Goal: Task Accomplishment & Management: Manage account settings

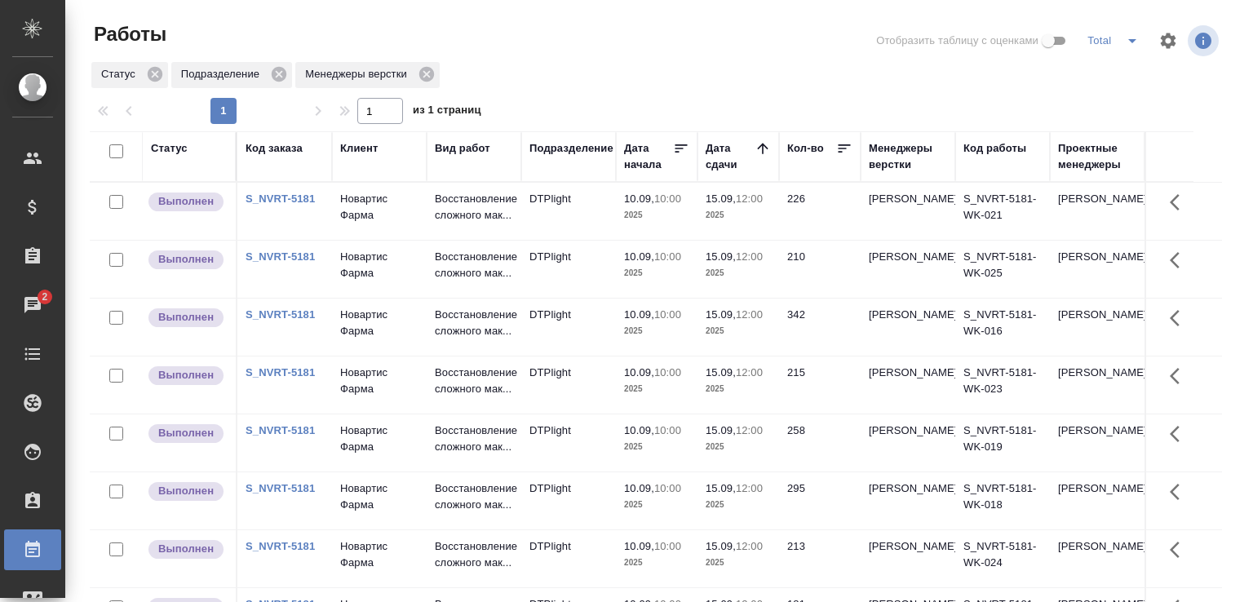
scroll to position [296, 0]
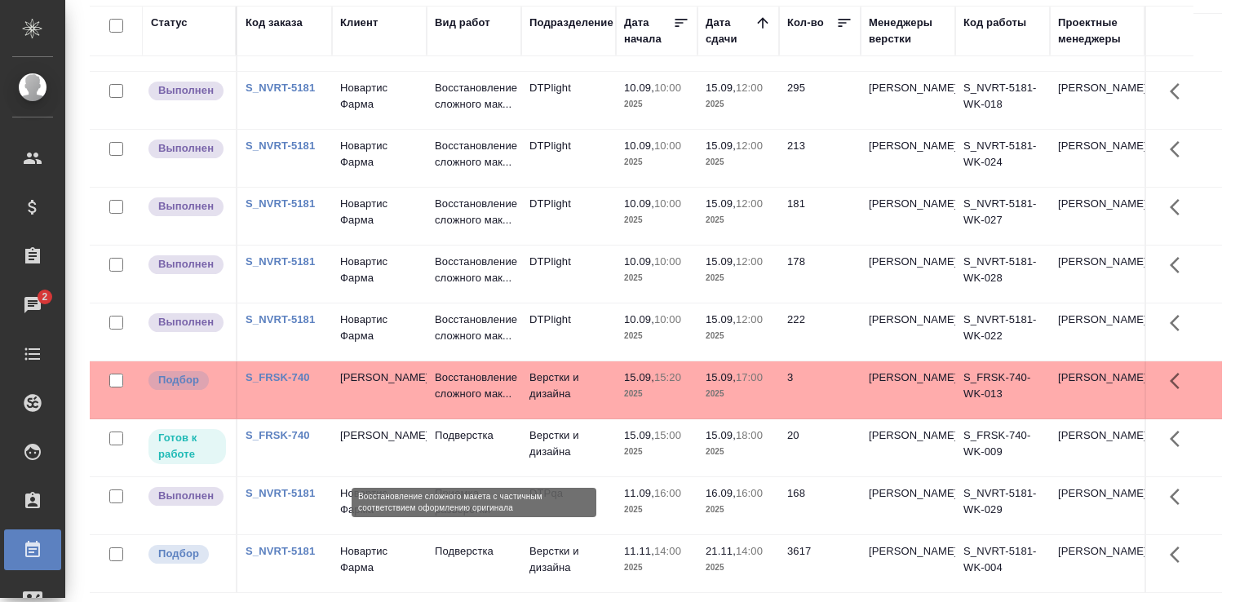
click at [511, 402] on p "Восстановление сложного мак..." at bounding box center [474, 386] width 78 height 33
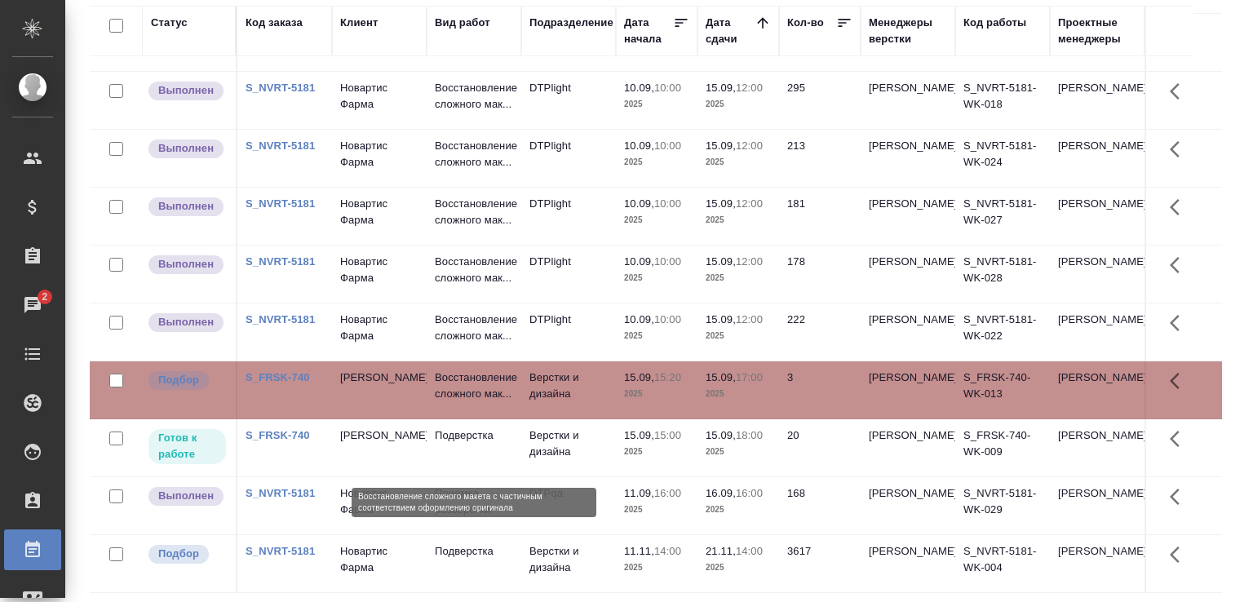
click at [511, 402] on p "Восстановление сложного мак..." at bounding box center [474, 386] width 78 height 33
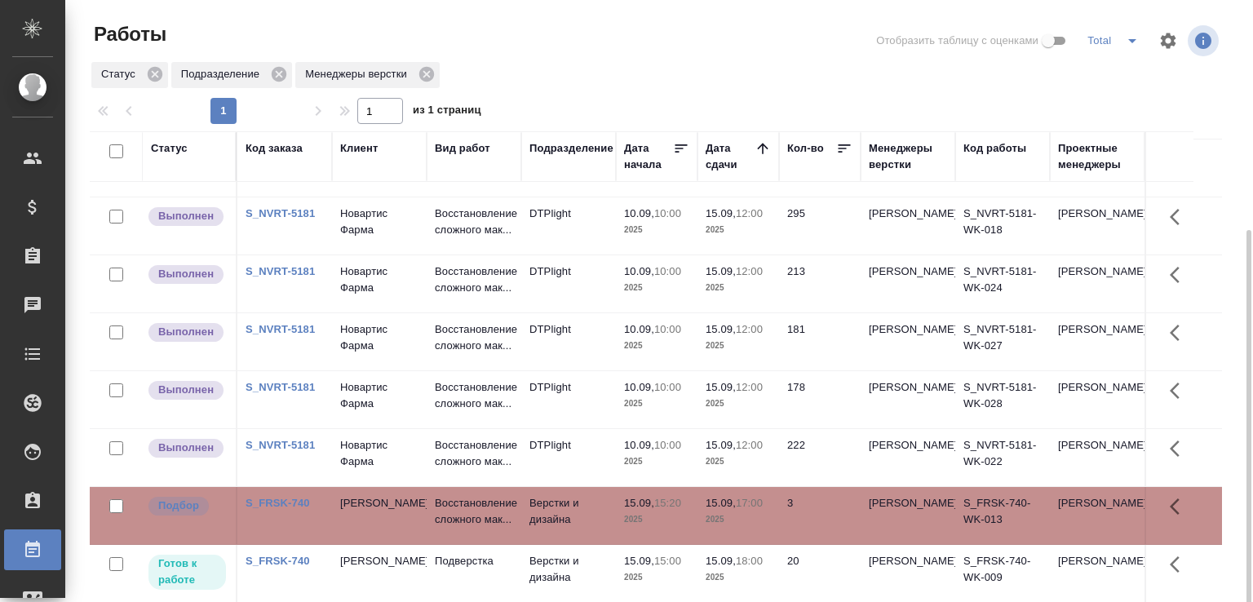
scroll to position [126, 0]
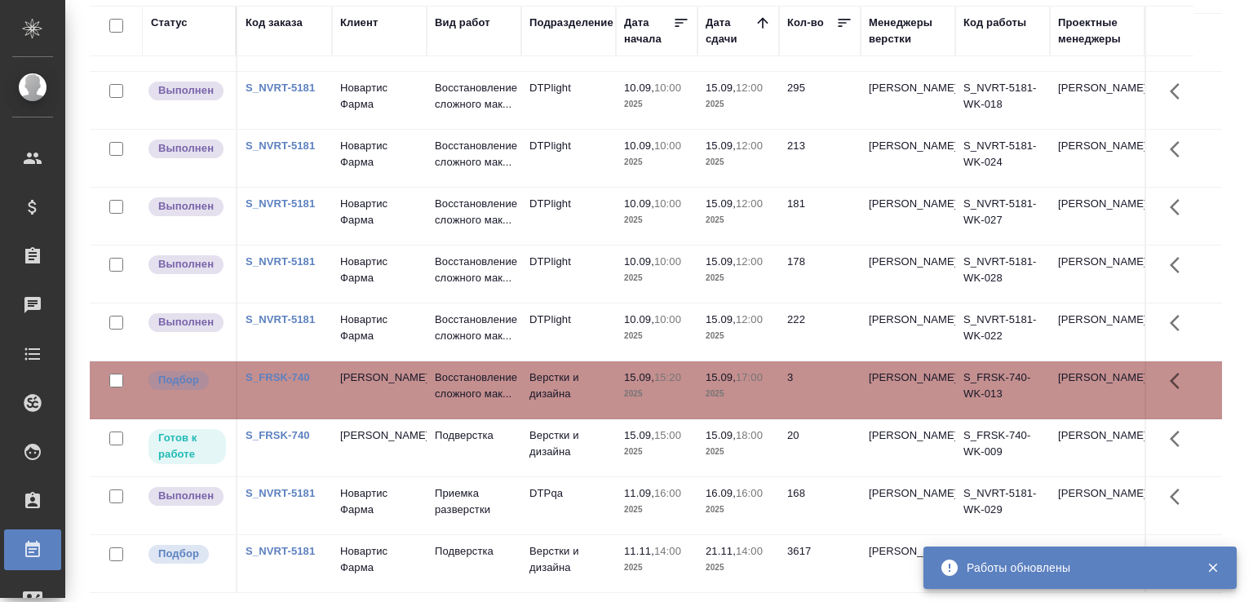
click at [1218, 451] on div "Статус Код заказа Клиент Вид работ Подразделение Дата начала Дата сдачи Кол-во …" at bounding box center [663, 300] width 1146 height 588
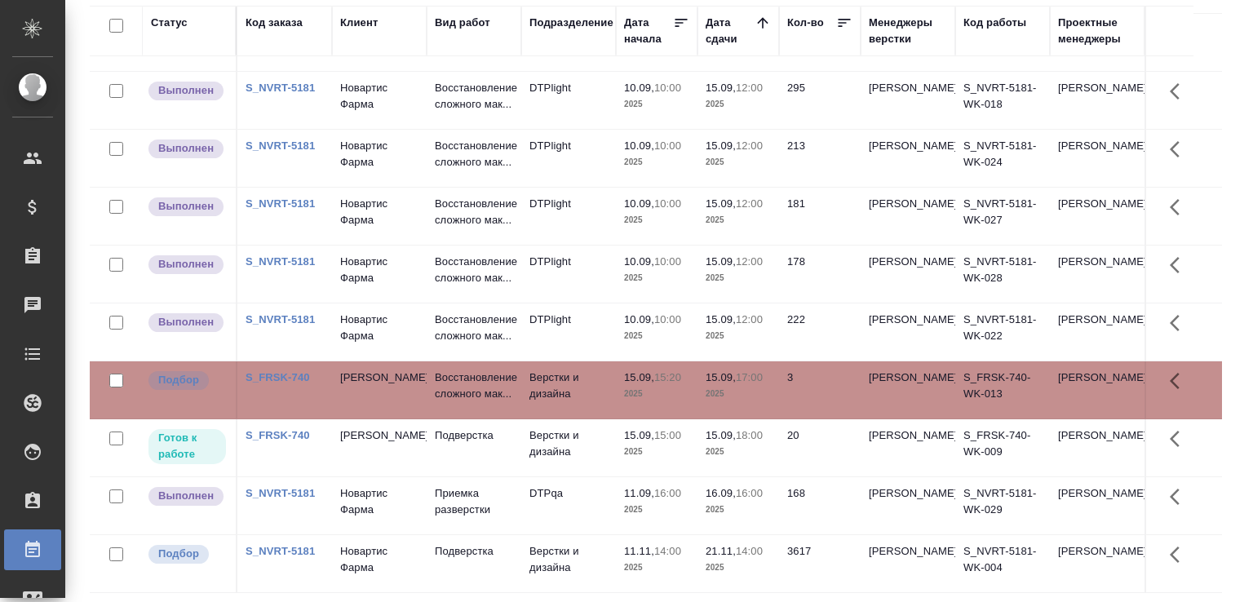
click at [1222, 523] on div "Статус Код заказа Клиент Вид работ Подразделение Дата начала Дата сдачи Кол-во …" at bounding box center [663, 300] width 1146 height 588
click at [1224, 530] on div "Работы Отобразить таблицу с оценками Total Статус Подразделение Менеджеры верст…" at bounding box center [663, 238] width 1164 height 728
click at [1182, 490] on icon "button" at bounding box center [1180, 497] width 20 height 20
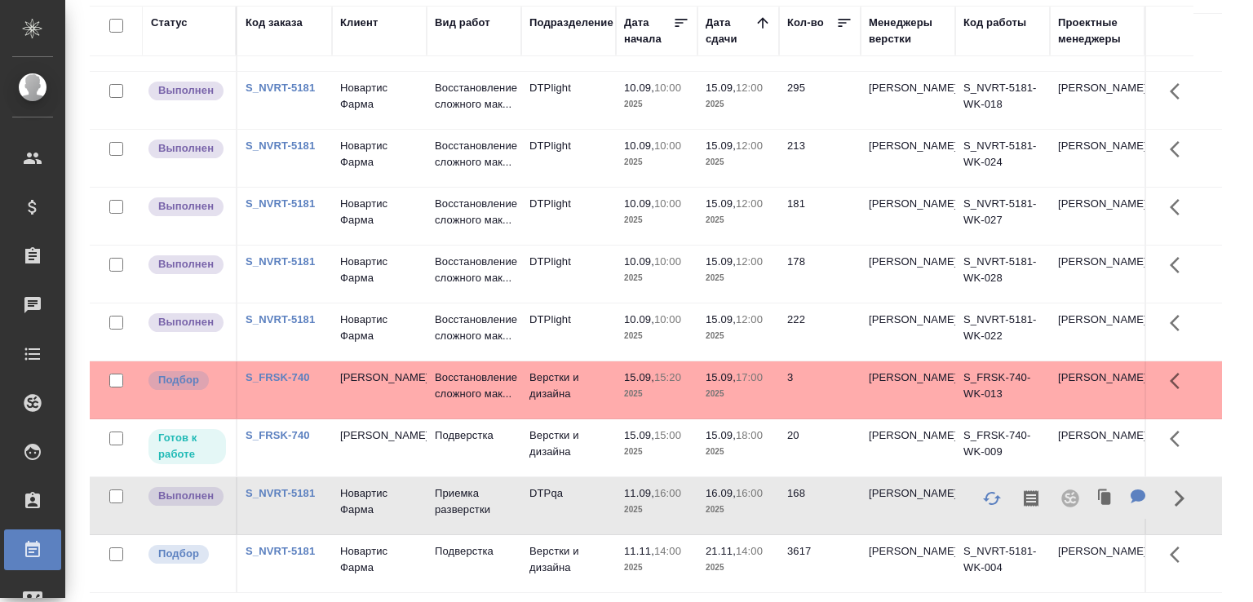
click at [514, 382] on td "Восстановление сложного мак..." at bounding box center [474, 390] width 95 height 57
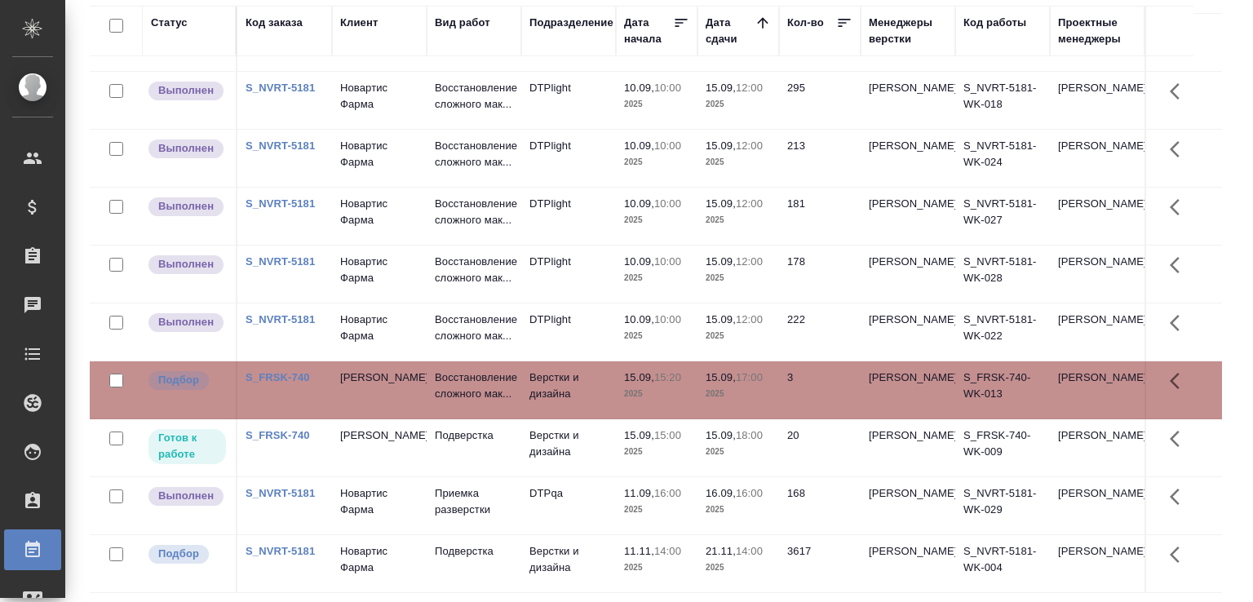
click at [514, 382] on td "Восстановление сложного мак..." at bounding box center [474, 390] width 95 height 57
click at [473, 452] on td "Подверстка" at bounding box center [474, 447] width 95 height 57
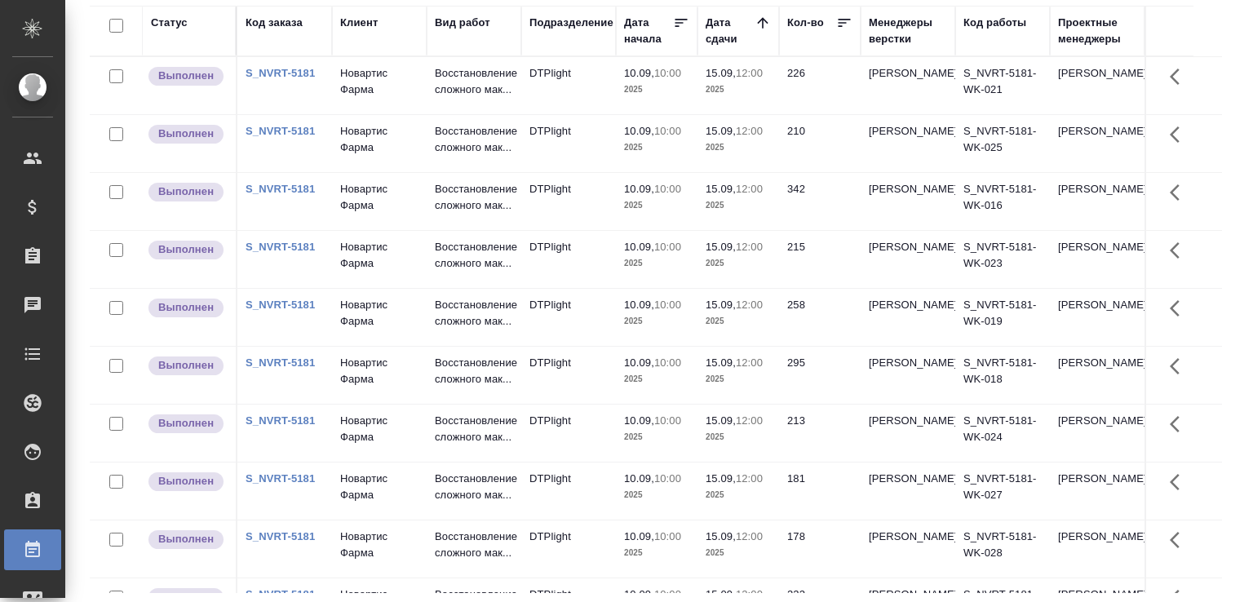
scroll to position [317, 0]
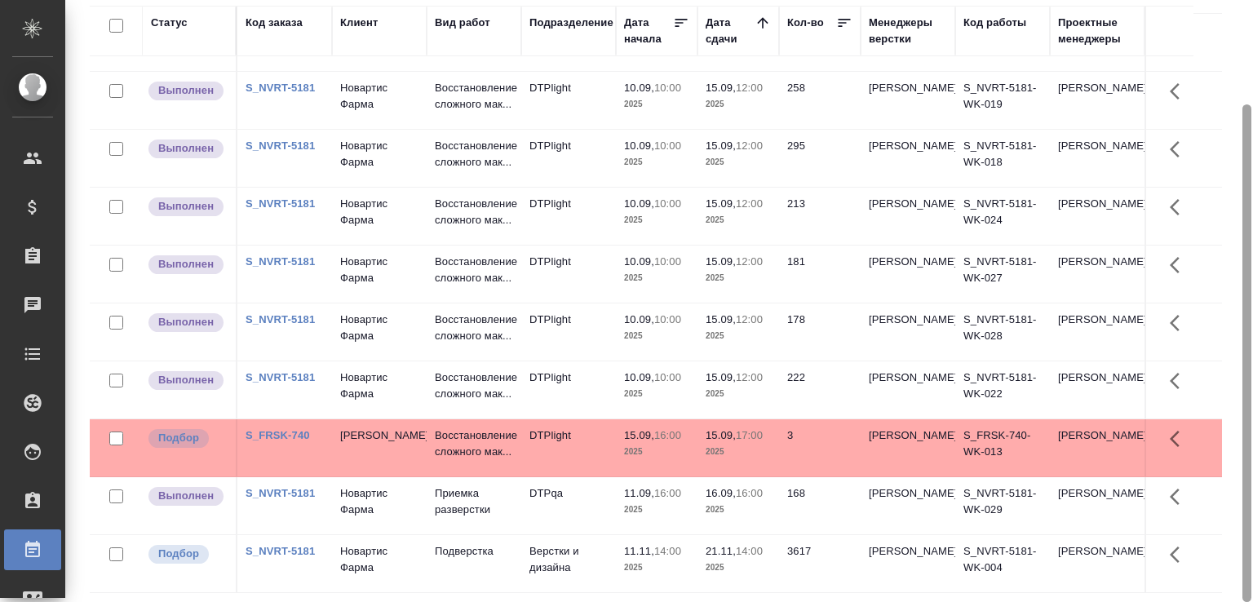
click at [1243, 399] on div at bounding box center [1247, 353] width 9 height 498
click at [1224, 388] on div "Работы Отобразить таблицу с оценками Total Статус Подразделение Менеджеры верст…" at bounding box center [663, 238] width 1164 height 728
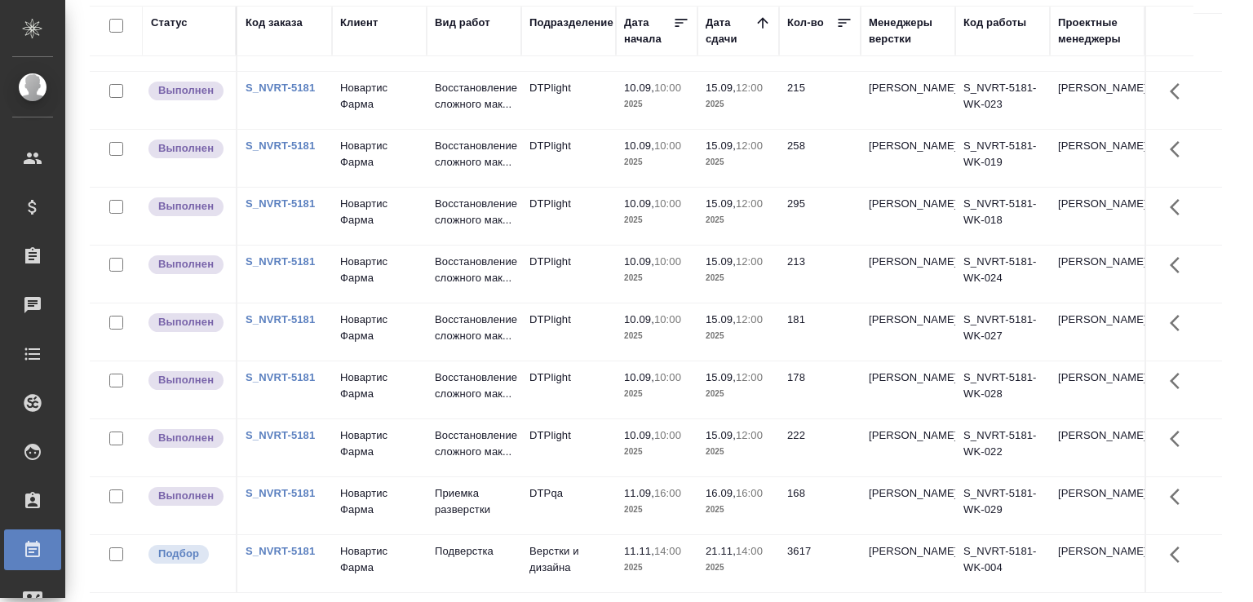
scroll to position [251, 0]
click at [287, 197] on link "S_NVRT-5181" at bounding box center [280, 203] width 69 height 12
click at [485, 493] on p "Приемка разверстки" at bounding box center [474, 502] width 78 height 33
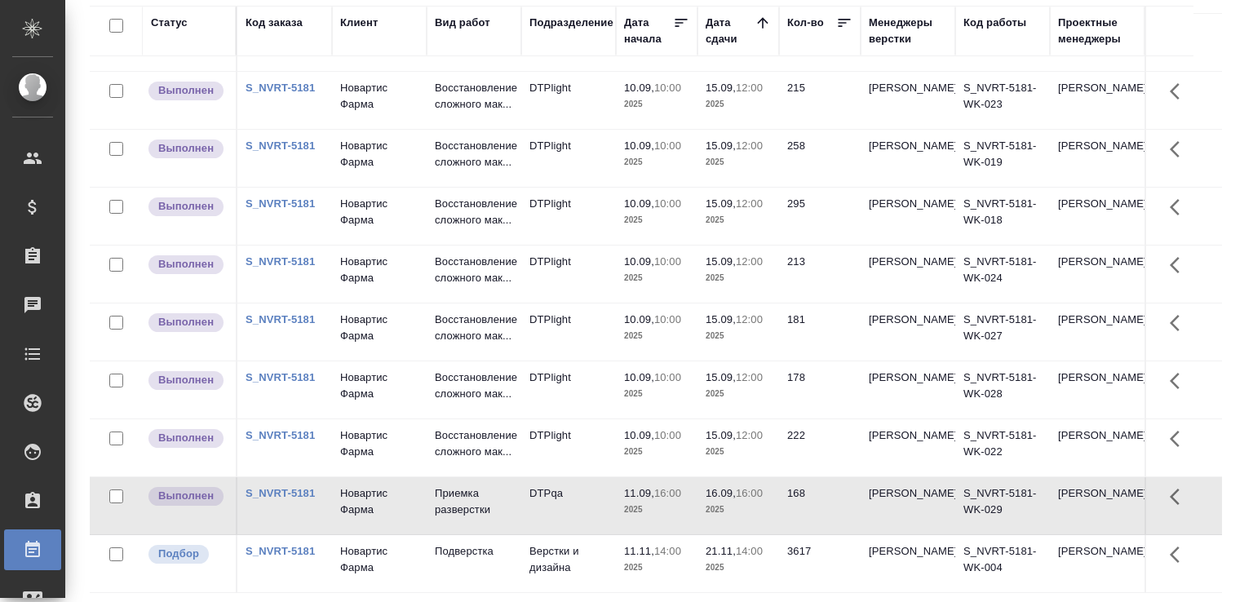
click at [485, 493] on p "Приемка разверстки" at bounding box center [474, 502] width 78 height 33
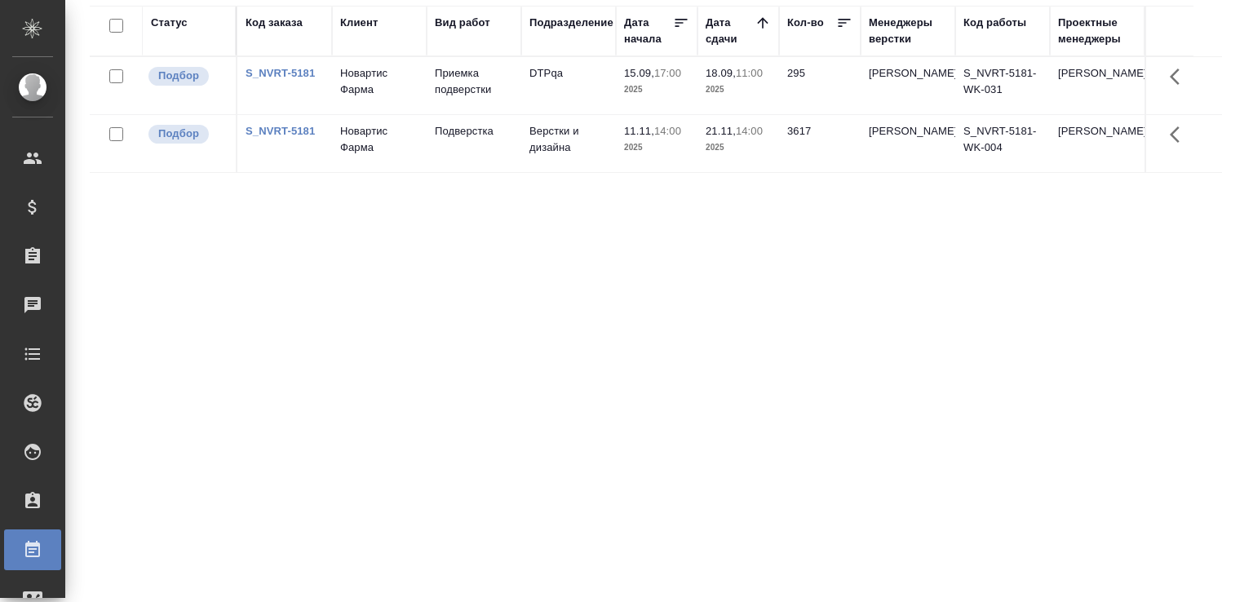
scroll to position [0, 0]
click at [544, 91] on td "DTPqa" at bounding box center [568, 85] width 95 height 57
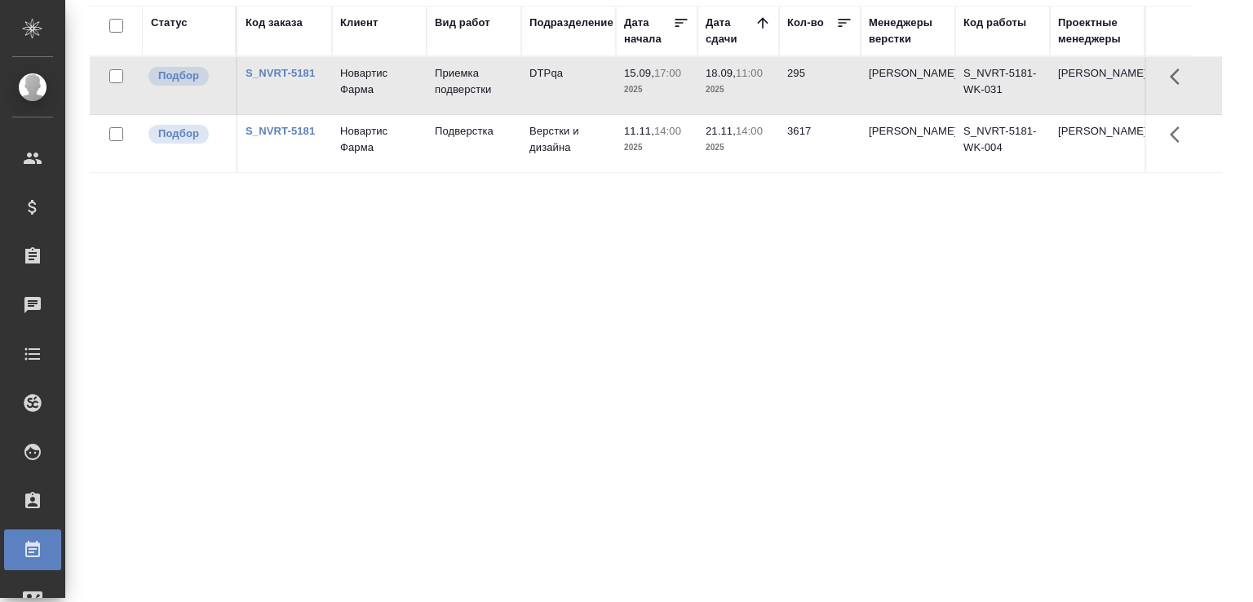
click at [544, 91] on td "DTPqa" at bounding box center [568, 85] width 95 height 57
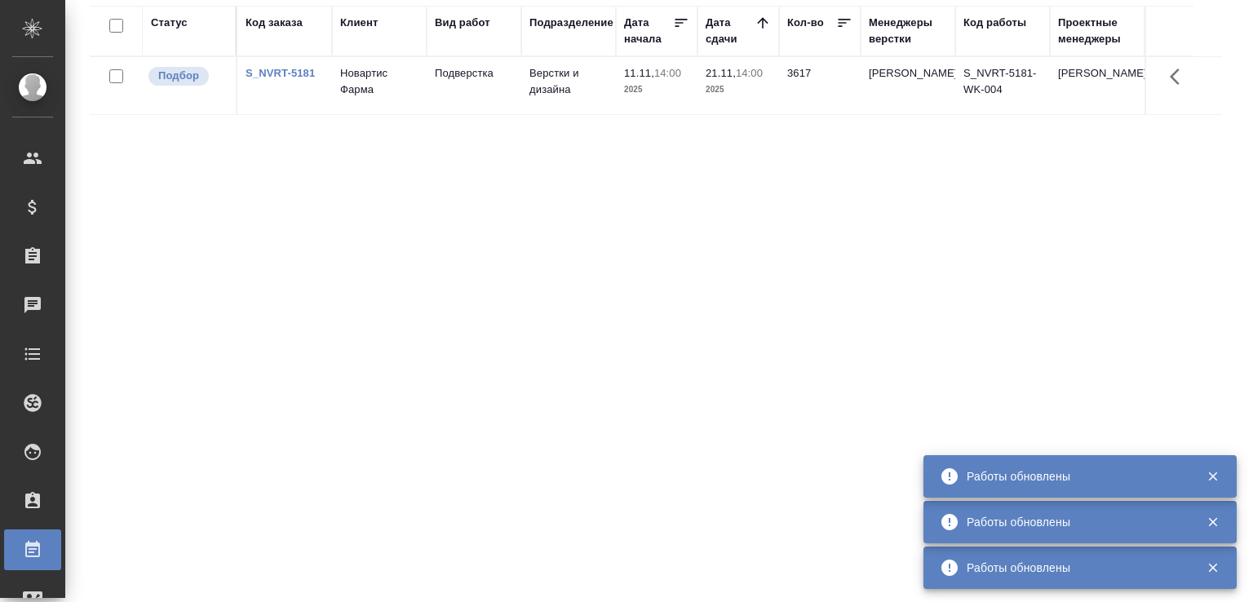
click at [261, 72] on link "S_NVRT-5181" at bounding box center [280, 73] width 69 height 12
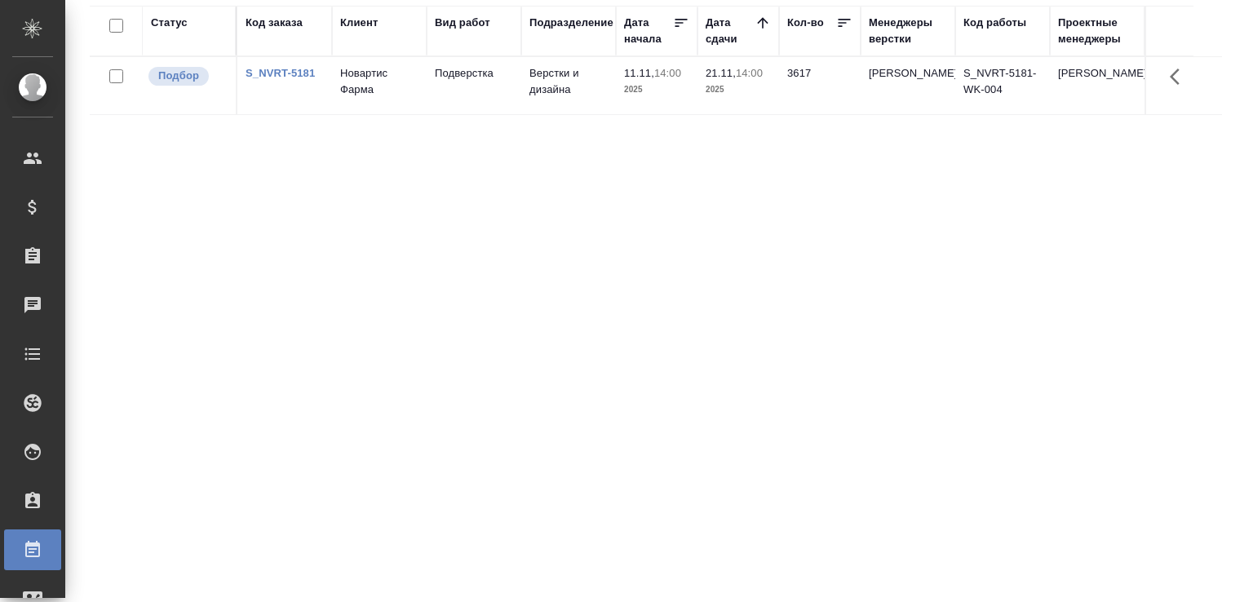
drag, startPoint x: 848, startPoint y: 387, endPoint x: 863, endPoint y: 383, distance: 15.2
click at [863, 383] on div "Статус Код заказа Клиент Вид работ Подразделение Дата начала Дата сдачи Кол-во …" at bounding box center [656, 300] width 1133 height 588
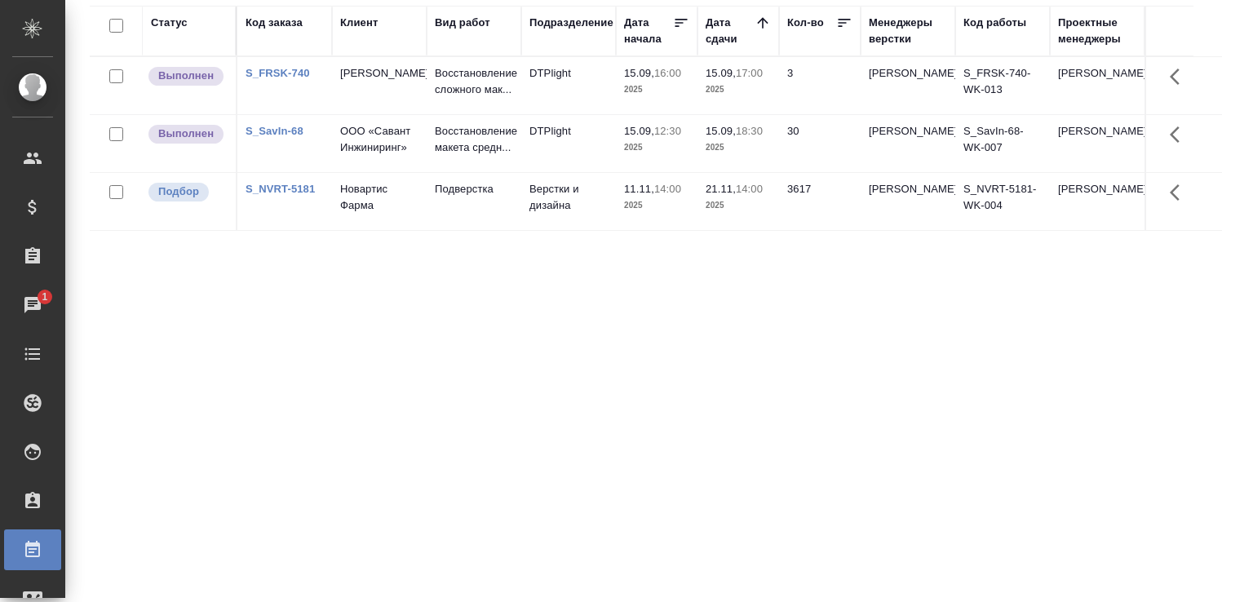
click at [333, 79] on td "Fresenius Kabi" at bounding box center [379, 85] width 95 height 57
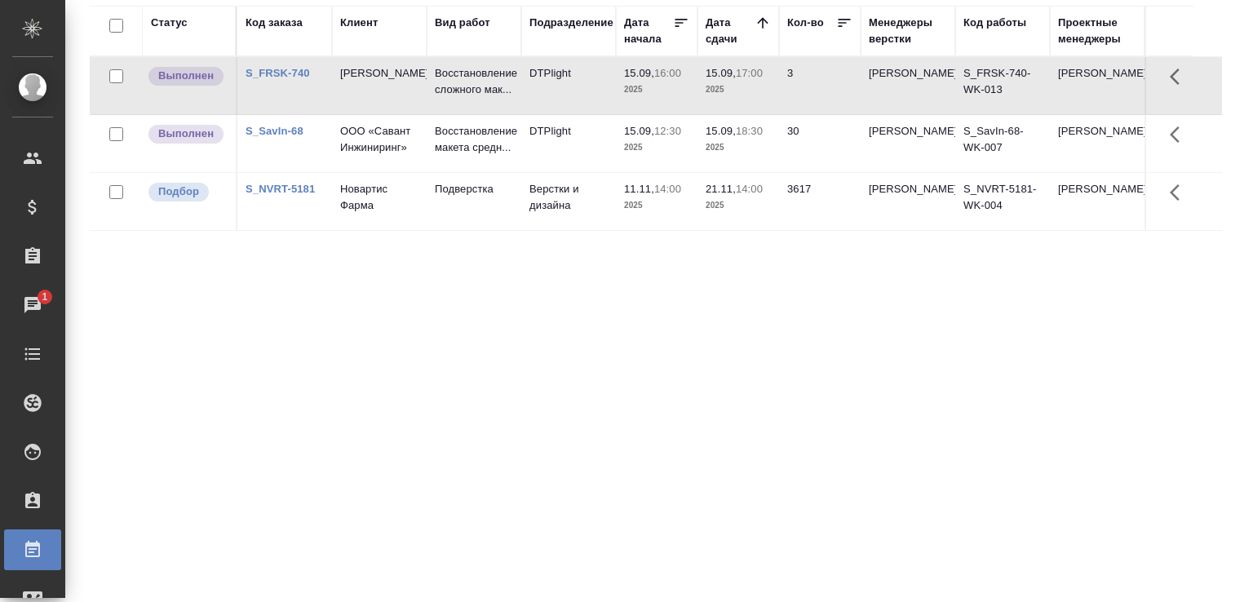
click at [424, 111] on td "Fresenius Kabi" at bounding box center [379, 85] width 95 height 57
click at [424, 109] on td "Fresenius Kabi" at bounding box center [379, 85] width 95 height 57
click at [366, 90] on td "Fresenius Kabi" at bounding box center [379, 85] width 95 height 57
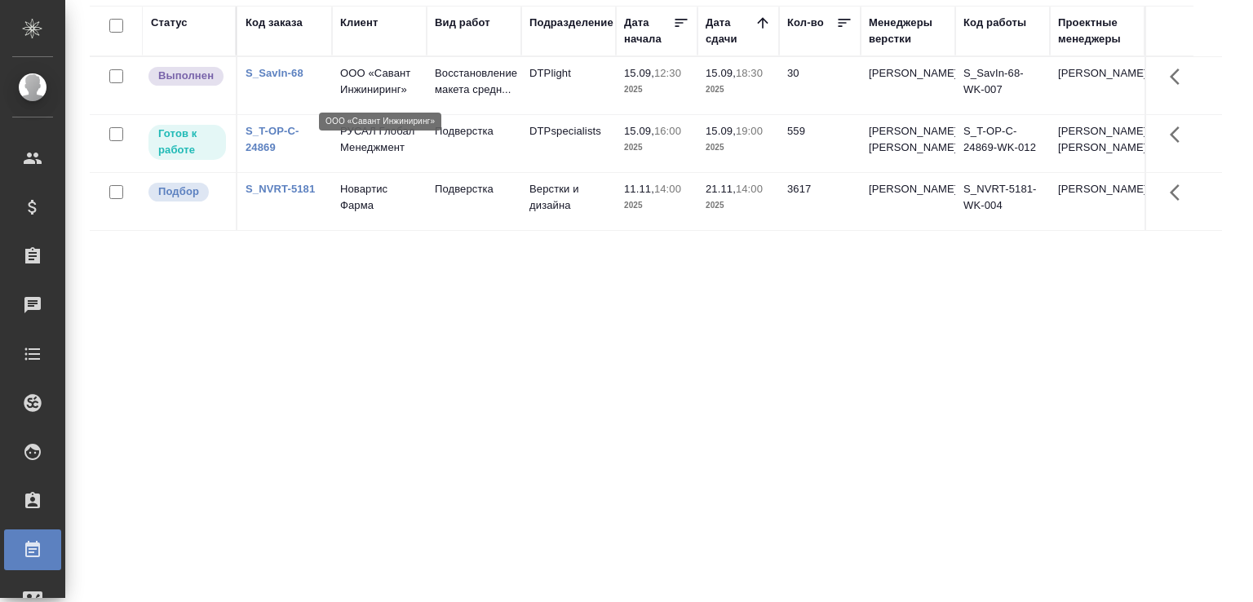
click at [404, 85] on p "ООО «Савант Инжиниринг»" at bounding box center [379, 81] width 78 height 33
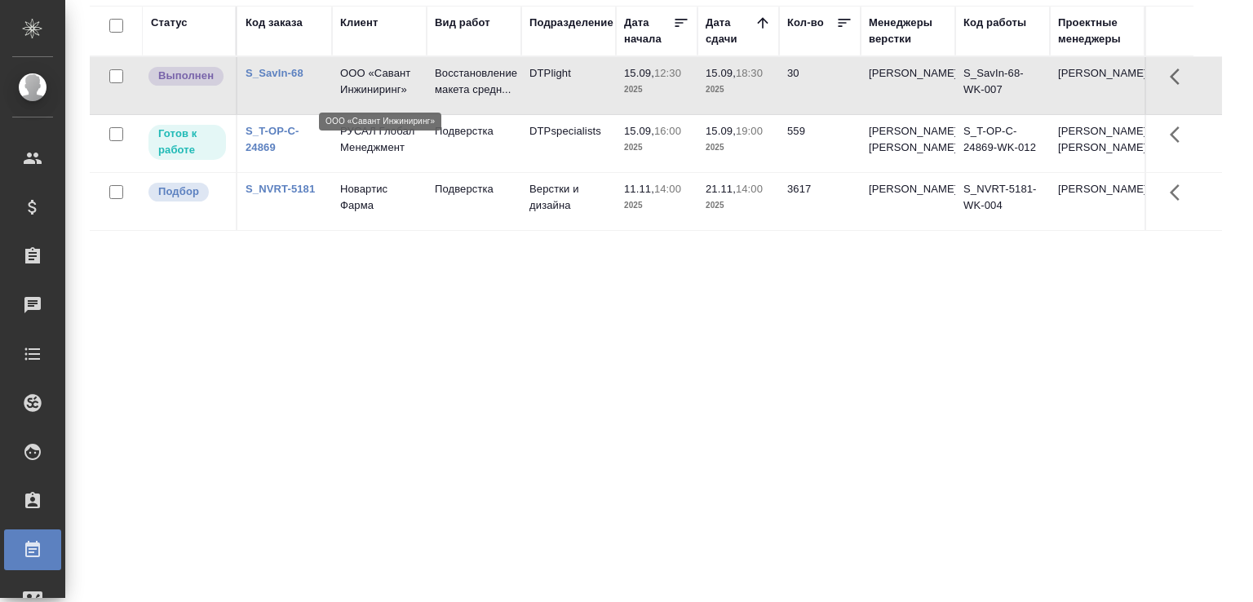
click at [402, 82] on p "ООО «Савант Инжиниринг»" at bounding box center [379, 81] width 78 height 33
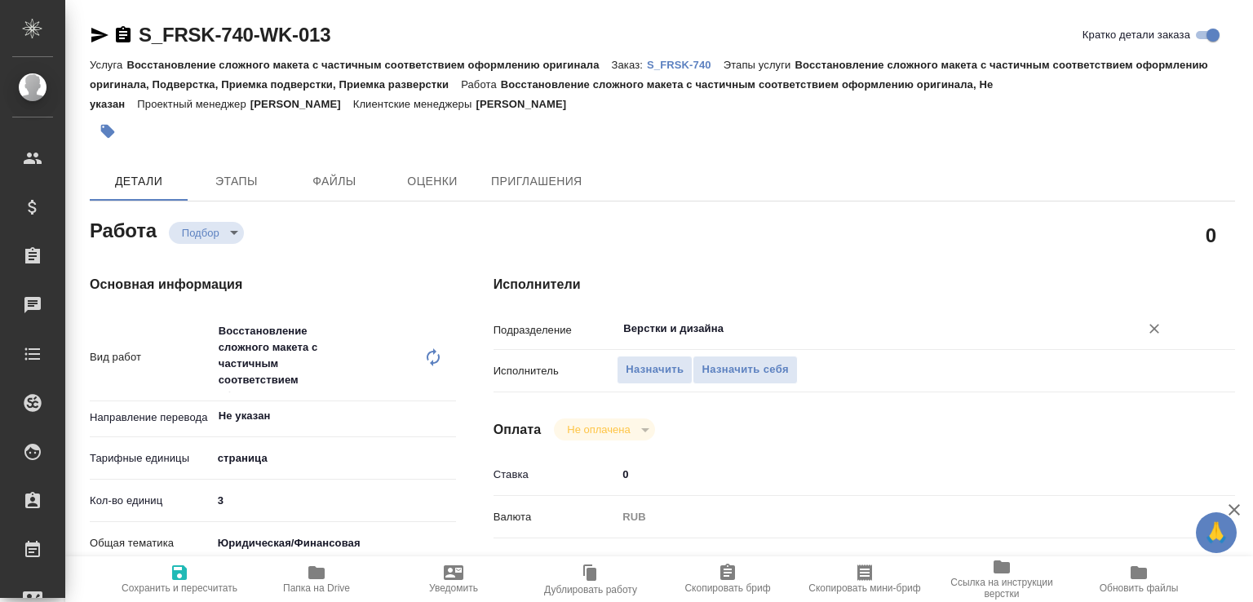
click at [666, 321] on input "Верстки и дизайна" at bounding box center [868, 329] width 492 height 20
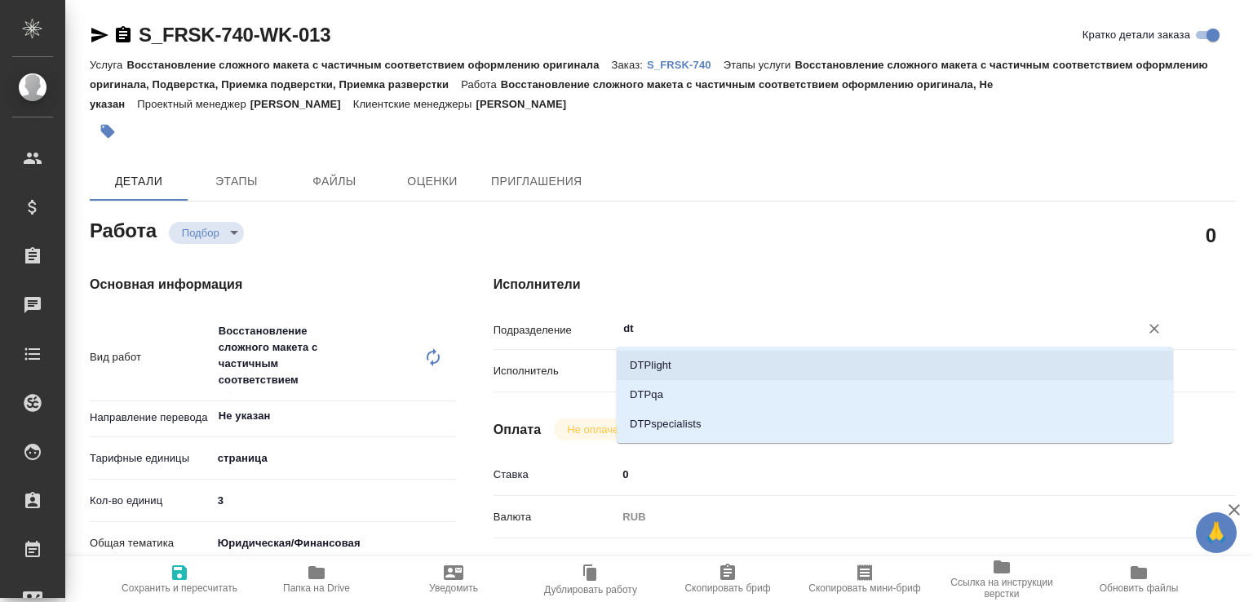
click at [656, 354] on li "DTPlight" at bounding box center [895, 365] width 557 height 29
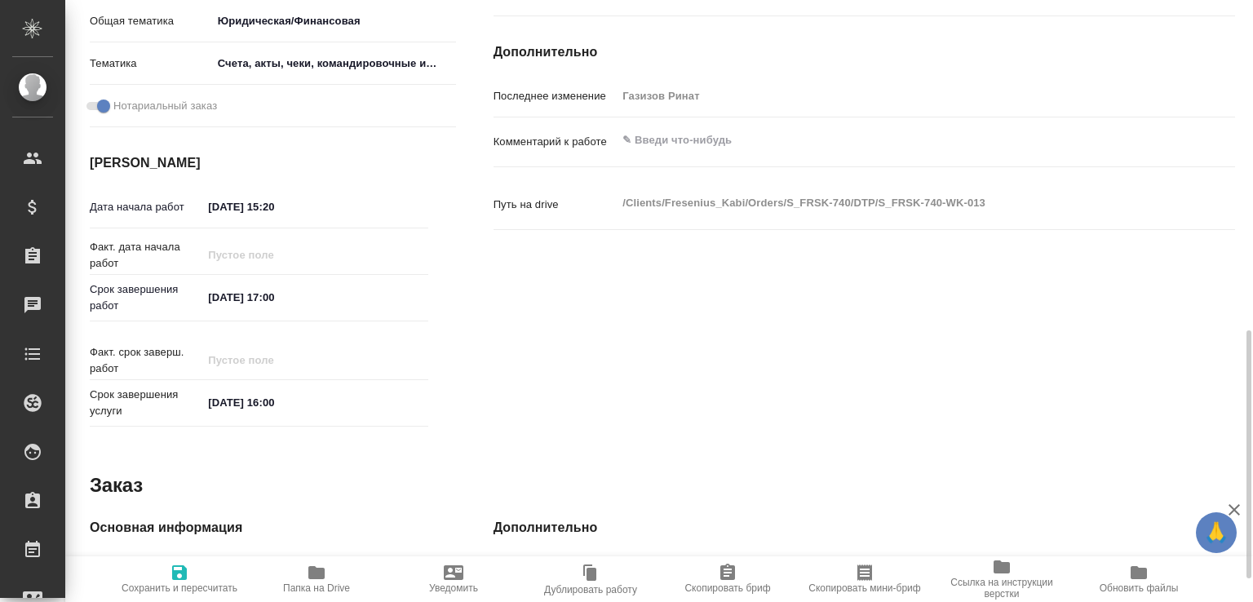
scroll to position [441, 0]
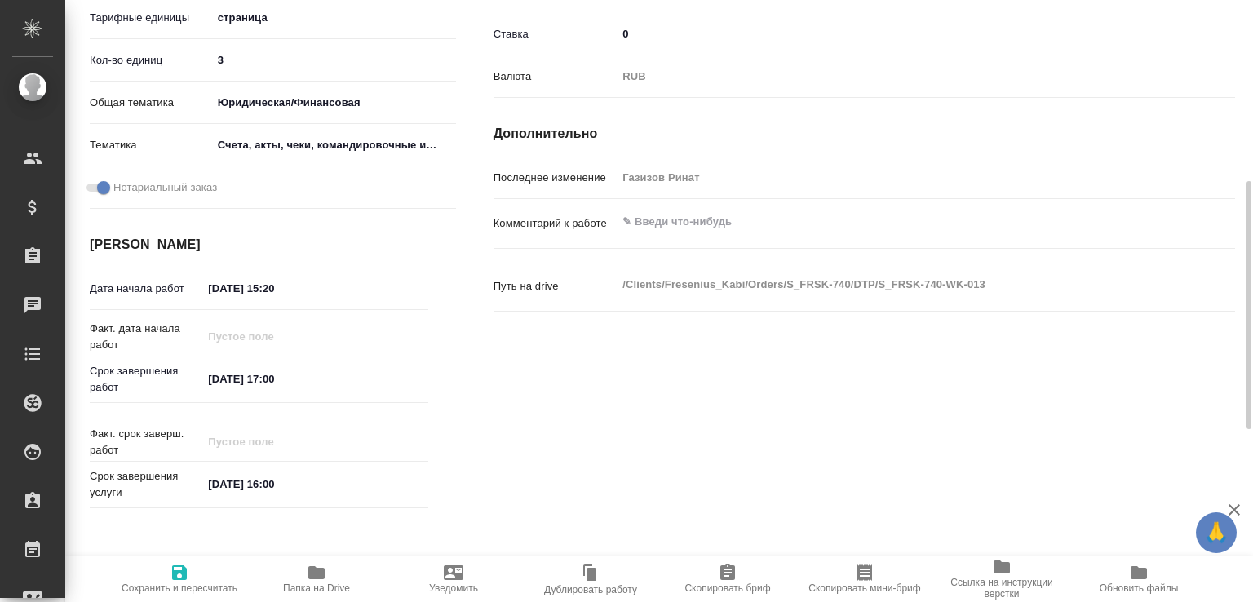
type input "DTPlight"
click at [338, 566] on span "Папка на Drive" at bounding box center [317, 578] width 118 height 31
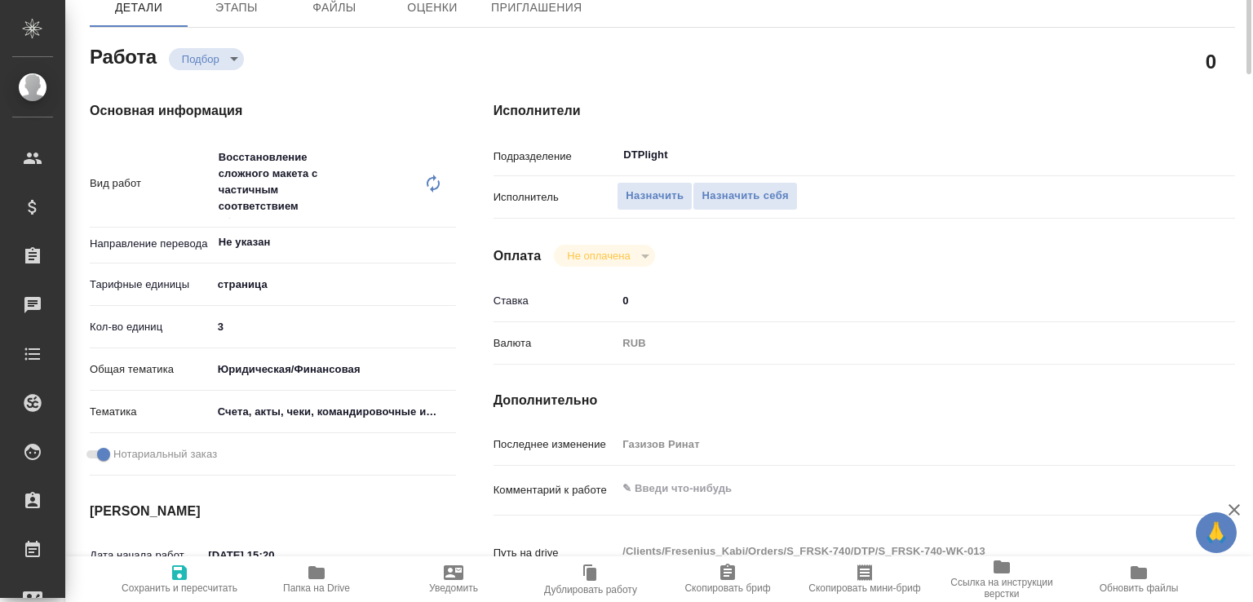
scroll to position [0, 0]
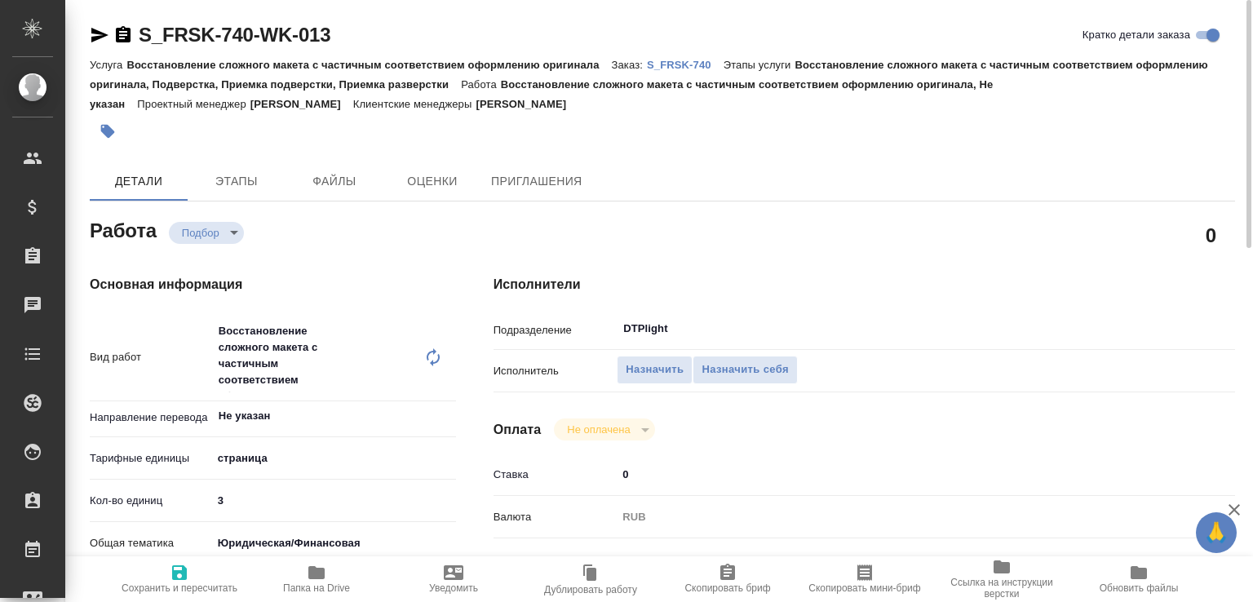
click at [103, 35] on icon "button" at bounding box center [99, 35] width 17 height 15
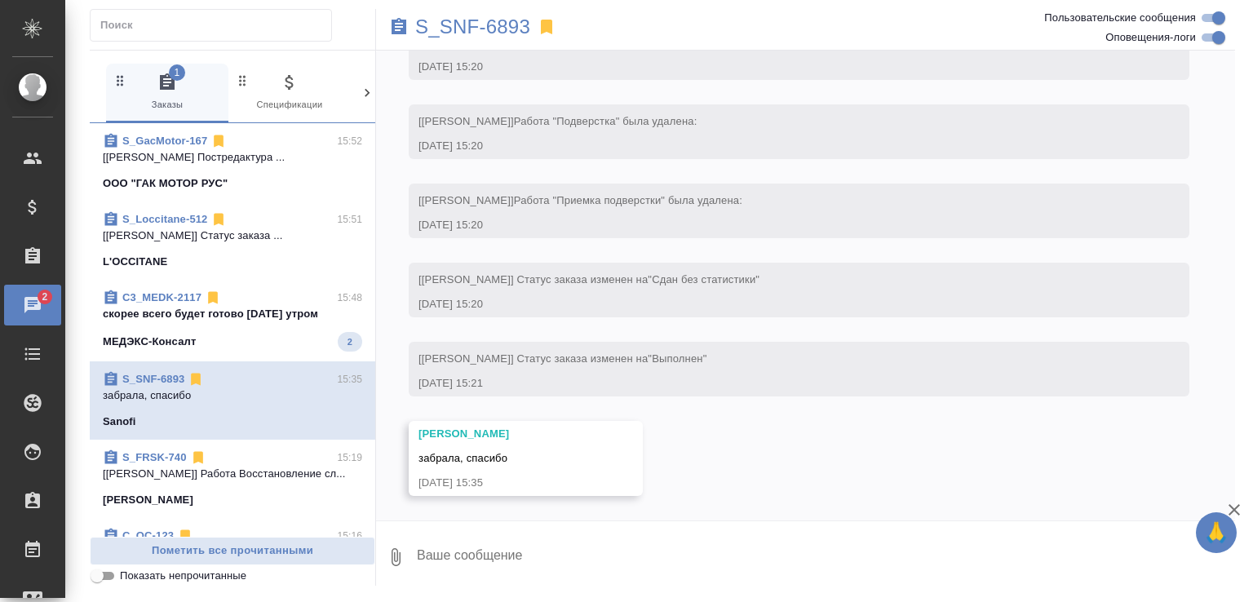
click at [264, 339] on div "МЕДЭКС-Консалт 2" at bounding box center [233, 342] width 260 height 20
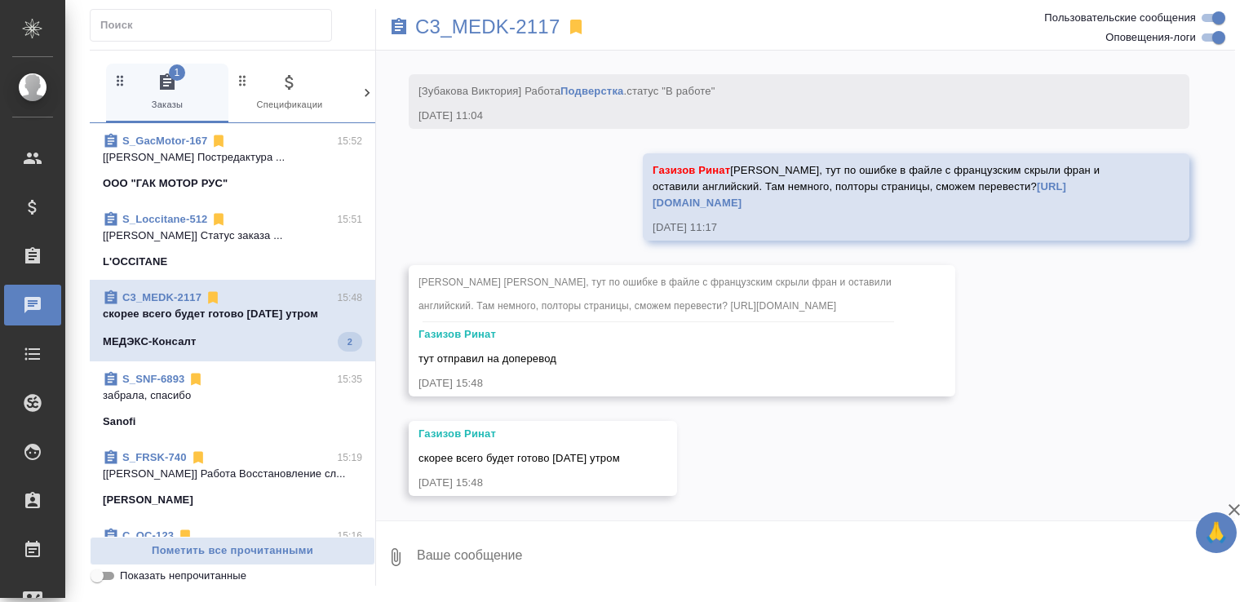
scroll to position [9473, 0]
click at [543, 561] on textarea at bounding box center [825, 557] width 820 height 55
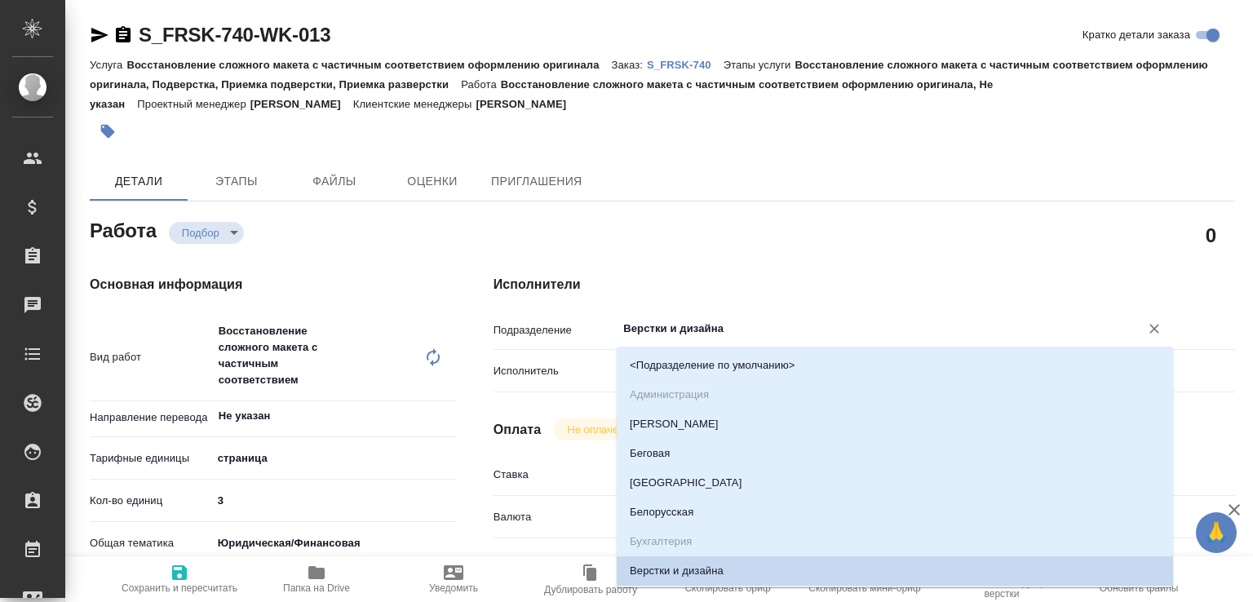
click at [646, 331] on input "Верстки и дизайна" at bounding box center [868, 329] width 492 height 20
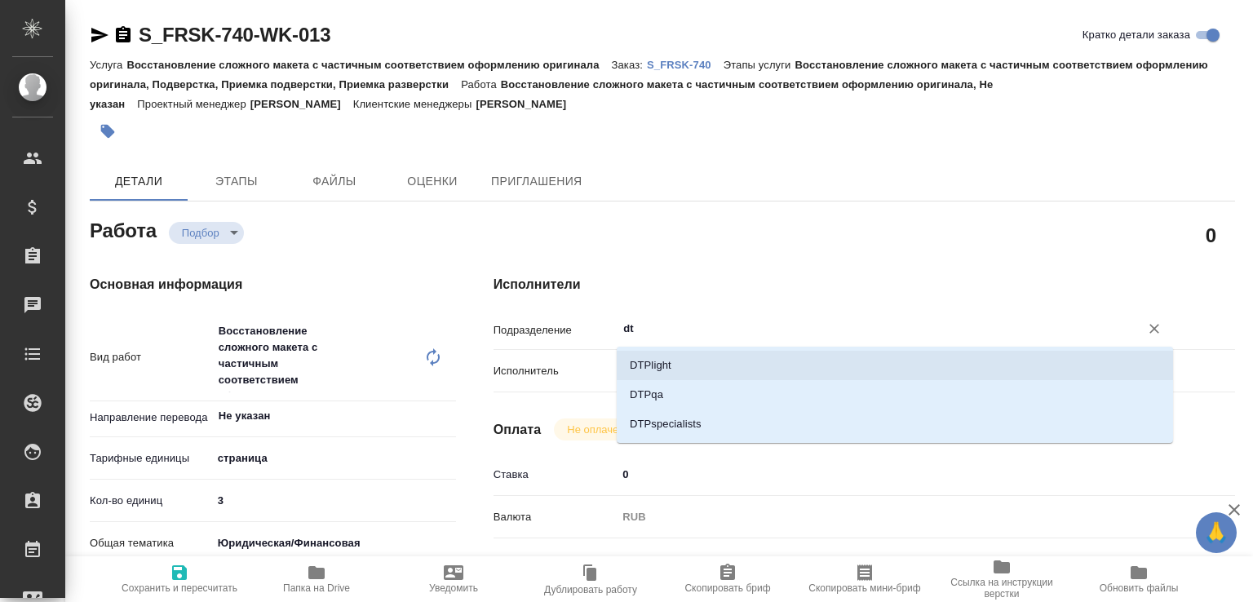
click at [637, 356] on li "DTPlight" at bounding box center [895, 365] width 557 height 29
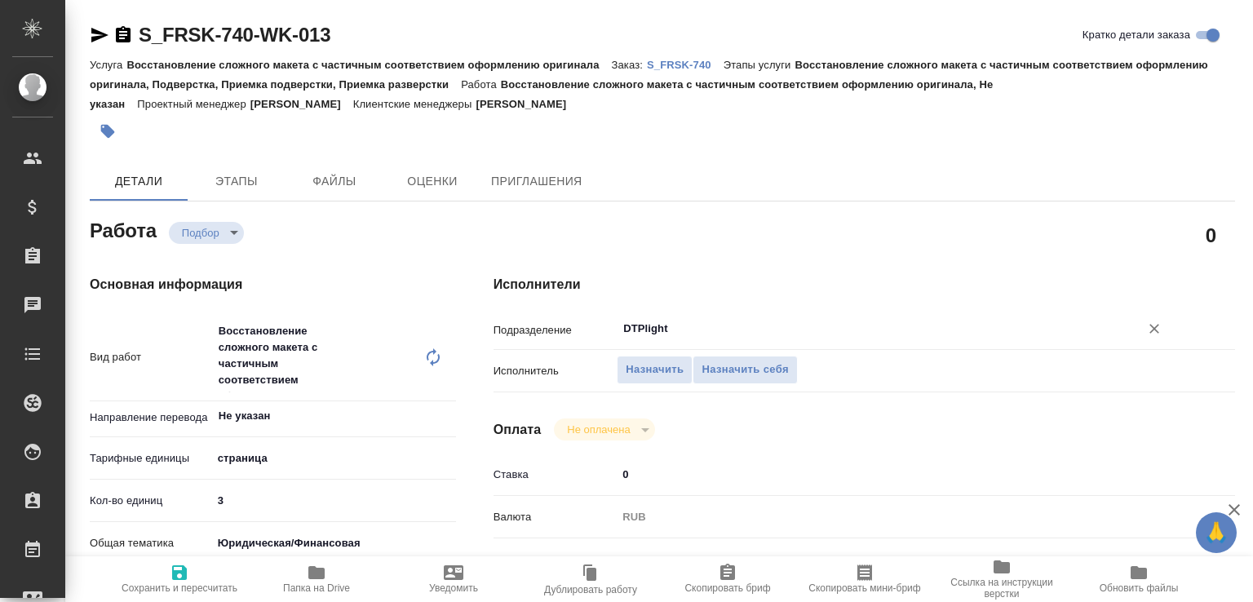
type input "DTPlight"
click at [326, 564] on span "Папка на Drive" at bounding box center [317, 578] width 118 height 31
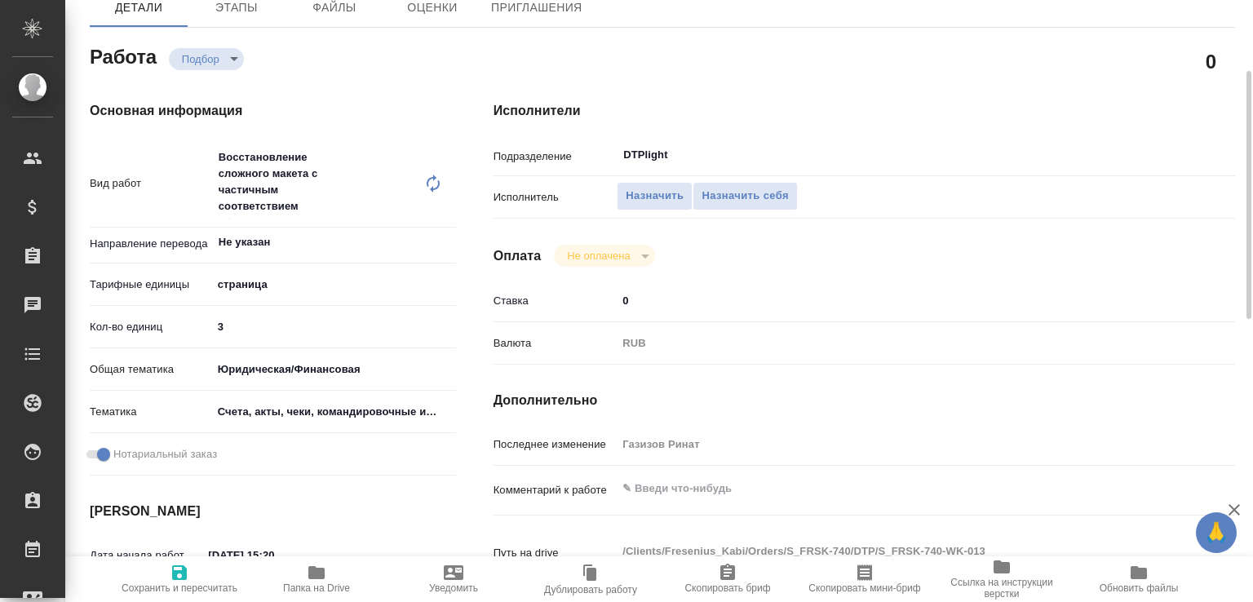
scroll to position [430, 0]
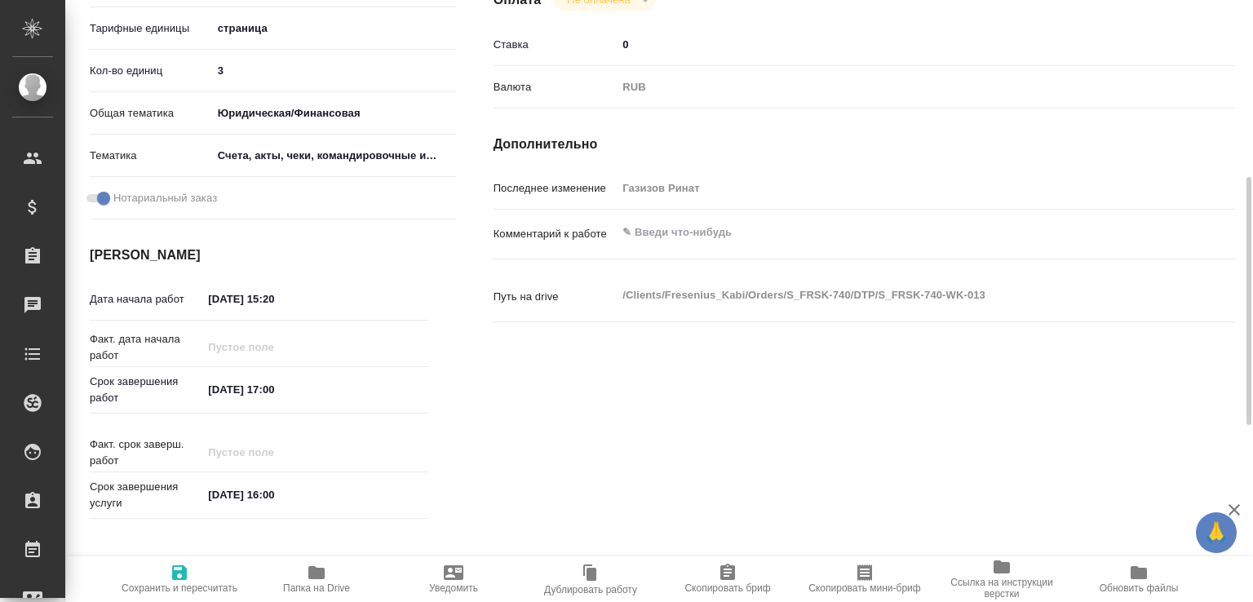
click at [642, 222] on textarea at bounding box center [895, 233] width 557 height 28
paste textarea "[URL][DOMAIN_NAME]"
type textarea "только этот файл [URL][DOMAIN_NAME]"
click at [175, 574] on icon "button" at bounding box center [180, 573] width 20 height 20
type input "recruiting"
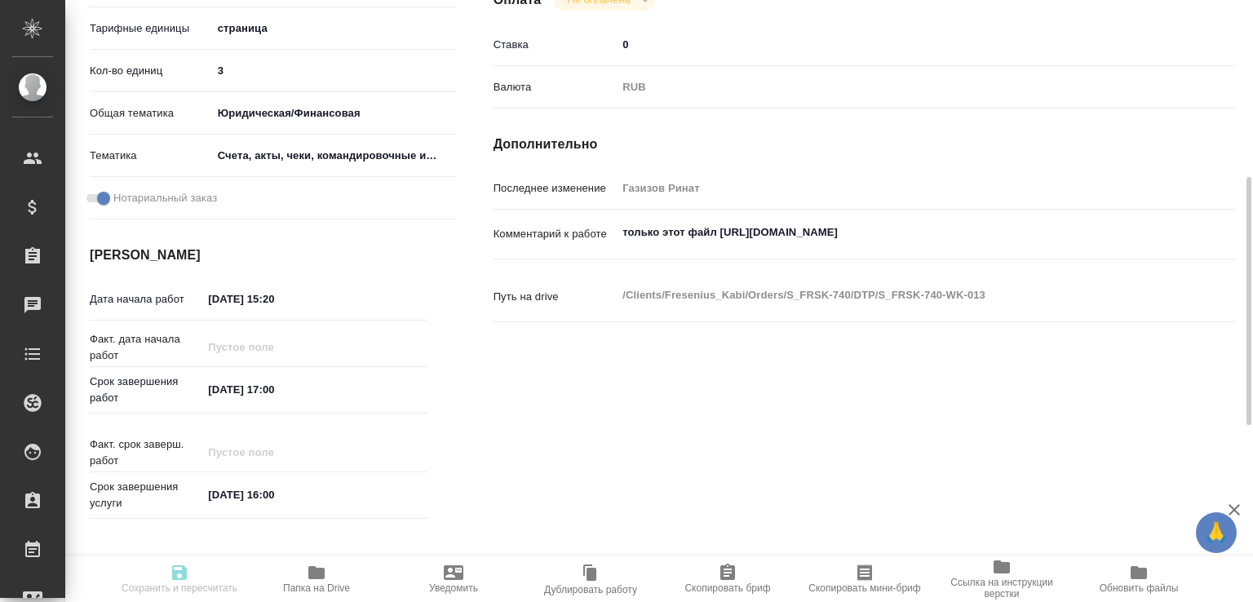
type input "Не указан"
type input "5a8b1489cc6b4906c91bfdb2"
type input "3"
type input "yr-fn"
type input "5f647205b73bc97568ca66c0"
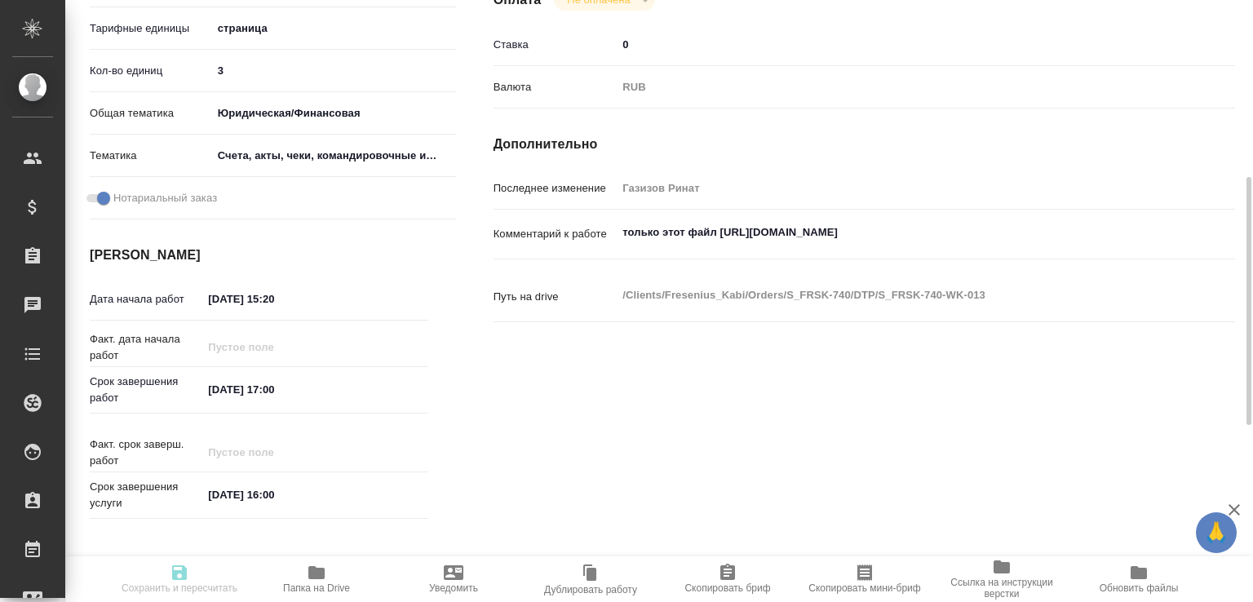
checkbox input "true"
type input "[DATE] 15:20"
type input "[DATE] 17:00"
type input "[DATE] 16:00"
type input "DTPlight"
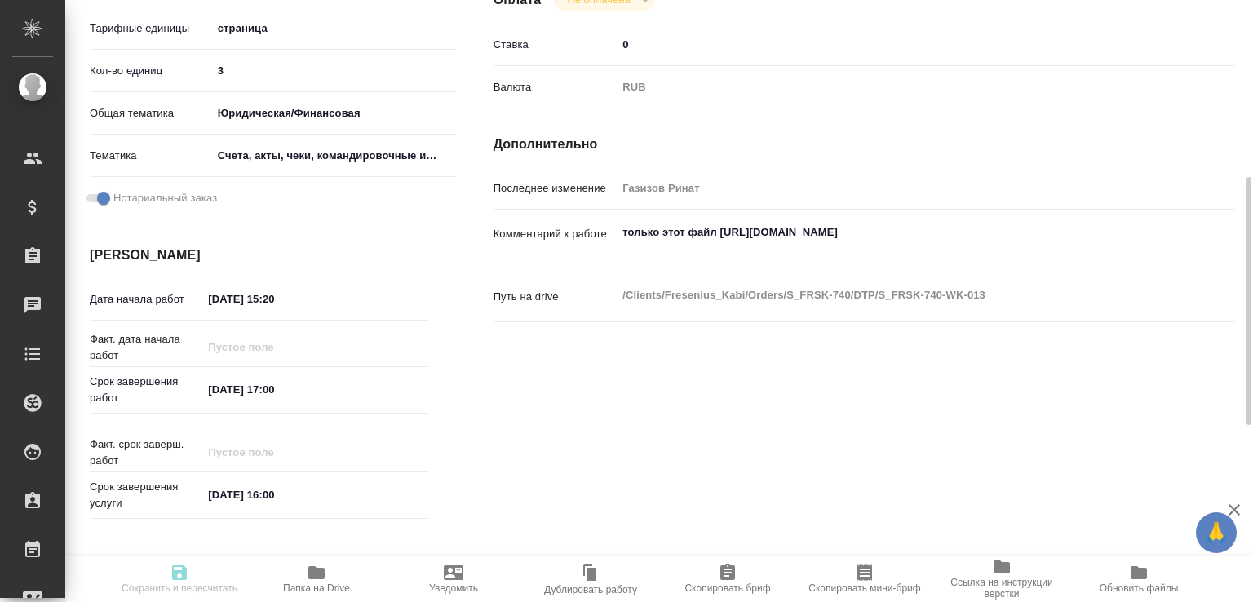
type input "notPayed"
type input "0"
type input "RUB"
type input "Газизов Ринат"
type input "S_FRSK-740"
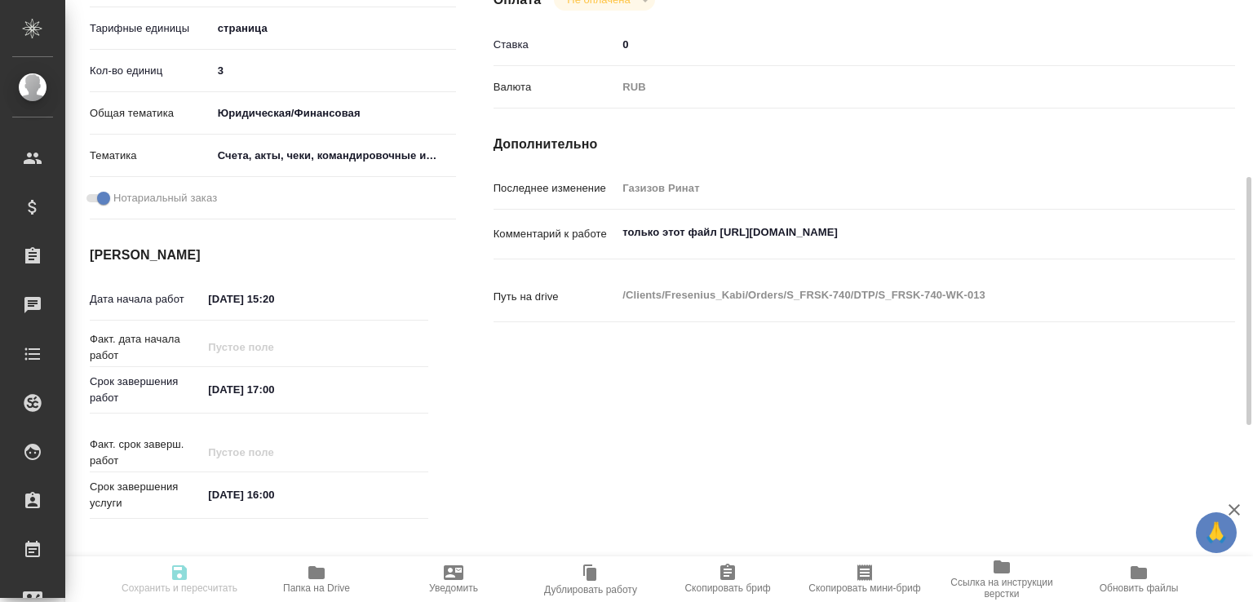
type input "Восстановление сложного макета с частичным соответствием оформлению оригинала"
type input "Восстановление сложного макета с частичным соответствием оформлению оригинала, …"
type input "[PERSON_NAME]"
type input "/Clients/Fresenius_Kabi/Orders/S_FRSK-740"
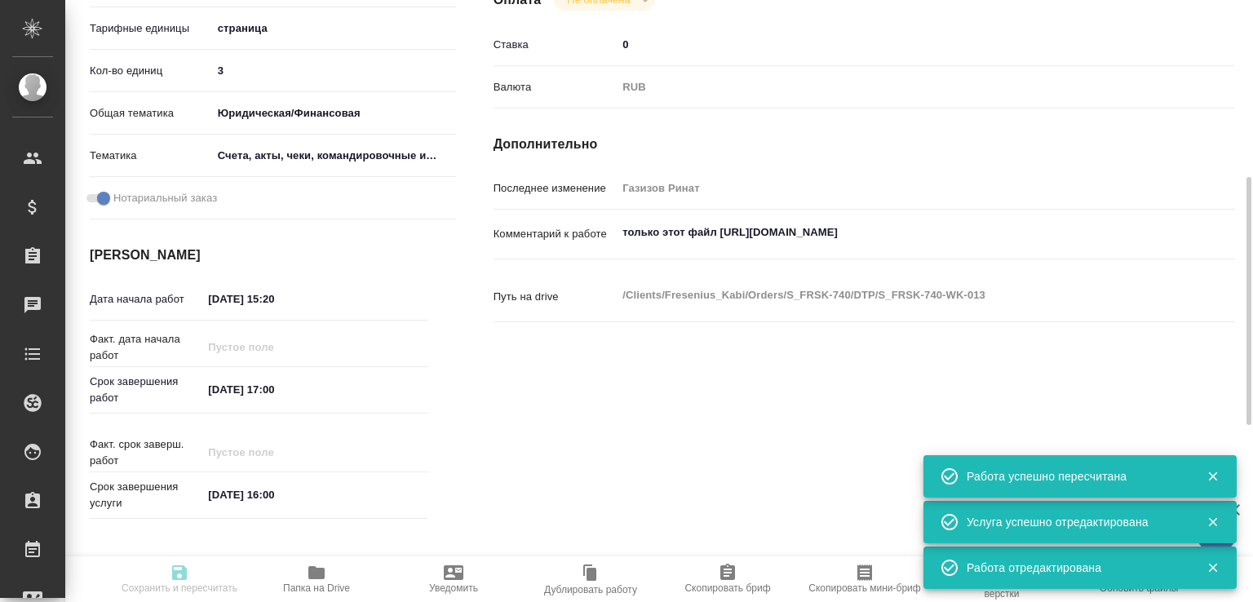
type input "recruiting"
type input "Не указан"
type input "5a8b1489cc6b4906c91bfdb2"
type input "3"
type input "yr-fn"
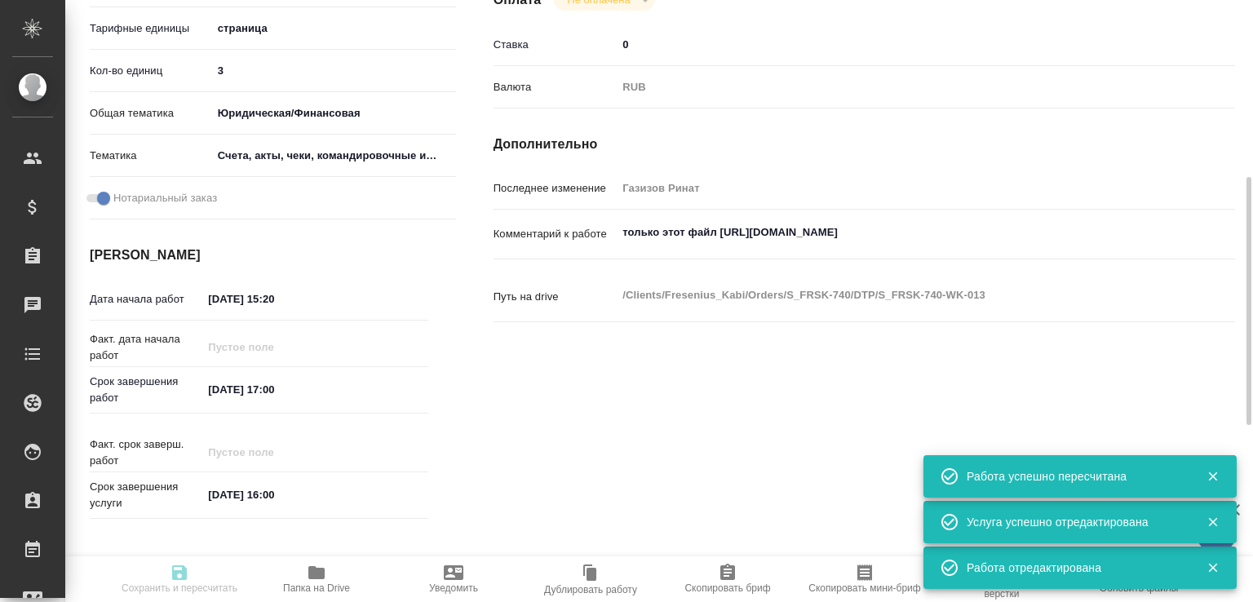
type input "5f647205b73bc97568ca66c0"
checkbox input "true"
type input "15.09.2025 15:20"
type input "15.09.2025 17:00"
type input "16.09.2025 16:00"
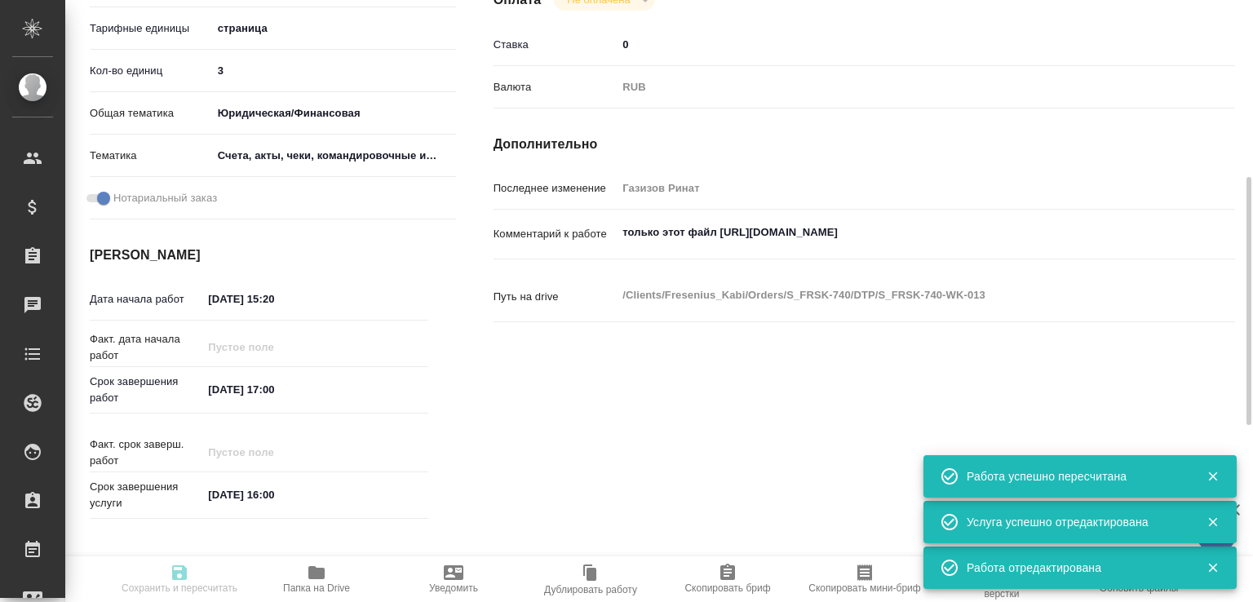
type input "DTPlight"
type input "notPayed"
type input "0"
type input "RUB"
type input "Газизов Ринат"
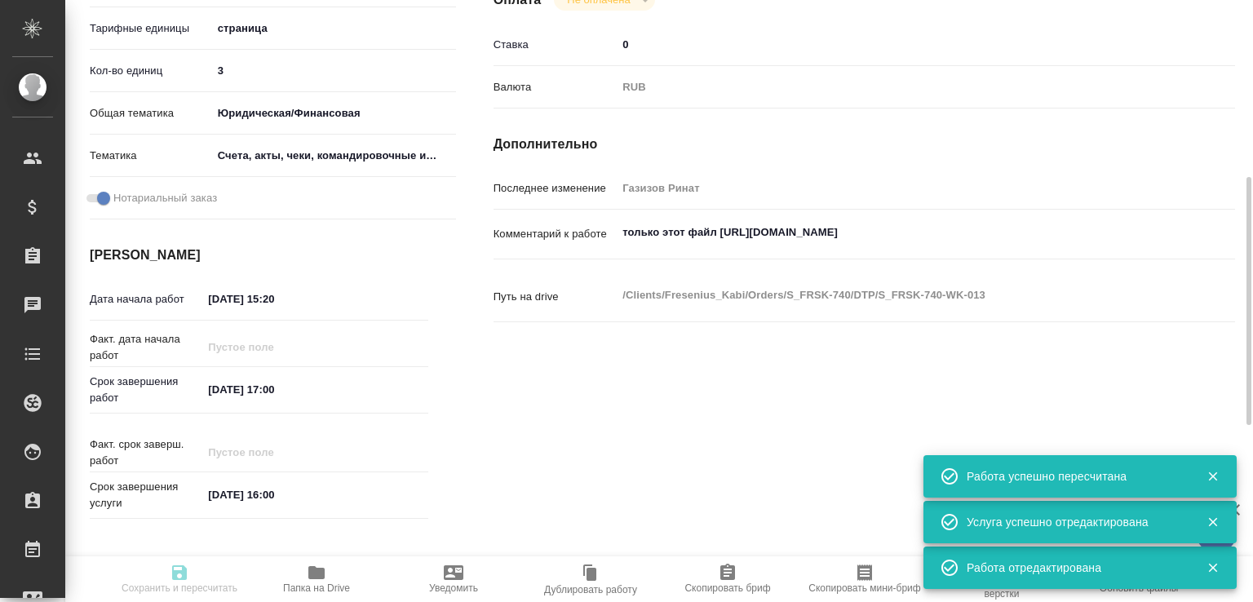
type input "S_FRSK-740"
type input "Восстановление сложного макета с частичным соответствием оформлению оригинала"
type input "Восстановление сложного макета с частичным соответствием оформлению оригинала, …"
type input "Никифорова Валерия"
type input "[PERSON_NAME] [PERSON_NAME]"
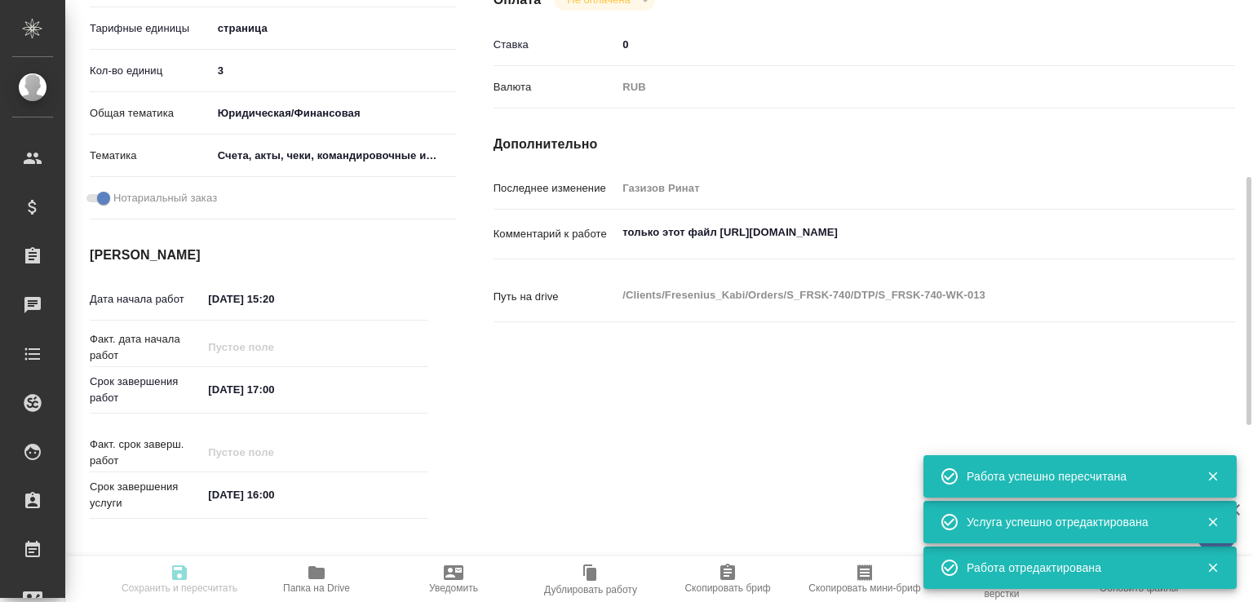
type input "/Clients/Fresenius_Kabi/Orders/S_FRSK-740"
drag, startPoint x: 275, startPoint y: 298, endPoint x: 304, endPoint y: 303, distance: 29.0
click at [304, 303] on input "15.09.2025 15:20" at bounding box center [274, 299] width 143 height 24
type input "15.09.2025 16:00"
click at [193, 566] on span "Сохранить и пересчитать" at bounding box center [180, 578] width 118 height 31
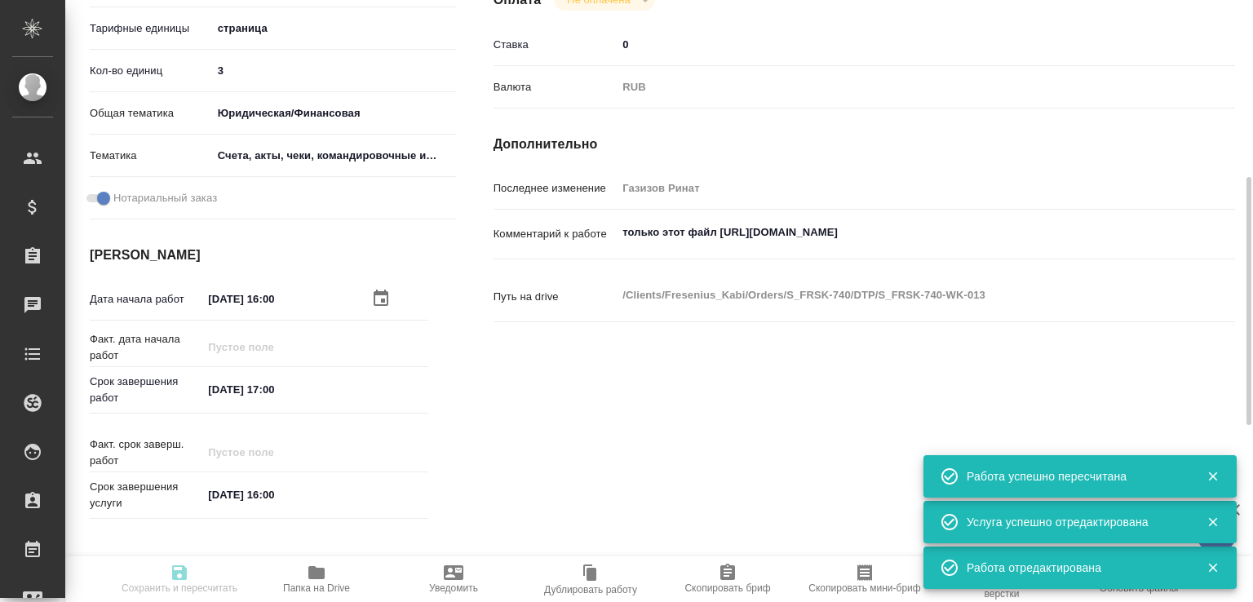
type input "recruiting"
type input "Не указан"
type input "5a8b1489cc6b4906c91bfdb2"
type input "3"
type input "yr-fn"
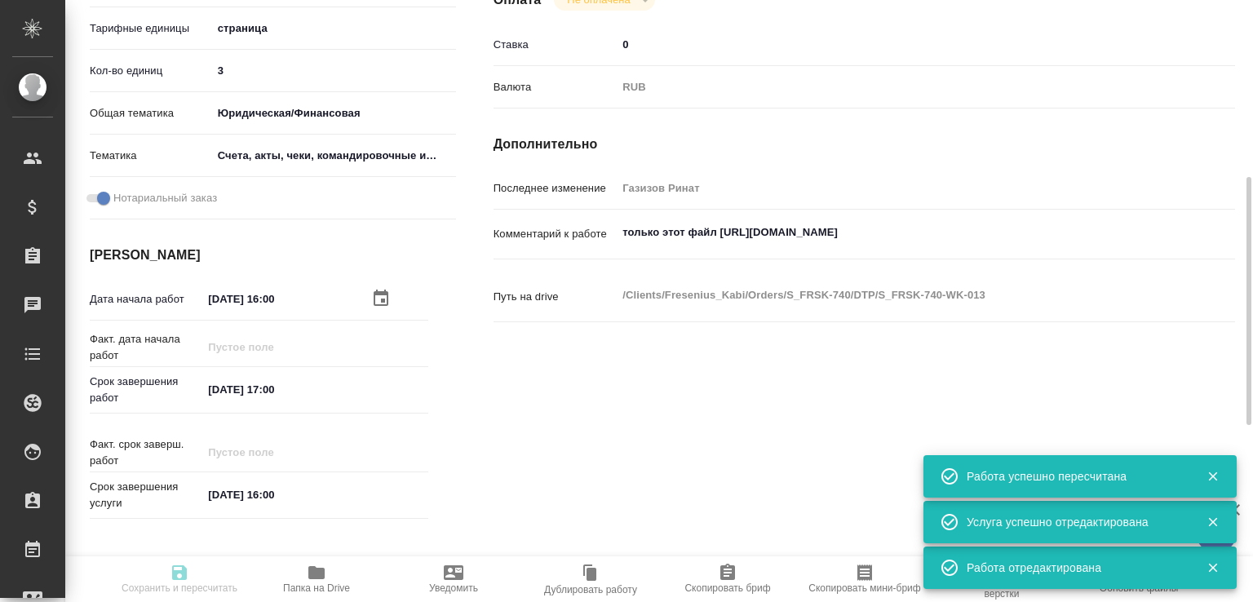
type input "5f647205b73bc97568ca66c0"
checkbox input "true"
type input "15.09.2025 16:00"
type input "15.09.2025 17:00"
type input "16.09.2025 16:00"
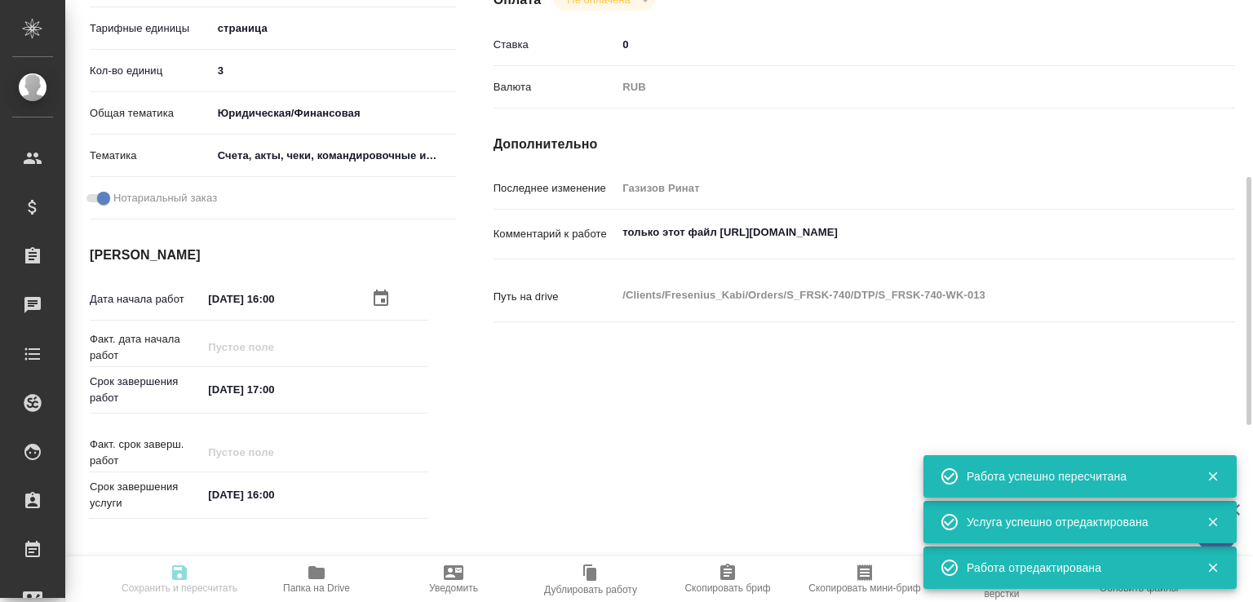
type input "DTPlight"
type input "notPayed"
type input "0"
type input "RUB"
type input "Газизов Ринат"
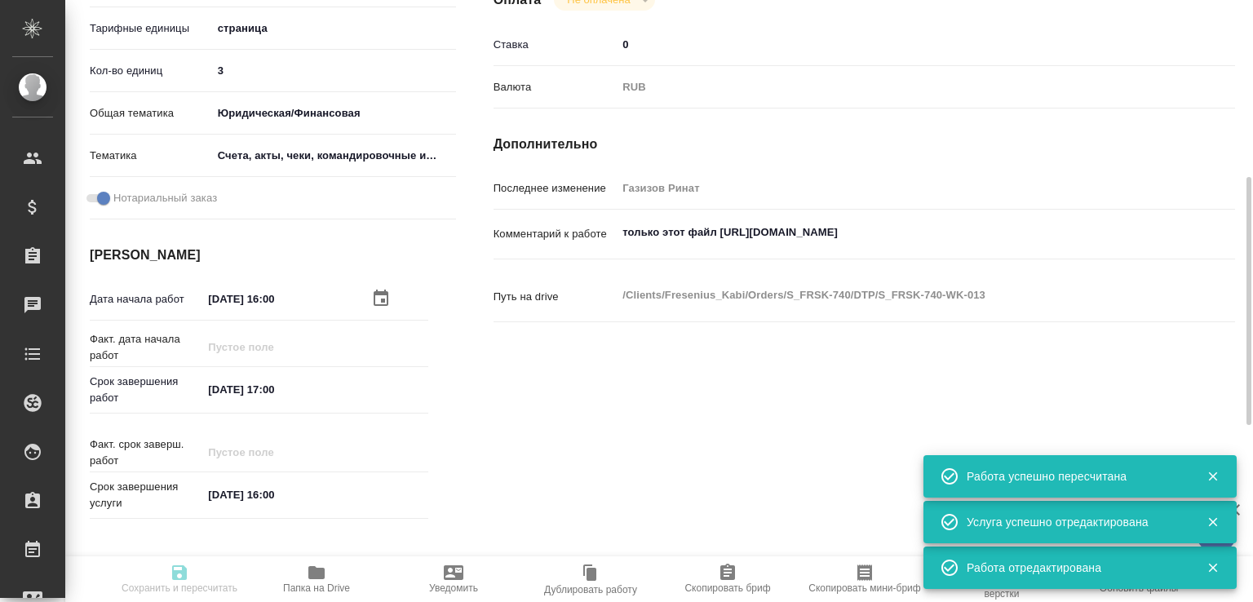
type input "S_FRSK-740"
type input "Восстановление сложного макета с частичным соответствием оформлению оригинала"
type input "Восстановление сложного макета с частичным соответствием оформлению оригинала, …"
type input "Никифорова Валерия"
type input "[PERSON_NAME]"
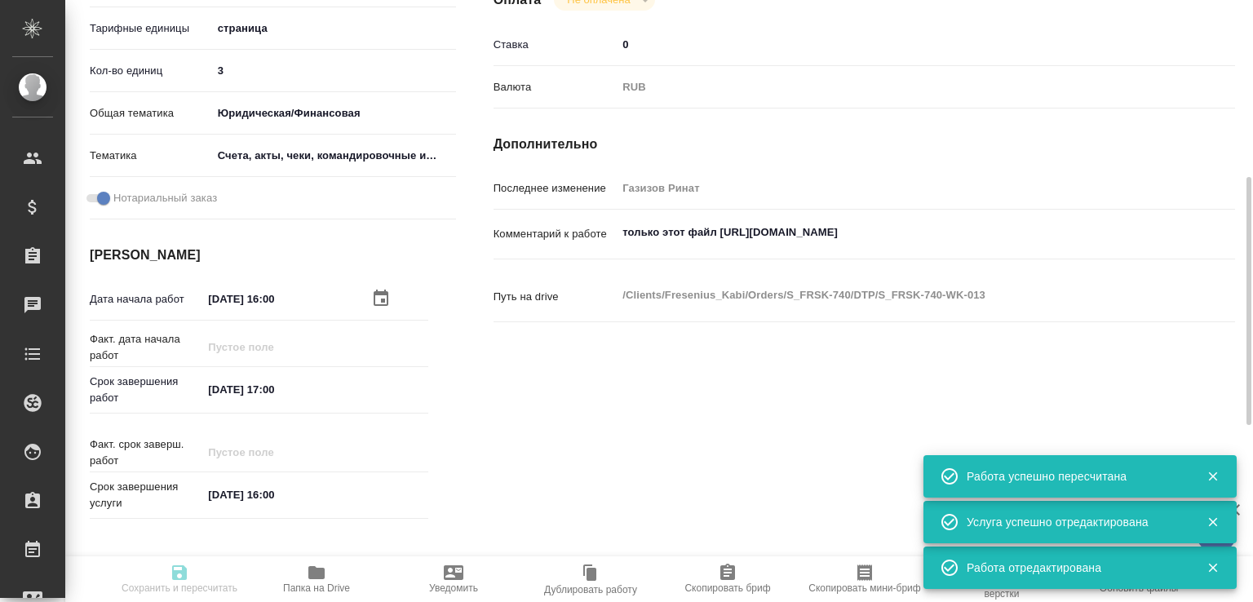
type input "/Clients/Fresenius_Kabi/Orders/S_FRSK-740"
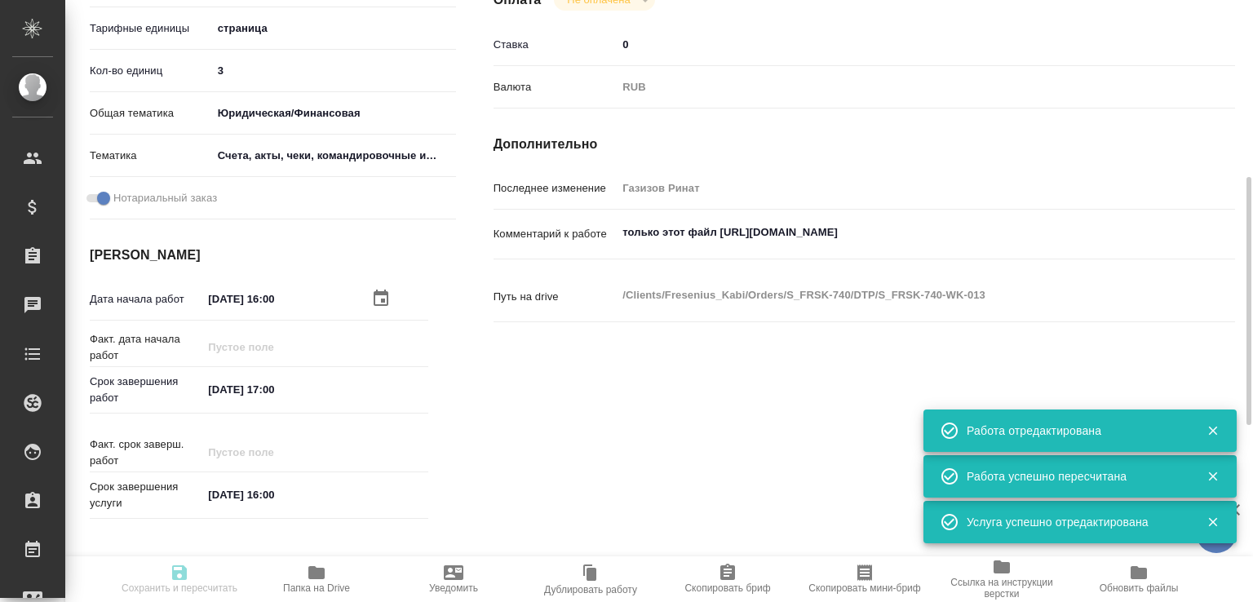
type input "recruiting"
type input "Не указан"
type input "5a8b1489cc6b4906c91bfdb2"
type input "3"
type input "yr-fn"
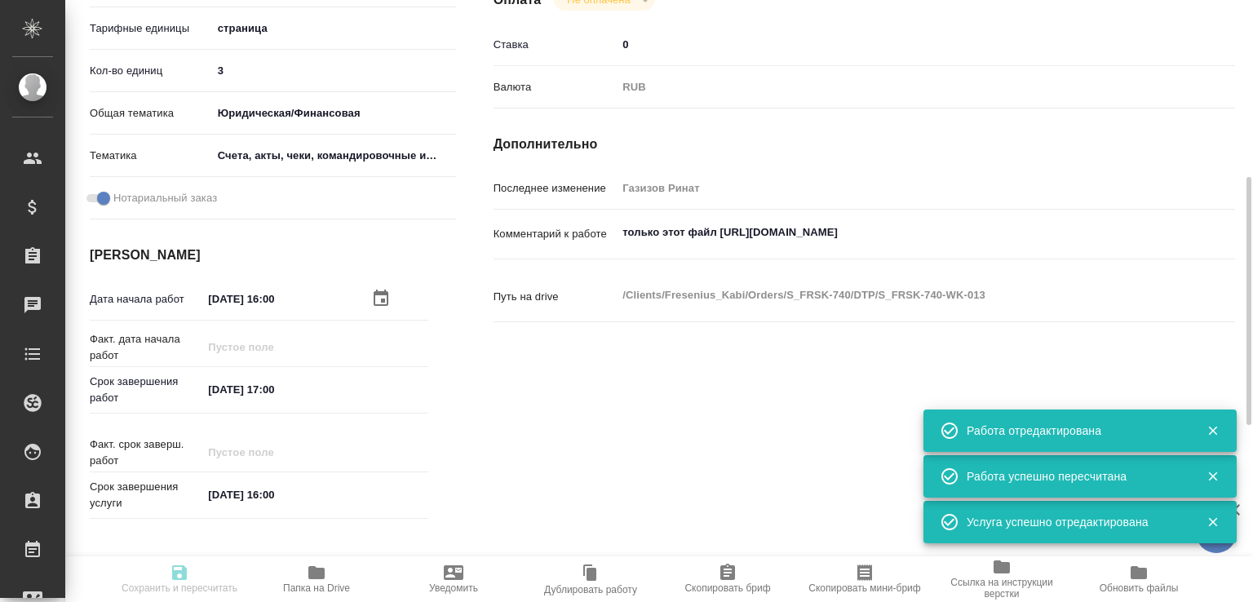
type input "5f647205b73bc97568ca66c0"
checkbox input "true"
type input "15.09.2025 16:00"
type input "15.09.2025 17:00"
type input "16.09.2025 16:00"
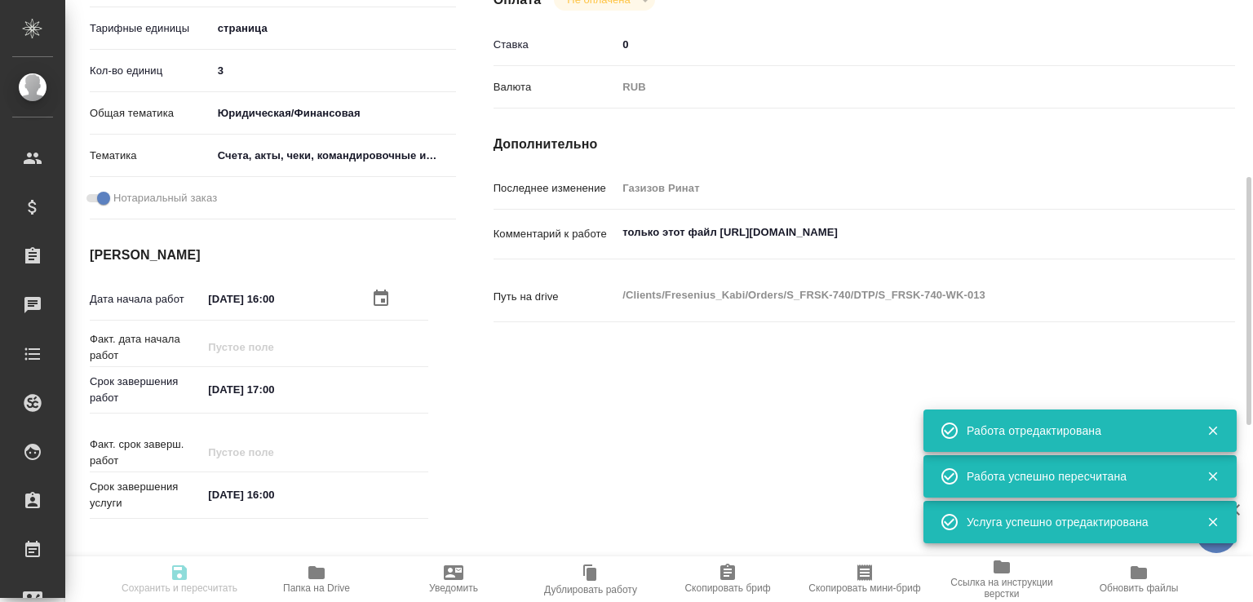
type input "DTPlight"
type input "notPayed"
type input "0"
type input "RUB"
type input "Газизов Ринат"
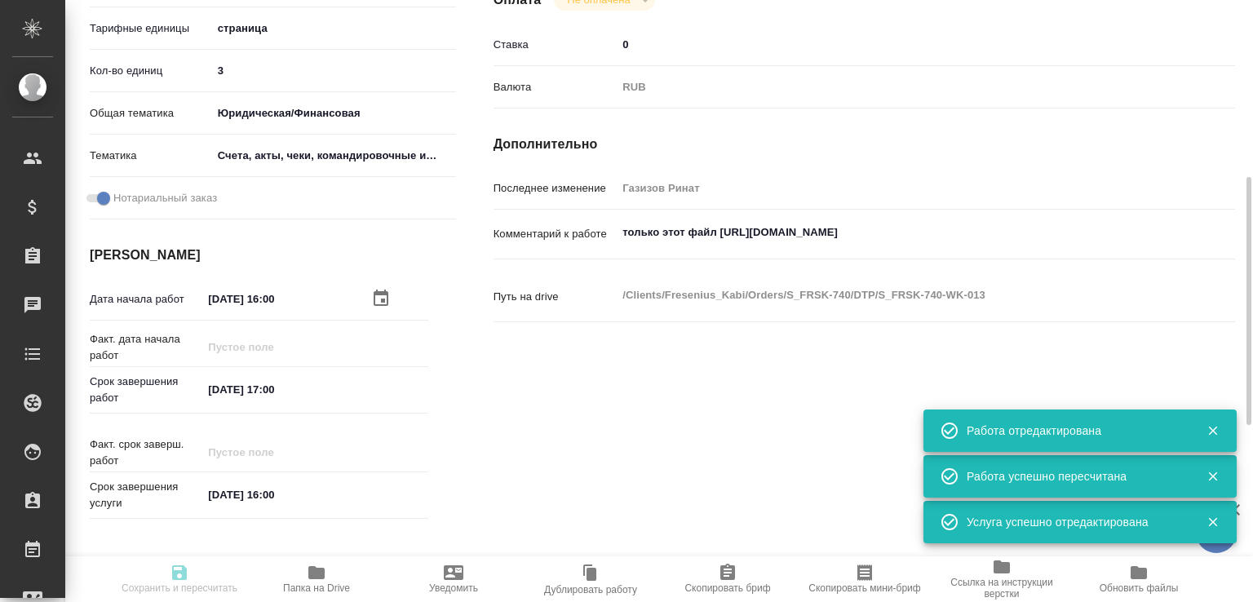
type input "S_FRSK-740"
type input "Восстановление сложного макета с частичным соответствием оформлению оригинала"
type input "Восстановление сложного макета с частичным соответствием оформлению оригинала, …"
type input "Никифорова Валерия"
type input "[PERSON_NAME]"
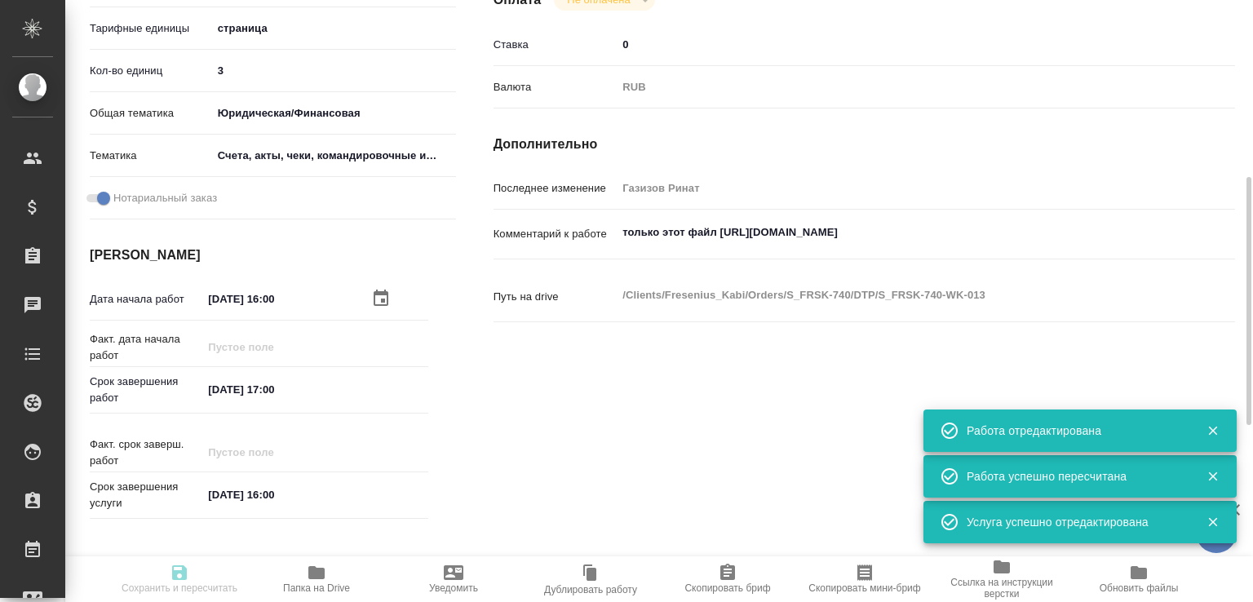
type input "/Clients/Fresenius_Kabi/Orders/S_FRSK-740"
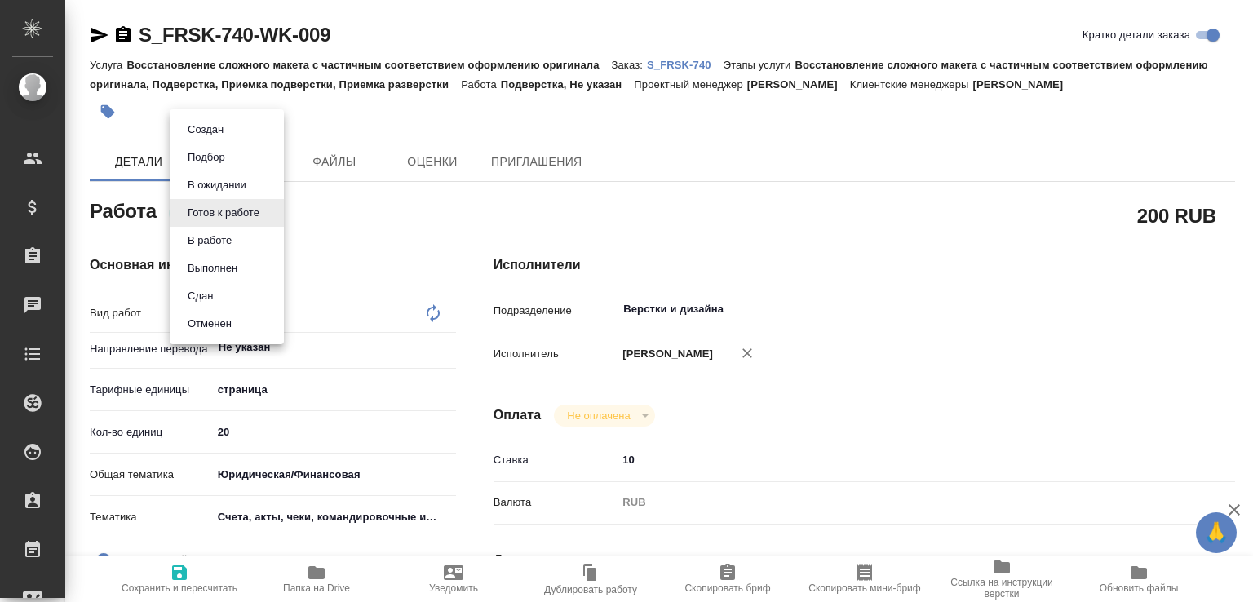
click at [195, 206] on body "🙏 .cls-1 fill:#fff; AWATERA [PERSON_NAME]malofeeva Клиенты Спецификации Заказы …" at bounding box center [626, 301] width 1253 height 602
click at [192, 239] on button "В работе" at bounding box center [210, 241] width 54 height 18
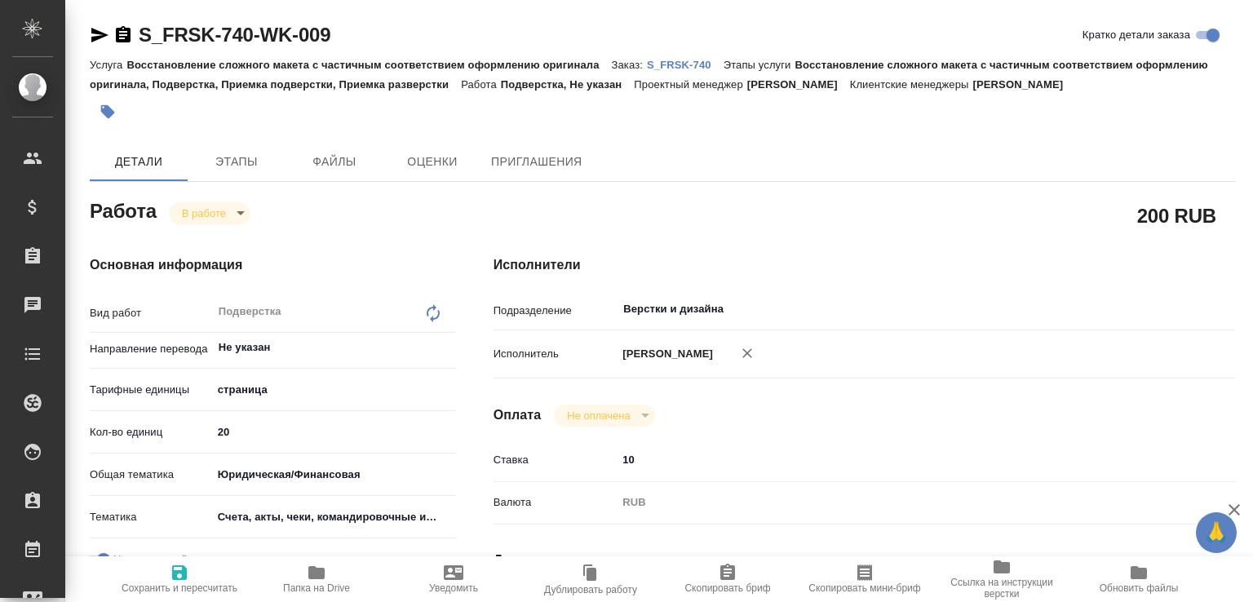
type textarea "x"
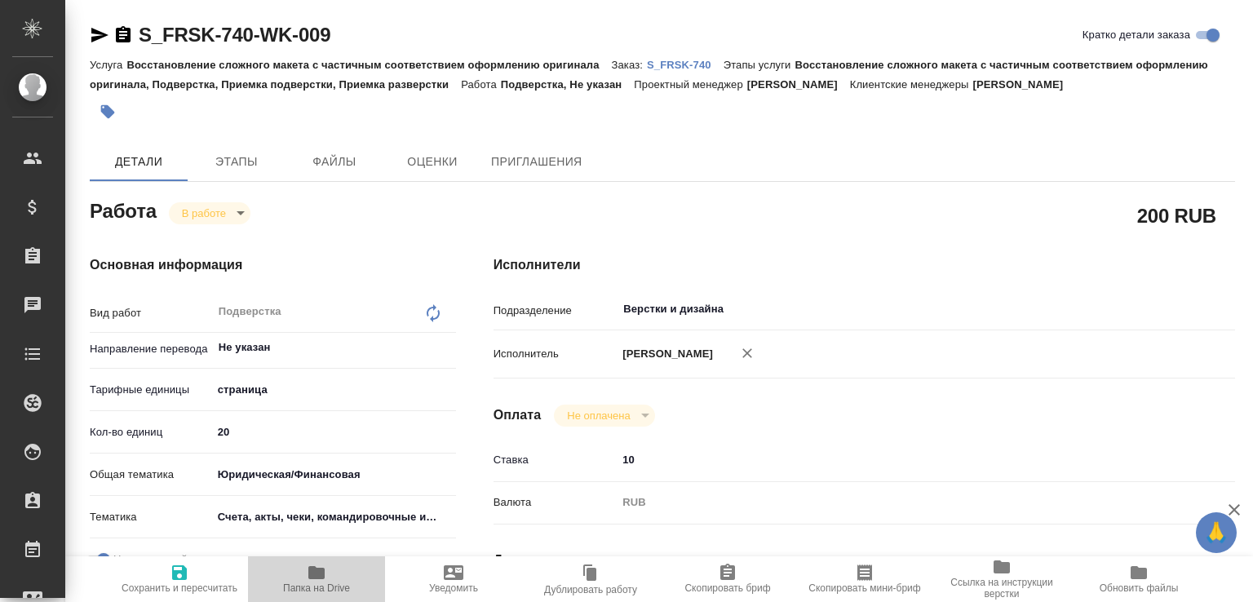
click at [348, 563] on span "Папка на Drive" at bounding box center [317, 578] width 118 height 31
type textarea "x"
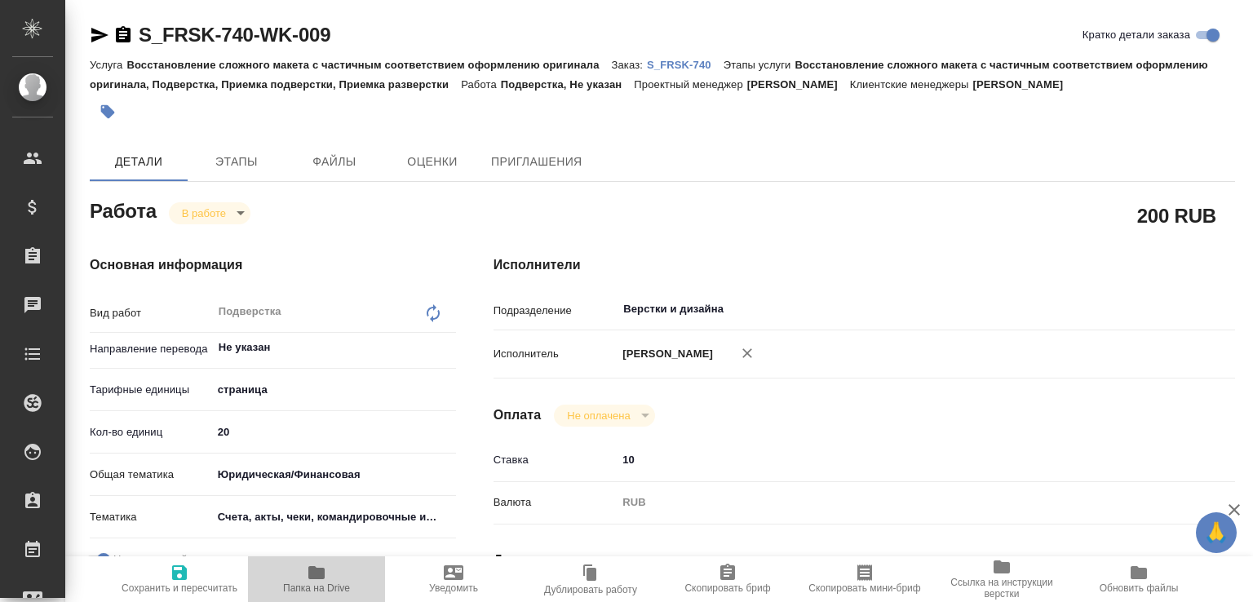
type textarea "x"
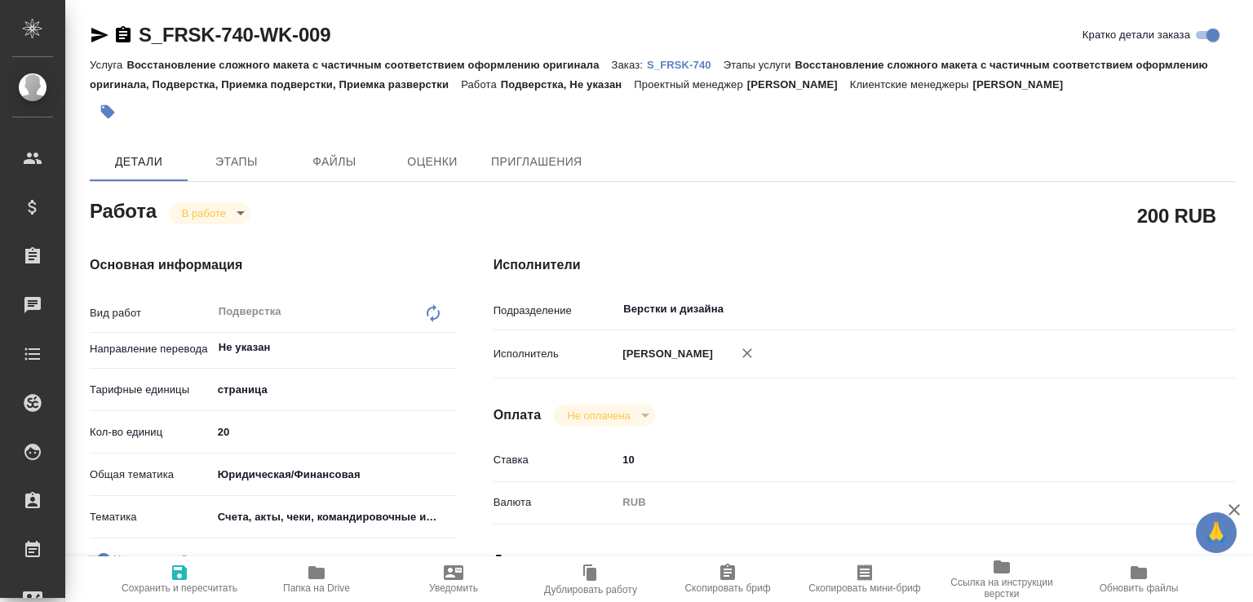
type textarea "x"
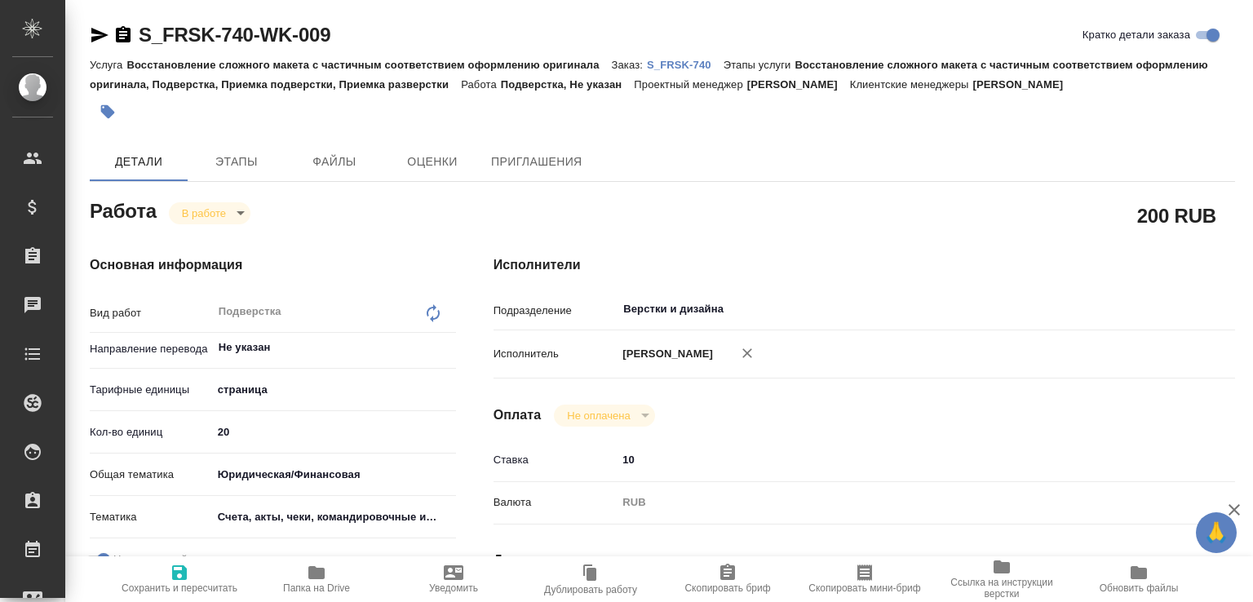
type textarea "x"
click at [128, 37] on icon "button" at bounding box center [123, 34] width 15 height 16
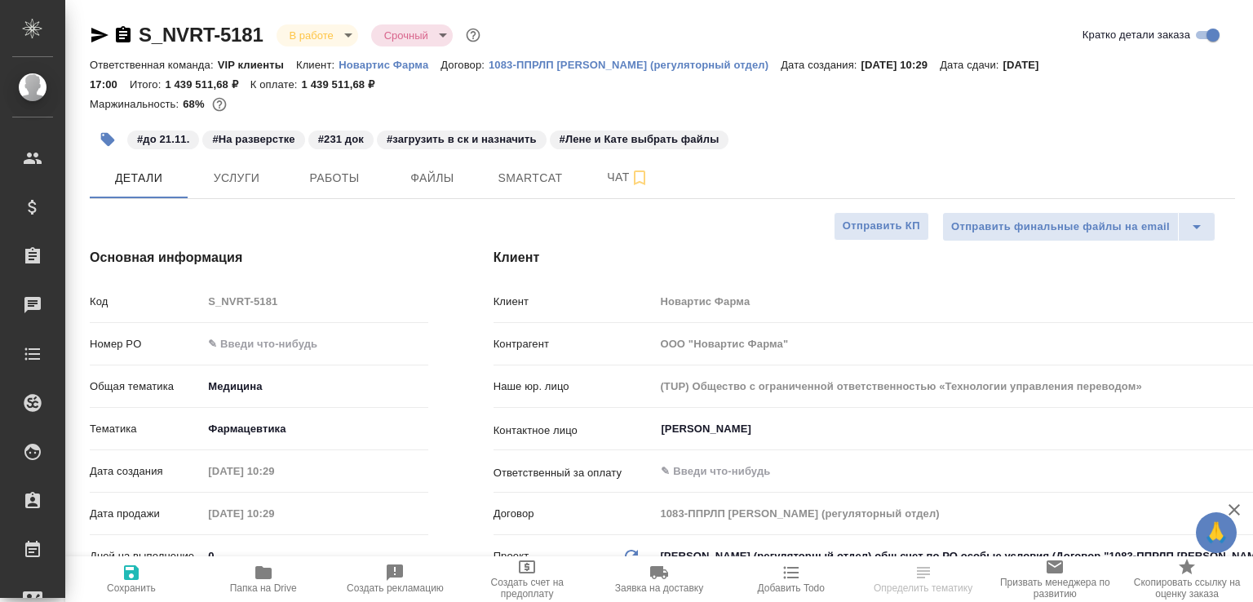
select select "RU"
type textarea "x"
click at [342, 184] on span "Работы" at bounding box center [334, 178] width 78 height 20
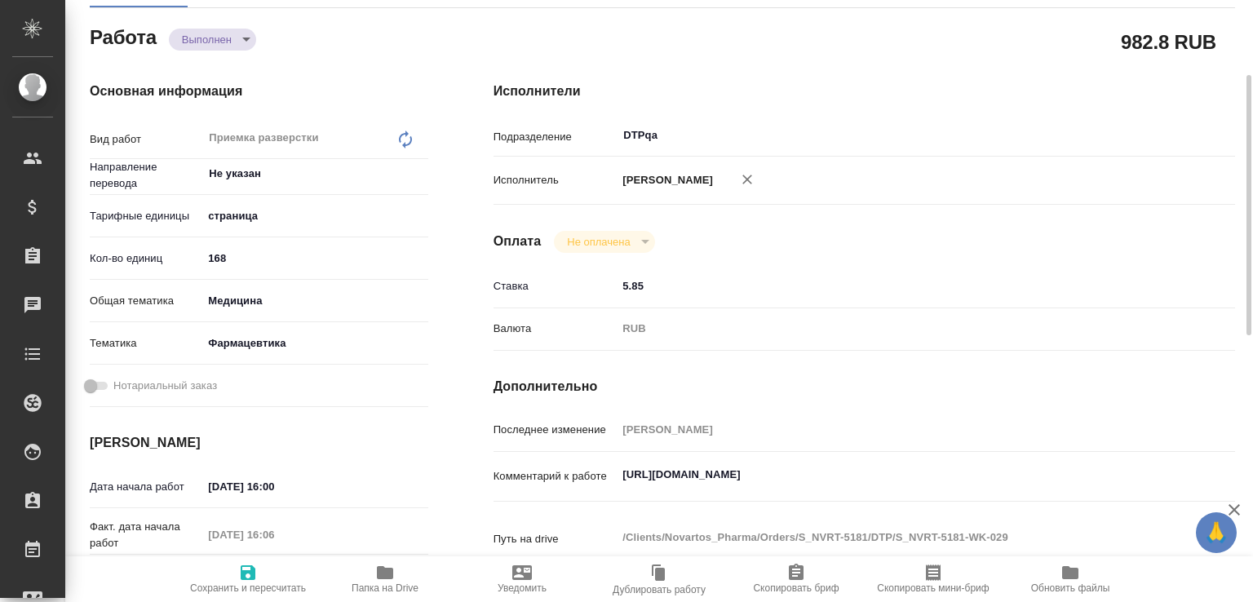
scroll to position [348, 0]
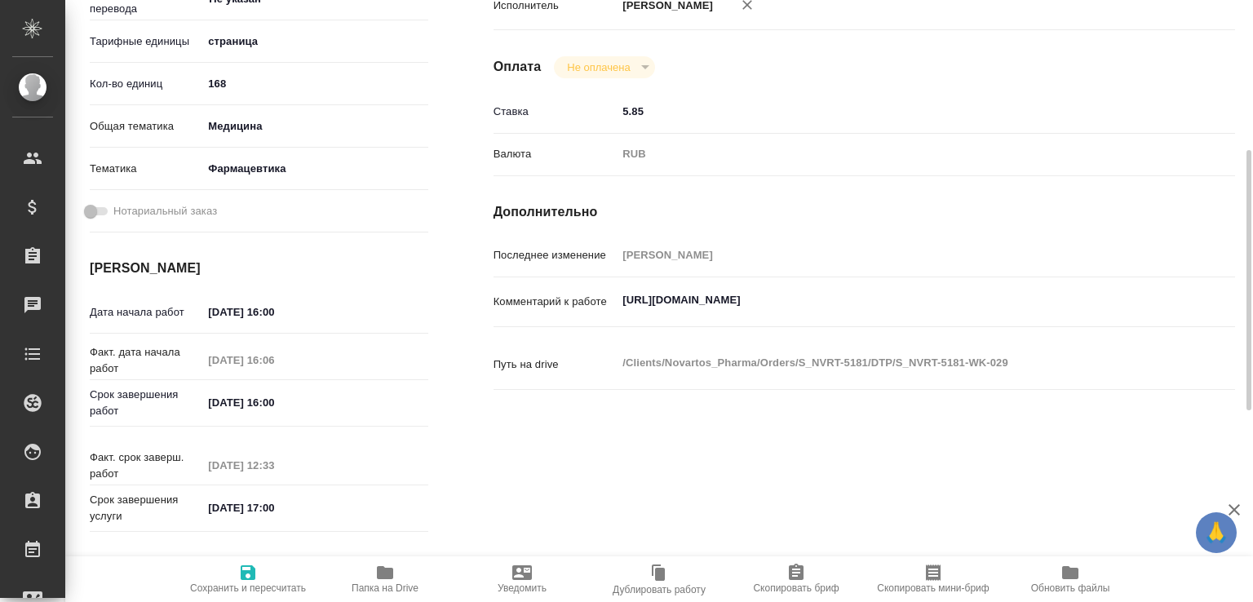
click at [394, 584] on span "Папка на Drive" at bounding box center [385, 588] width 67 height 11
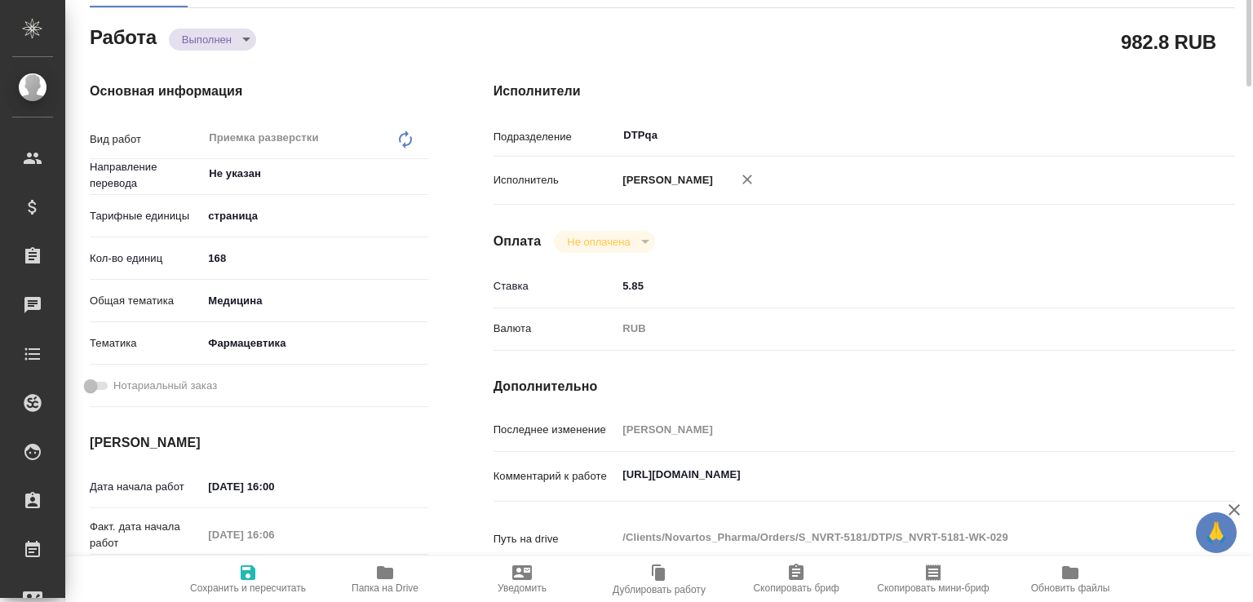
scroll to position [0, 0]
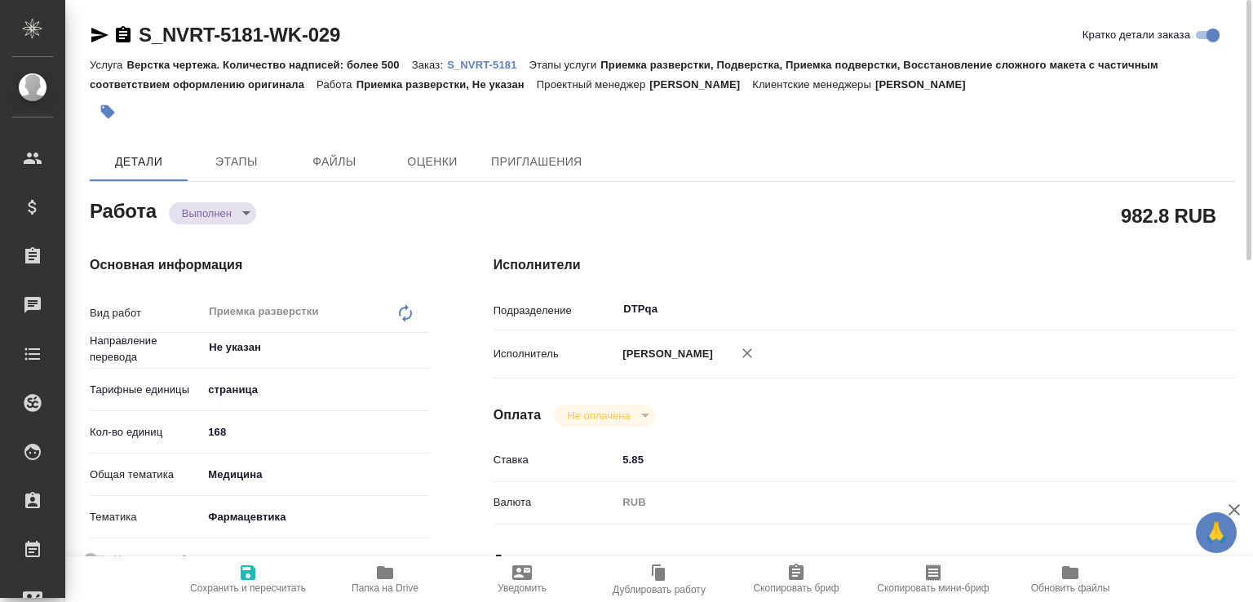
click at [124, 36] on icon "button" at bounding box center [123, 34] width 15 height 16
click at [229, 214] on body "🙏 .cls-1 fill:#fff; AWATERA [PERSON_NAME]malofeeva Клиенты Спецификации Заказы …" at bounding box center [626, 301] width 1253 height 602
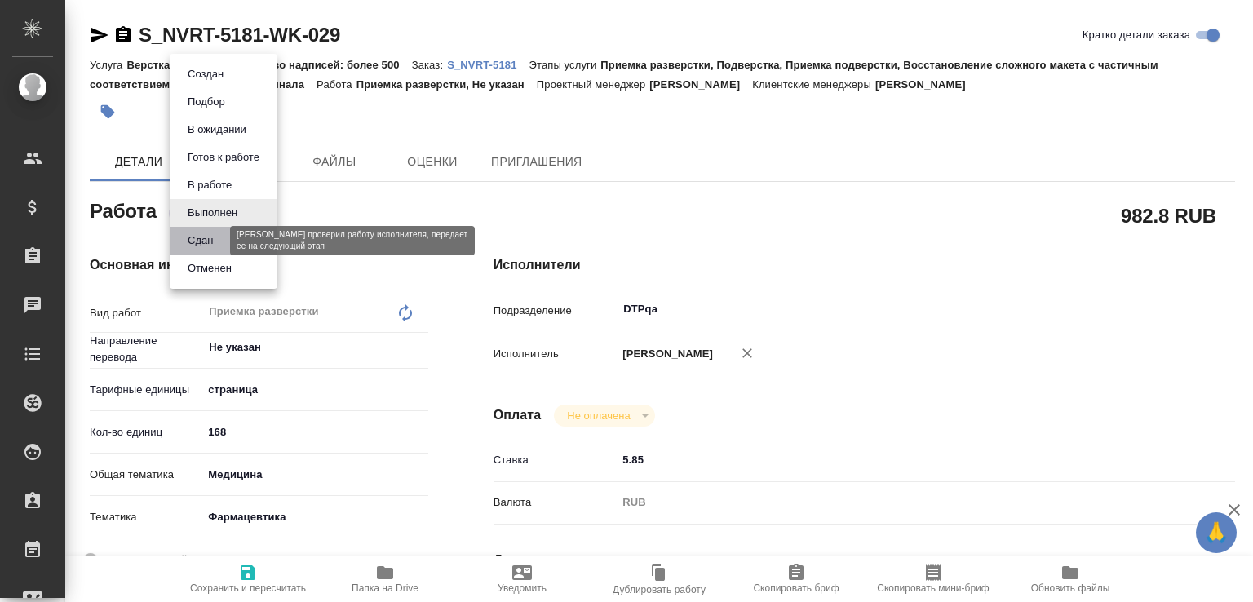
click at [215, 240] on button "Сдан" at bounding box center [200, 241] width 35 height 18
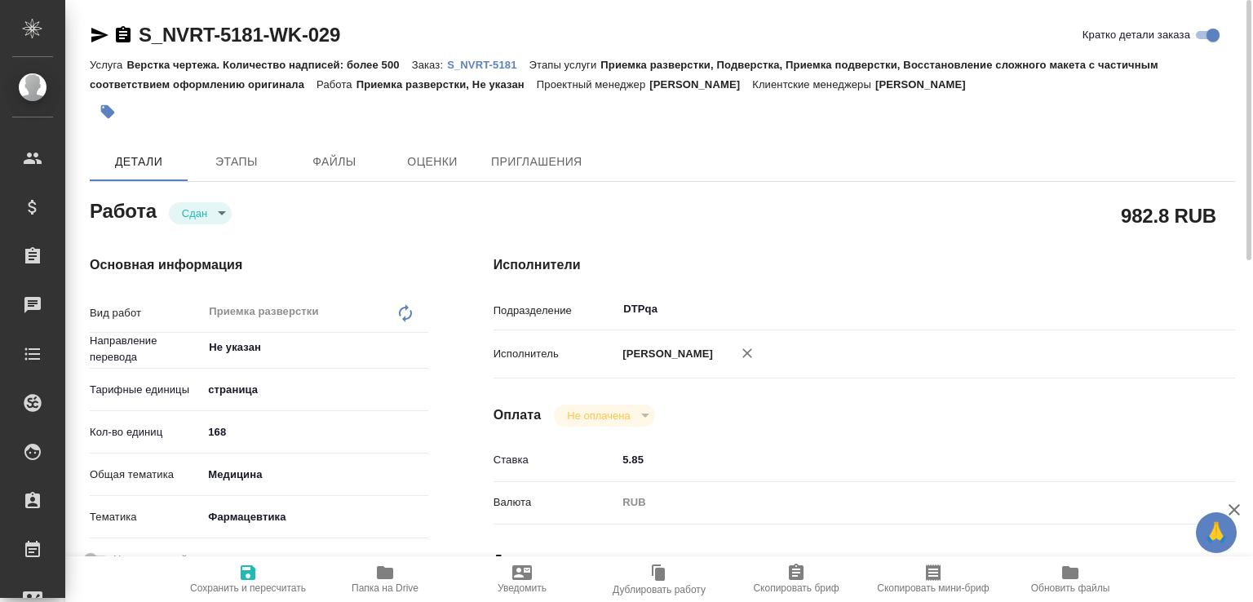
type textarea "x"
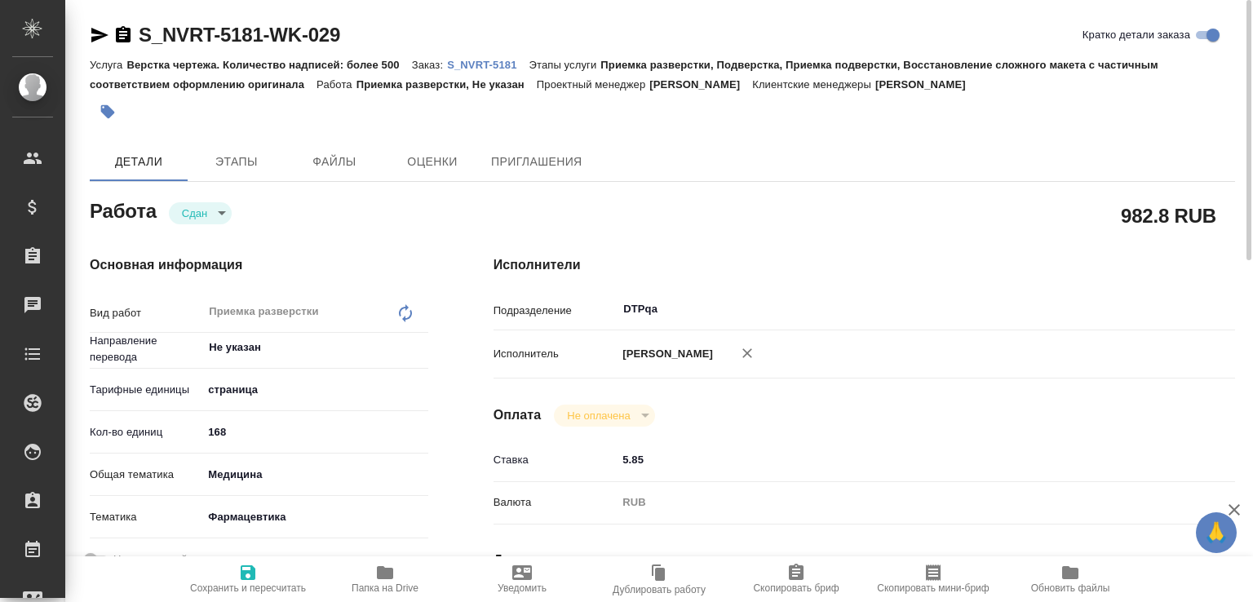
click at [483, 66] on p "S_NVRT-5181" at bounding box center [488, 65] width 82 height 12
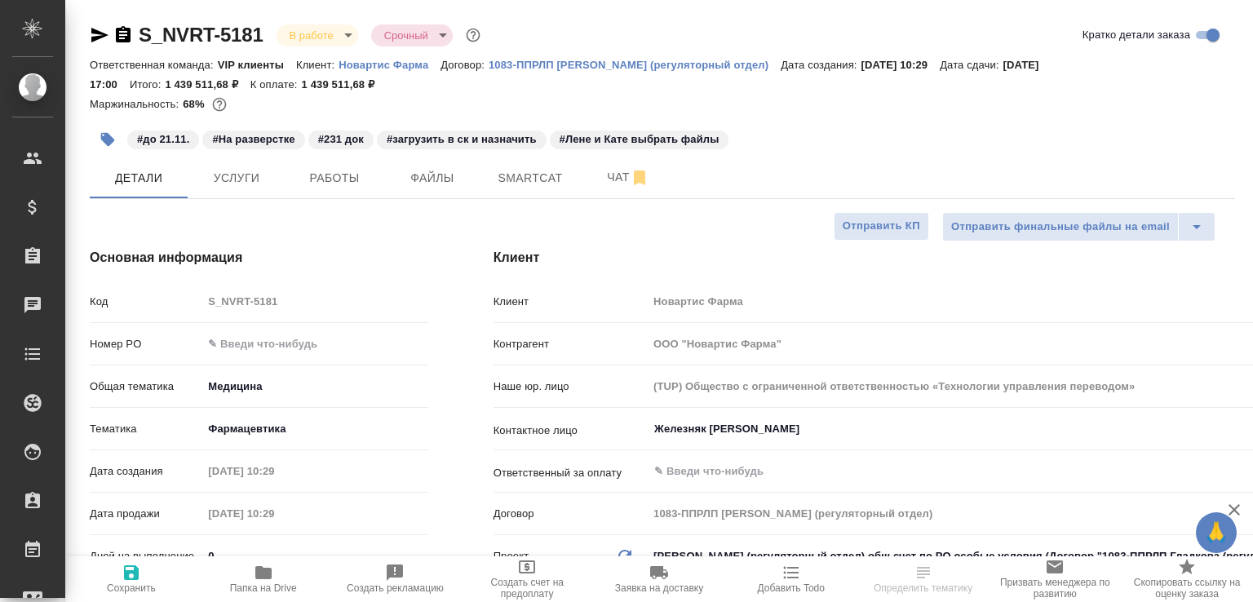
select select "RU"
click at [336, 171] on span "Работы" at bounding box center [334, 178] width 78 height 20
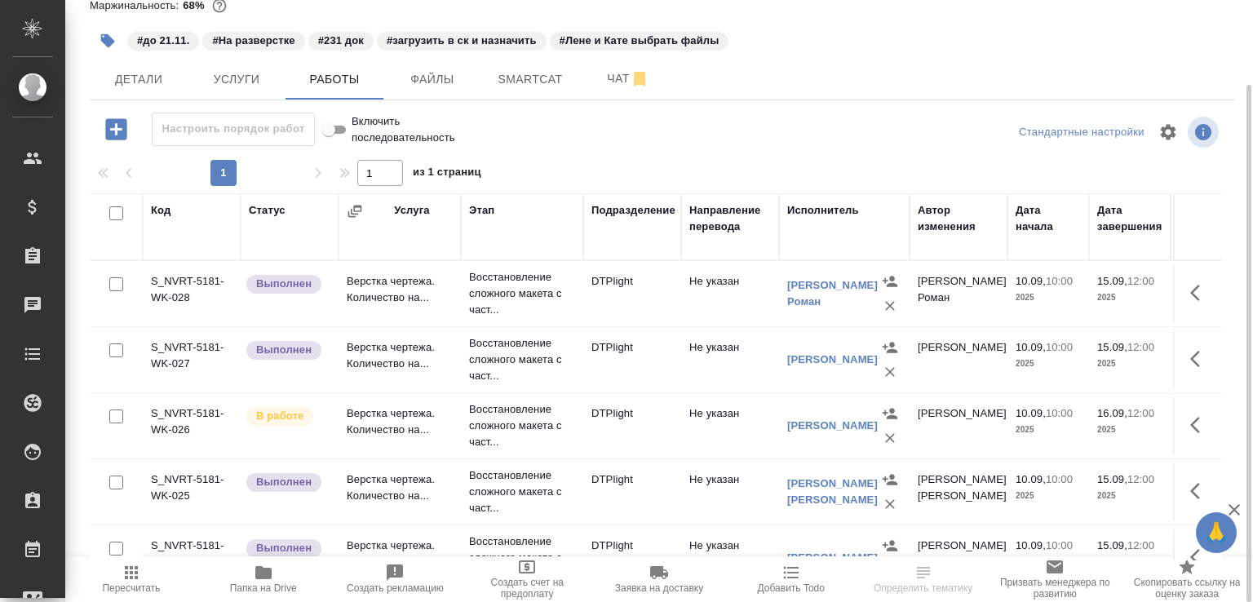
click at [117, 345] on input "checkbox" at bounding box center [116, 351] width 14 height 14
checkbox input "true"
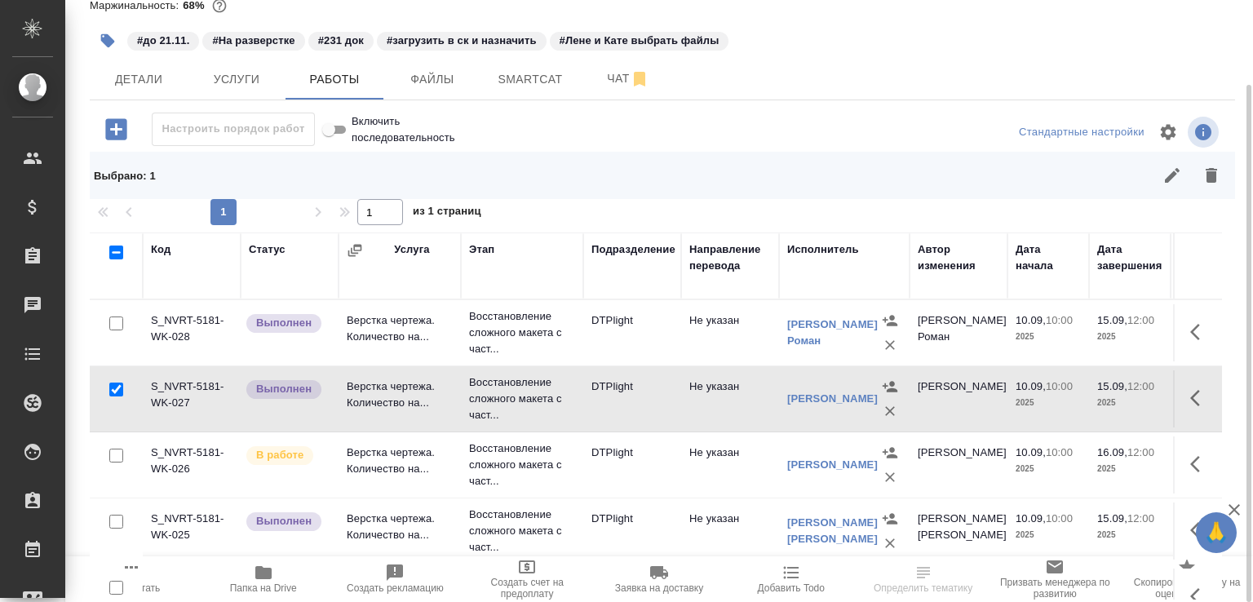
click at [117, 322] on input "checkbox" at bounding box center [116, 324] width 14 height 14
checkbox input "true"
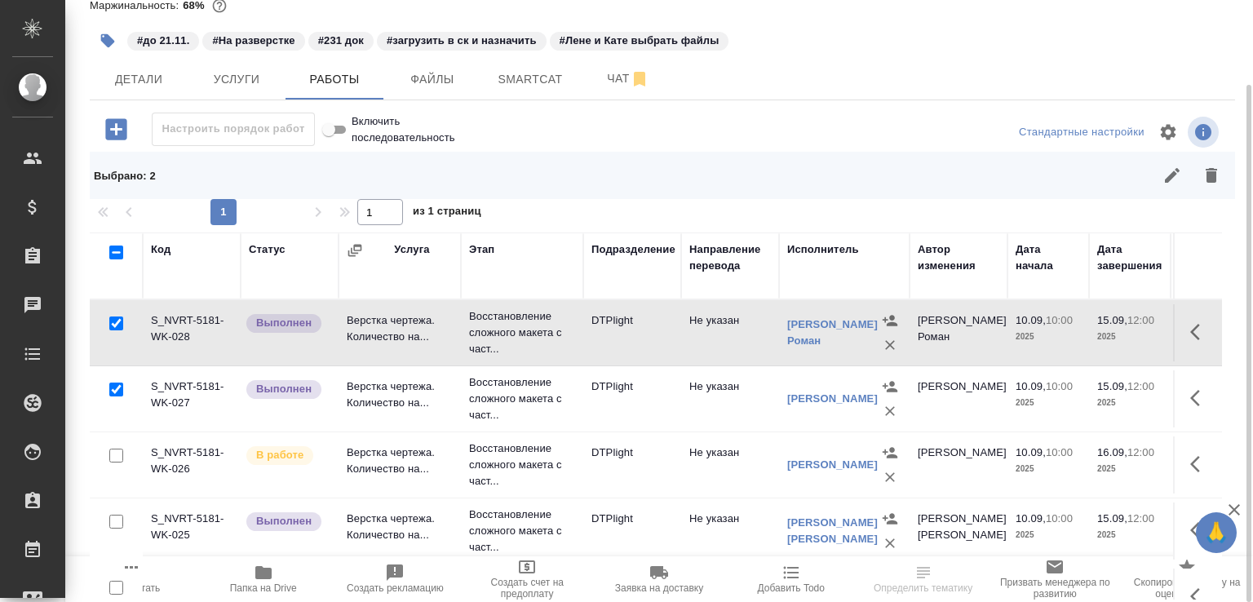
click at [120, 516] on input "checkbox" at bounding box center [116, 522] width 14 height 14
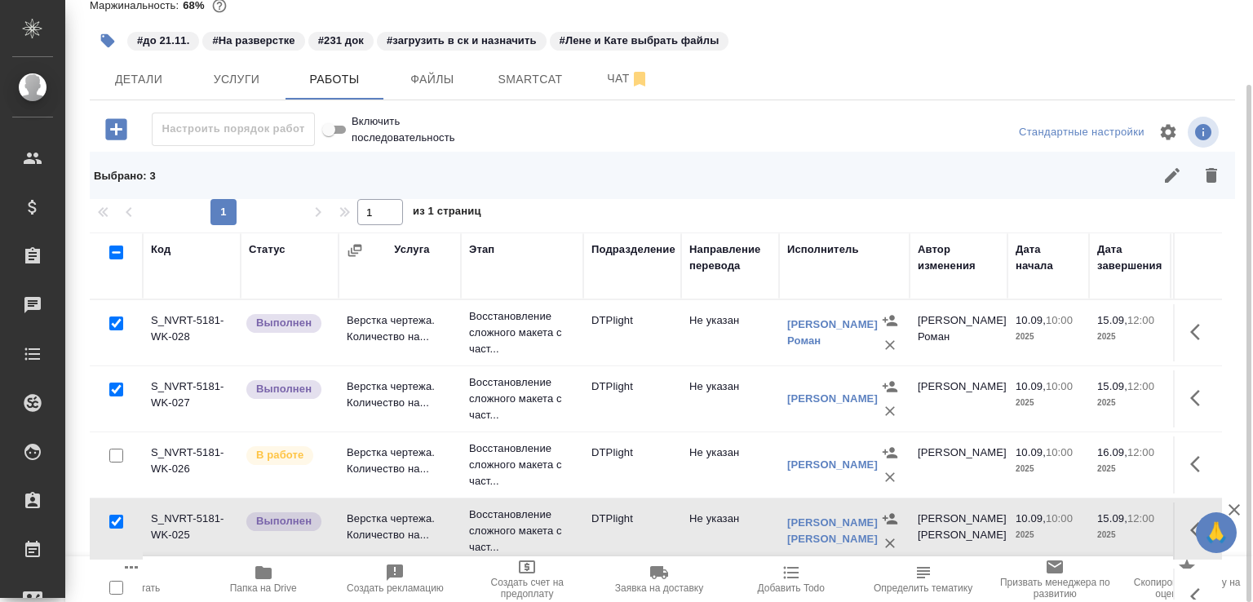
click at [118, 524] on input "checkbox" at bounding box center [116, 522] width 14 height 14
checkbox input "true"
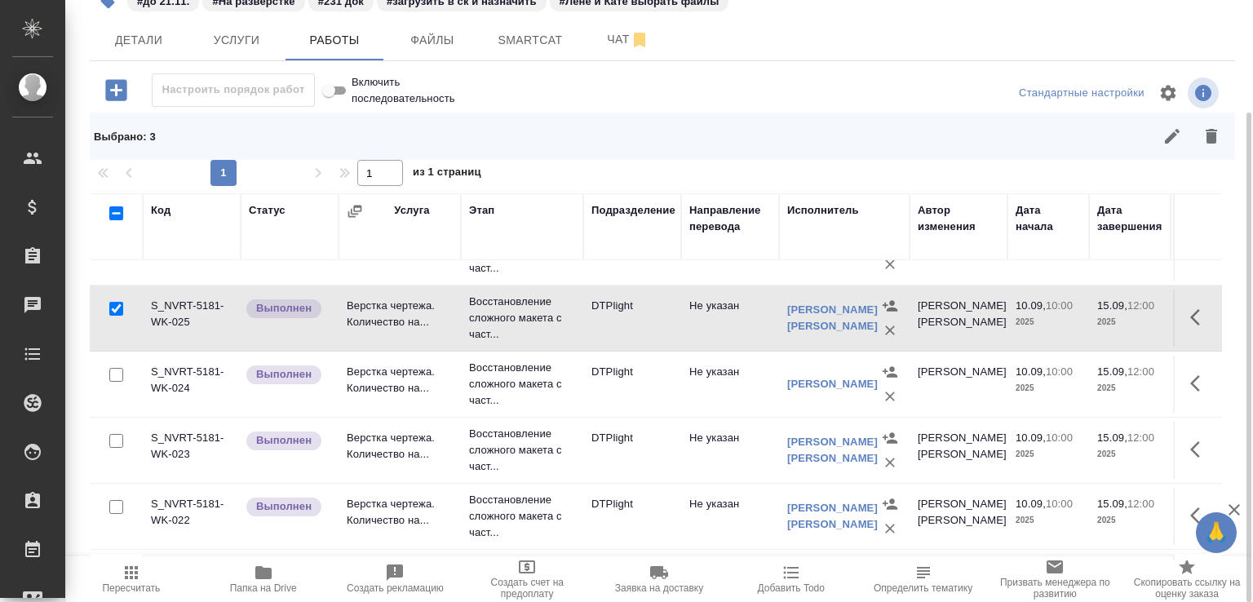
drag, startPoint x: 116, startPoint y: 376, endPoint x: 113, endPoint y: 419, distance: 42.6
click at [117, 376] on input "checkbox" at bounding box center [116, 375] width 14 height 14
checkbox input "true"
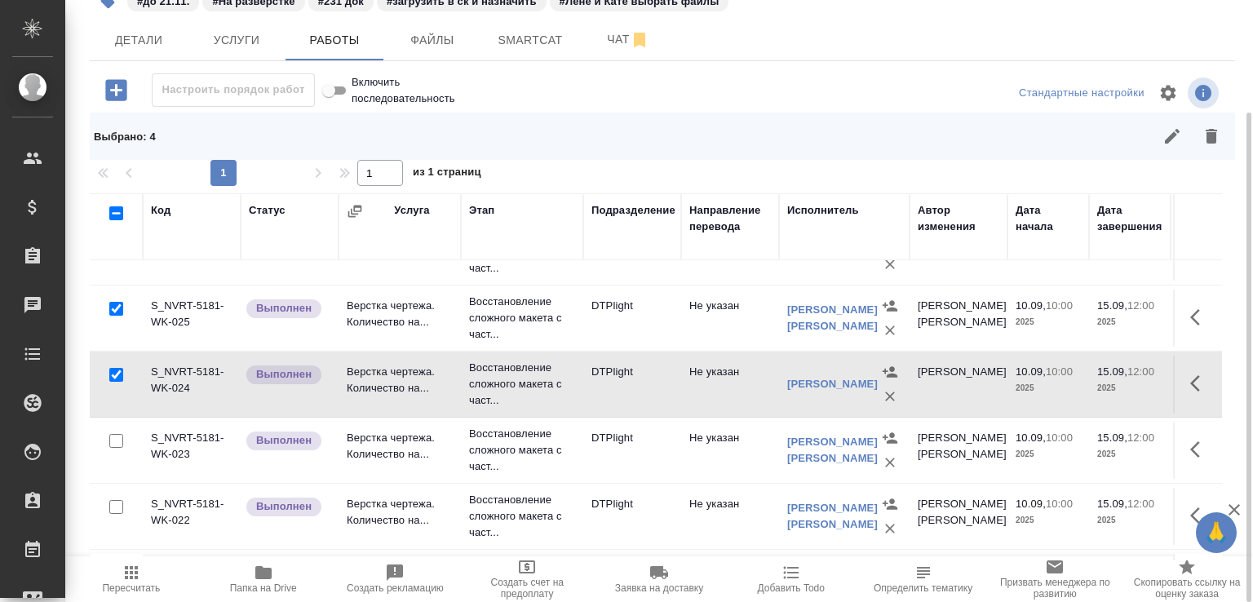
click at [114, 441] on input "checkbox" at bounding box center [116, 441] width 14 height 14
checkbox input "true"
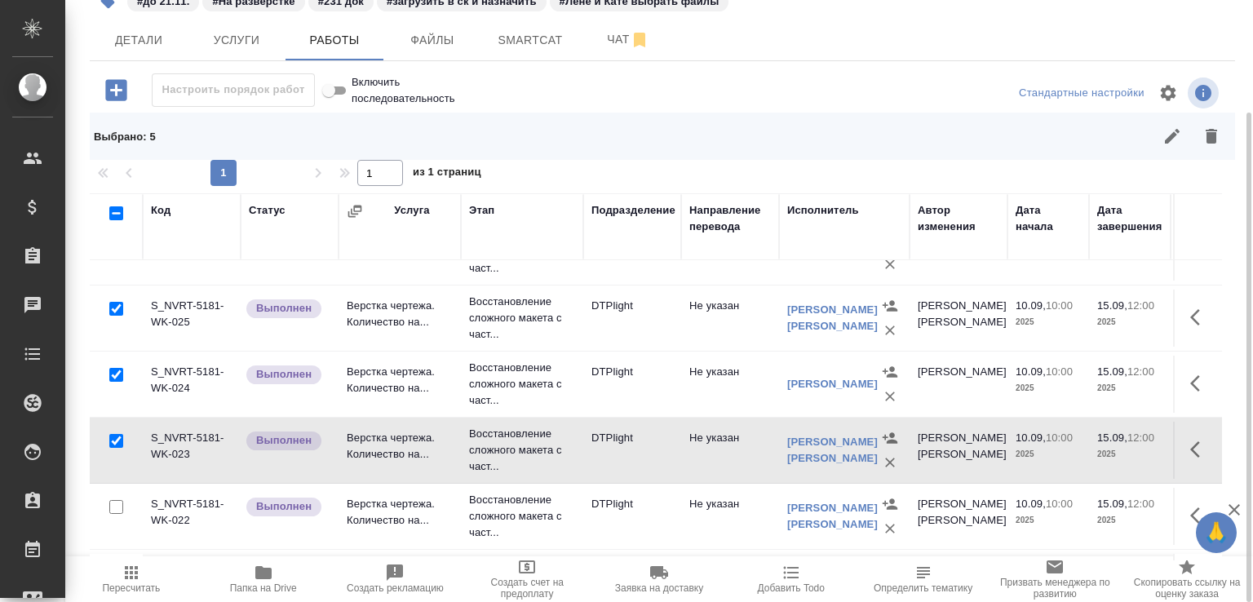
click at [115, 505] on input "checkbox" at bounding box center [116, 507] width 14 height 14
checkbox input "true"
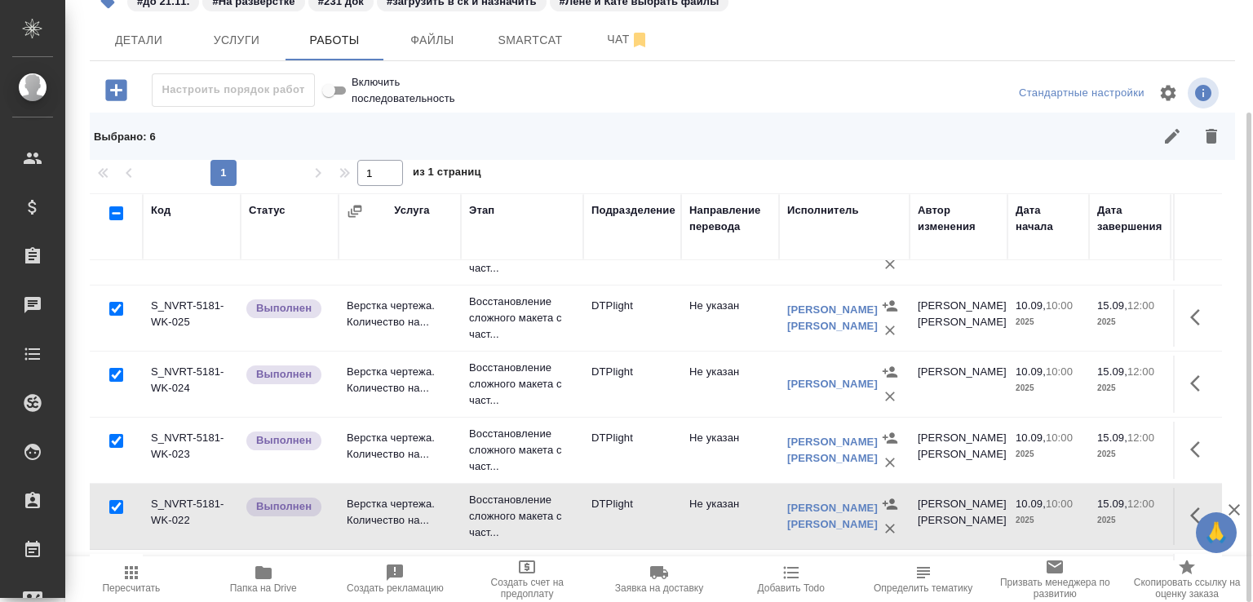
scroll to position [348, 0]
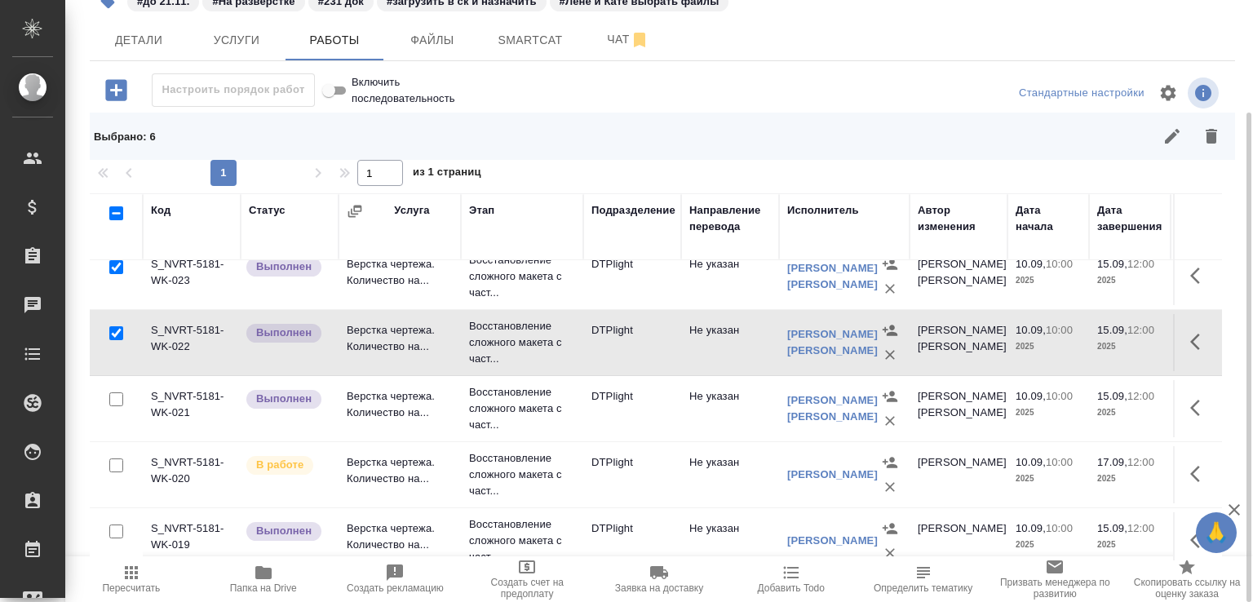
click at [116, 396] on input "checkbox" at bounding box center [116, 400] width 14 height 14
checkbox input "true"
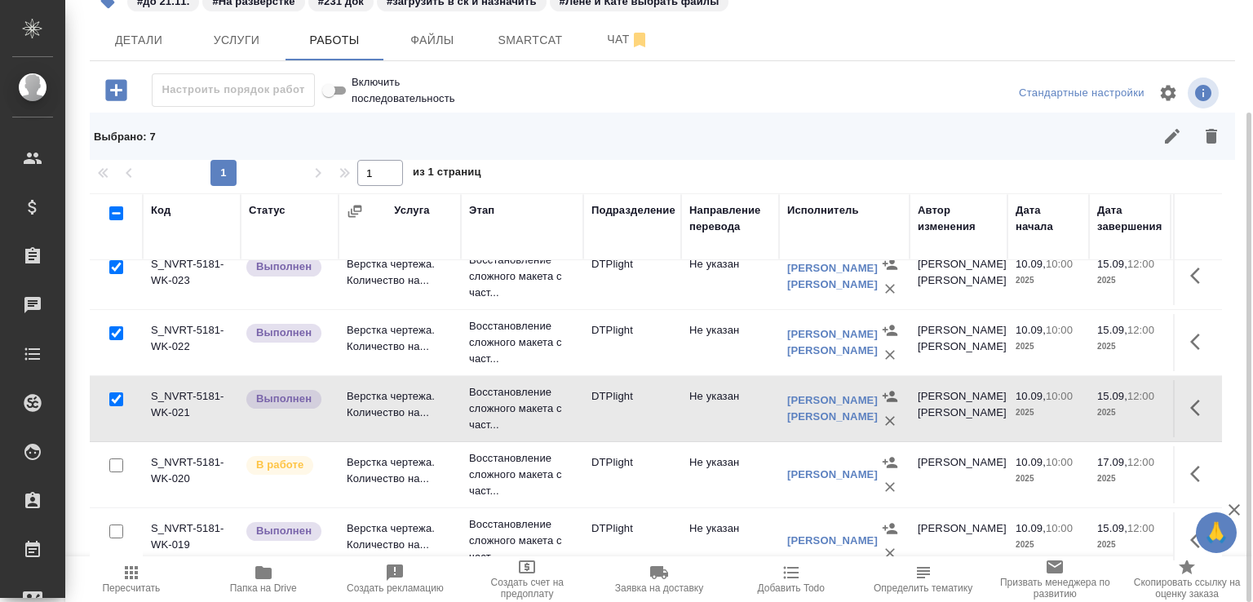
click at [111, 526] on input "checkbox" at bounding box center [116, 532] width 14 height 14
checkbox input "true"
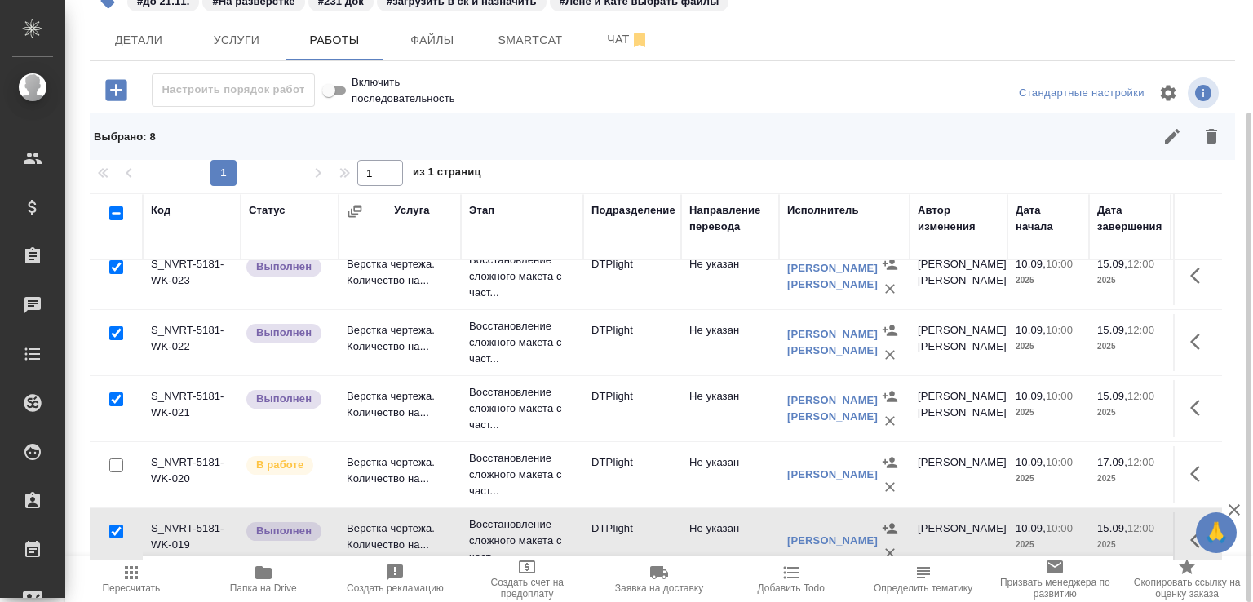
scroll to position [522, 0]
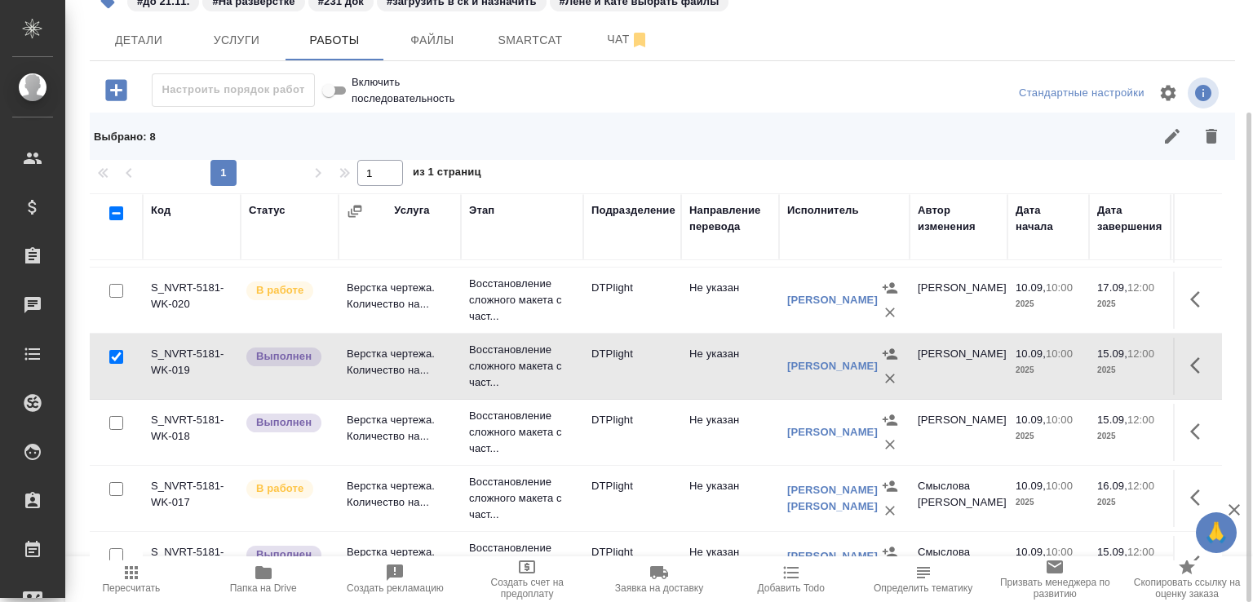
click at [112, 422] on input "checkbox" at bounding box center [116, 423] width 14 height 14
checkbox input "true"
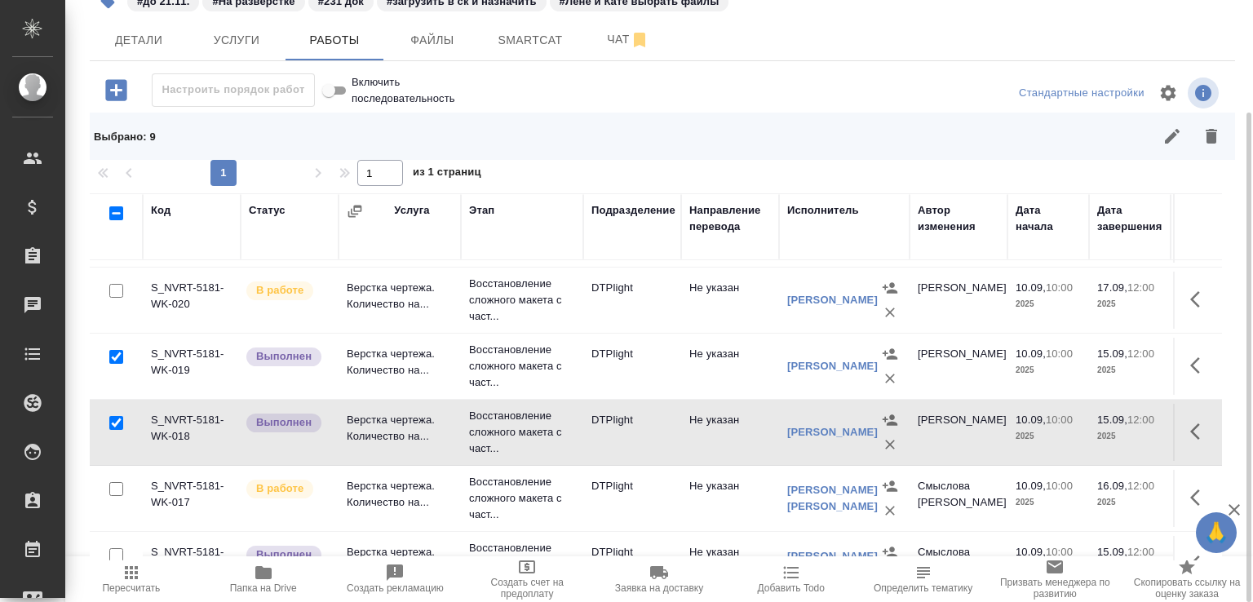
scroll to position [604, 0]
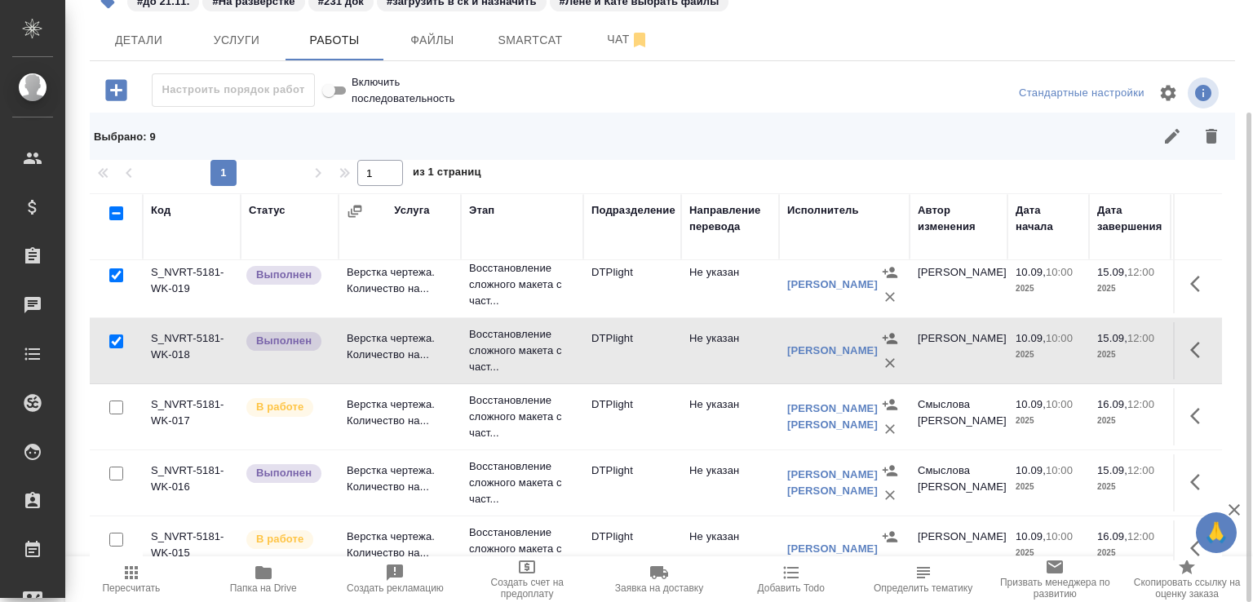
click at [115, 468] on input "checkbox" at bounding box center [116, 474] width 14 height 14
checkbox input "true"
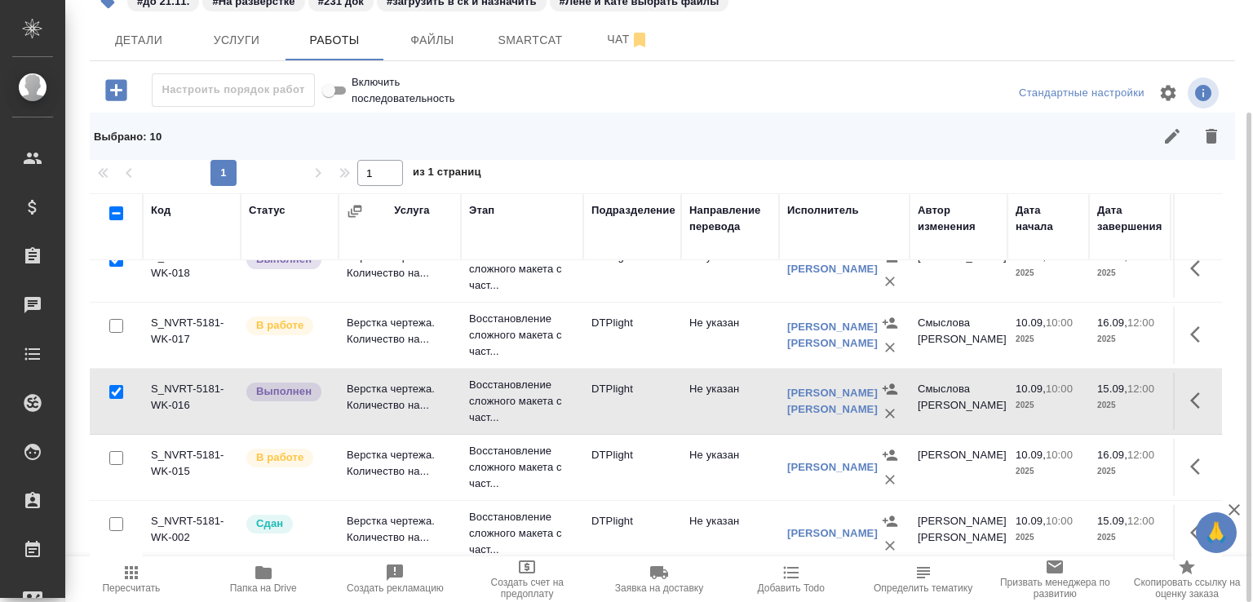
scroll to position [860, 0]
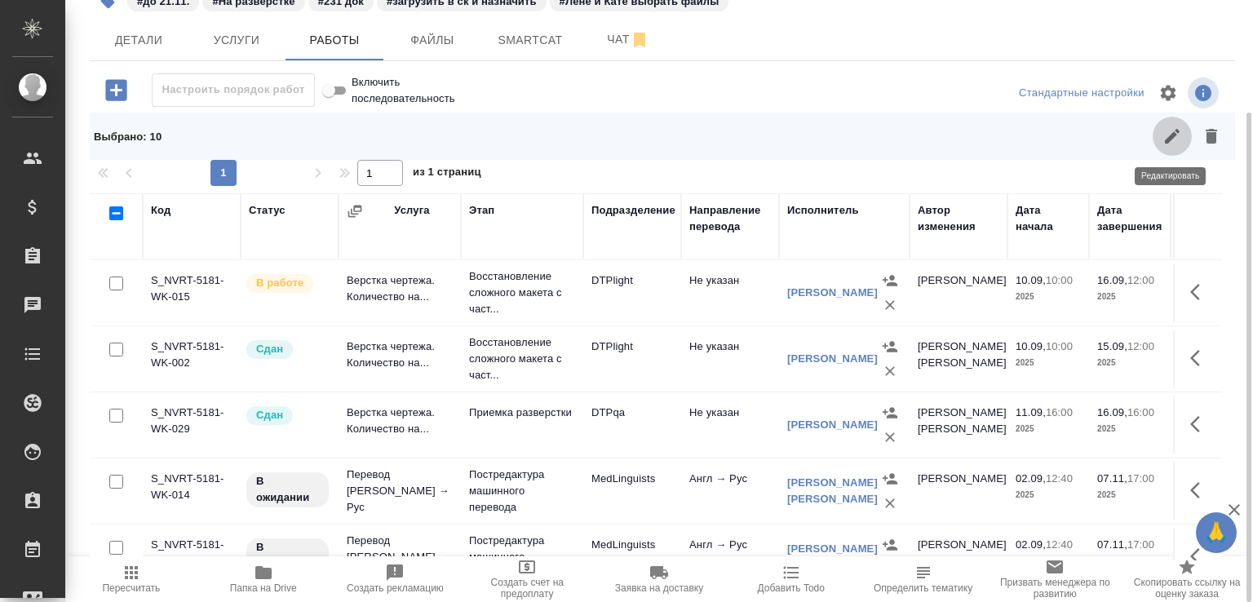
click at [1182, 135] on icon "button" at bounding box center [1173, 136] width 20 height 20
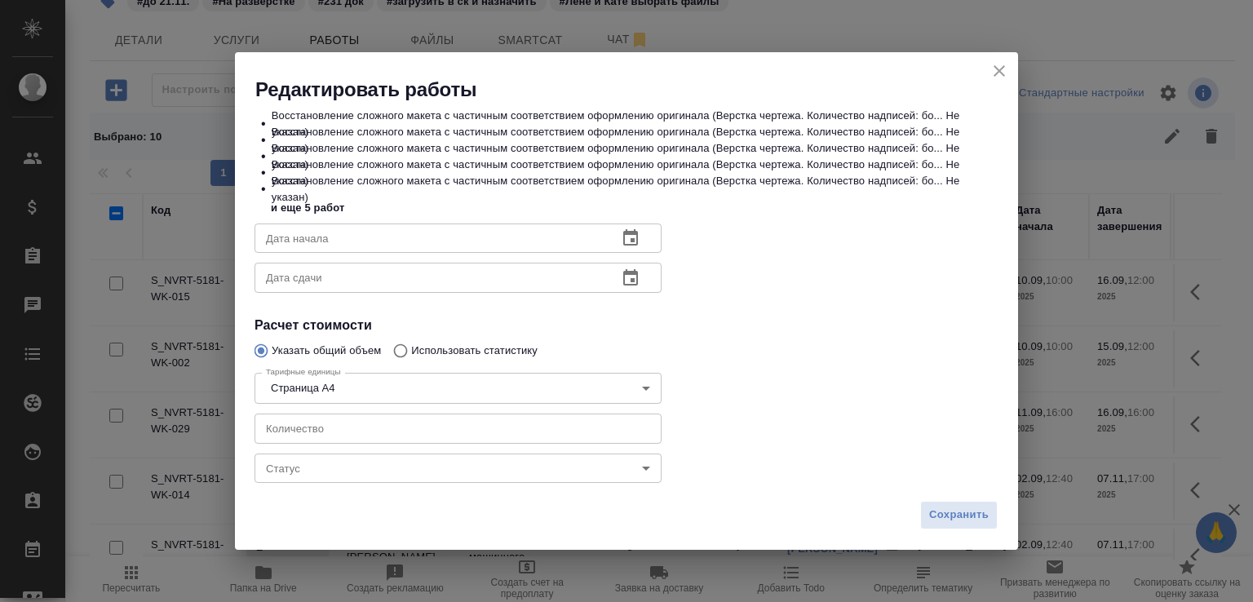
click at [359, 466] on body "🙏 .cls-1 fill:#fff; AWATERA Малофеева Екатерина e.malofeeva Клиенты Спецификаци…" at bounding box center [626, 301] width 1253 height 602
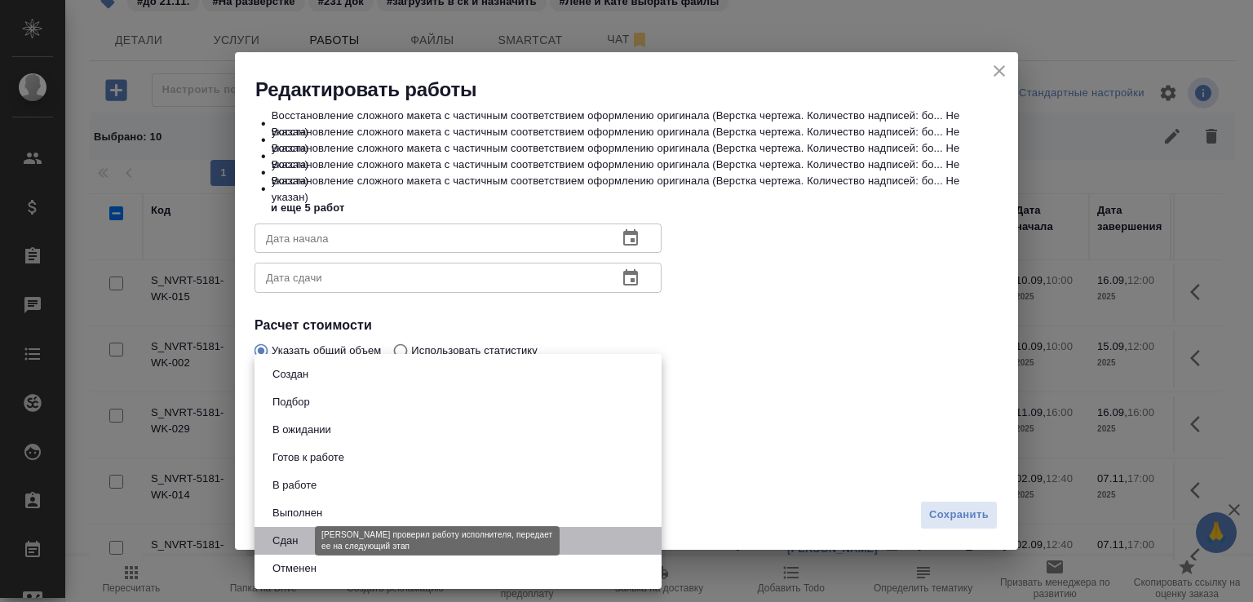
click at [297, 543] on button "Сдан" at bounding box center [285, 541] width 35 height 18
type input "closed"
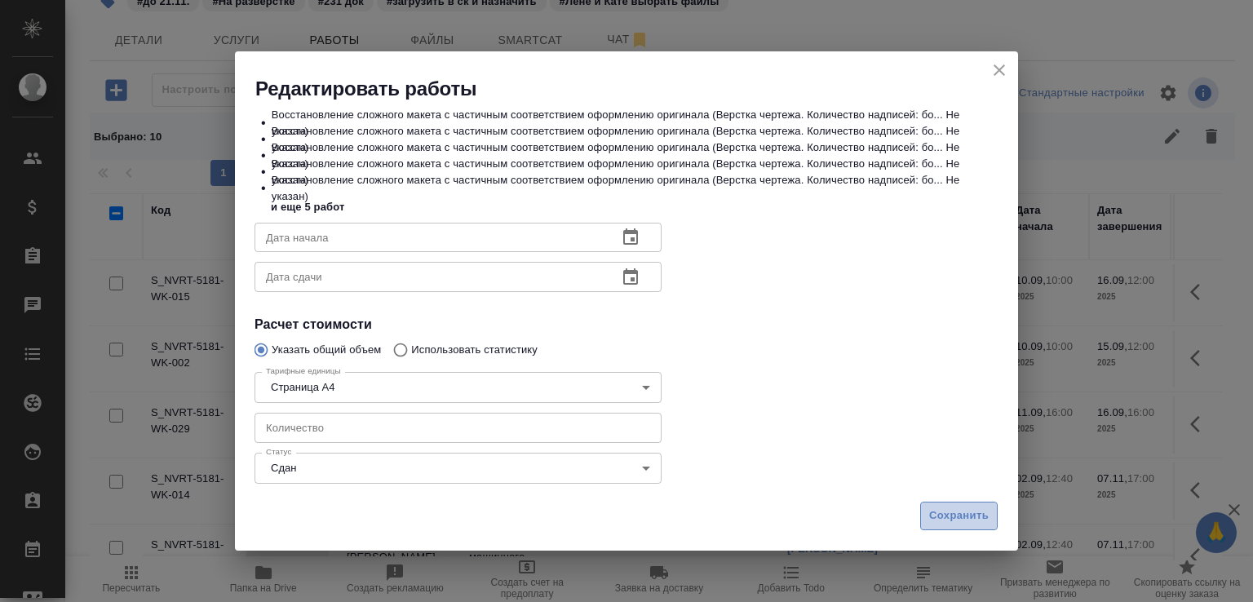
click at [975, 523] on span "Сохранить" at bounding box center [960, 516] width 60 height 19
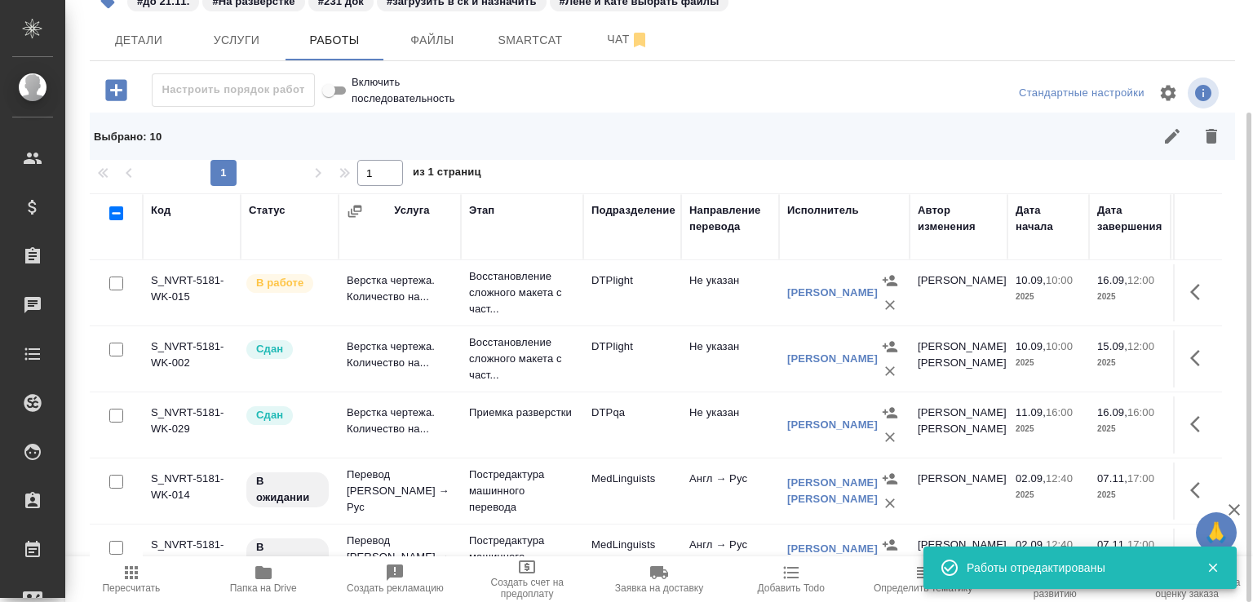
click at [121, 215] on input "checkbox" at bounding box center [116, 213] width 14 height 14
checkbox input "true"
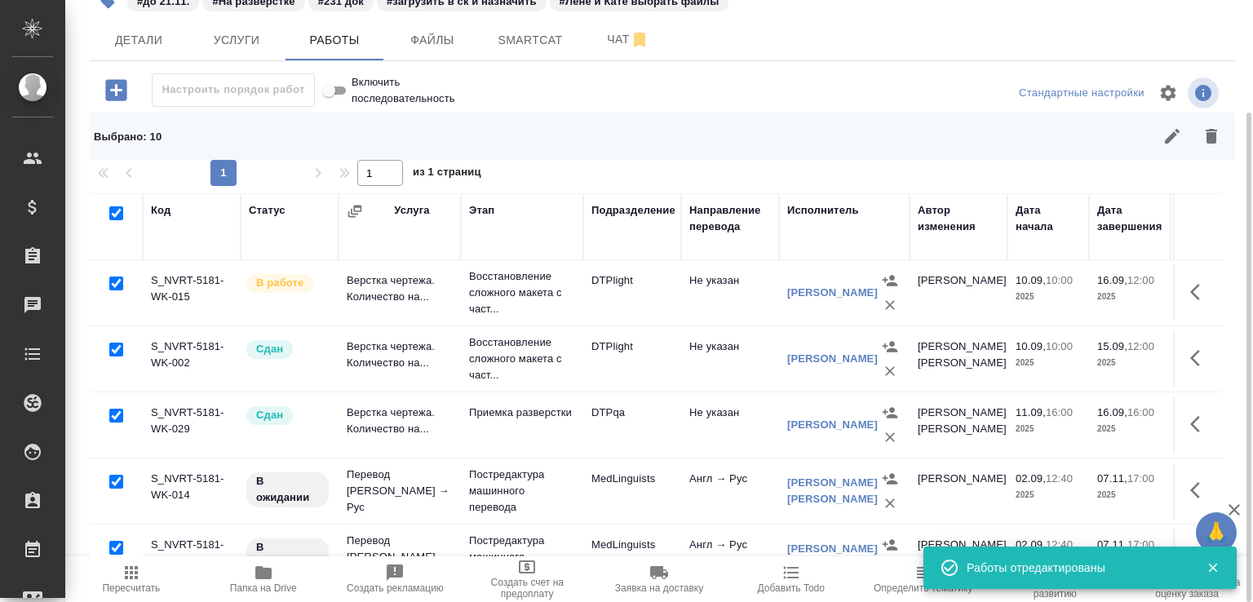
checkbox input "true"
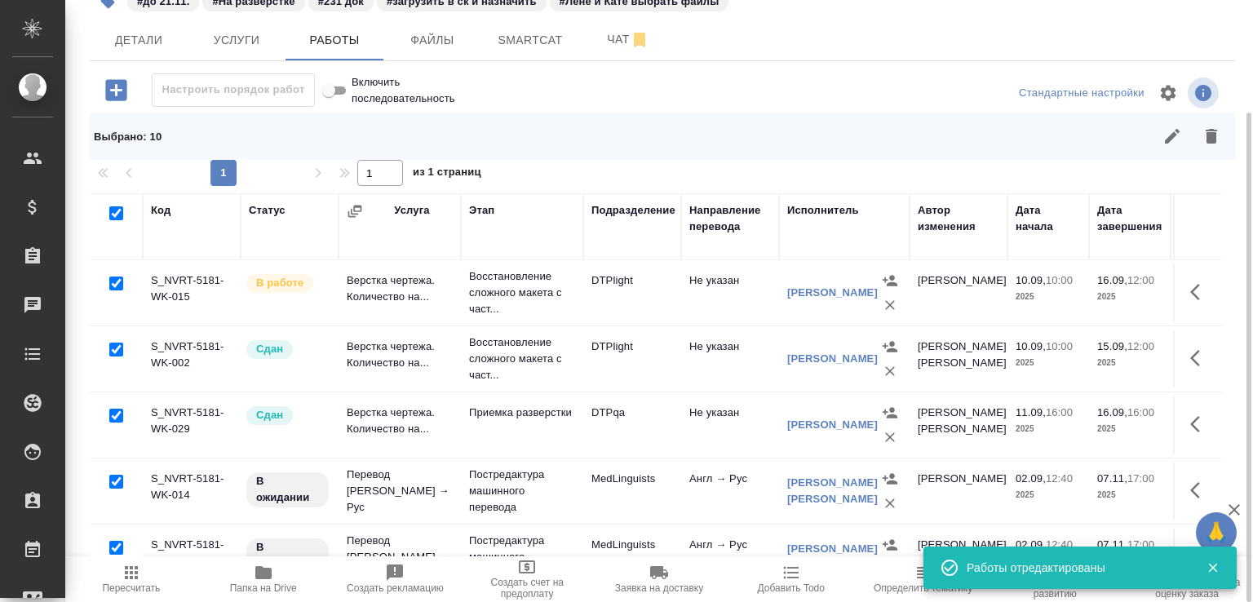
checkbox input "true"
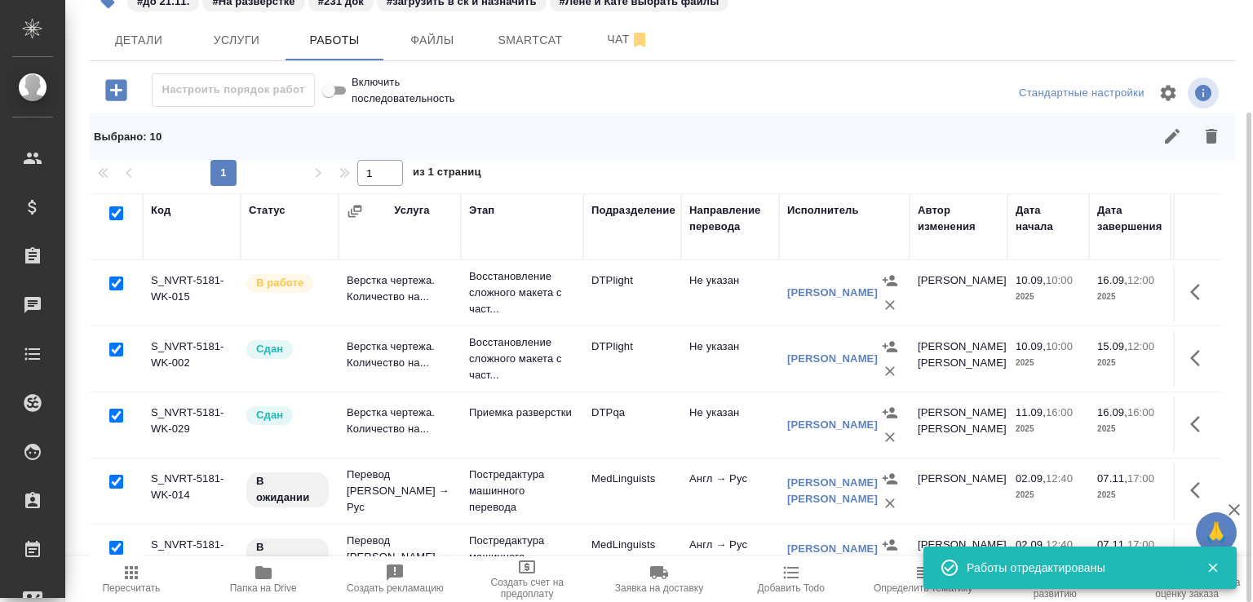
checkbox input "true"
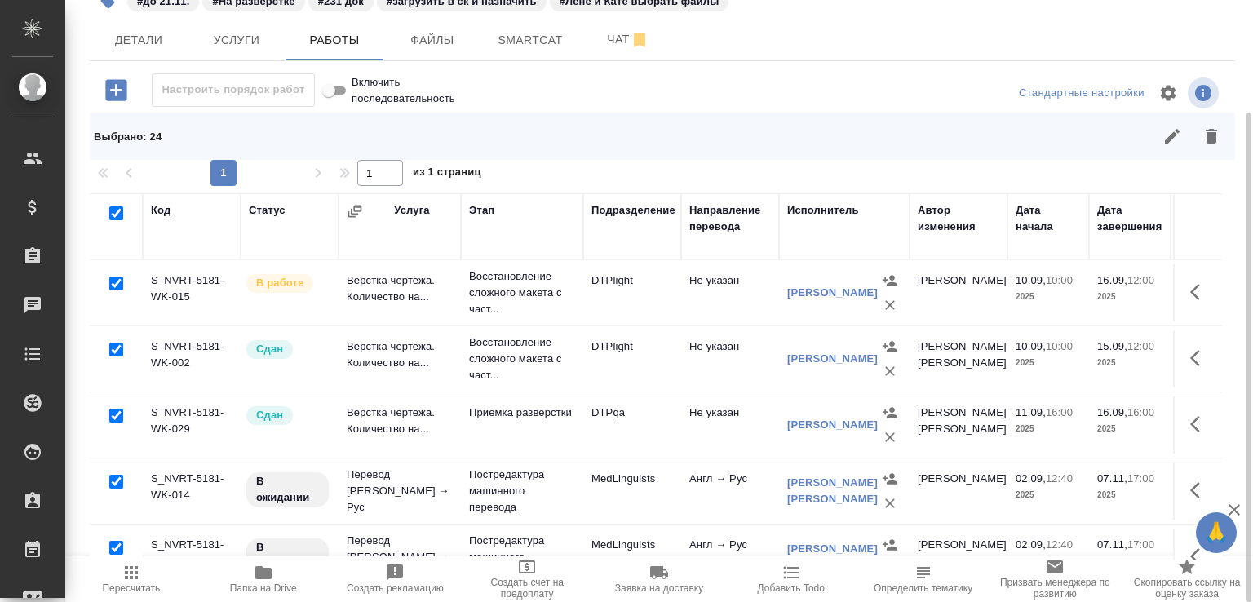
click at [118, 213] on input "checkbox" at bounding box center [116, 213] width 14 height 14
checkbox input "false"
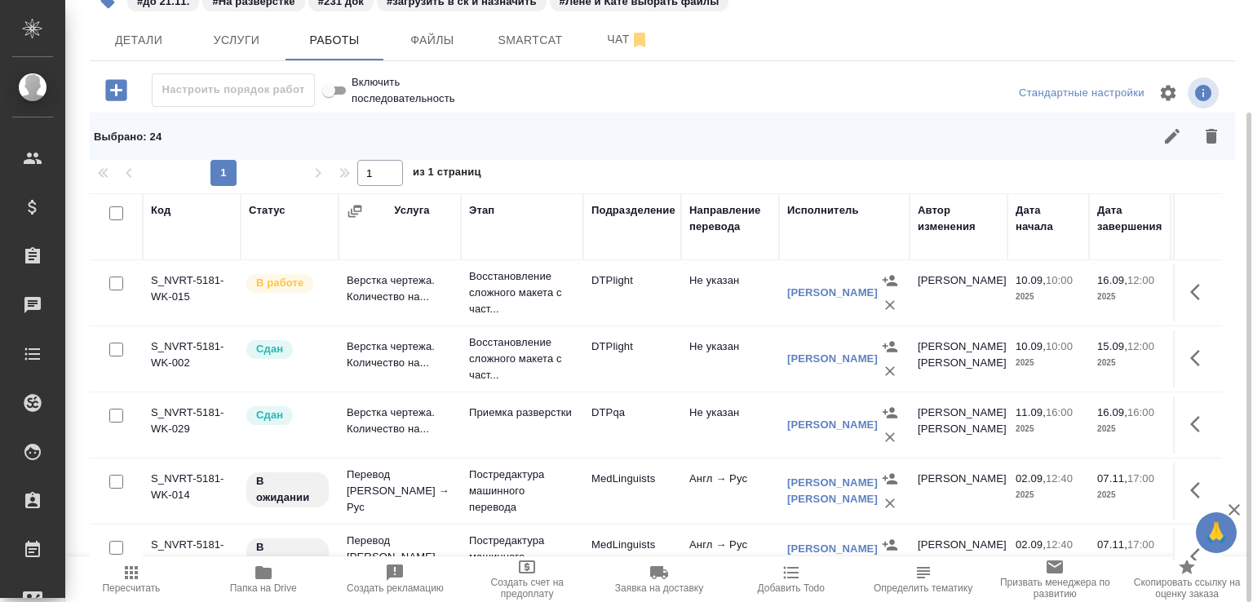
checkbox input "false"
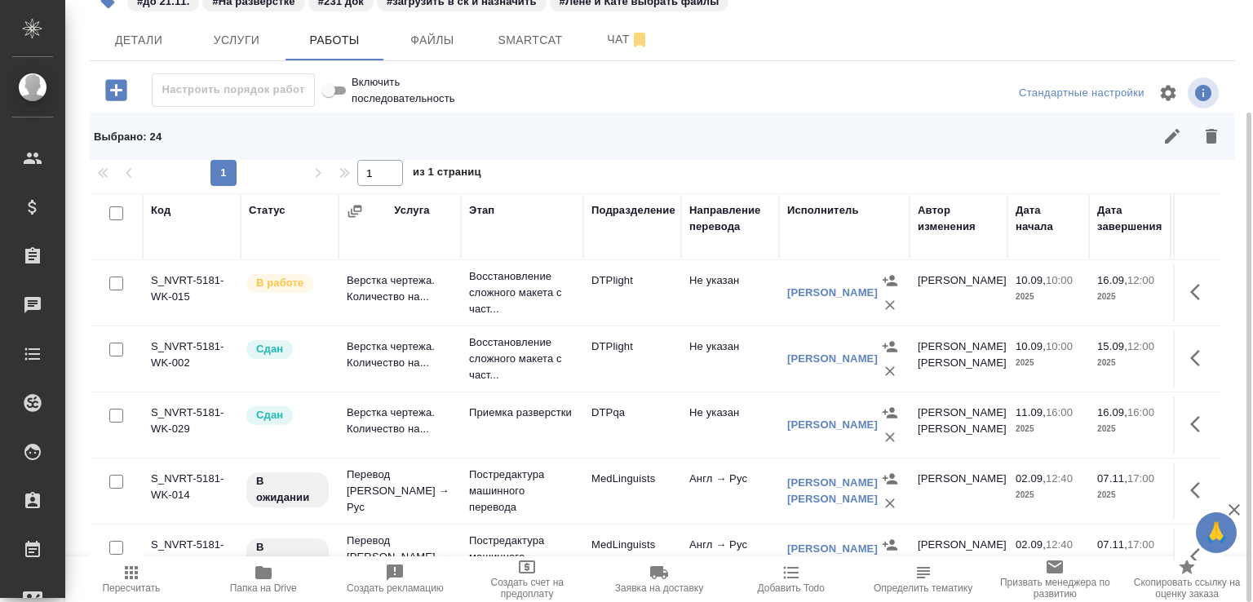
checkbox input "false"
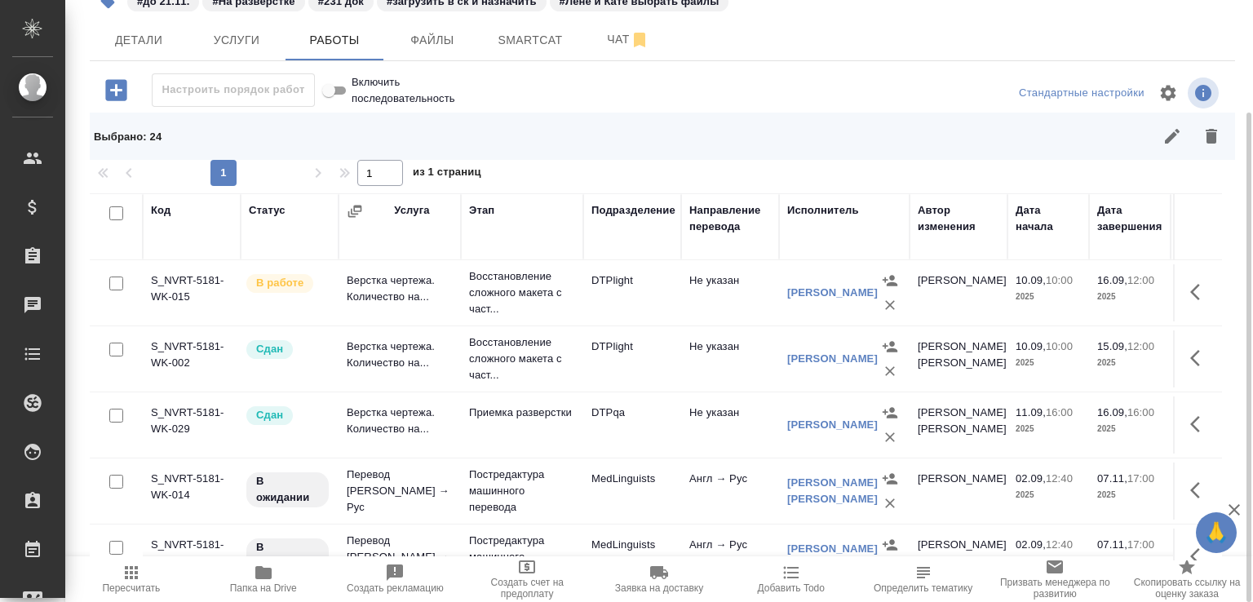
checkbox input "false"
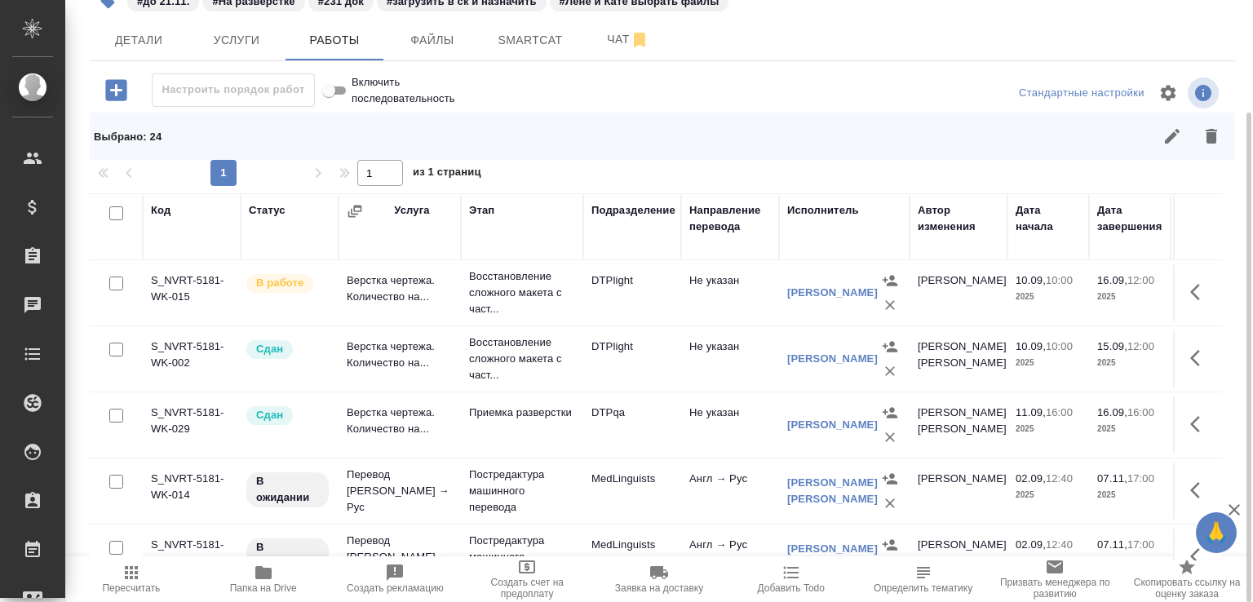
checkbox input "false"
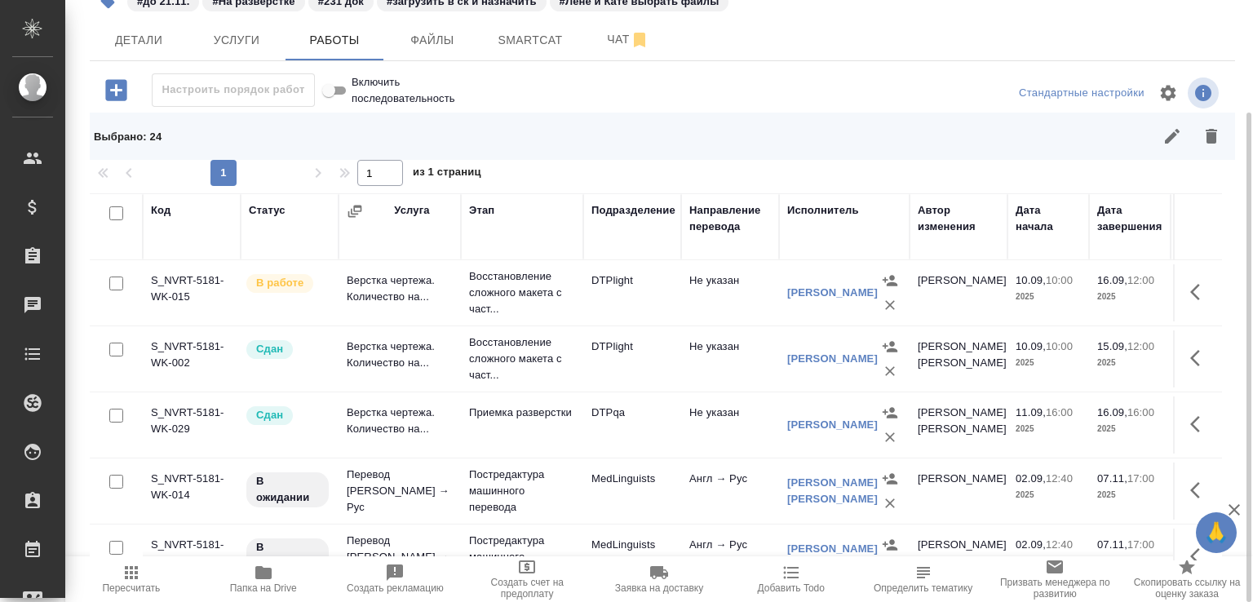
checkbox input "false"
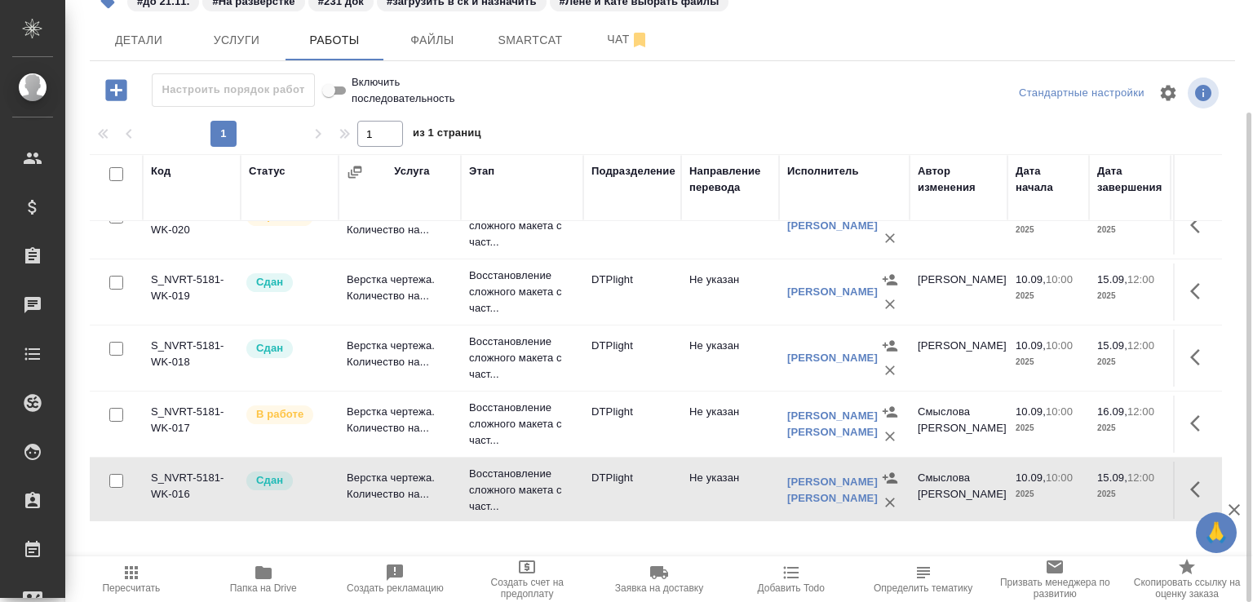
scroll to position [564, 0]
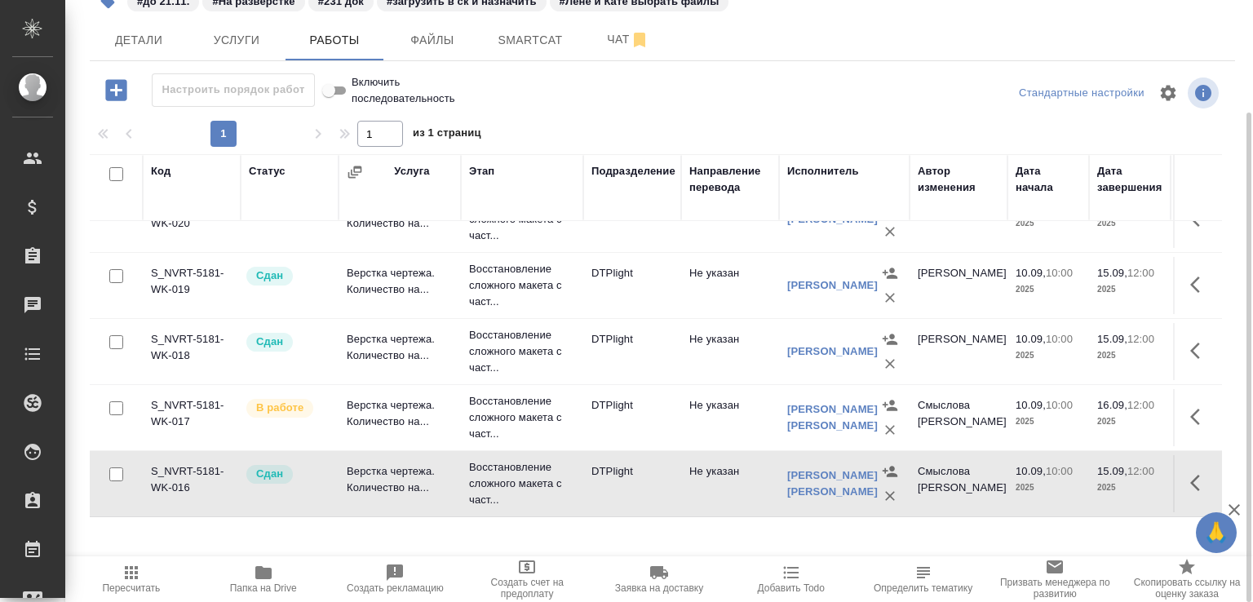
click at [734, 359] on td "Не указан" at bounding box center [730, 351] width 98 height 57
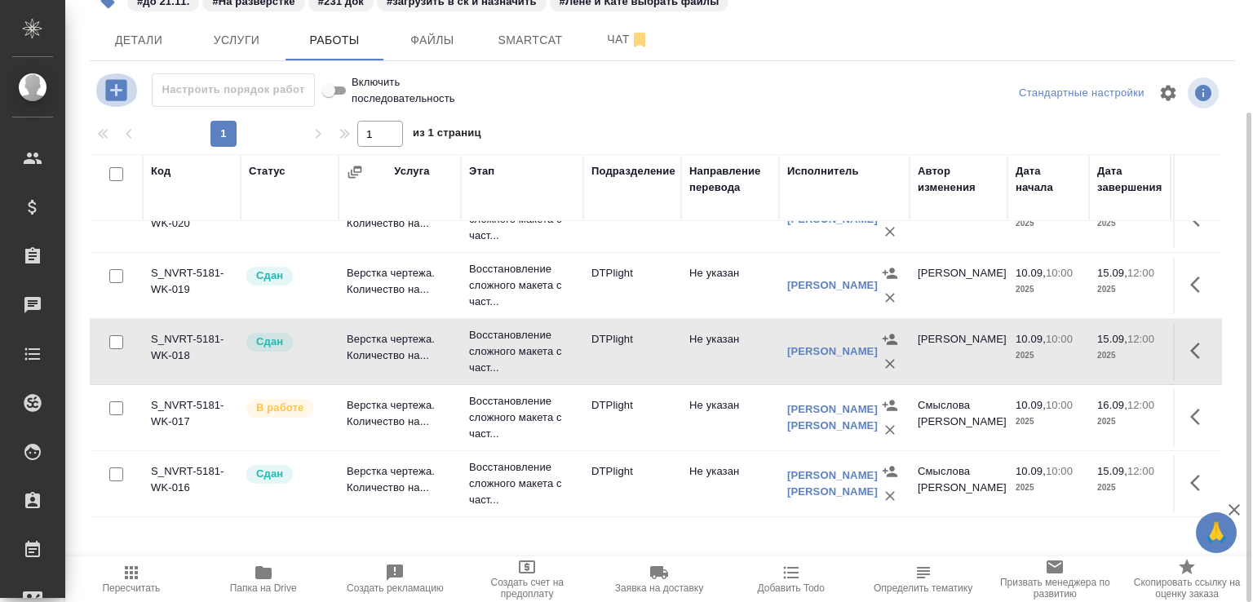
click at [113, 92] on icon "button" at bounding box center [115, 89] width 21 height 21
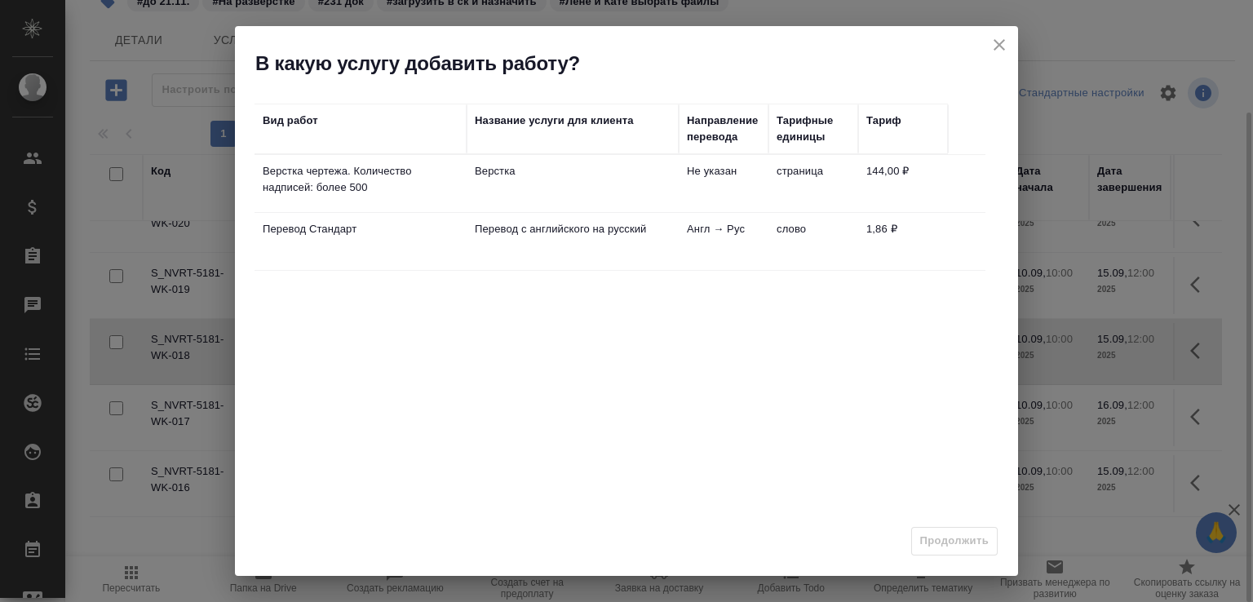
click at [512, 182] on td "Верстка" at bounding box center [573, 183] width 212 height 57
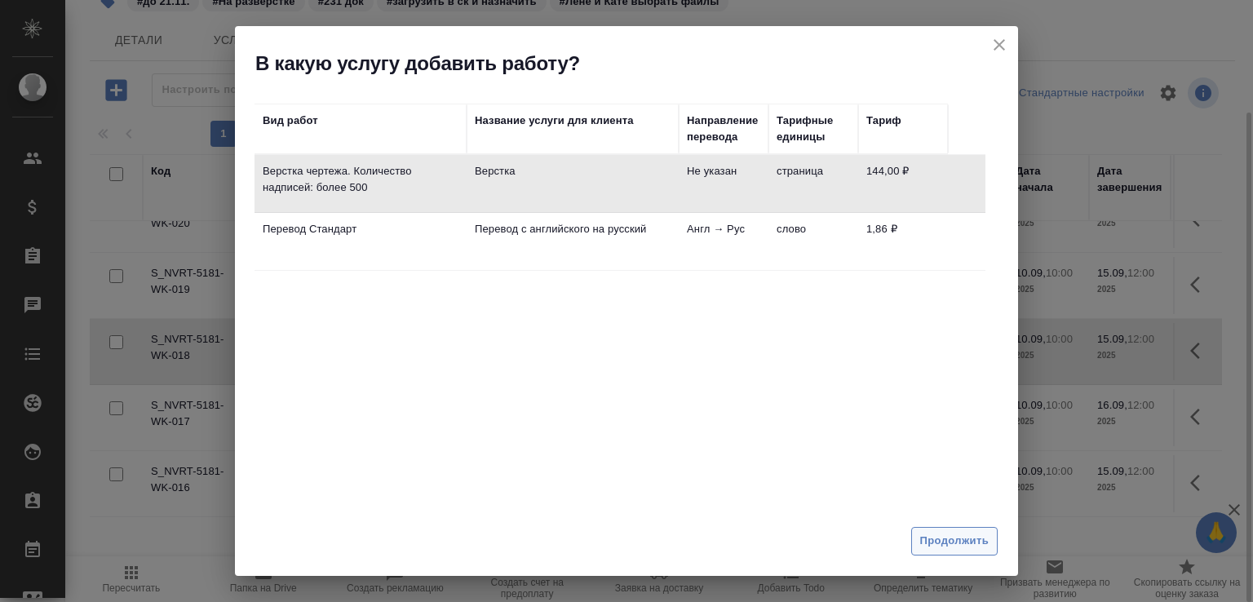
click at [925, 544] on span "Продолжить" at bounding box center [955, 541] width 69 height 19
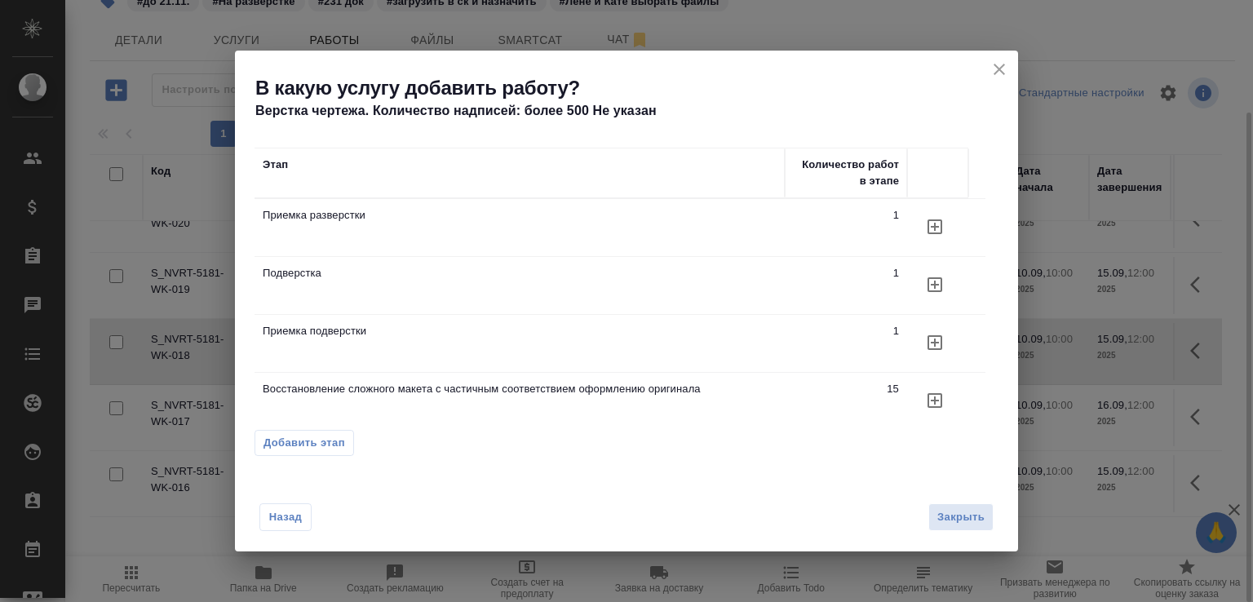
click at [938, 339] on icon "button" at bounding box center [935, 343] width 20 height 20
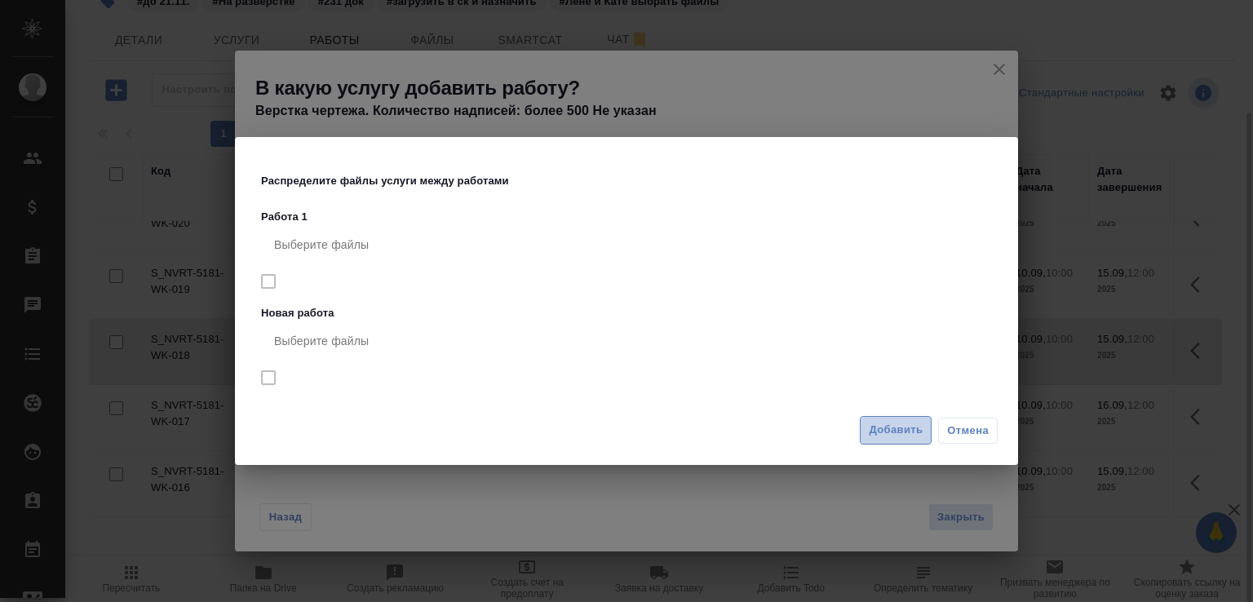
click at [905, 425] on span "Добавить" at bounding box center [896, 430] width 54 height 19
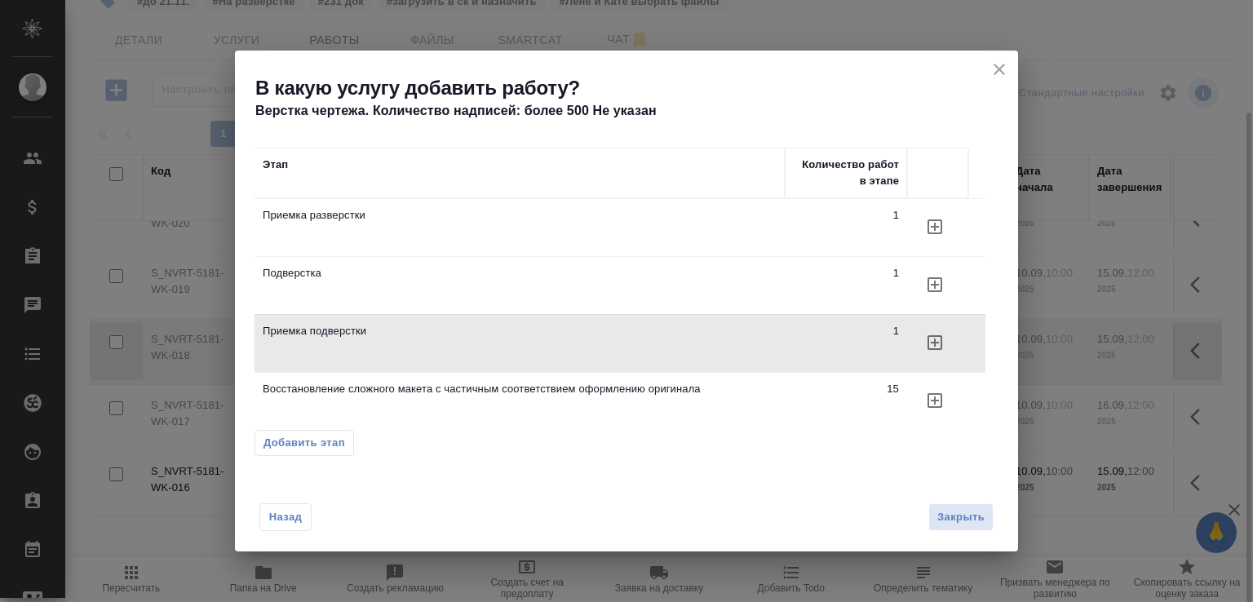
click at [935, 335] on icon "button" at bounding box center [935, 342] width 15 height 15
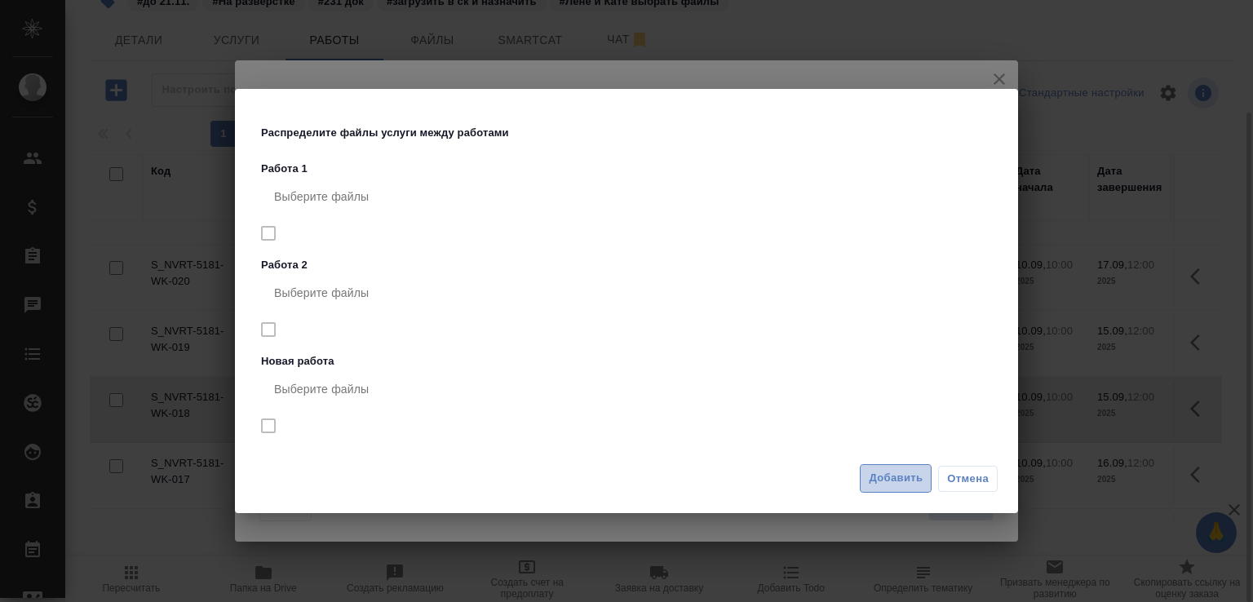
click at [888, 484] on span "Добавить" at bounding box center [896, 478] width 54 height 19
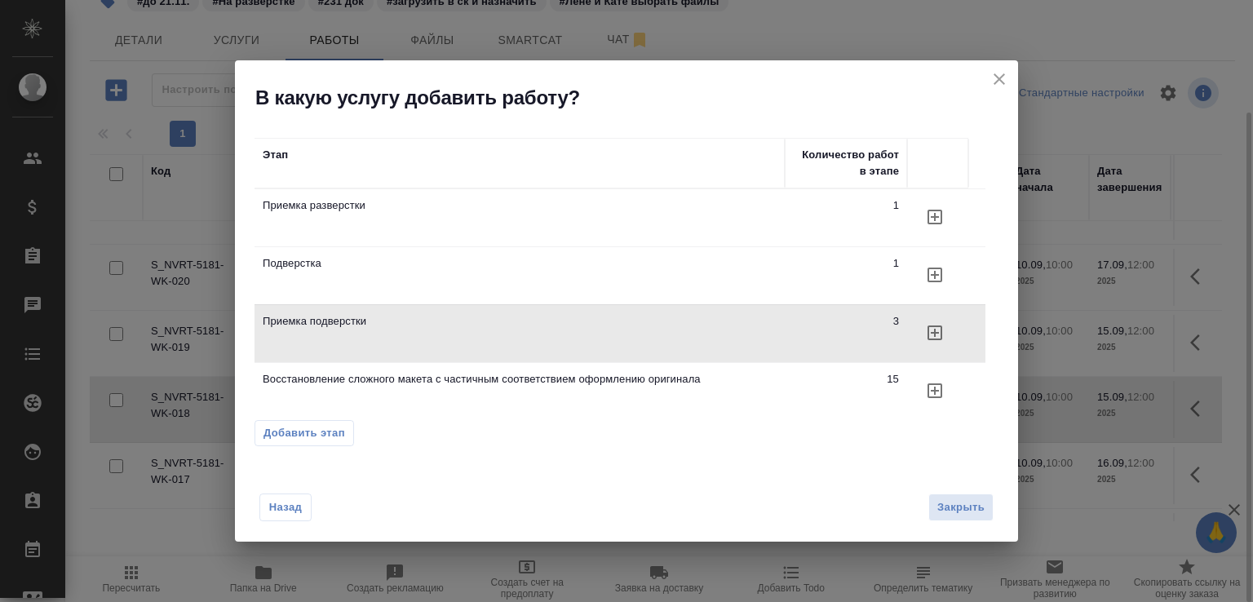
click at [1002, 70] on icon "close" at bounding box center [1000, 79] width 20 height 20
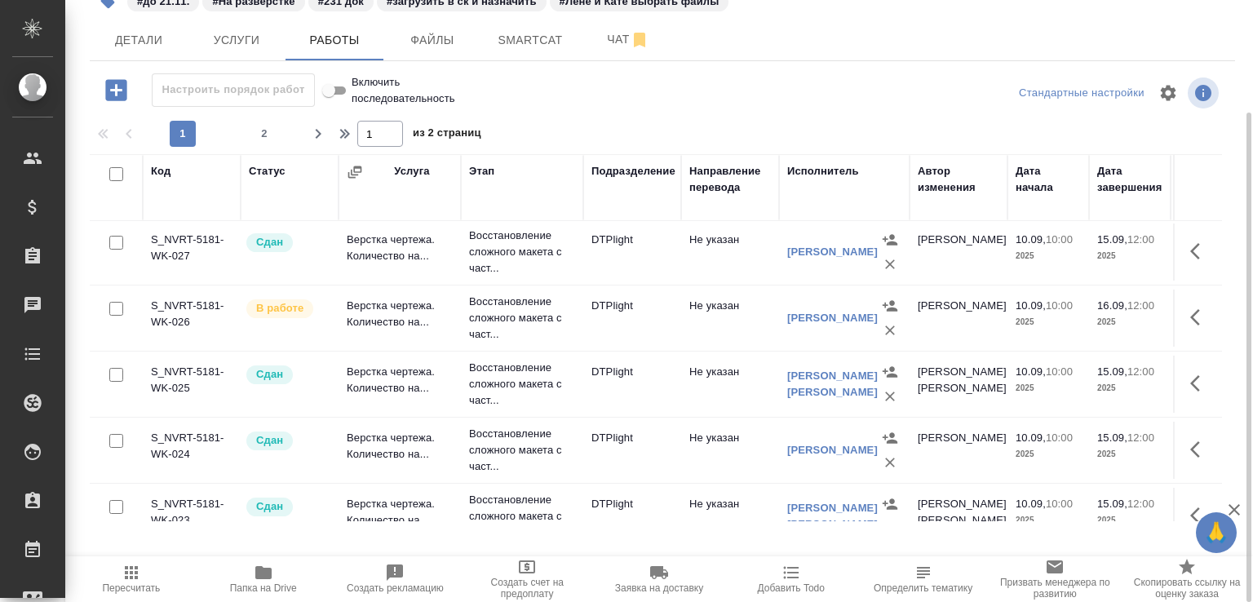
scroll to position [0, 0]
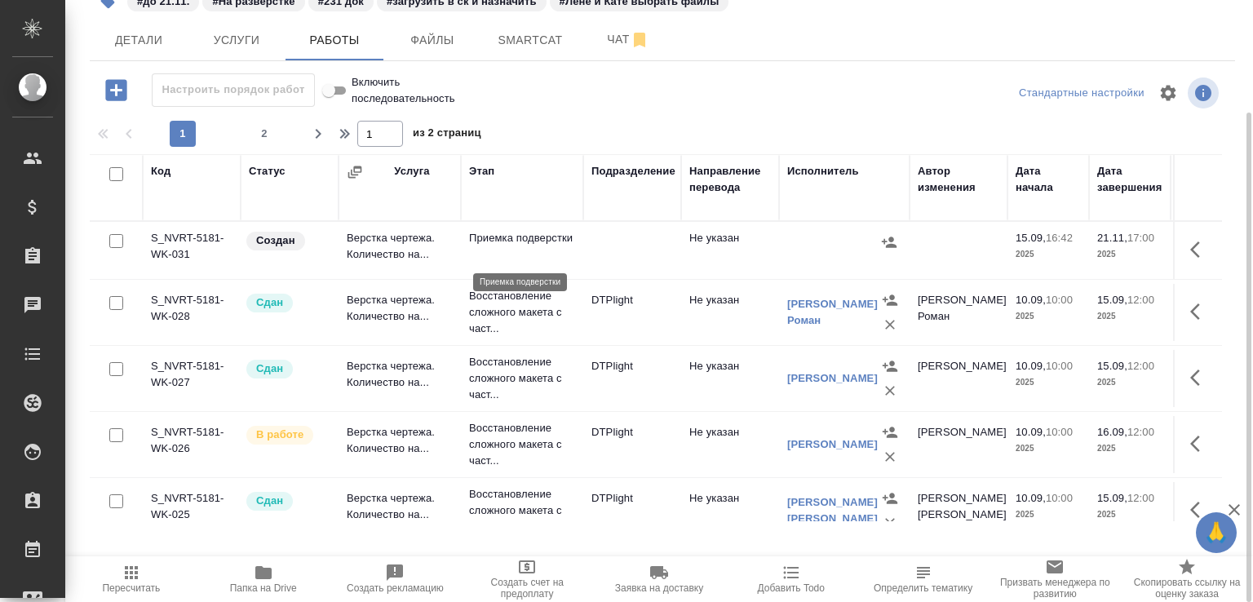
click at [550, 246] on p "Приемка подверстки" at bounding box center [522, 238] width 106 height 16
click at [551, 246] on p "Приемка подверстки" at bounding box center [522, 238] width 106 height 16
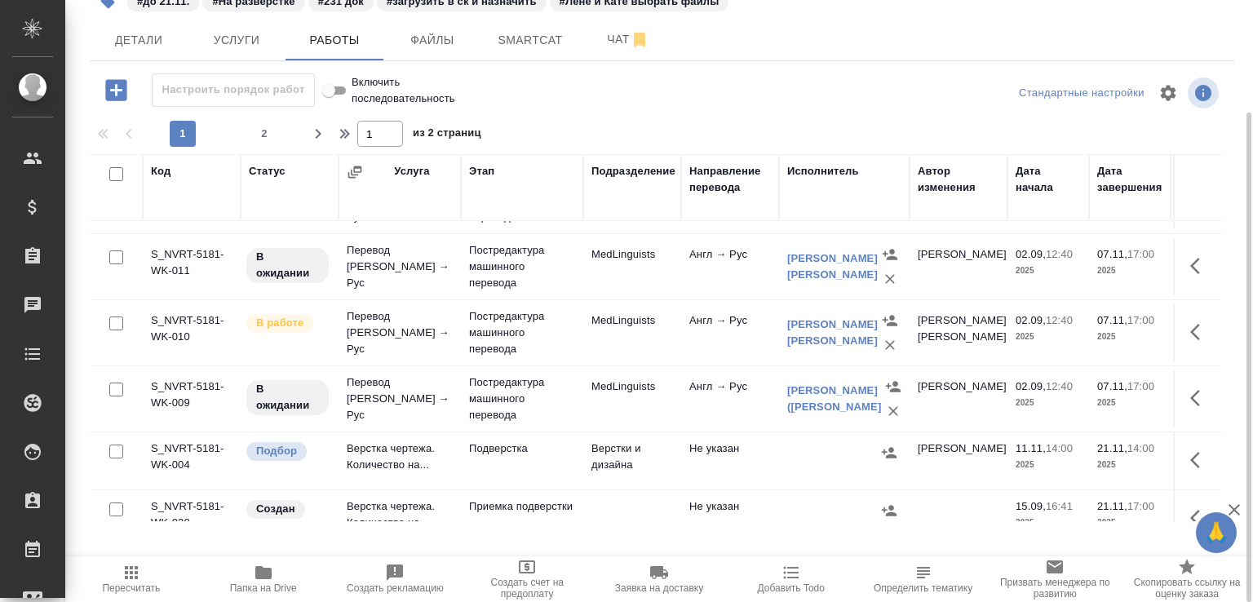
scroll to position [1352, 0]
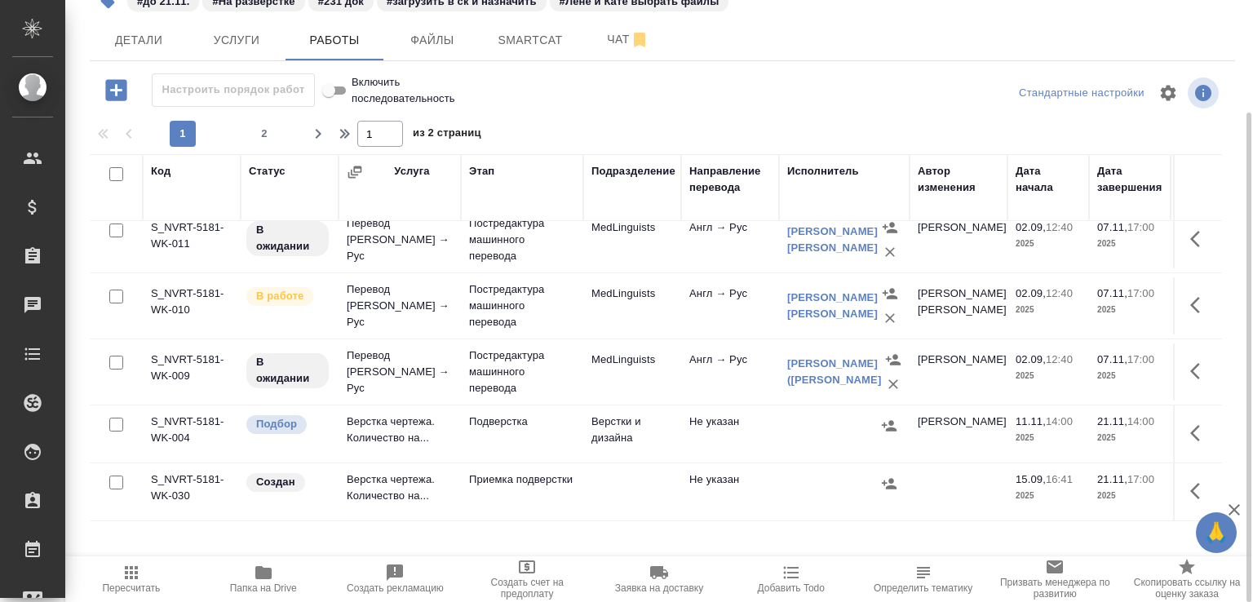
click at [433, 469] on td "Верстка чертежа. Количество на..." at bounding box center [400, 492] width 122 height 57
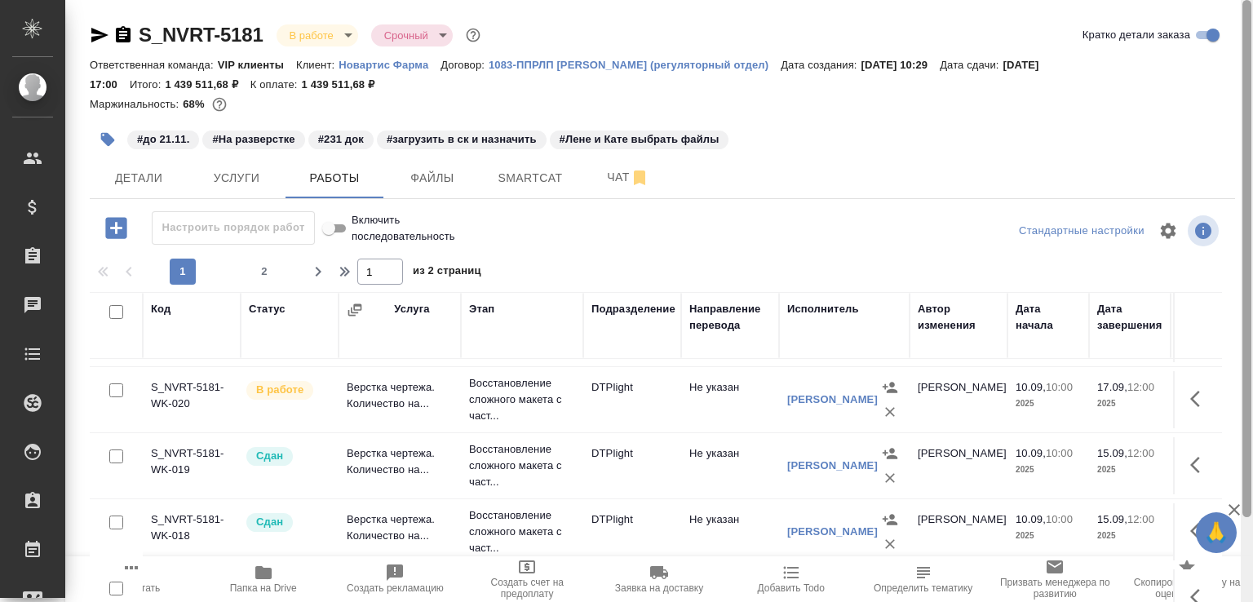
scroll to position [7, 0]
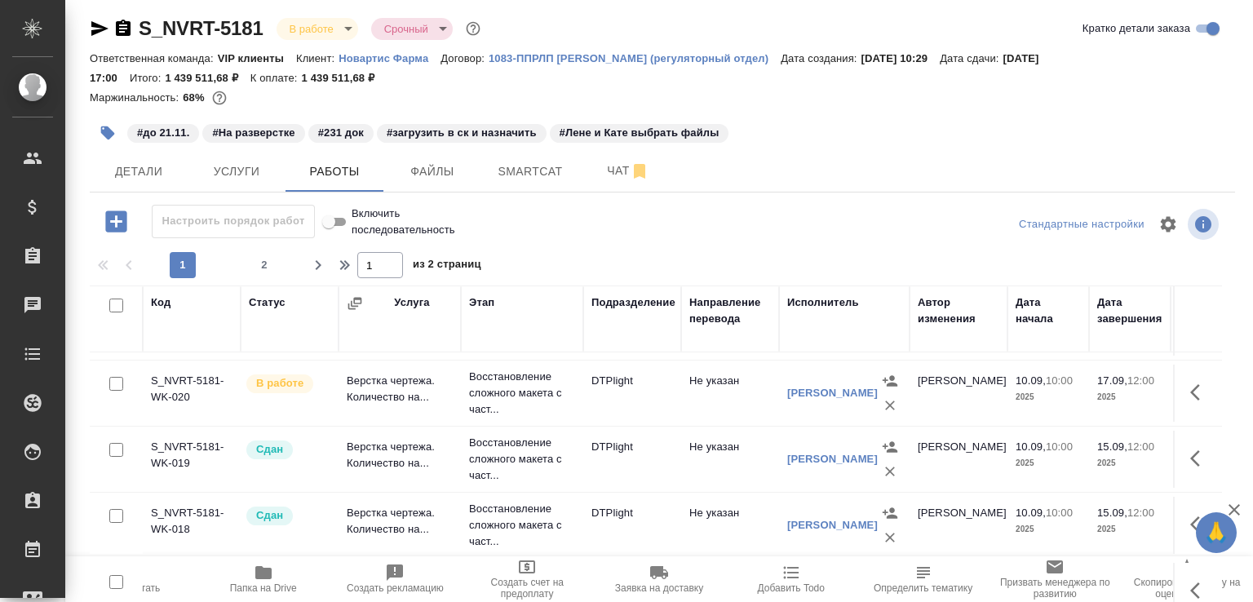
click at [1238, 508] on icon "button" at bounding box center [1235, 510] width 20 height 20
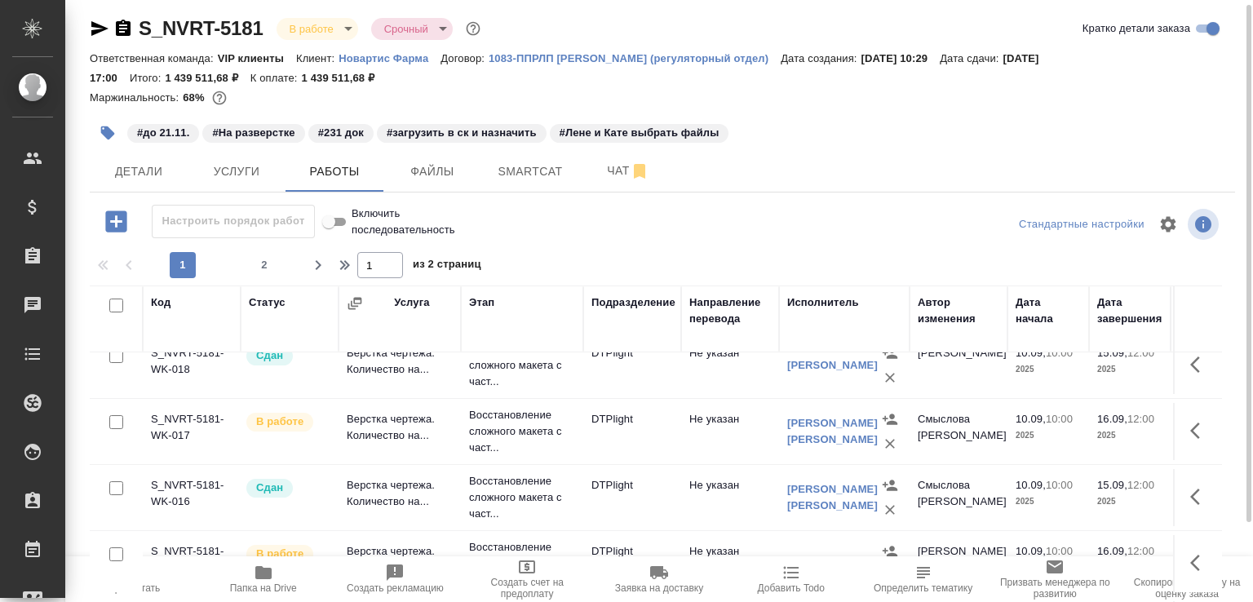
scroll to position [722, 0]
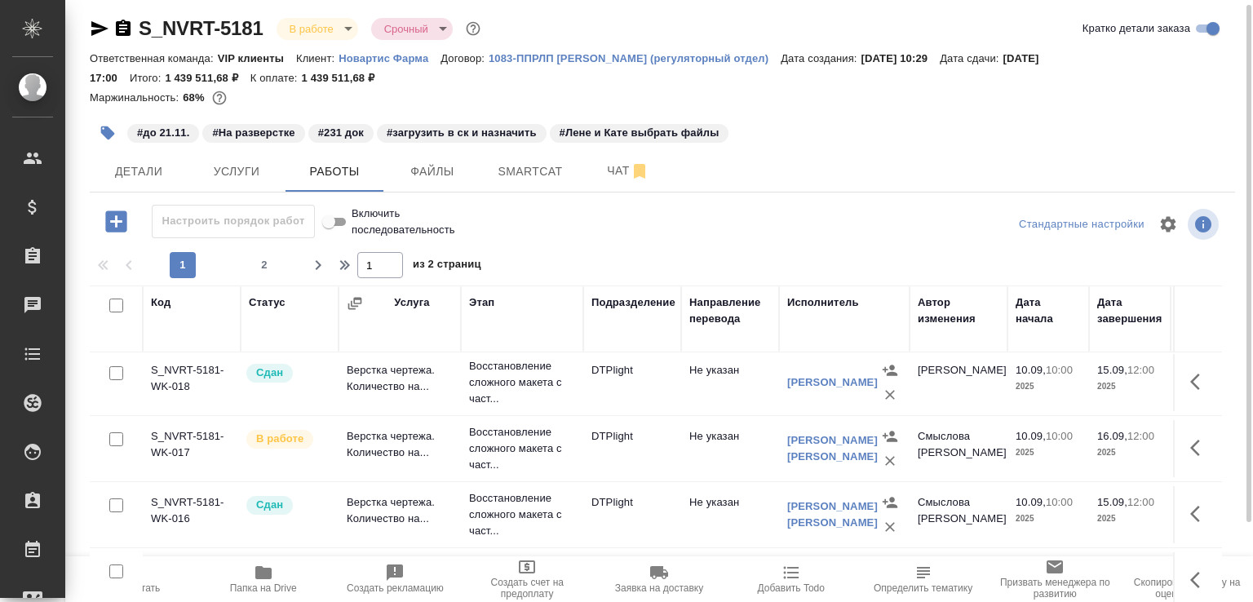
click at [674, 506] on td "DTPlight" at bounding box center [632, 514] width 98 height 57
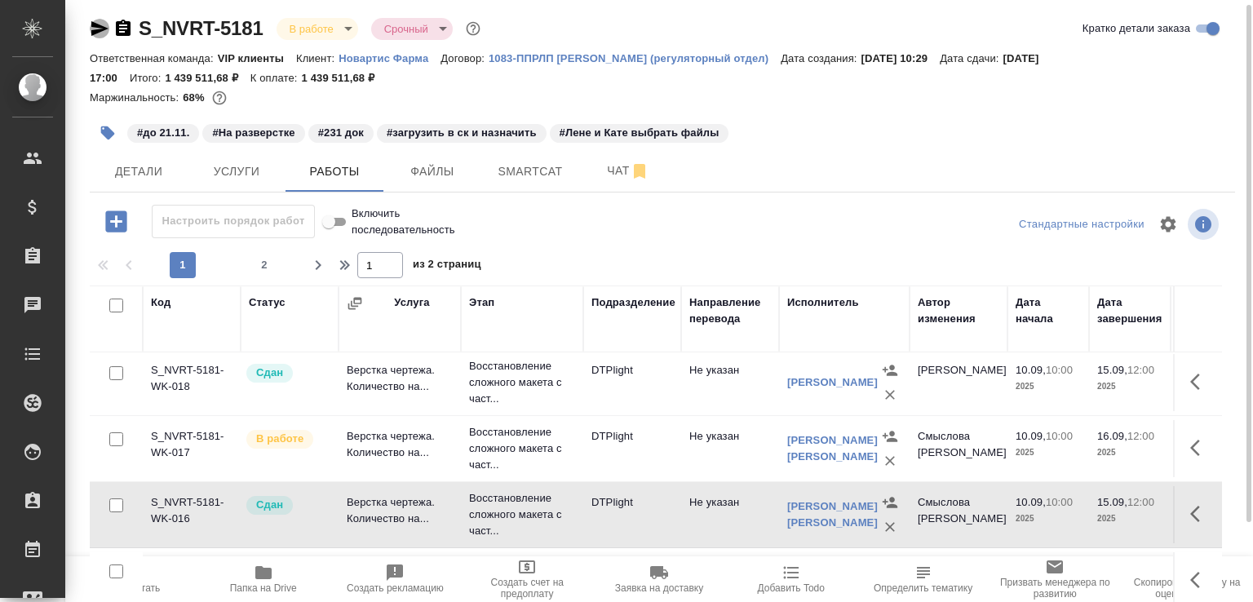
click at [100, 24] on icon "button" at bounding box center [99, 28] width 17 height 15
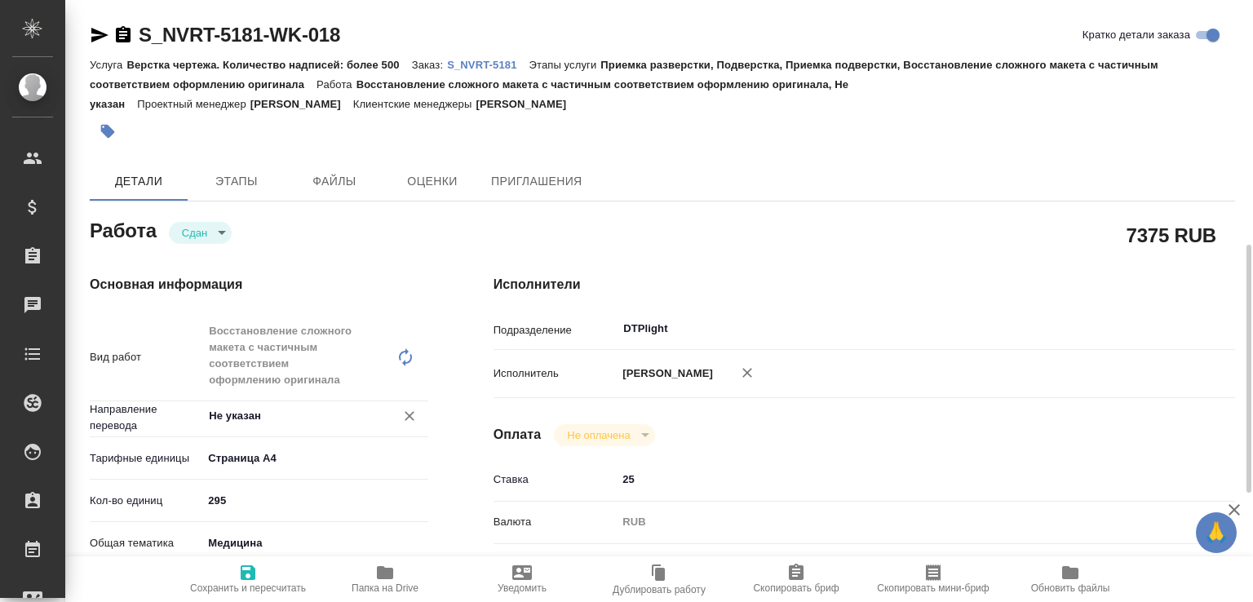
scroll to position [348, 0]
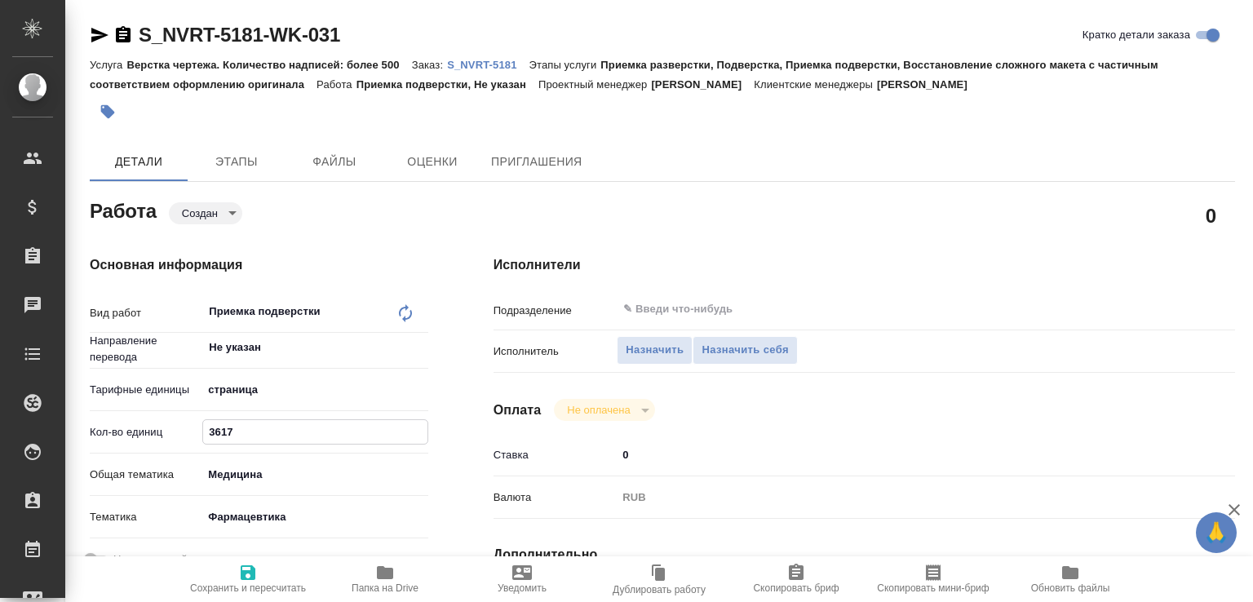
drag, startPoint x: 264, startPoint y: 430, endPoint x: 134, endPoint y: 422, distance: 130.0
click at [134, 422] on div "Кол-во единиц 3617" at bounding box center [259, 432] width 339 height 29
type input "295"
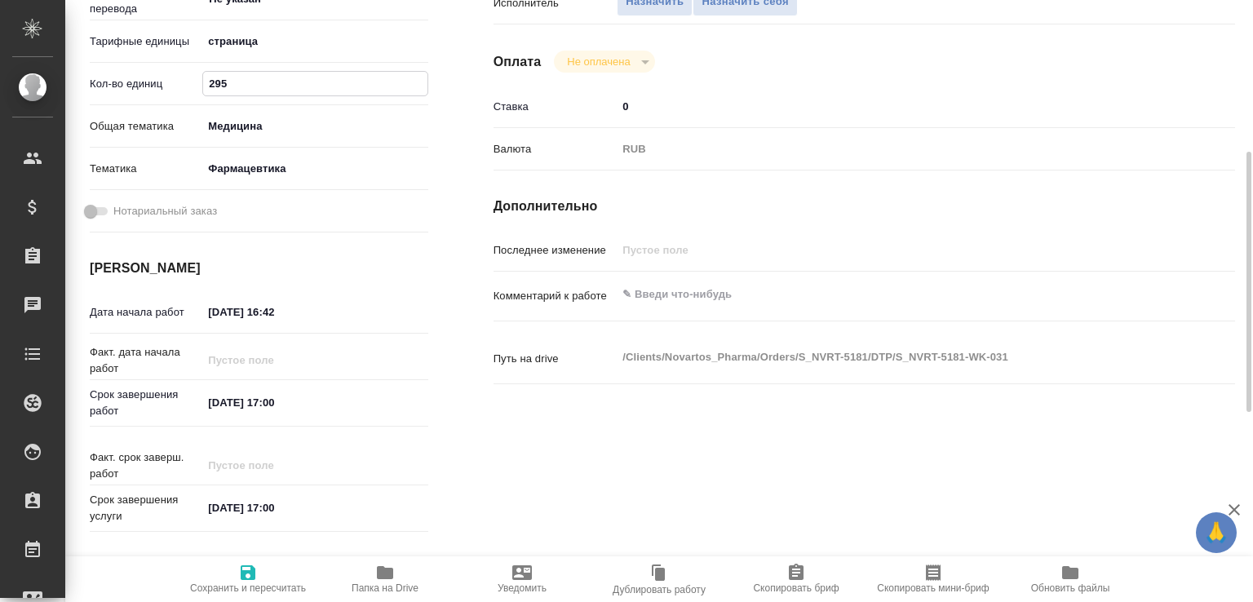
scroll to position [349, 0]
click at [659, 285] on textarea at bounding box center [895, 295] width 555 height 28
paste textarea "https://tera.awatera.com/Work/68c054a42601bc4928ed86db/"
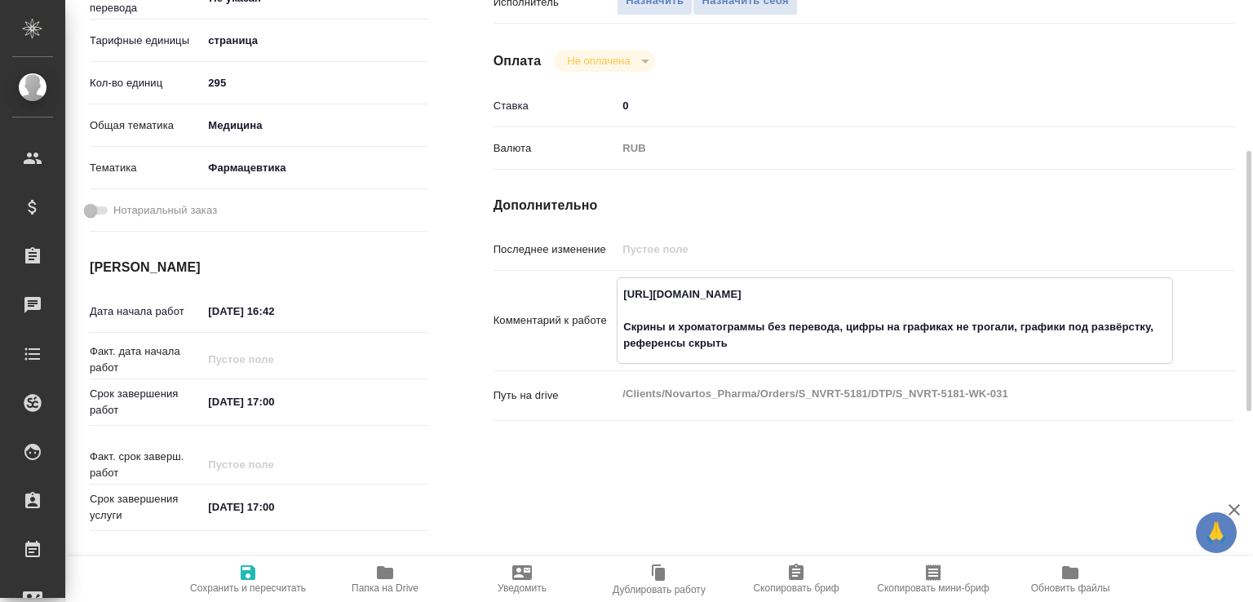
type textarea "https://tera.awatera.com/Work/68c054a42601bc4928ed86db/ Скрины и хроматограммы …"
drag, startPoint x: 277, startPoint y: 308, endPoint x: 308, endPoint y: 314, distance: 31.5
click at [308, 314] on input "15.09.2025 16:42" at bounding box center [274, 312] width 143 height 24
type input "15.09.2025 17:00"
drag, startPoint x: 212, startPoint y: 402, endPoint x: 229, endPoint y: 406, distance: 16.6
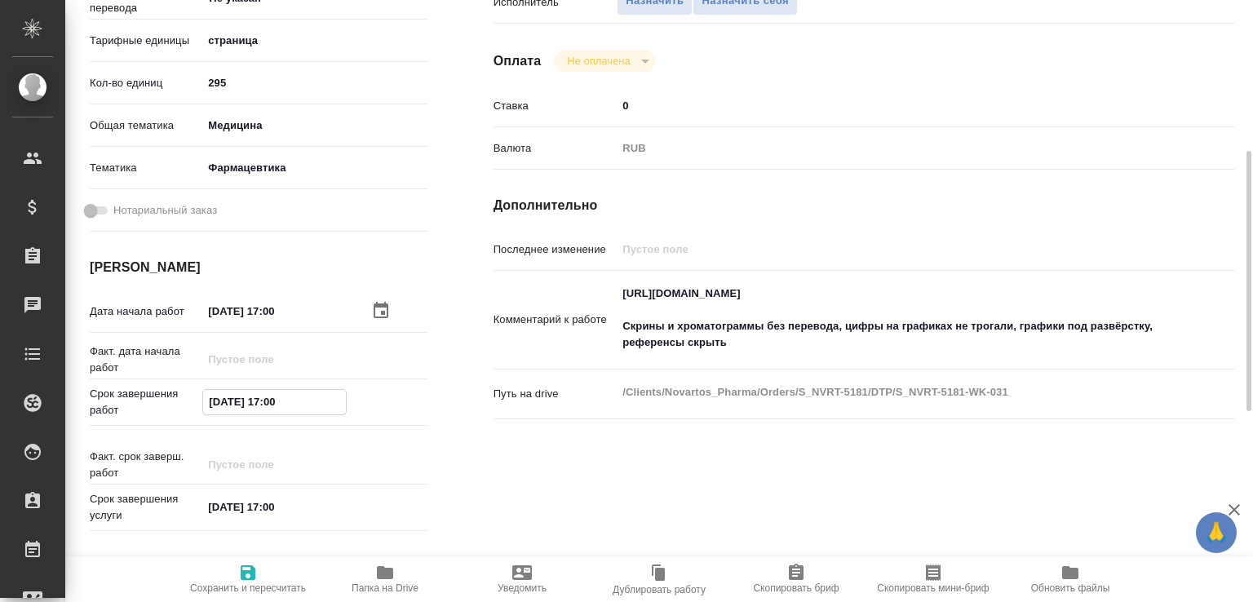
click at [229, 406] on input "21.11.2025 17:00" at bounding box center [274, 402] width 143 height 24
drag, startPoint x: 214, startPoint y: 404, endPoint x: 232, endPoint y: 406, distance: 18.0
click at [232, 406] on input "21.11.2025 17:00" at bounding box center [274, 402] width 143 height 24
click at [283, 409] on input "18.09.2025 17:00" at bounding box center [274, 402] width 143 height 24
type input "18.09.2025 11:00"
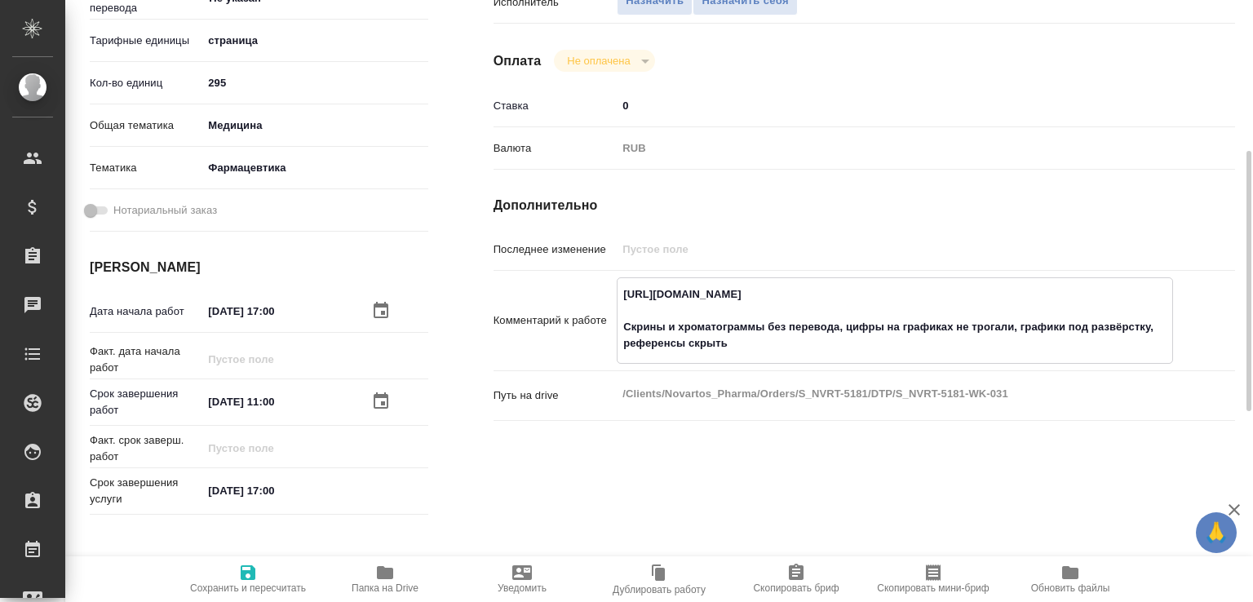
drag, startPoint x: 731, startPoint y: 350, endPoint x: 616, endPoint y: 322, distance: 118.6
click at [616, 322] on div "Комментарий к работе https://tera.awatera.com/Work/68c054a42601bc4928ed86db/ Ск…" at bounding box center [865, 320] width 742 height 87
click at [261, 566] on span "Сохранить и пересчитать" at bounding box center [248, 578] width 118 height 31
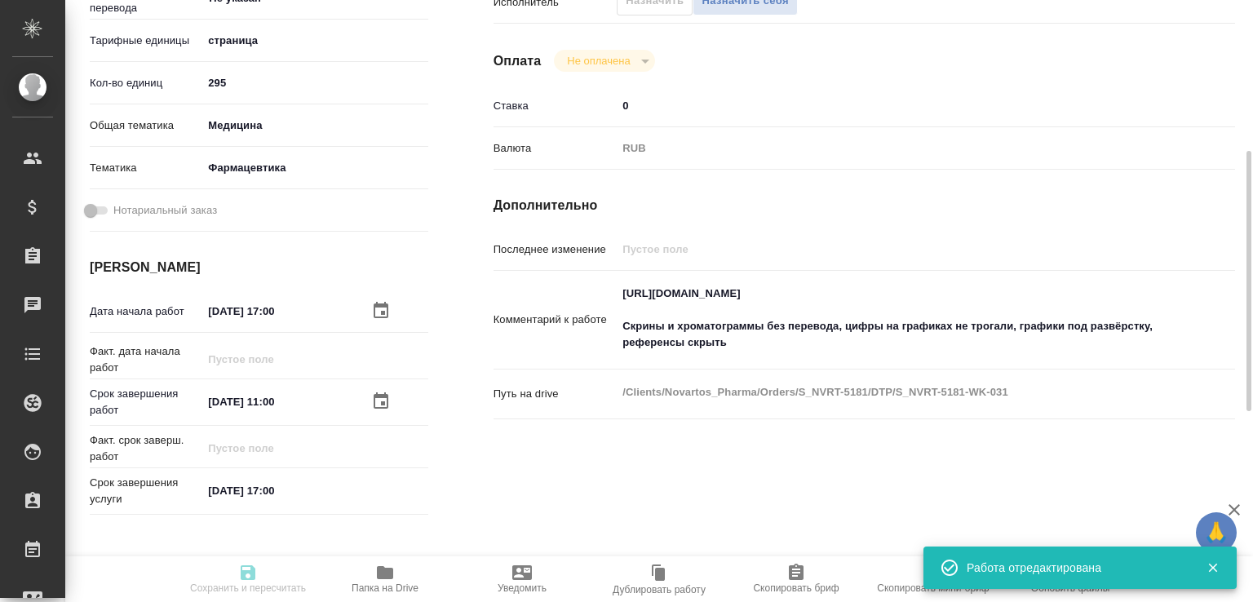
type input "created"
type input "Не указан"
type input "5a8b1489cc6b4906c91bfdb2"
type input "295"
type input "med"
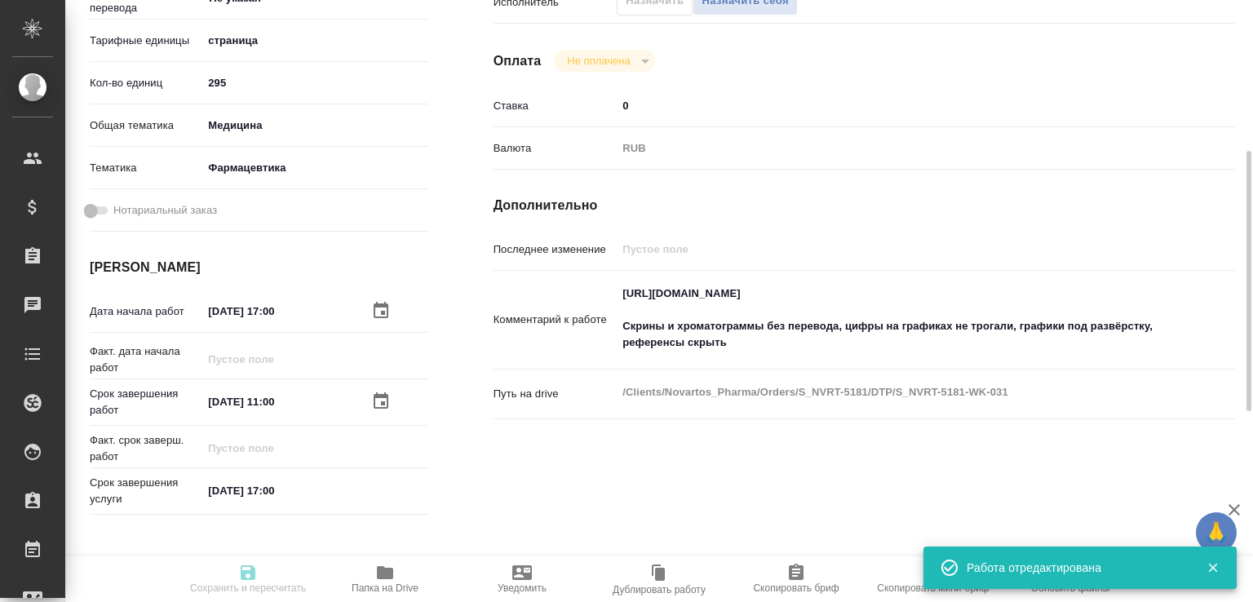
type input "6149832f2b7be24903fd7a82"
type input "15.09.2025 17:00"
type input "18.09.2025 11:00"
type input "21.11.2025 17:00"
type input "notPayed"
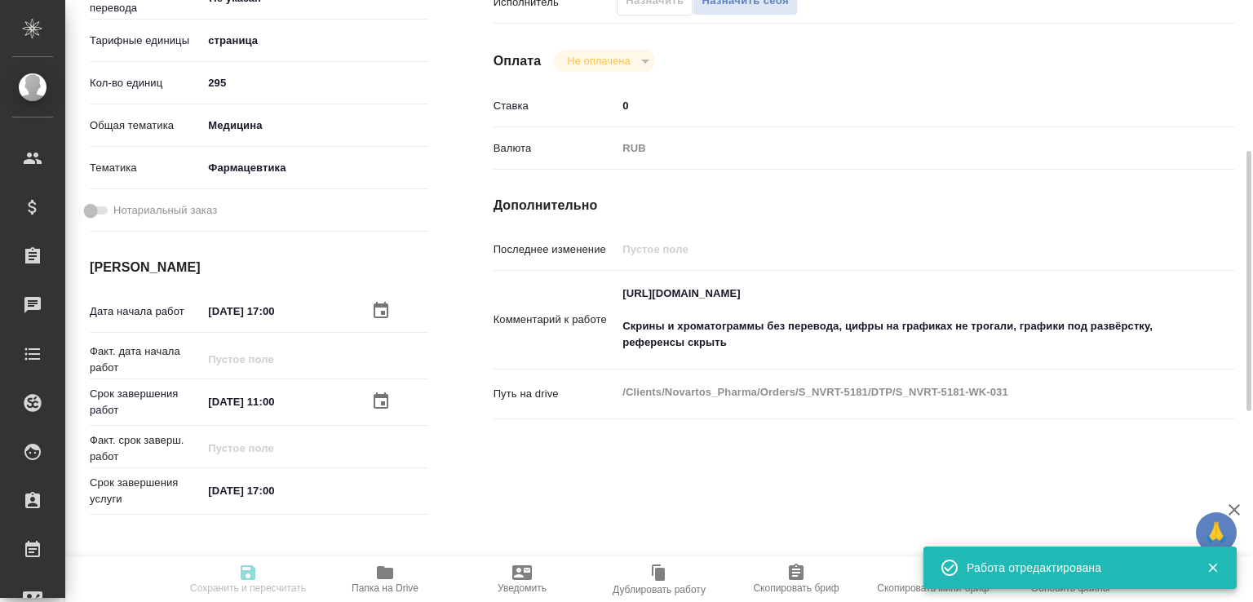
type input "0"
type input "RUB"
type input "[PERSON_NAME]"
type input "S_NVRT-5181"
type input "Верстка чертежа. Количество надписей: более 500"
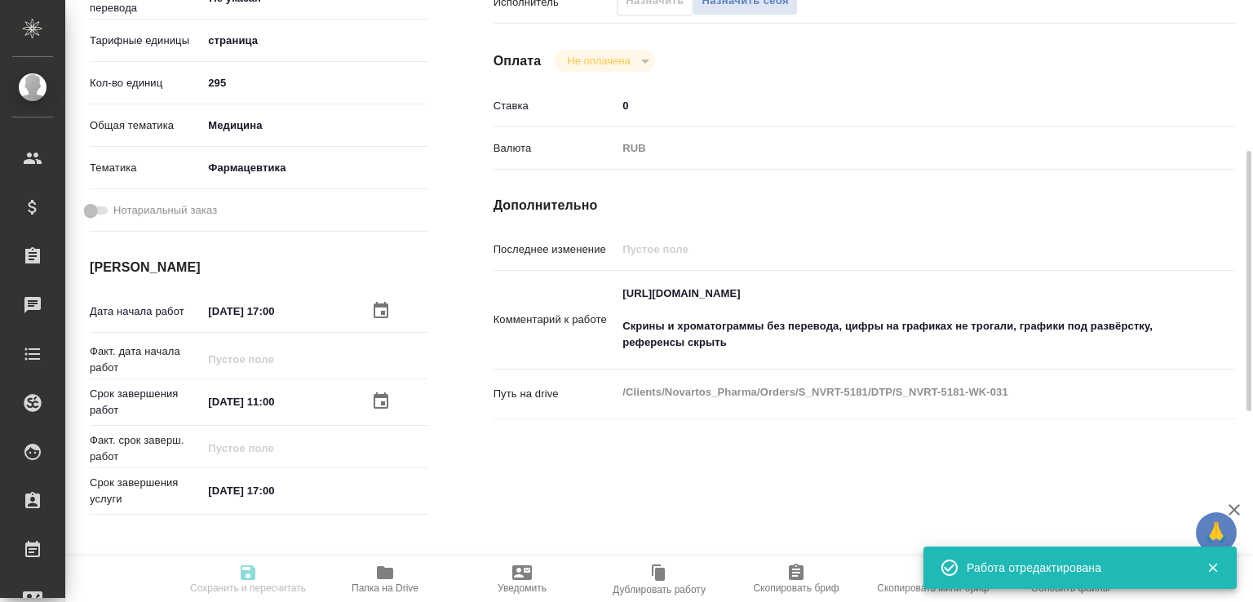
type input "Приемка разверстки, Подверстка, Приемка подверстки, Восстановление сложного мак…"
type input "Кабаргина Анна"
type input "[PERSON_NAME]"
type input "/Clients/Novartos_Pharma/Orders/S_NVRT-5181"
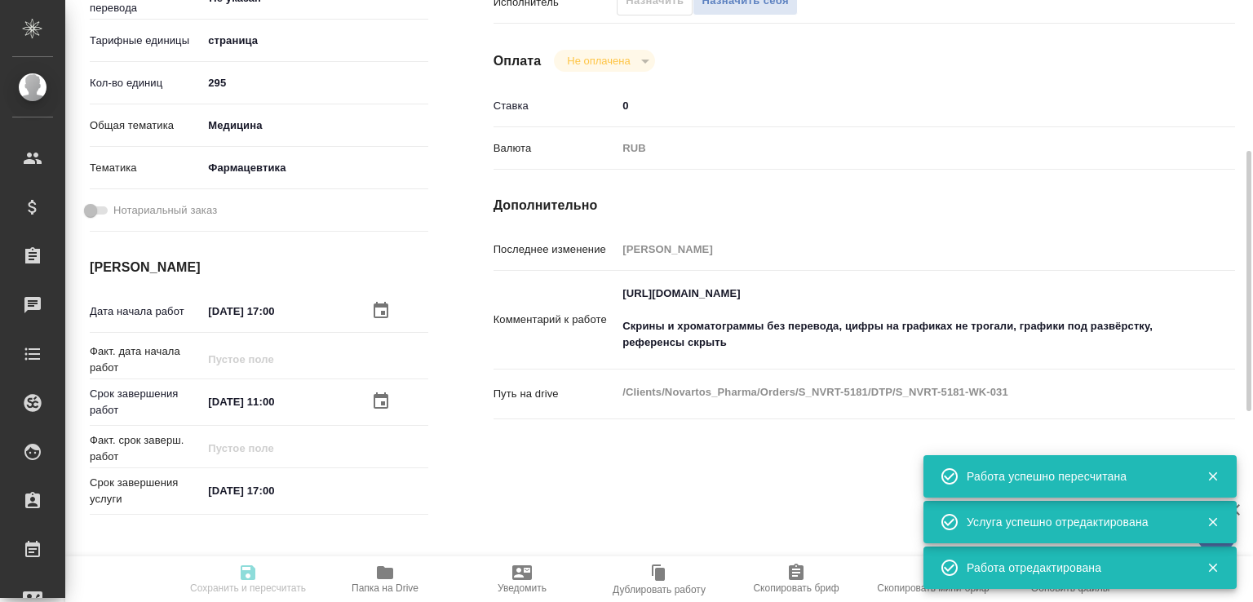
type input "created"
type input "Не указан"
type input "5a8b1489cc6b4906c91bfdb2"
type input "295"
type input "med"
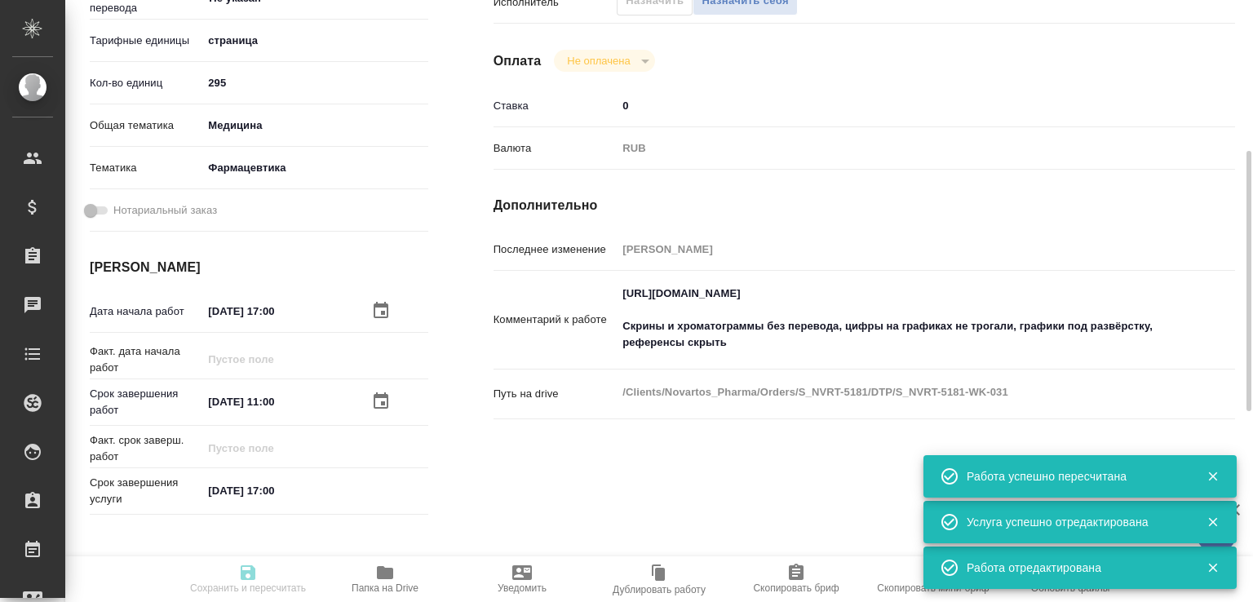
type input "6149832f2b7be24903fd7a82"
type input "15.09.2025 17:00"
type input "18.09.2025 11:00"
type input "21.11.2025 17:00"
type input "notPayed"
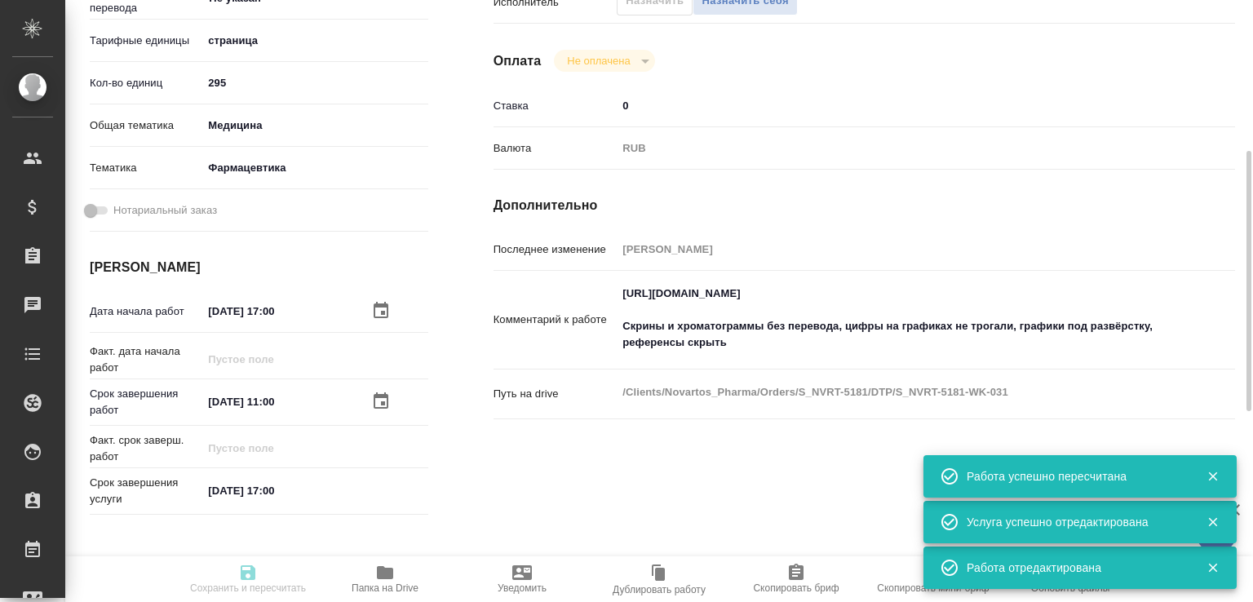
type input "0"
type input "RUB"
type input "[PERSON_NAME]"
type input "S_NVRT-5181"
type input "Верстка чертежа. Количество надписей: более 500"
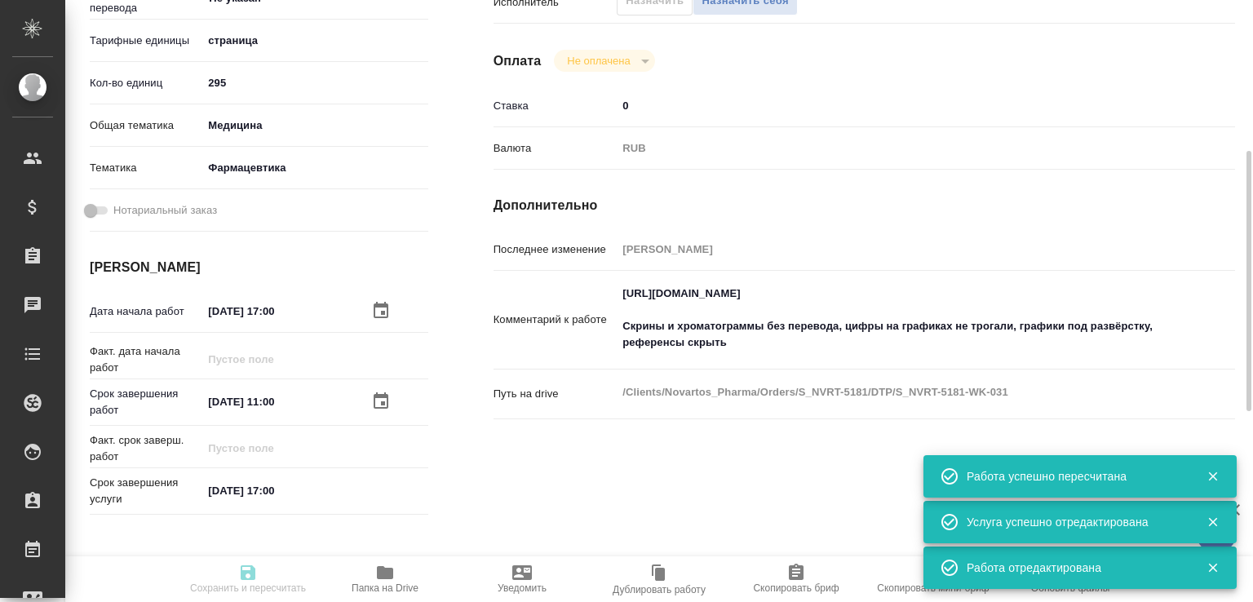
type input "Приемка разверстки, Подверстка, Приемка подверстки, Восстановление сложного мак…"
type input "Кабаргина Анна"
type input "[PERSON_NAME]"
type input "/Clients/Novartos_Pharma/Orders/S_NVRT-5181"
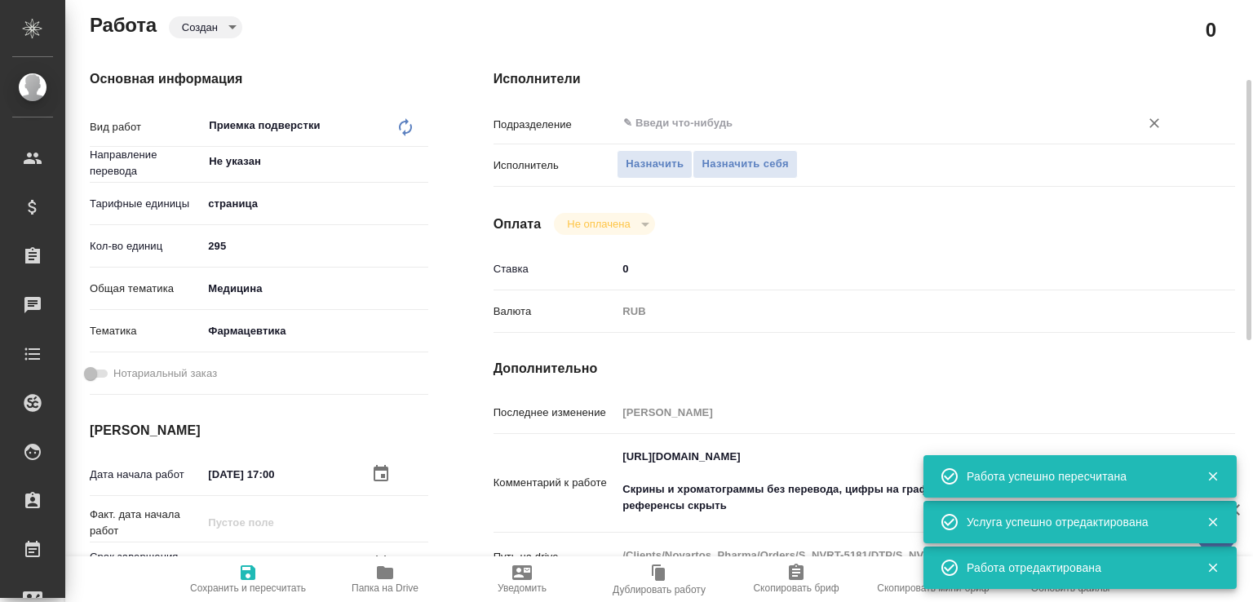
click at [699, 122] on input "text" at bounding box center [868, 123] width 492 height 20
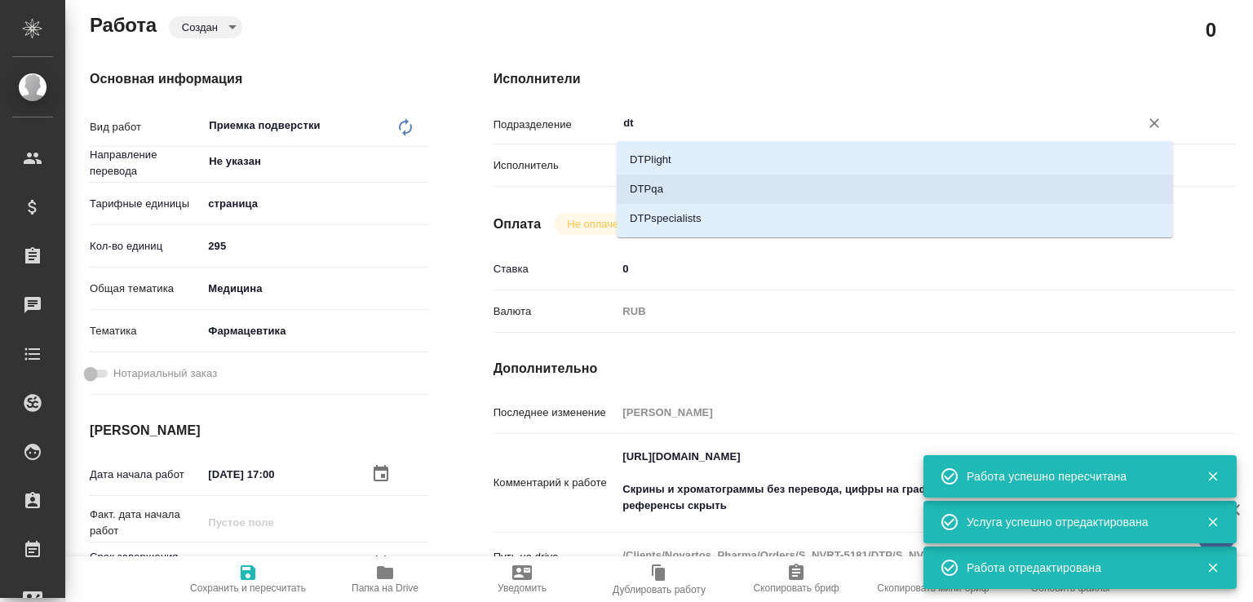
click at [679, 179] on li "DTPqa" at bounding box center [895, 189] width 557 height 29
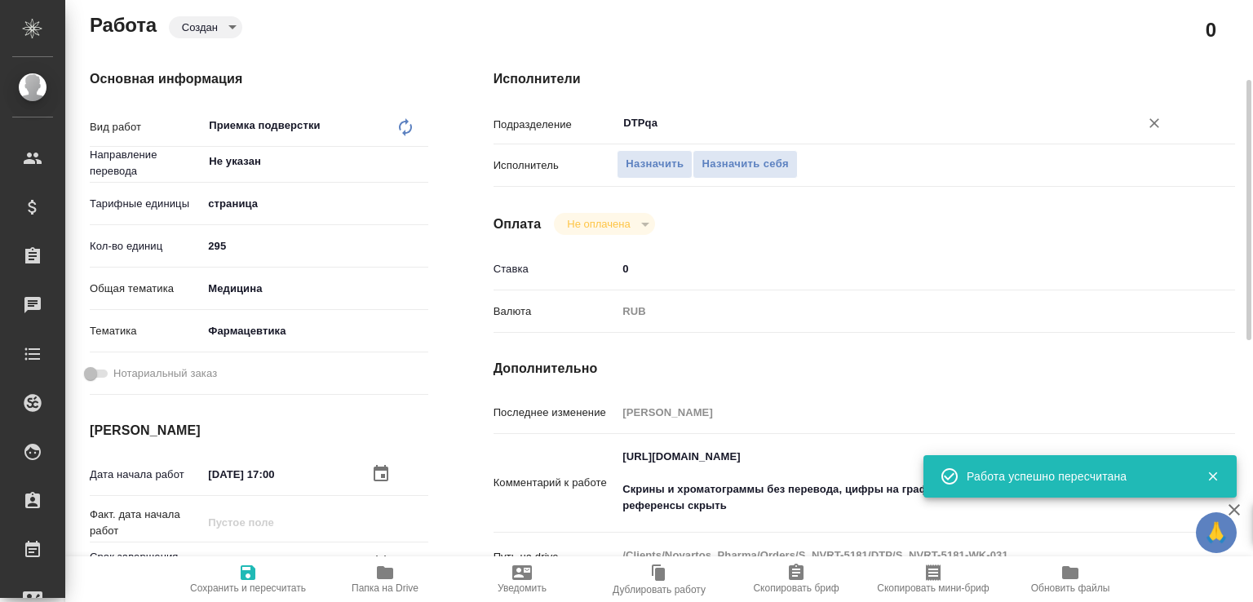
type input "DTPqa"
click at [271, 564] on span "Сохранить и пересчитать" at bounding box center [248, 578] width 118 height 31
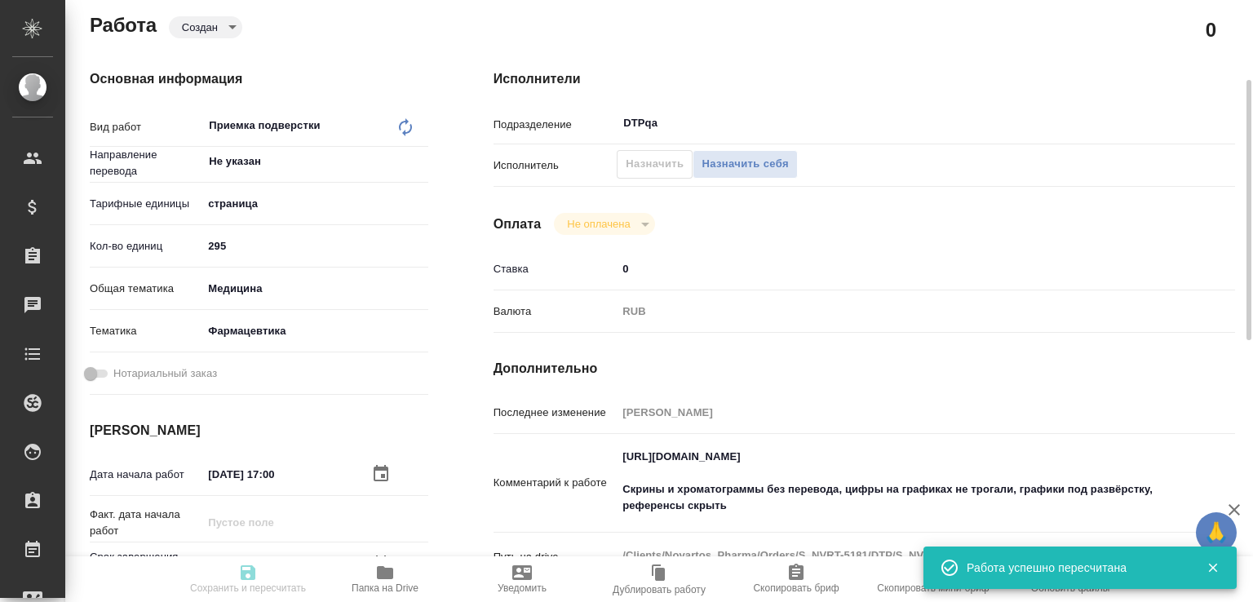
type input "created"
type input "Не указан"
type input "5a8b1489cc6b4906c91bfdb2"
type input "295"
type input "med"
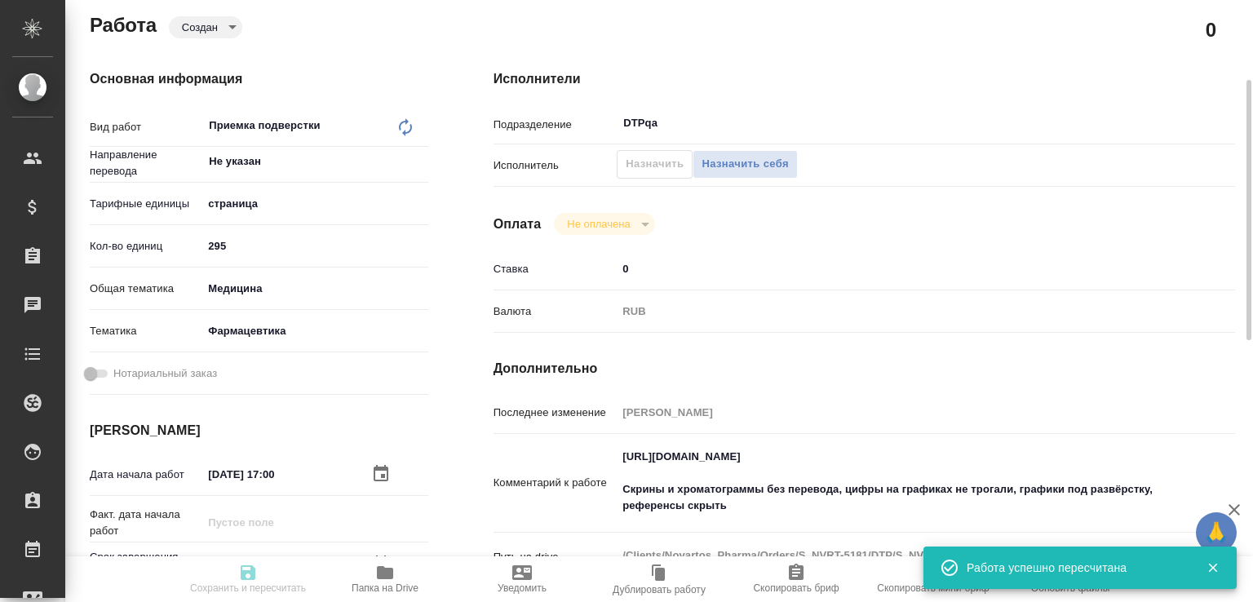
type input "6149832f2b7be24903fd7a82"
type input "15.09.2025 17:00"
type input "18.09.2025 11:00"
type input "21.11.2025 17:00"
type input "DTPqa"
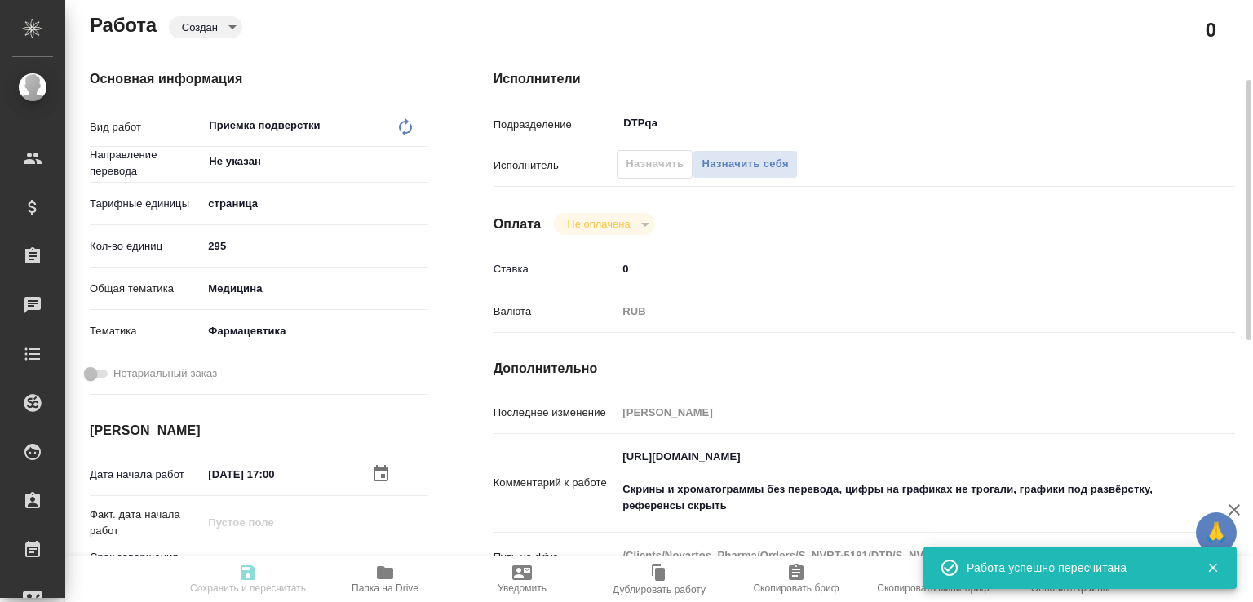
type input "notPayed"
type input "0"
type input "RUB"
type input "[PERSON_NAME]"
type input "S_NVRT-5181"
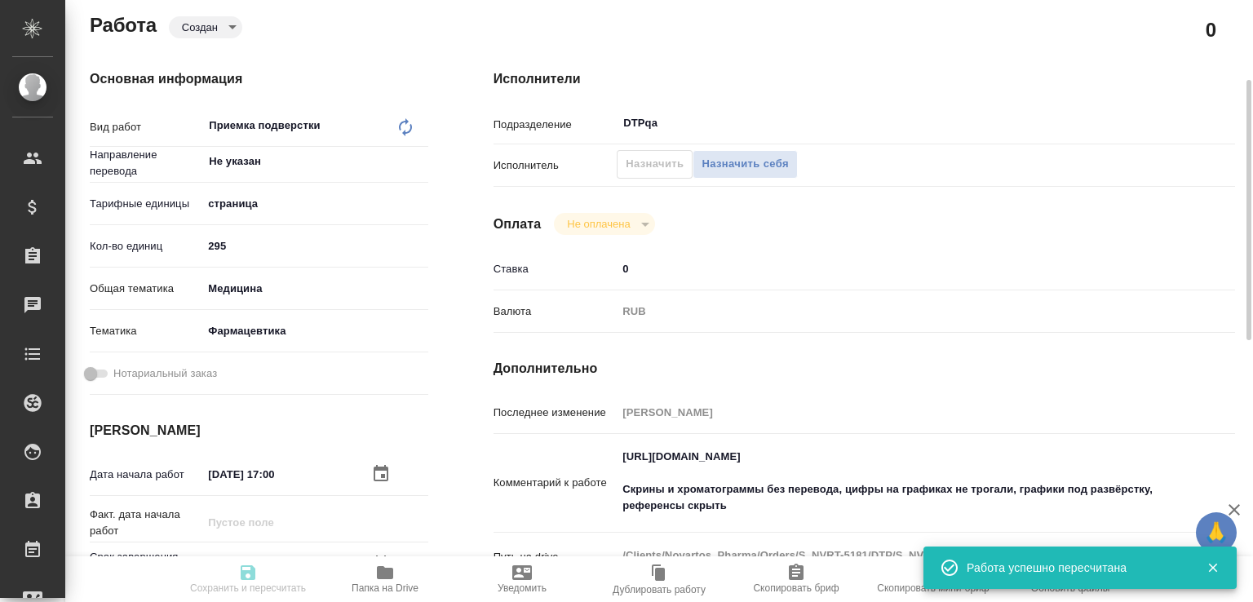
type input "Верстка чертежа. Количество надписей: более 500"
type input "Приемка разверстки, Подверстка, Приемка подверстки, Восстановление сложного мак…"
type input "Кабаргина Анна"
type input "[PERSON_NAME]"
type input "/Clients/Novartos_Pharma/Orders/S_NVRT-5181"
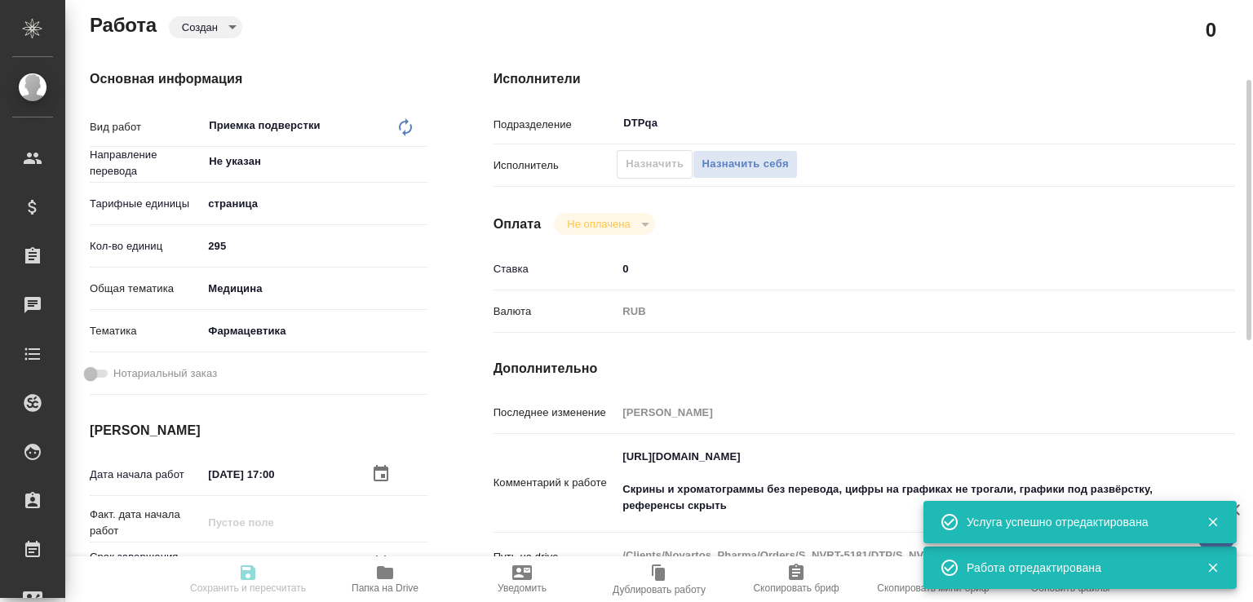
type input "created"
type input "Не указан"
type input "5a8b1489cc6b4906c91bfdb2"
type input "295"
type input "med"
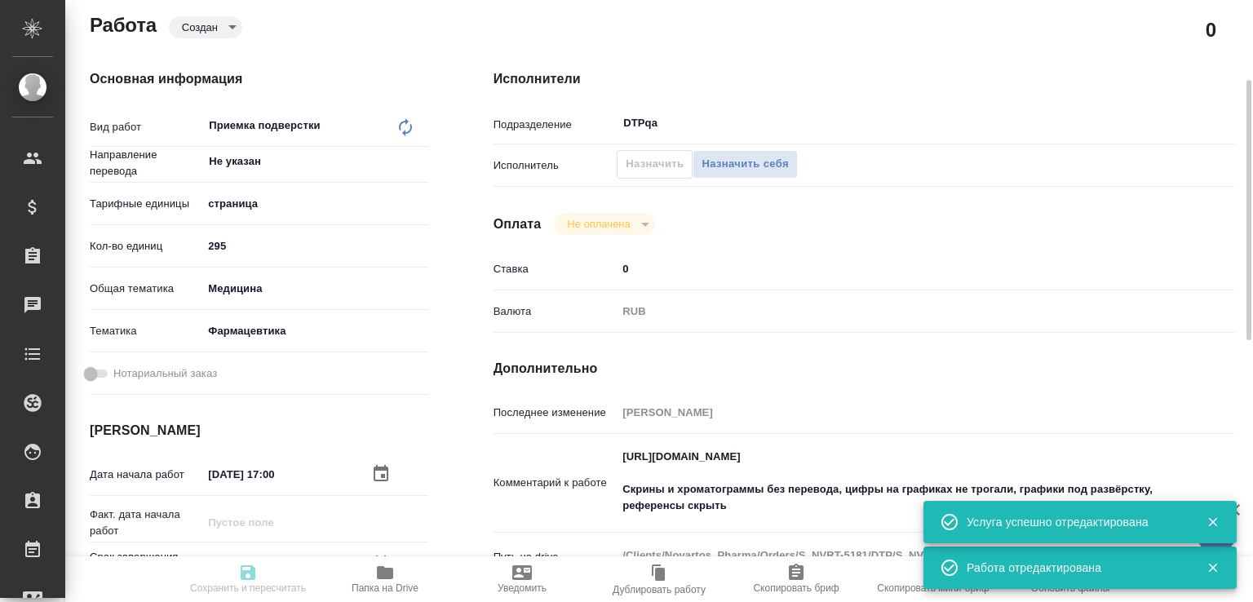
type input "6149832f2b7be24903fd7a82"
type input "15.09.2025 17:00"
type input "18.09.2025 11:00"
type input "21.11.2025 17:00"
type input "DTPqa"
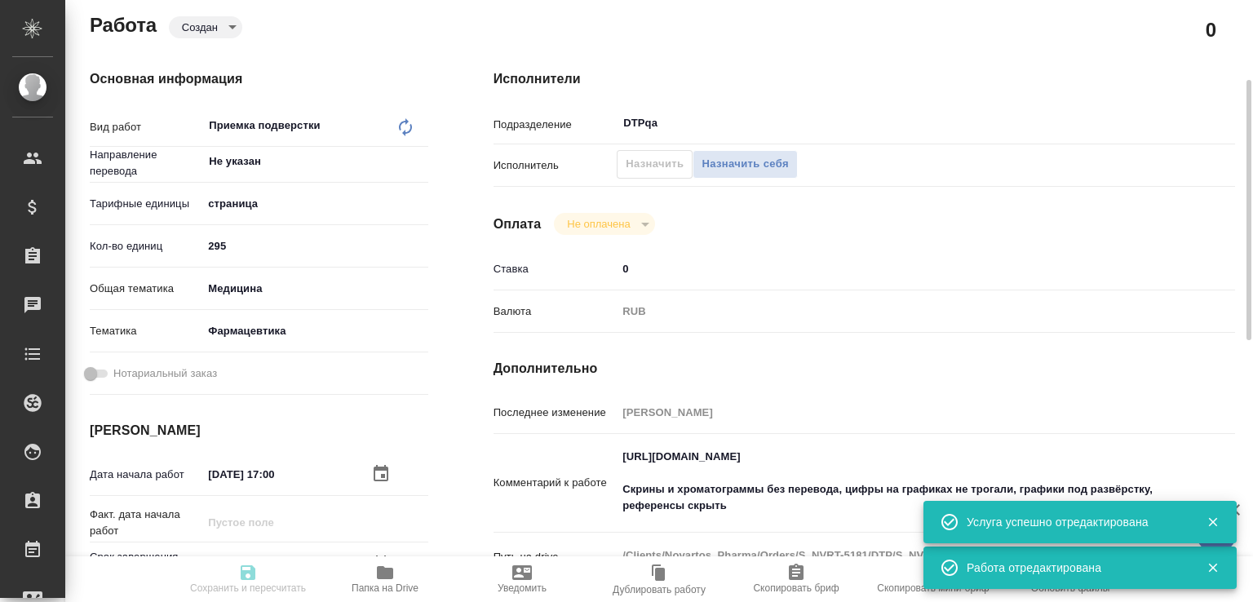
type input "notPayed"
type input "0"
type input "RUB"
type input "[PERSON_NAME]"
type input "S_NVRT-5181"
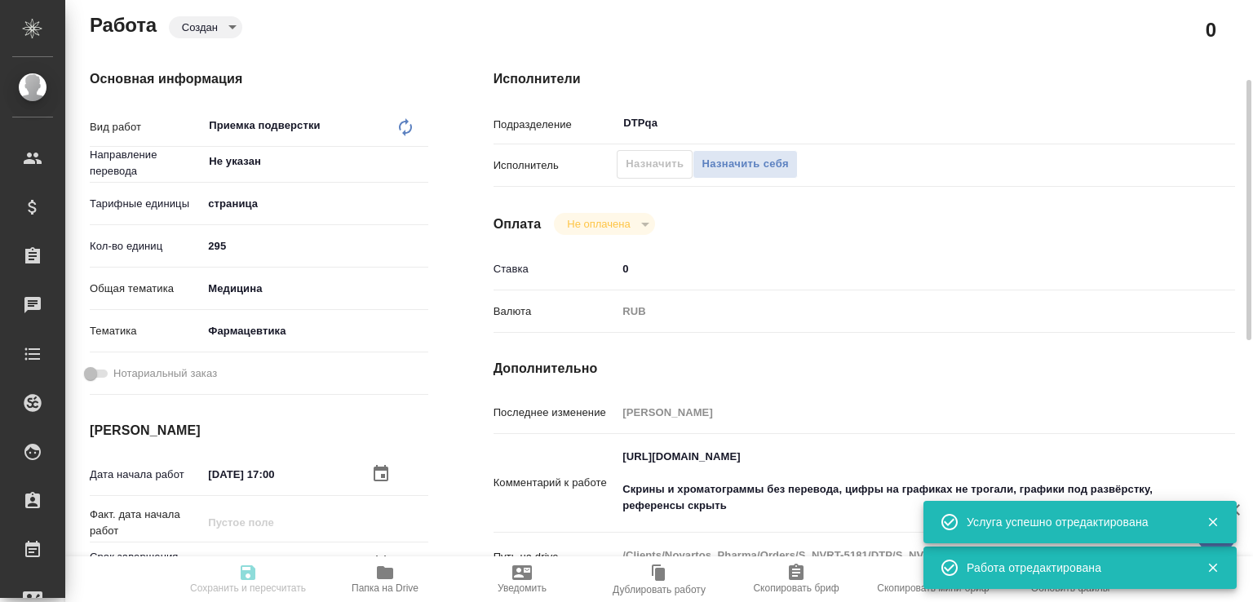
type input "Верстка чертежа. Количество надписей: более 500"
type input "Приемка разверстки, Подверстка, Приемка подверстки, Восстановление сложного мак…"
type input "Кабаргина Анна"
type input "[PERSON_NAME]"
type input "/Clients/Novartos_Pharma/Orders/S_NVRT-5181"
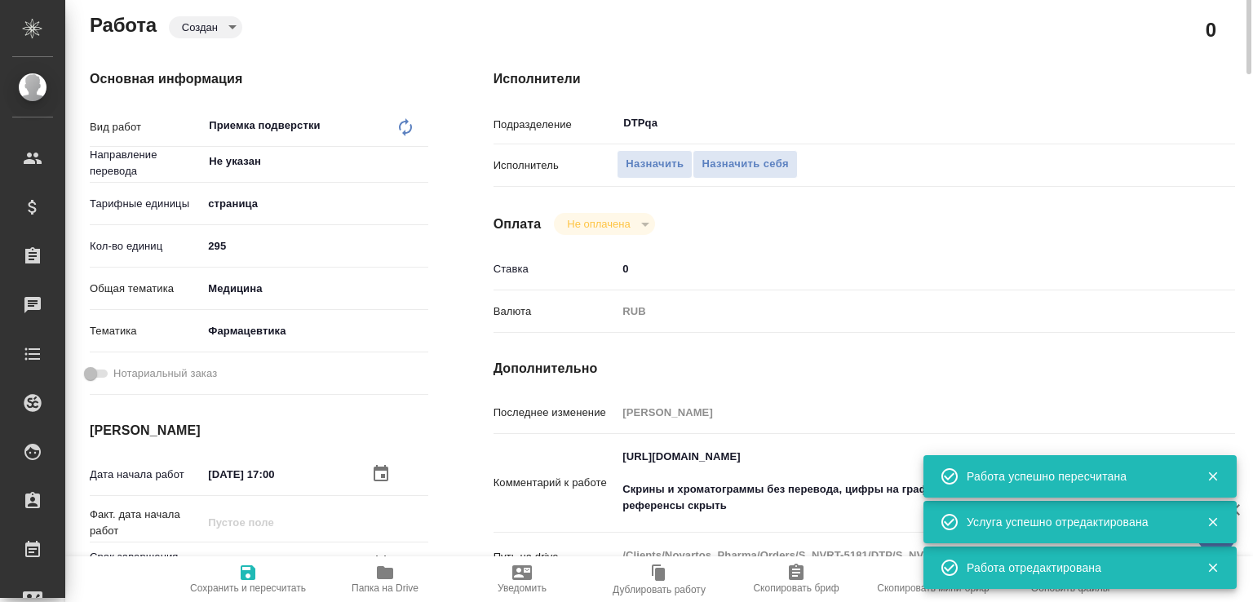
scroll to position [0, 0]
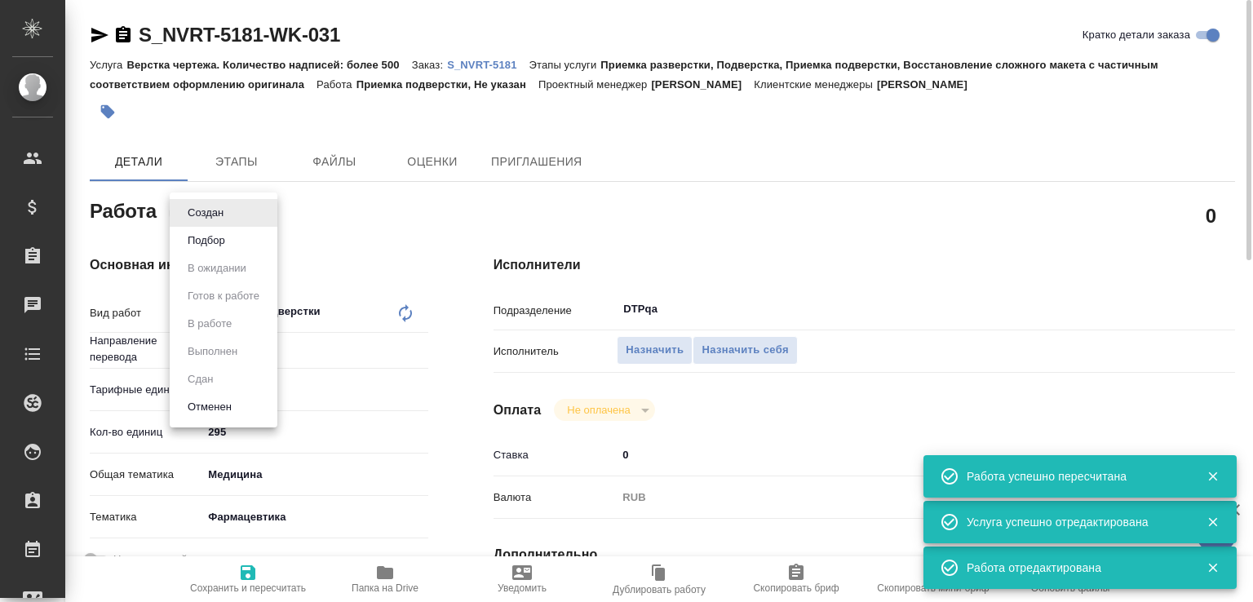
click at [234, 217] on body "🙏 .cls-1 fill:#fff; AWATERA Малофеева Екатерина e.malofeeva Клиенты Спецификаци…" at bounding box center [626, 301] width 1253 height 602
click at [220, 237] on button "Подбор" at bounding box center [206, 241] width 47 height 18
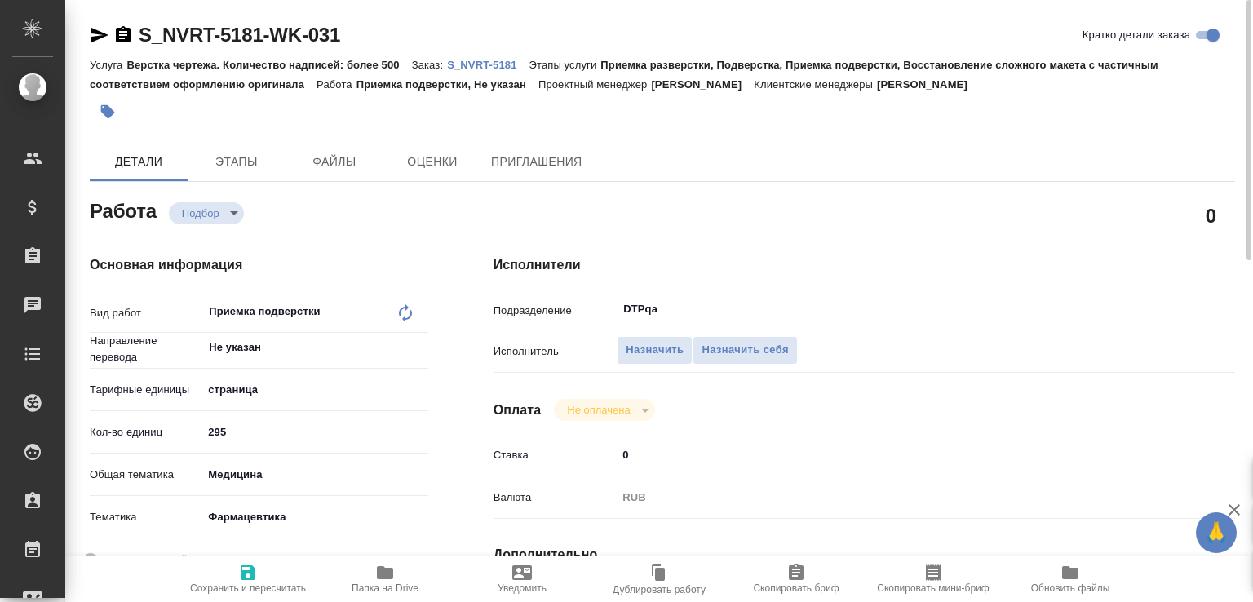
type textarea "x"
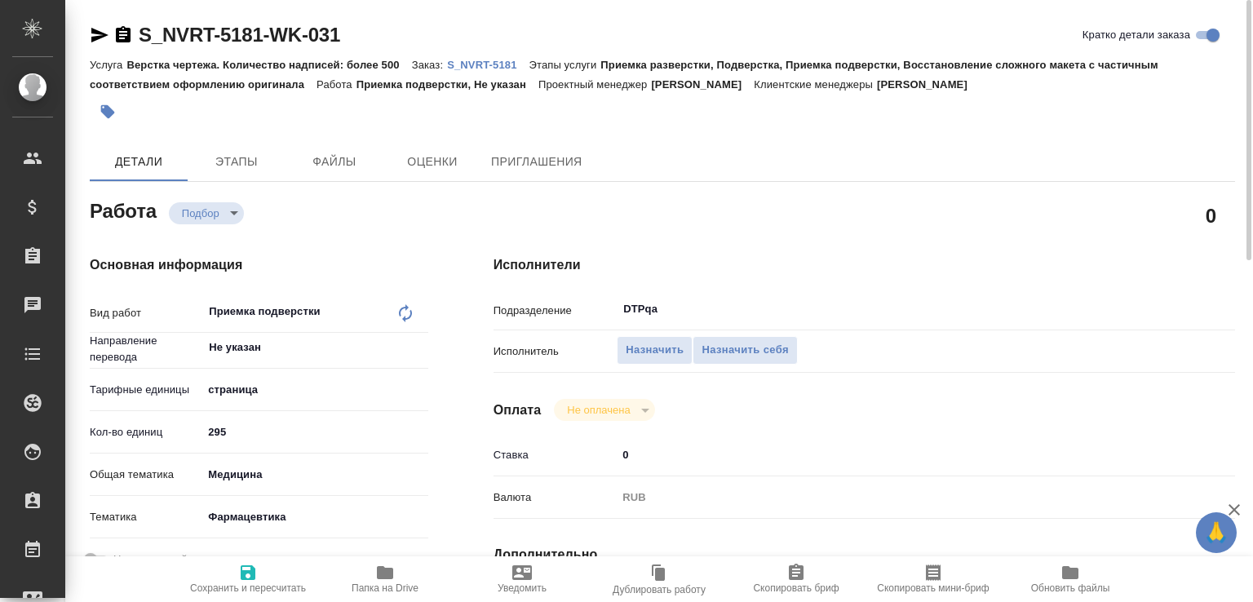
type textarea "x"
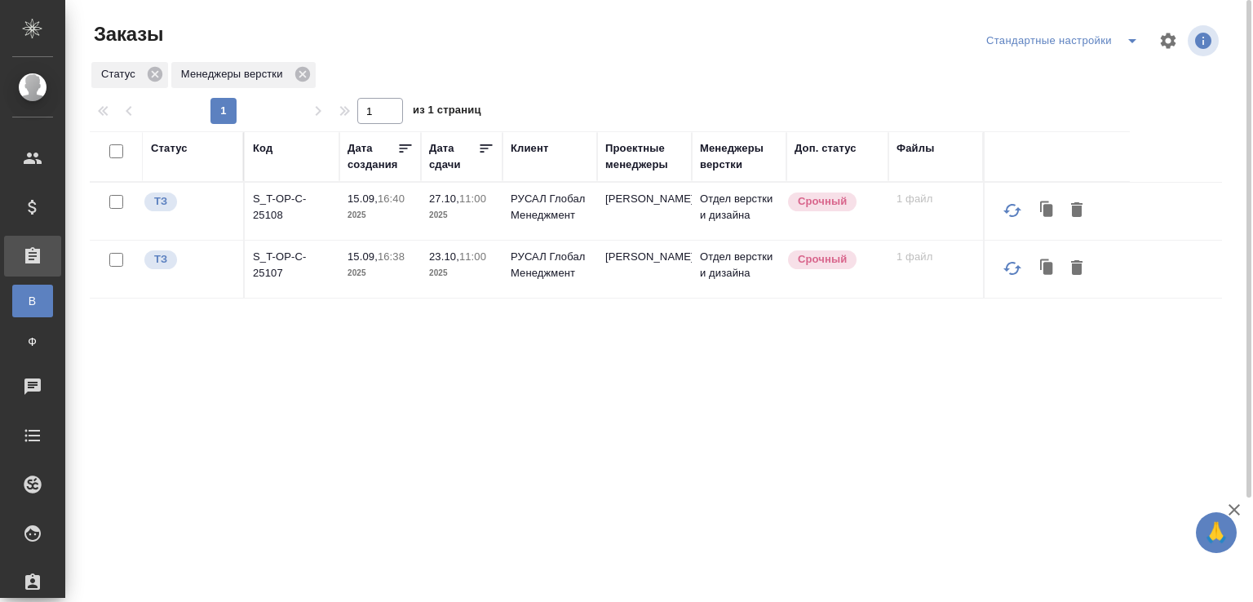
click at [301, 274] on p "S_T-OP-C-25107" at bounding box center [292, 265] width 78 height 33
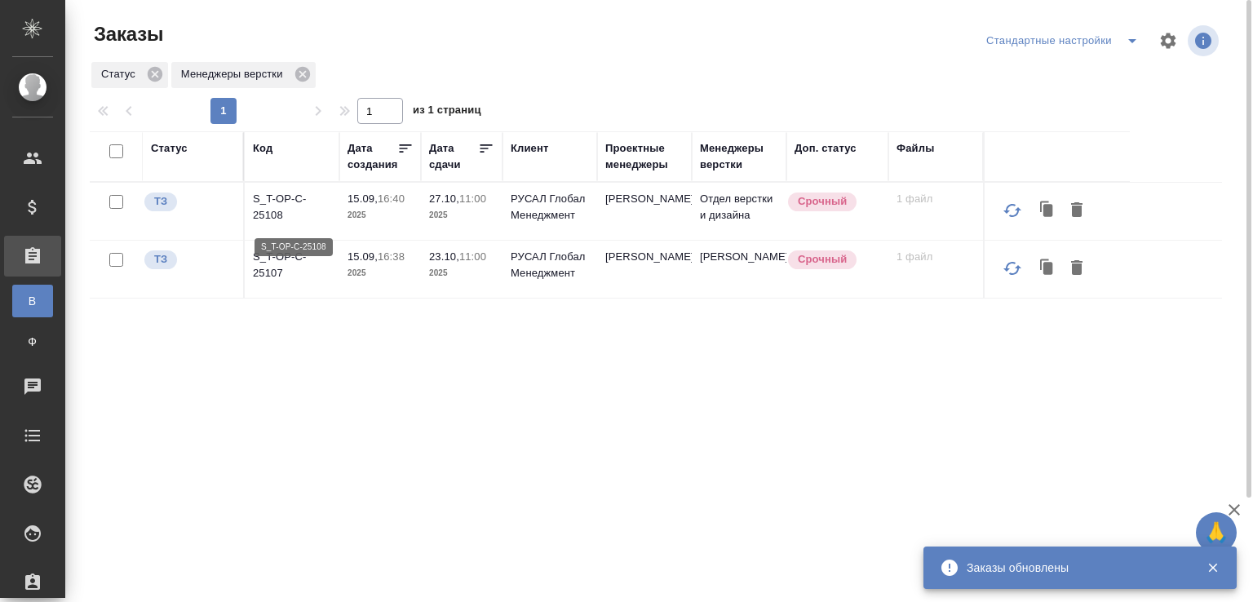
click at [292, 196] on p "S_T-OP-C-25108" at bounding box center [292, 207] width 78 height 33
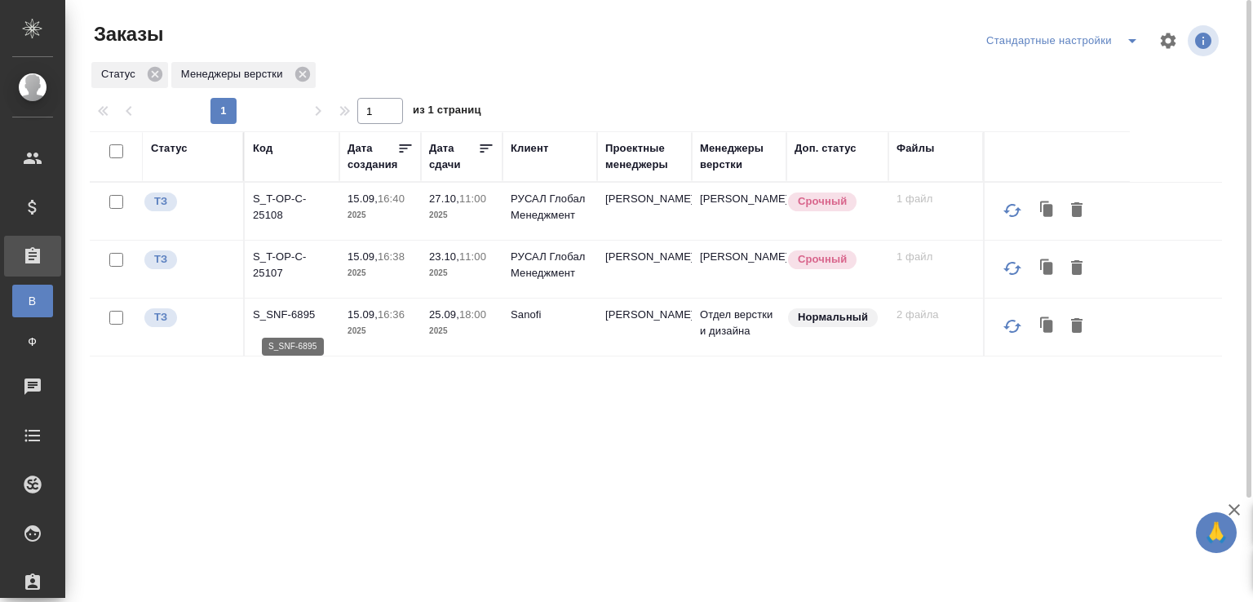
click at [285, 323] on p "S_SNF-6895" at bounding box center [292, 315] width 78 height 16
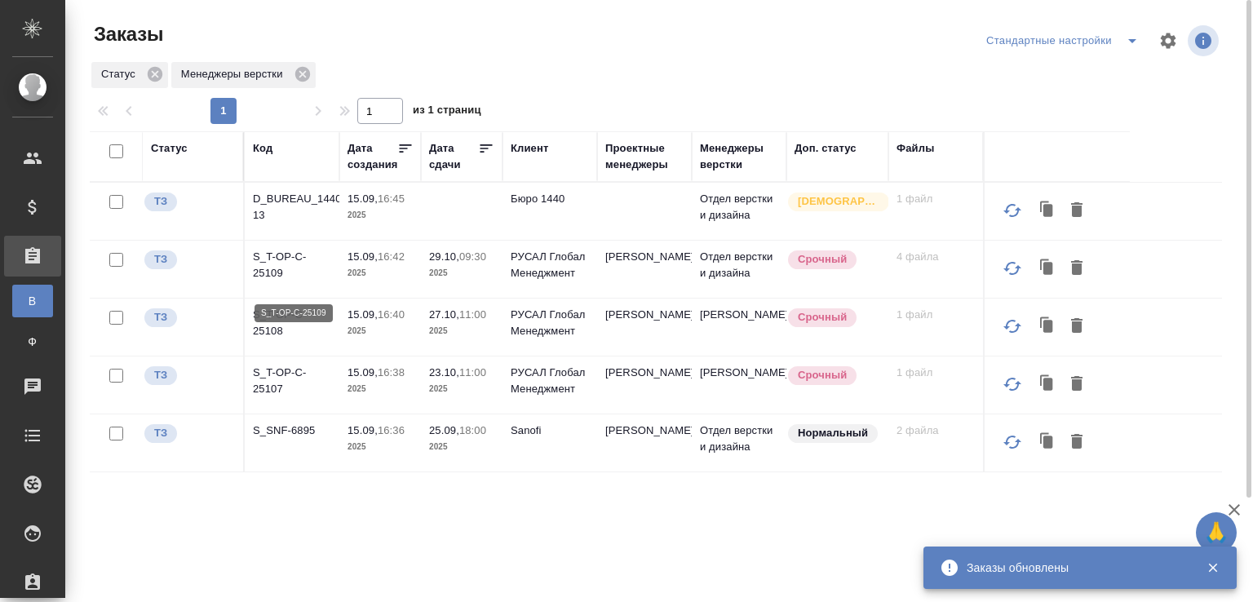
click at [282, 271] on p "S_T-OP-C-25109" at bounding box center [292, 265] width 78 height 33
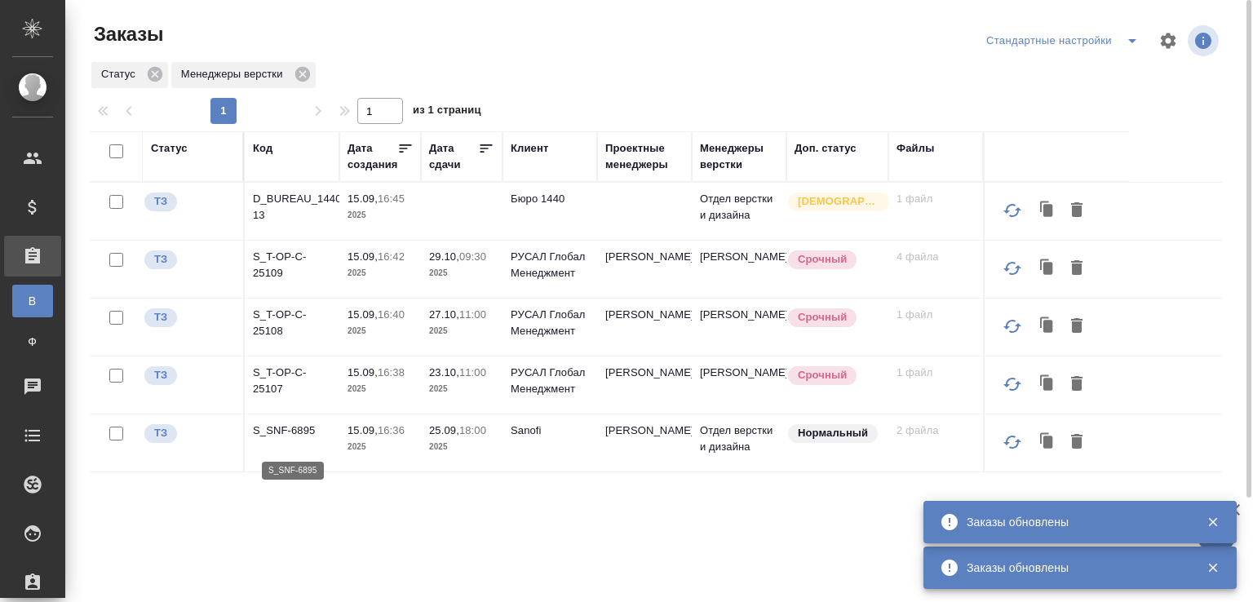
click at [293, 439] on p "S_SNF-6895" at bounding box center [292, 431] width 78 height 16
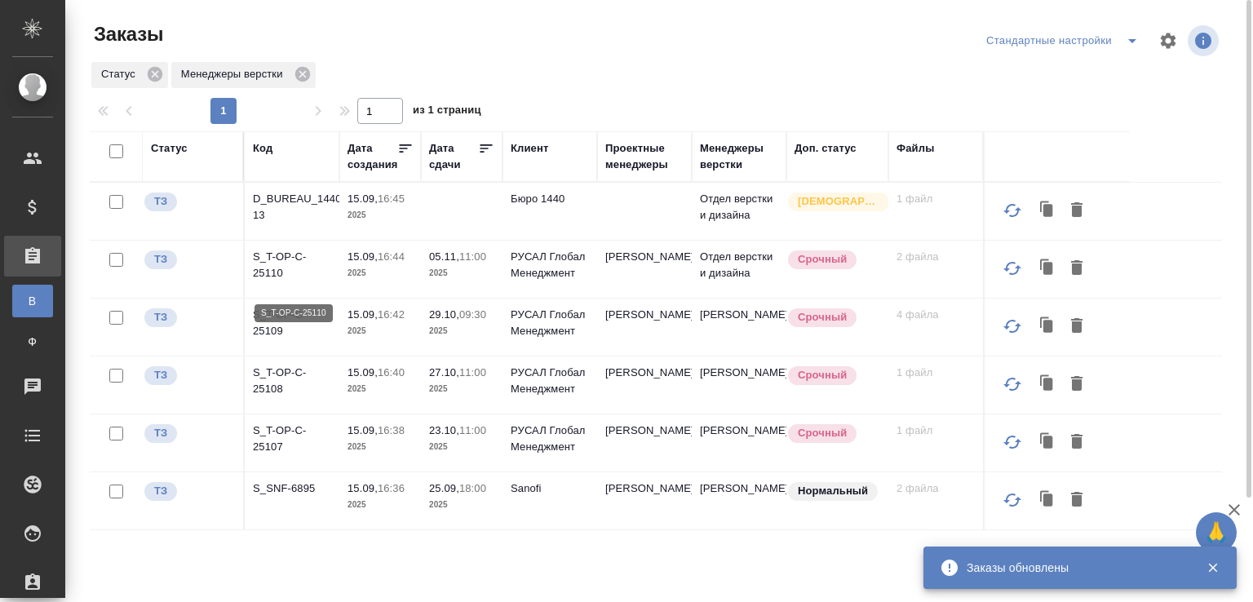
click at [291, 265] on p "S_T-OP-C-25110" at bounding box center [292, 265] width 78 height 33
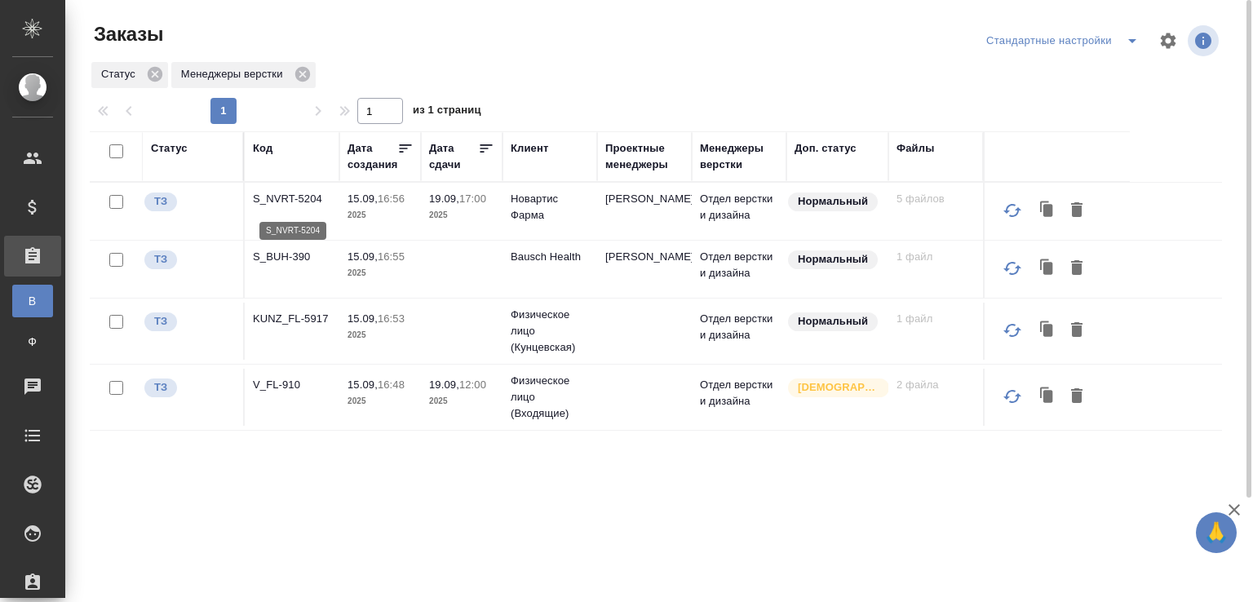
click at [307, 207] on p "S_NVRT-5204" at bounding box center [292, 199] width 78 height 16
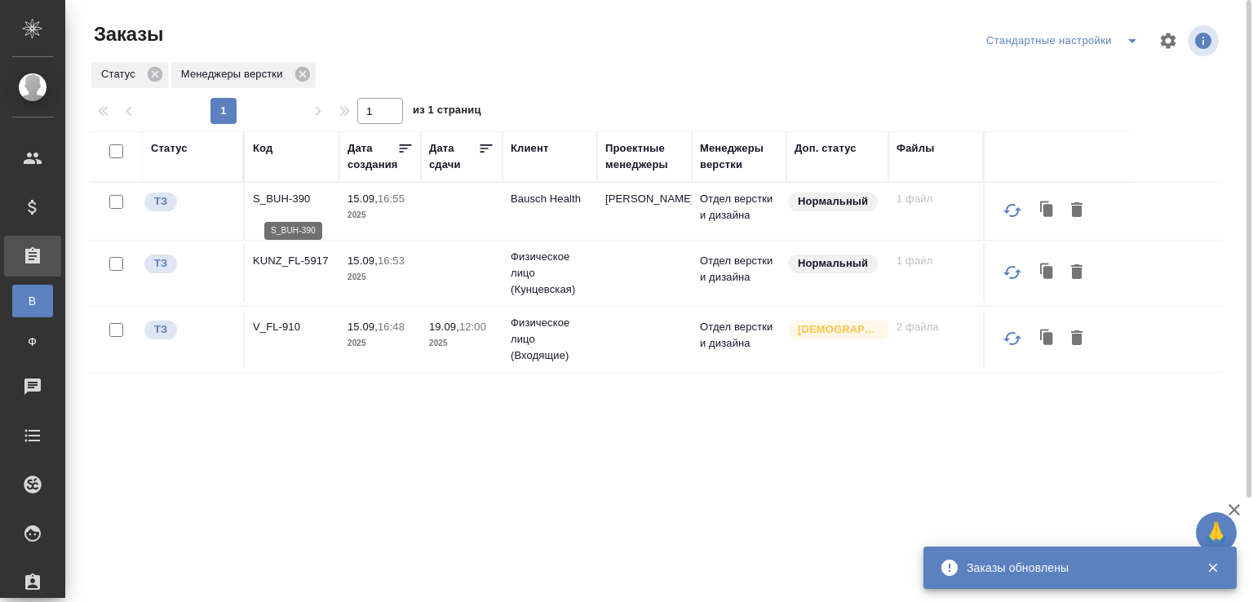
click at [296, 205] on p "S_BUH-390" at bounding box center [292, 199] width 78 height 16
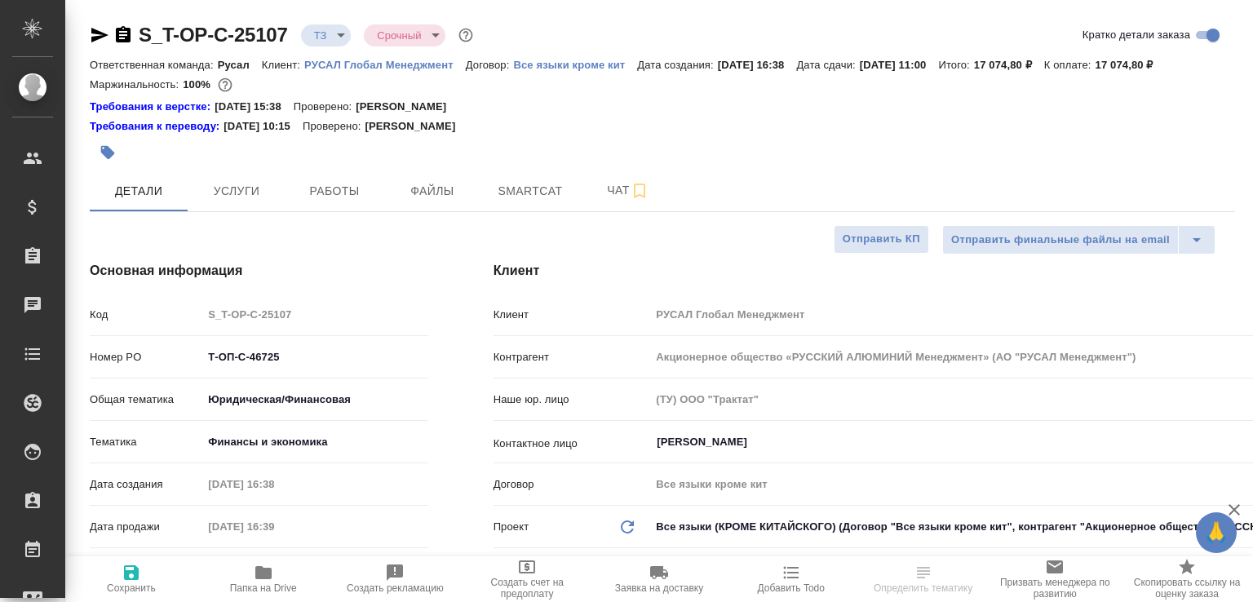
select select "RU"
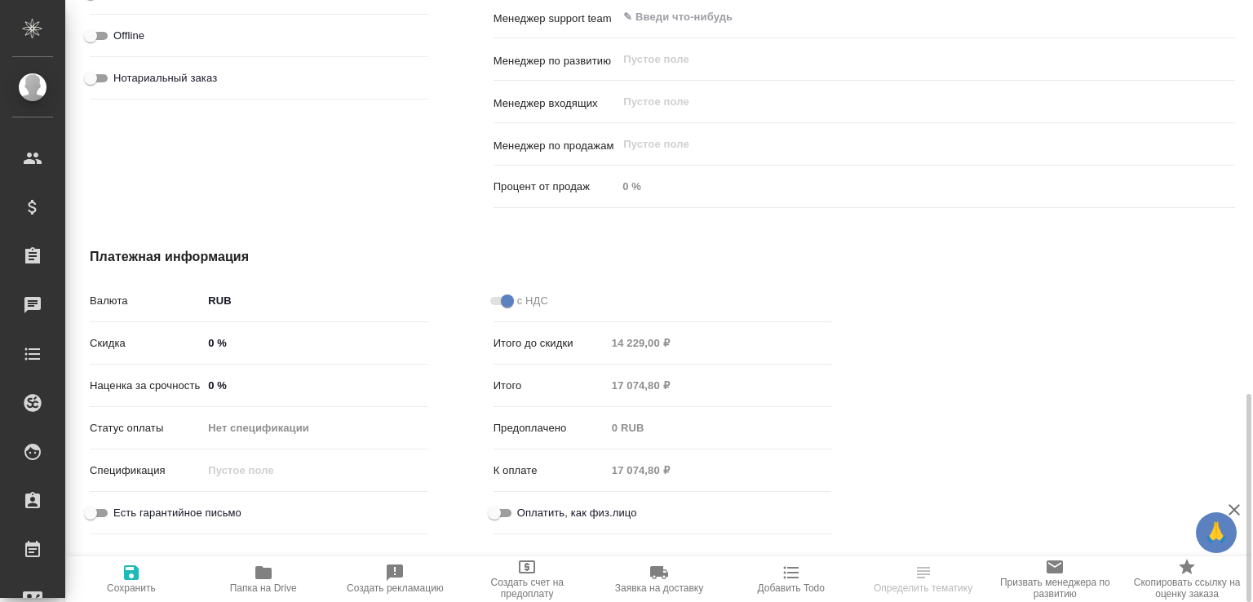
scroll to position [963, 0]
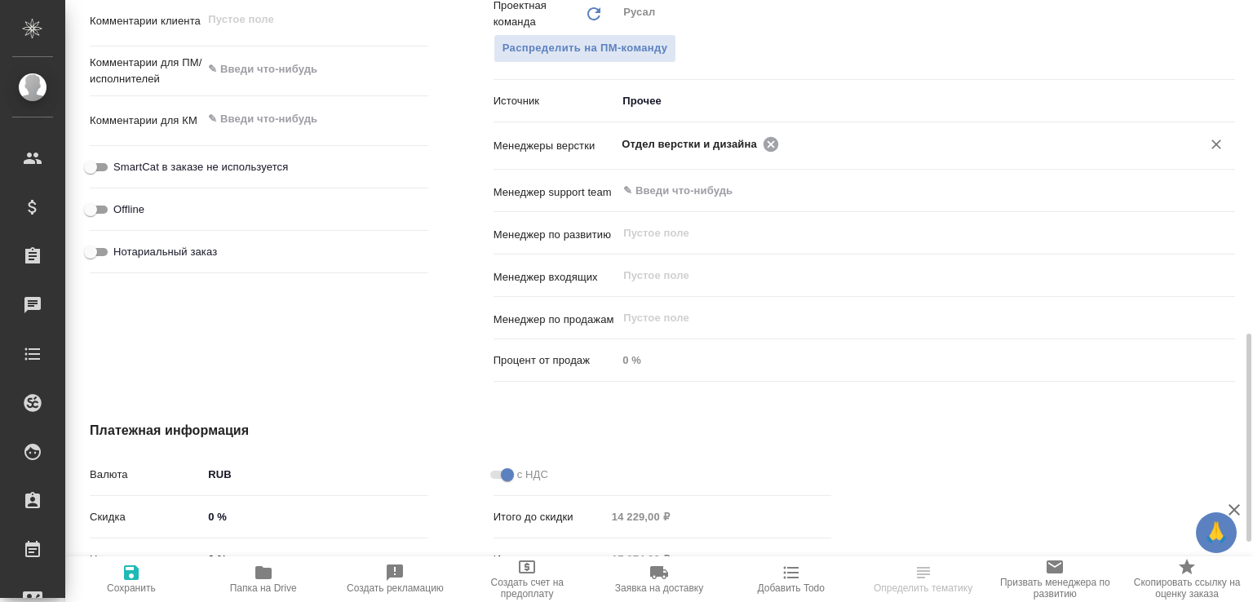
click at [764, 151] on icon at bounding box center [771, 143] width 15 height 15
click at [761, 153] on input "text" at bounding box center [899, 144] width 554 height 20
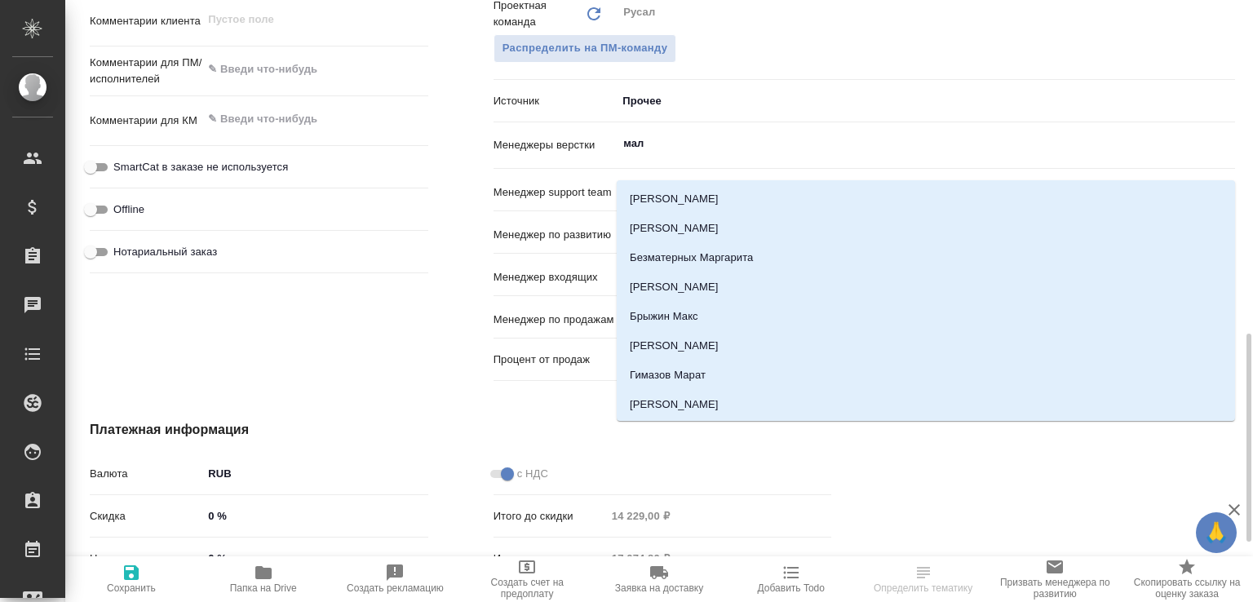
type input "мало"
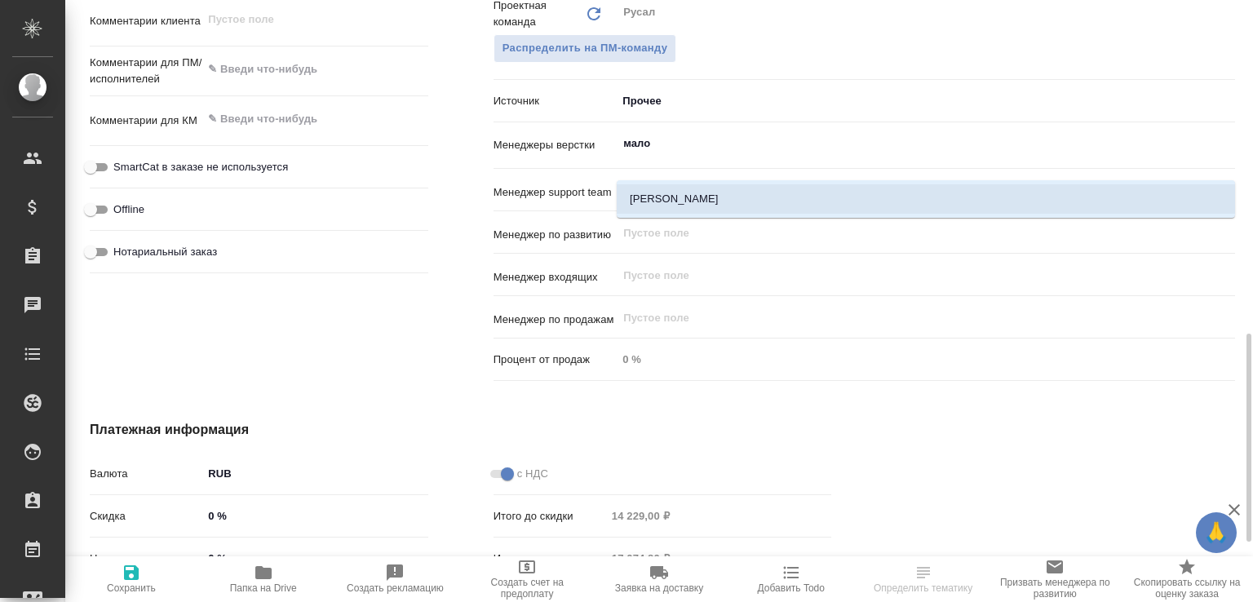
click at [703, 192] on li "[PERSON_NAME]" at bounding box center [926, 198] width 619 height 29
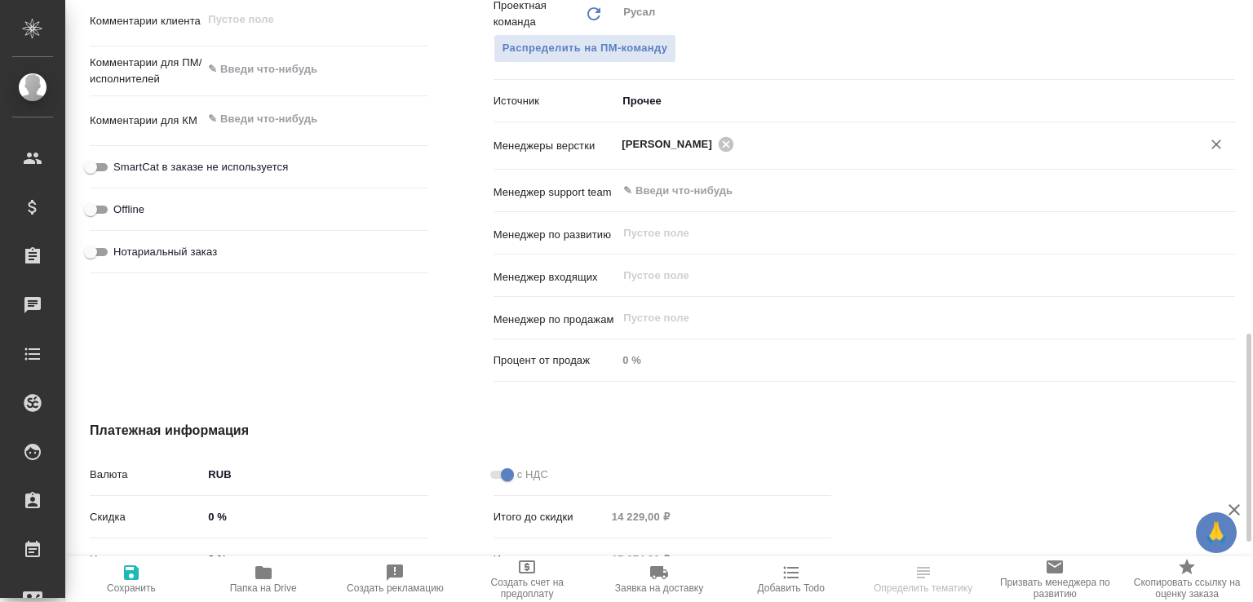
click at [147, 579] on span "Сохранить" at bounding box center [131, 578] width 113 height 31
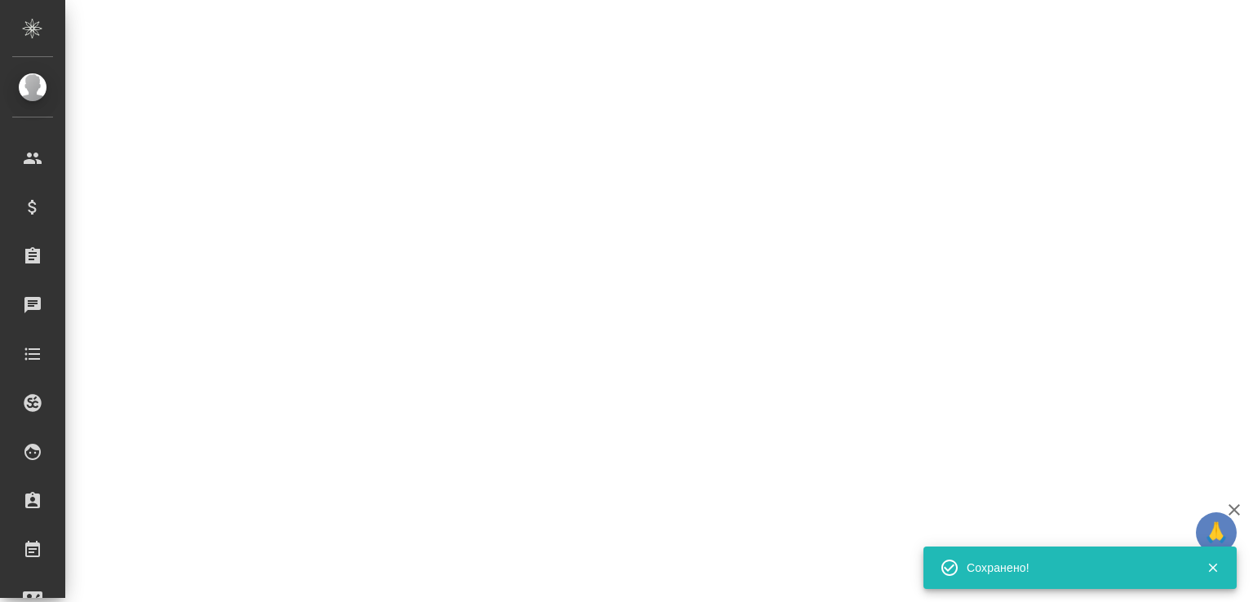
select select "RU"
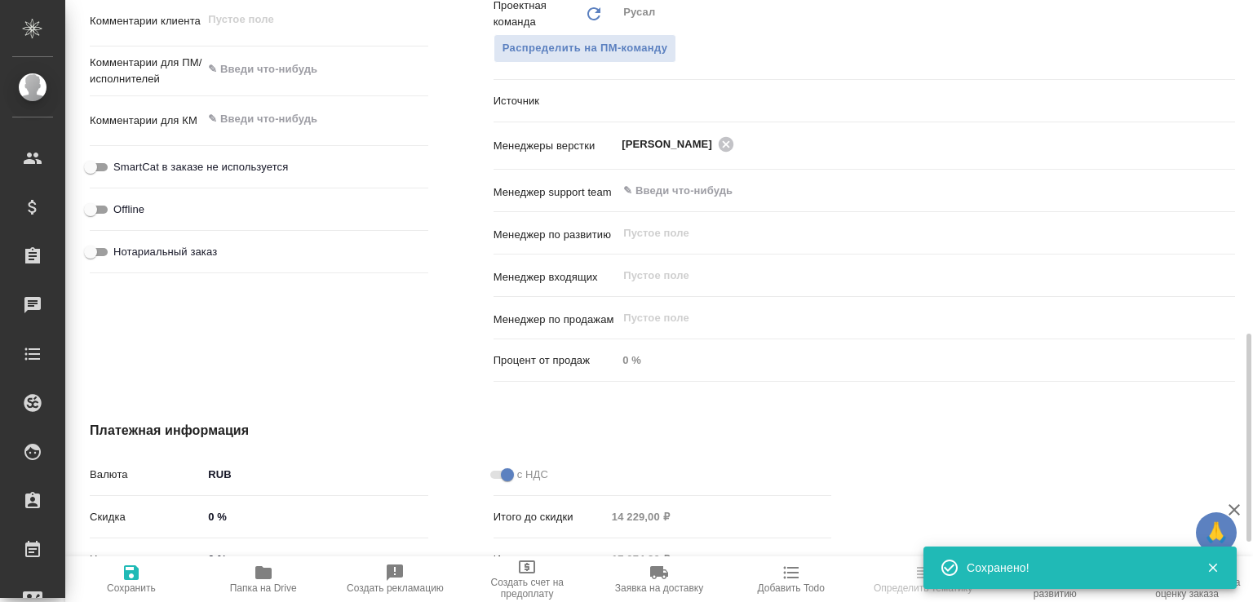
type textarea "x"
select select "RU"
type textarea "x"
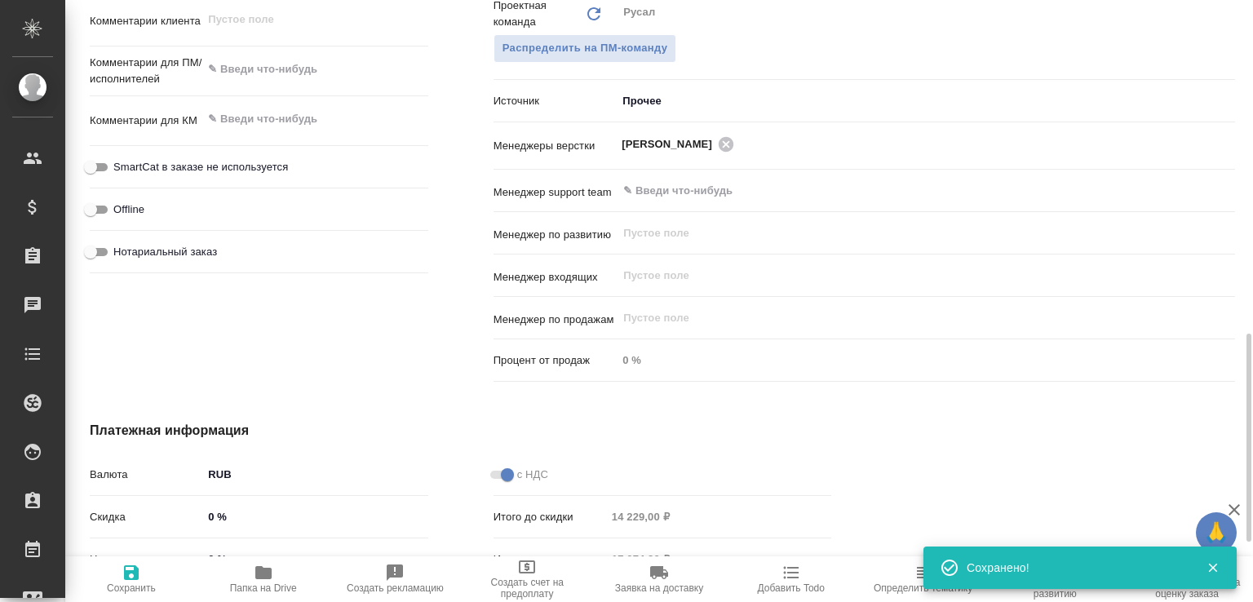
type textarea "x"
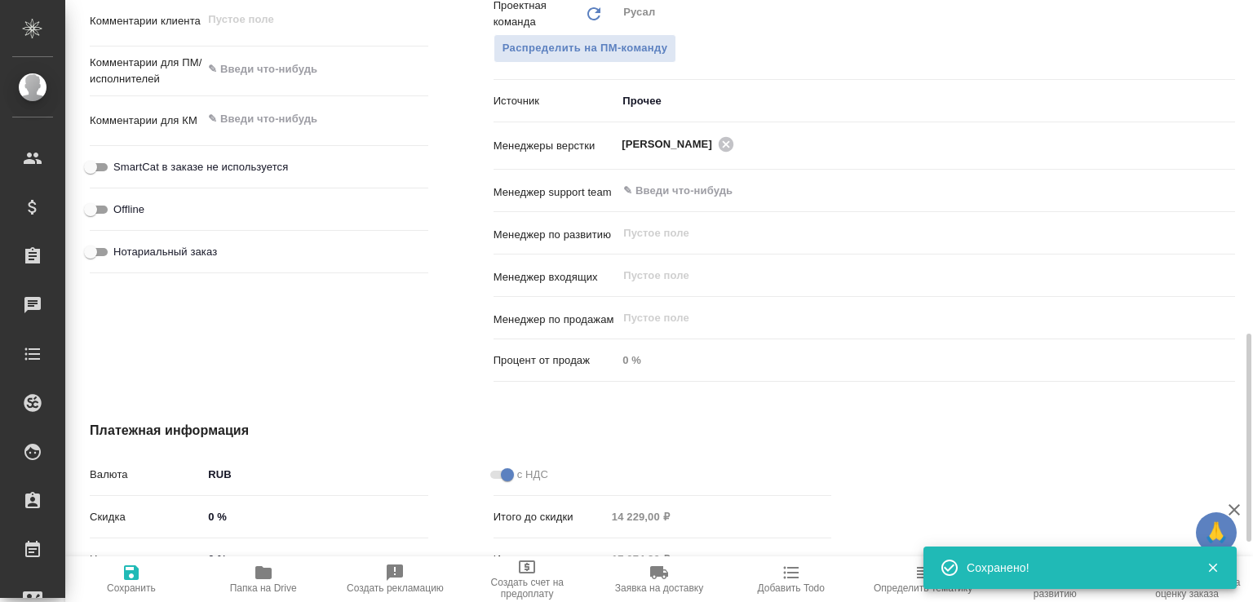
type textarea "x"
click at [282, 579] on span "Папка на Drive" at bounding box center [263, 578] width 113 height 31
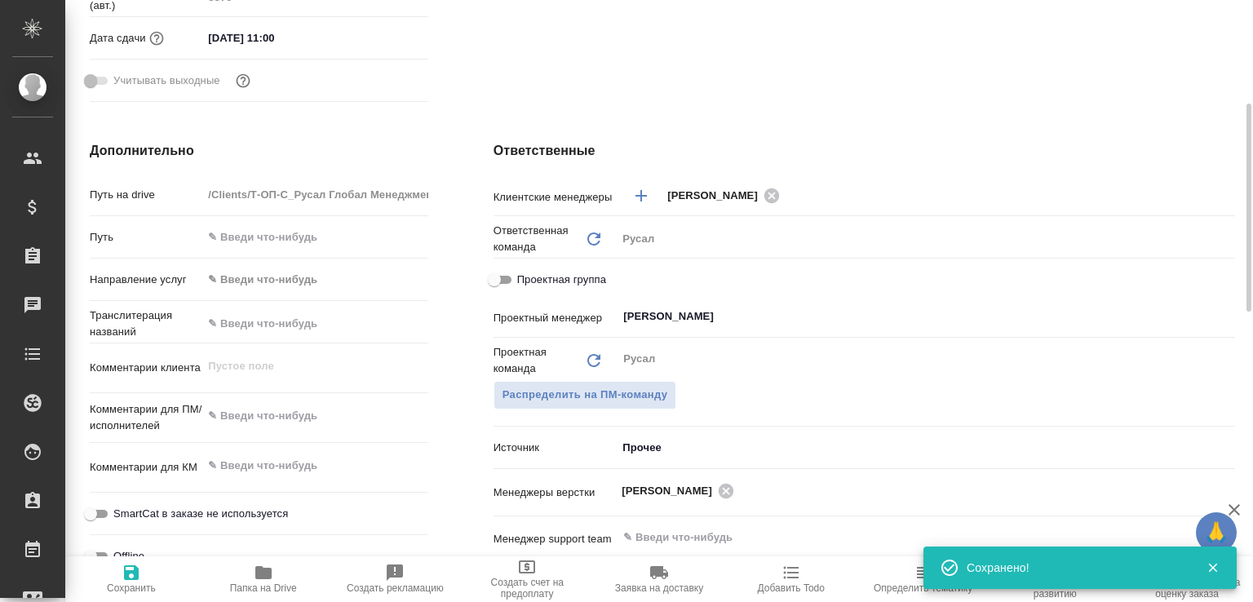
scroll to position [708, 0]
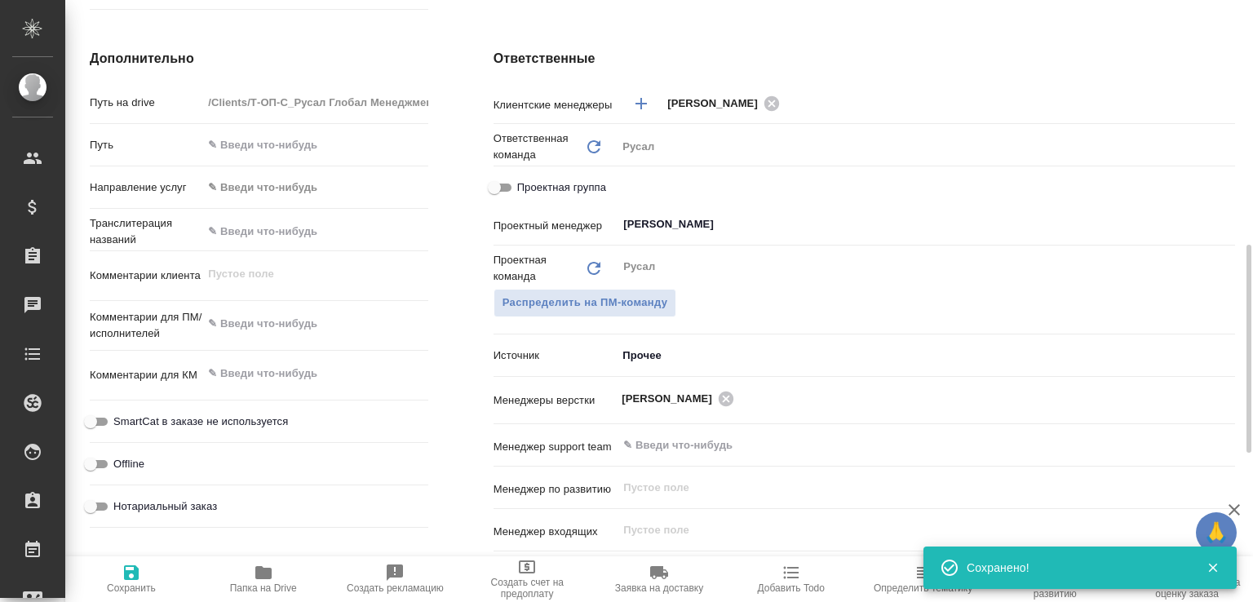
type textarea "x"
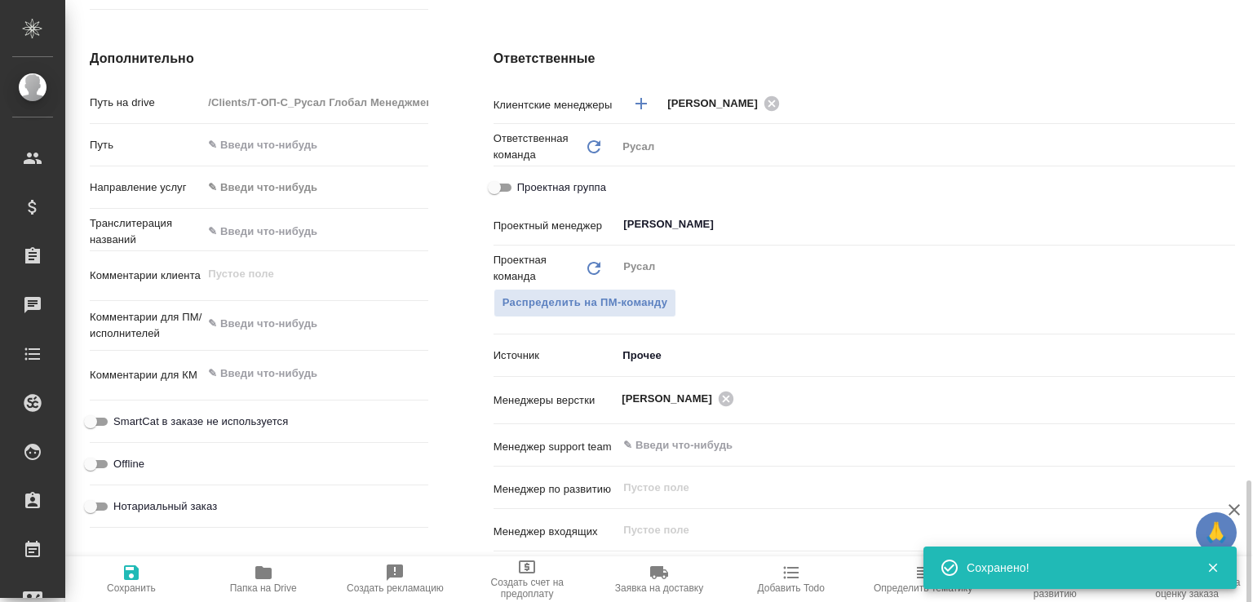
type textarea "x"
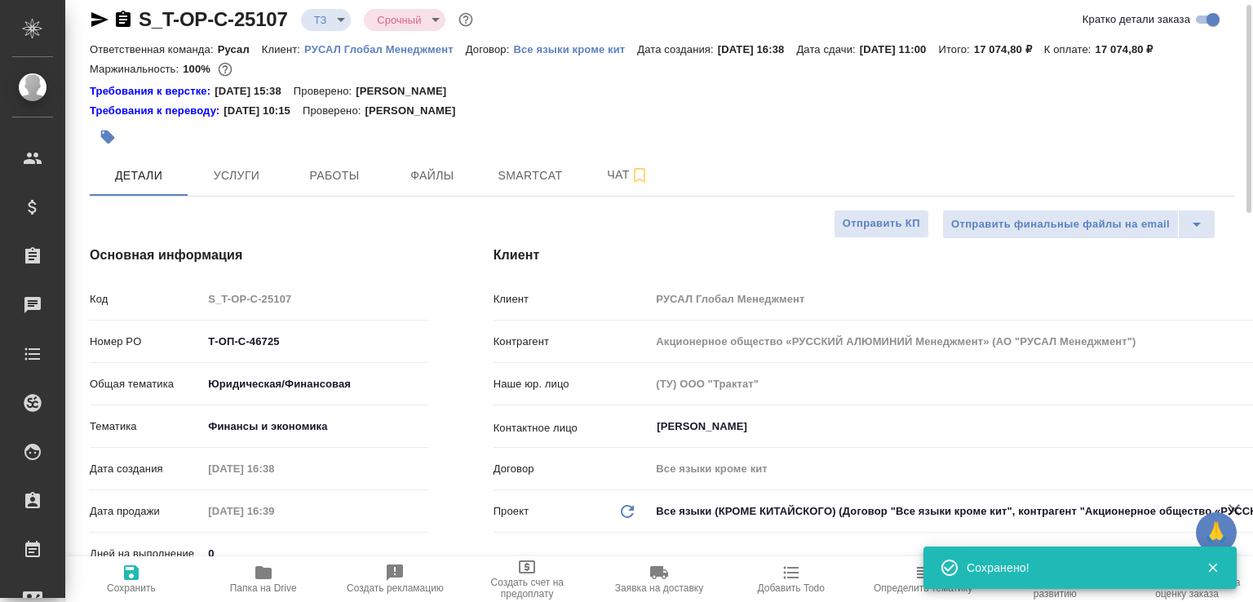
click at [127, 18] on icon "button" at bounding box center [123, 19] width 15 height 16
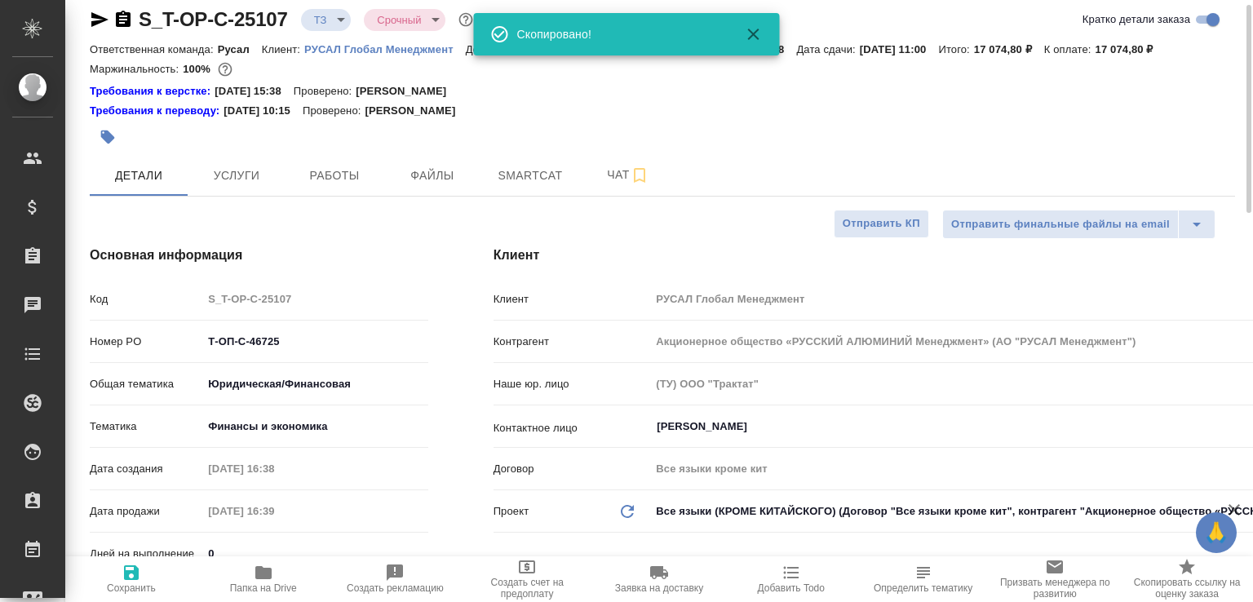
type textarea "x"
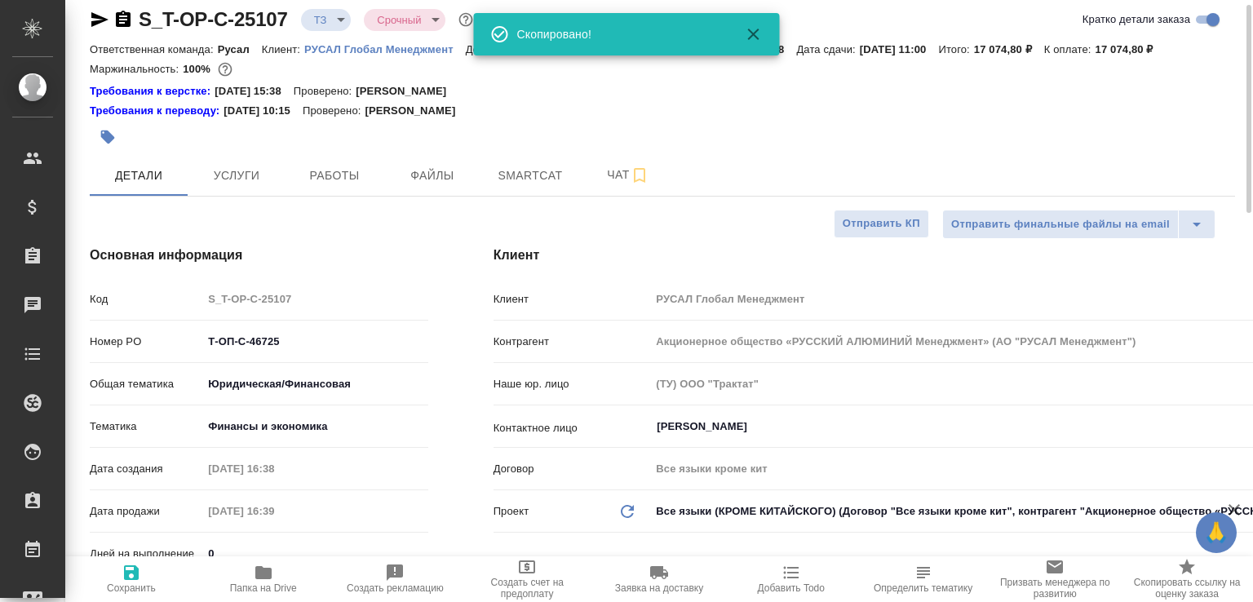
type textarea "x"
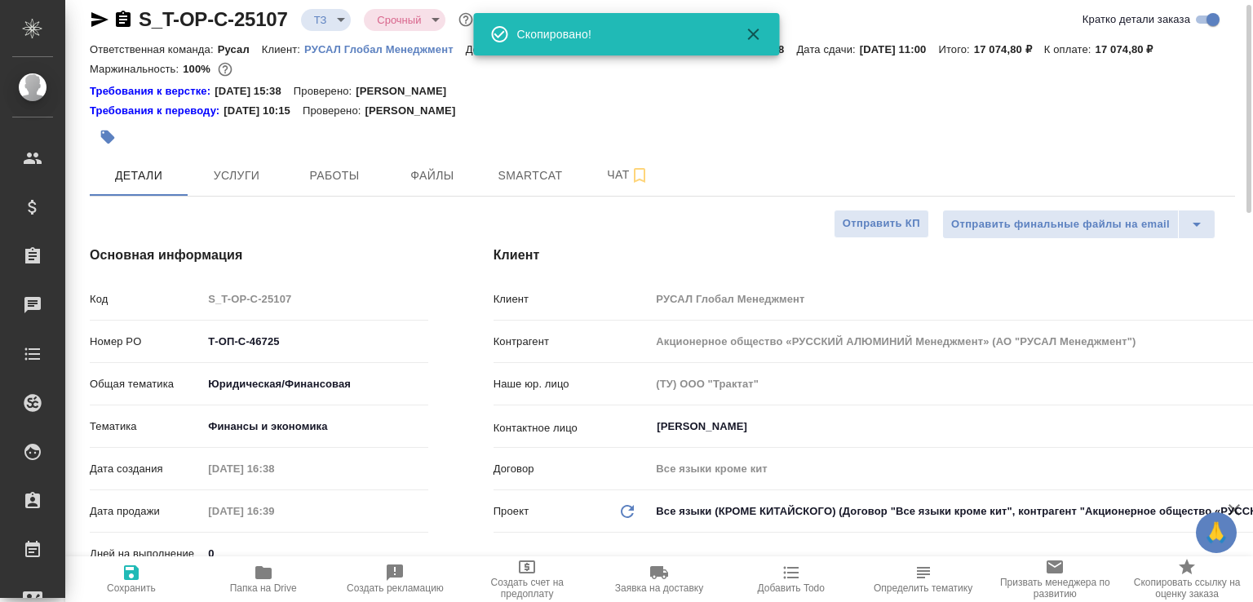
type textarea "x"
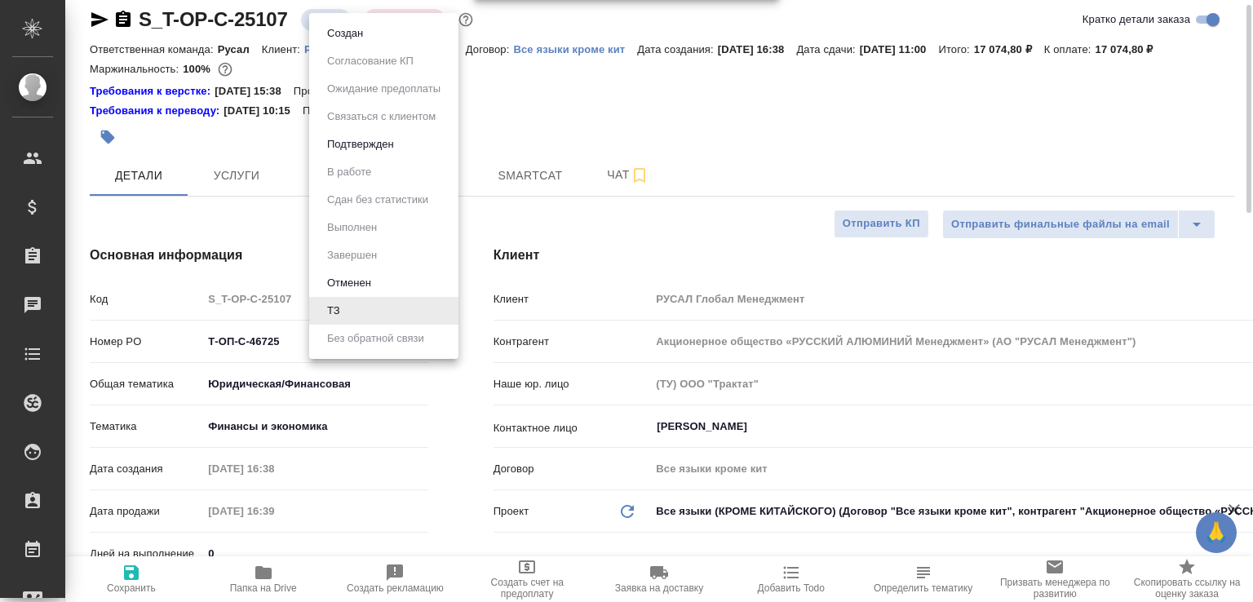
click at [347, 16] on body "🙏 .cls-1 fill:#fff; AWATERA Малофеева Екатерина e.malofeeva Клиенты Спецификаци…" at bounding box center [626, 301] width 1253 height 602
click at [347, 16] on ul "Создан Согласование КП Ожидание предоплаты Связаться с клиентом Подтвержден В р…" at bounding box center [383, 186] width 149 height 346
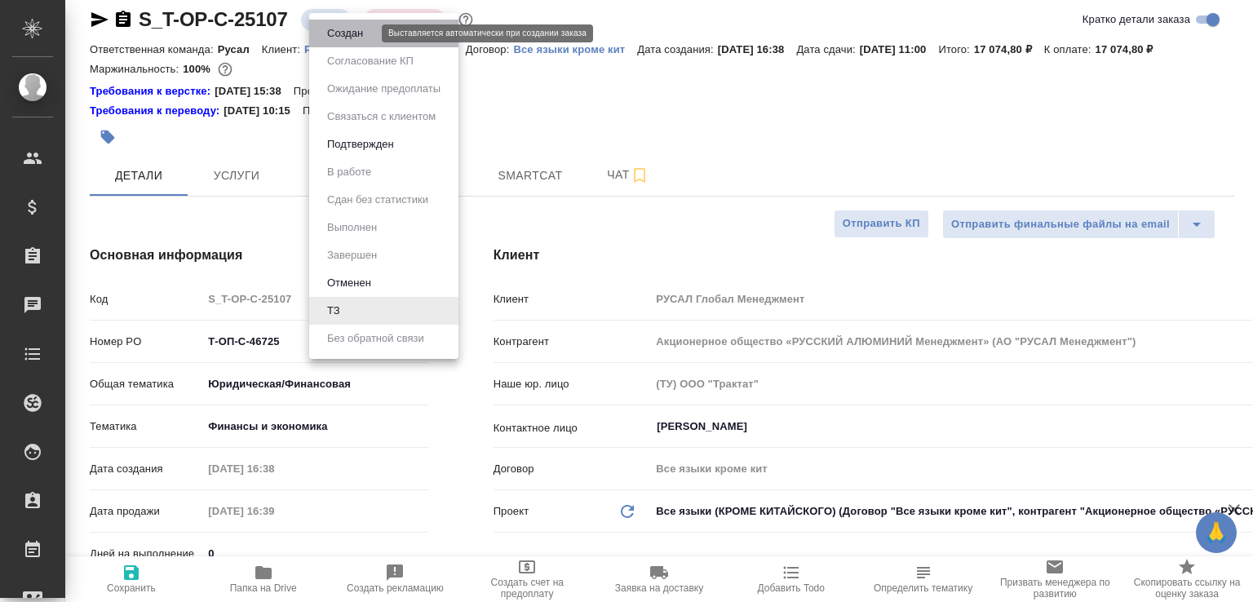
click at [359, 30] on button "Создан" at bounding box center [345, 33] width 46 height 18
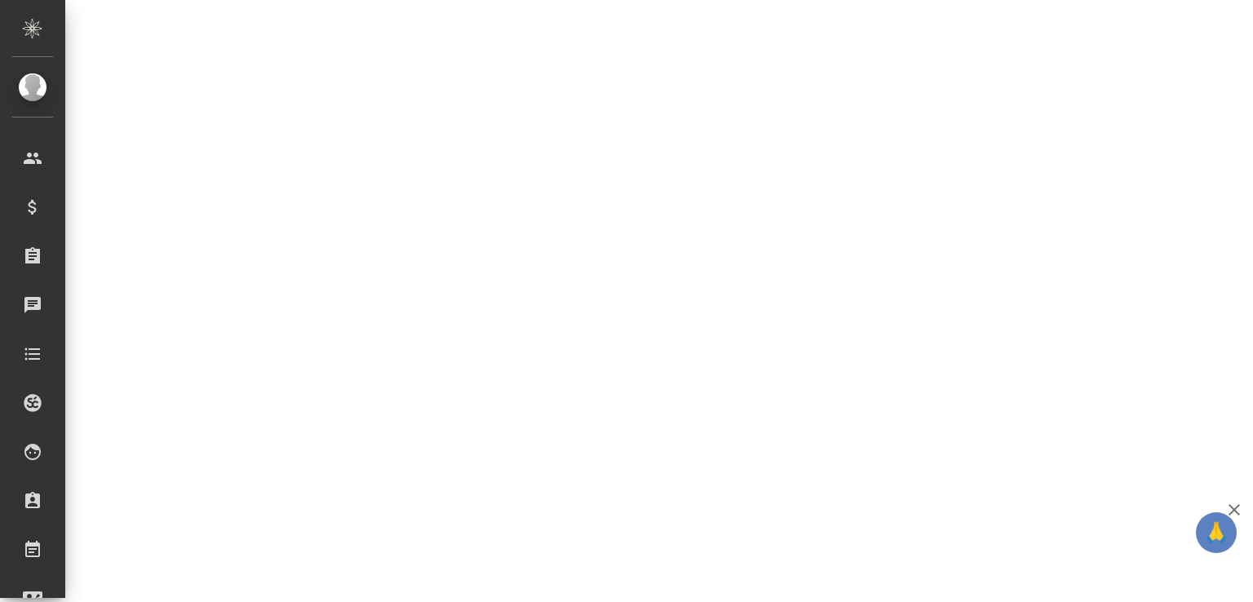
select select "RU"
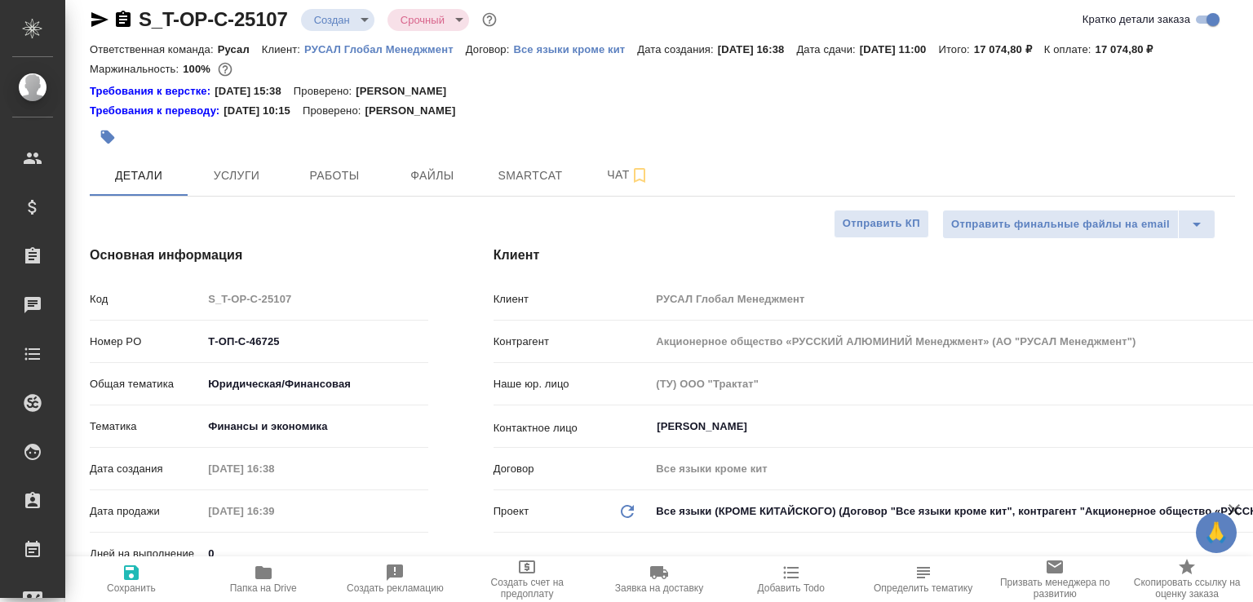
type textarea "x"
click at [608, 185] on span "Чат" at bounding box center [628, 175] width 78 height 20
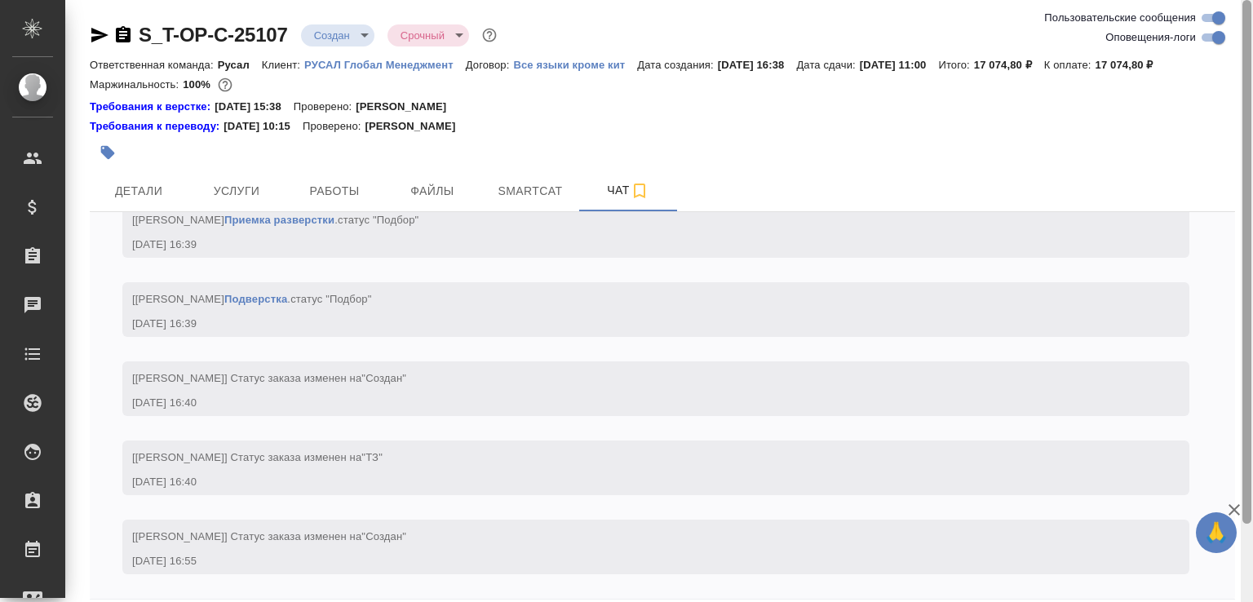
scroll to position [91, 0]
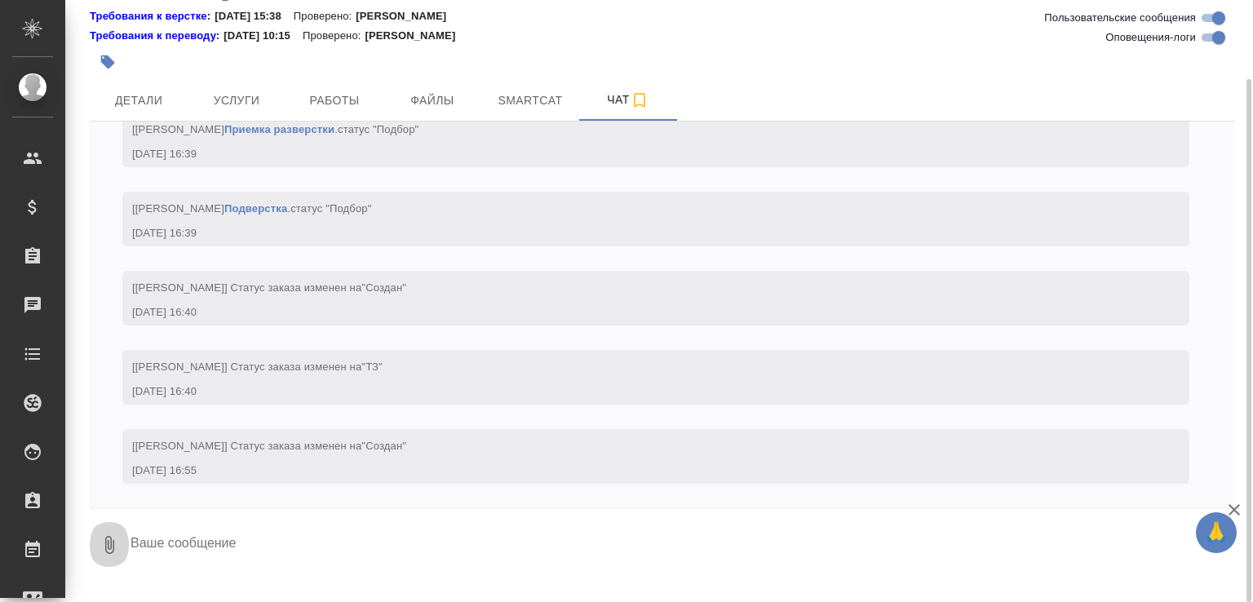
click at [100, 555] on icon "button" at bounding box center [110, 545] width 20 height 20
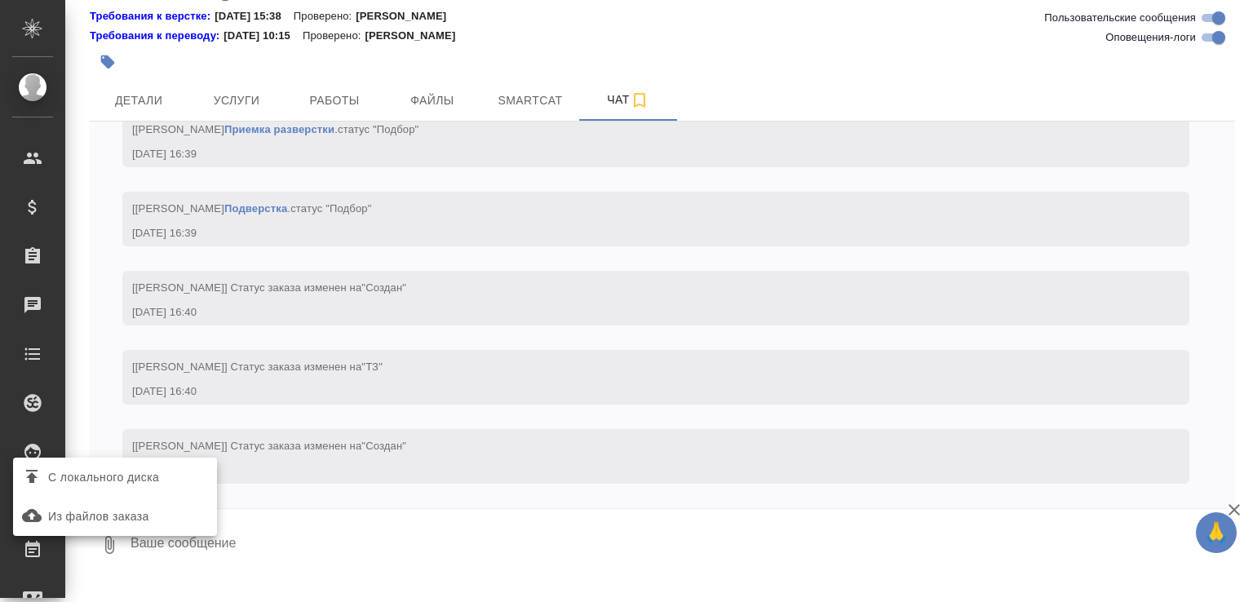
click at [126, 480] on span "С локального диска" at bounding box center [103, 478] width 111 height 20
click at [0, 0] on input "С локального диска" at bounding box center [0, 0] width 0 height 0
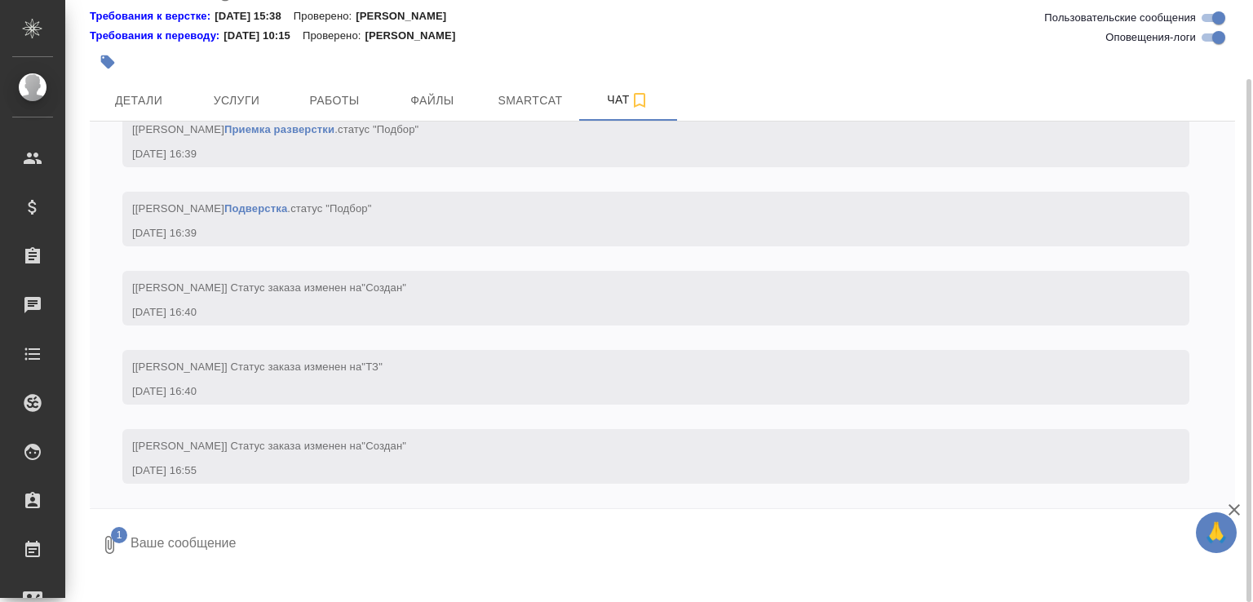
click at [219, 552] on textarea at bounding box center [669, 544] width 1080 height 55
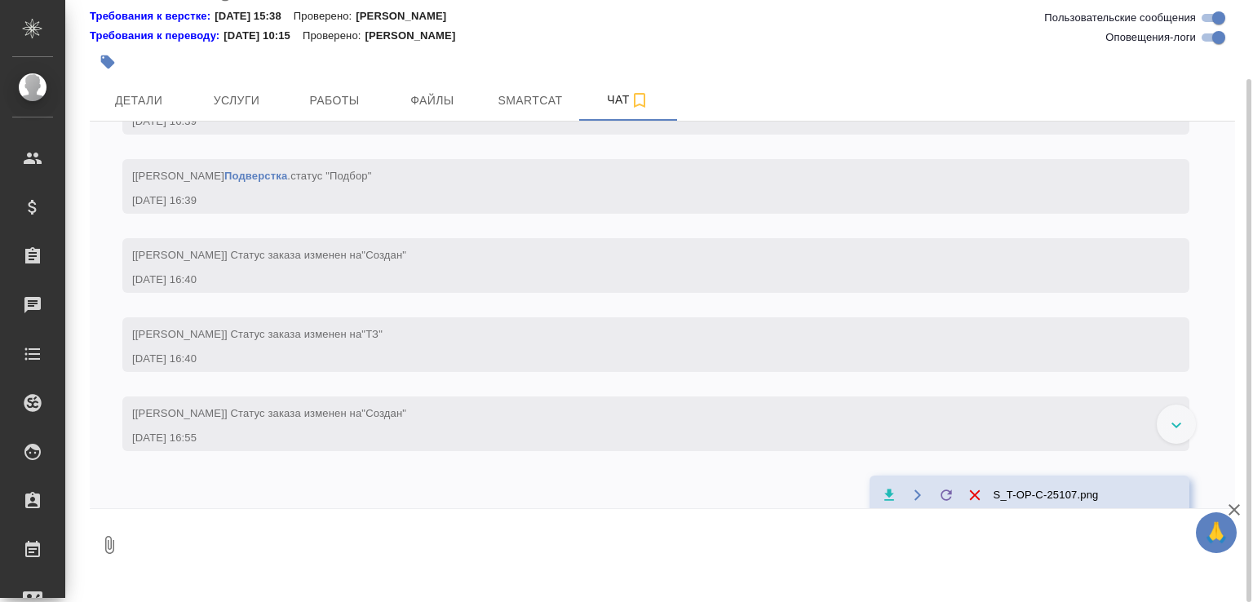
scroll to position [1256, 0]
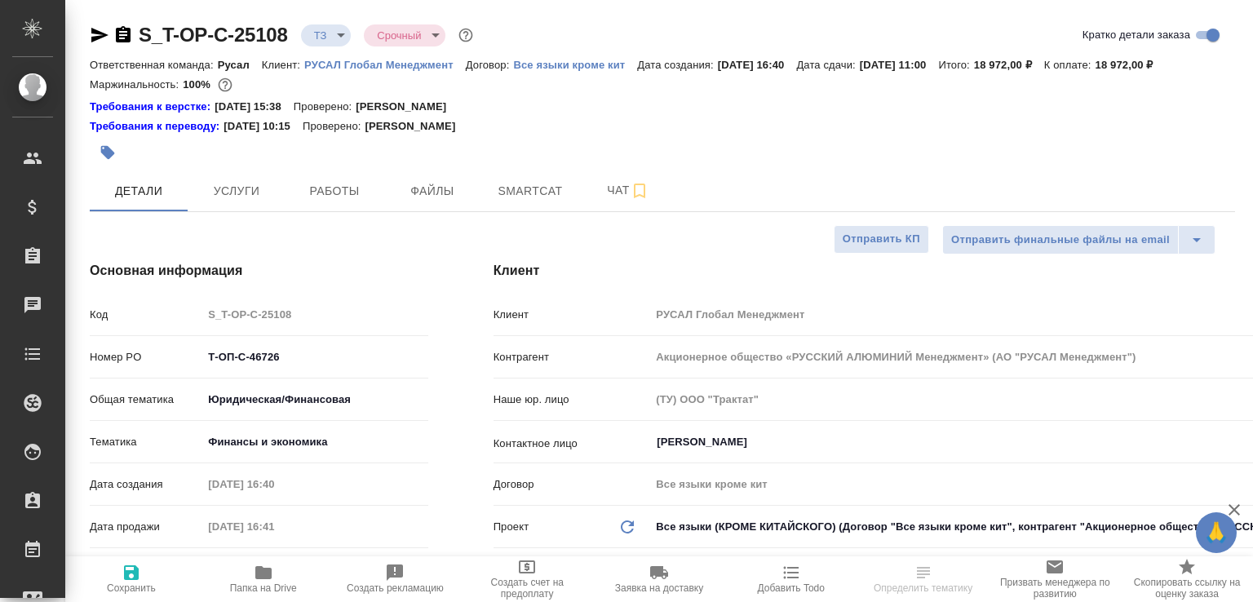
select select "RU"
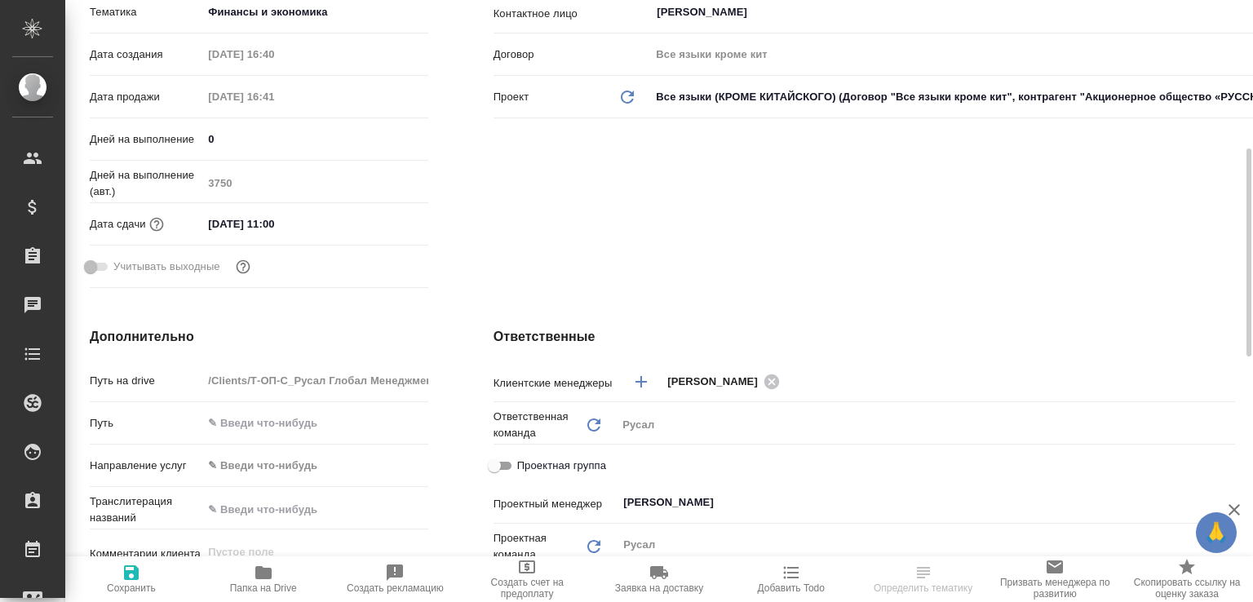
scroll to position [849, 0]
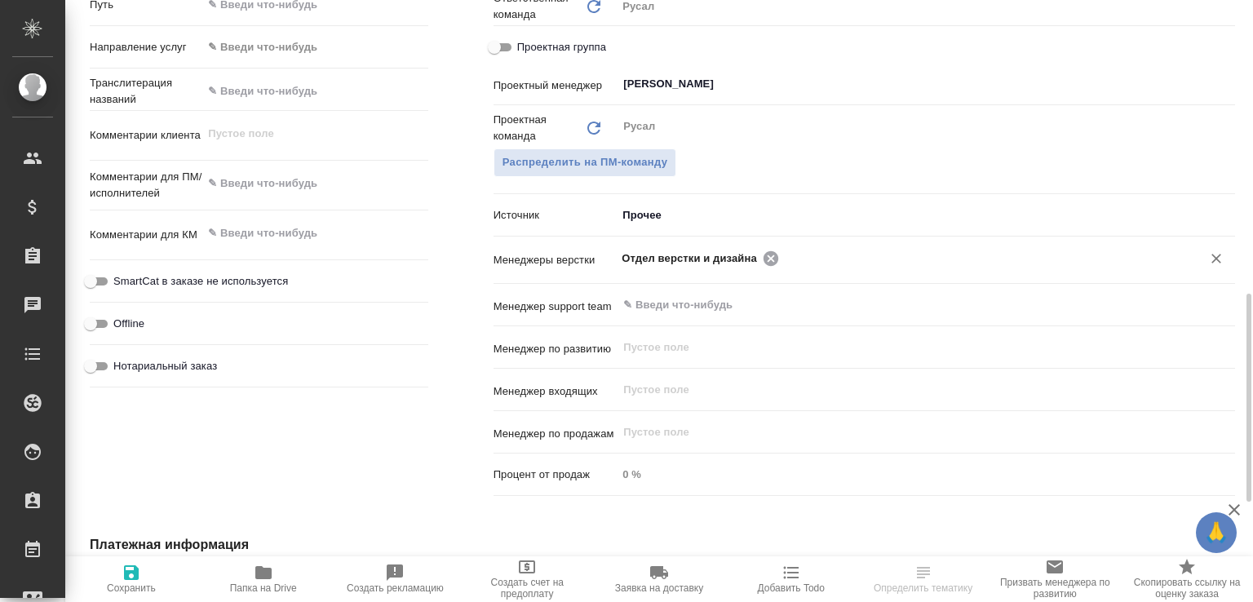
click at [763, 268] on icon at bounding box center [771, 259] width 18 height 18
click at [763, 268] on input "text" at bounding box center [899, 258] width 554 height 20
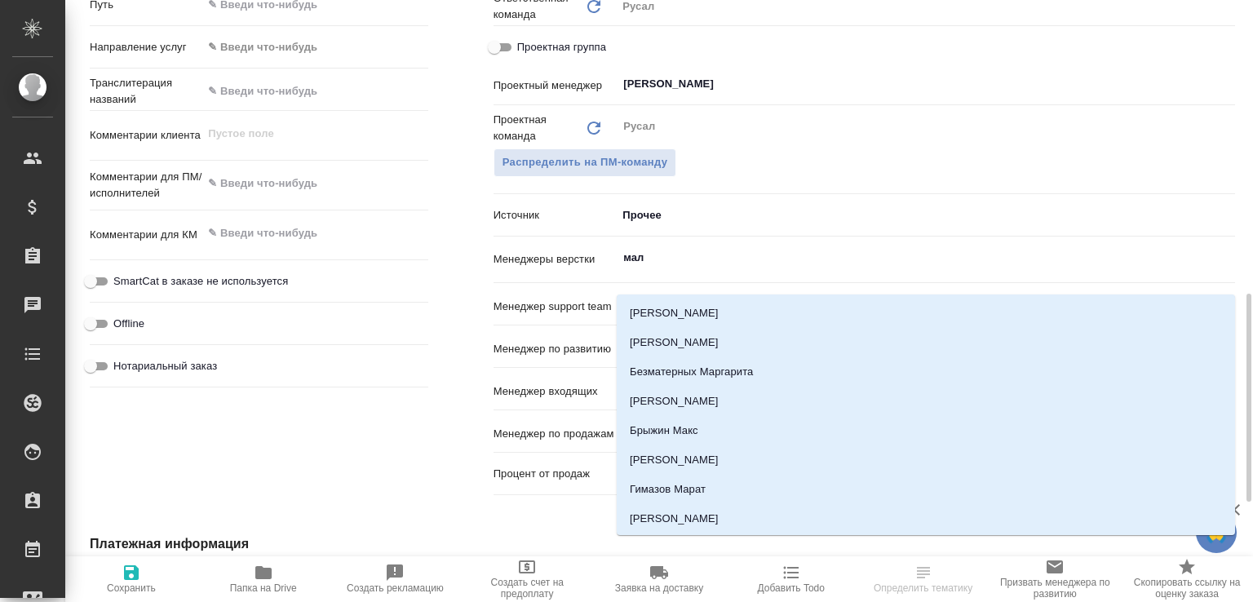
type input "мало"
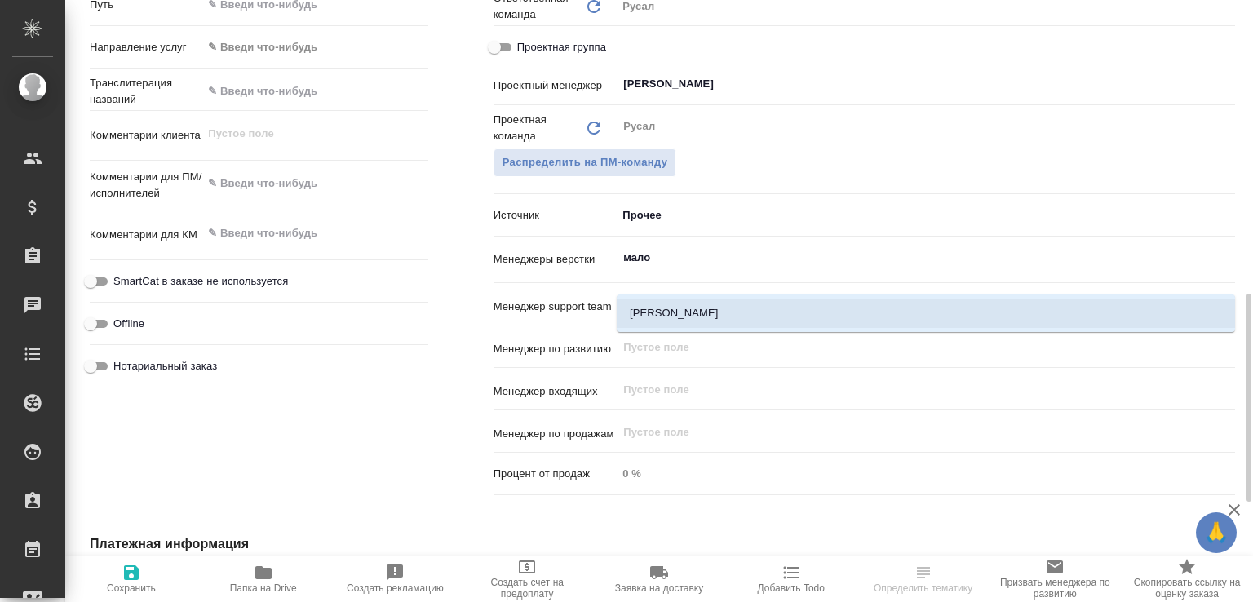
click at [708, 304] on li "[PERSON_NAME]" at bounding box center [926, 313] width 619 height 29
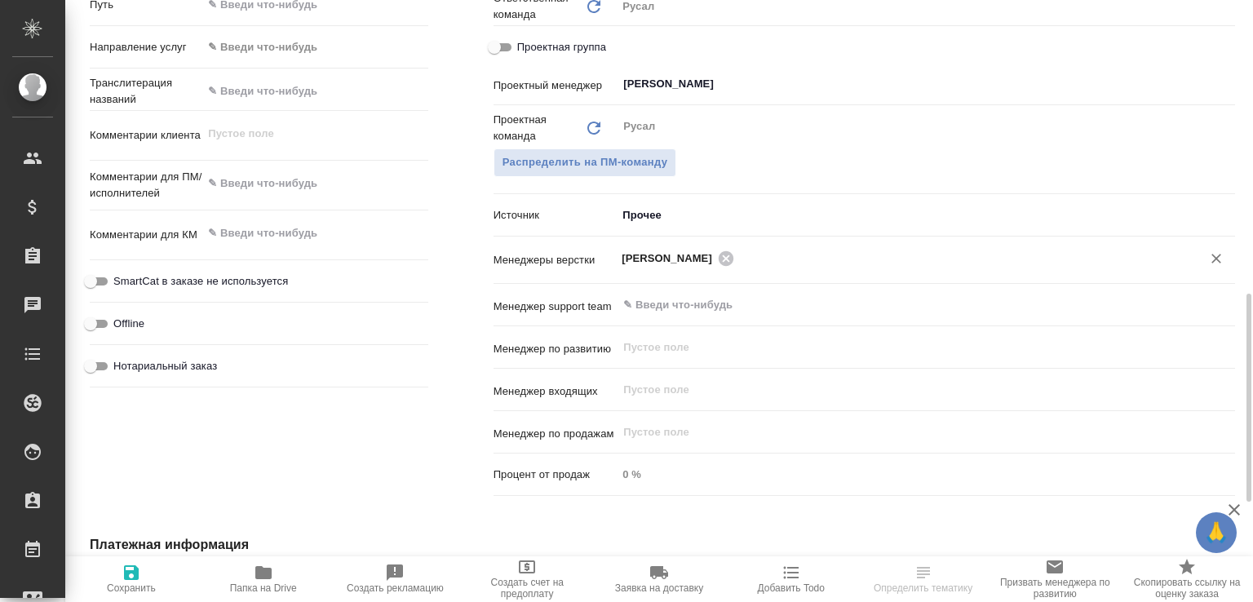
click at [148, 580] on span "Сохранить" at bounding box center [131, 578] width 113 height 31
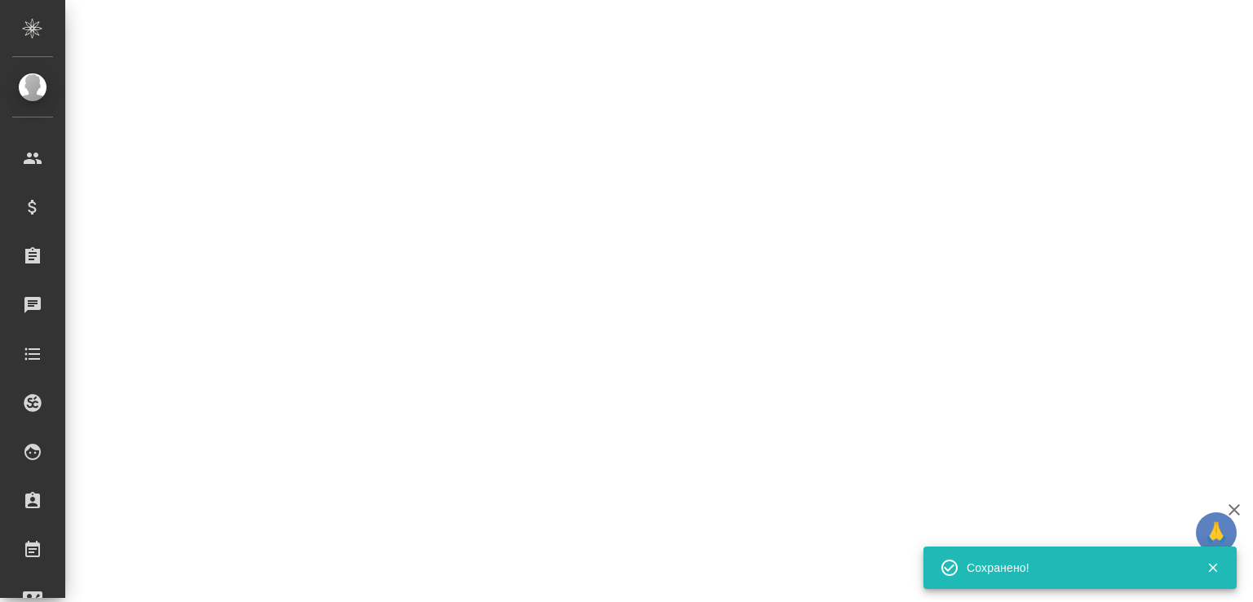
select select "RU"
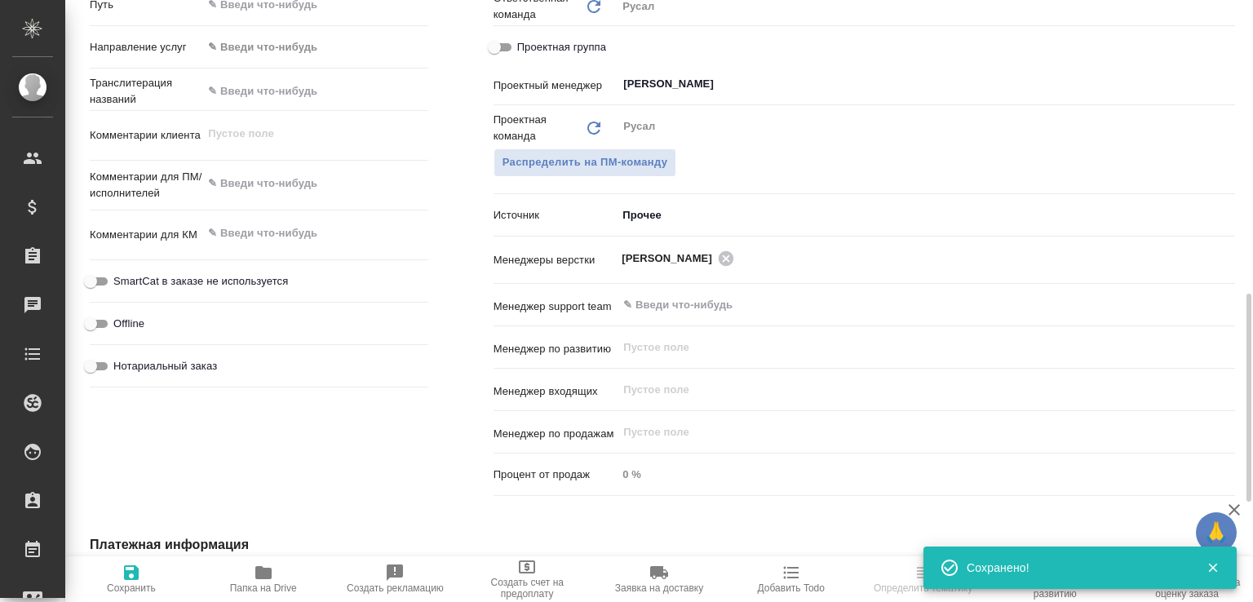
type textarea "x"
select select "RU"
type textarea "x"
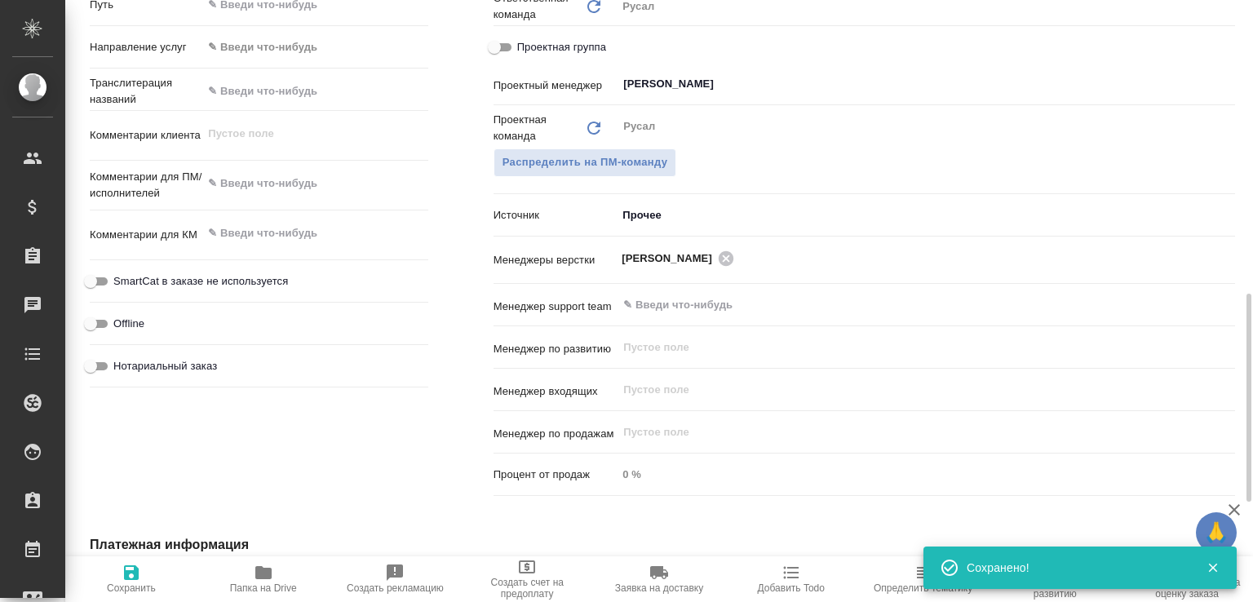
type textarea "x"
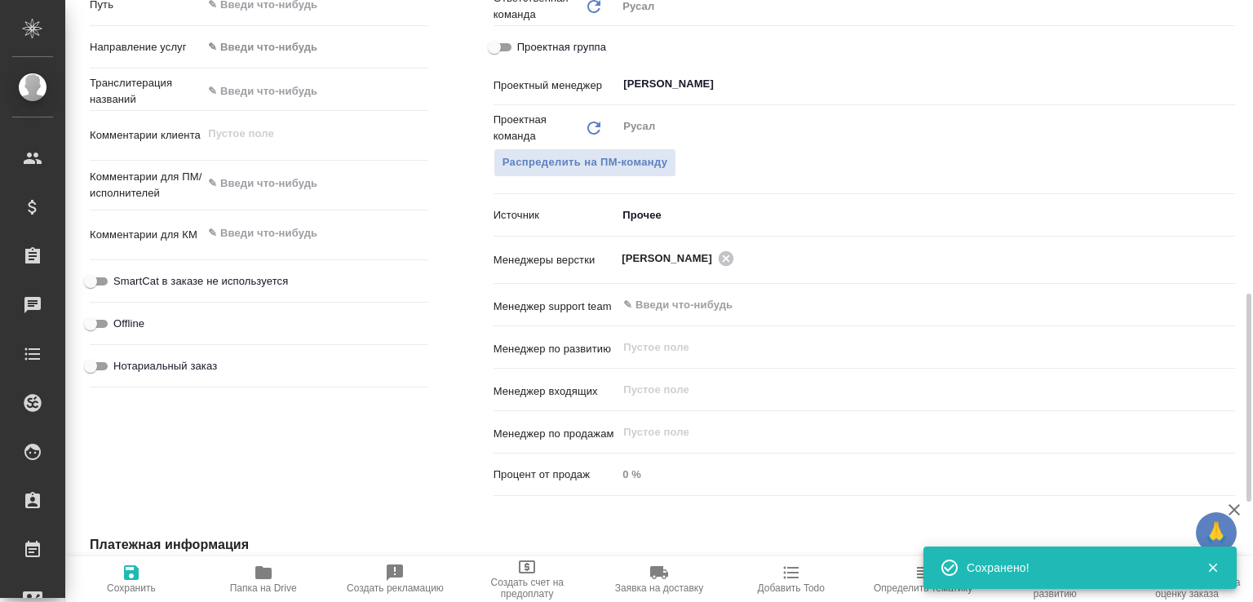
type textarea "x"
click at [251, 580] on span "Папка на Drive" at bounding box center [263, 578] width 113 height 31
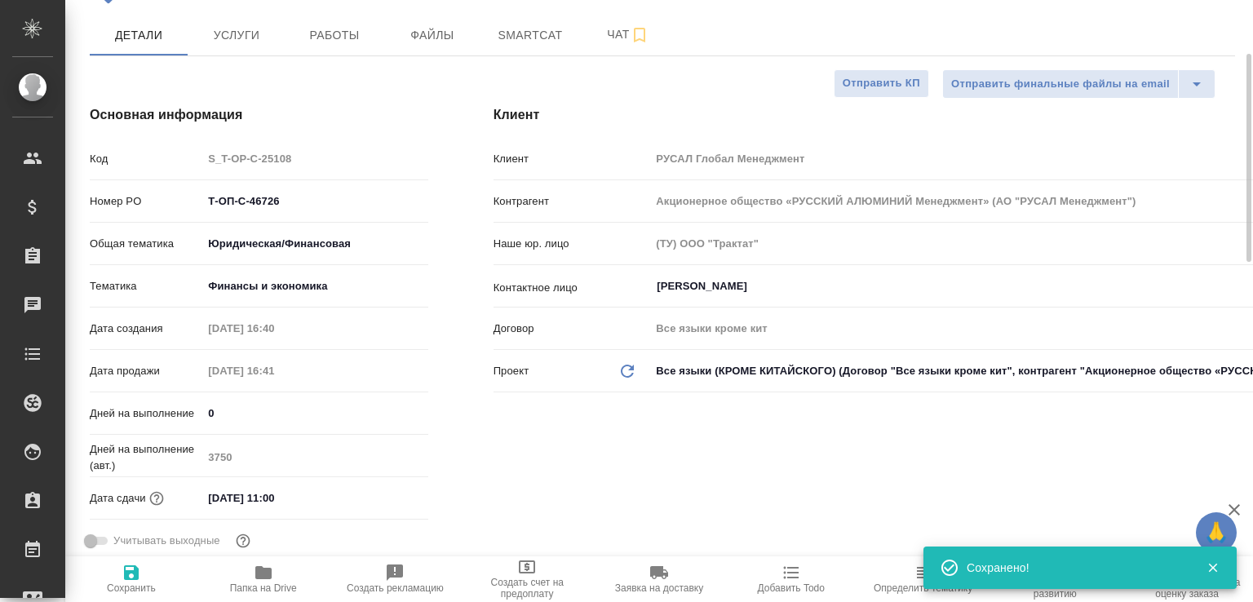
scroll to position [0, 0]
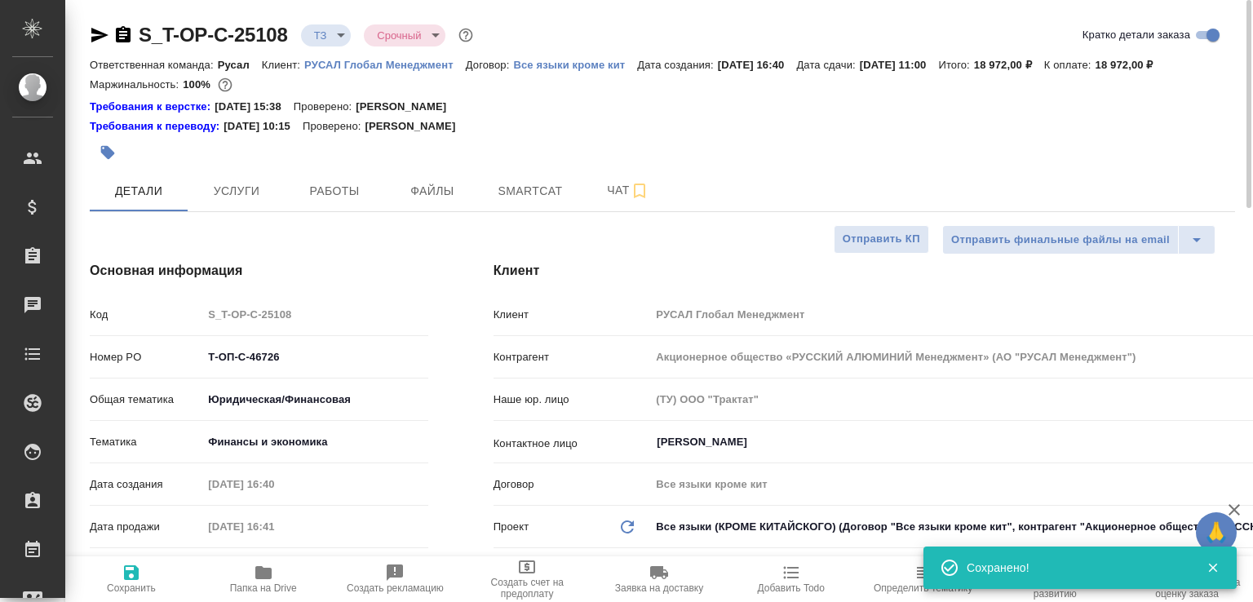
type textarea "x"
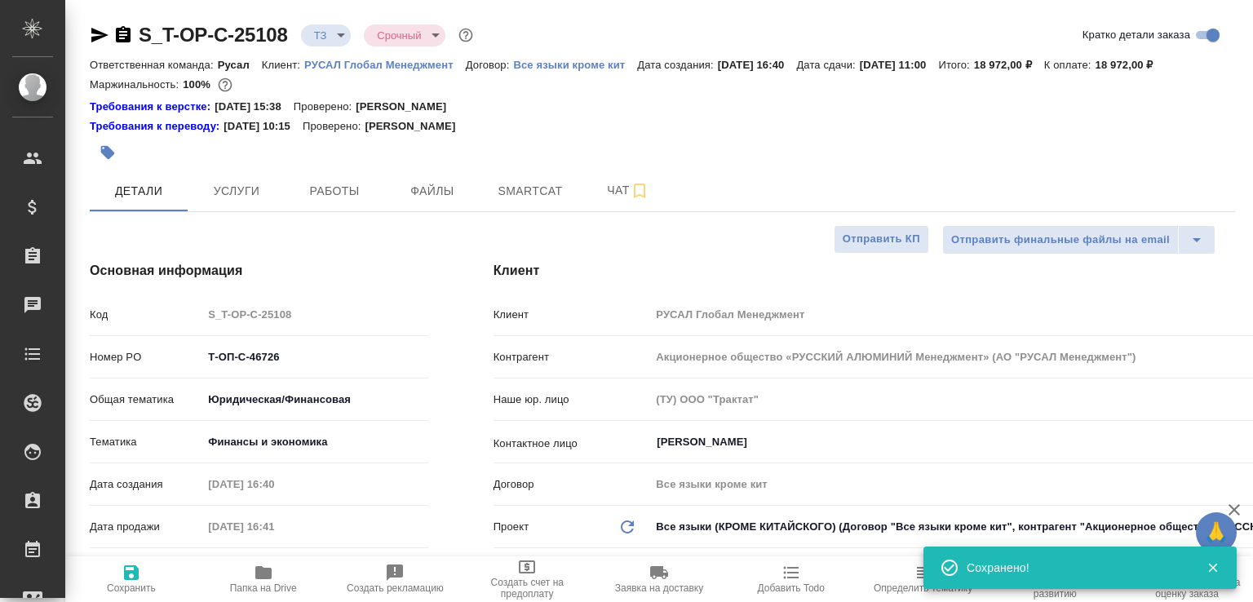
type textarea "x"
click at [119, 36] on icon "button" at bounding box center [123, 34] width 15 height 16
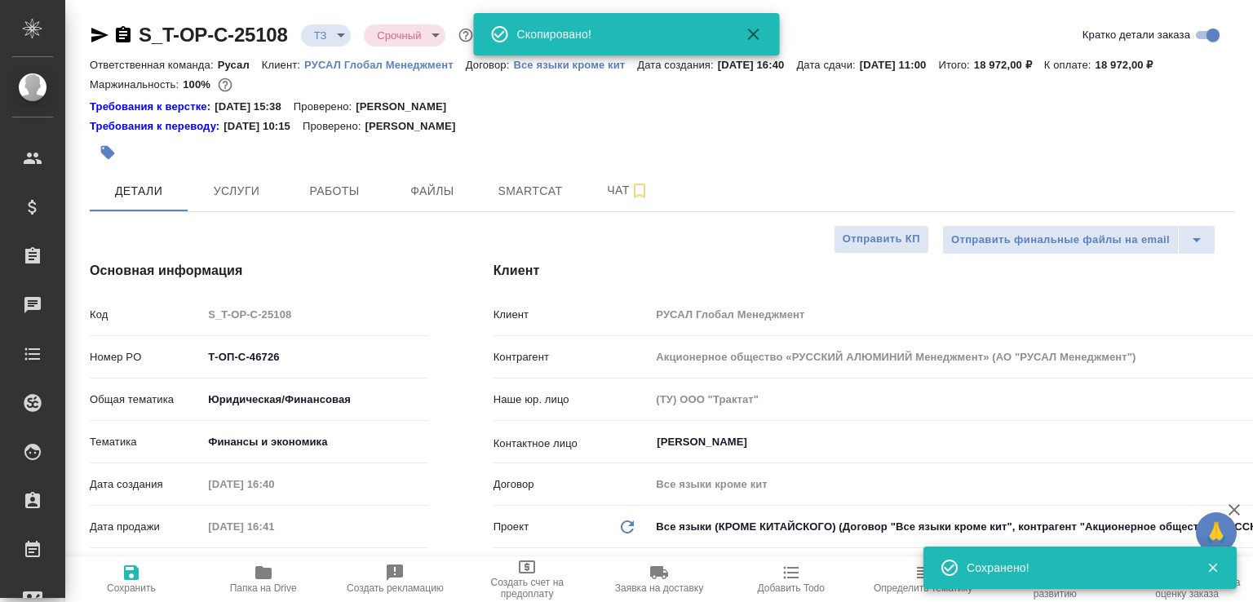
type textarea "x"
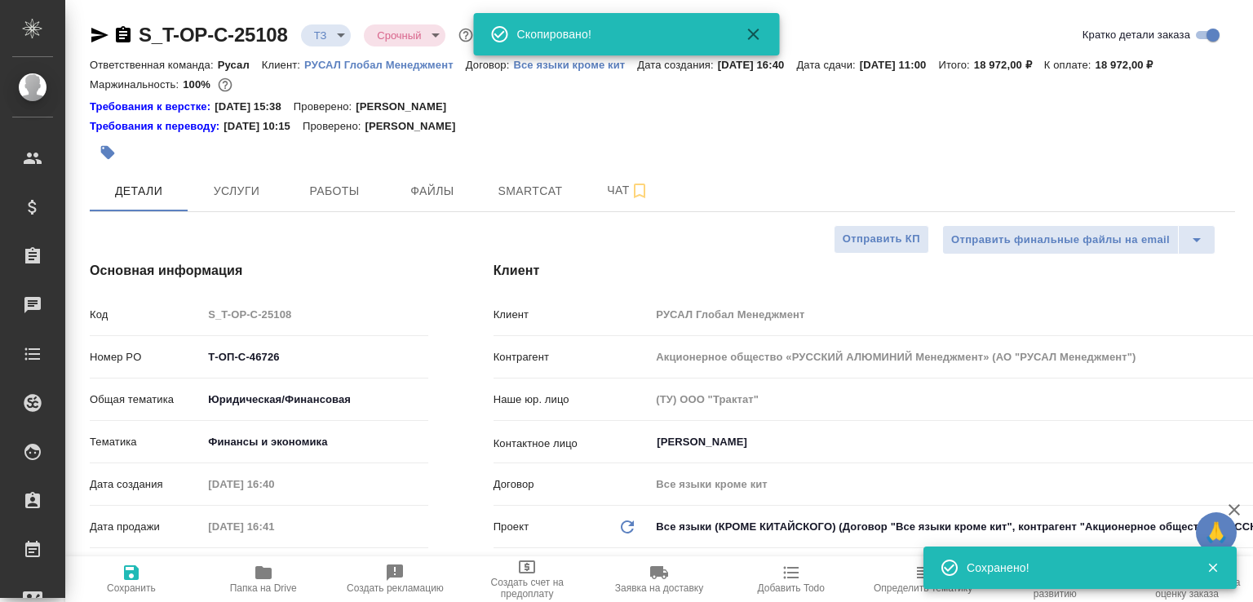
type textarea "x"
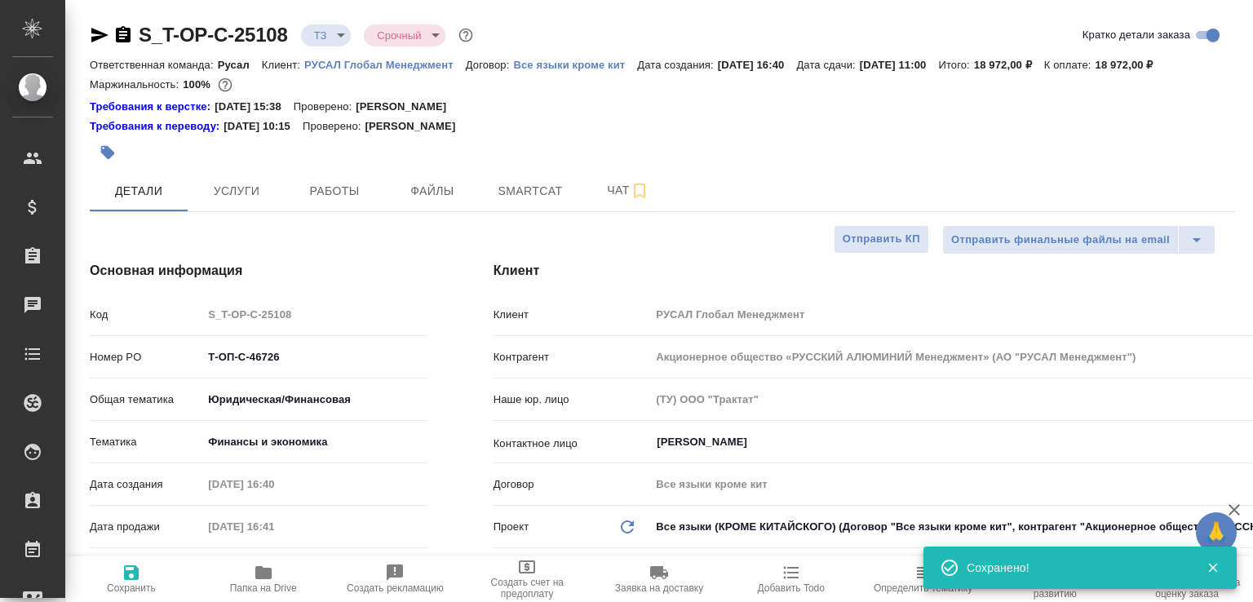
type textarea "x"
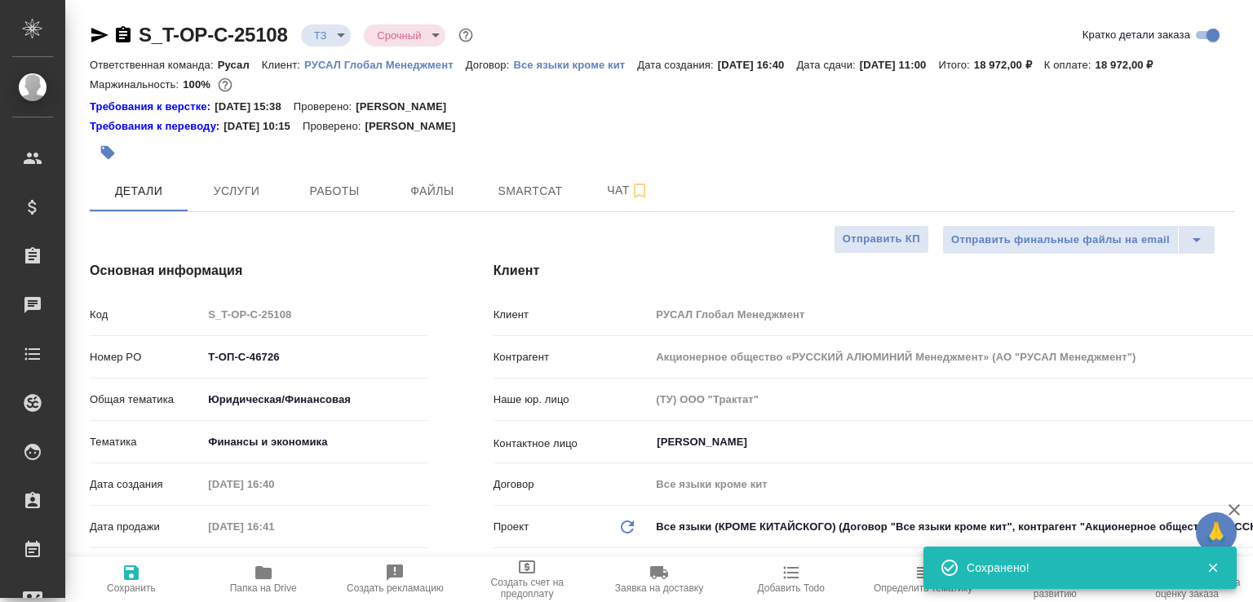
type textarea "x"
click at [593, 201] on span "Чат" at bounding box center [628, 190] width 78 height 20
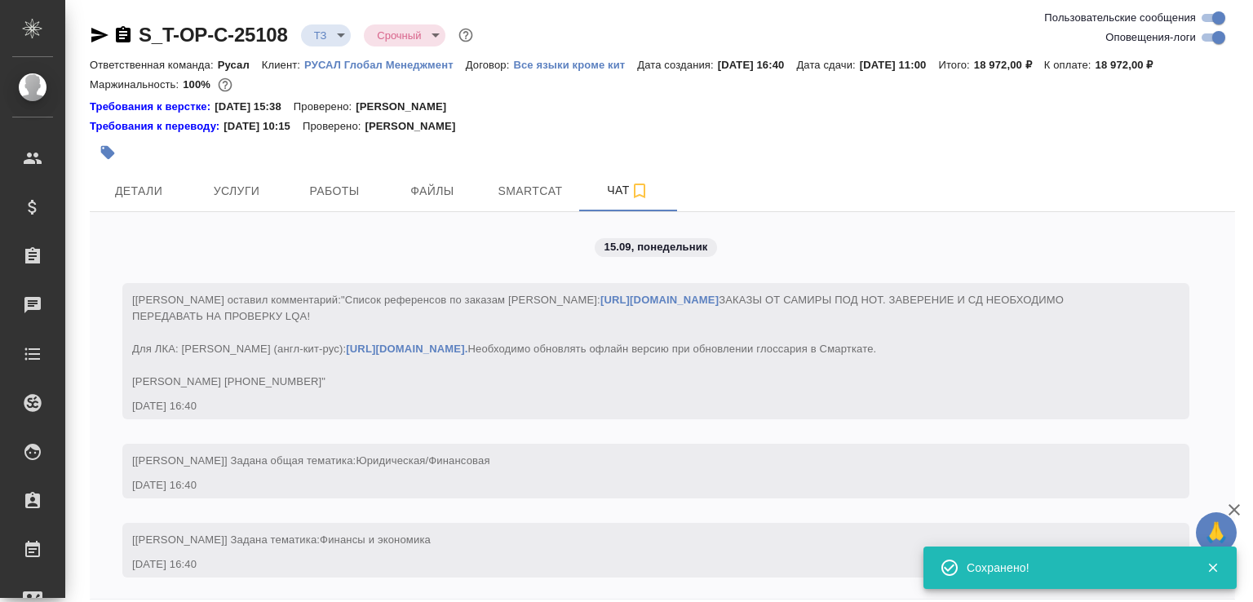
scroll to position [1065, 0]
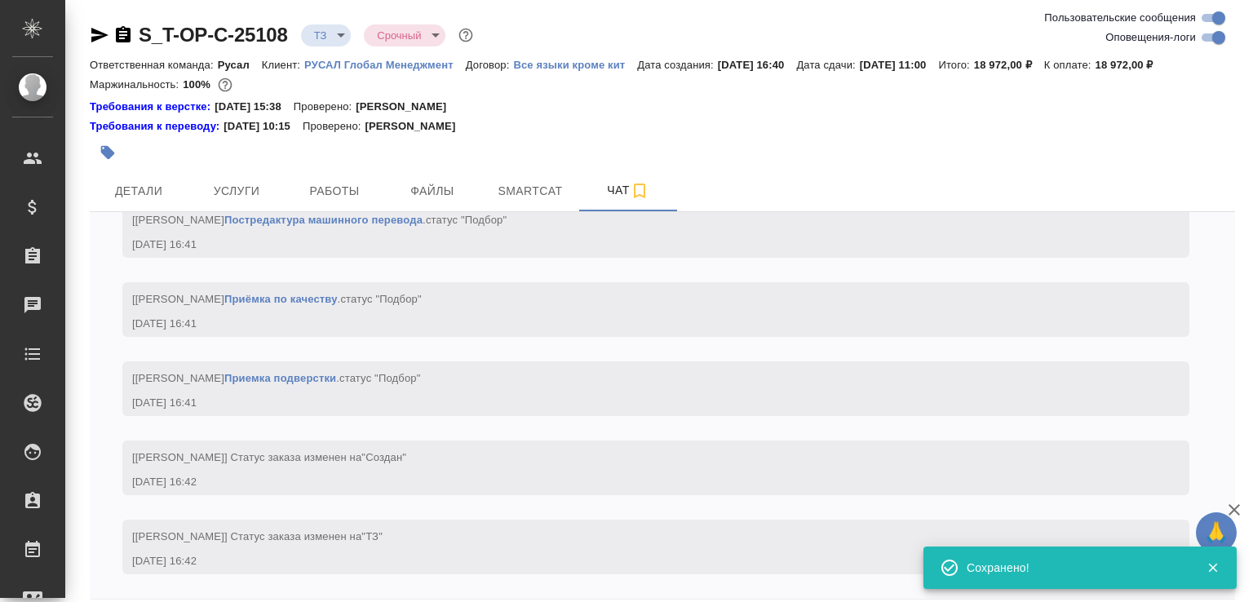
click at [334, 33] on body "🙏 .cls-1 fill:#fff; AWATERA Малофеева Екатерина e.malofeeva Клиенты Спецификаци…" at bounding box center [626, 301] width 1253 height 602
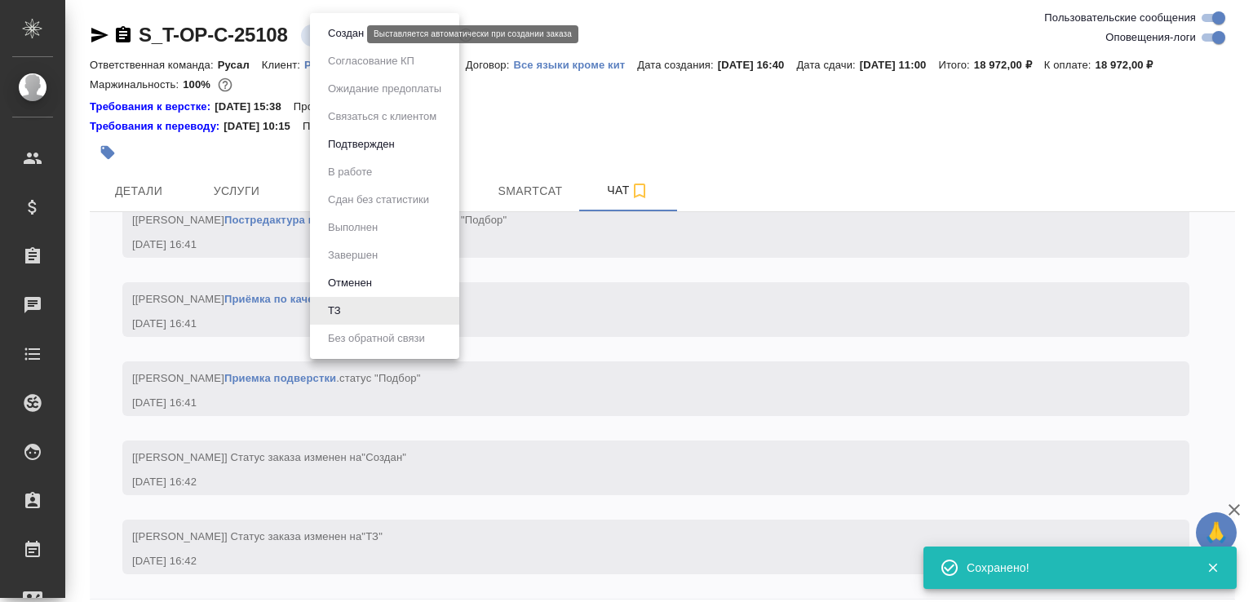
click at [334, 33] on button "Создан" at bounding box center [346, 33] width 46 height 18
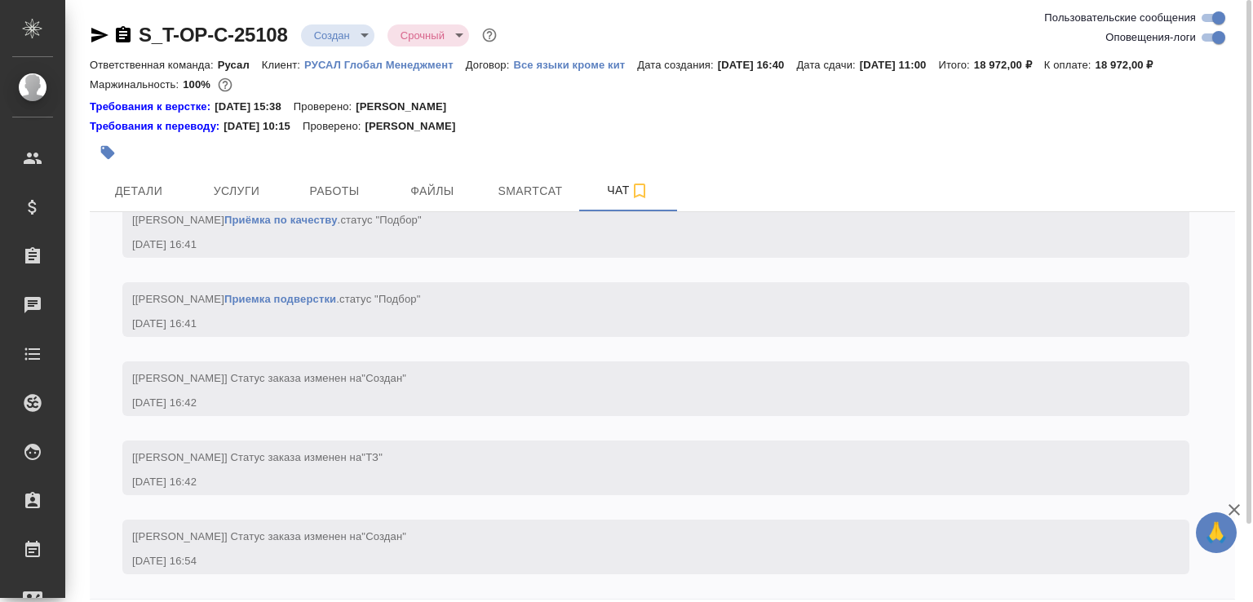
scroll to position [91, 0]
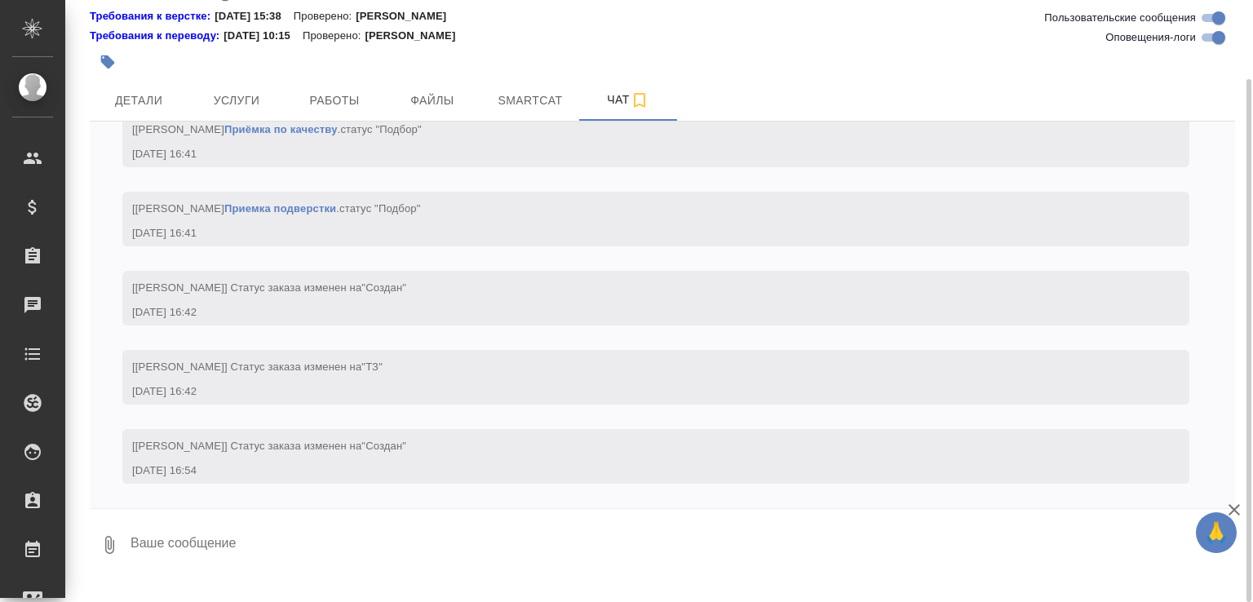
click at [101, 546] on button "0" at bounding box center [109, 544] width 39 height 55
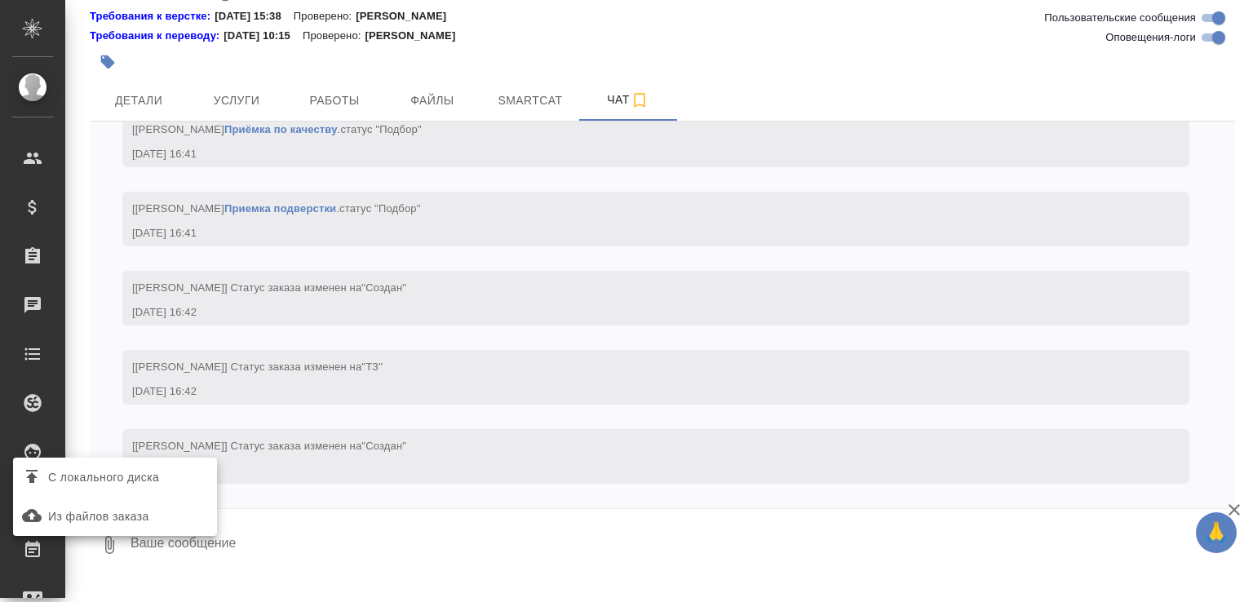
click at [122, 468] on span "С локального диска" at bounding box center [103, 478] width 111 height 20
click at [0, 0] on input "С локального диска" at bounding box center [0, 0] width 0 height 0
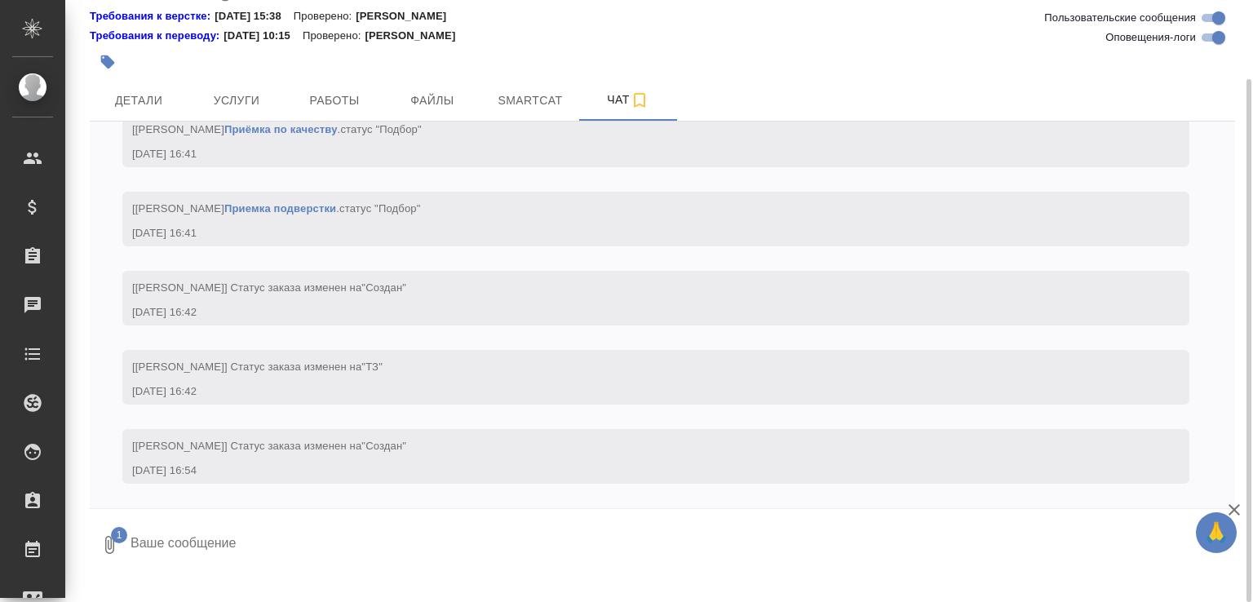
click at [248, 565] on textarea at bounding box center [669, 544] width 1080 height 55
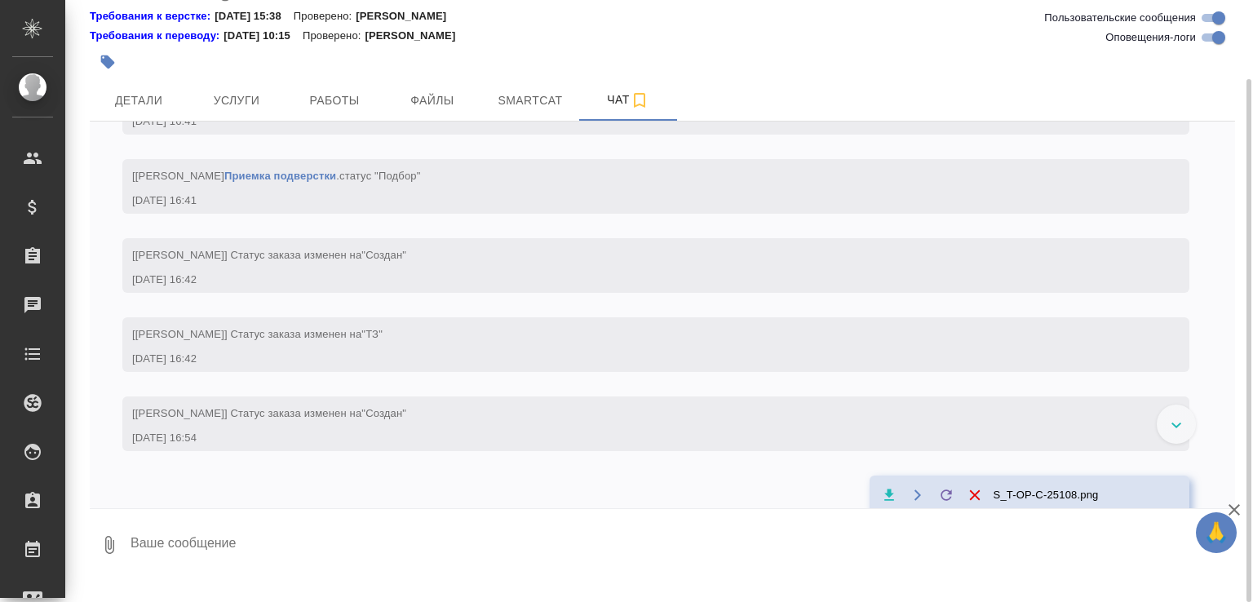
scroll to position [1256, 0]
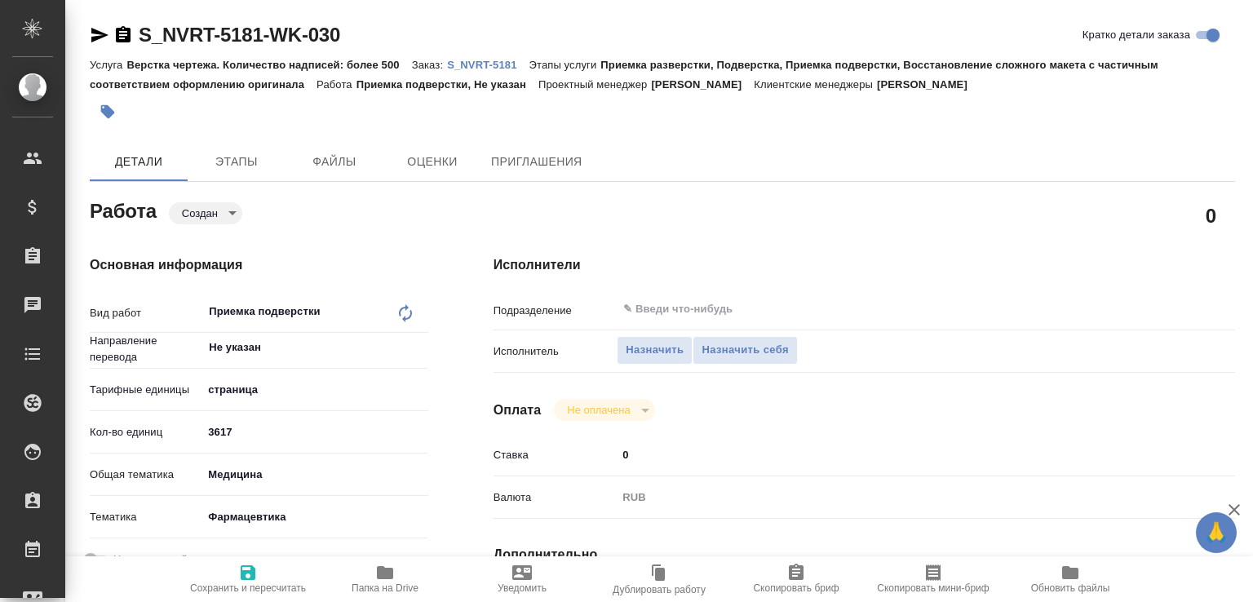
type textarea "x"
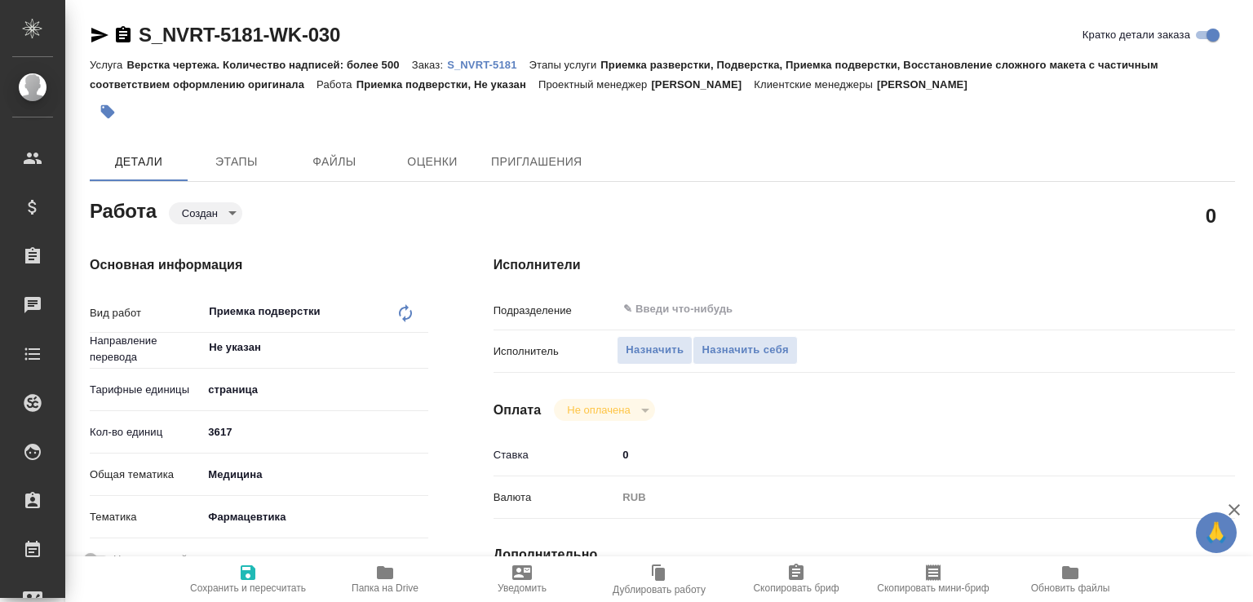
type textarea "x"
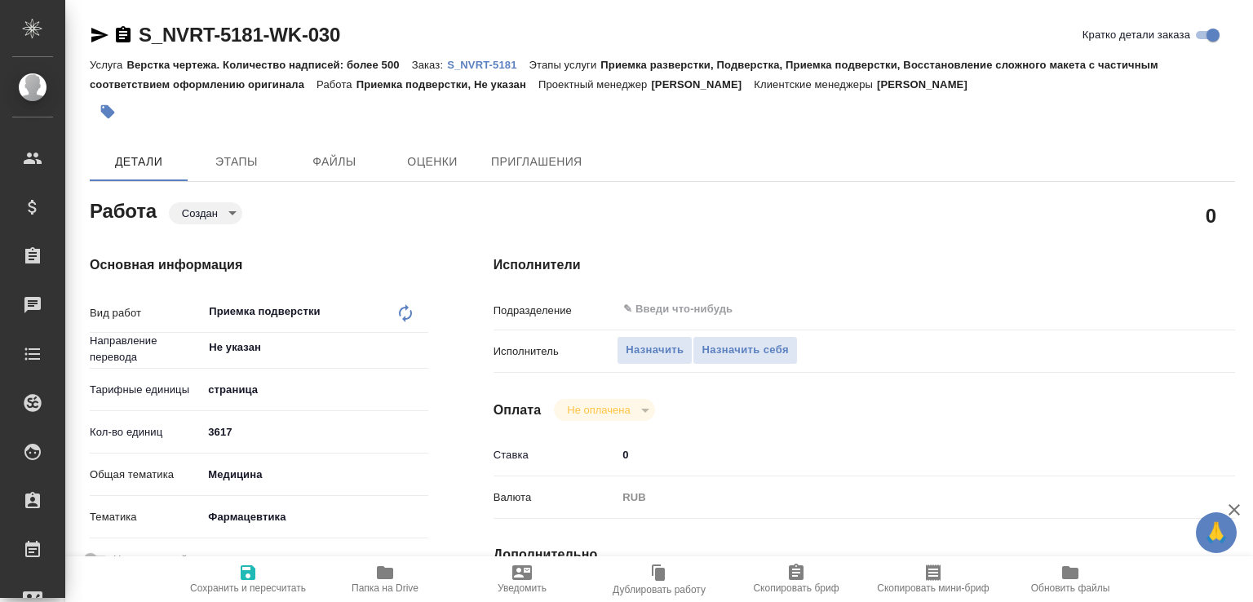
type textarea "x"
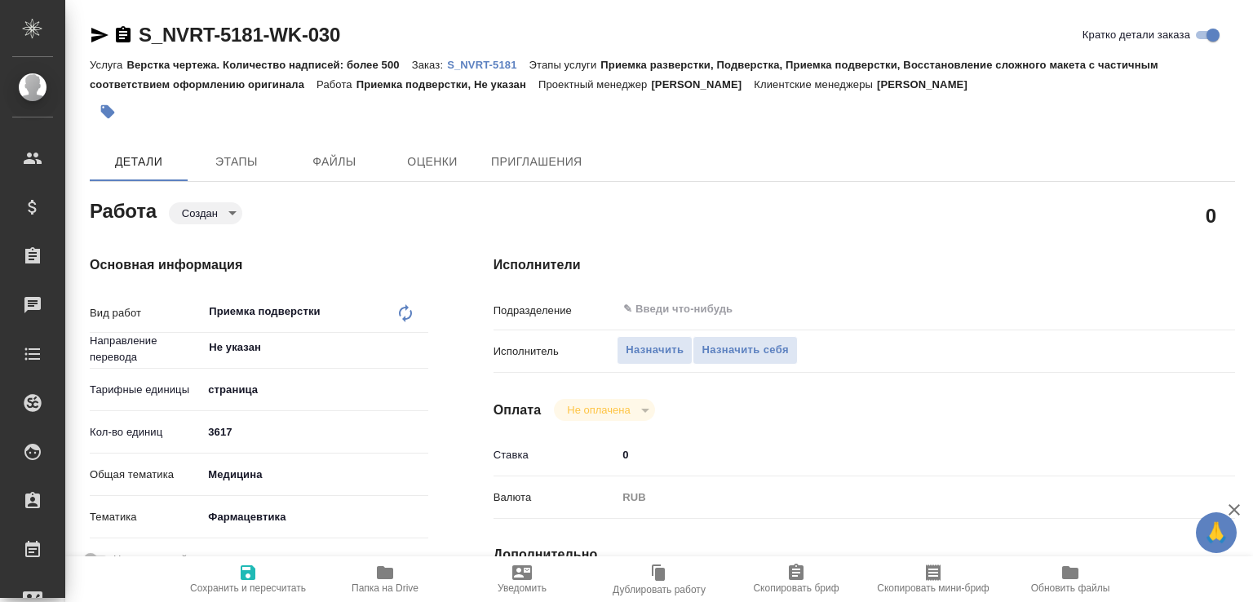
type textarea "x"
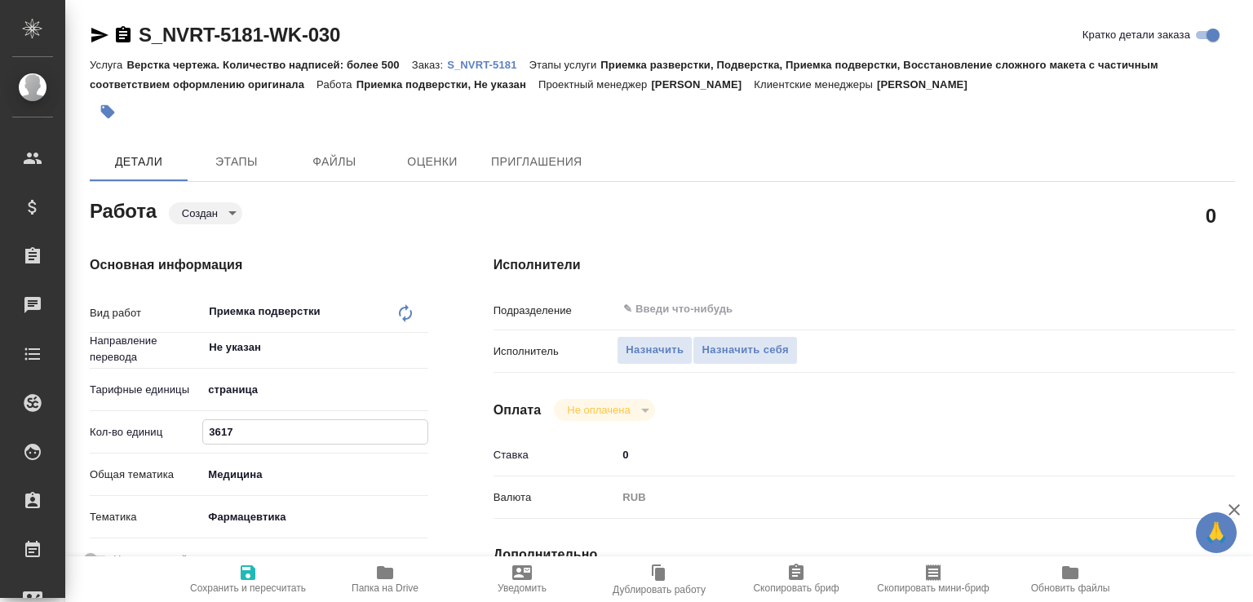
drag, startPoint x: 250, startPoint y: 436, endPoint x: 216, endPoint y: 433, distance: 33.6
click at [216, 433] on input "3617" at bounding box center [315, 432] width 224 height 24
type textarea "x"
type input "34"
type textarea "x"
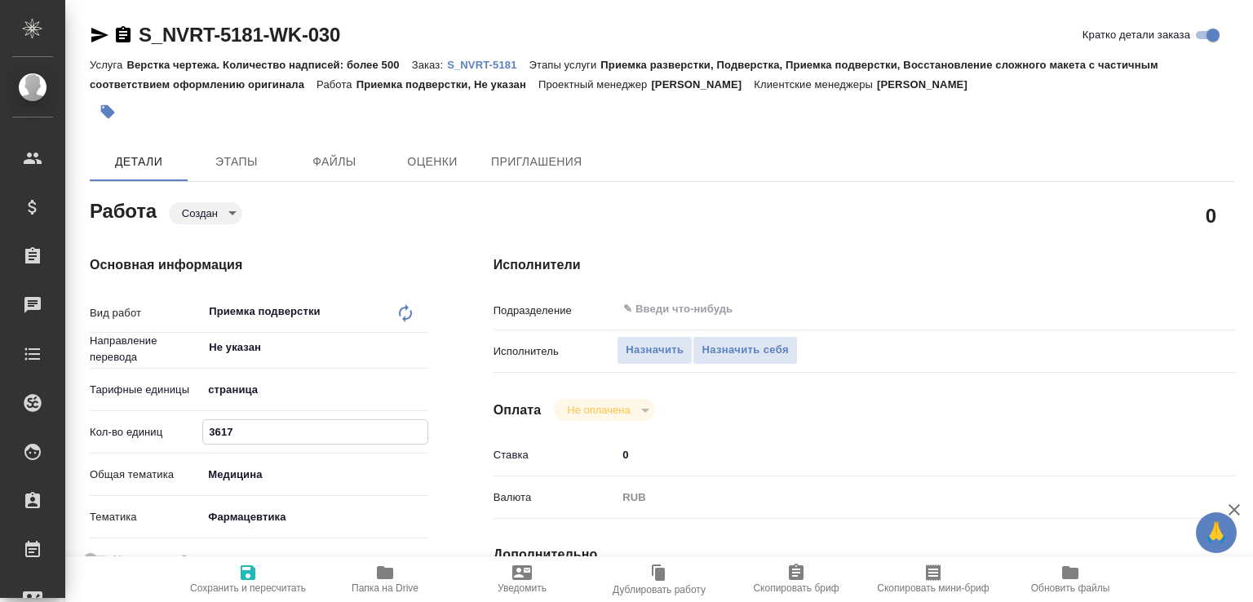
type textarea "x"
type input "342"
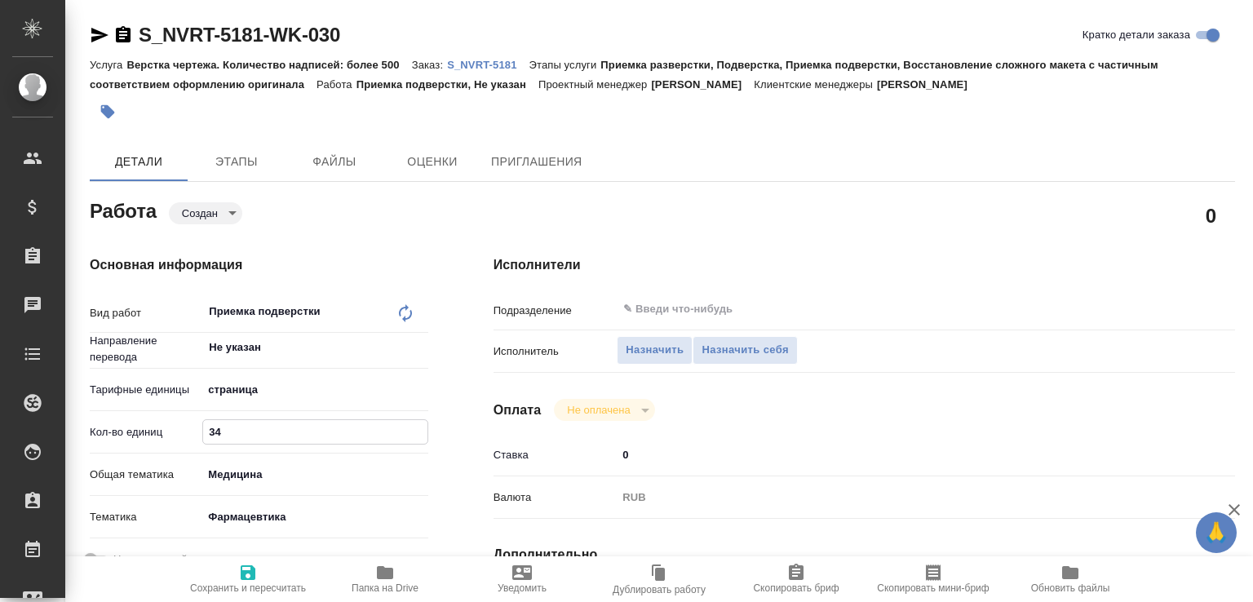
type textarea "x"
type input "342"
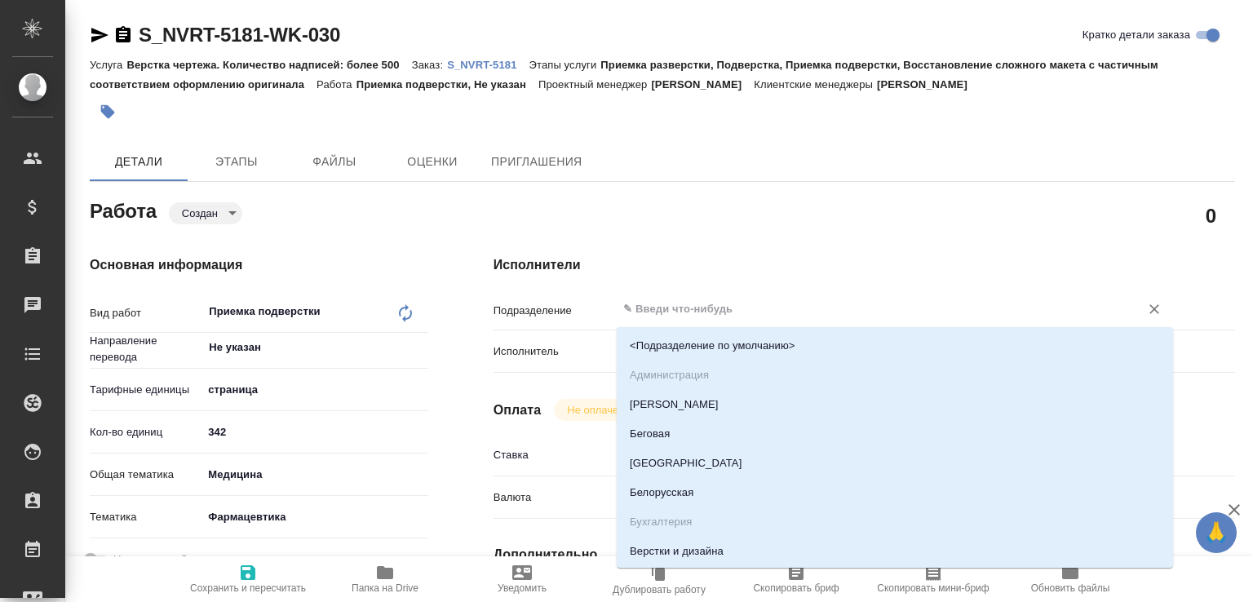
click at [660, 317] on input "text" at bounding box center [868, 310] width 492 height 20
type input "dt"
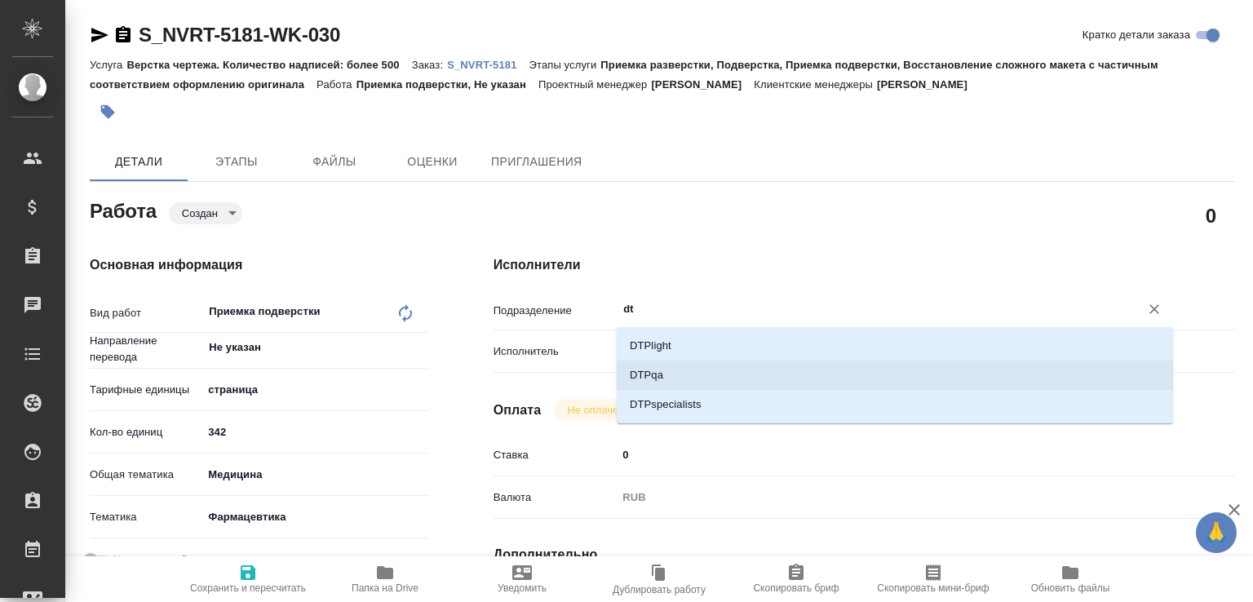
click at [653, 377] on li "DTPqa" at bounding box center [895, 375] width 557 height 29
type textarea "x"
type input "DTPqa"
type textarea "x"
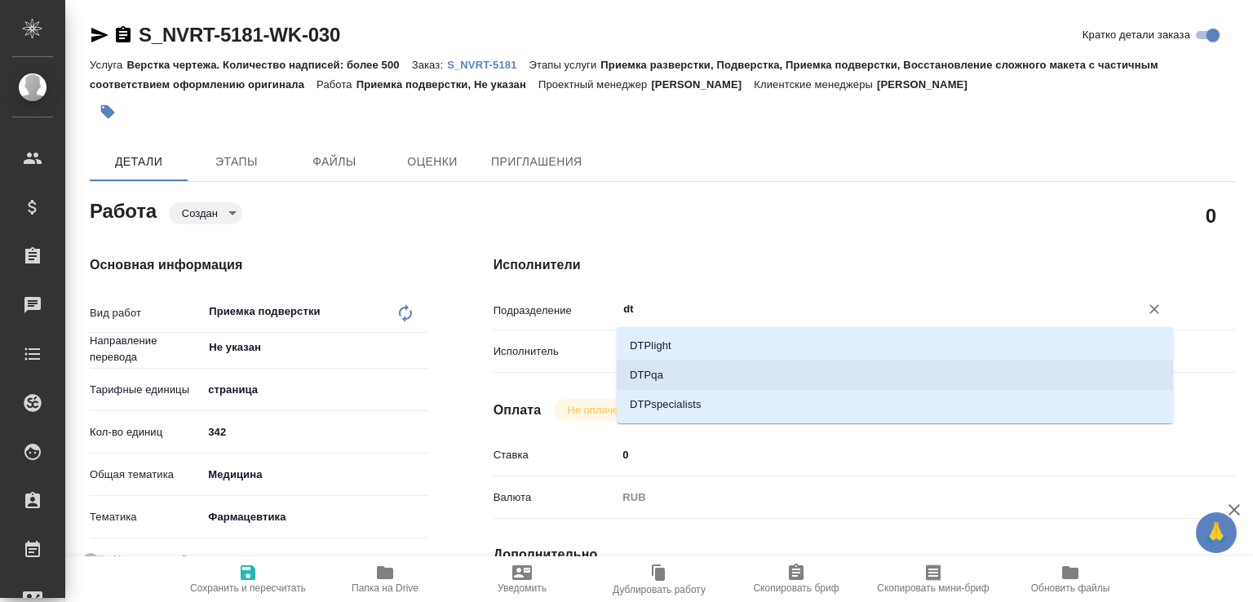
type textarea "x"
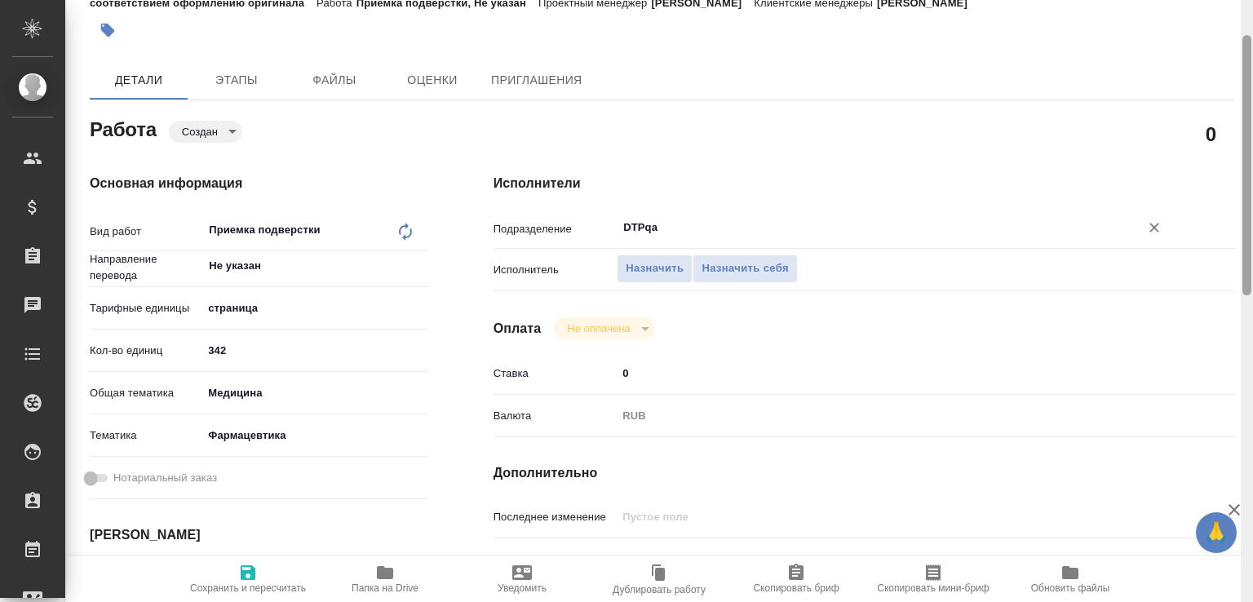
scroll to position [82, 0]
type input "DTPqa"
click at [1236, 507] on icon "button" at bounding box center [1234, 509] width 11 height 11
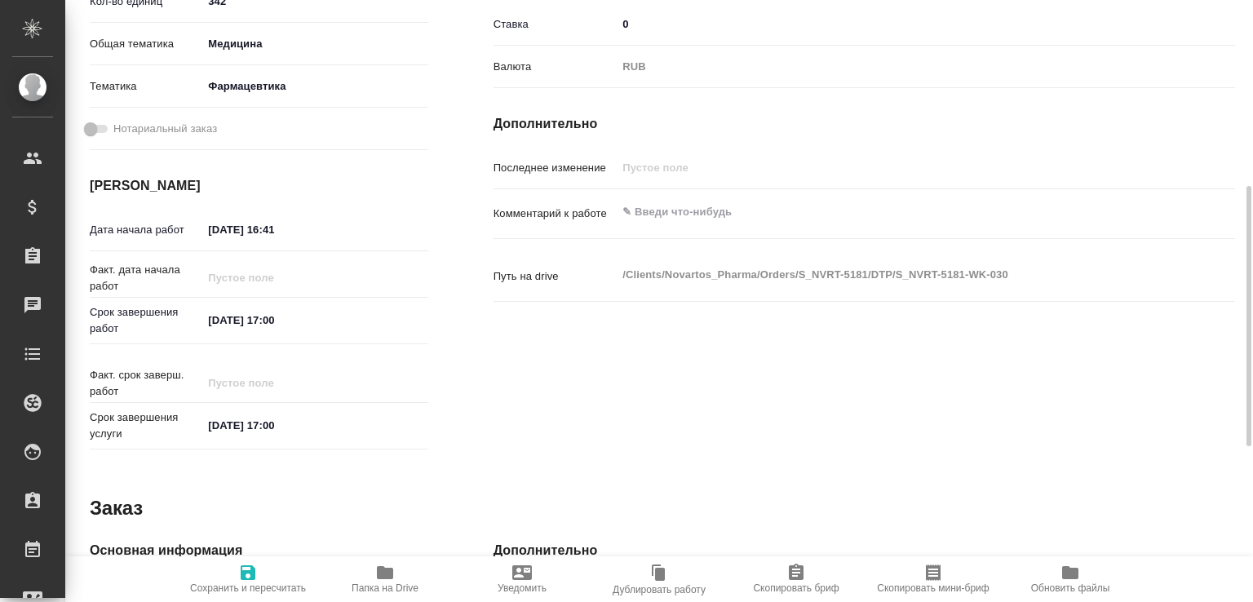
click at [653, 229] on div "x" at bounding box center [895, 214] width 557 height 36
type textarea "x"
paste textarea "Скрины и хроматограммы без перевода, цифры на графиках не трогали, графики под …"
type textarea "x"
type textarea "Скрины и хроматограммы без перевода, цифры на графиках не трогали, графики под …"
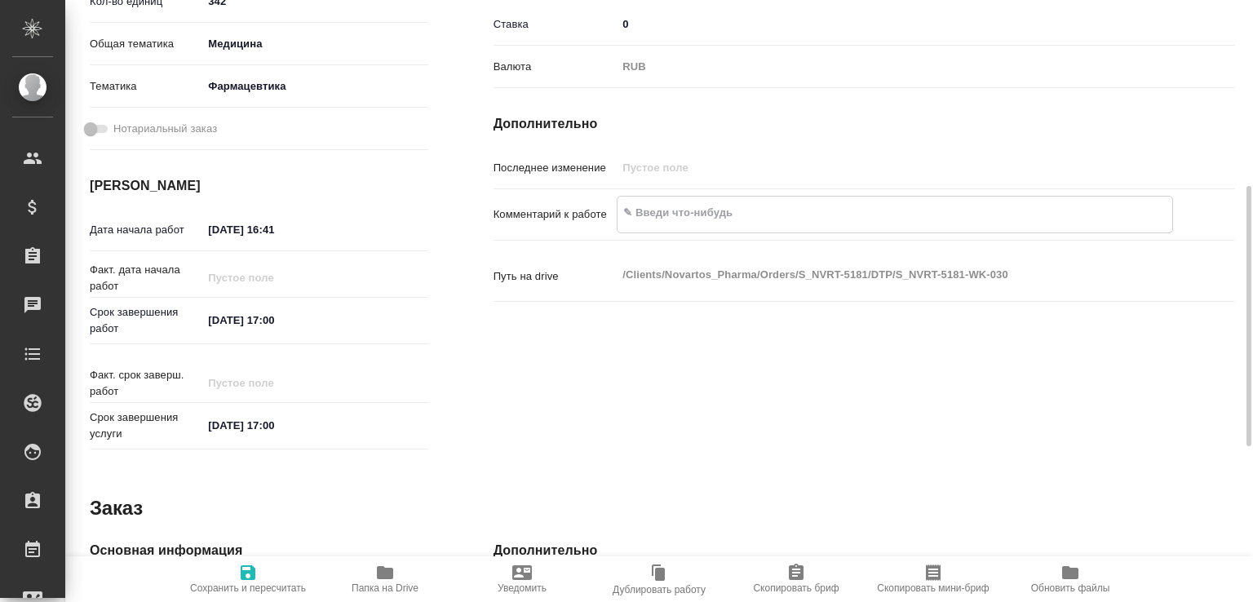
type textarea "x"
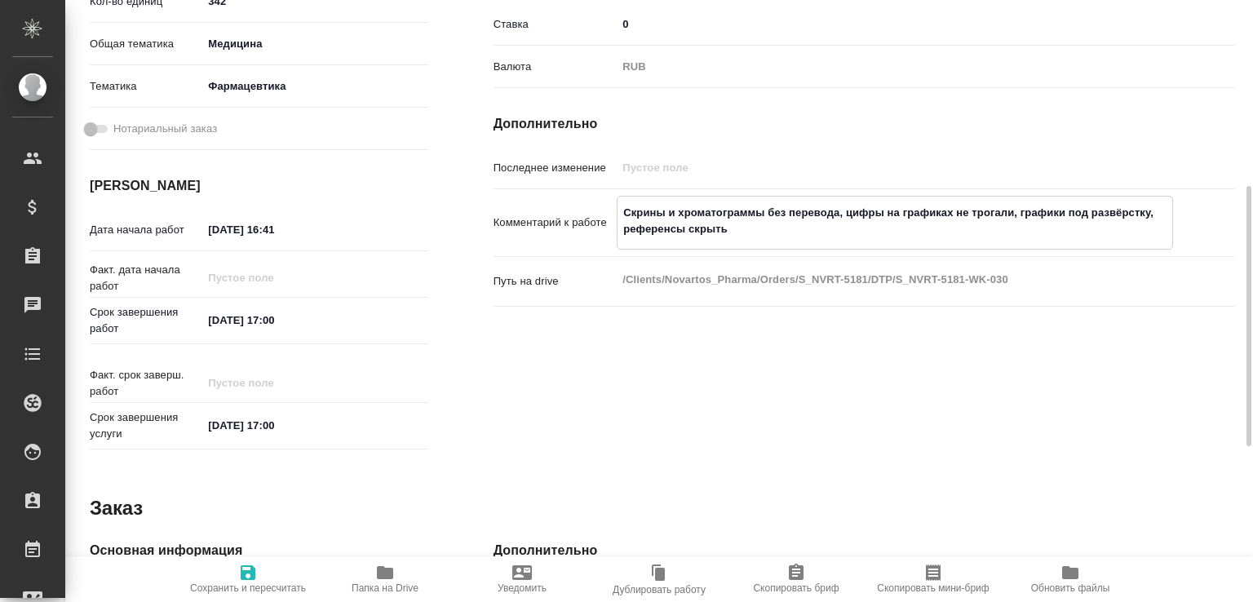
type textarea "x"
type textarea "Скрины и хроматограммы без перевода, цифры на графиках не трогали, графики под …"
type textarea "x"
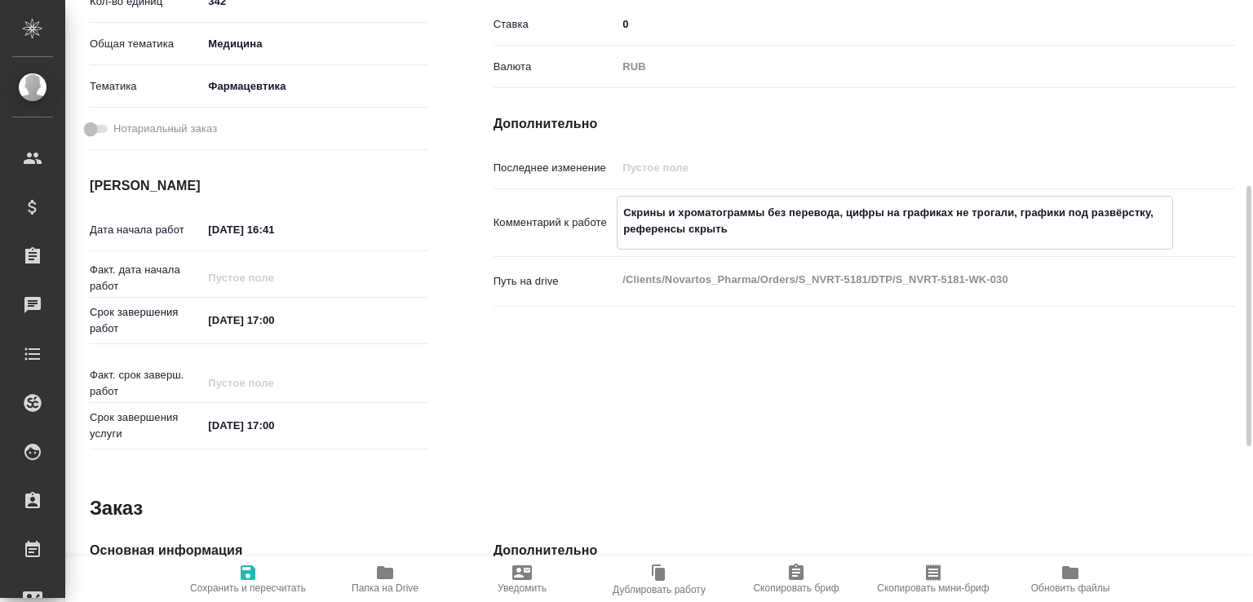
type textarea "x"
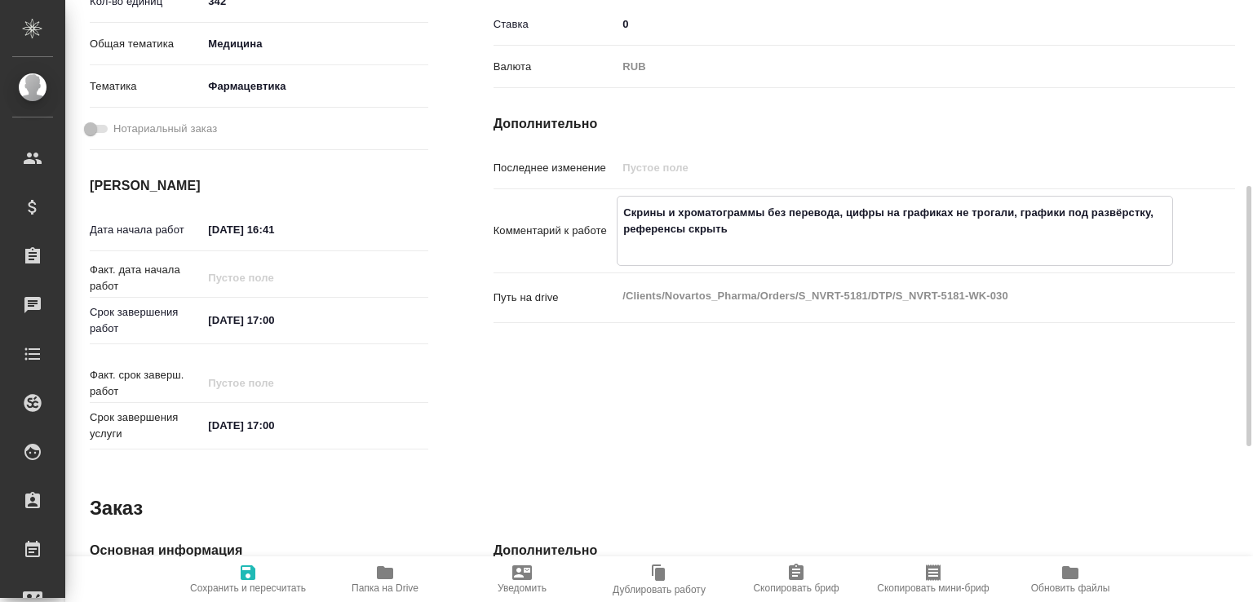
type textarea "x"
type textarea "Скрины и хроматограммы без перевода, цифры на графиках не трогали, графики под …"
type textarea "x"
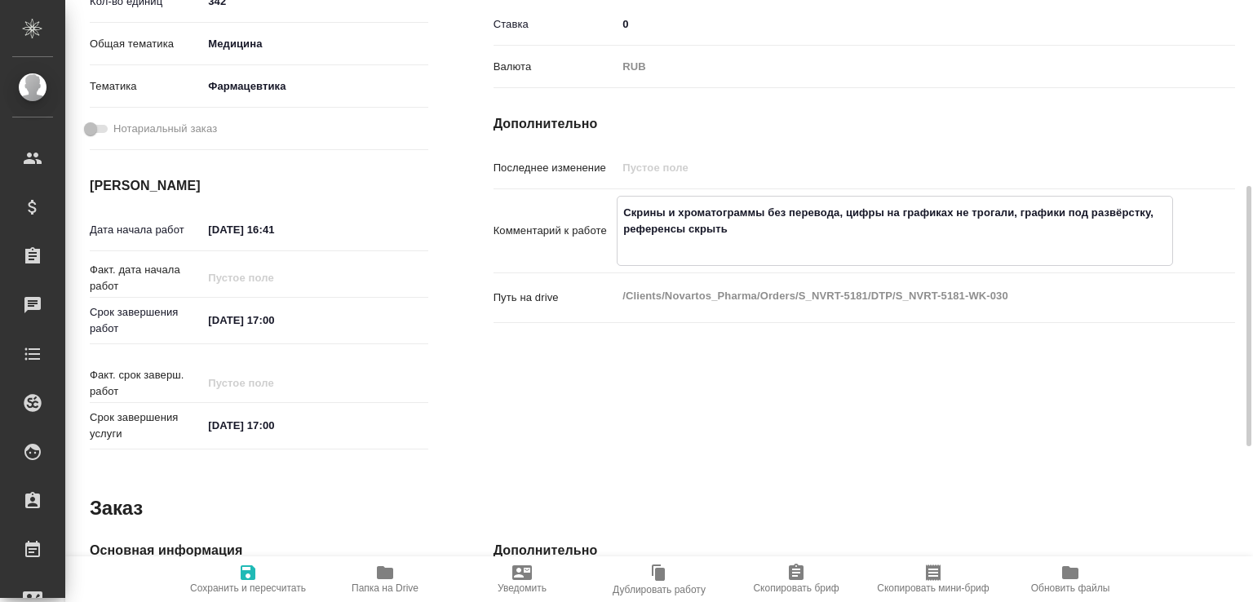
type textarea "x"
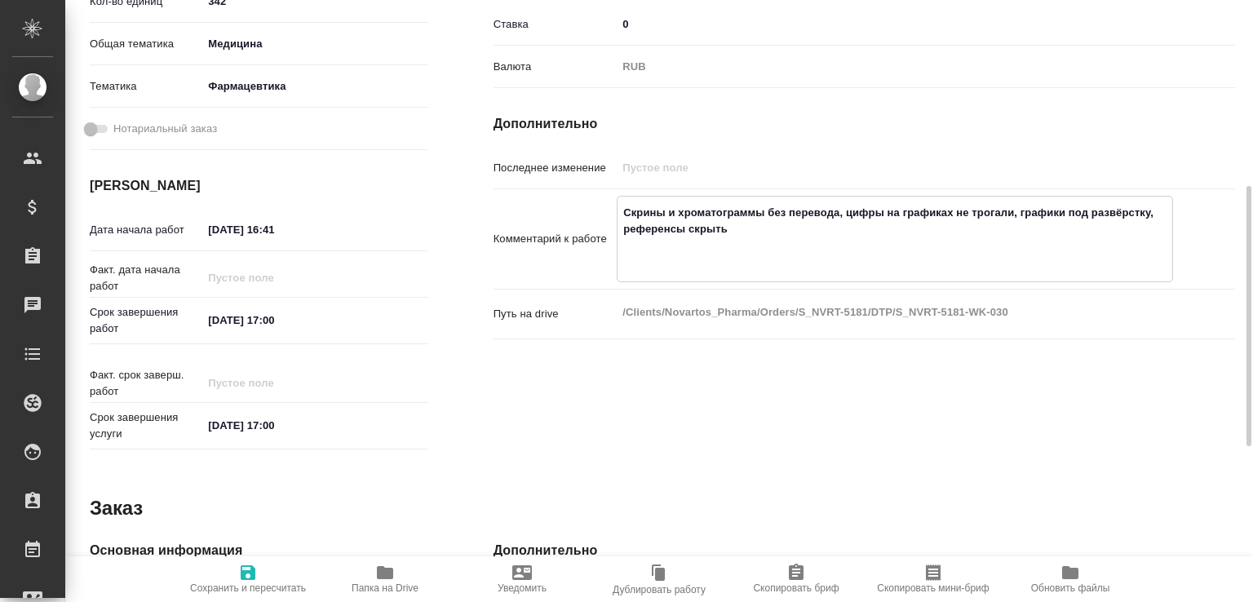
type textarea "Скрины и хроматограммы без перевода, цифры на графиках не трогали, графики под …"
type textarea "x"
paste textarea "https://tera.awatera.com/Work/68c054a32601bc4928ed86cd/"
type textarea "https://tera.awatera.com/Work/68c054a32601bc4928ed86cd/ Скрины и хроматограммы …"
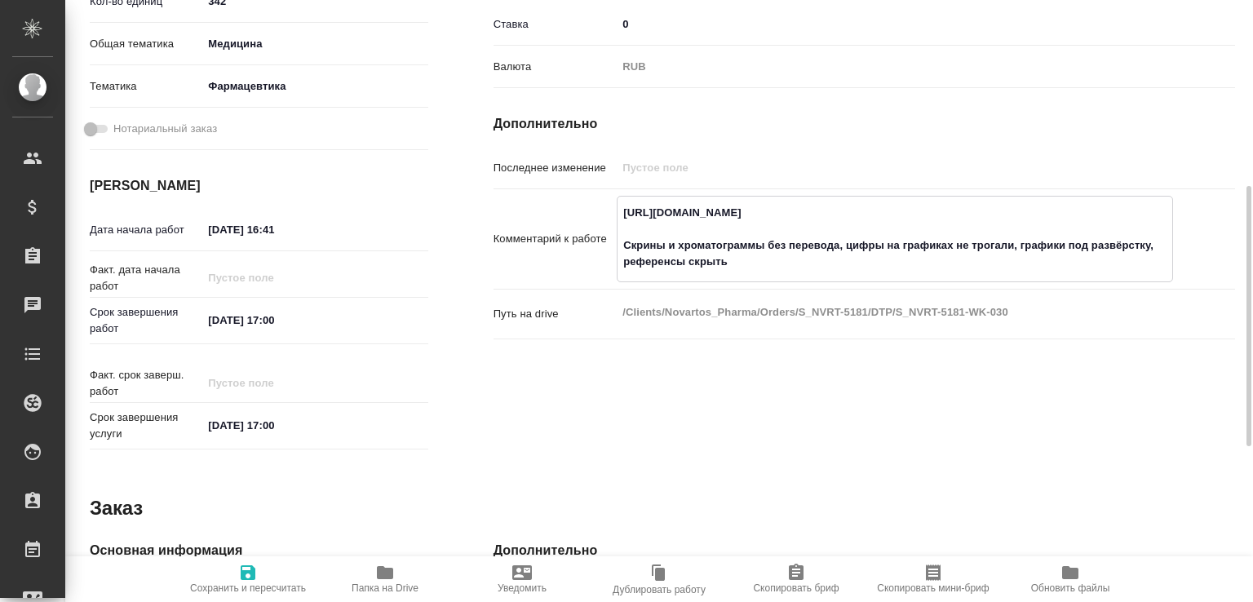
type textarea "x"
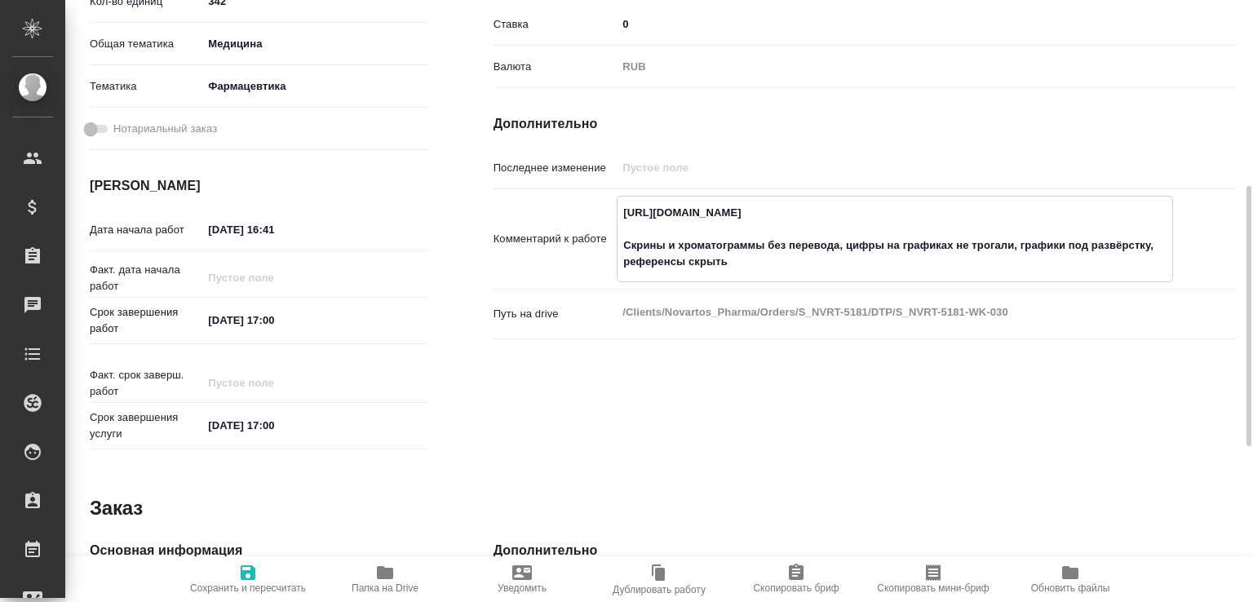
type textarea "https://tera.awatera.com/Work/68c054a32601bc4928ed86cd/ Скрины и хроматограммы …"
type textarea "x"
drag, startPoint x: 273, startPoint y: 226, endPoint x: 323, endPoint y: 229, distance: 50.7
click at [323, 229] on input "[DATE] 16:41" at bounding box center [274, 230] width 143 height 24
type textarea "x"
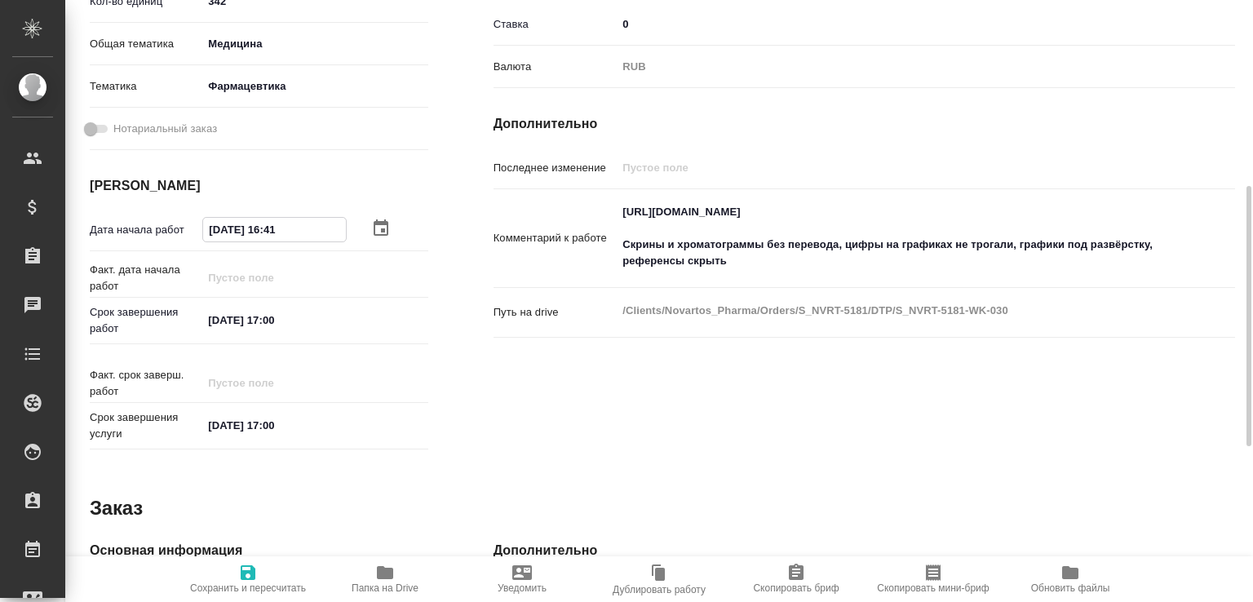
type input "15.09.2025 7_:__"
type textarea "x"
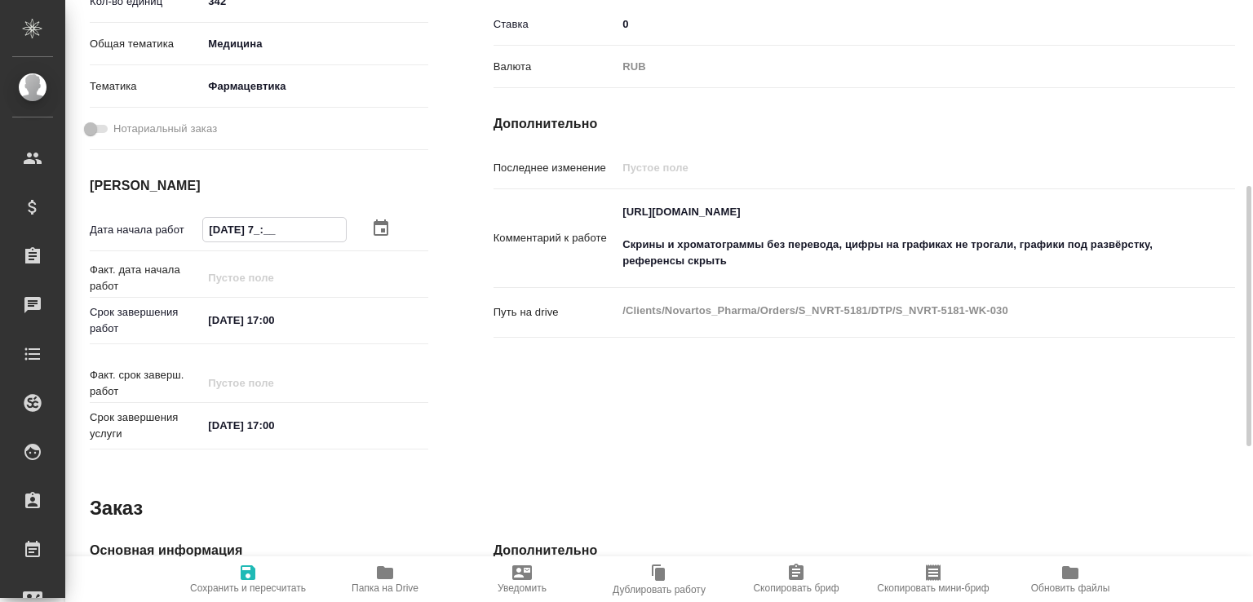
type input "15.09.2025 71:__"
type textarea "x"
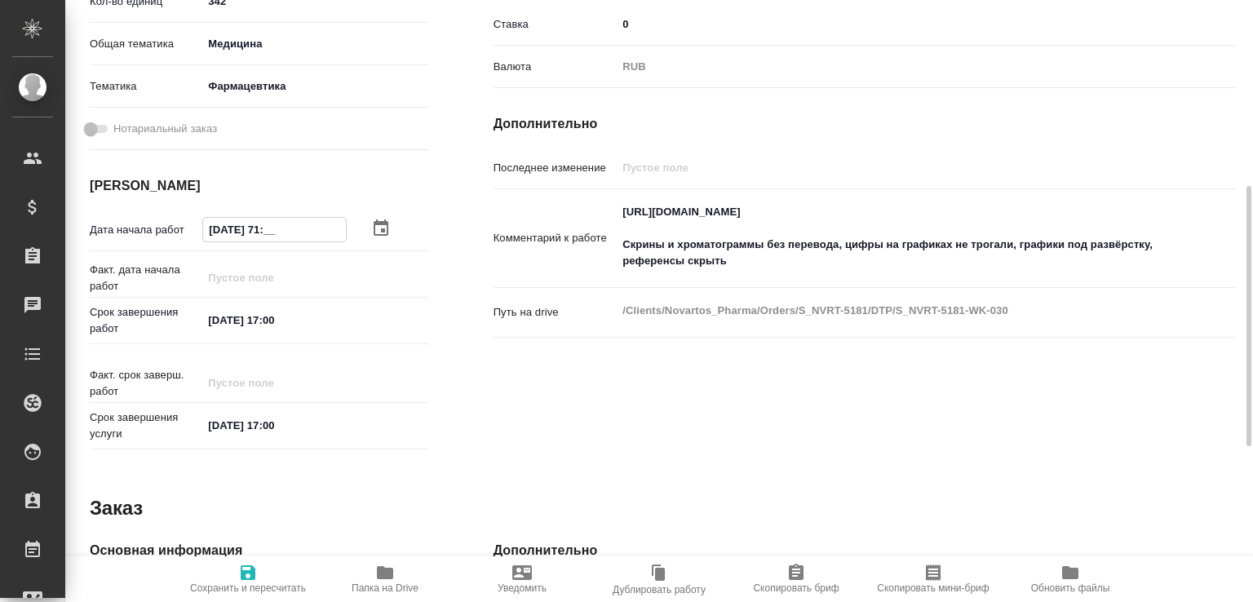
type textarea "x"
type input "15.09.2025 7_:__"
type textarea "x"
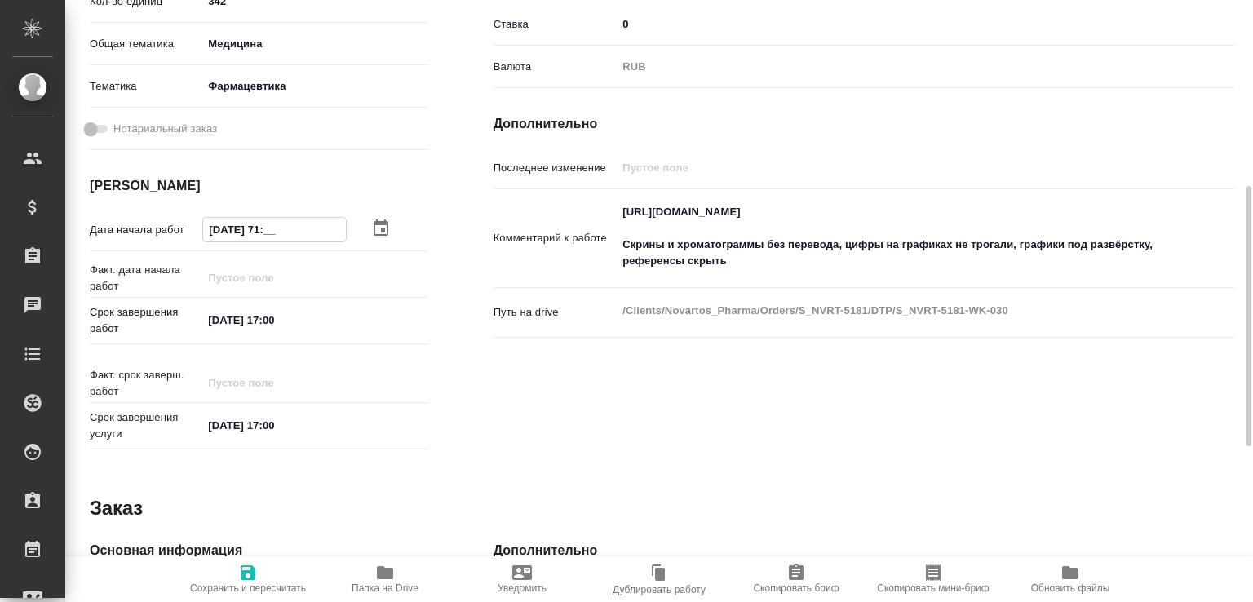
type textarea "x"
type input "15.09.2025 __:__"
type textarea "x"
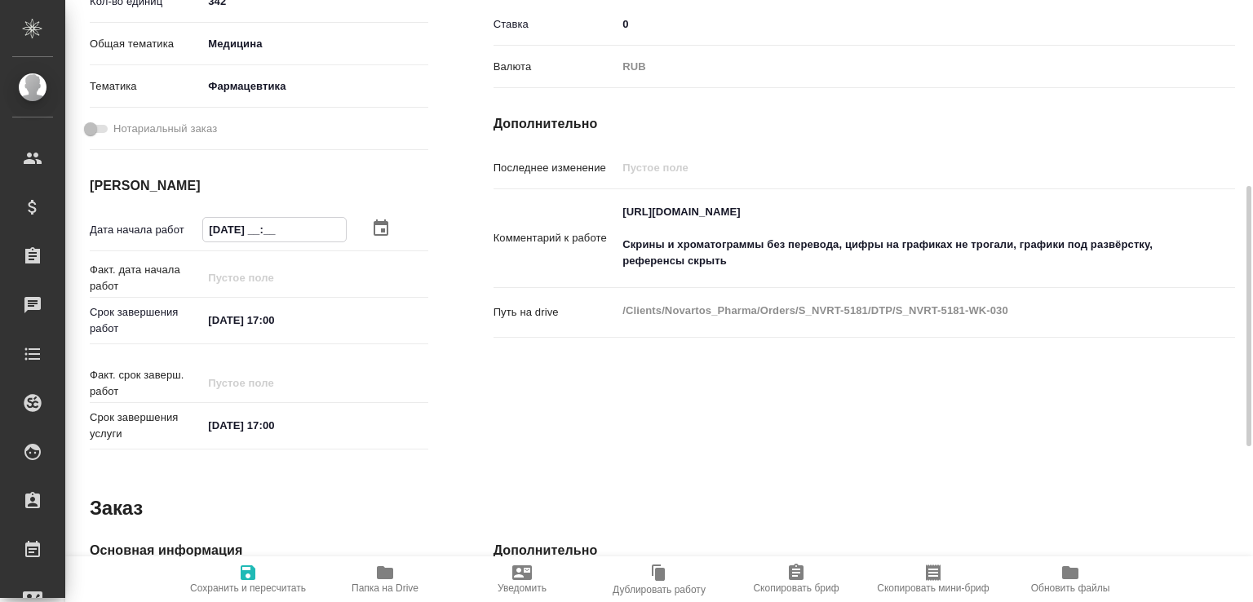
type textarea "x"
type input "15.09.2025 1_:__"
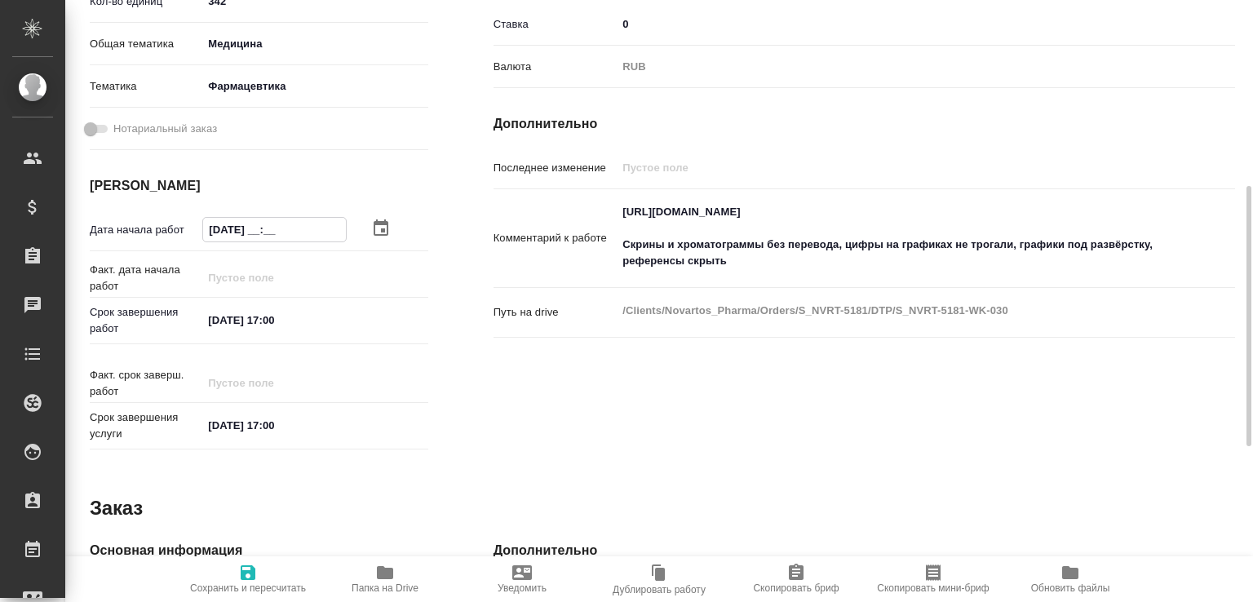
type textarea "x"
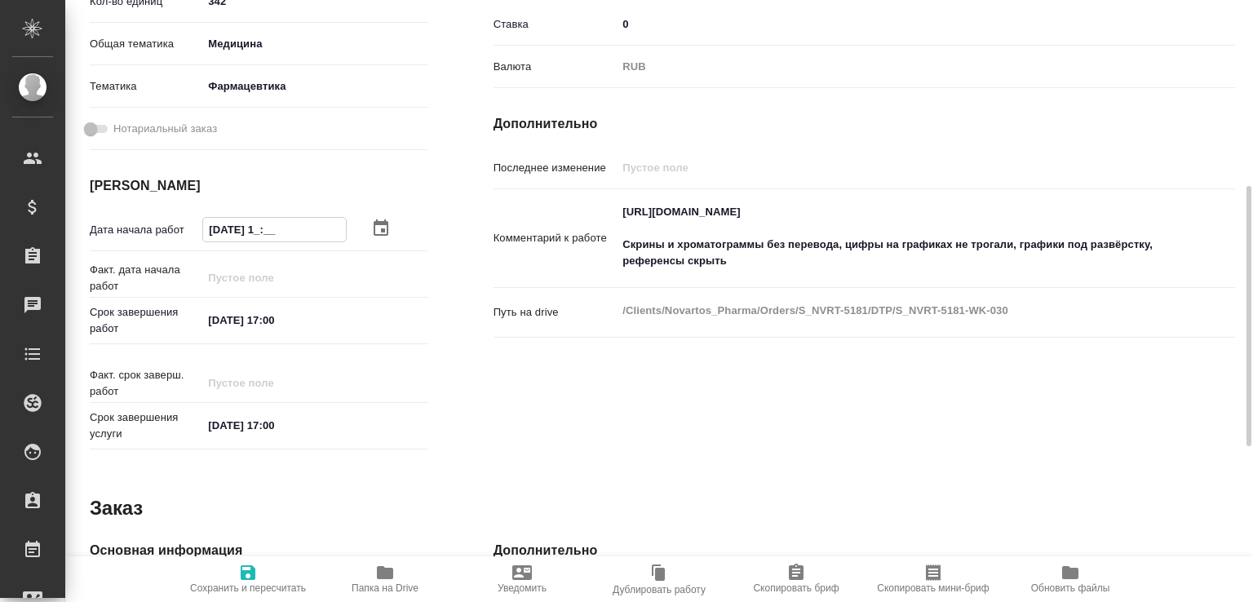
type input "15.09.2025 17:__"
type textarea "x"
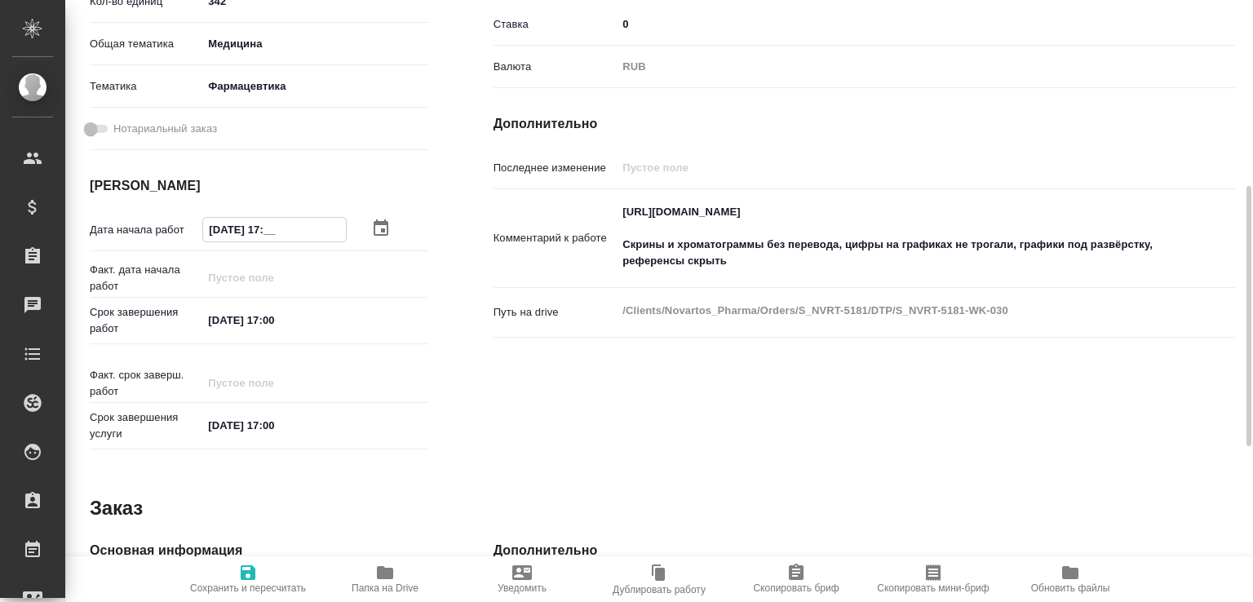
type textarea "x"
type input "15.09.2025 17:0_"
type textarea "x"
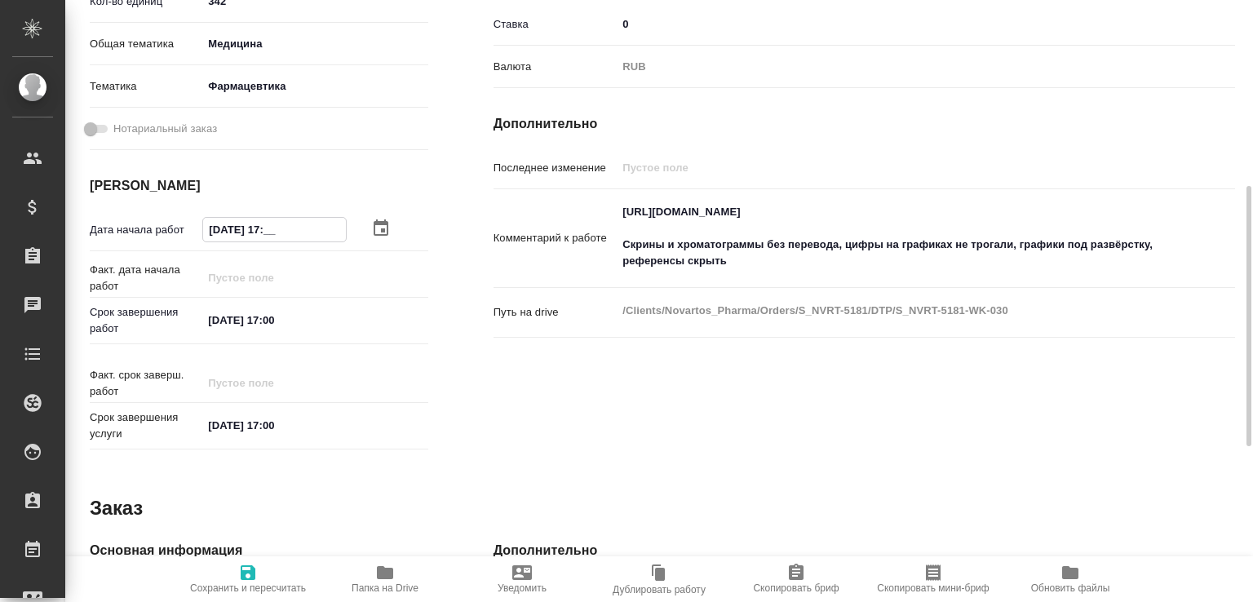
type textarea "x"
type input "15.09.2025 17:00"
type textarea "x"
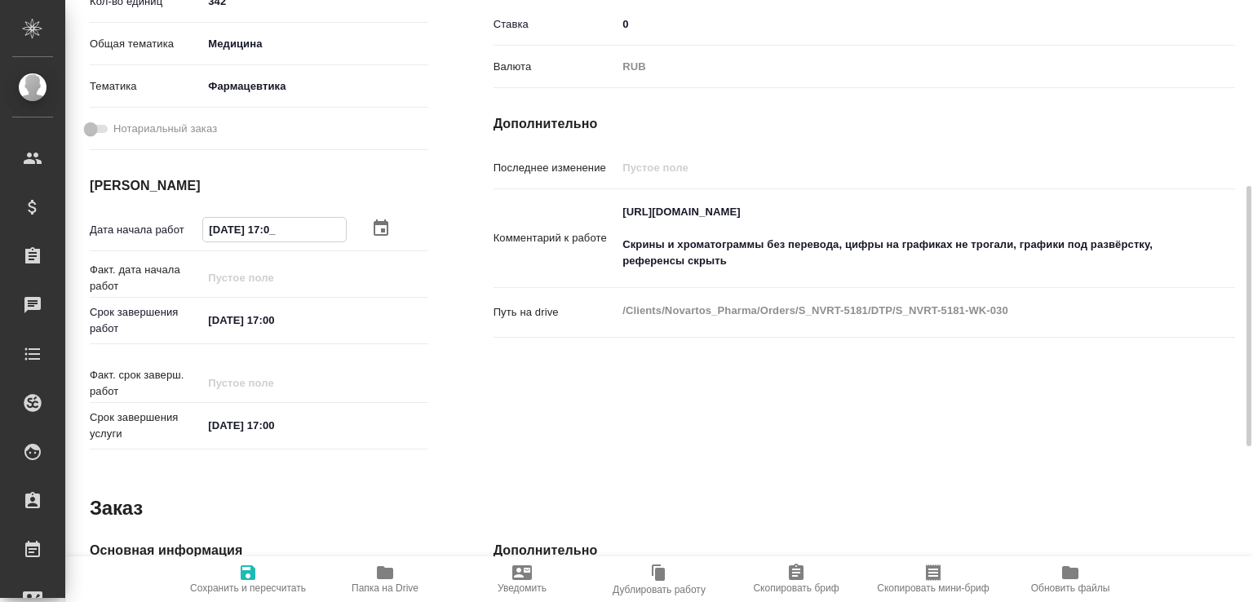
type textarea "x"
type input "15.09.2025 17:00"
drag, startPoint x: 231, startPoint y: 322, endPoint x: 172, endPoint y: 315, distance: 59.1
click at [172, 315] on div "Срок завершения работ 21.11.2025 17:00" at bounding box center [259, 320] width 339 height 33
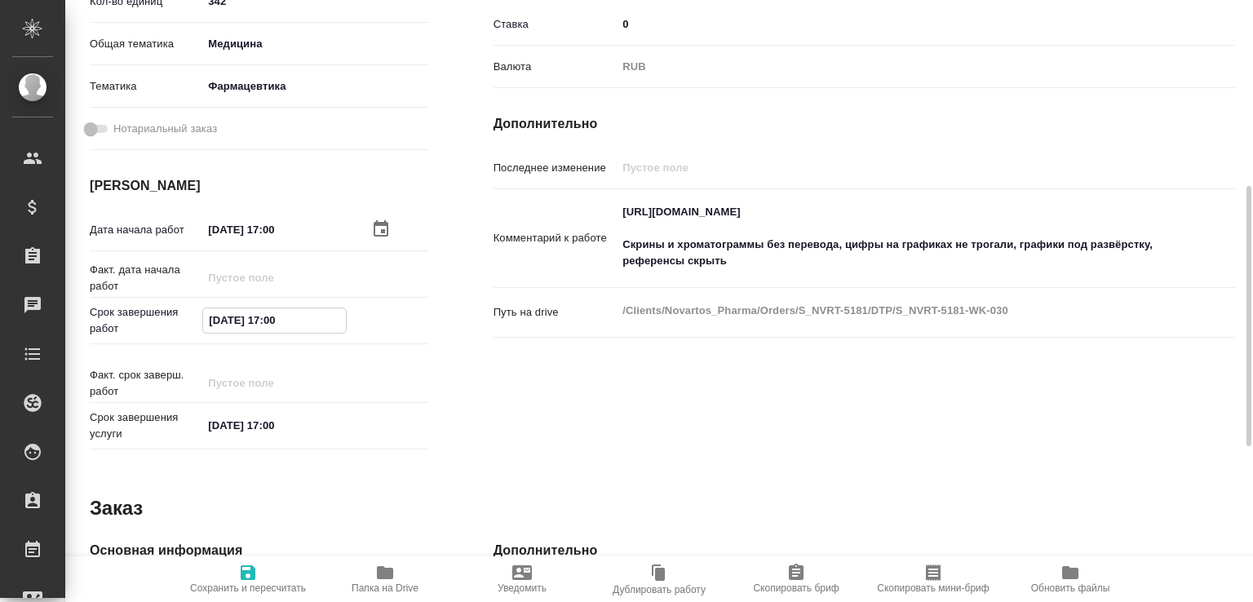
type textarea "x"
type input "12.02.5170 0_:__"
type textarea "x"
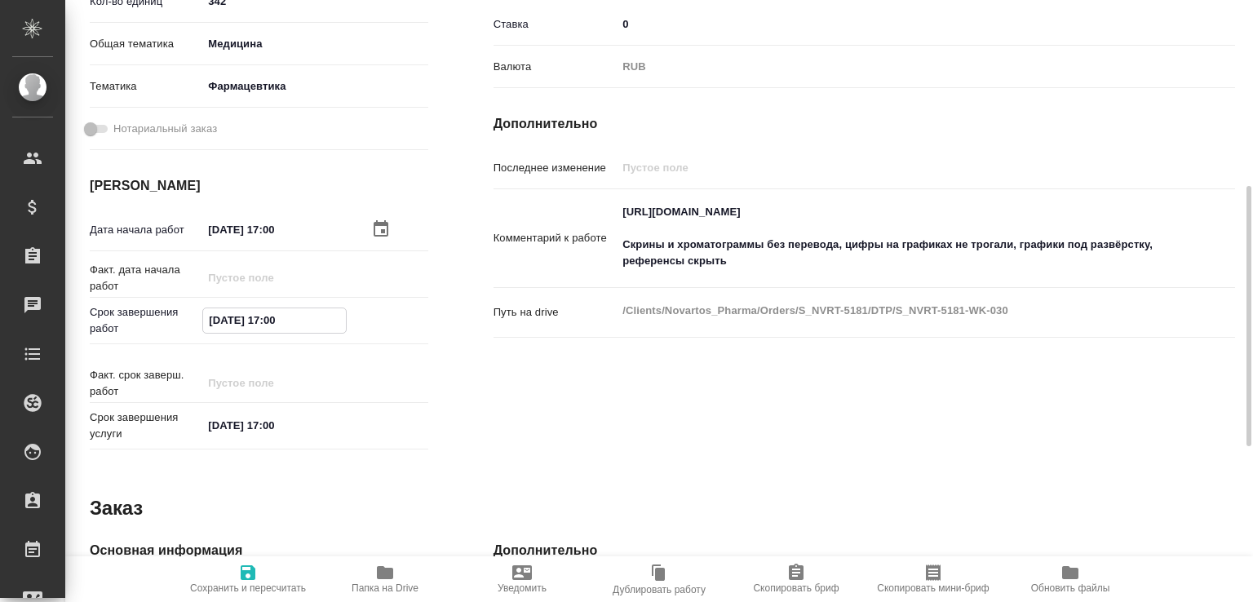
type textarea "x"
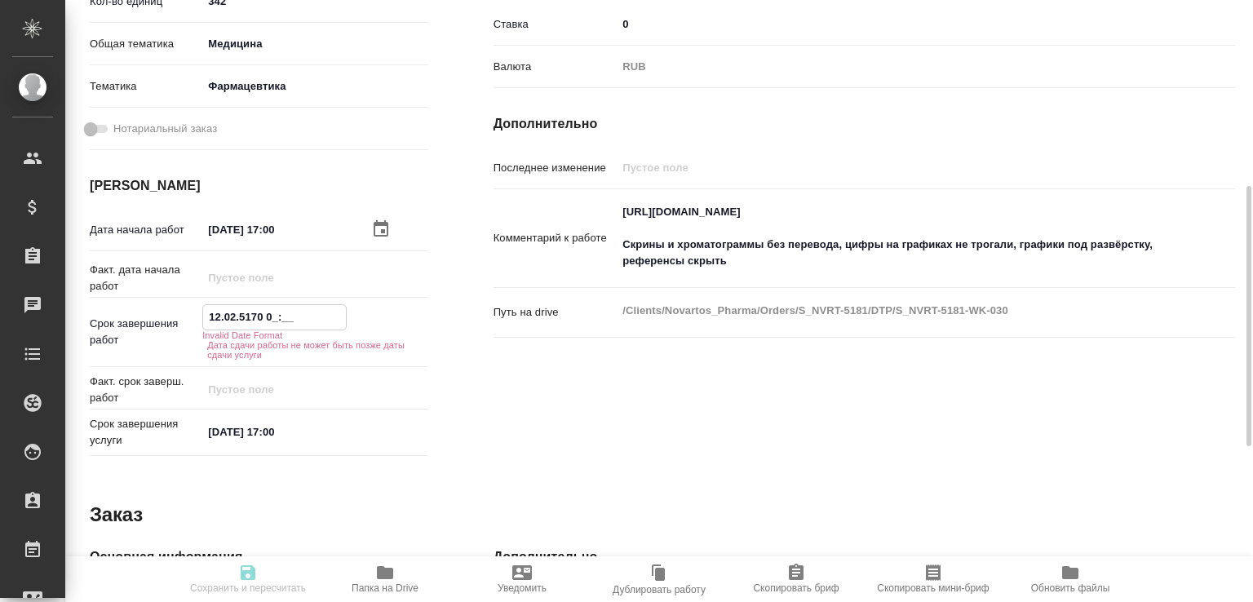
type textarea "x"
type input "18.20.2517 00:__"
type textarea "x"
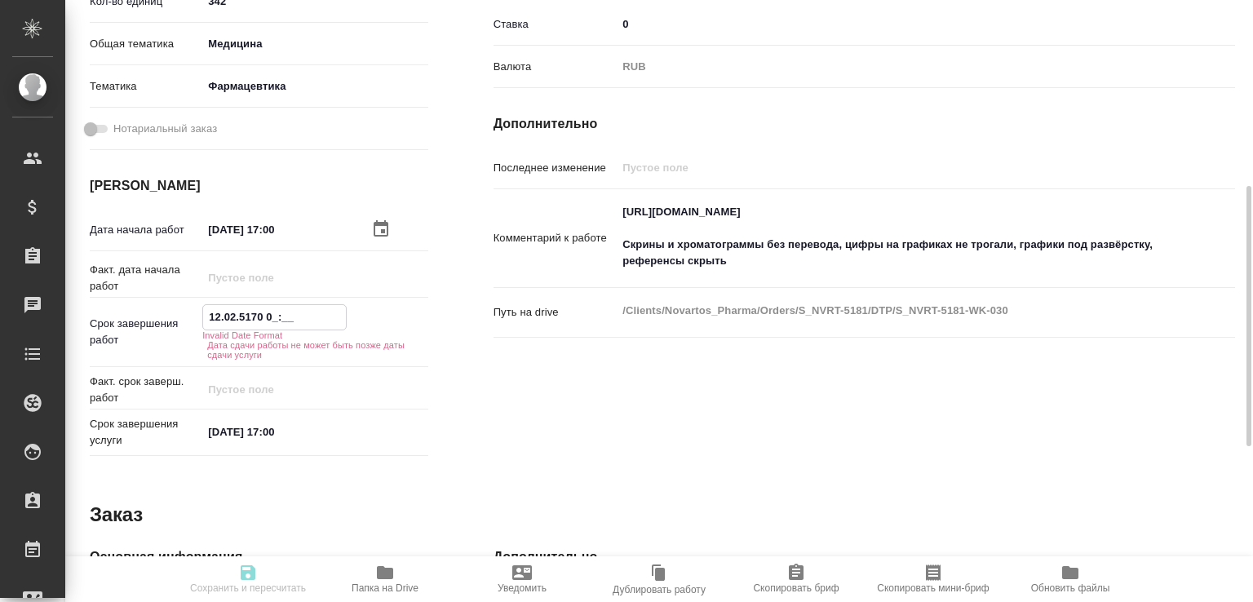
type textarea "x"
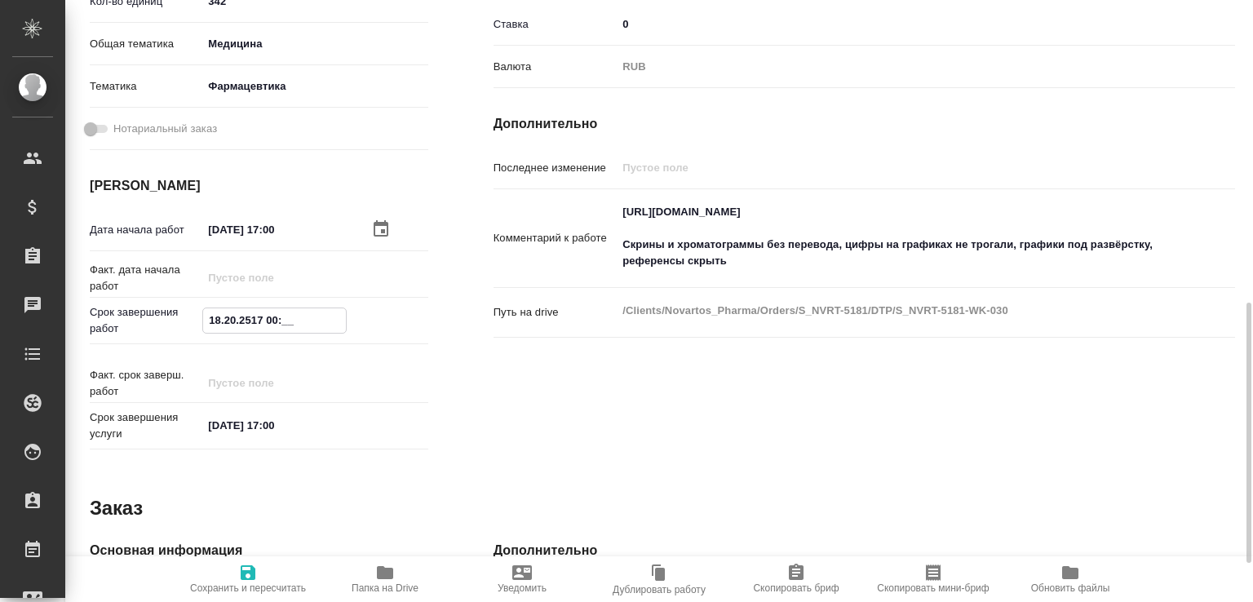
type textarea "x"
type input "18.02.0251 70:0_"
type textarea "x"
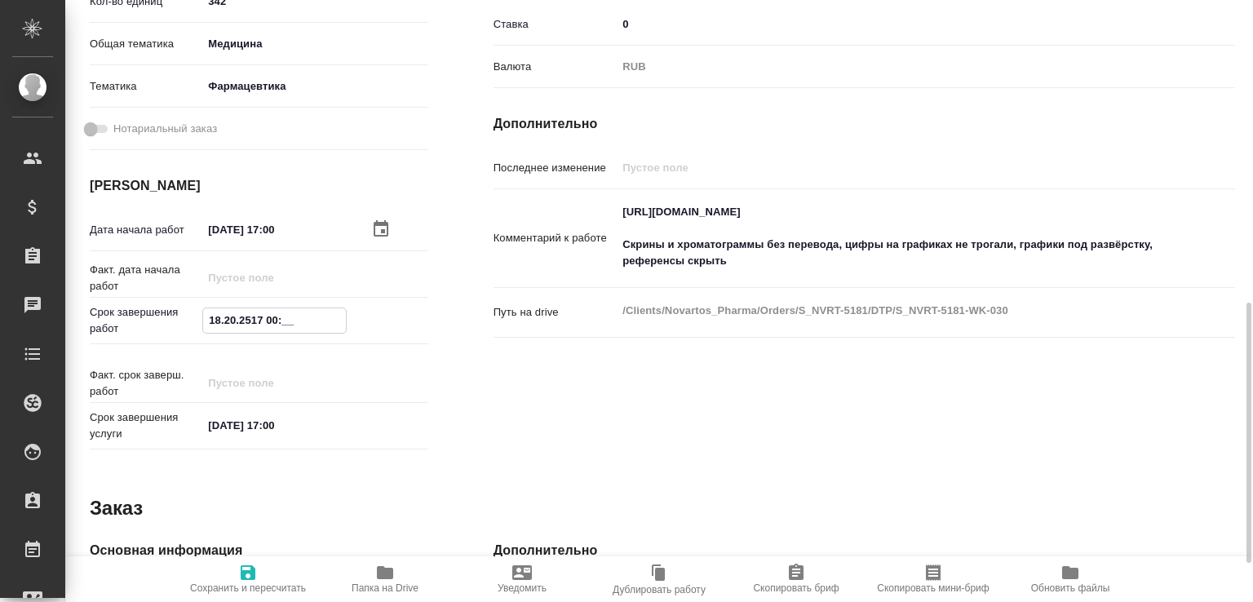
type textarea "x"
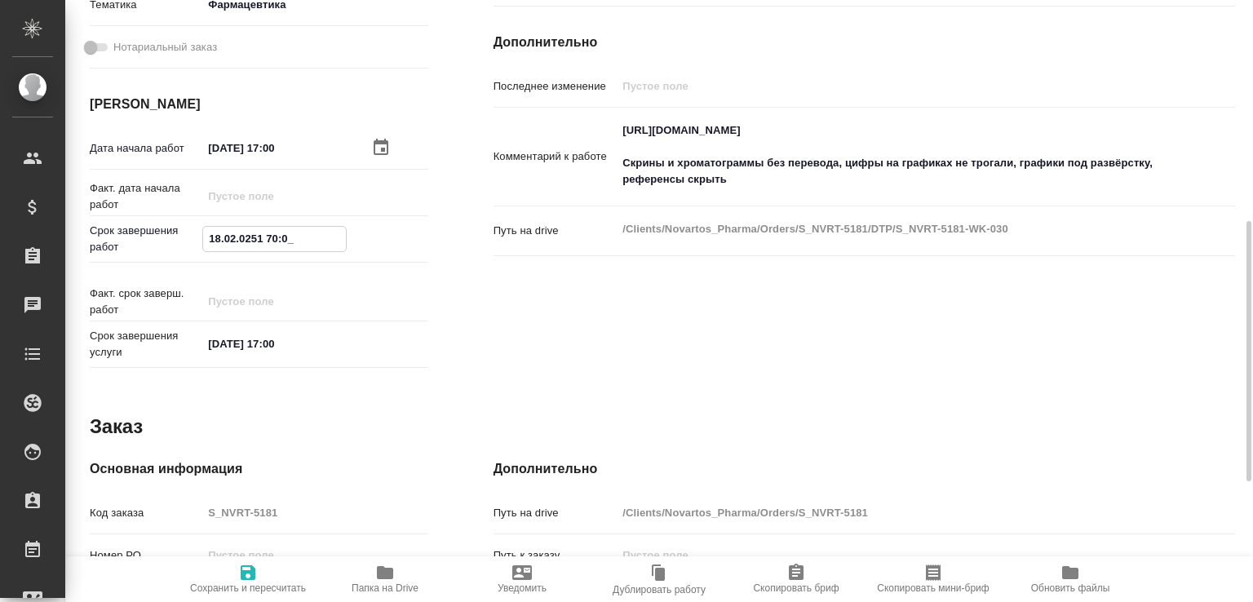
type textarea "x"
type input "18.09.2025 17:00"
type textarea "x"
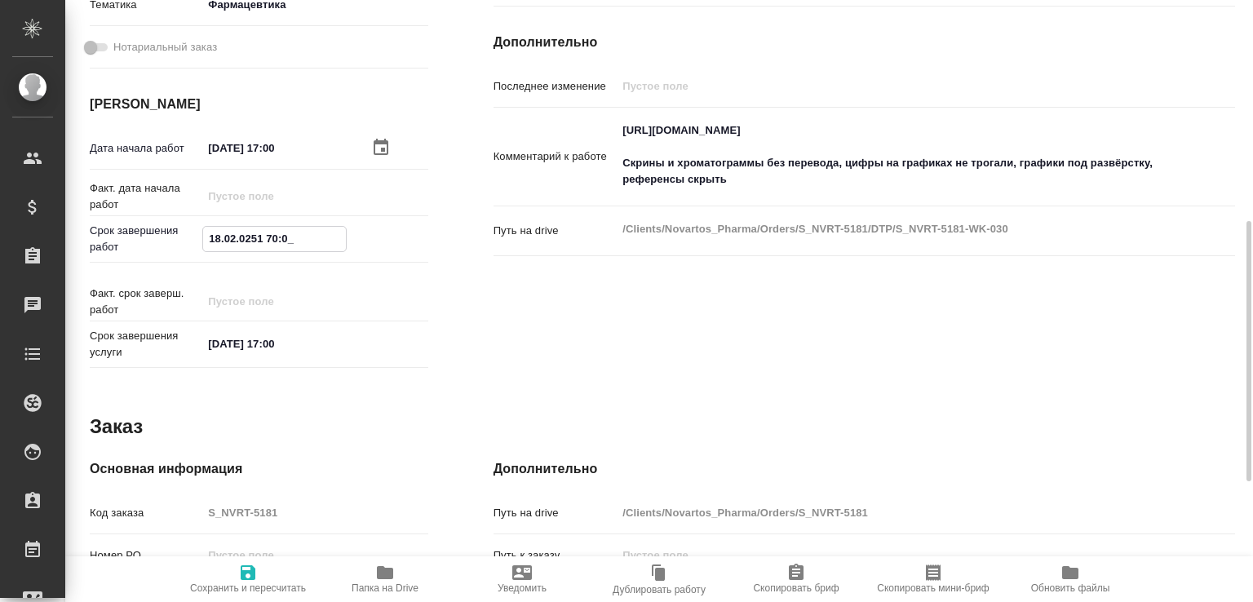
type textarea "x"
click at [283, 242] on input "18.09.2025 17:00" at bounding box center [274, 239] width 143 height 24
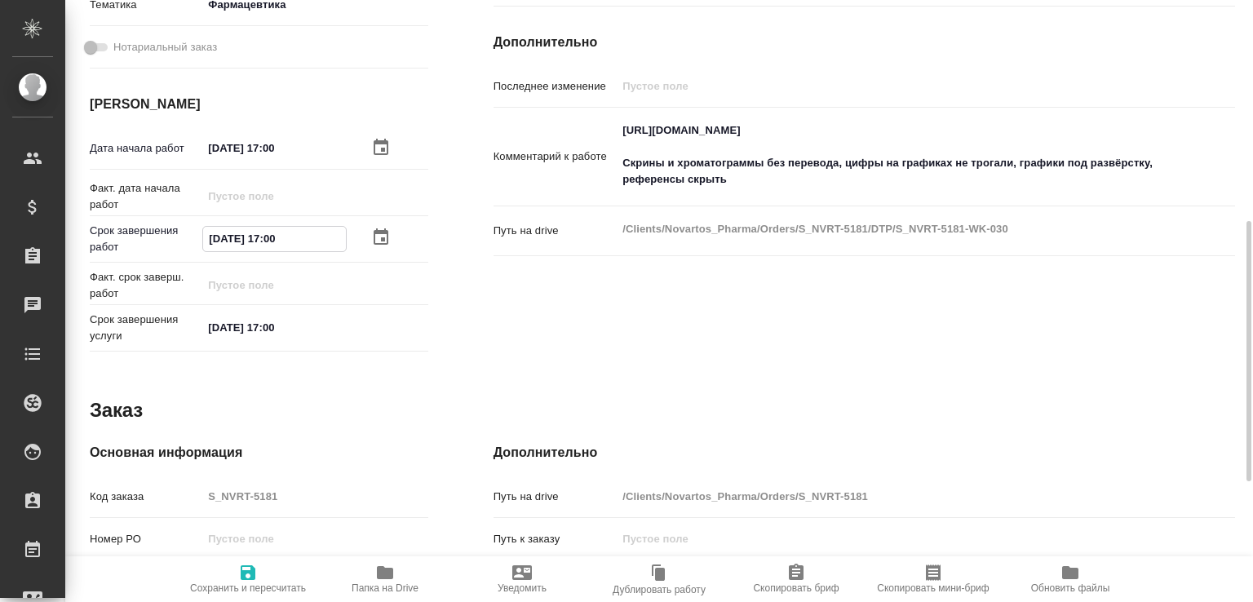
type textarea "x"
type input "18.09.2025 11:00"
type textarea "x"
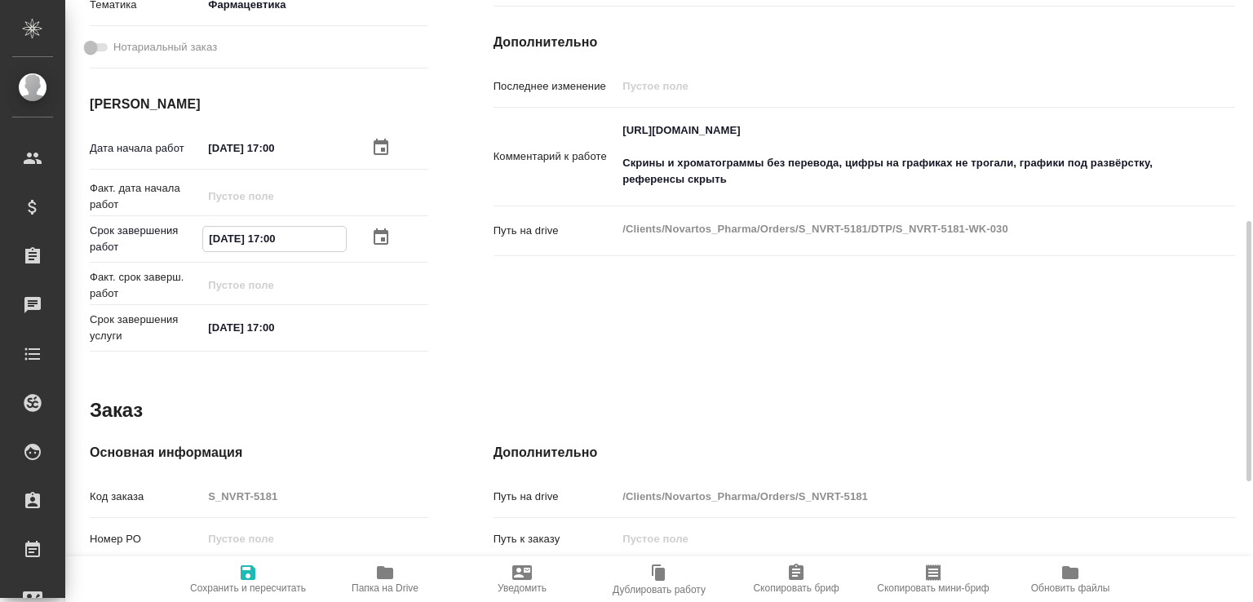
type textarea "x"
type input "18.09.2025 11:00"
click at [245, 569] on icon "button" at bounding box center [248, 573] width 15 height 15
type textarea "x"
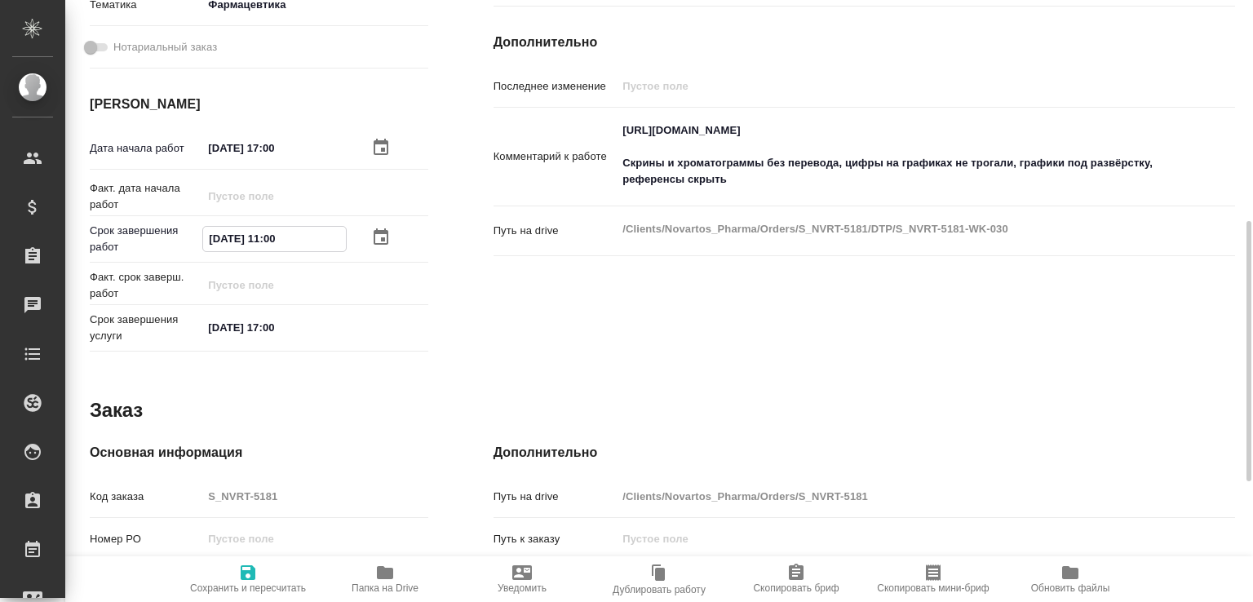
type textarea "x"
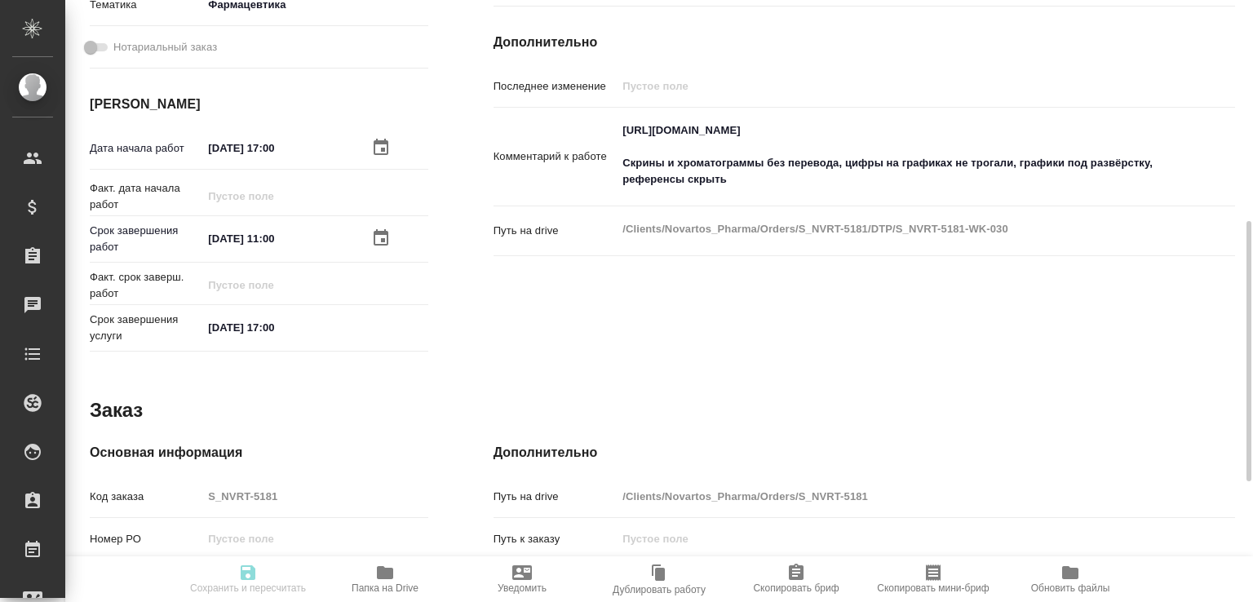
type textarea "x"
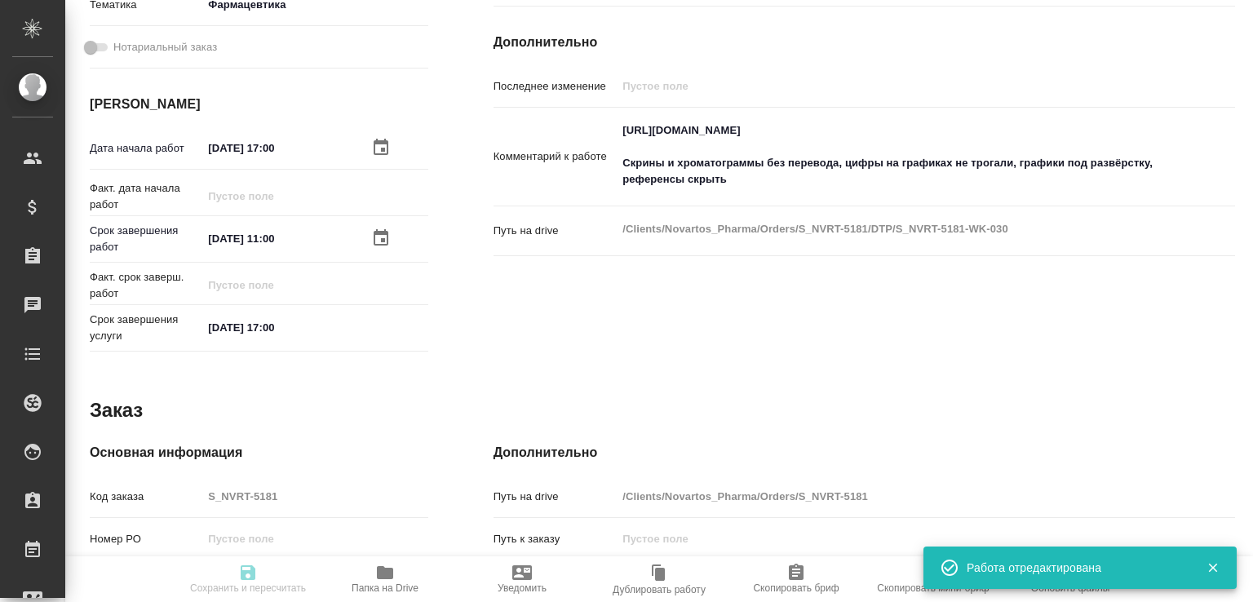
type textarea "x"
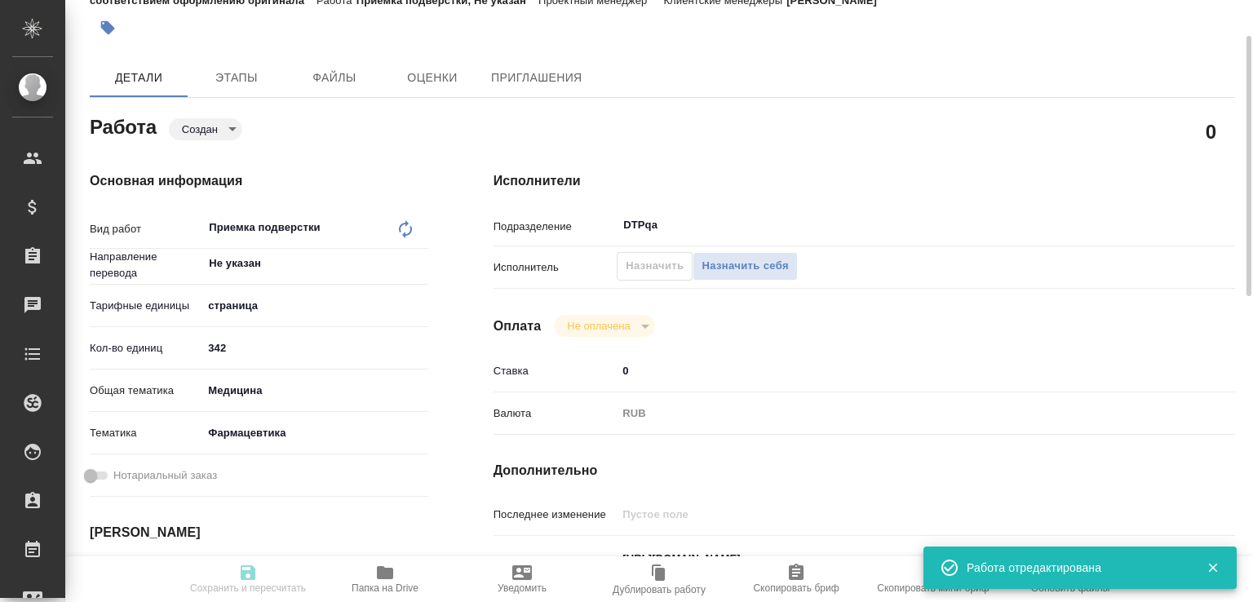
scroll to position [174, 0]
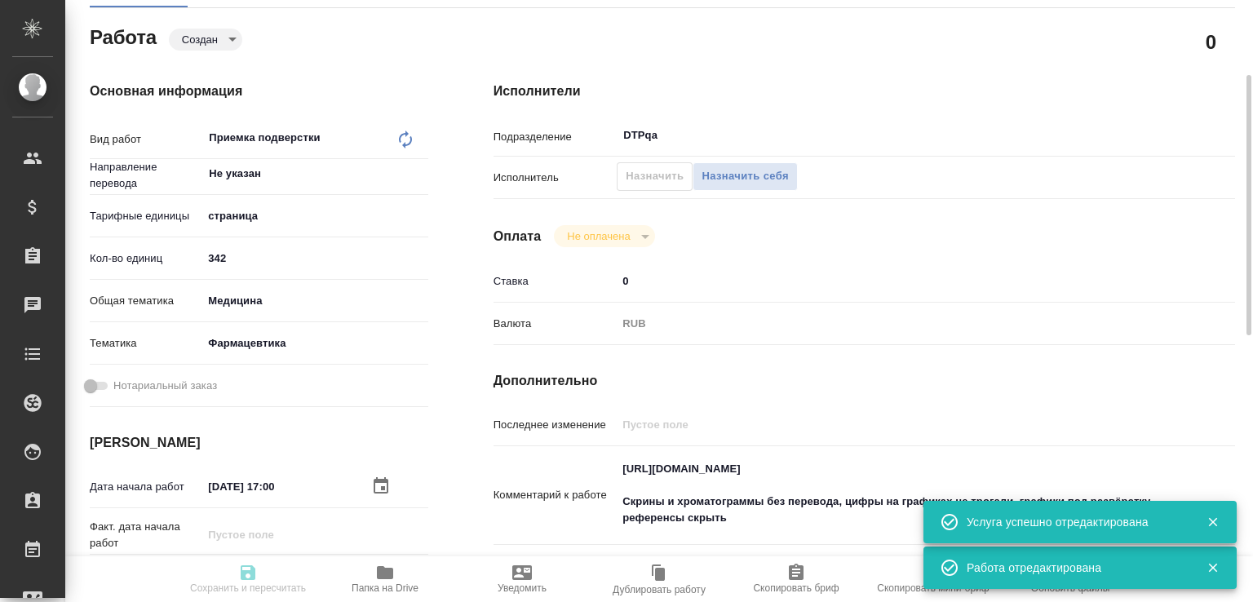
type input "created"
type textarea "Приемка подверстки"
type textarea "x"
type input "Не указан"
type input "5a8b1489cc6b4906c91bfdb2"
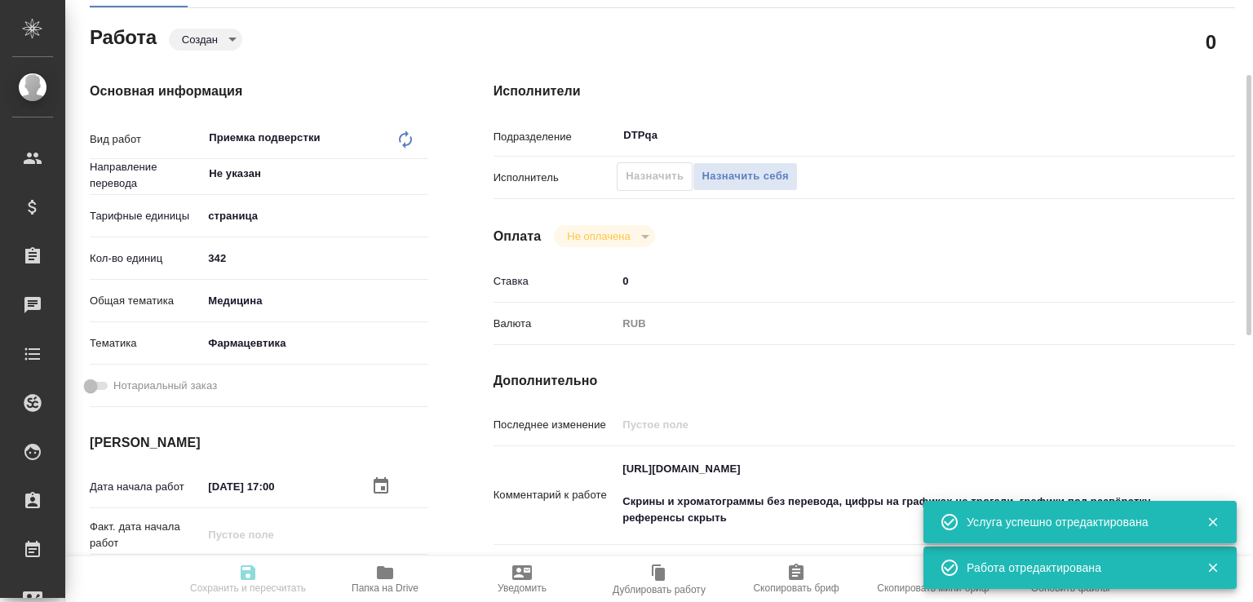
type input "342"
type input "med"
type input "6149832f2b7be24903fd7a82"
type input "15.09.2025 17:00"
type input "18.09.2025 11:00"
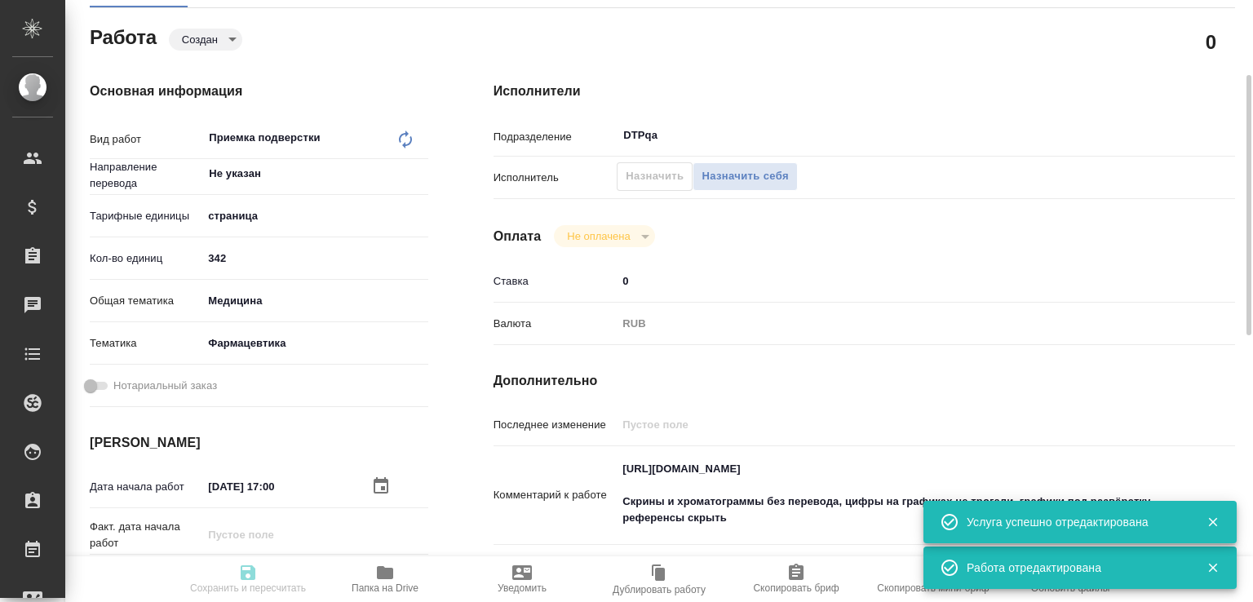
type input "21.11.2025 17:00"
type input "DTPqa"
type input "notPayed"
type input "0"
type input "RUB"
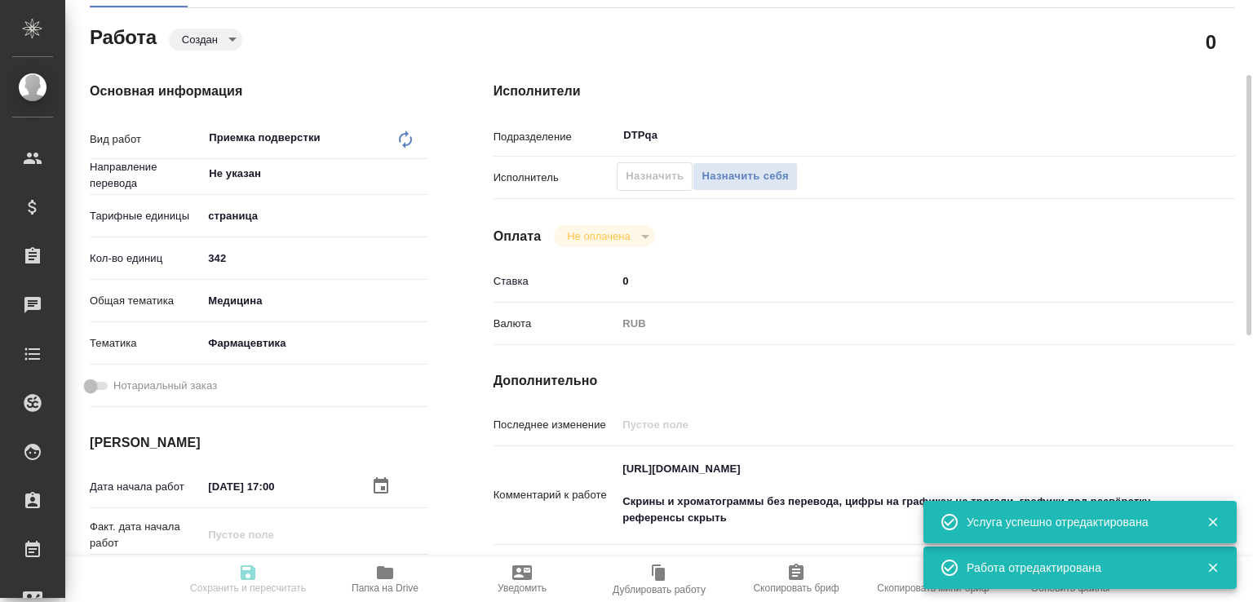
type input "[PERSON_NAME]"
type textarea "https://tera.awatera.com/Work/68c054a32601bc4928ed86cd/ Скрины и хроматограммы …"
type textarea "x"
type textarea "/Clients/Novartos_Pharma/Orders/S_NVRT-5181/DTP/S_NVRT-5181-WK-030"
type textarea "x"
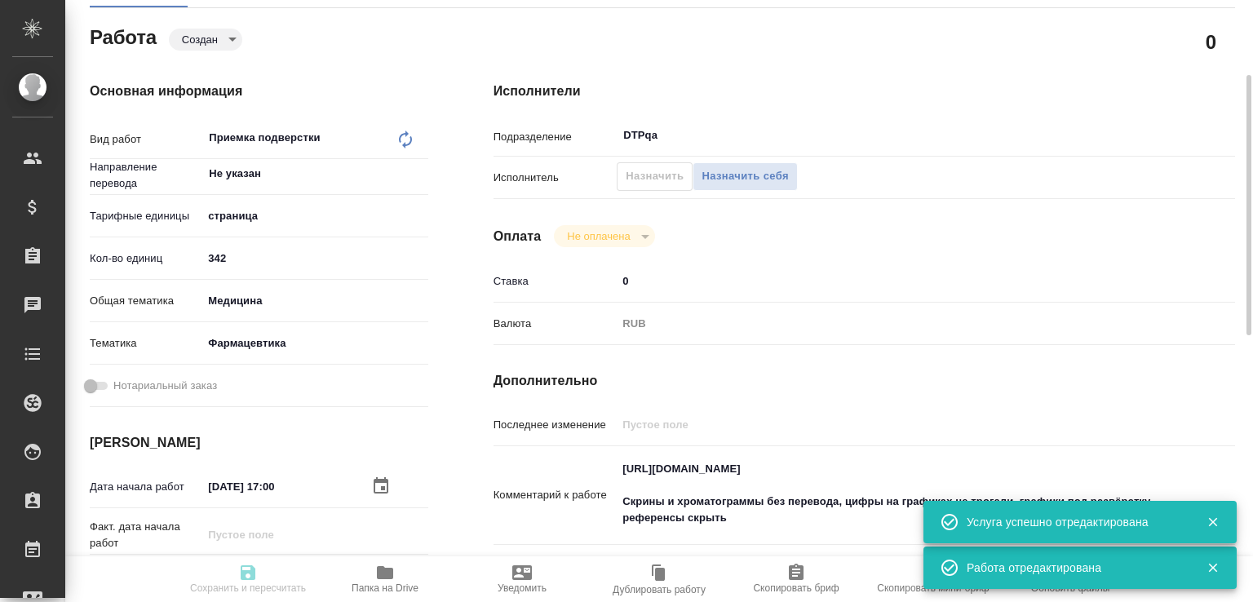
type input "S_NVRT-5181"
type input "Верстка чертежа. Количество надписей: более 500"
type input "Приемка разверстки, Подверстка, Приемка подверстки, Восстановление сложного мак…"
type input "Кабаргина Анна"
type input "[PERSON_NAME]"
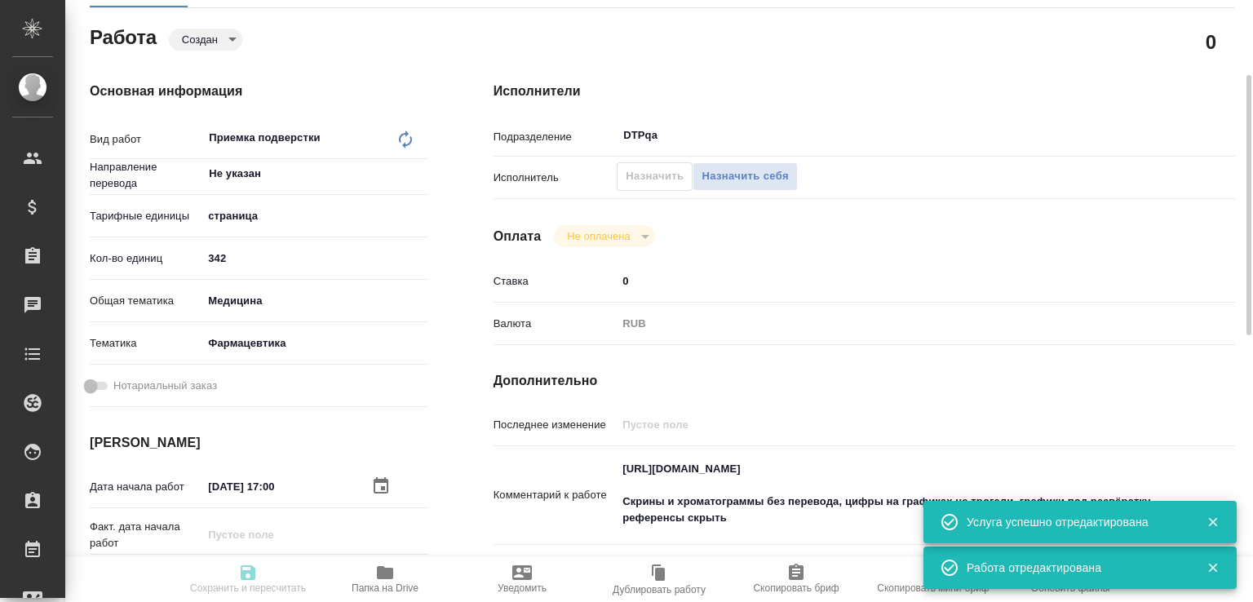
type input "/Clients/Novartos_Pharma/Orders/S_NVRT-5181"
type textarea "x"
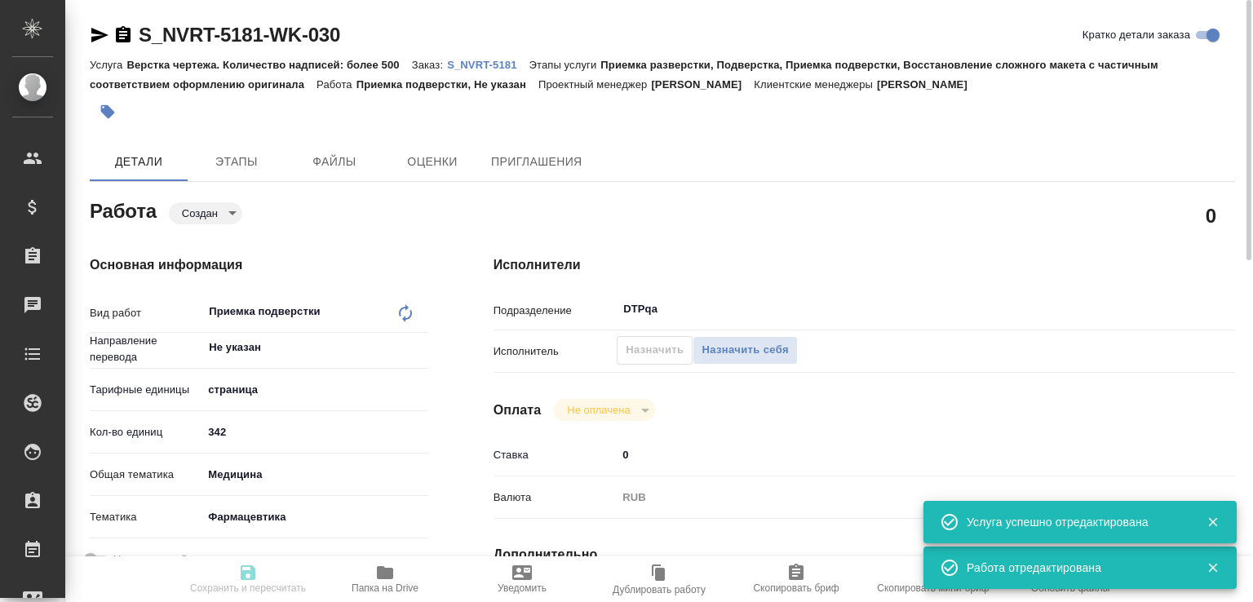
type textarea "x"
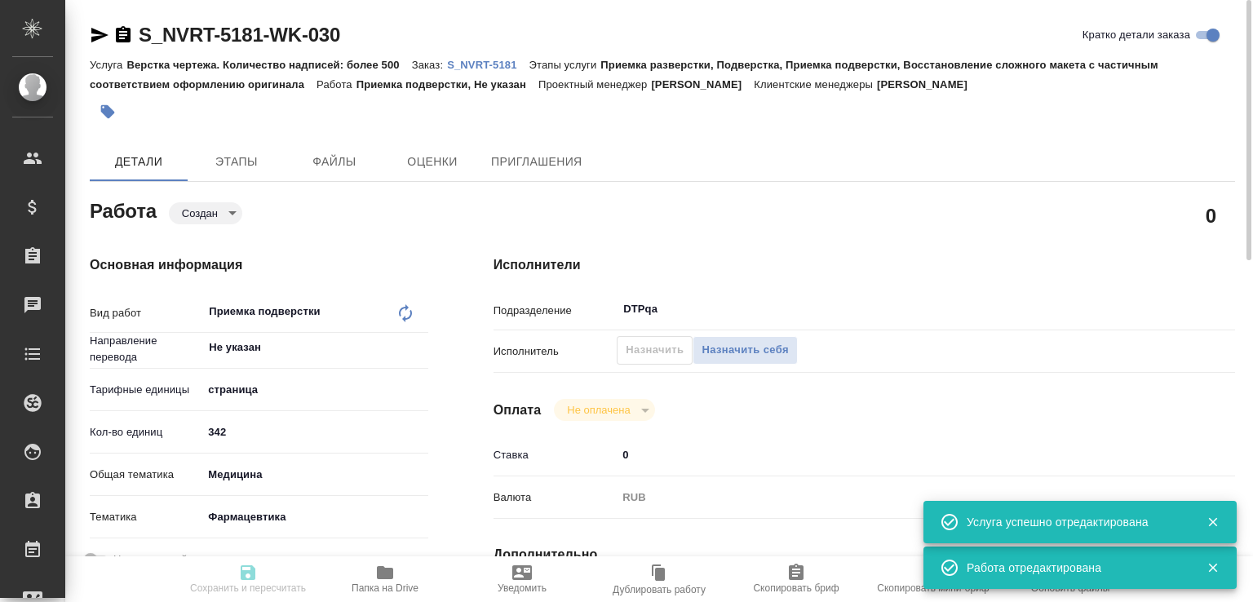
type textarea "x"
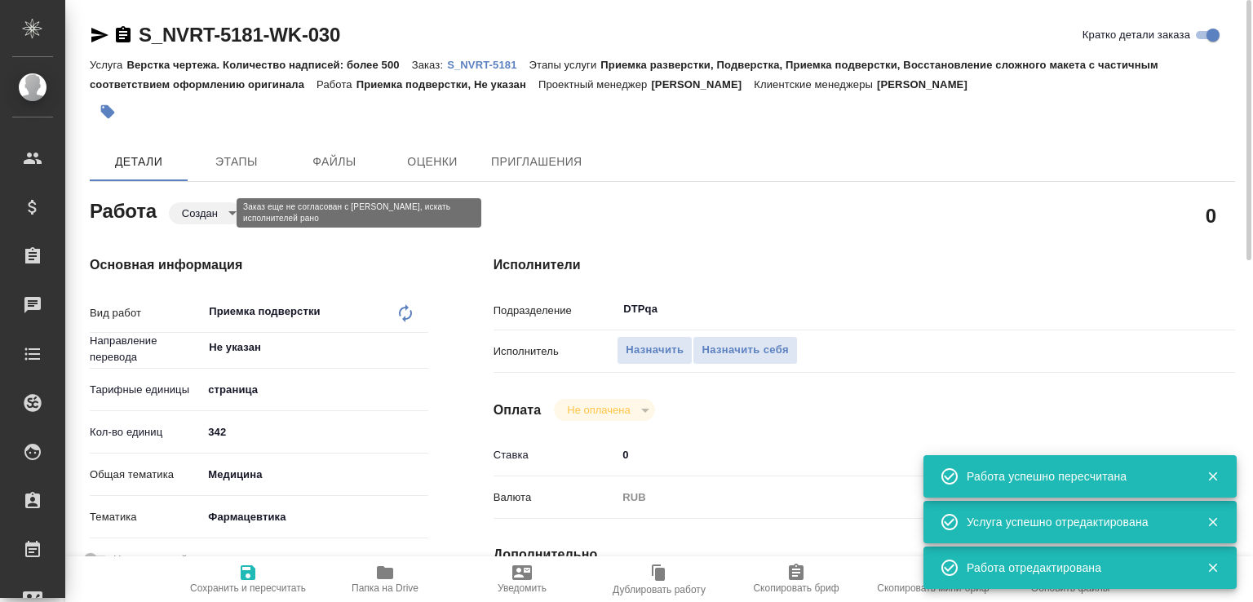
click at [206, 219] on body ".cls-1 fill:#fff; AWATERA Малофеева Екатерина e.malofeeva Клиенты Спецификации …" at bounding box center [626, 301] width 1253 height 602
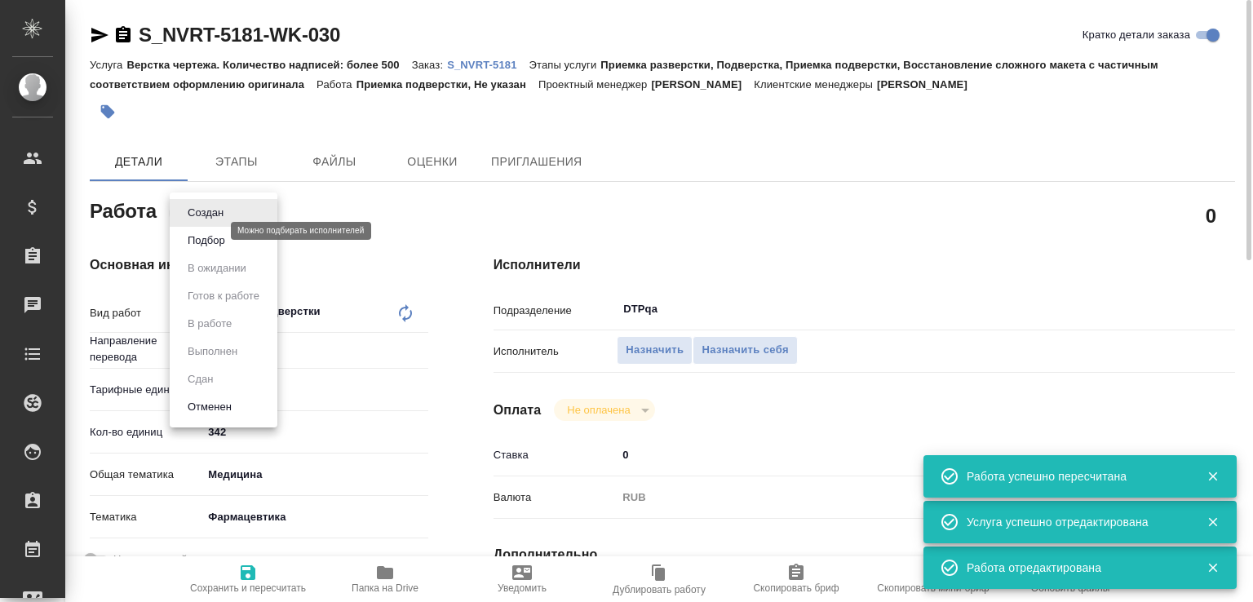
click at [201, 241] on button "Подбор" at bounding box center [206, 241] width 47 height 18
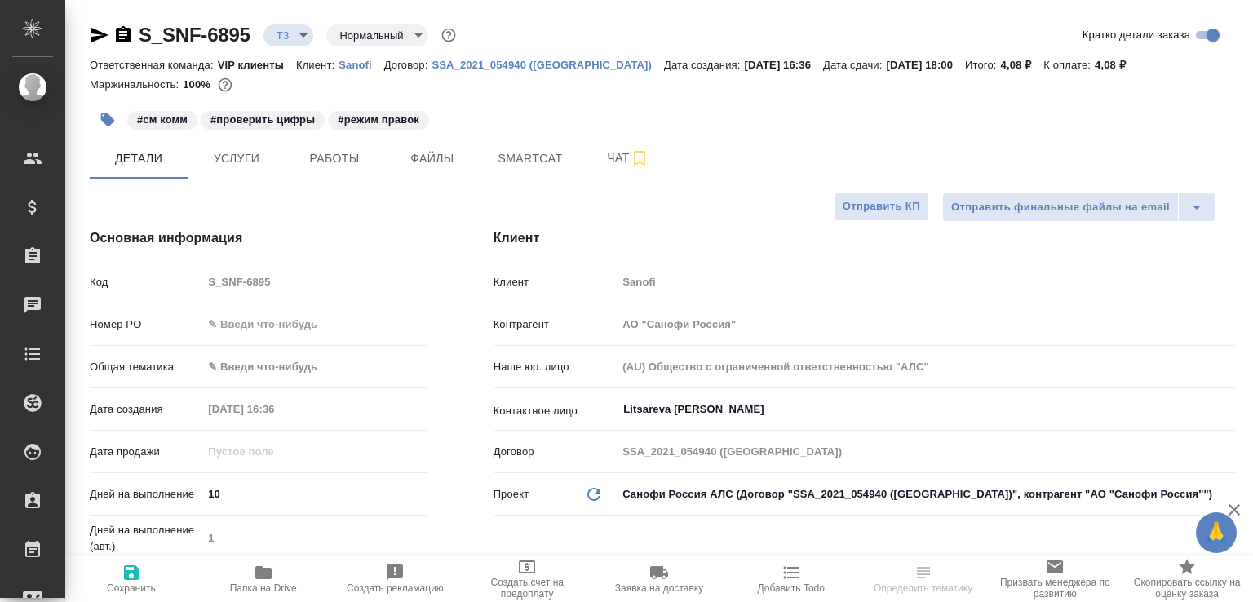
select select "RU"
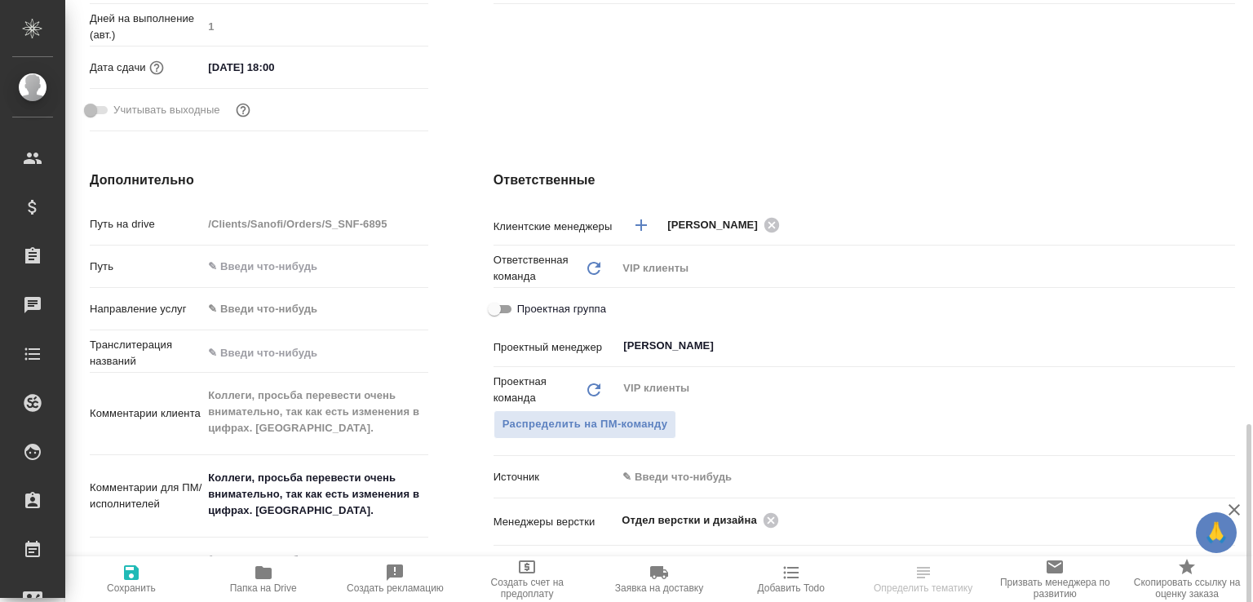
scroll to position [686, 0]
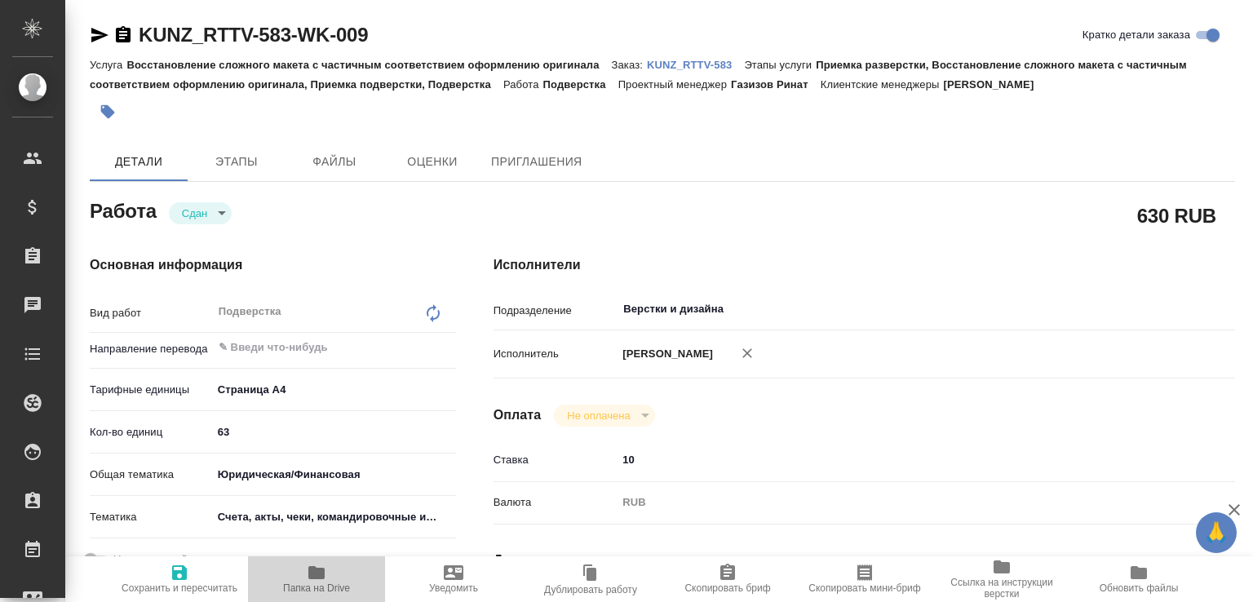
click at [344, 587] on span "Папка на Drive" at bounding box center [316, 588] width 67 height 11
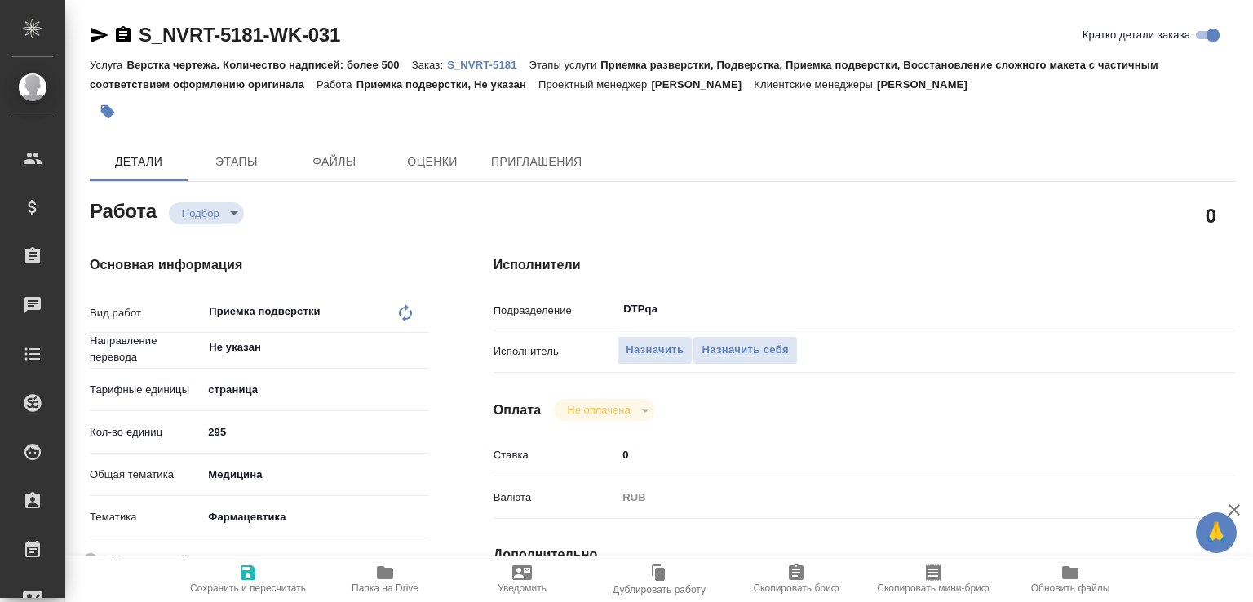
type textarea "x"
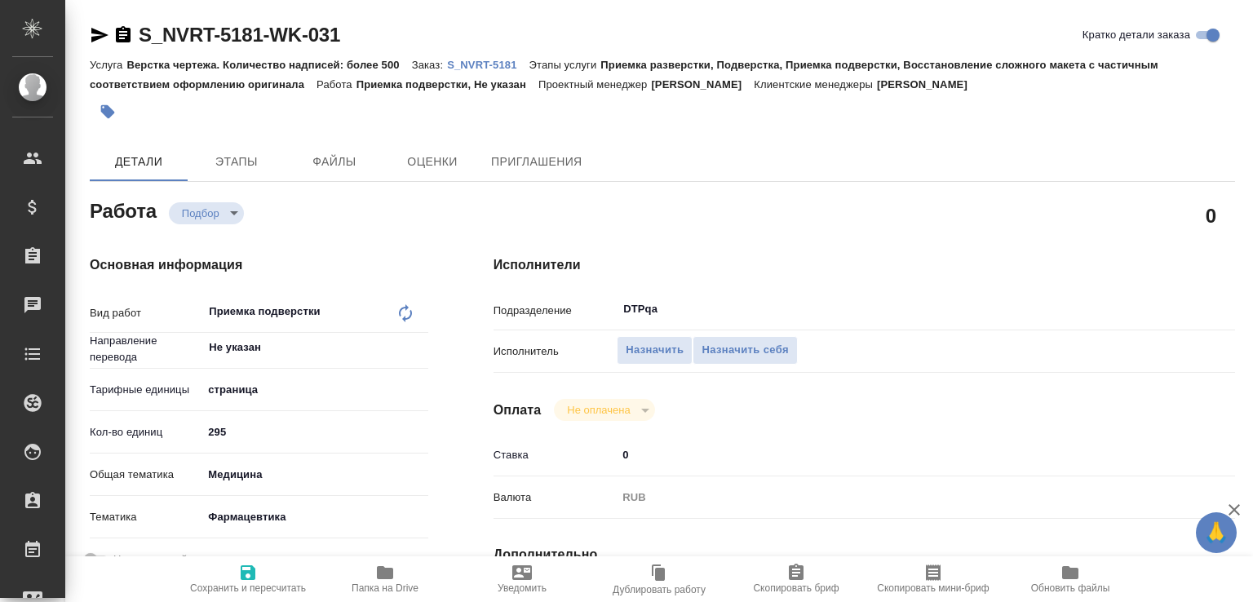
click at [402, 316] on icon at bounding box center [406, 314] width 20 height 20
type textarea "x"
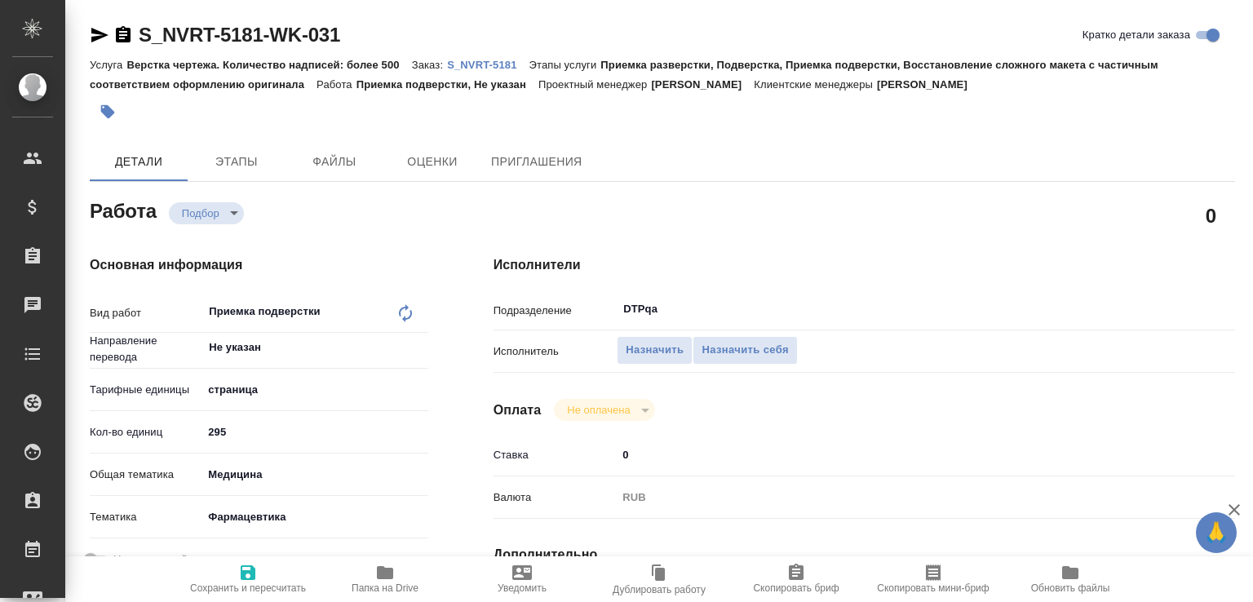
type textarea "x"
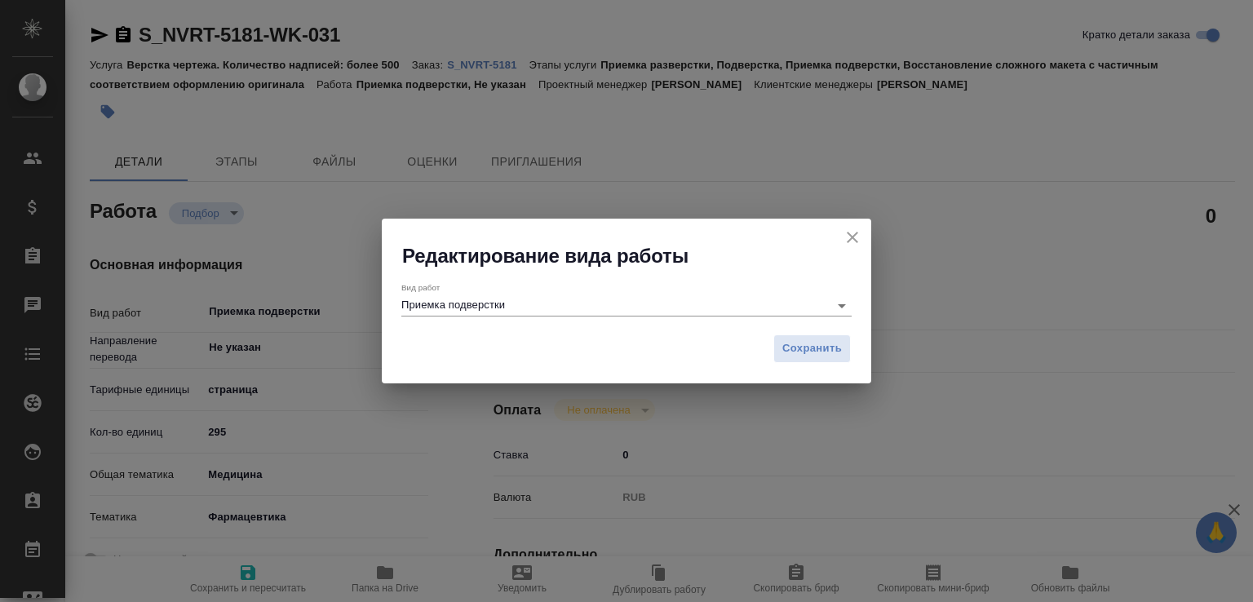
type textarea "x"
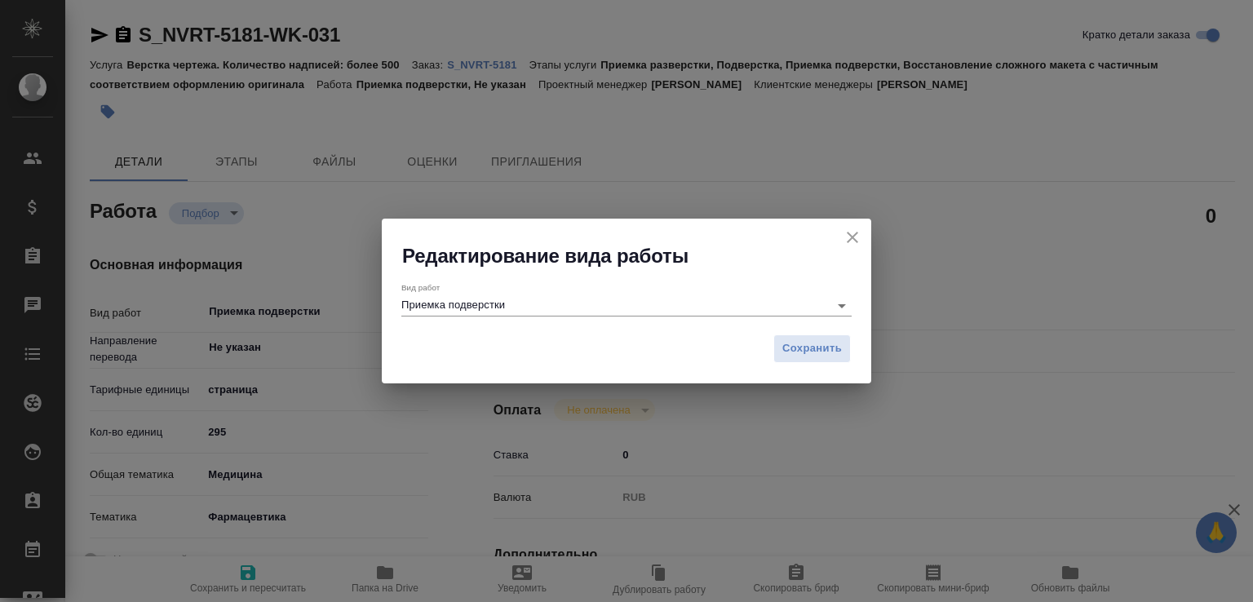
type textarea "x"
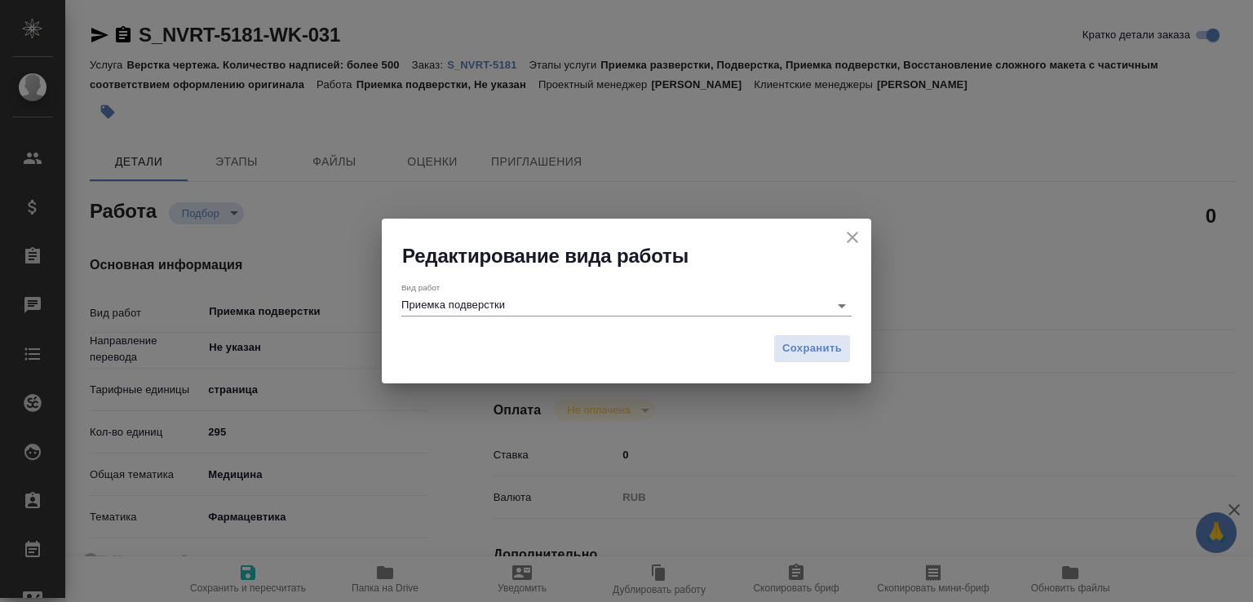
type textarea "x"
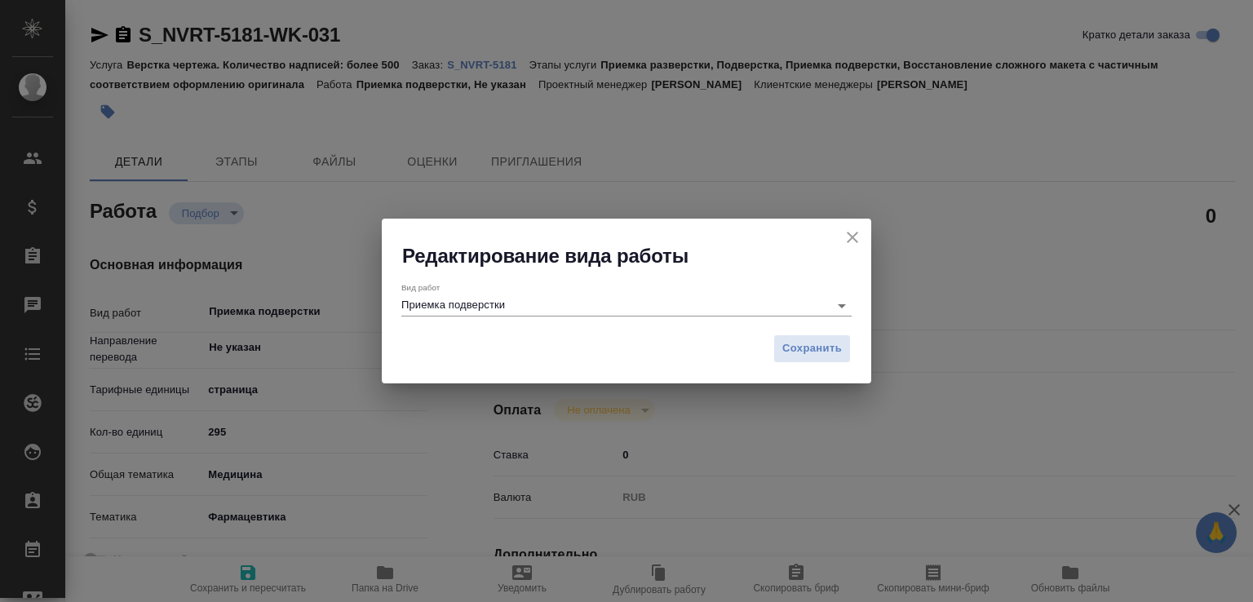
click at [512, 305] on input "Приемка подверстки" at bounding box center [611, 305] width 419 height 20
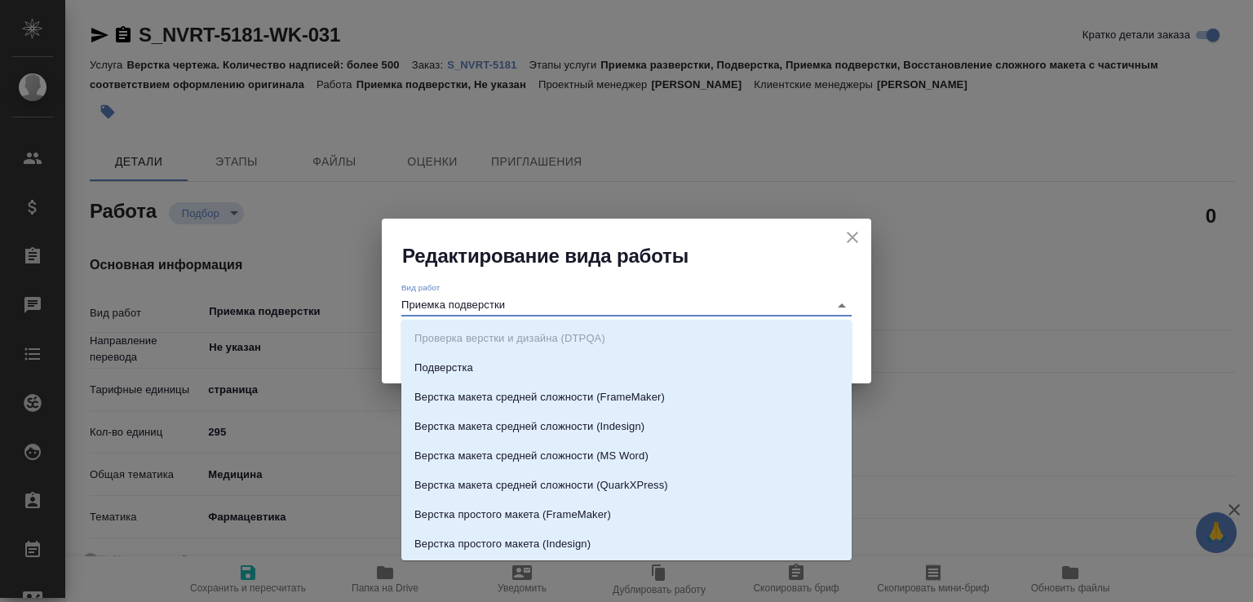
click at [481, 307] on input "Приемка подверстки" at bounding box center [611, 305] width 419 height 20
type textarea "x"
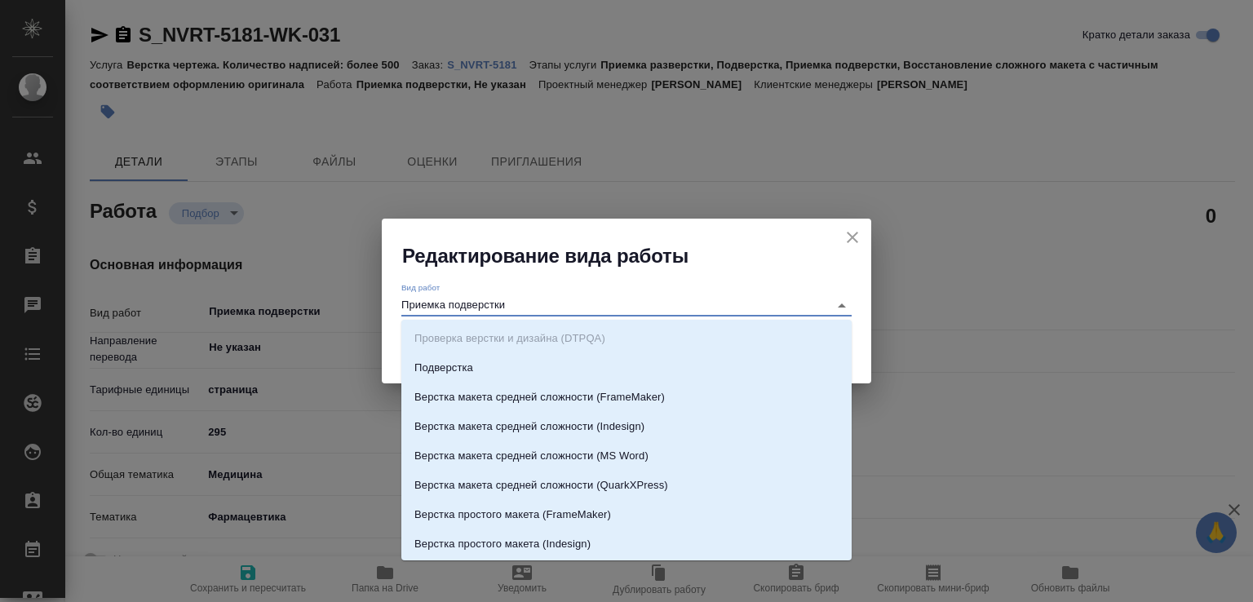
type textarea "x"
click at [479, 307] on input "Приемка подверстки" at bounding box center [611, 305] width 419 height 20
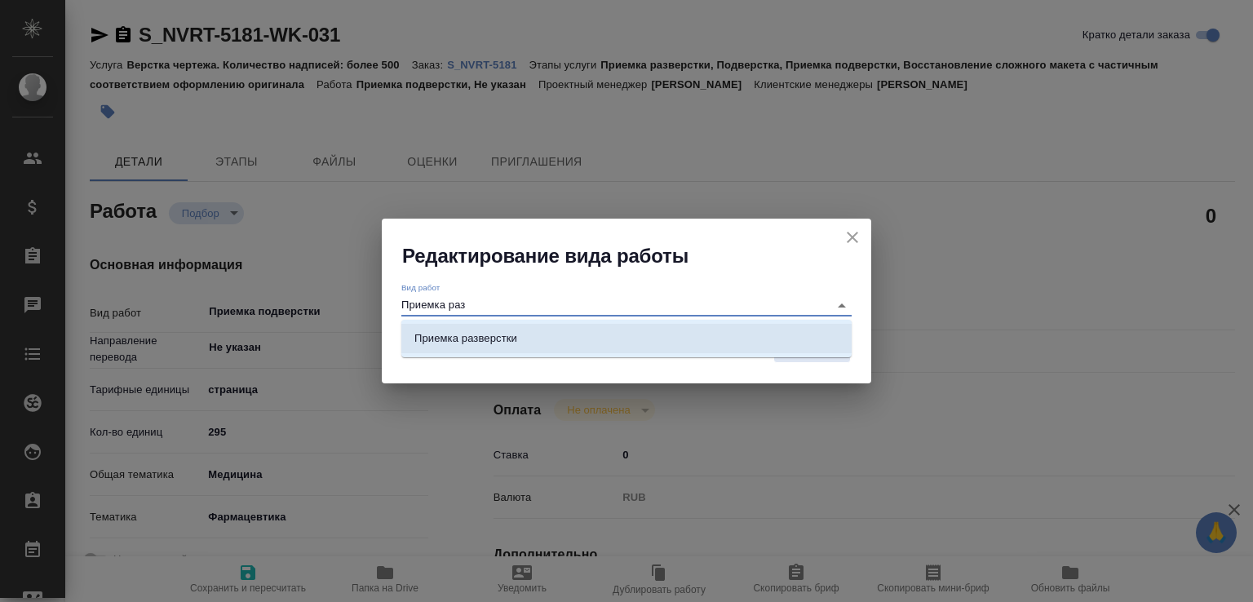
click at [507, 332] on p "Приемка разверстки" at bounding box center [466, 339] width 103 height 16
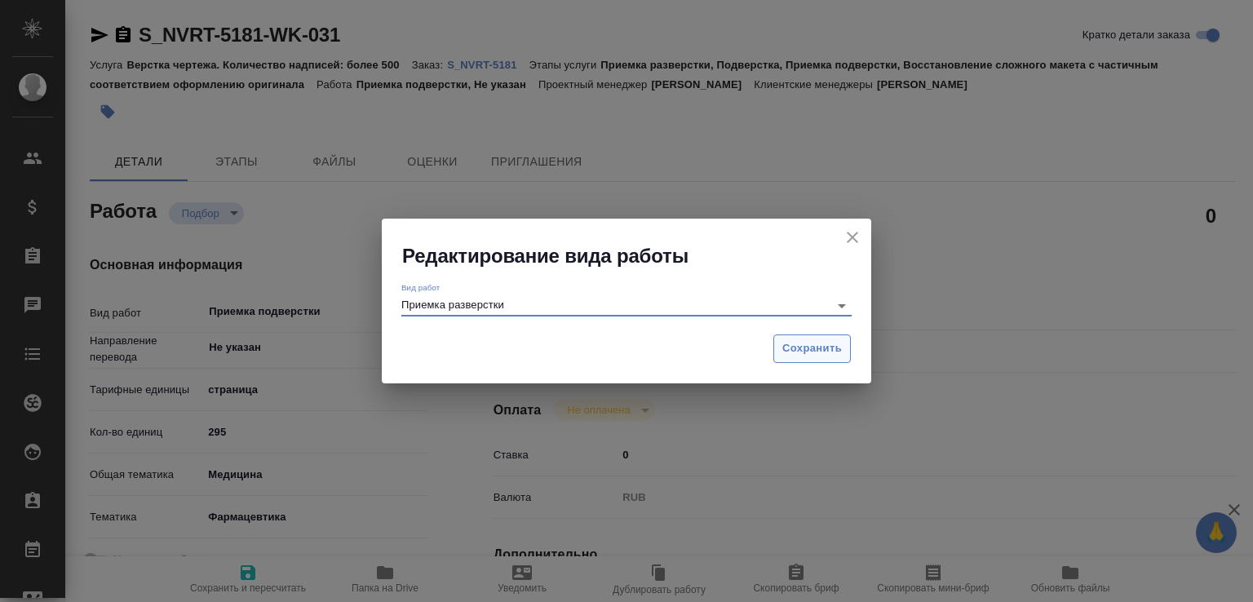
type input "Приемка разверстки"
click at [812, 341] on span "Сохранить" at bounding box center [813, 348] width 60 height 19
type textarea "x"
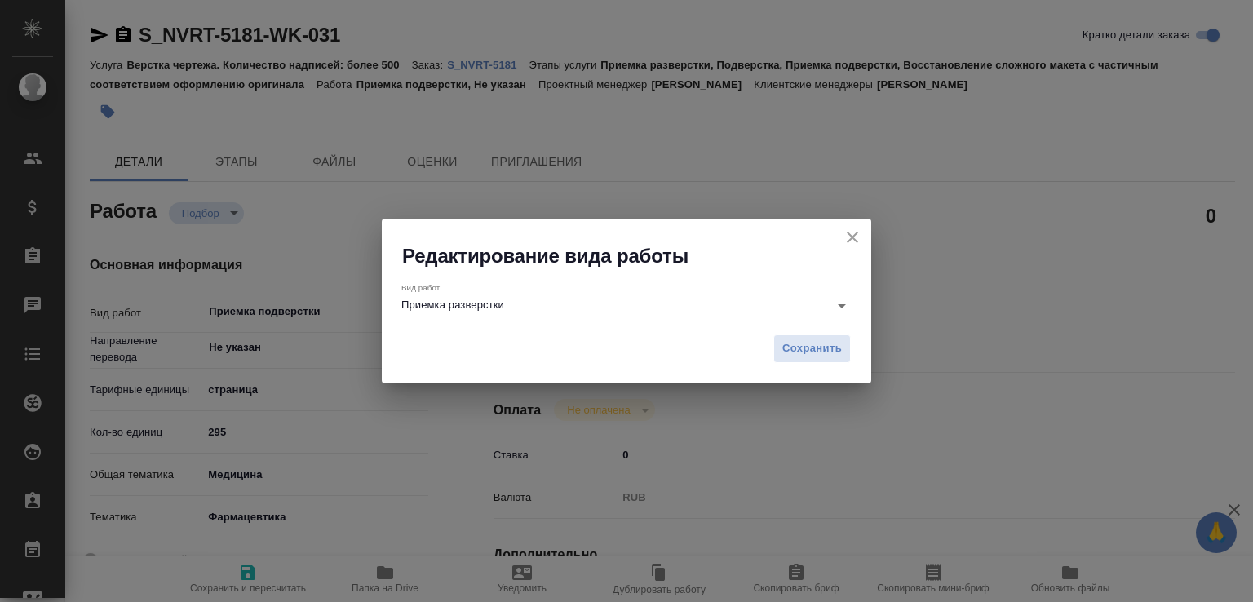
type textarea "x"
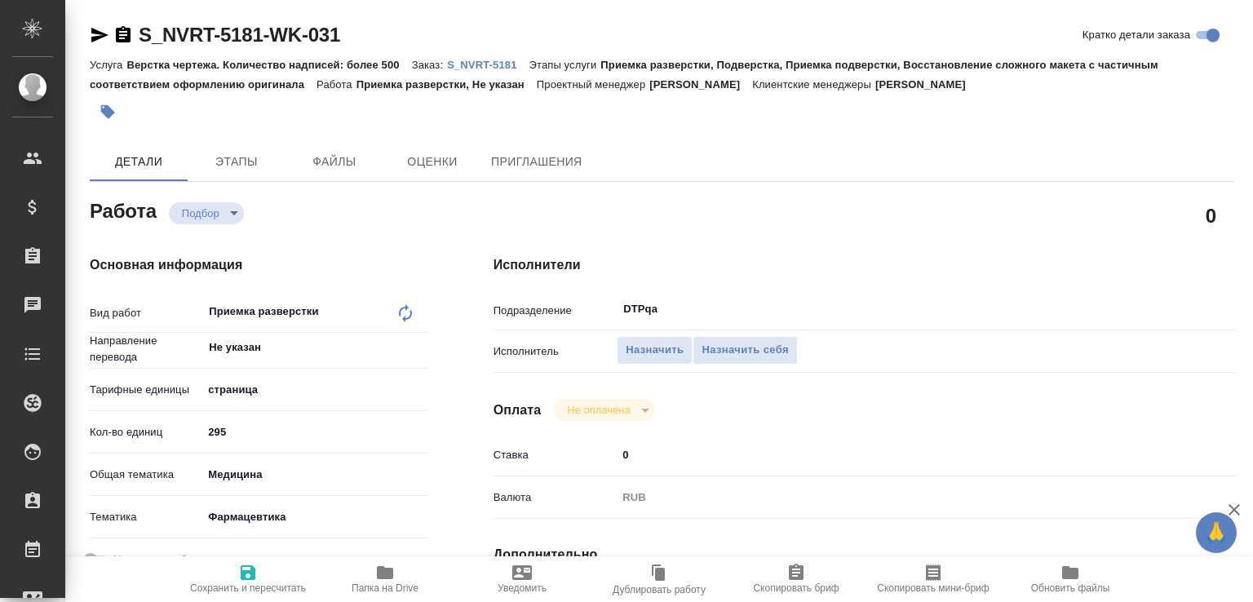
type textarea "x"
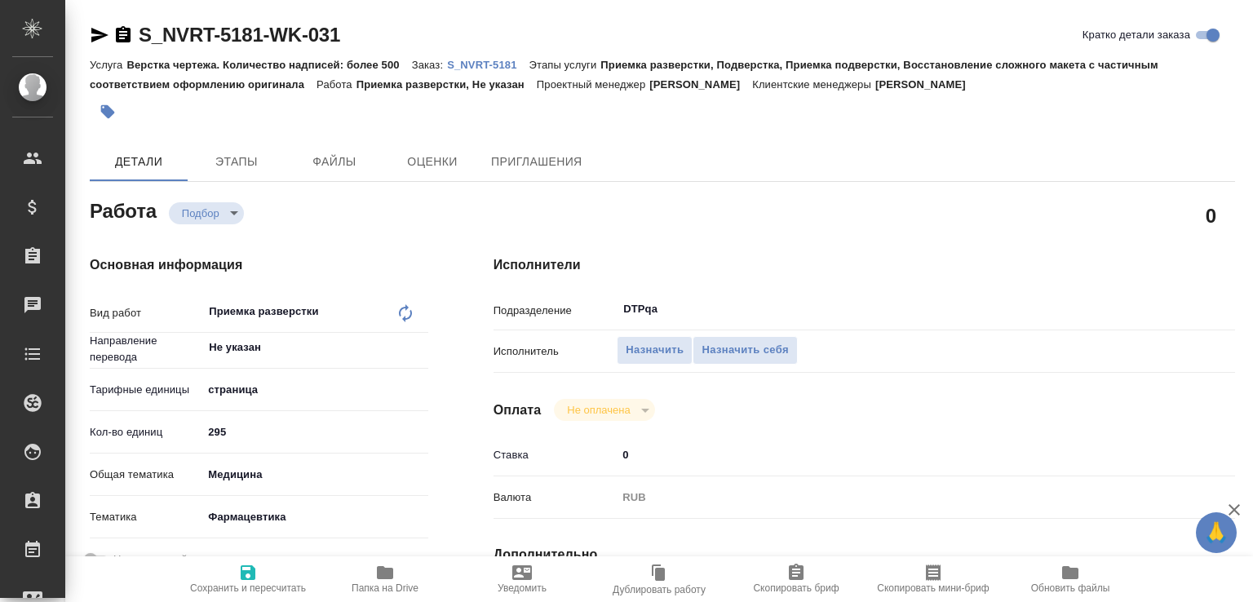
type textarea "x"
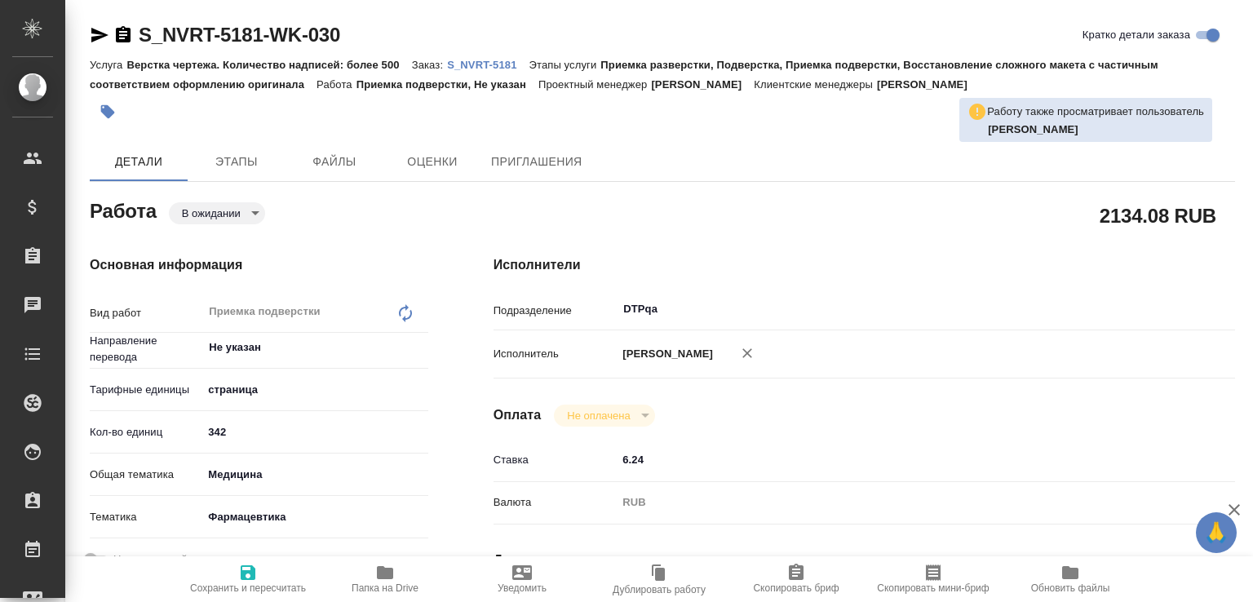
click at [406, 310] on icon at bounding box center [406, 314] width 20 height 20
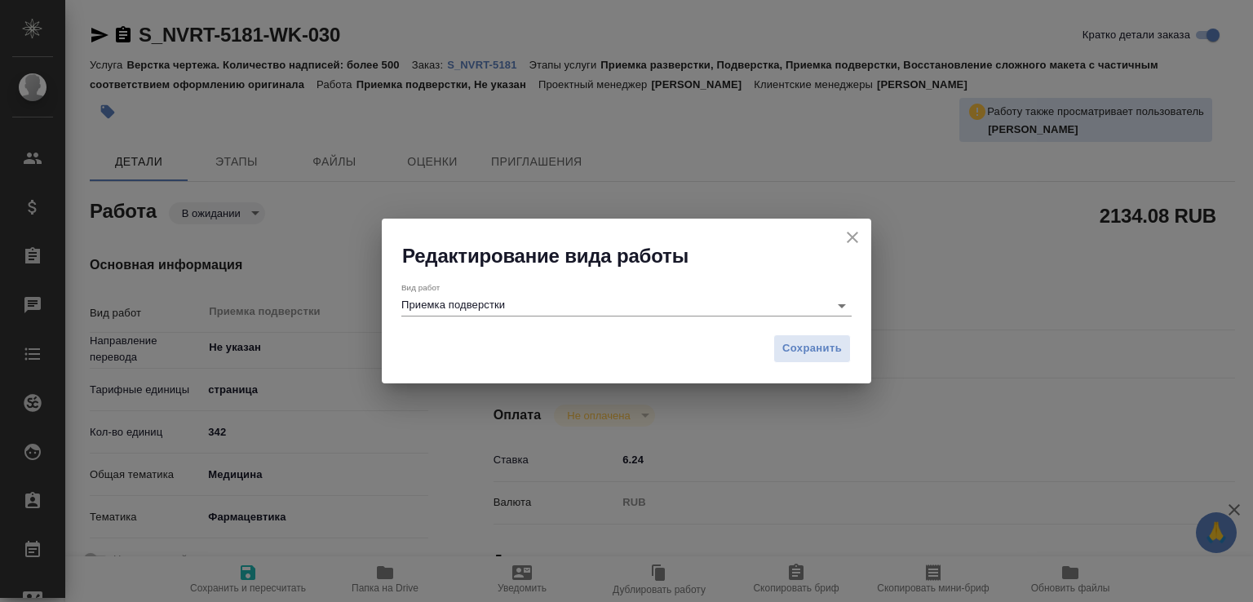
click at [534, 305] on input "Приемка подверстки" at bounding box center [611, 305] width 419 height 20
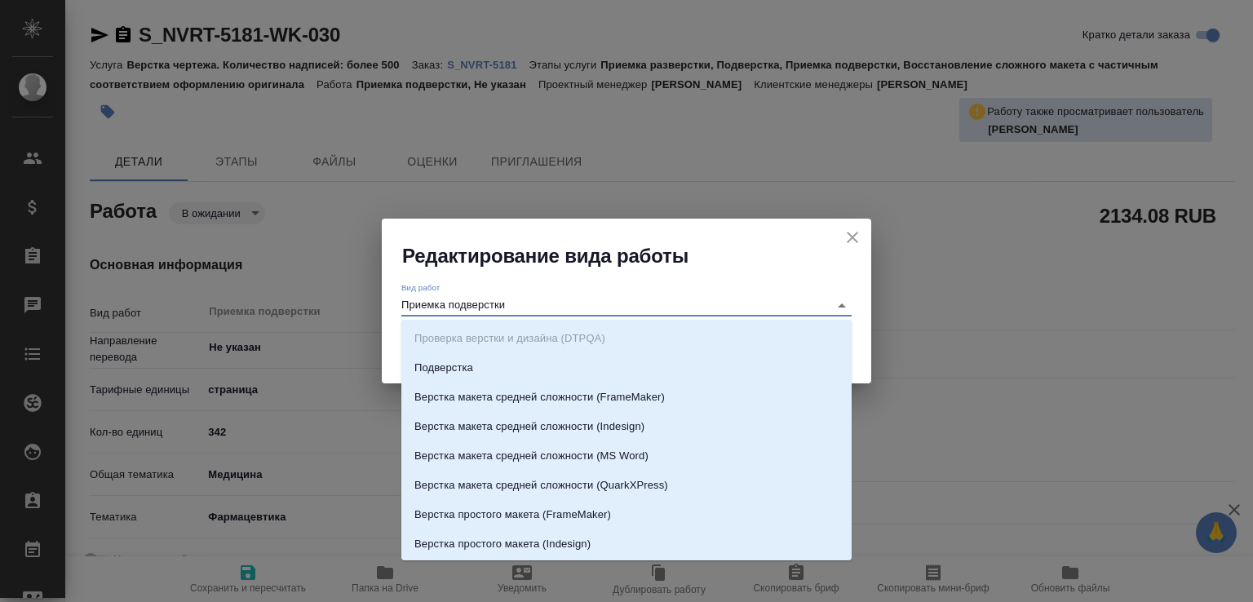
click at [493, 304] on input "Приемка подверстки" at bounding box center [611, 305] width 419 height 20
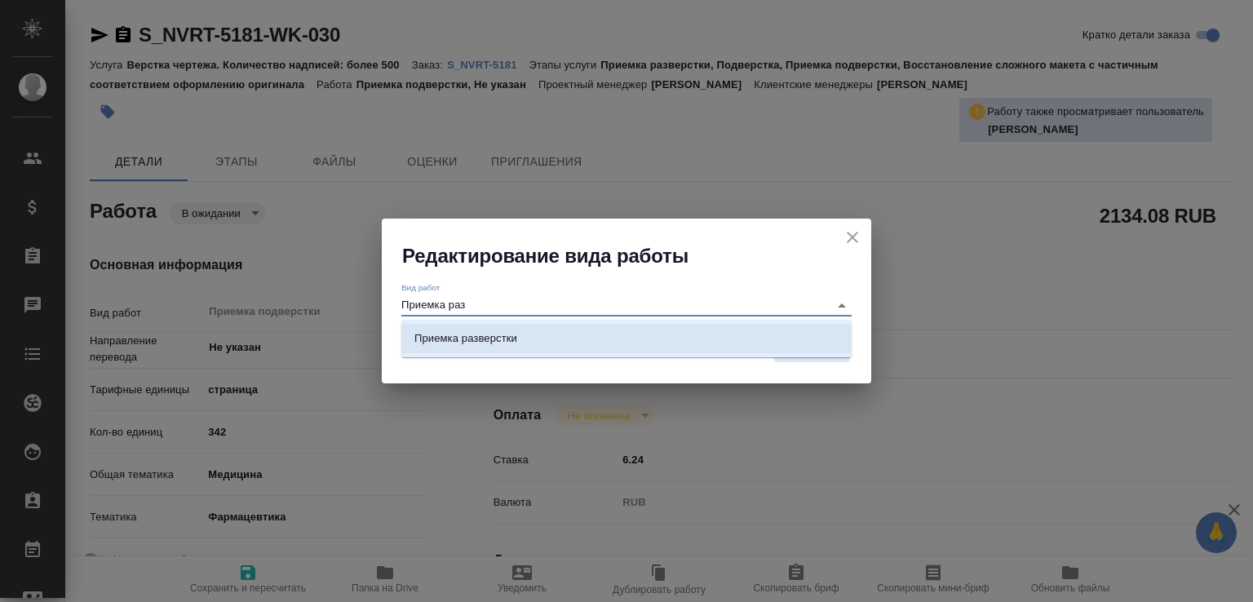
click at [493, 331] on p "Приемка разверстки" at bounding box center [466, 339] width 103 height 16
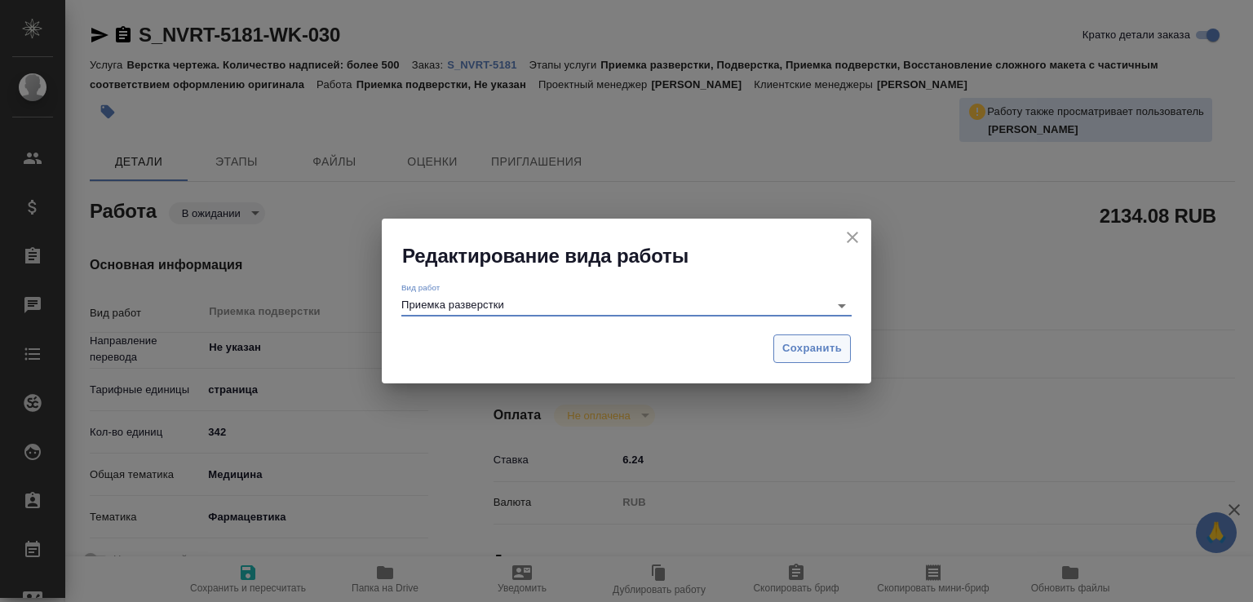
type input "Приемка разверстки"
click at [795, 353] on span "Сохранить" at bounding box center [813, 348] width 60 height 19
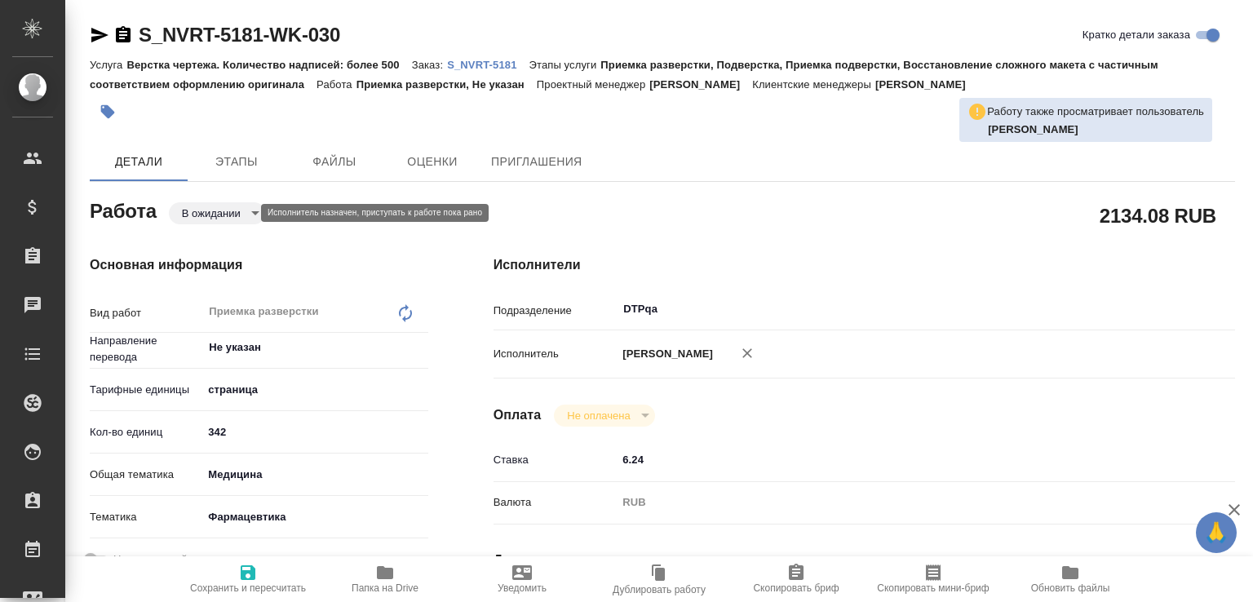
type textarea "x"
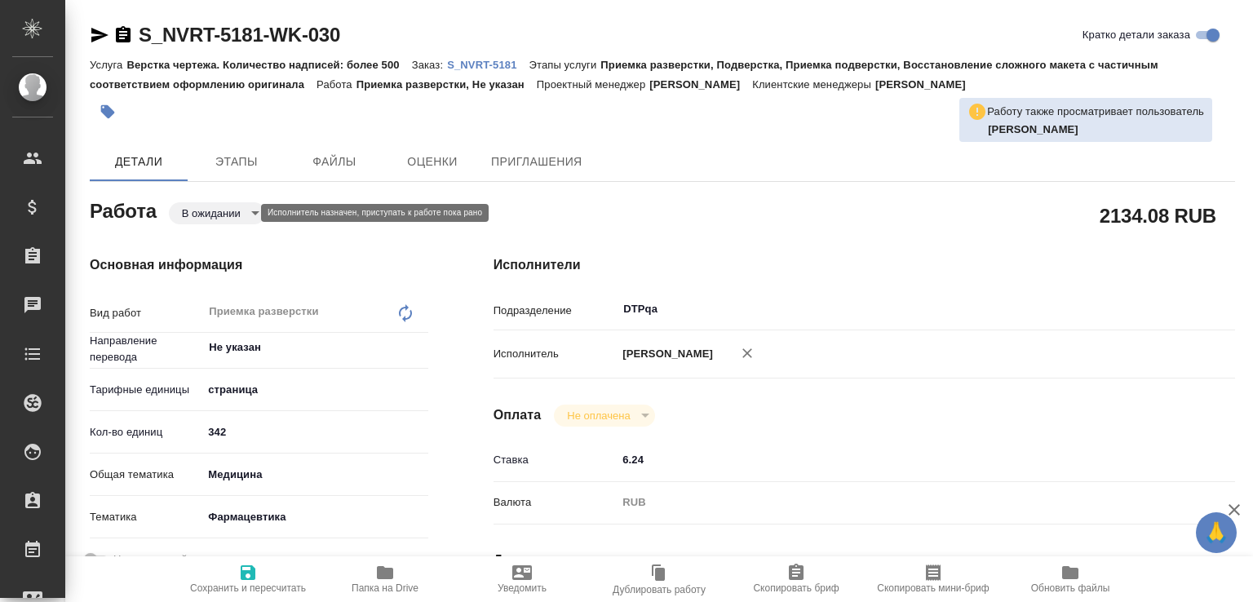
type textarea "x"
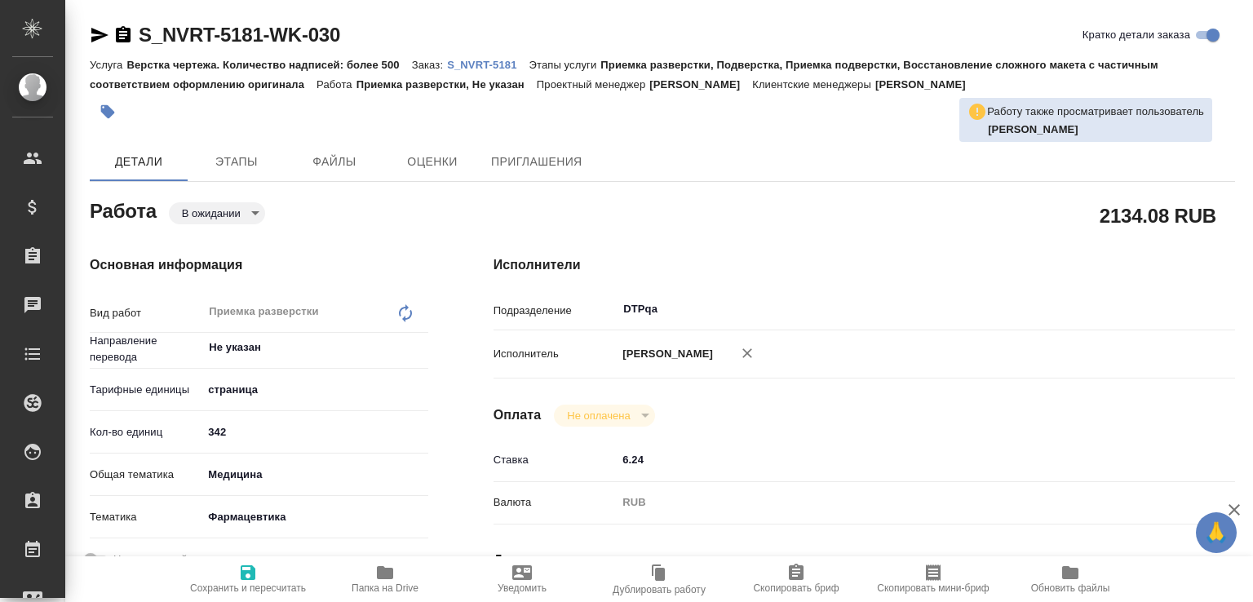
type textarea "x"
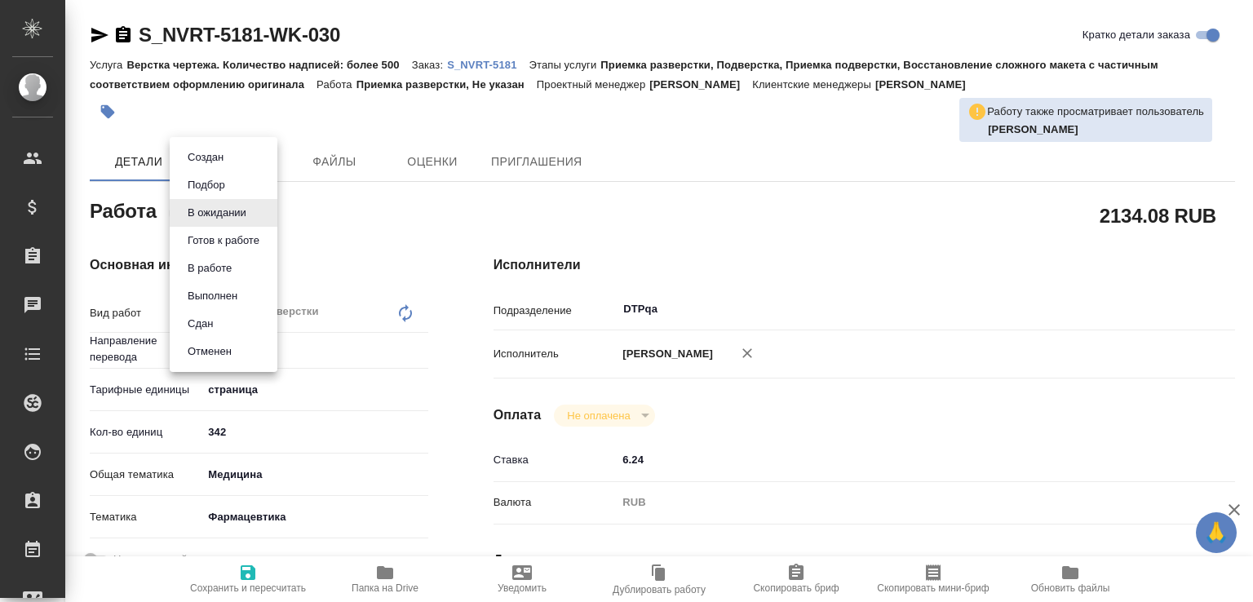
click at [237, 211] on body "🙏 .cls-1 fill:#fff; AWATERA Малофеева Екатерина e.malofeeva Клиенты Спецификаци…" at bounding box center [626, 301] width 1253 height 602
type textarea "x"
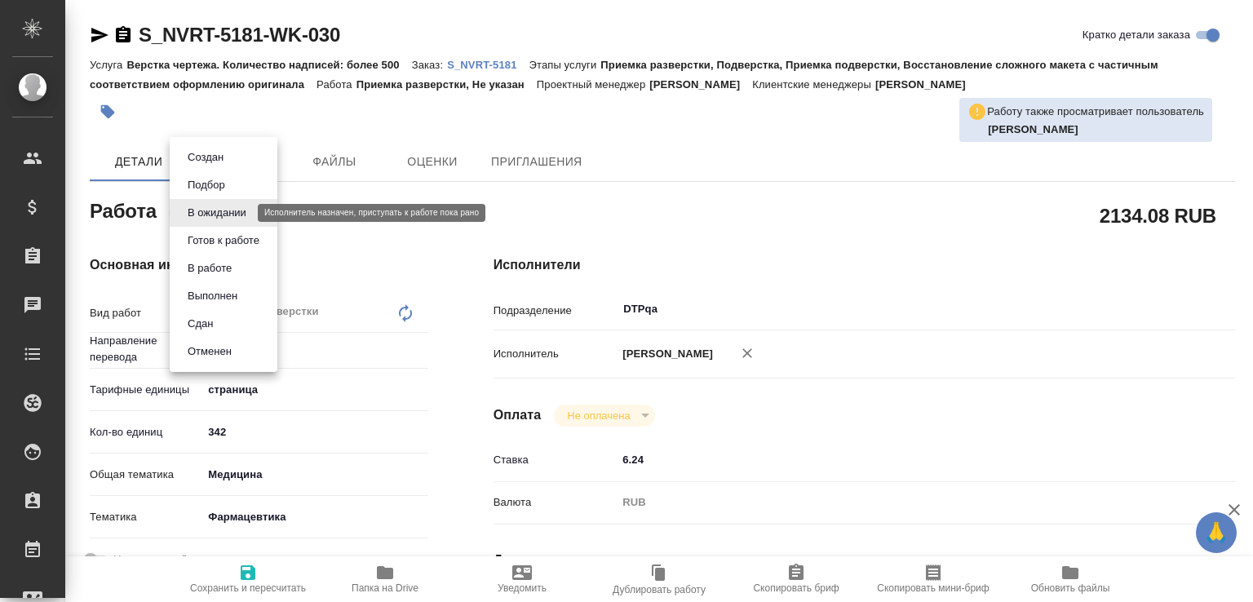
type textarea "x"
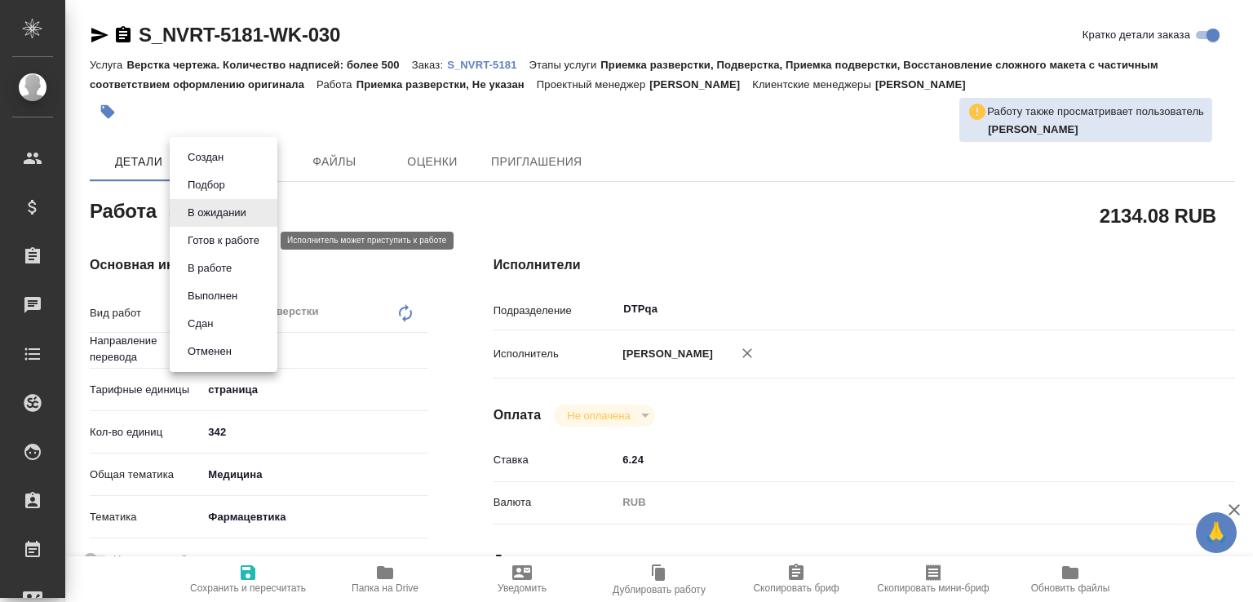
click at [245, 238] on button "Готов к работе" at bounding box center [224, 241] width 82 height 18
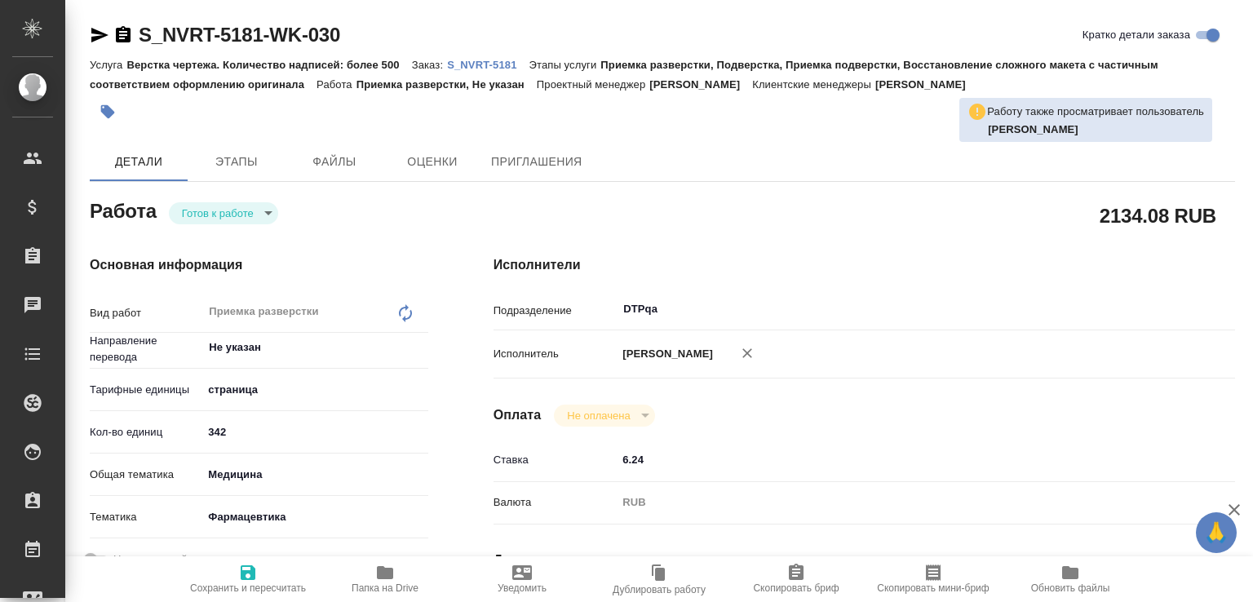
type textarea "x"
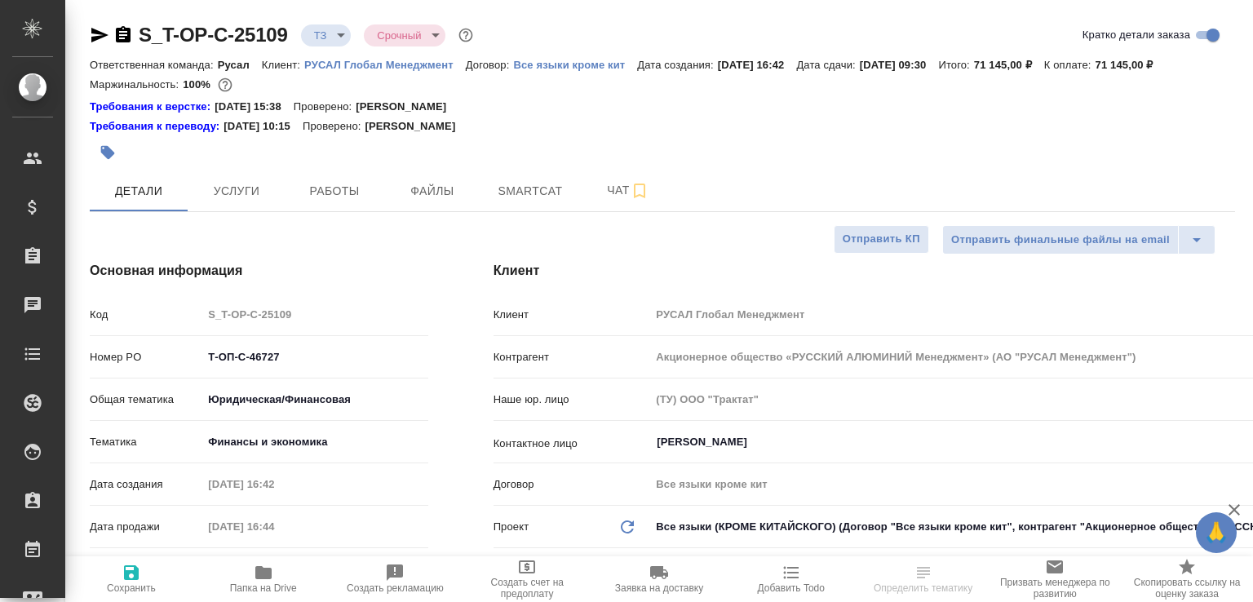
select select "RU"
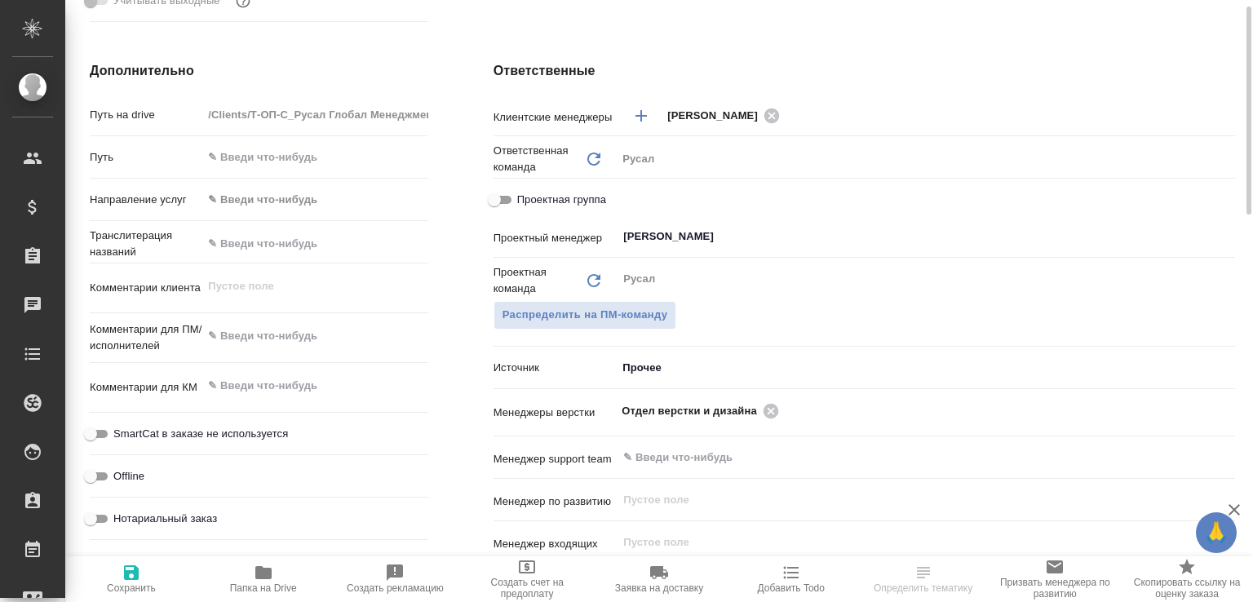
scroll to position [778, 0]
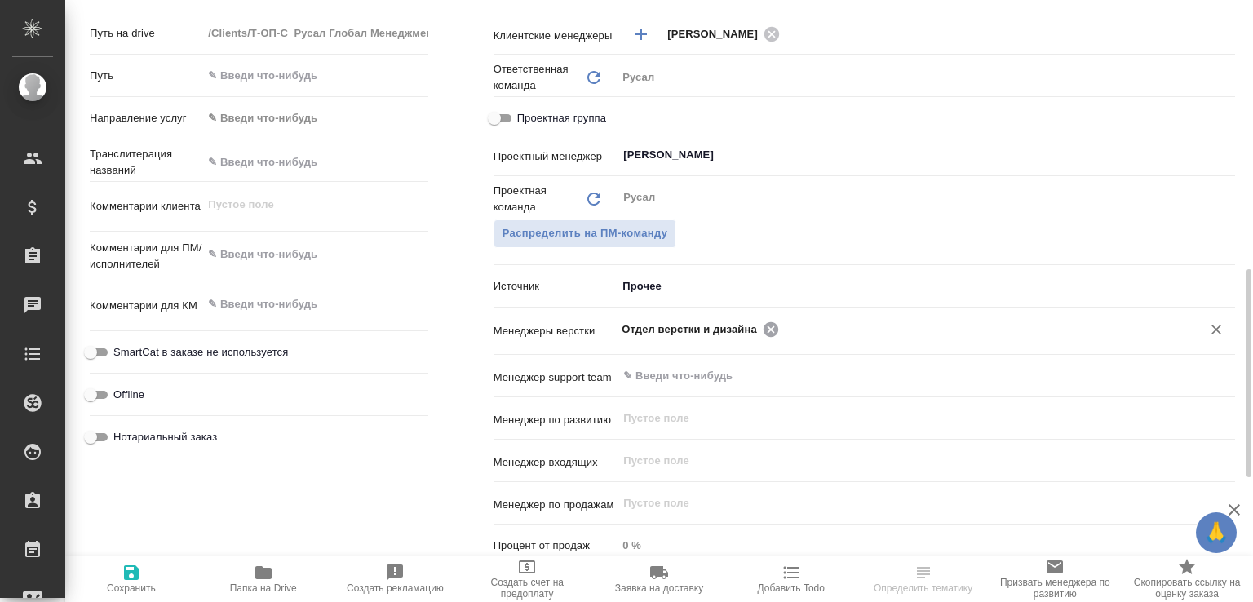
click at [770, 336] on icon at bounding box center [771, 329] width 15 height 15
click at [770, 339] on input "text" at bounding box center [899, 329] width 554 height 20
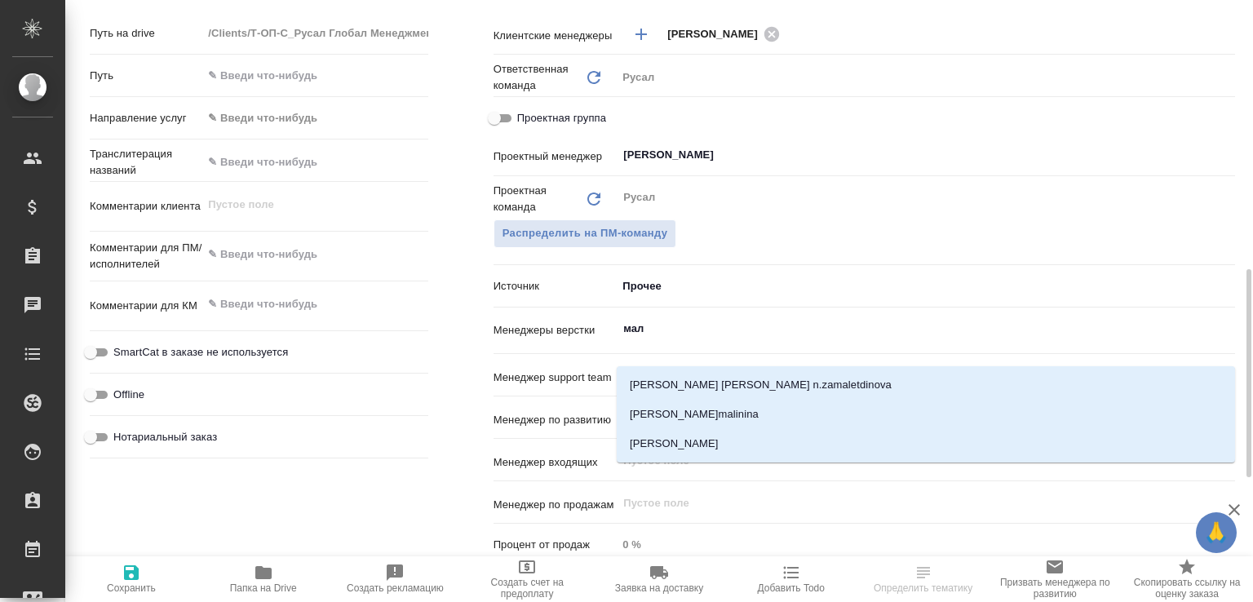
type input "мало"
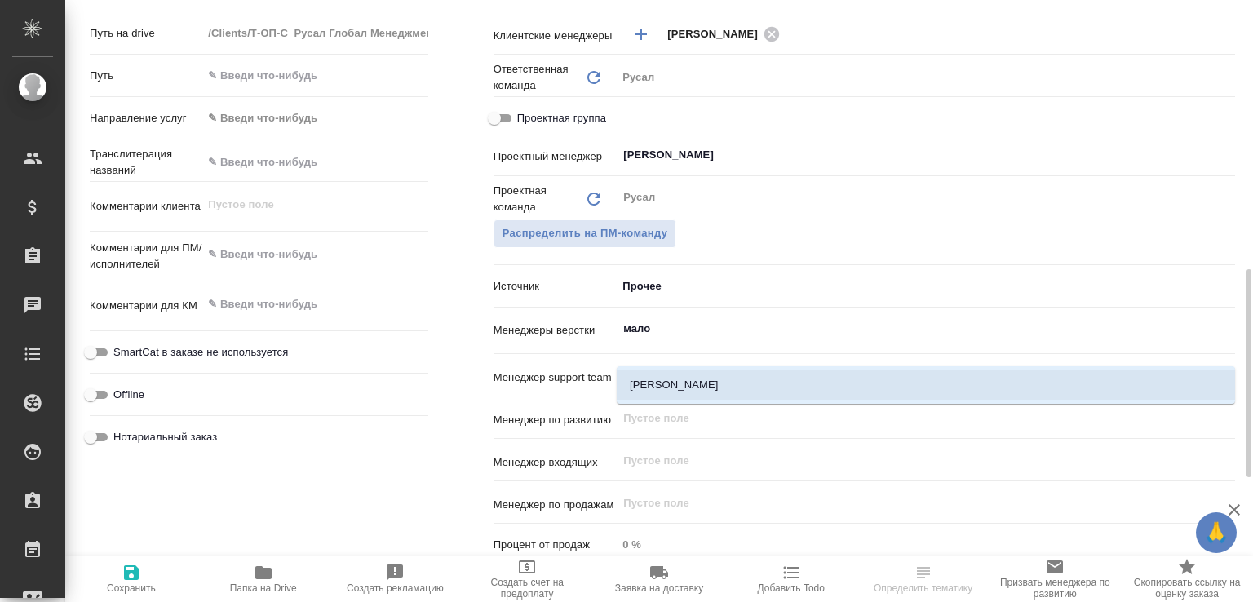
click at [673, 382] on li "[PERSON_NAME]" at bounding box center [926, 384] width 619 height 29
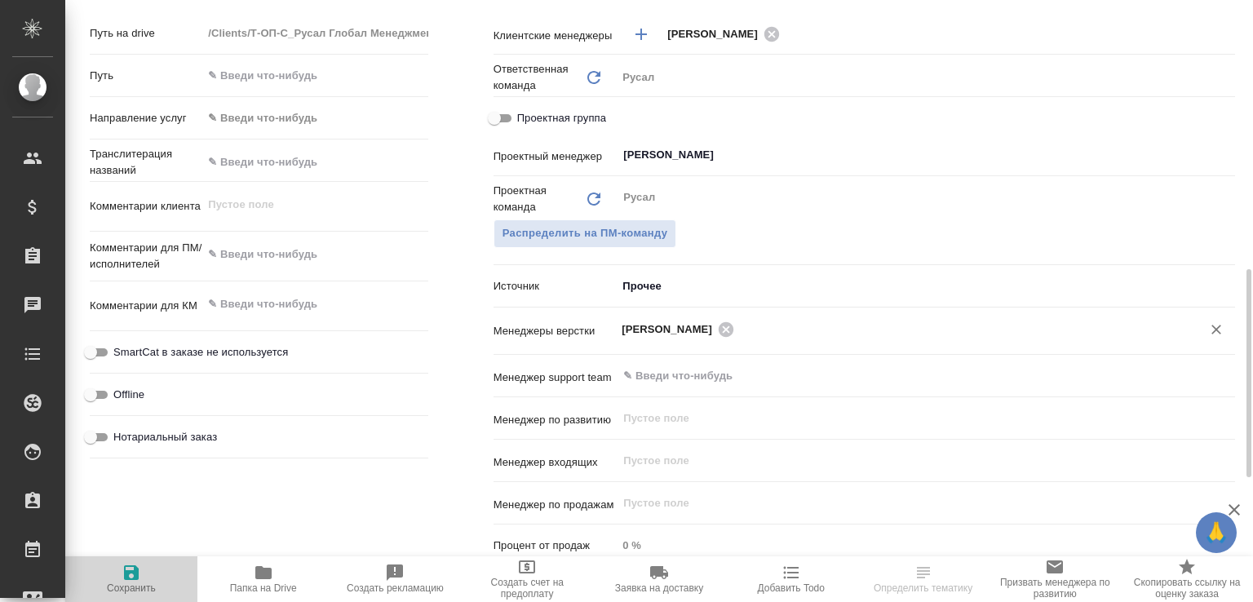
click at [142, 566] on span "Сохранить" at bounding box center [131, 578] width 113 height 31
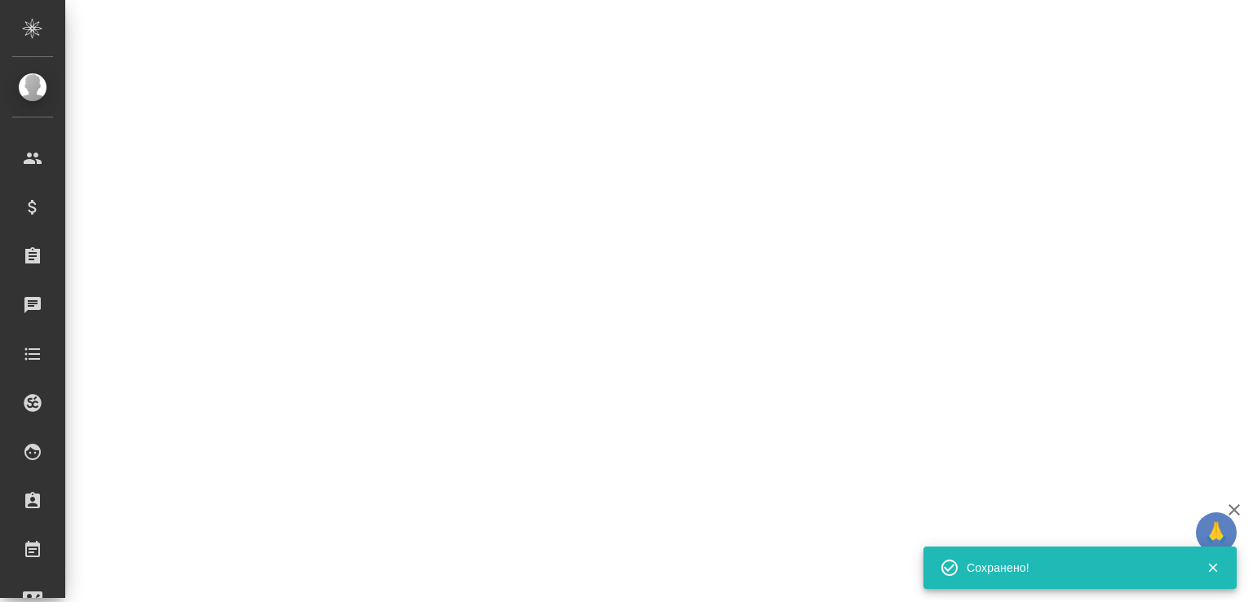
select select "RU"
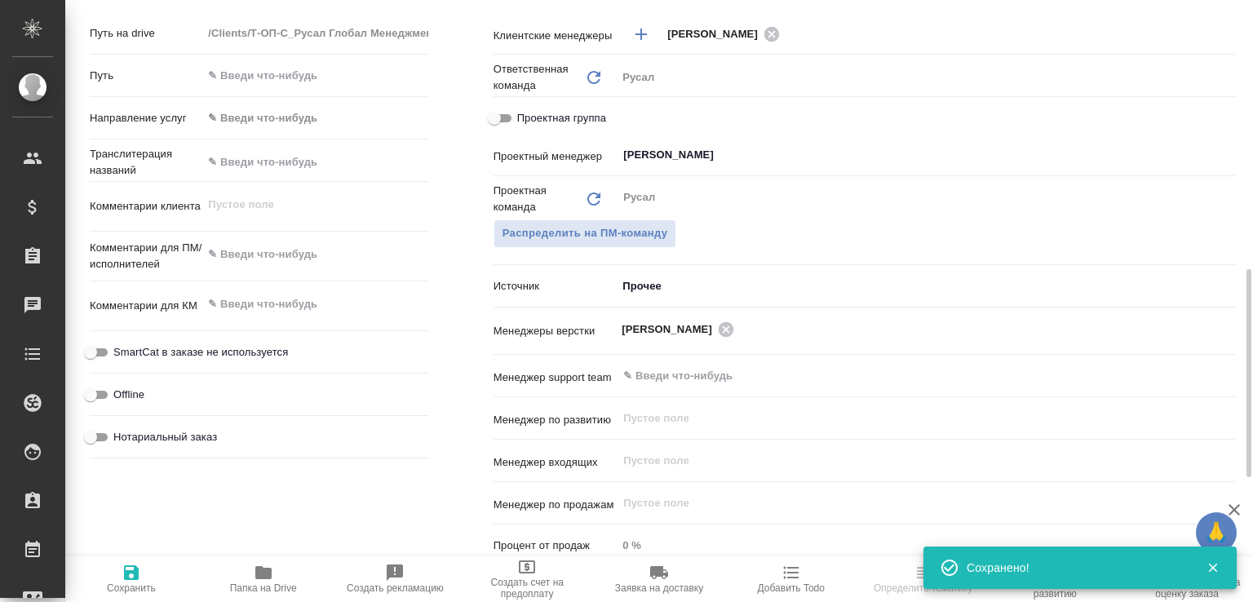
select select "RU"
type textarea "x"
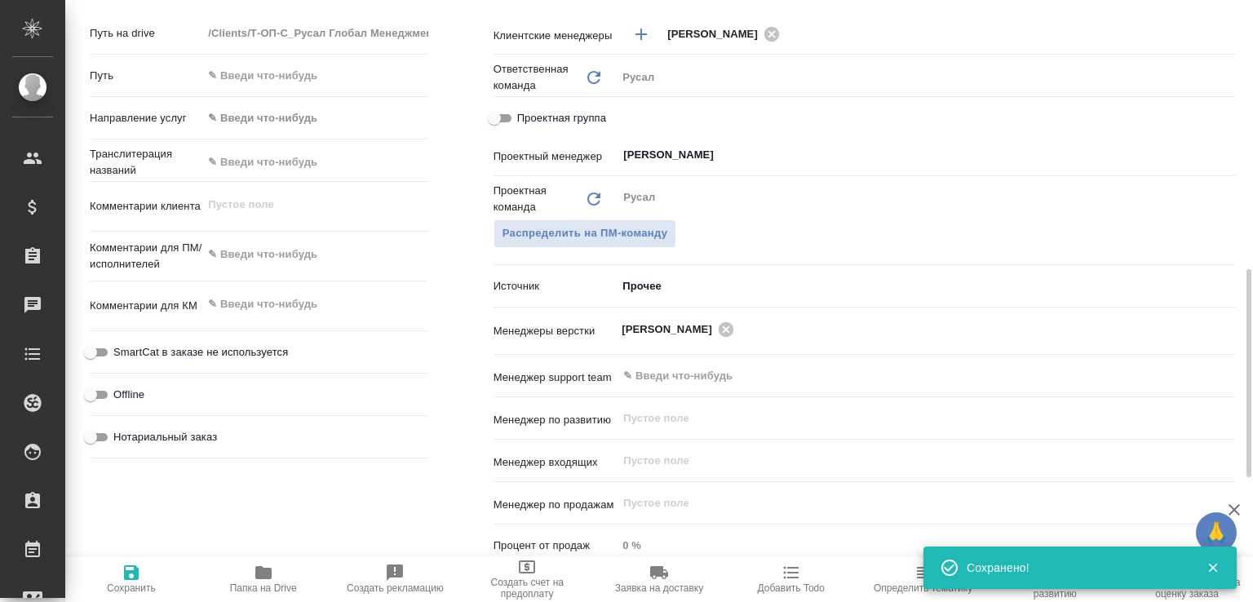
type textarea "x"
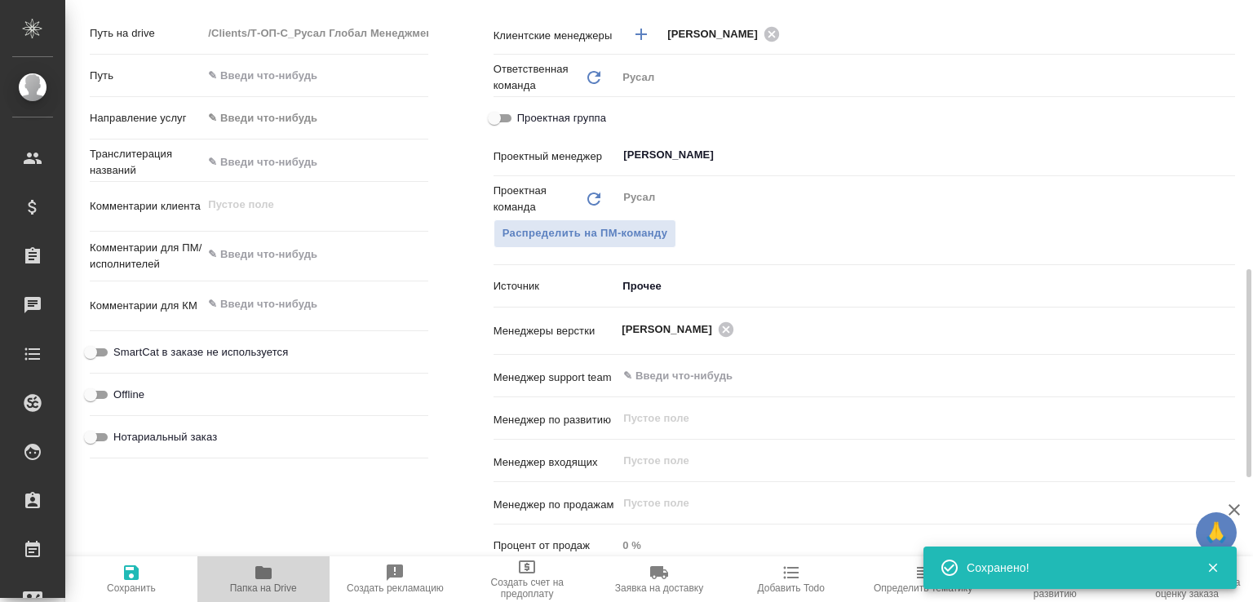
click at [294, 566] on span "Папка на Drive" at bounding box center [263, 578] width 113 height 31
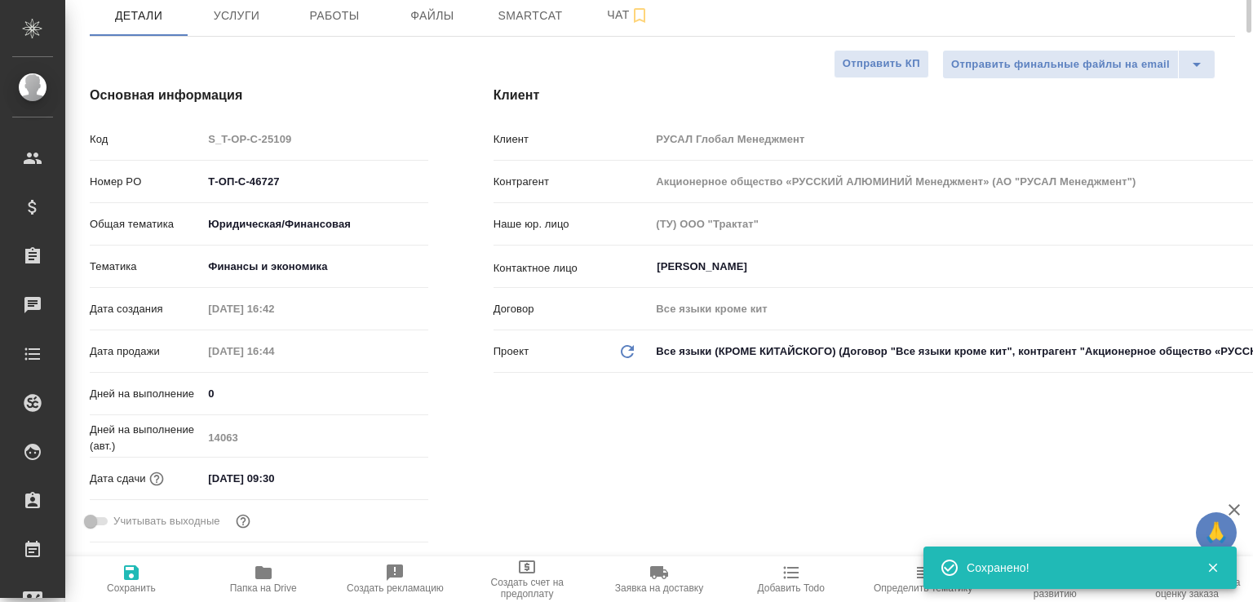
type textarea "x"
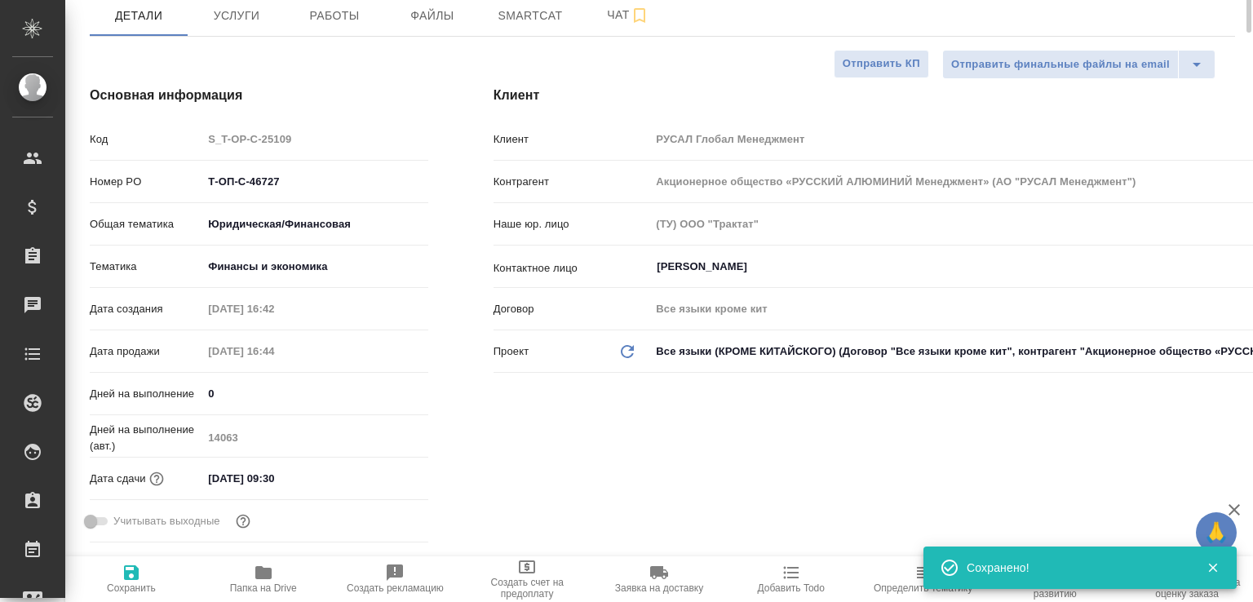
type textarea "x"
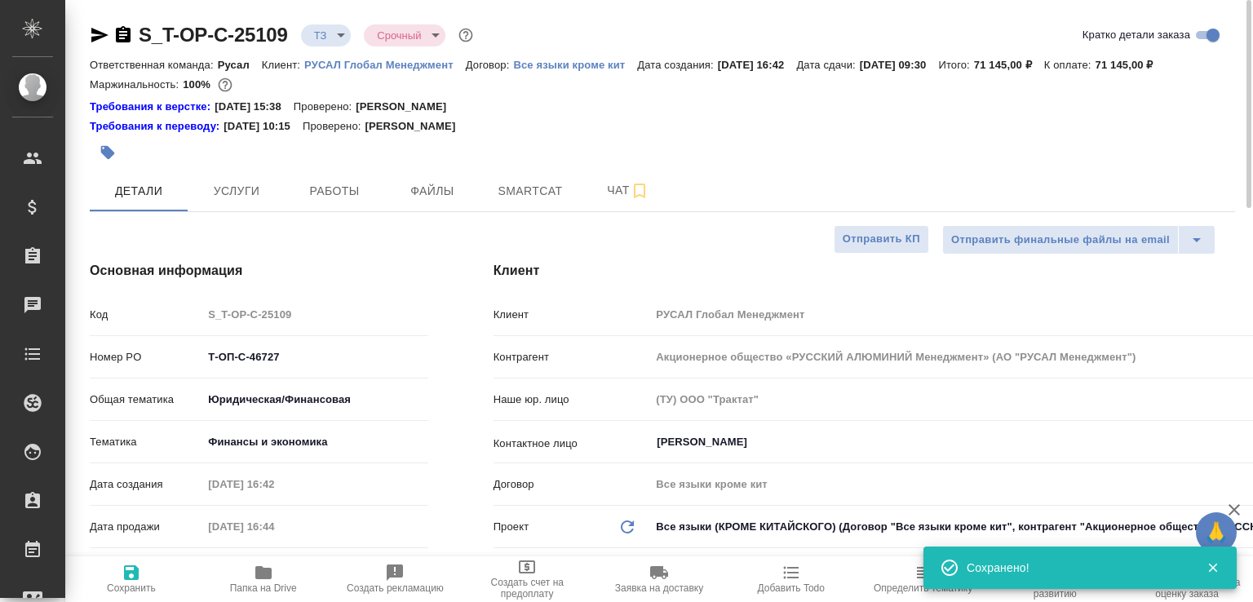
click at [124, 38] on icon "button" at bounding box center [123, 35] width 20 height 20
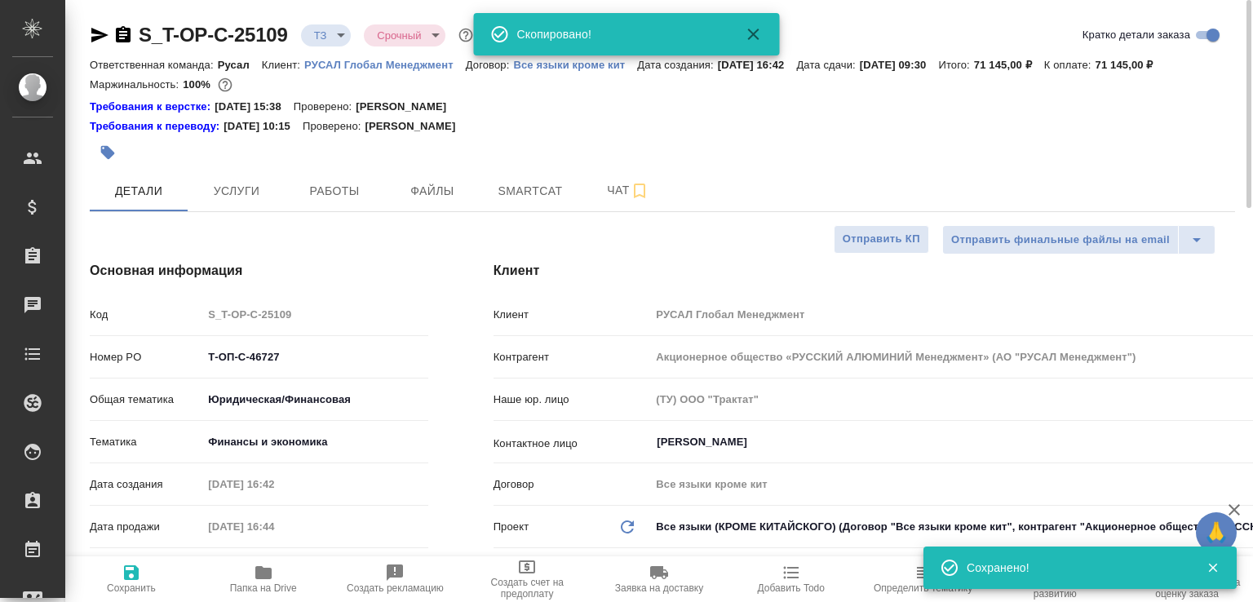
type textarea "x"
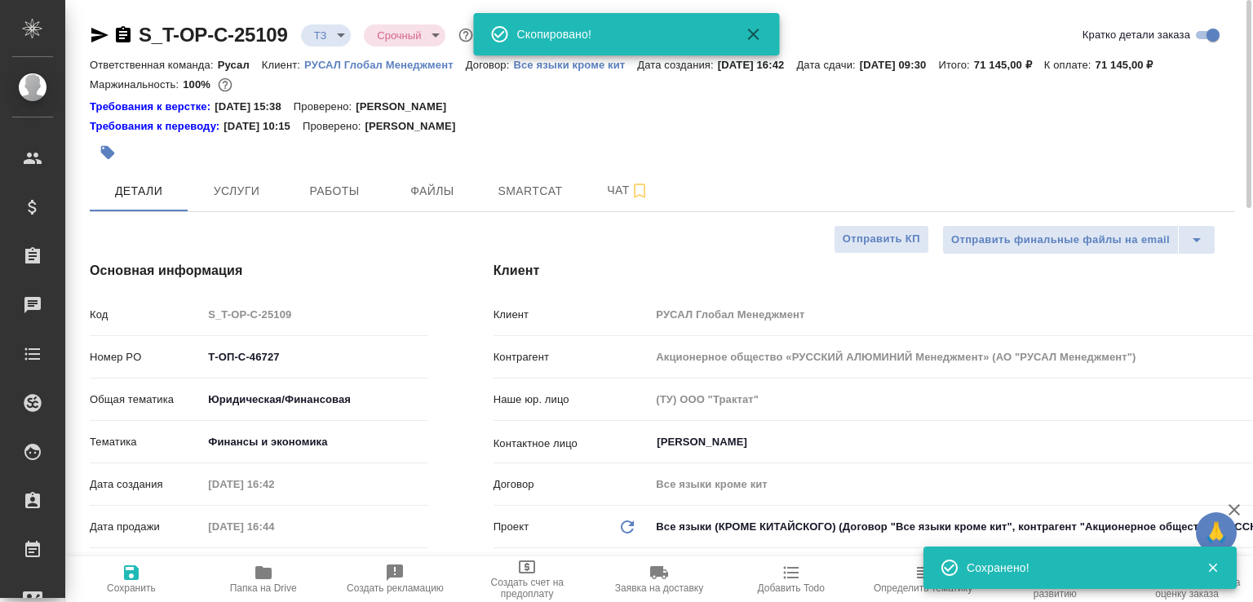
type textarea "x"
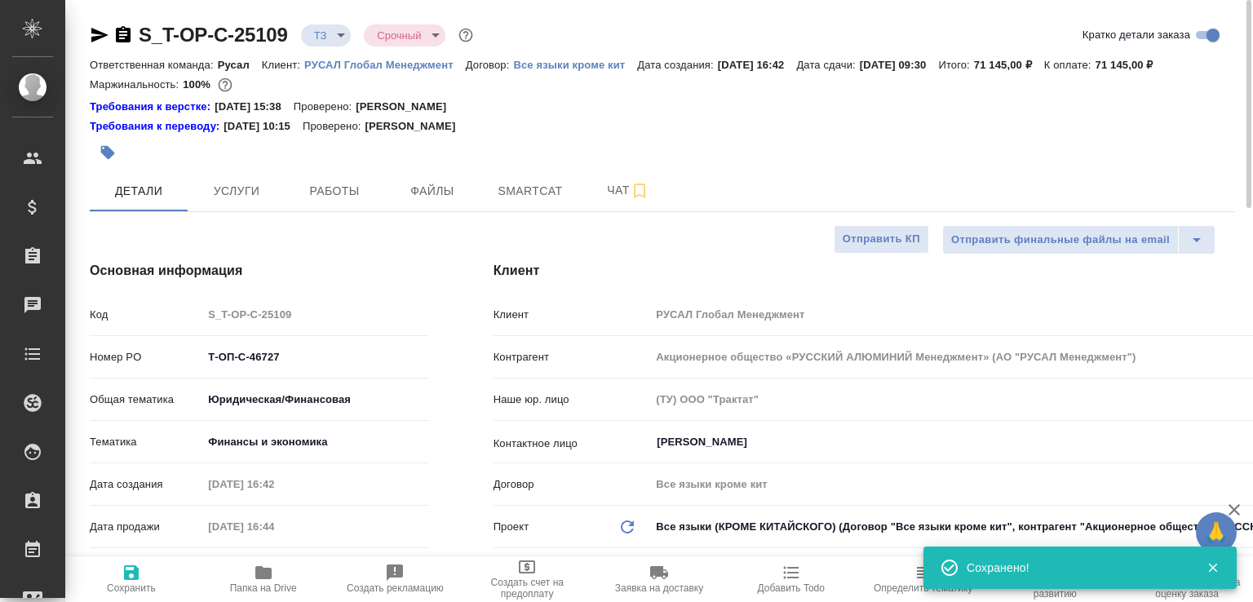
type textarea "x"
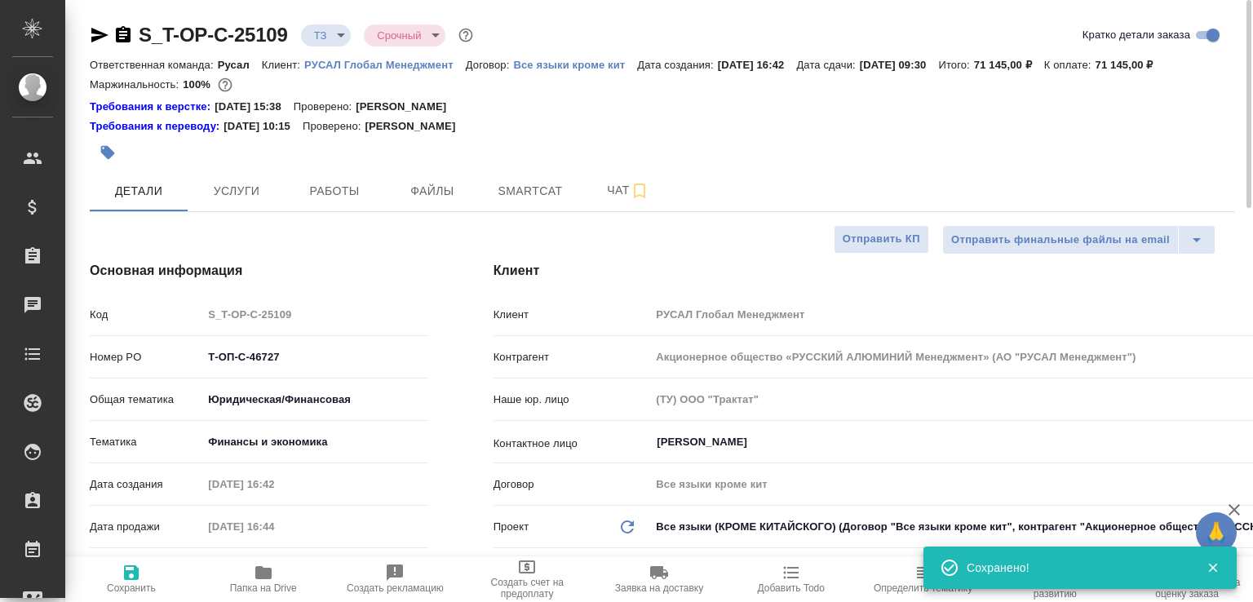
type textarea "x"
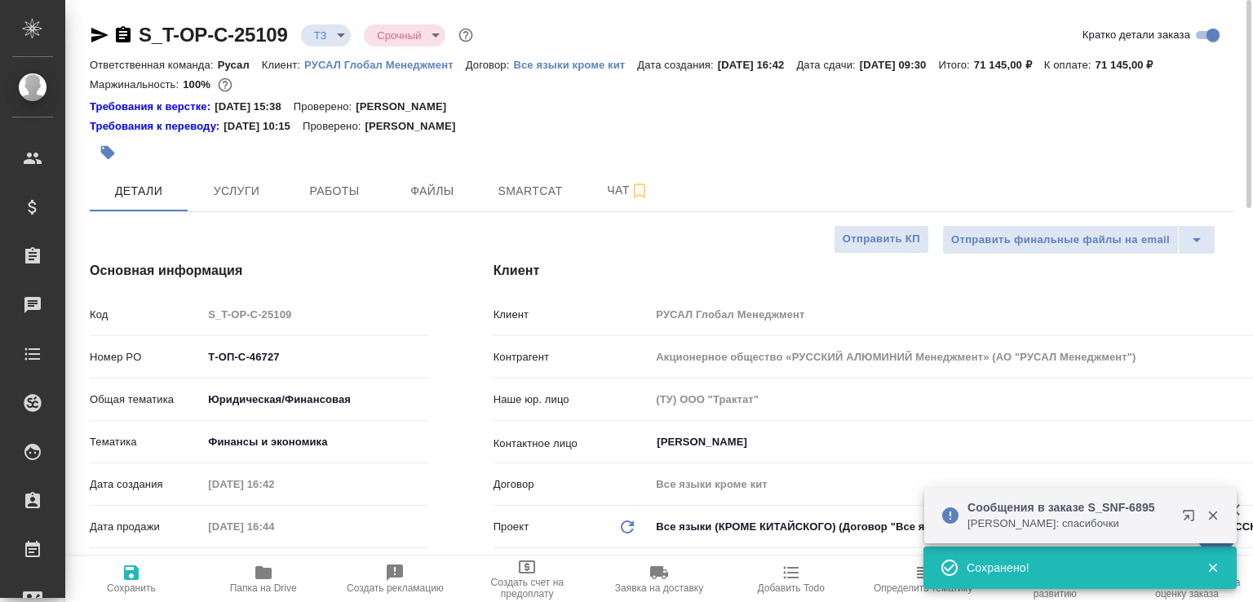
click at [123, 40] on icon "button" at bounding box center [123, 34] width 15 height 16
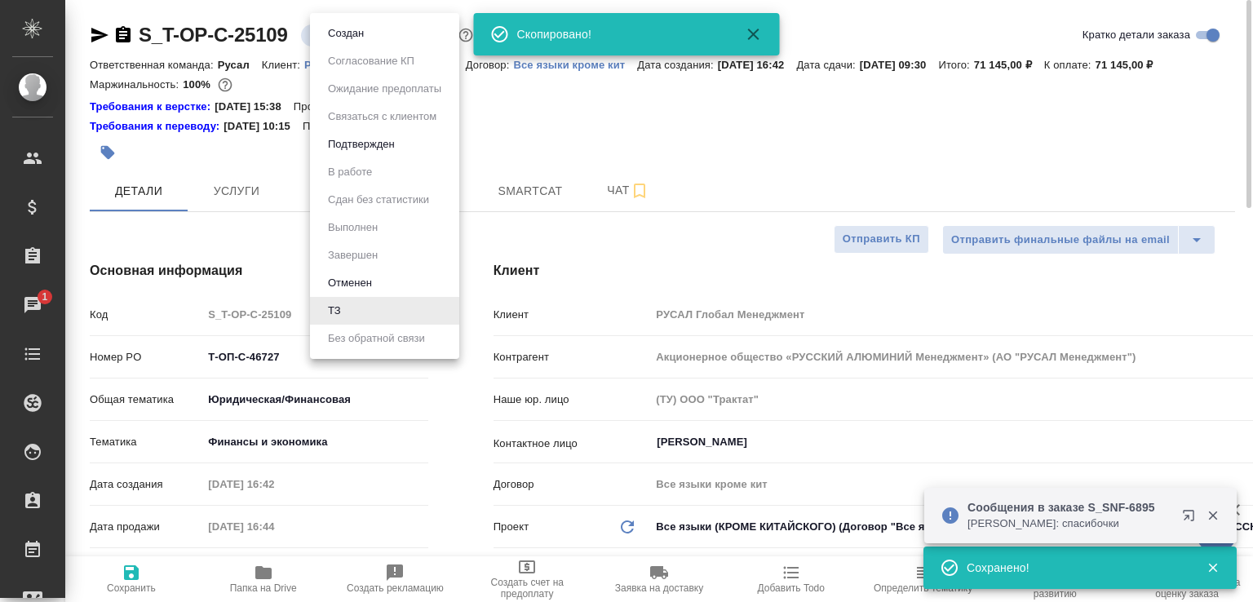
click at [345, 33] on body "🙏 .cls-1 fill:#fff; AWATERA [PERSON_NAME]malofeeva Клиенты Спецификации Заказы …" at bounding box center [626, 301] width 1253 height 602
click at [344, 33] on button "Создан" at bounding box center [346, 33] width 46 height 18
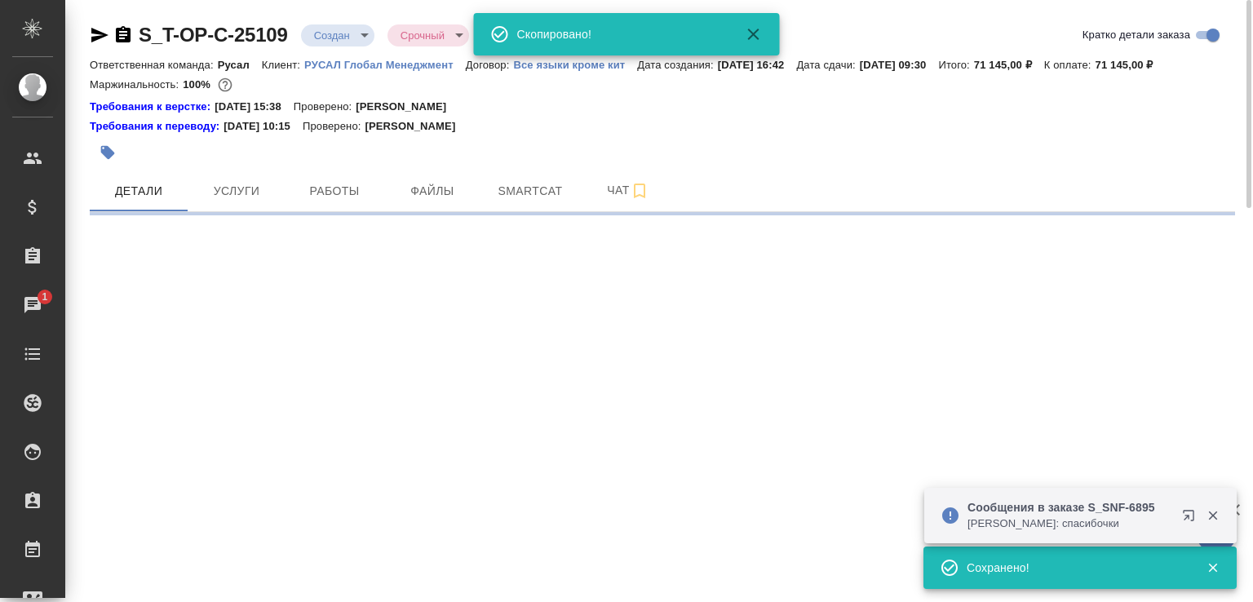
select select "RU"
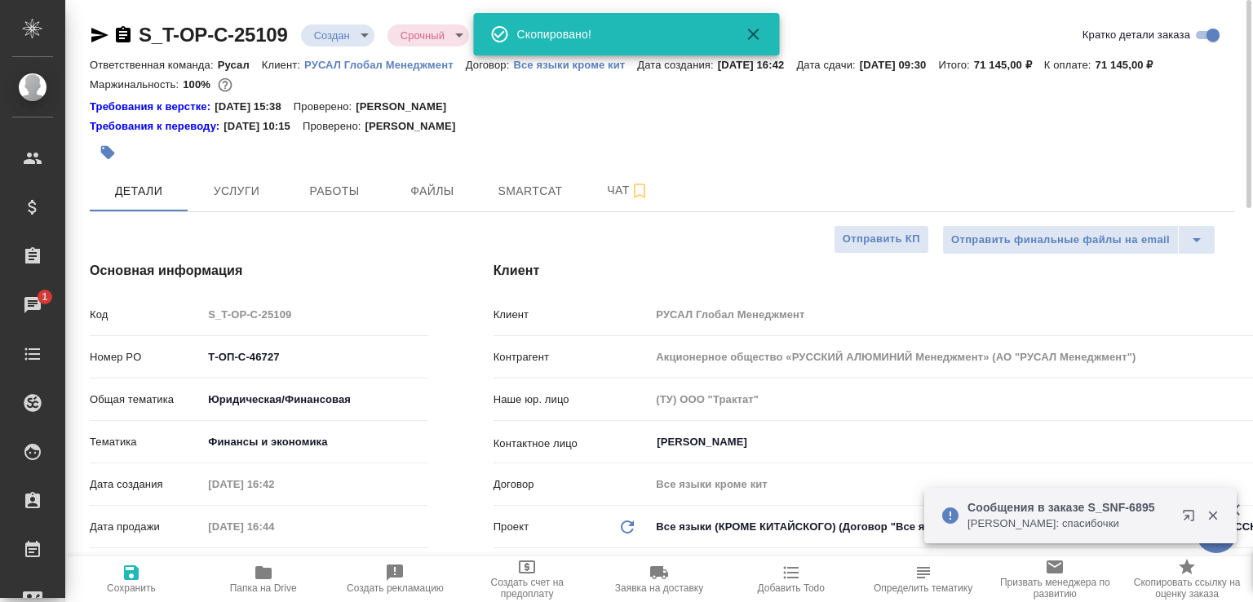
type textarea "x"
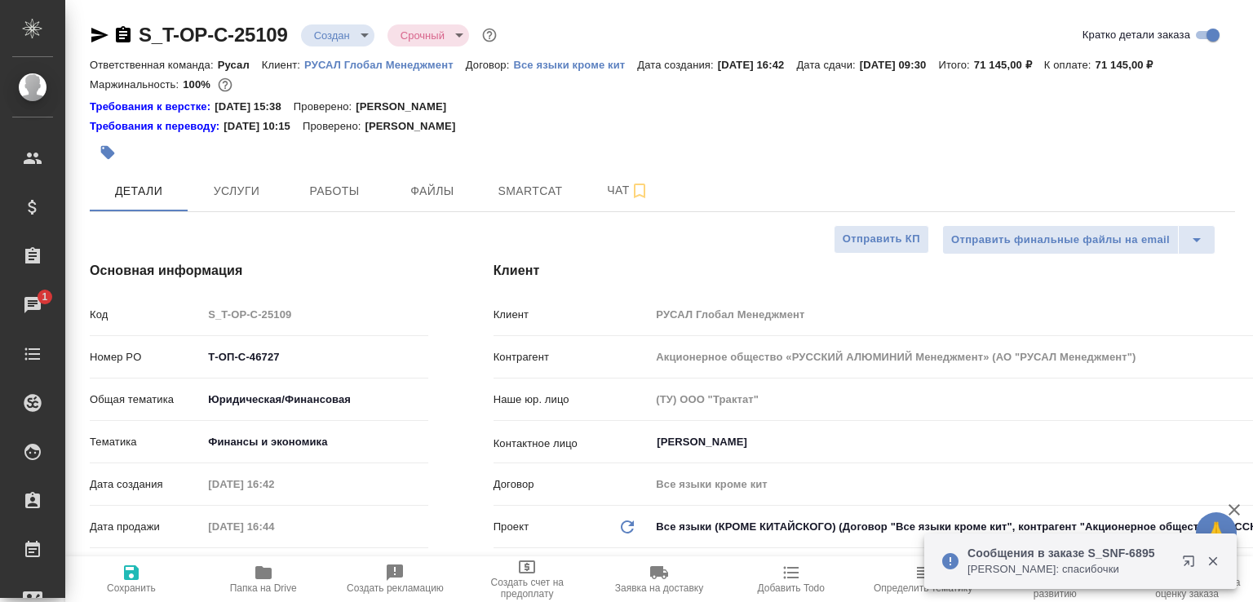
click at [1007, 561] on p "[PERSON_NAME]: спасибочки" at bounding box center [1070, 569] width 204 height 16
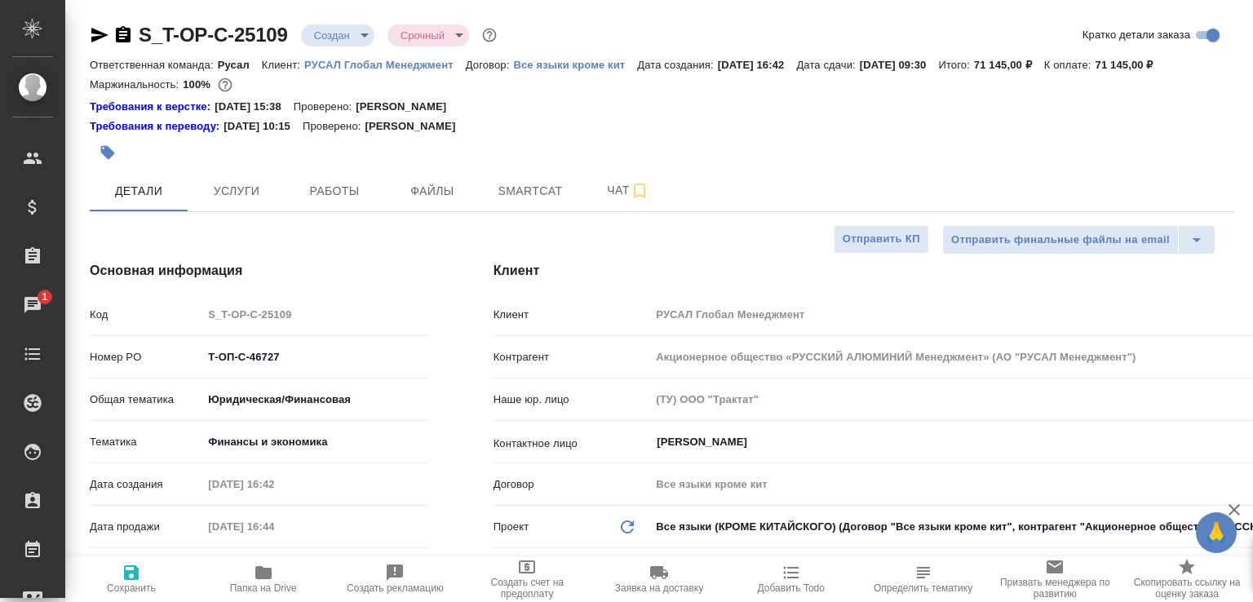
type textarea "x"
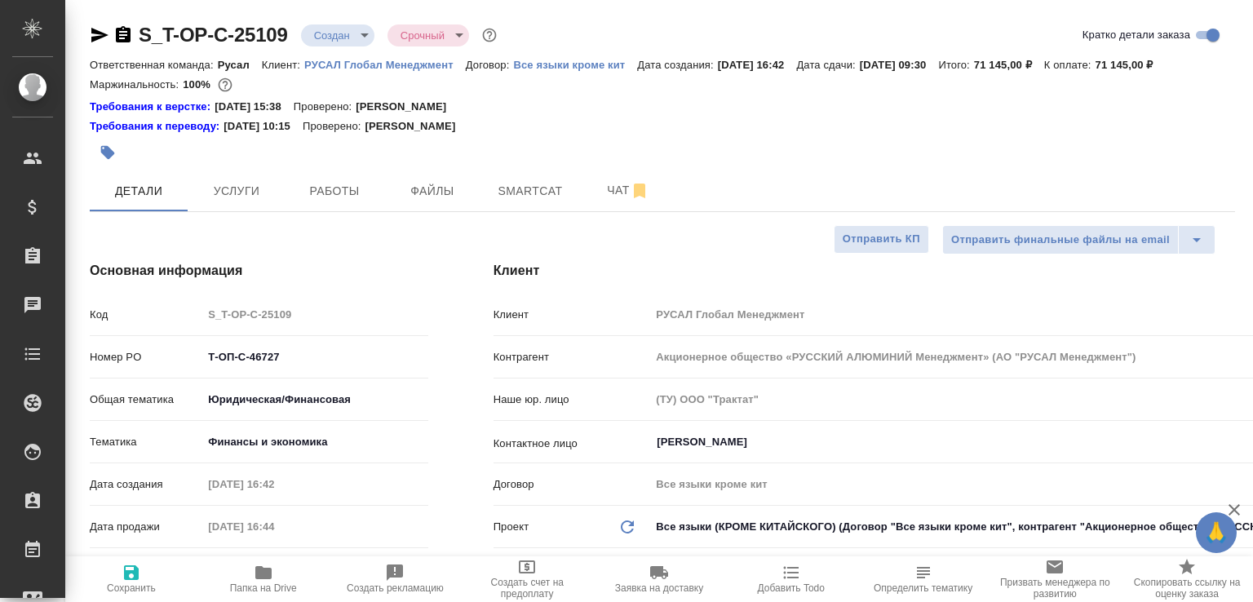
type textarea "x"
click at [589, 201] on span "Чат" at bounding box center [628, 190] width 78 height 20
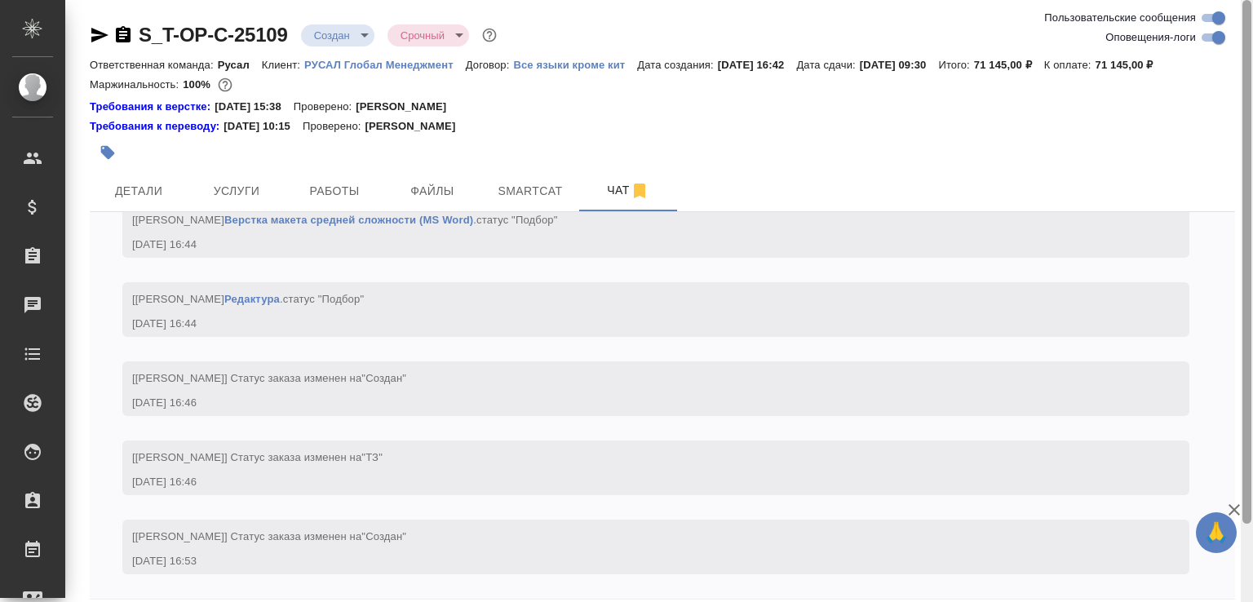
scroll to position [91, 0]
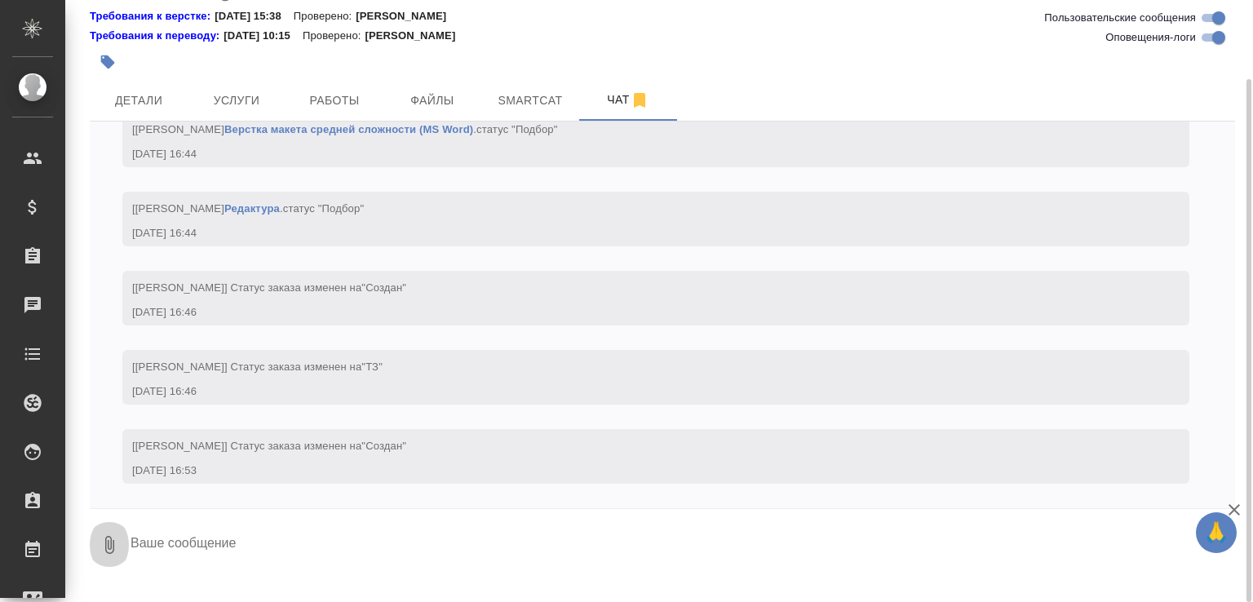
click at [101, 555] on icon "button" at bounding box center [110, 545] width 20 height 20
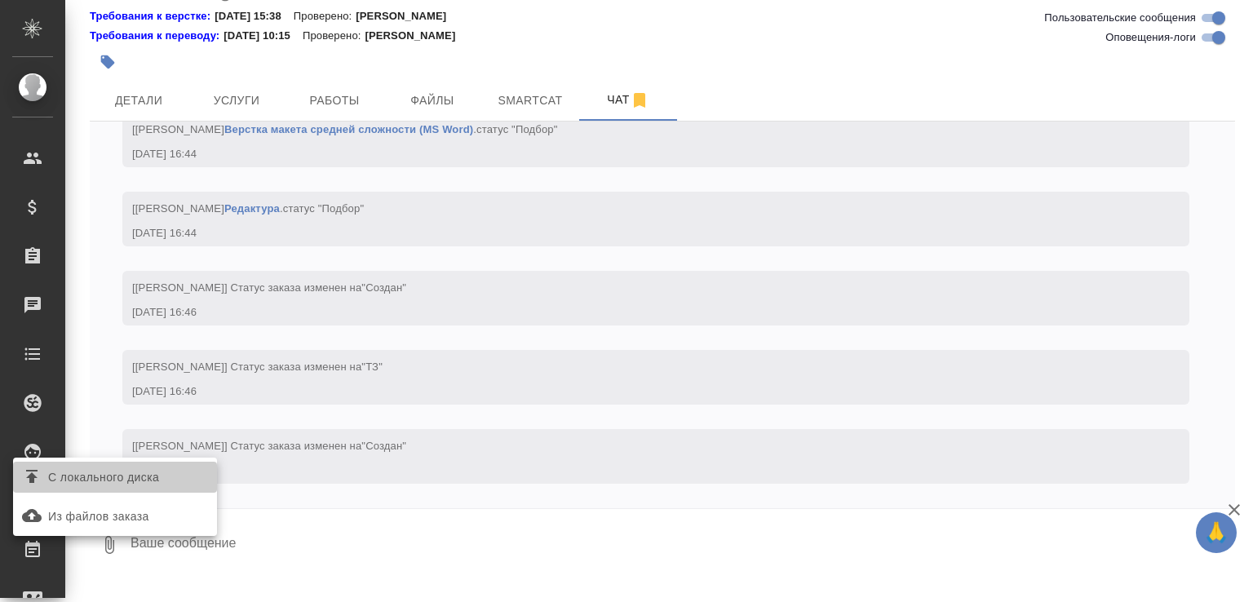
click at [159, 477] on span "С локального диска" at bounding box center [103, 478] width 111 height 20
click at [0, 0] on input "С локального диска" at bounding box center [0, 0] width 0 height 0
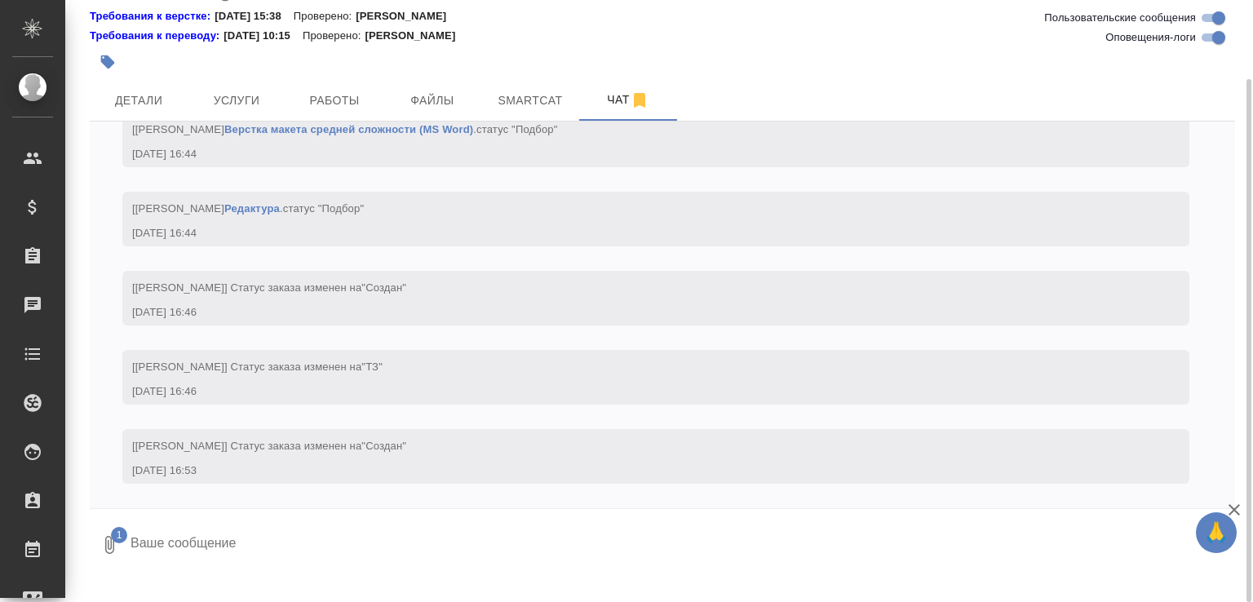
click at [224, 573] on textarea at bounding box center [669, 544] width 1080 height 55
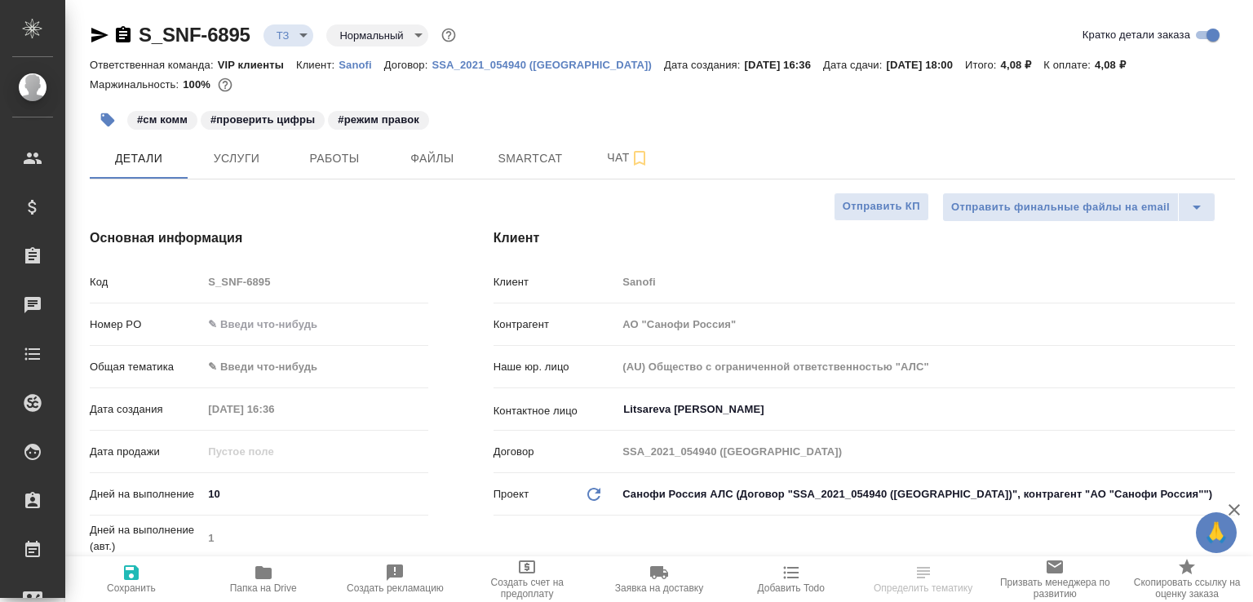
select select "RU"
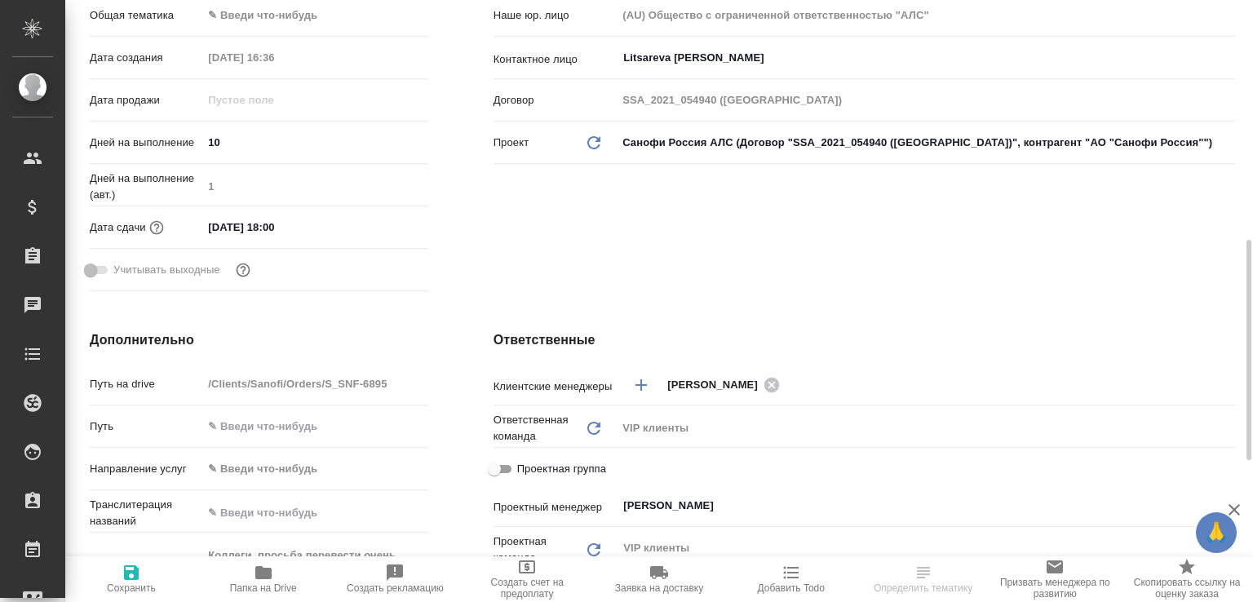
scroll to position [607, 0]
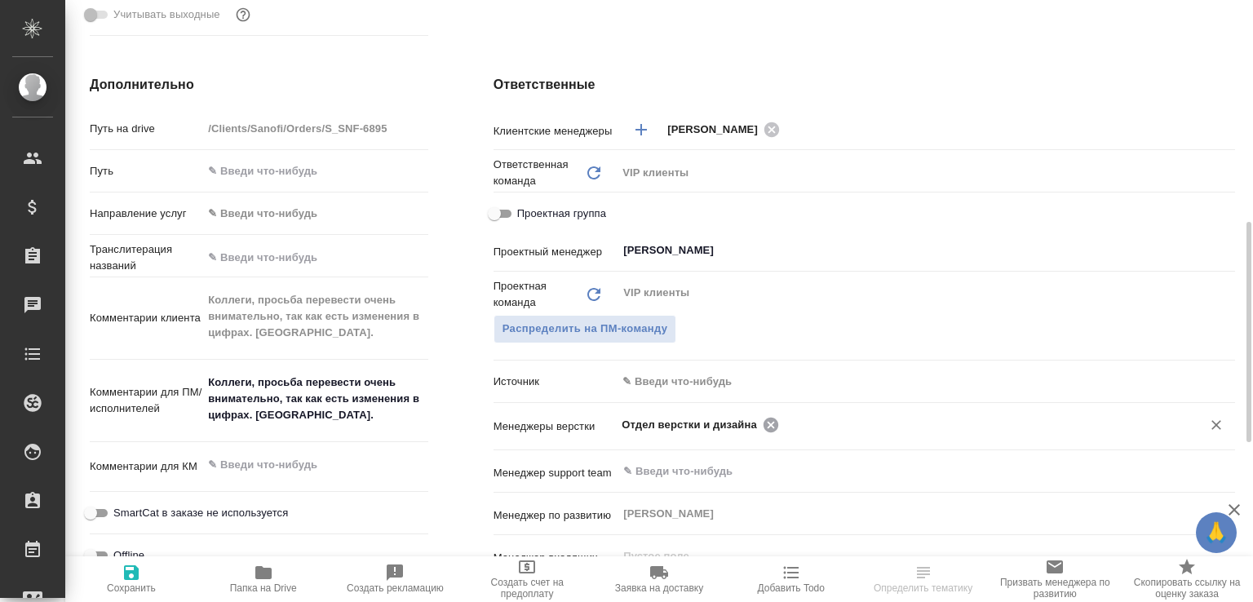
click at [774, 425] on icon at bounding box center [771, 425] width 18 height 18
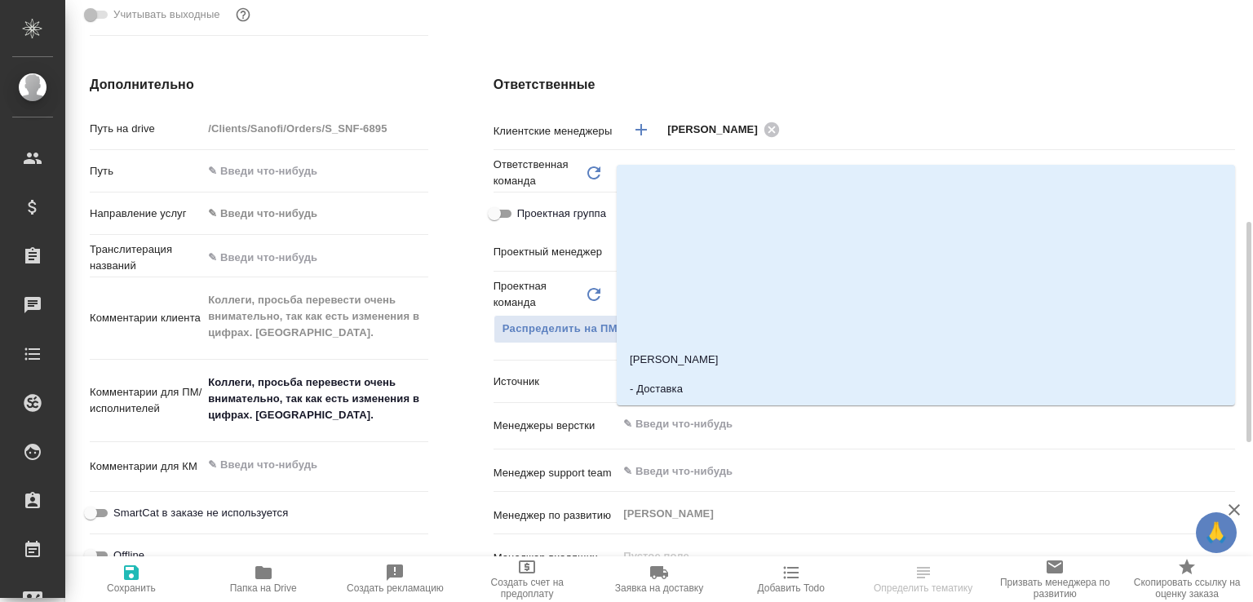
click at [774, 425] on input "text" at bounding box center [899, 425] width 554 height 20
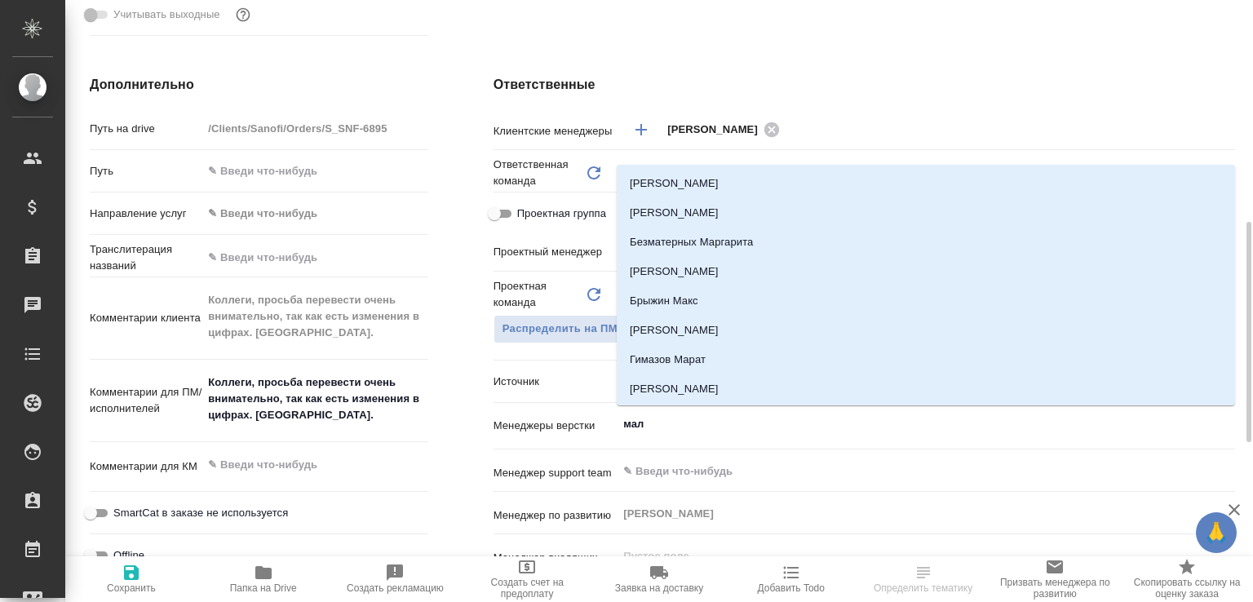
type input "мало"
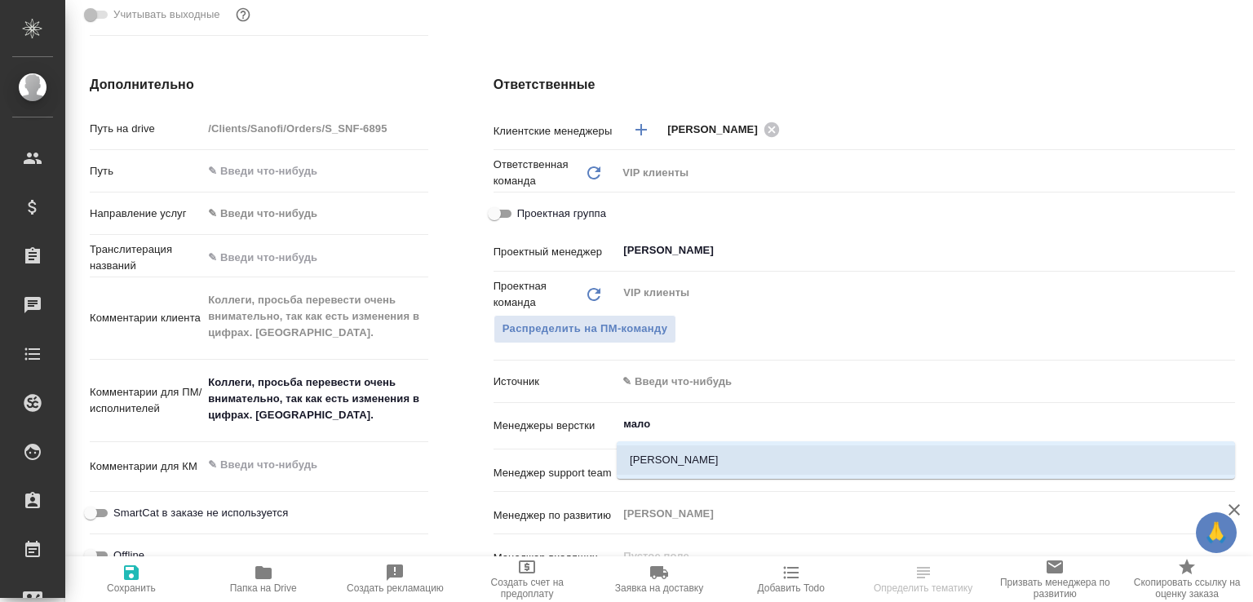
click at [738, 453] on li "[PERSON_NAME]" at bounding box center [926, 460] width 619 height 29
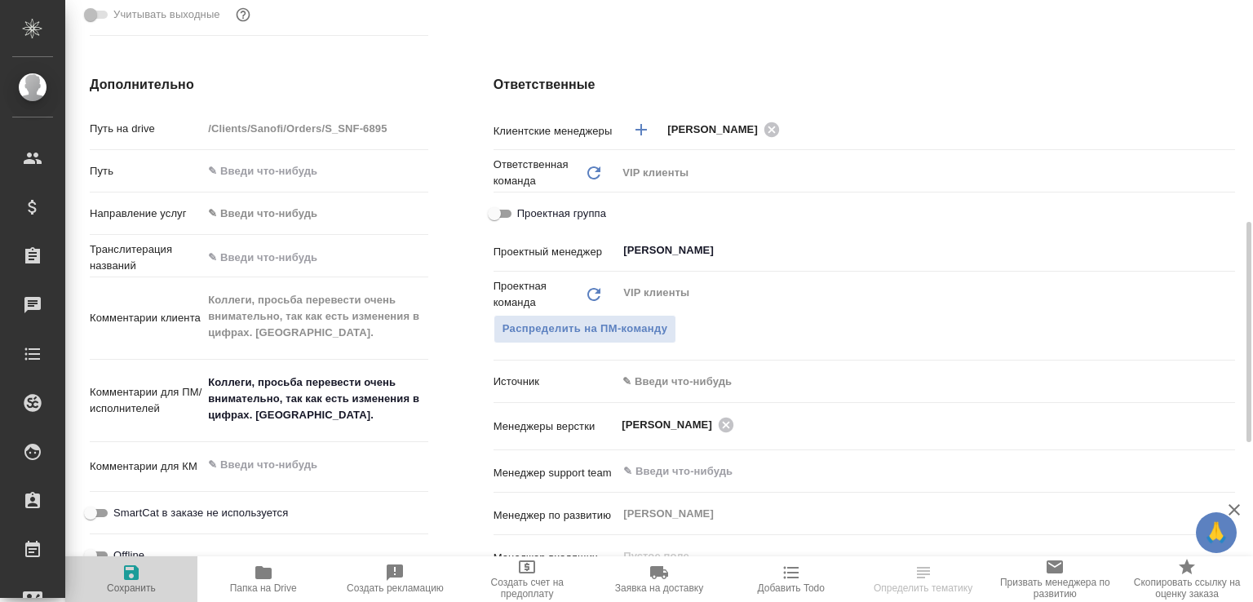
click at [151, 563] on span "Сохранить" at bounding box center [131, 578] width 113 height 31
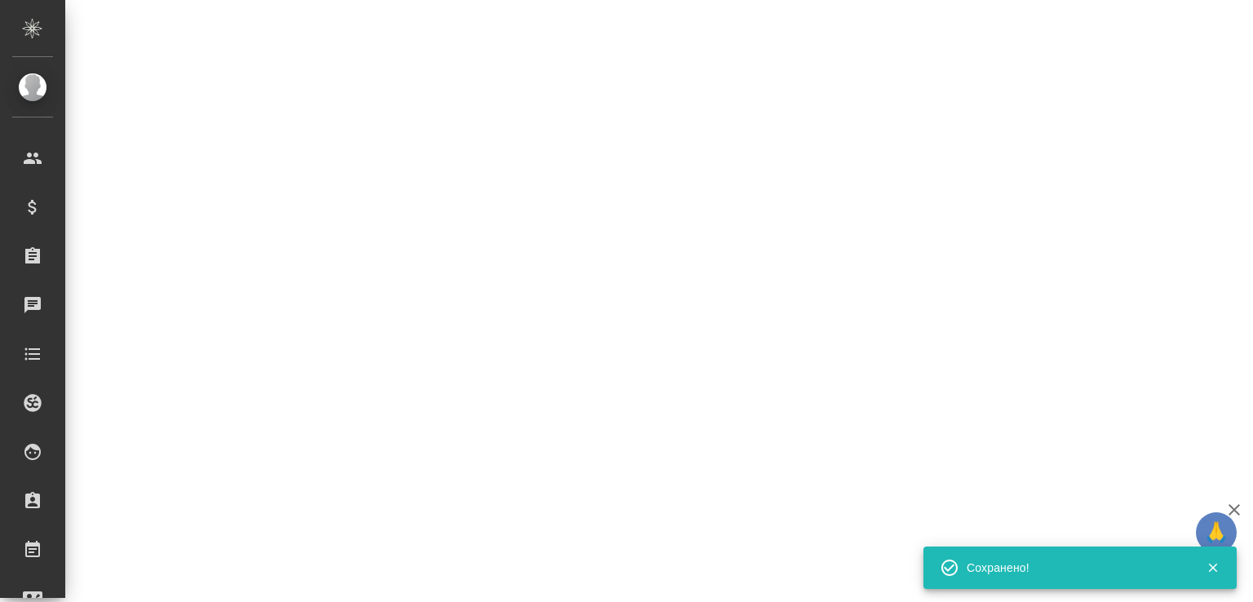
select select "RU"
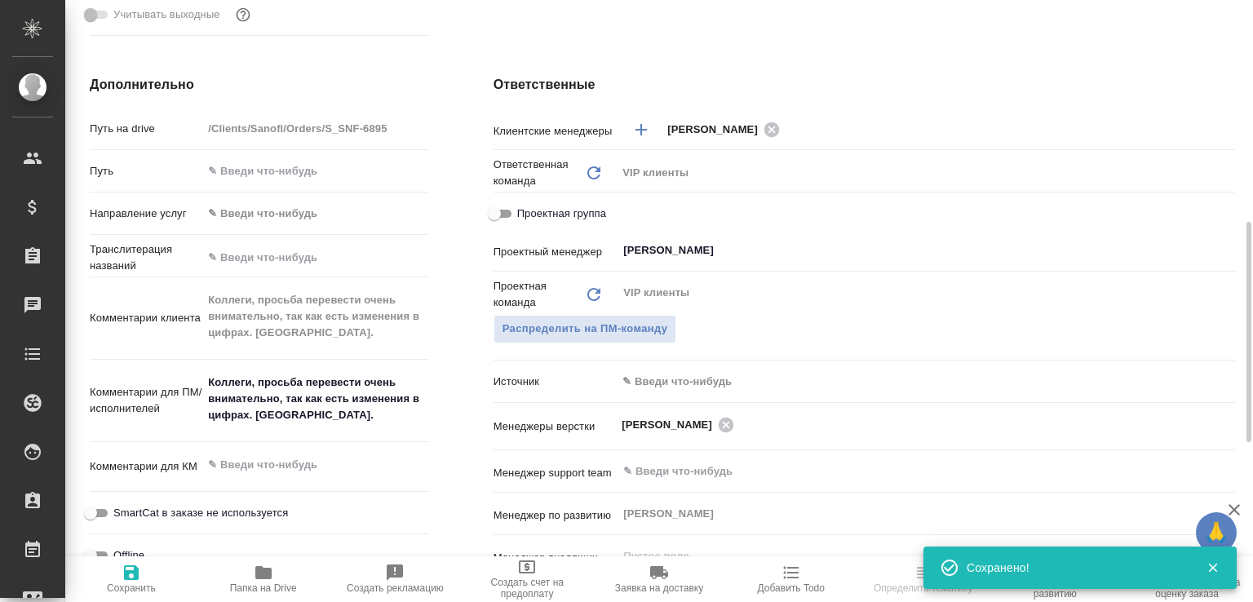
type textarea "x"
select select "RU"
type textarea "x"
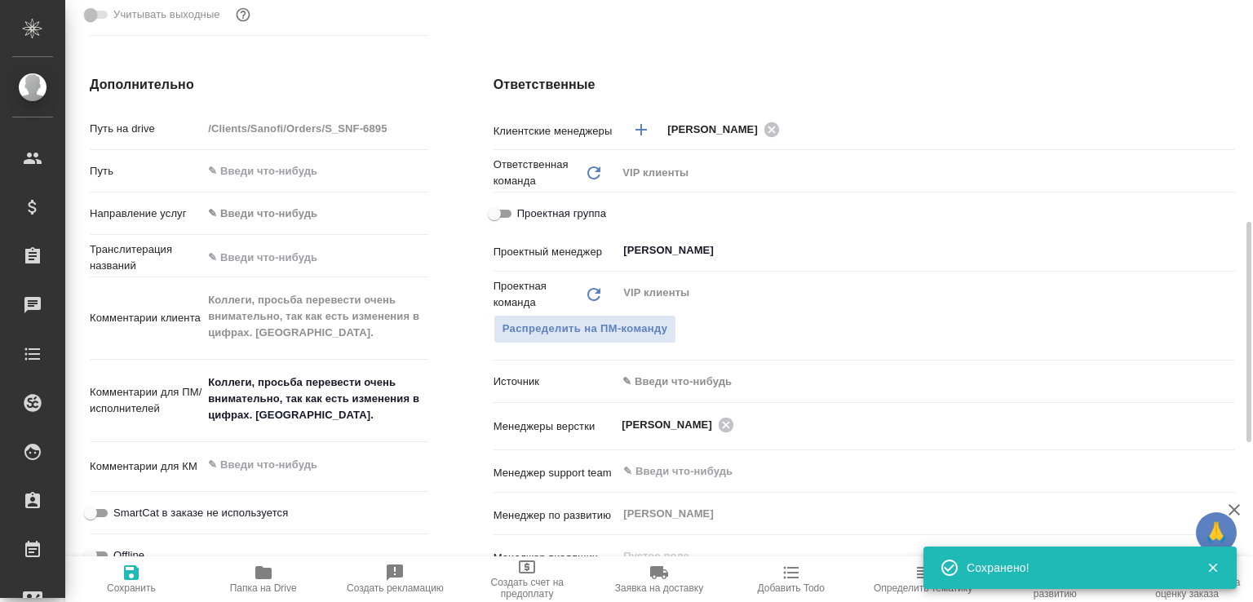
type textarea "x"
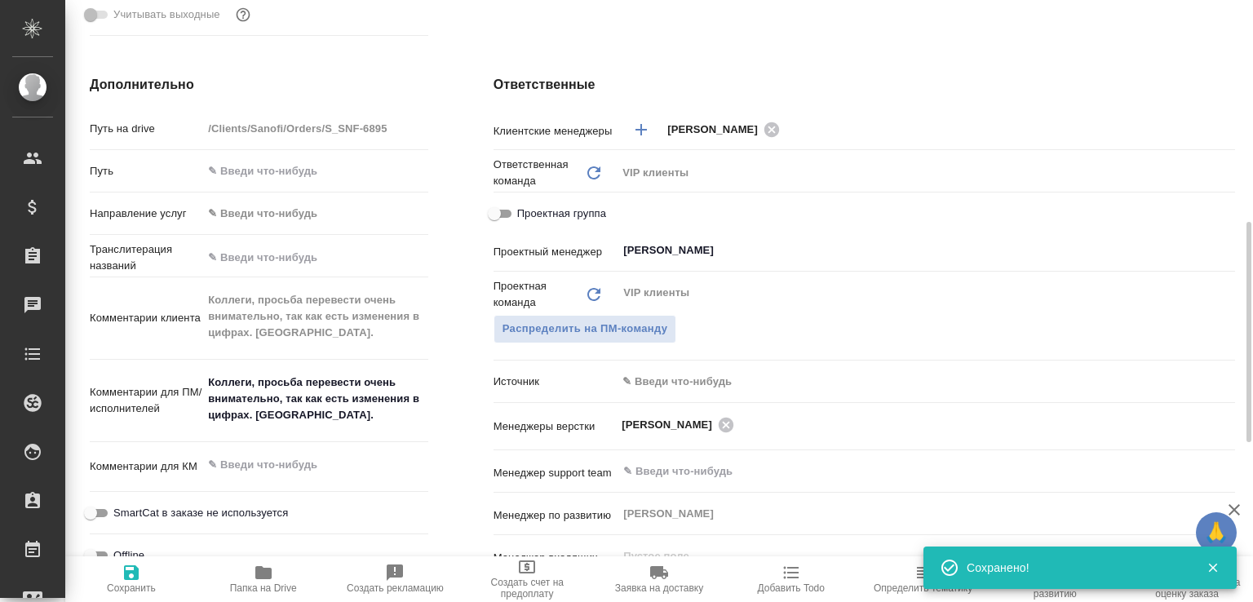
type textarea "x"
click at [274, 566] on span "Папка на Drive" at bounding box center [263, 578] width 113 height 31
type textarea "x"
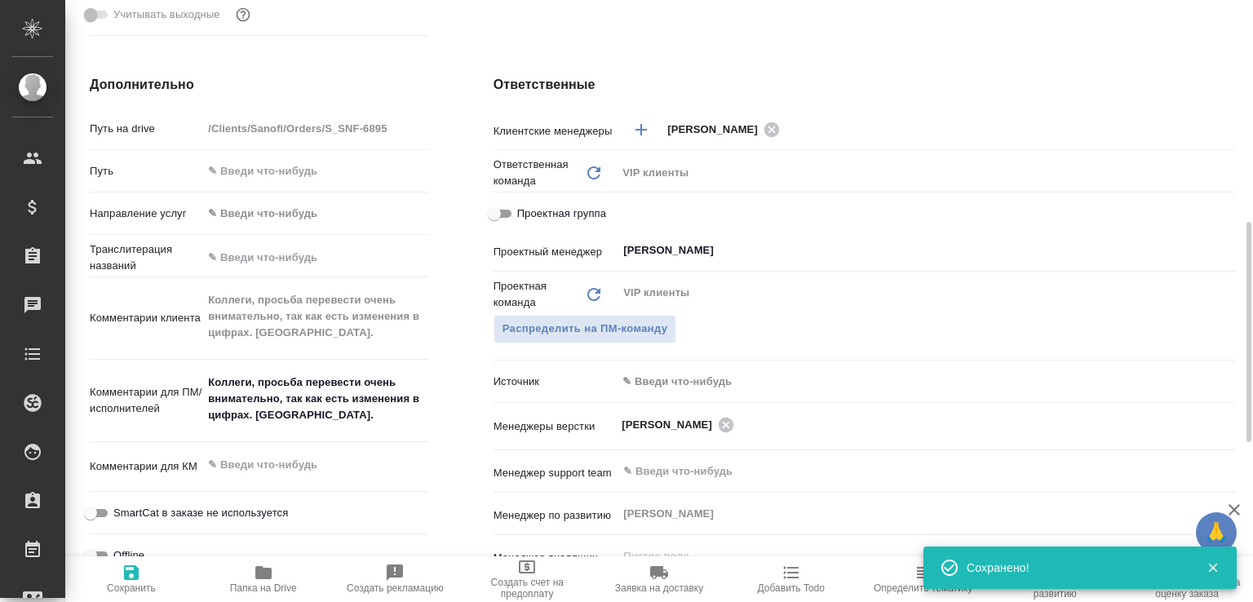
type textarea "x"
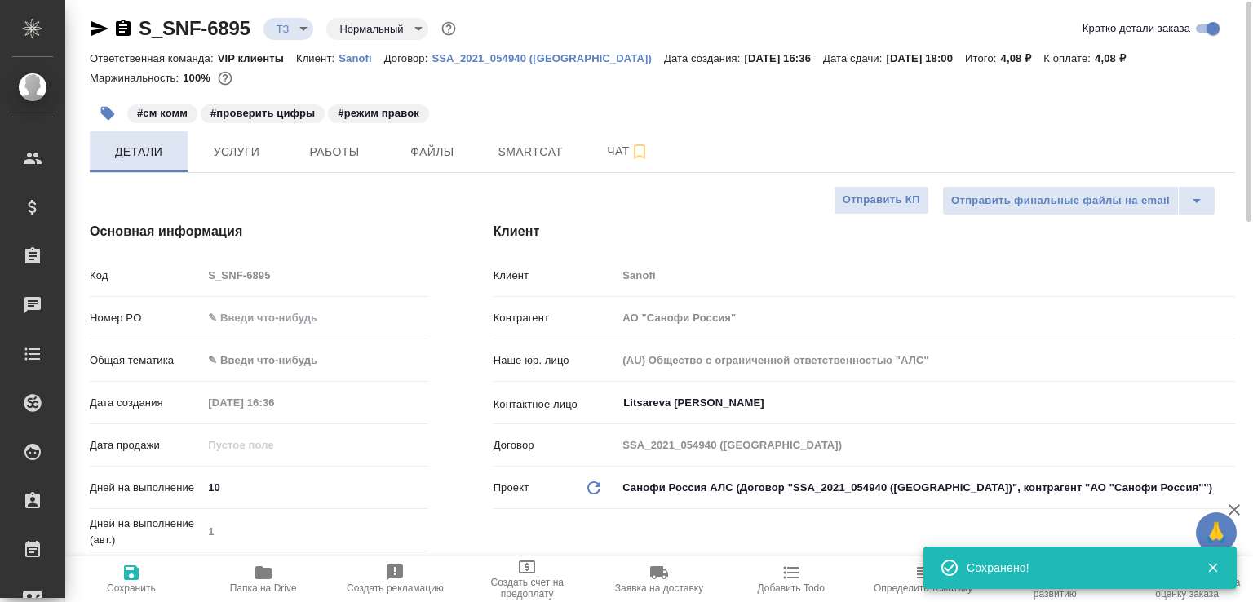
scroll to position [0, 0]
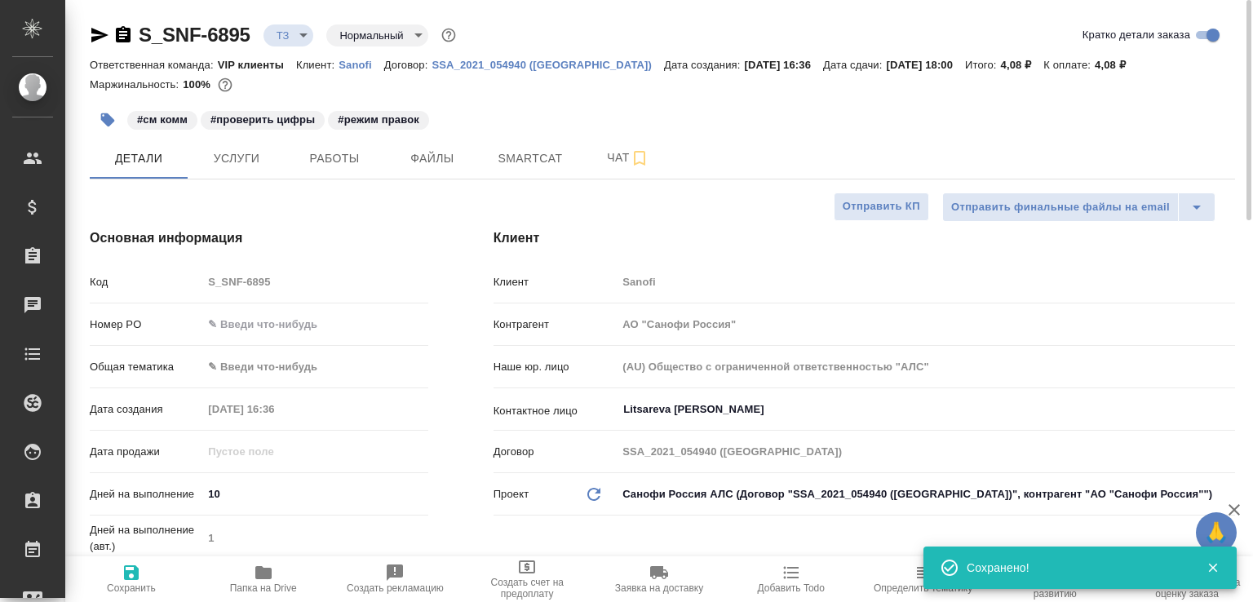
click at [130, 33] on icon "button" at bounding box center [123, 34] width 15 height 16
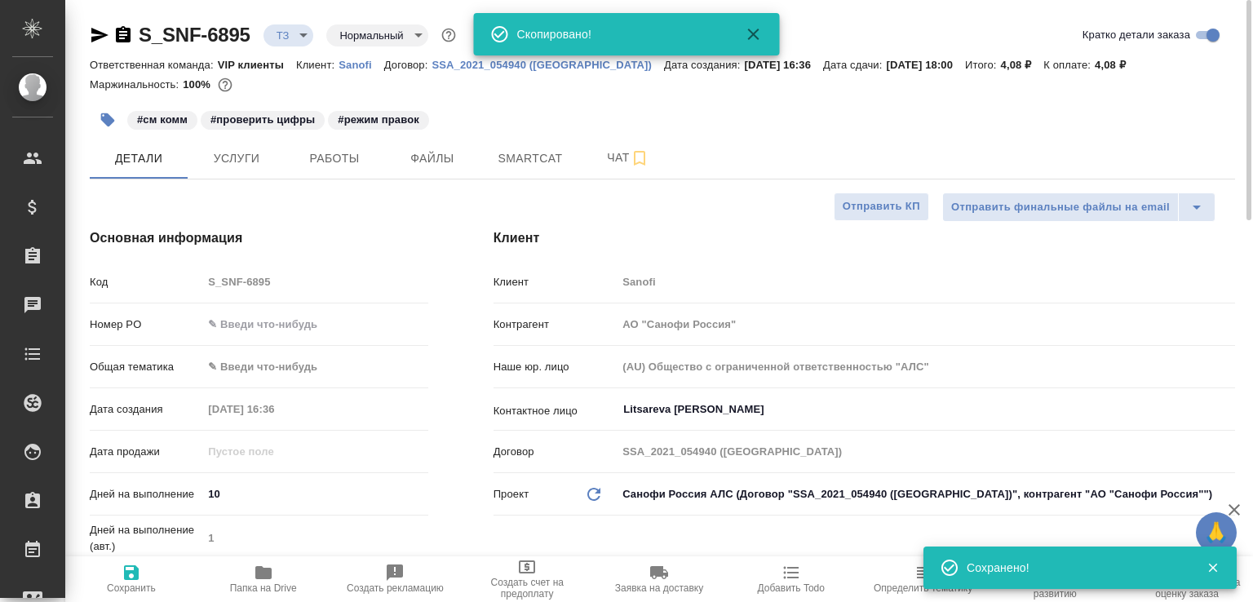
click at [316, 32] on body "🙏 .cls-1 fill:#fff; AWATERA Малофеева Екатерина e.malofeeva Клиенты Спецификаци…" at bounding box center [626, 301] width 1253 height 602
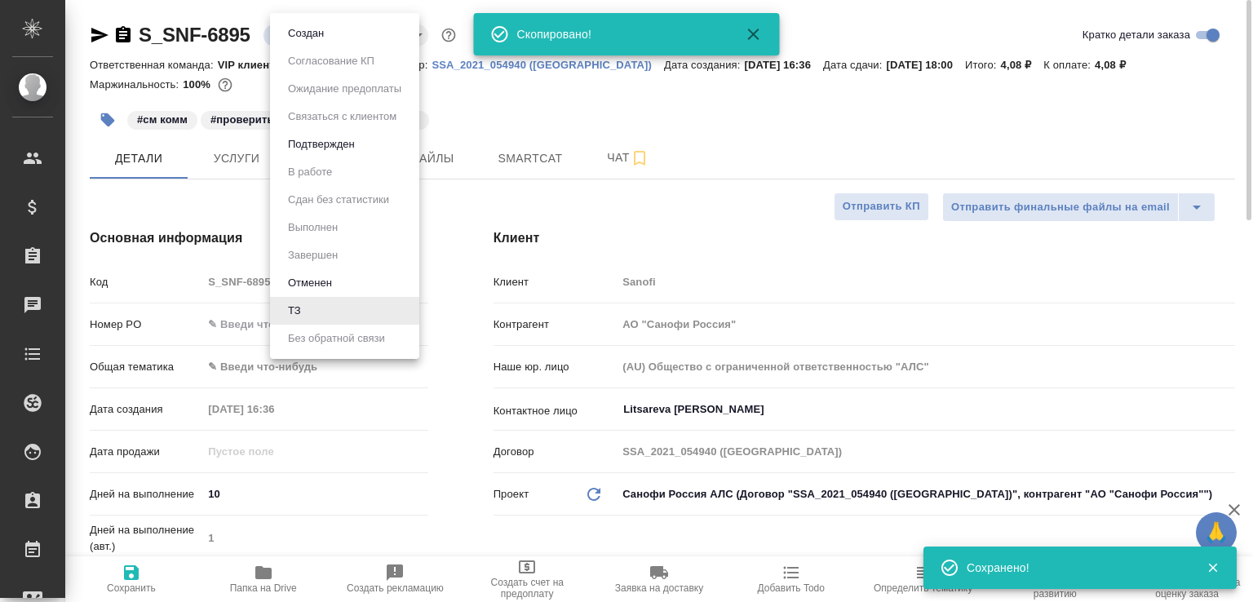
click at [316, 32] on button "Создан" at bounding box center [306, 33] width 46 height 18
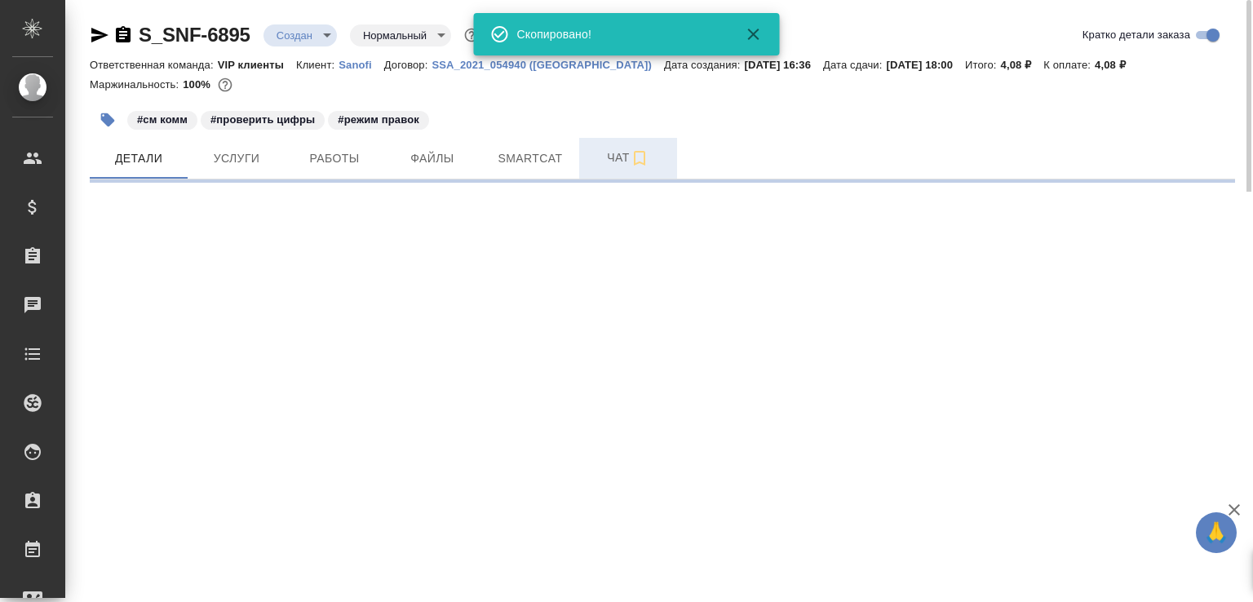
select select "RU"
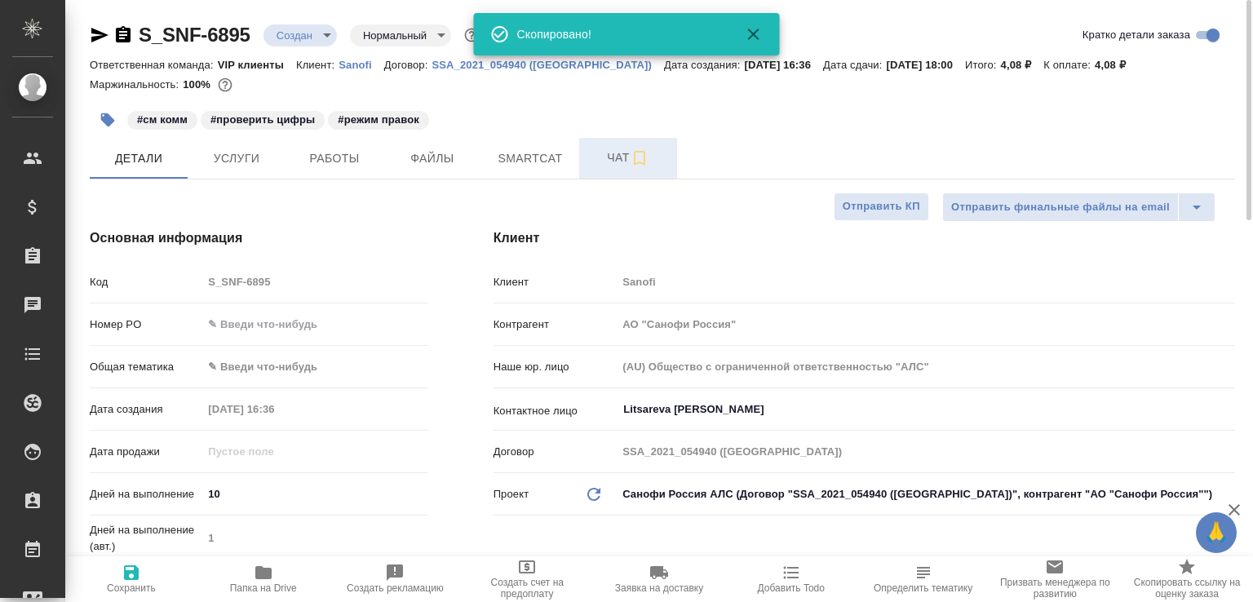
type textarea "x"
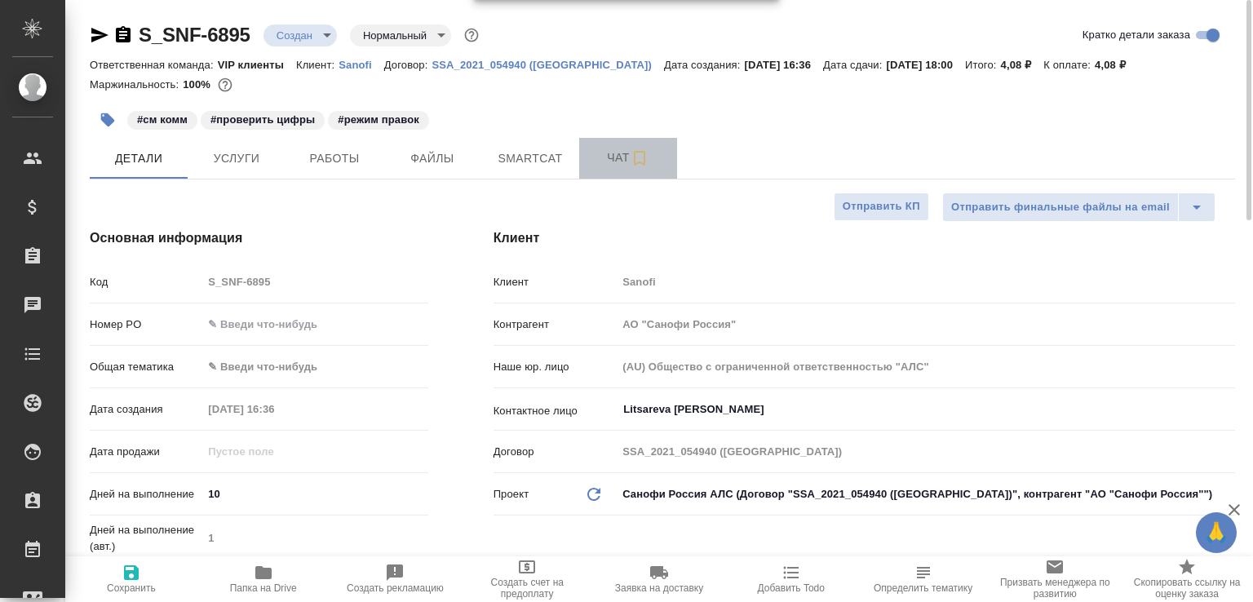
click at [594, 154] on span "Чат" at bounding box center [628, 158] width 78 height 20
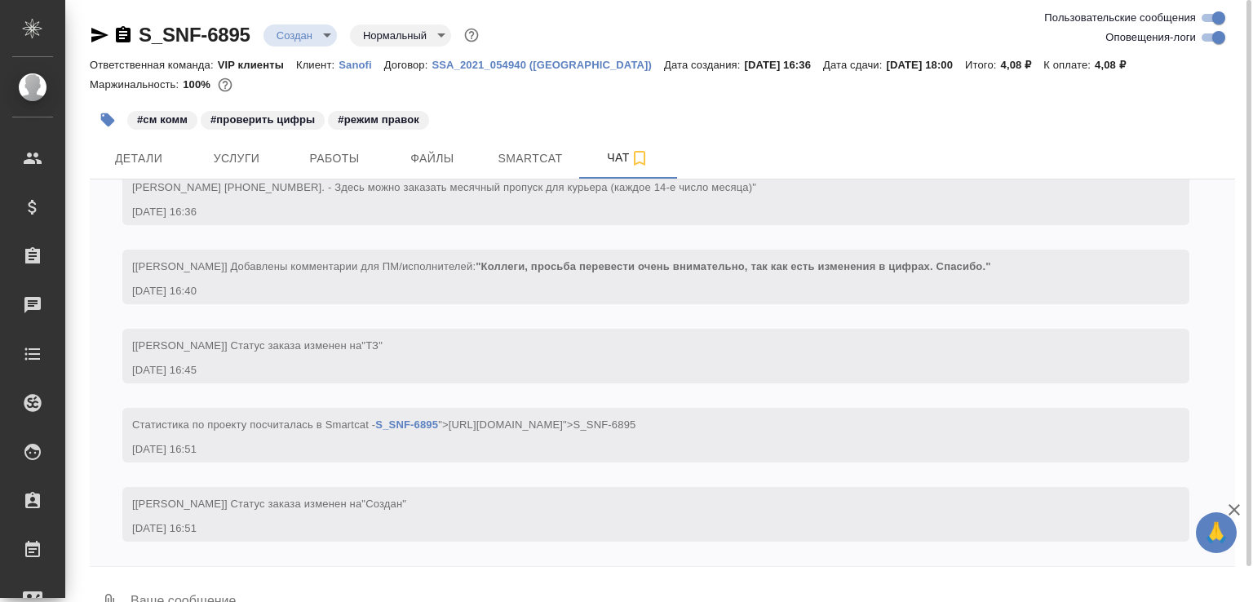
click at [320, 582] on textarea at bounding box center [682, 602] width 1107 height 55
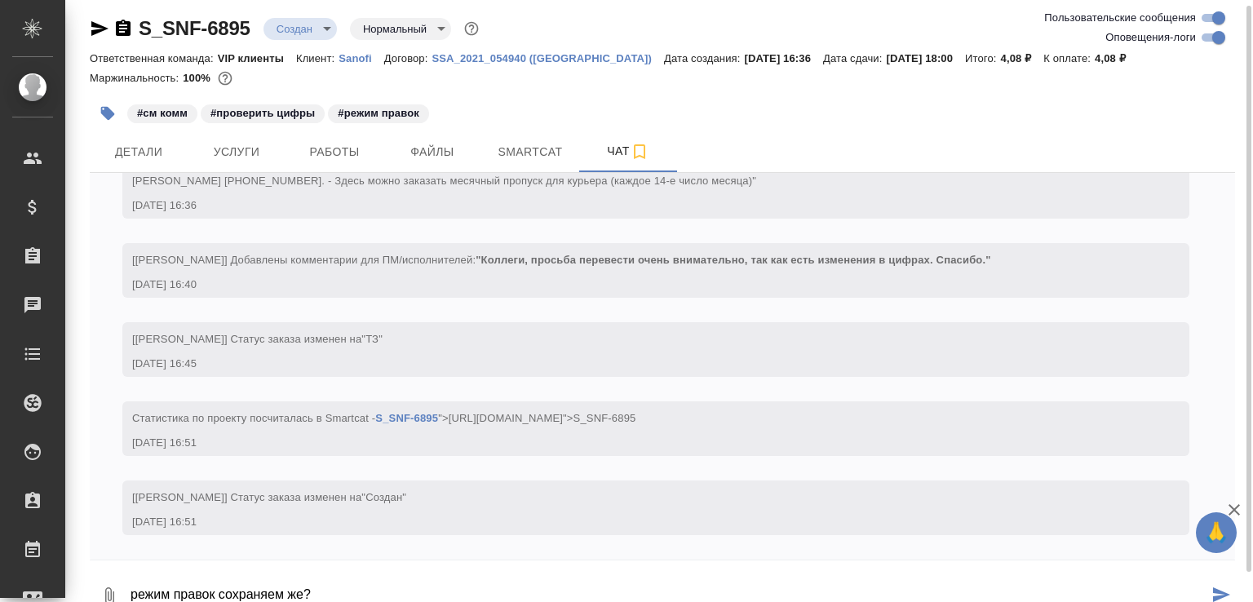
type textarea "режим правок сохраняем же?"
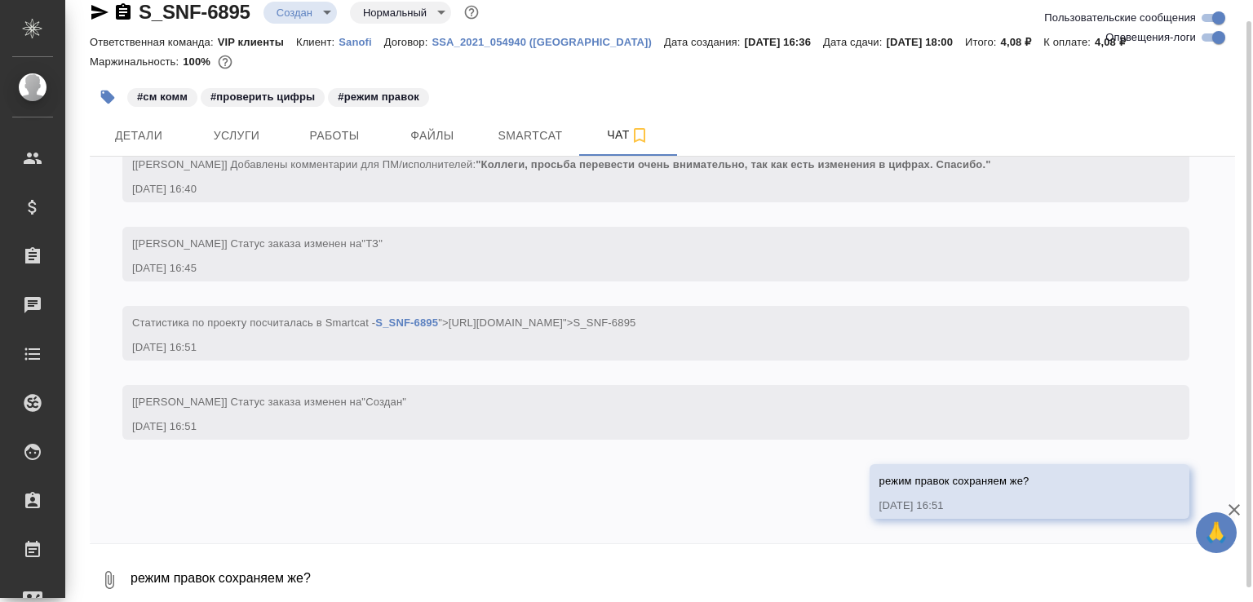
scroll to position [763, 0]
click at [109, 557] on button "0" at bounding box center [109, 579] width 39 height 55
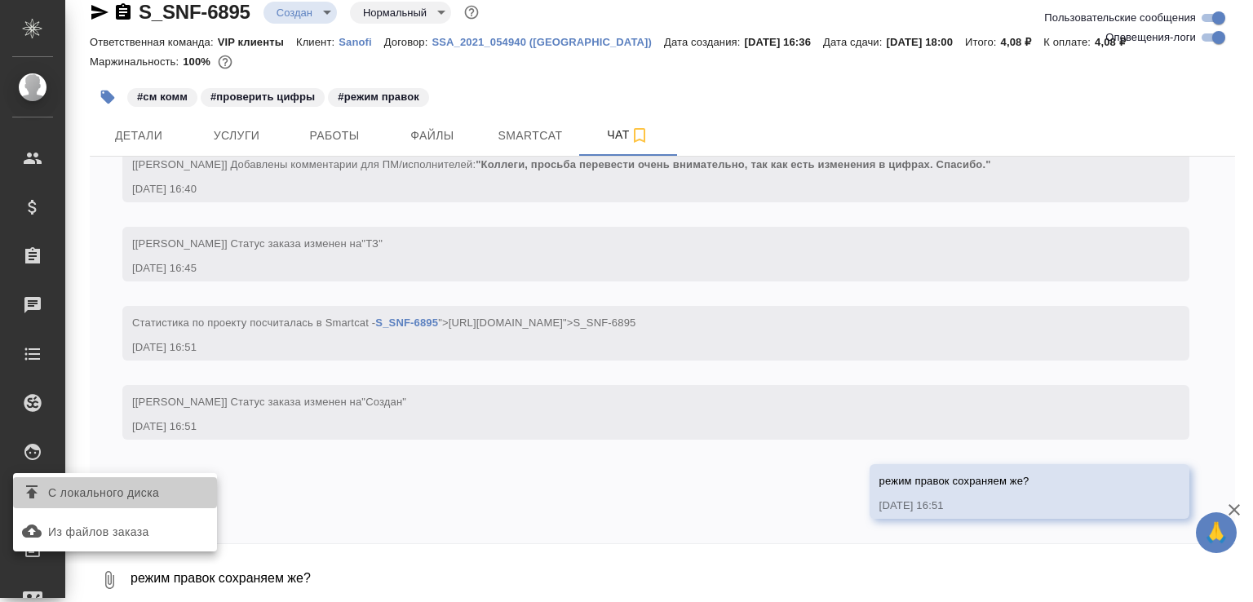
click at [122, 484] on span "С локального диска" at bounding box center [103, 493] width 111 height 20
click at [0, 0] on input "С локального диска" at bounding box center [0, 0] width 0 height 0
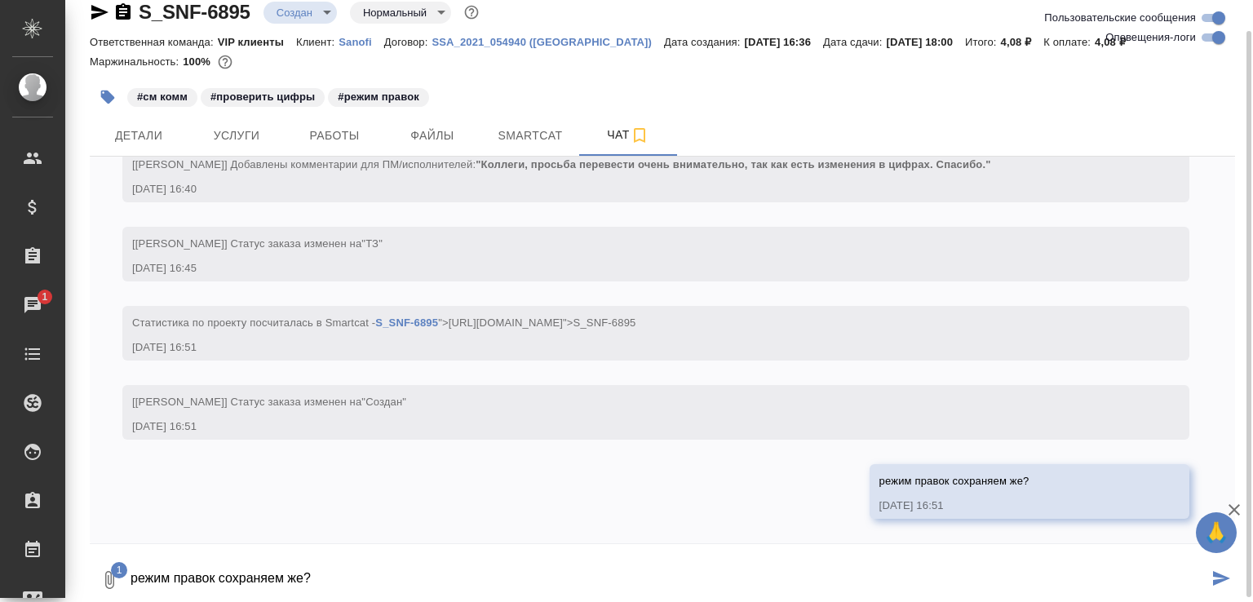
scroll to position [28, 0]
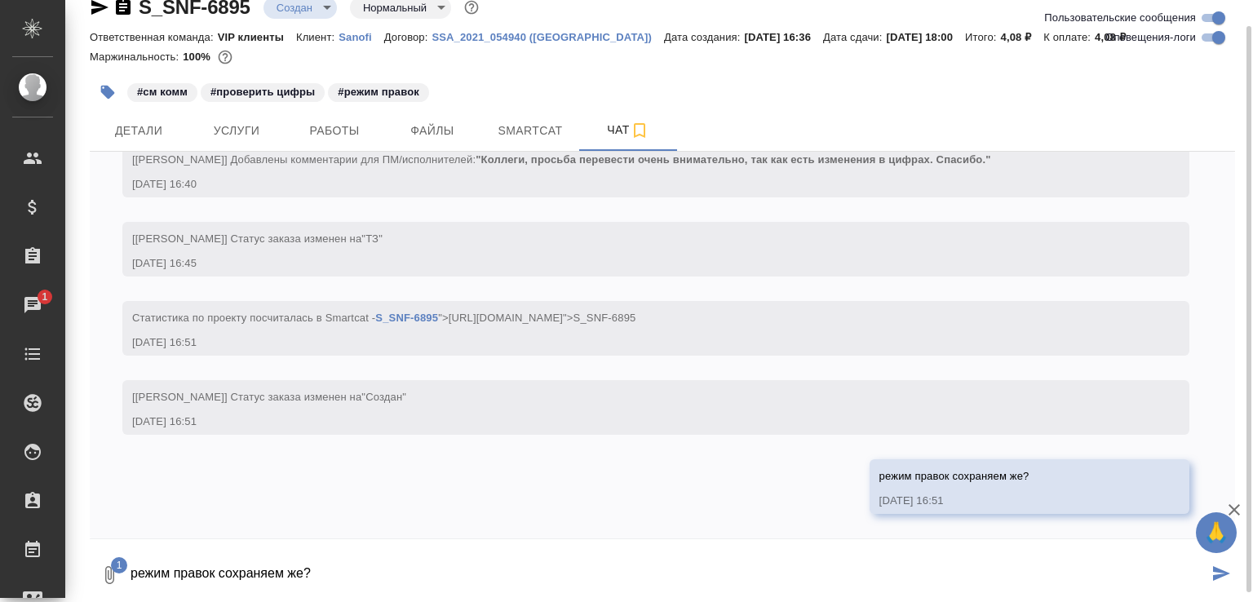
click at [211, 569] on textarea "режим правок сохраняем же?" at bounding box center [669, 575] width 1080 height 55
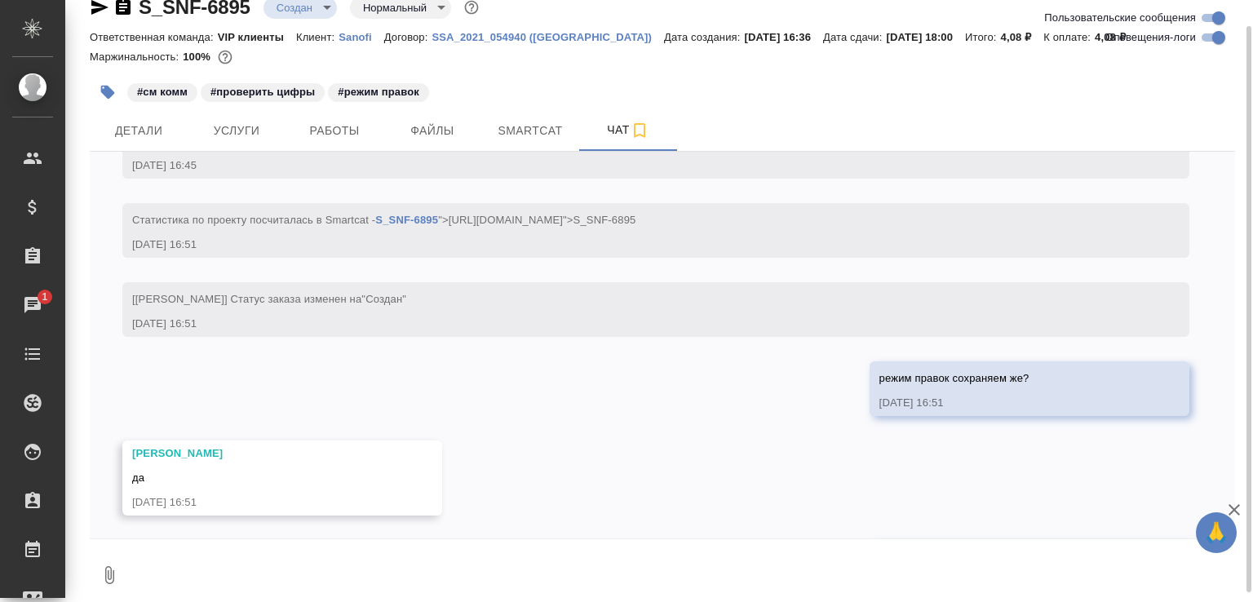
scroll to position [974, 0]
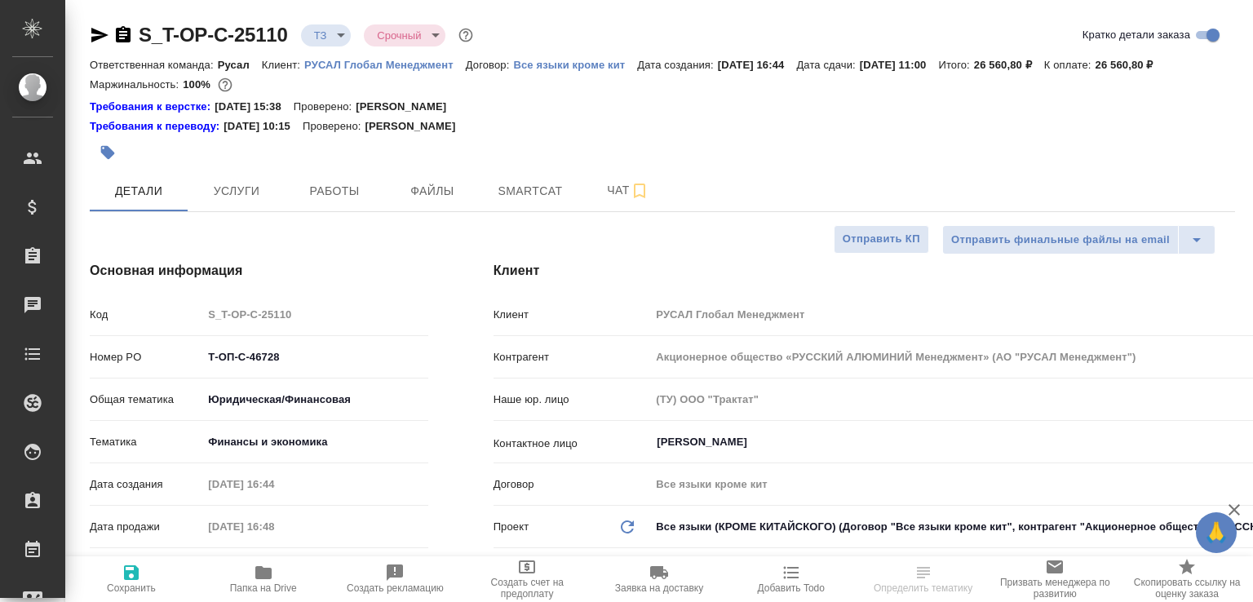
select select "RU"
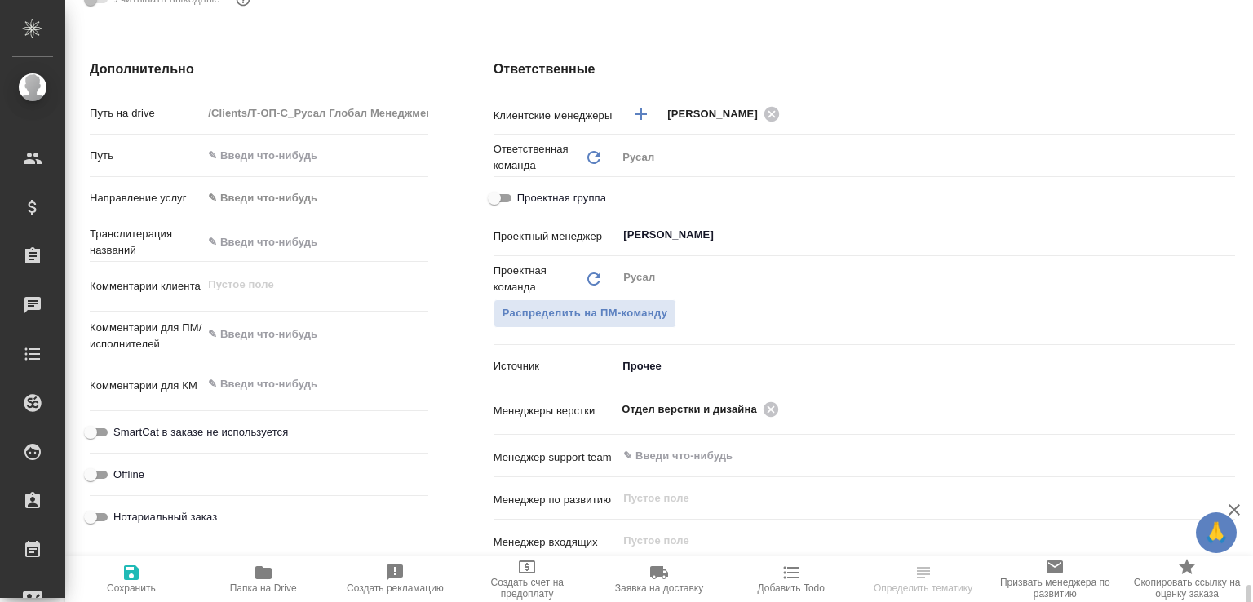
scroll to position [953, 0]
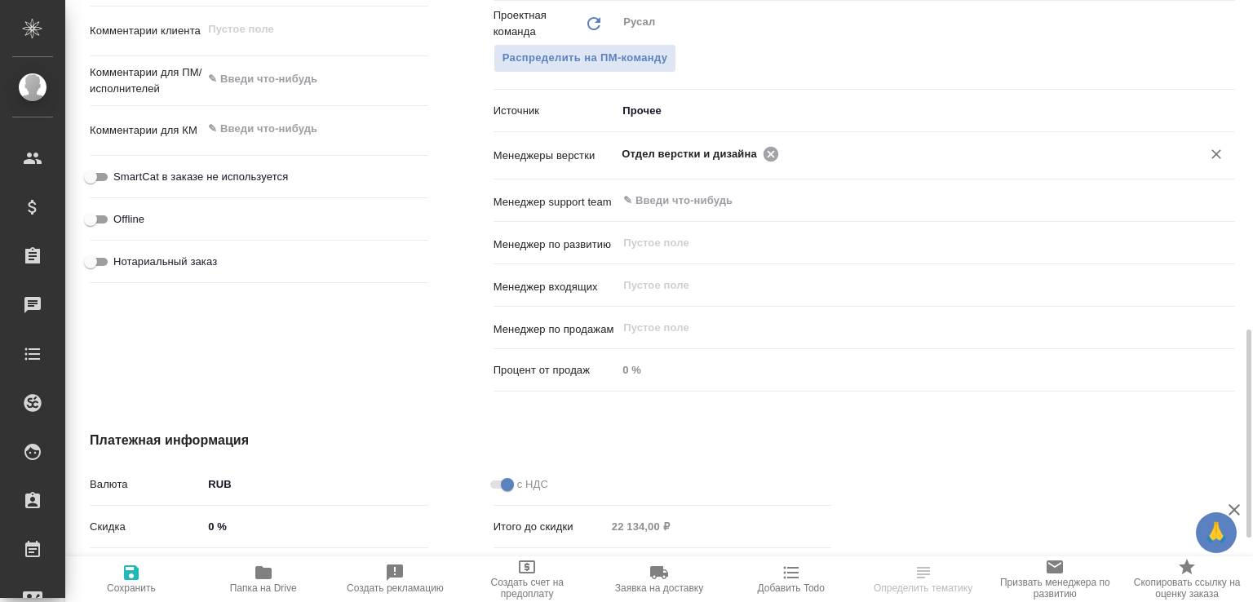
click at [770, 161] on icon at bounding box center [771, 153] width 15 height 15
click at [770, 163] on input "text" at bounding box center [899, 154] width 554 height 20
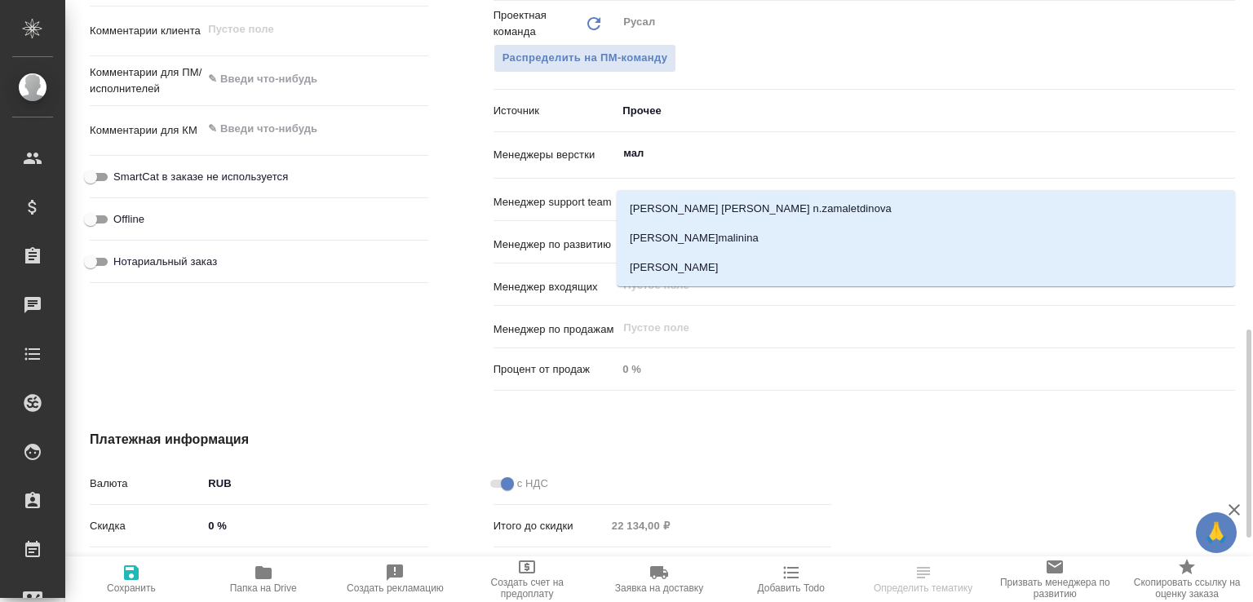
type input "мало"
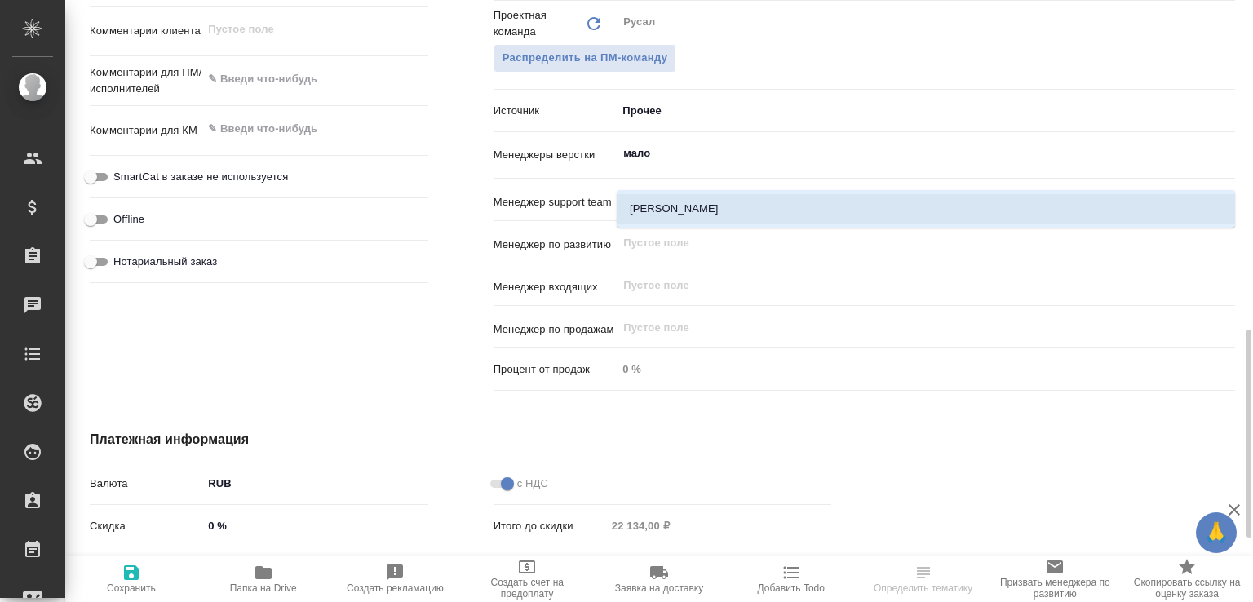
click at [704, 206] on li "[PERSON_NAME]" at bounding box center [926, 208] width 619 height 29
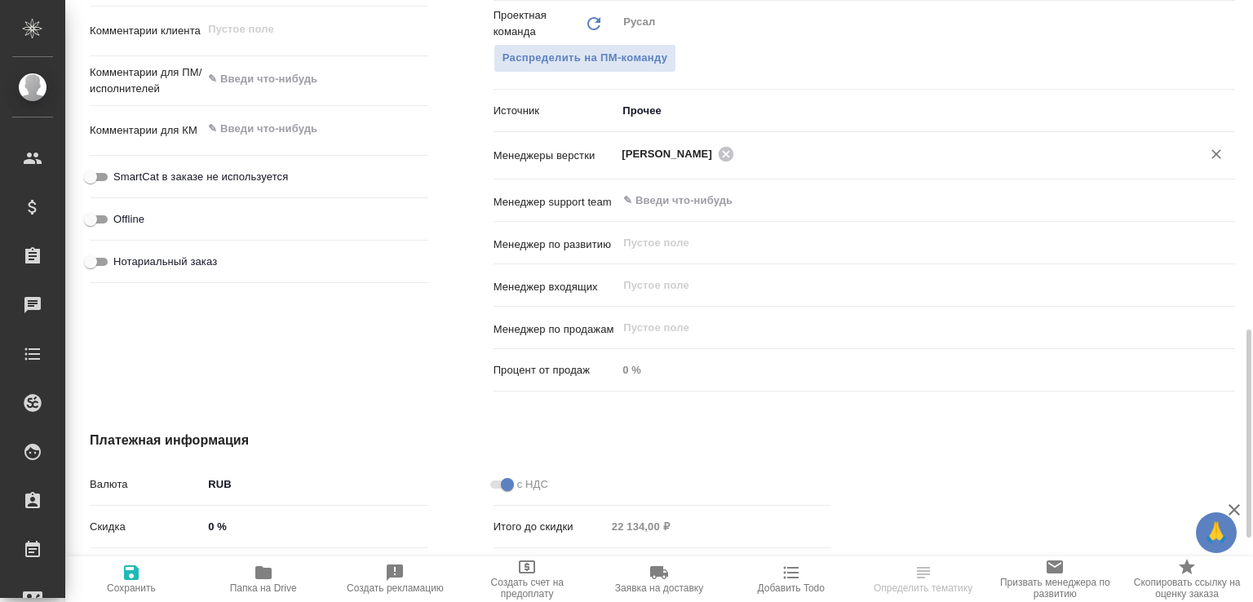
click at [126, 594] on span "Сохранить" at bounding box center [131, 588] width 49 height 11
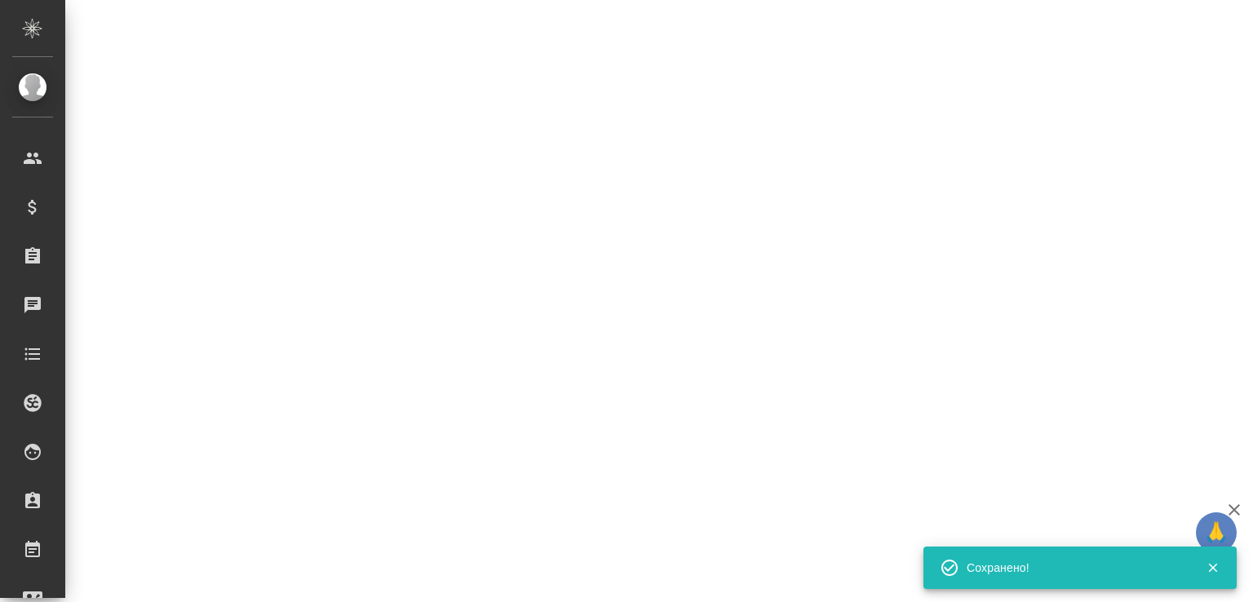
select select "RU"
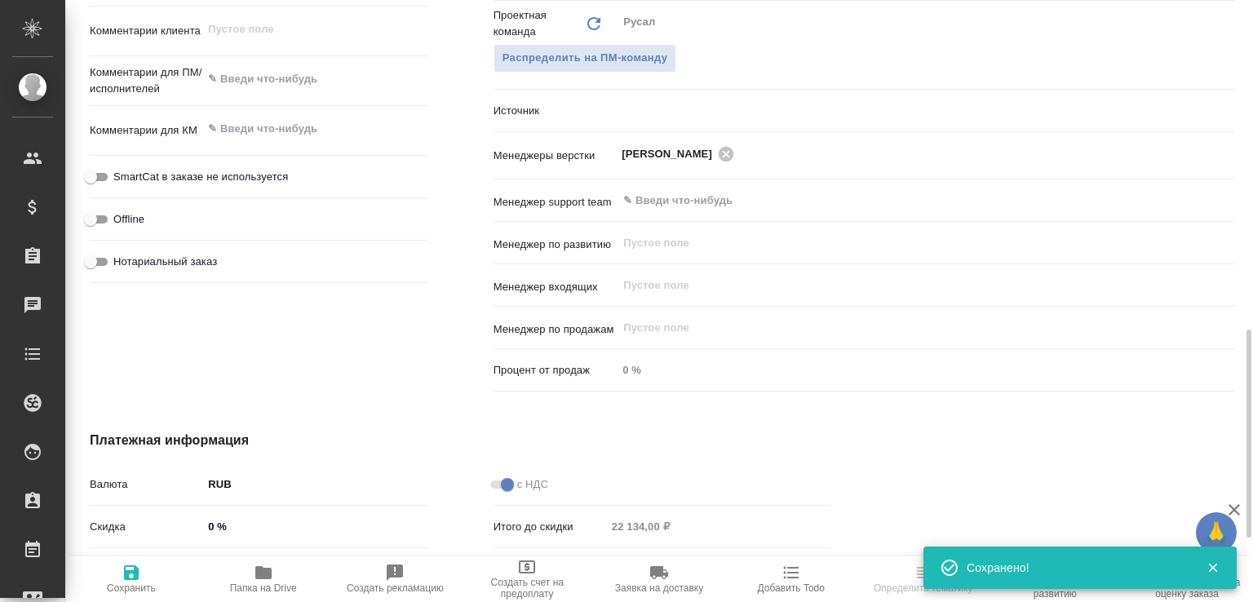
type textarea "x"
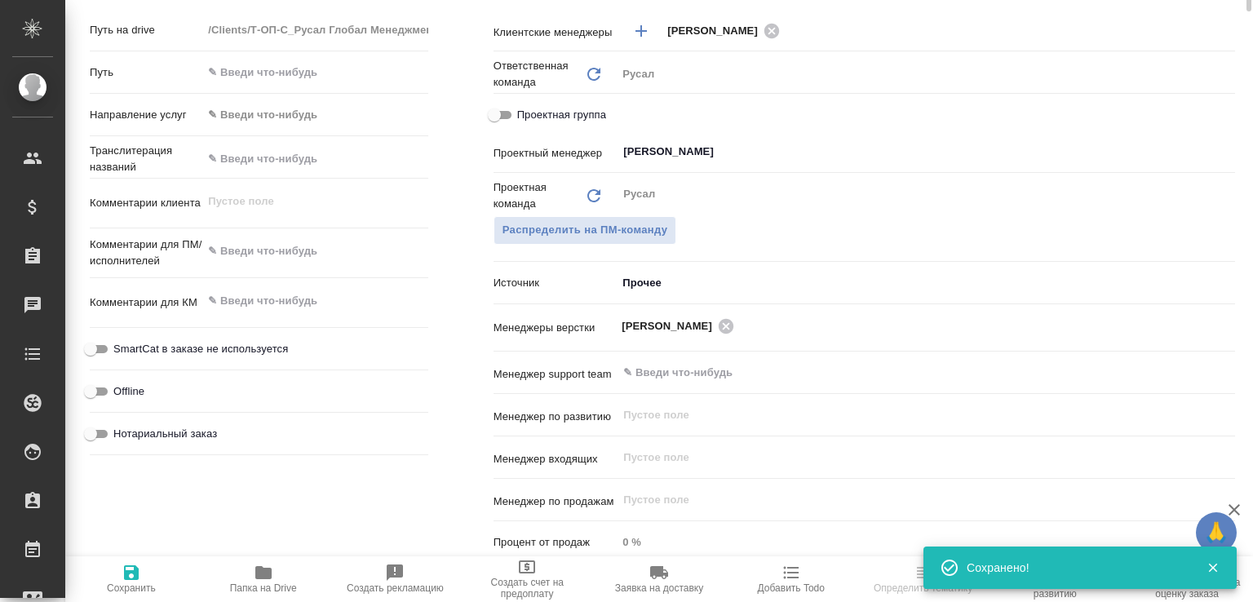
scroll to position [261, 0]
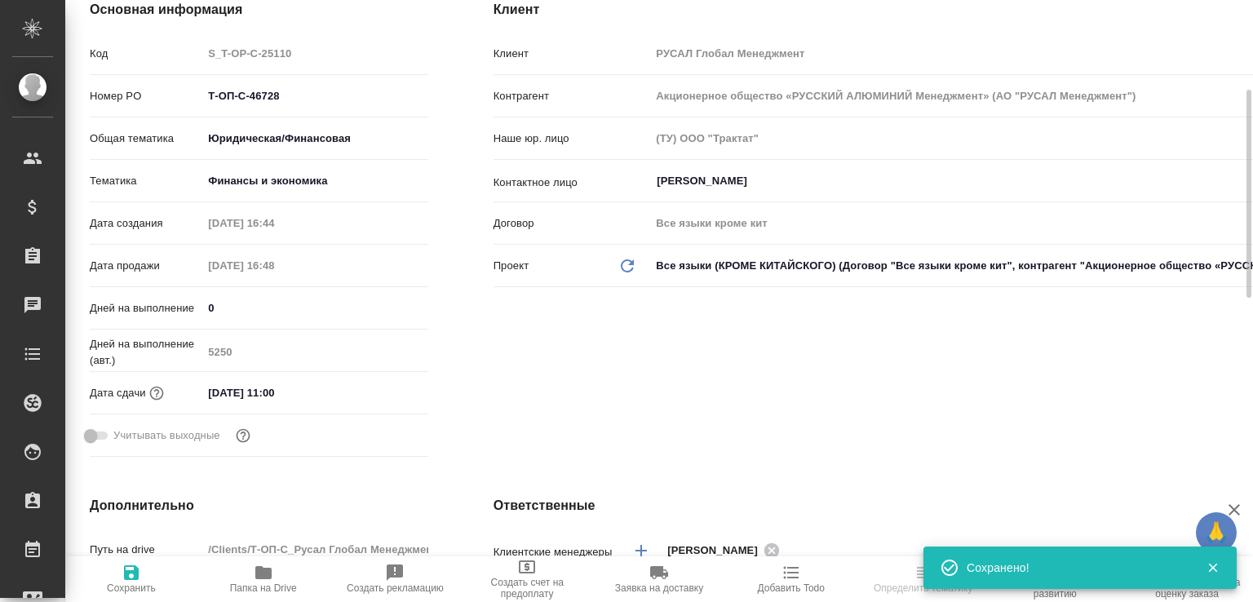
select select "RU"
type textarea "x"
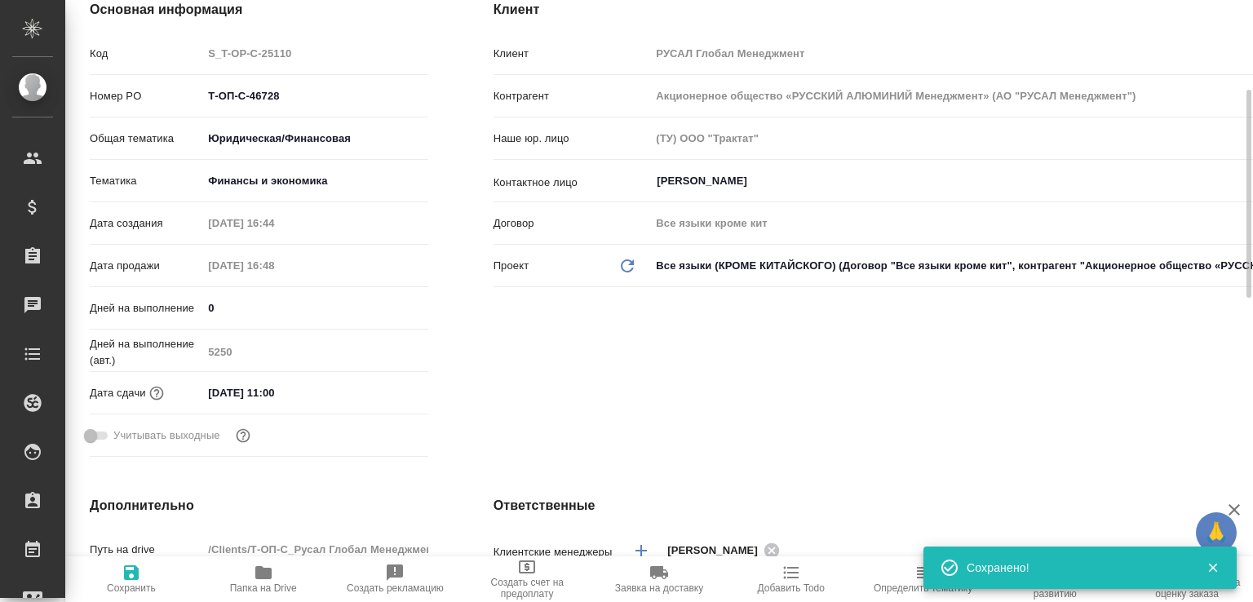
type textarea "x"
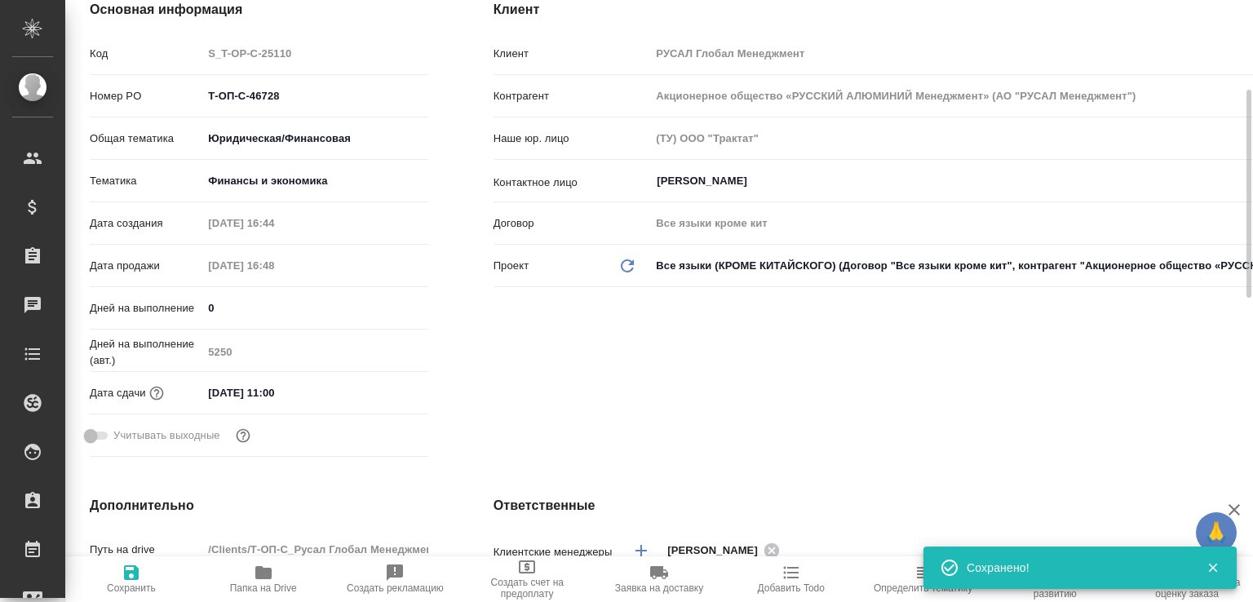
click at [278, 566] on span "Папка на Drive" at bounding box center [263, 578] width 113 height 31
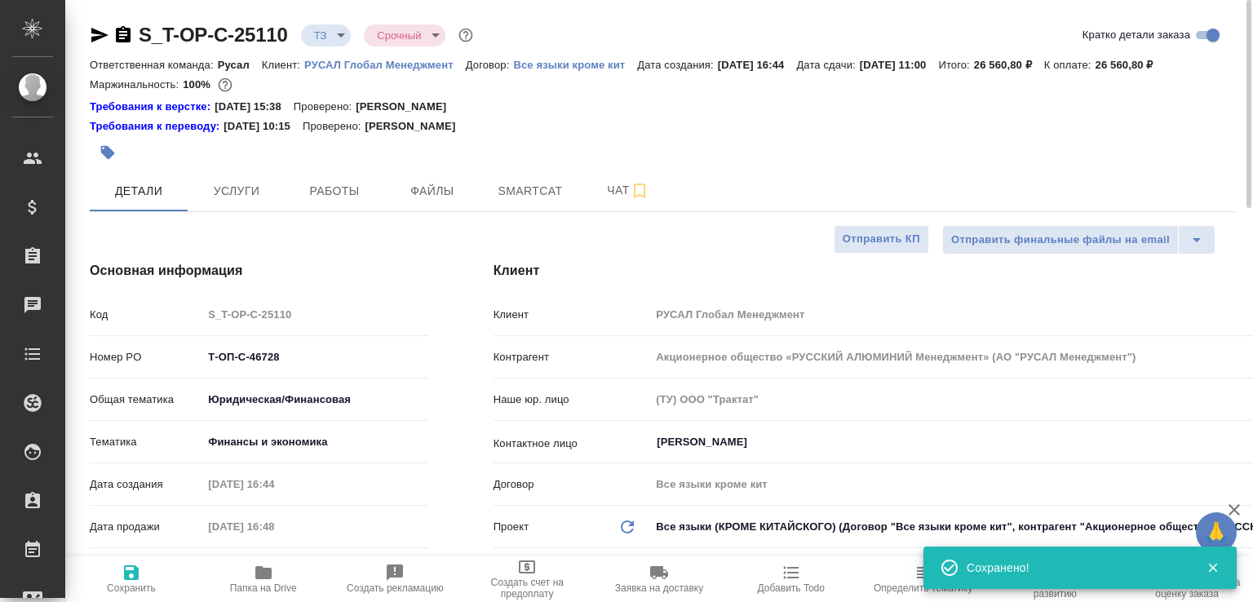
type textarea "x"
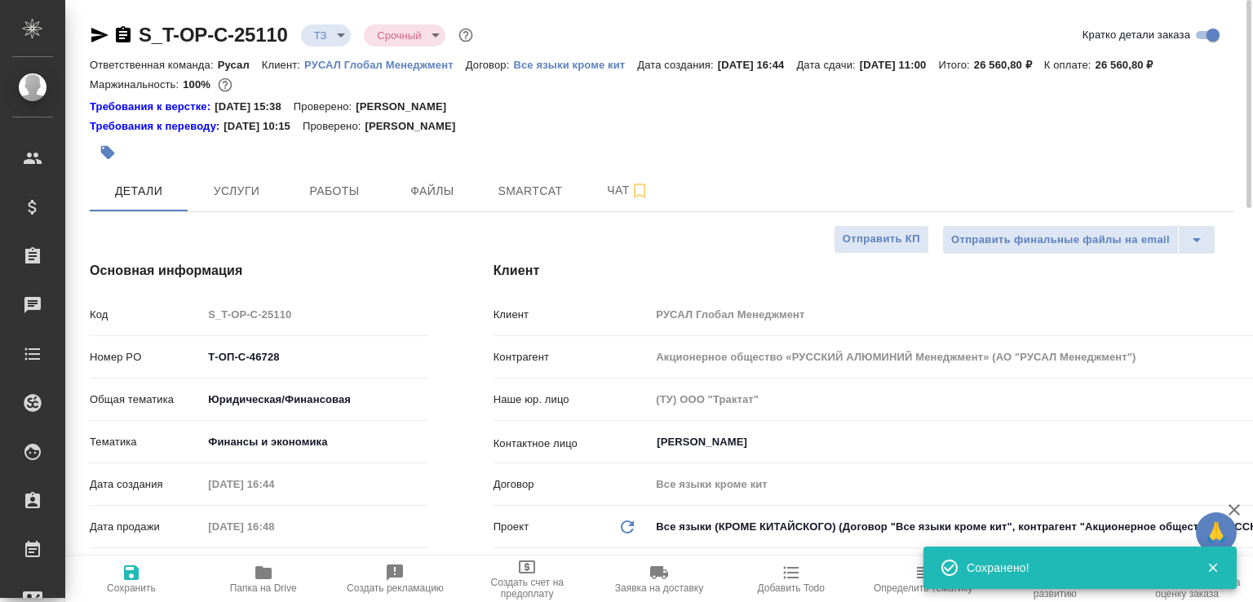
type textarea "x"
click at [120, 37] on icon "button" at bounding box center [123, 34] width 15 height 16
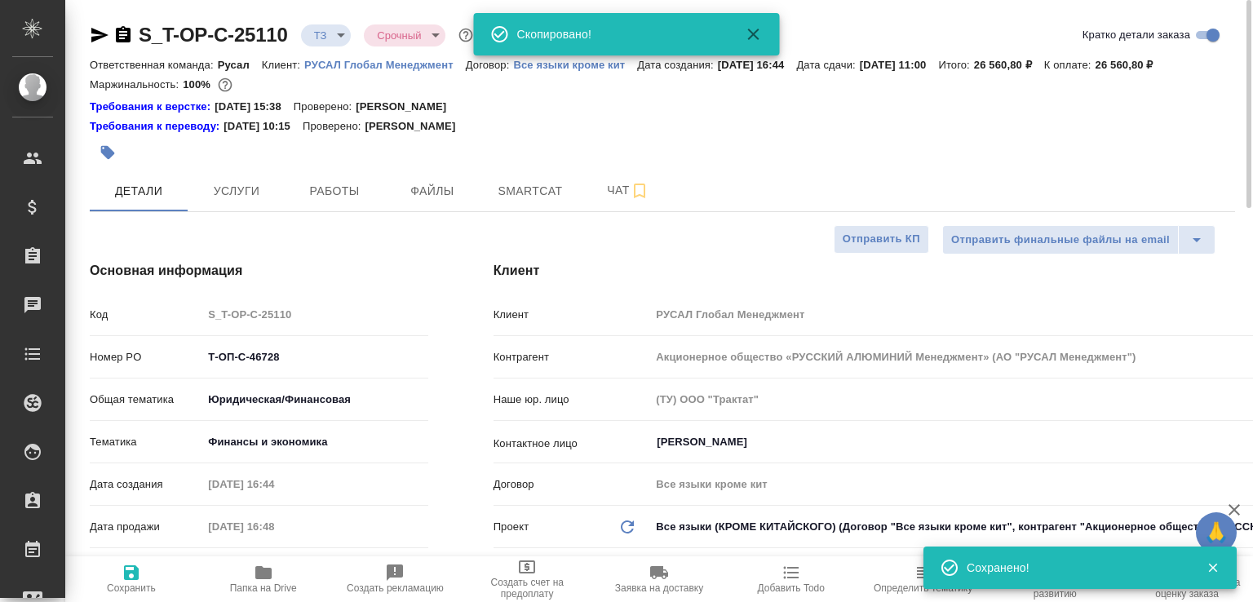
click at [343, 35] on body "🙏 .cls-1 fill:#fff; AWATERA Малофеева Екатерина e.malofeeva Клиенты Спецификаци…" at bounding box center [626, 301] width 1253 height 602
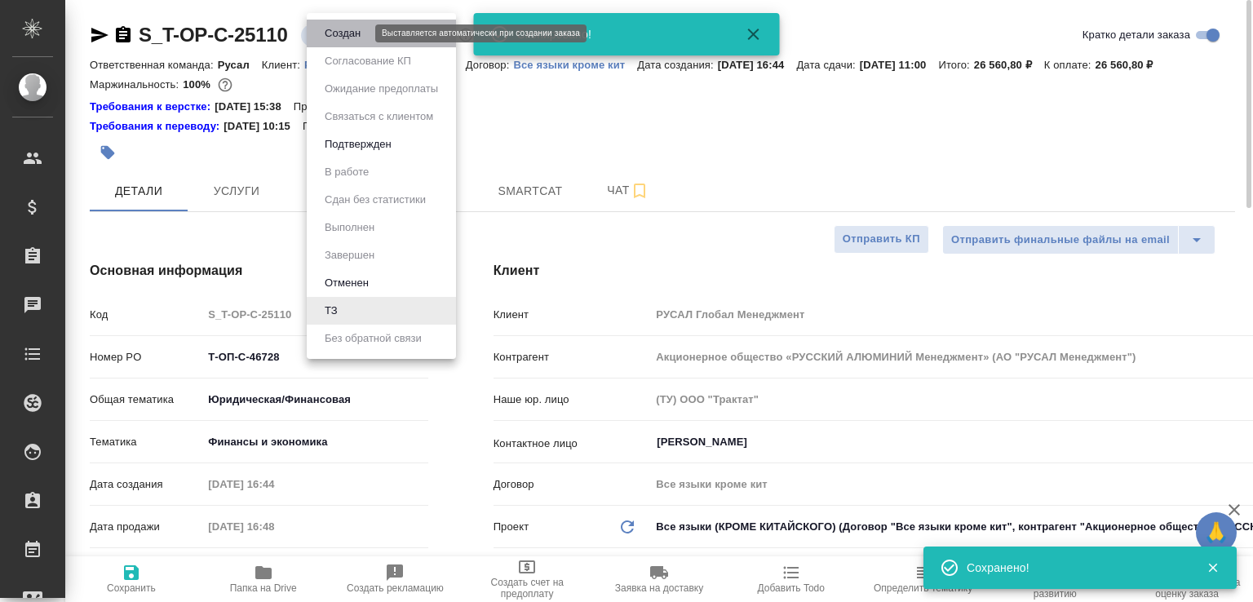
click at [343, 35] on button "Создан" at bounding box center [343, 33] width 46 height 18
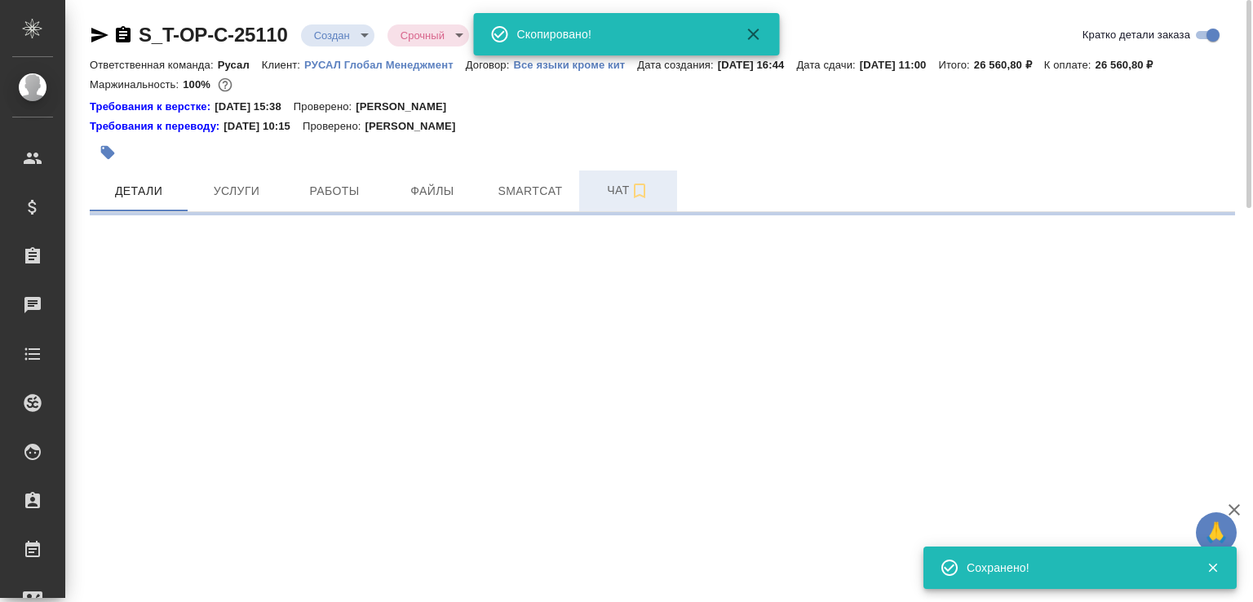
select select "RU"
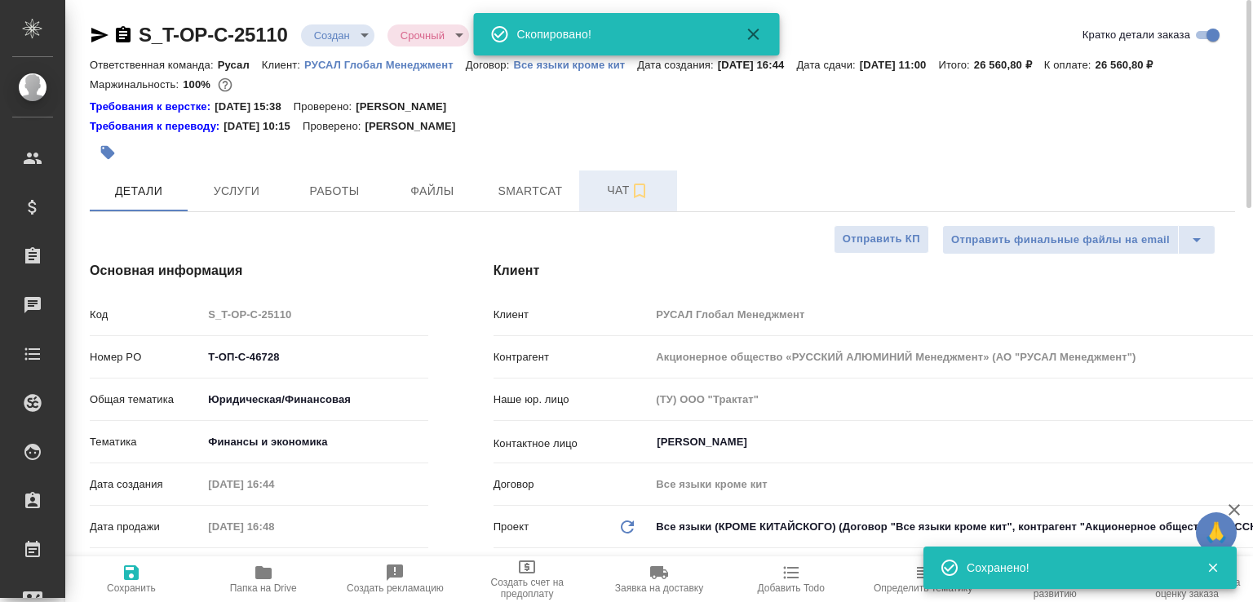
type textarea "x"
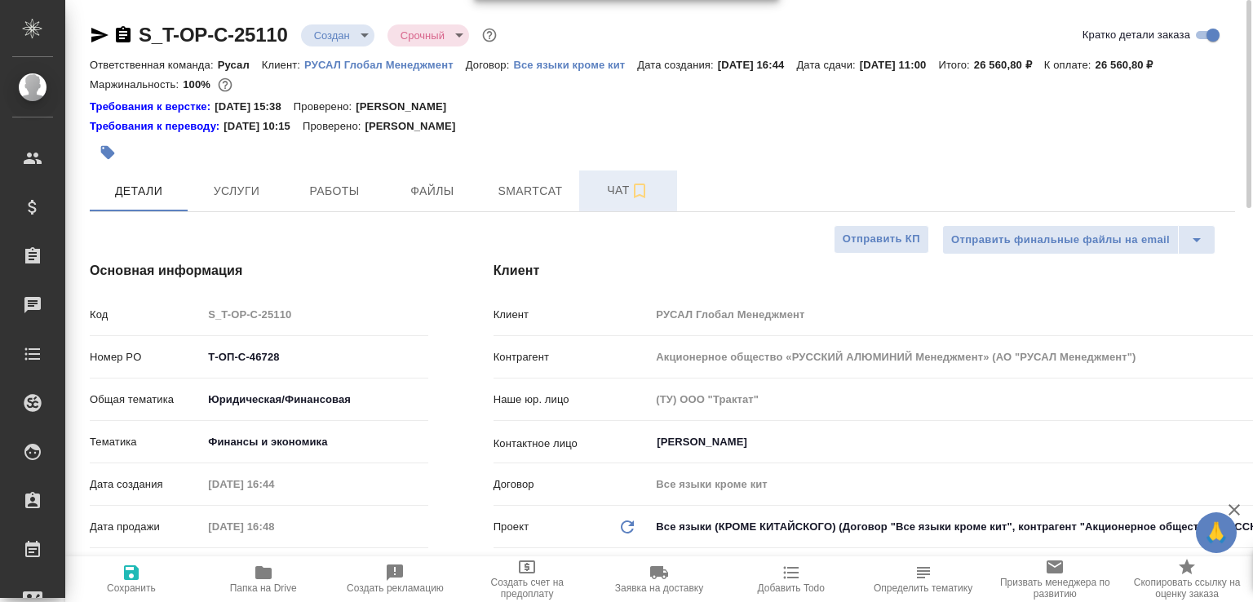
click at [605, 201] on span "Чат" at bounding box center [628, 190] width 78 height 20
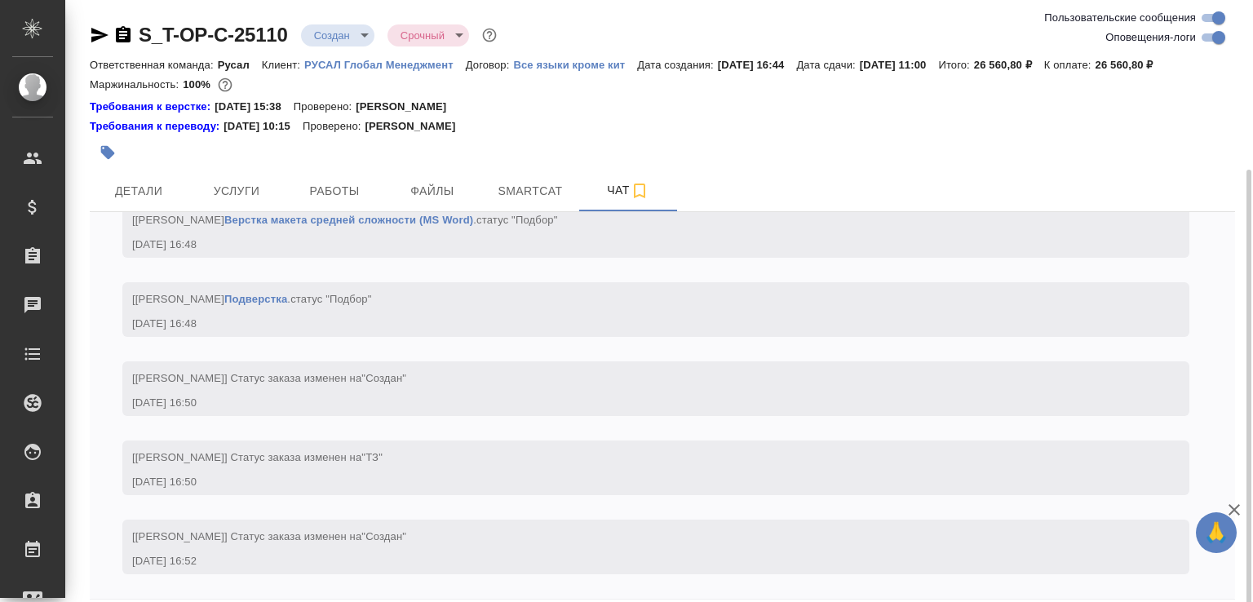
scroll to position [91, 0]
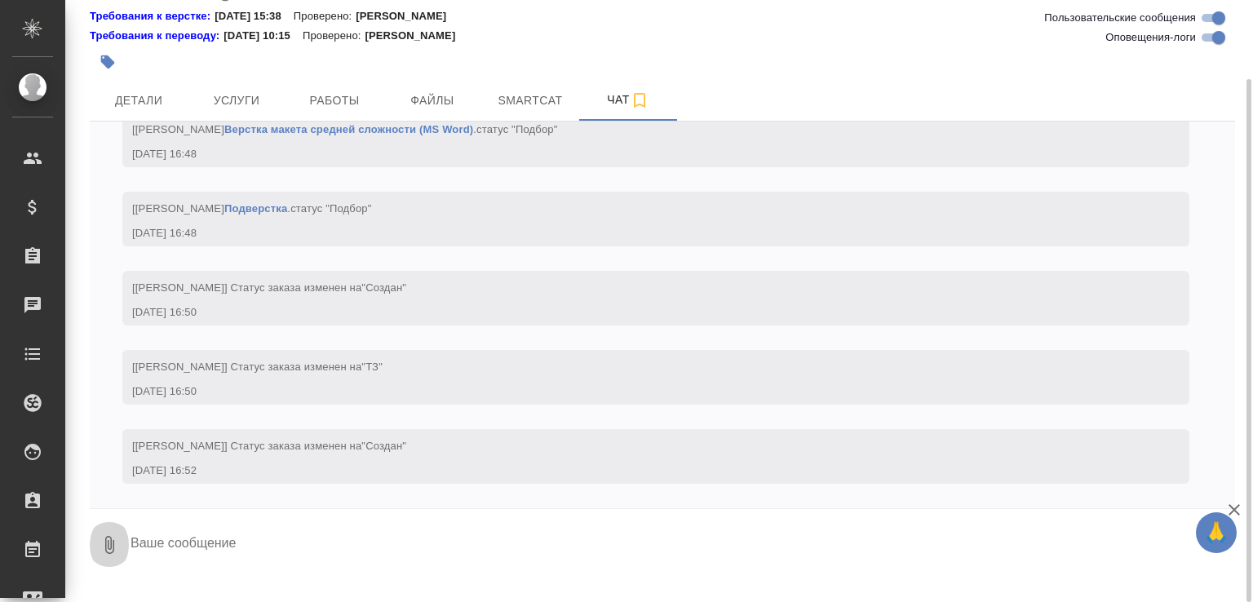
click at [124, 557] on button "0" at bounding box center [109, 544] width 39 height 55
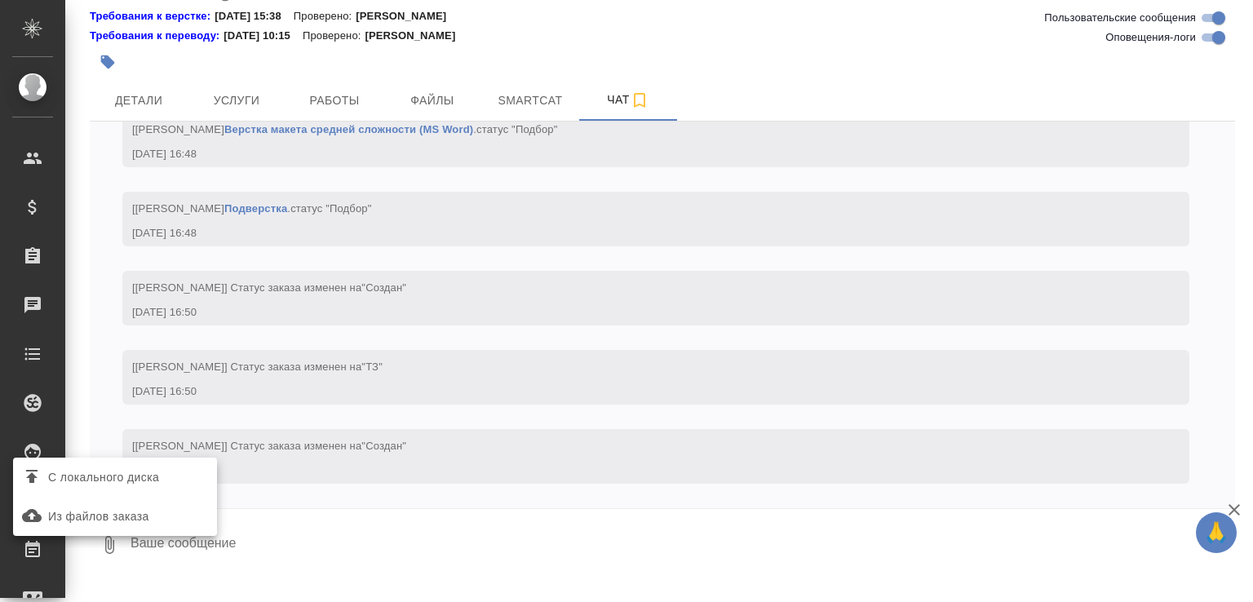
click at [139, 477] on span "С локального диска" at bounding box center [103, 478] width 111 height 20
click at [0, 0] on input "С локального диска" at bounding box center [0, 0] width 0 height 0
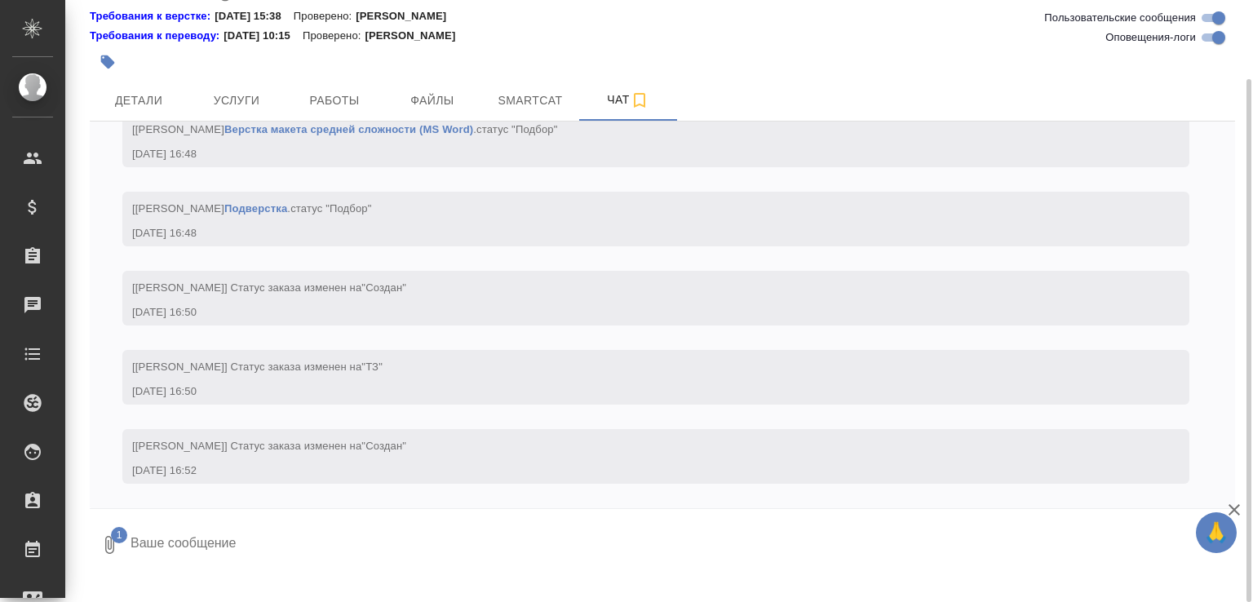
click at [156, 552] on textarea at bounding box center [669, 544] width 1080 height 55
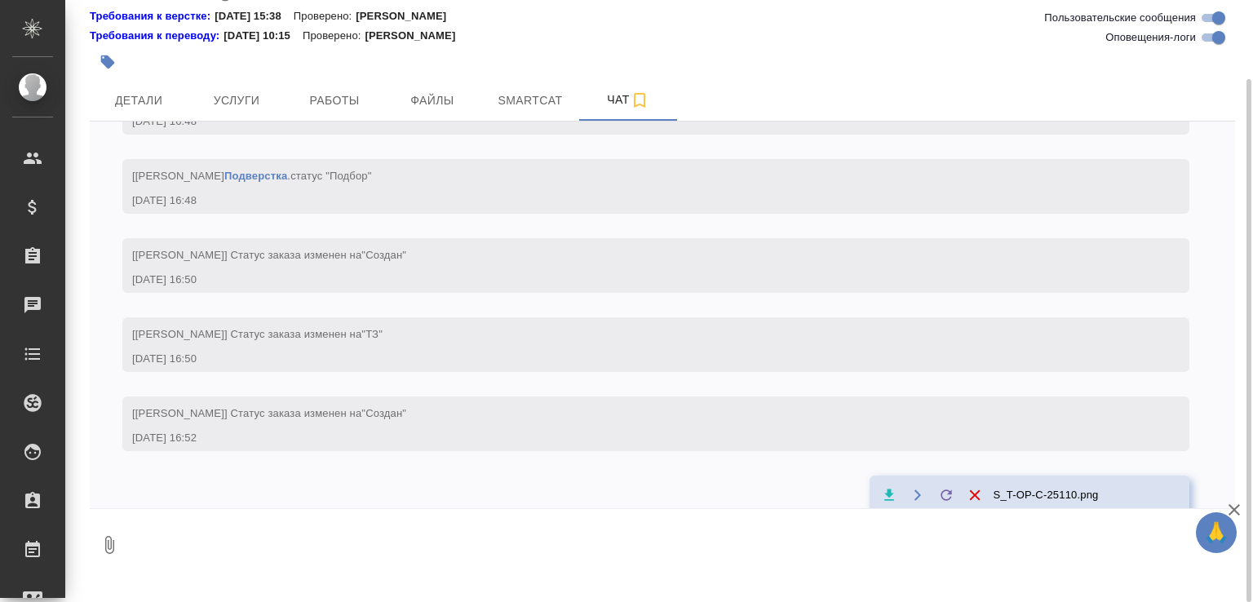
scroll to position [1256, 0]
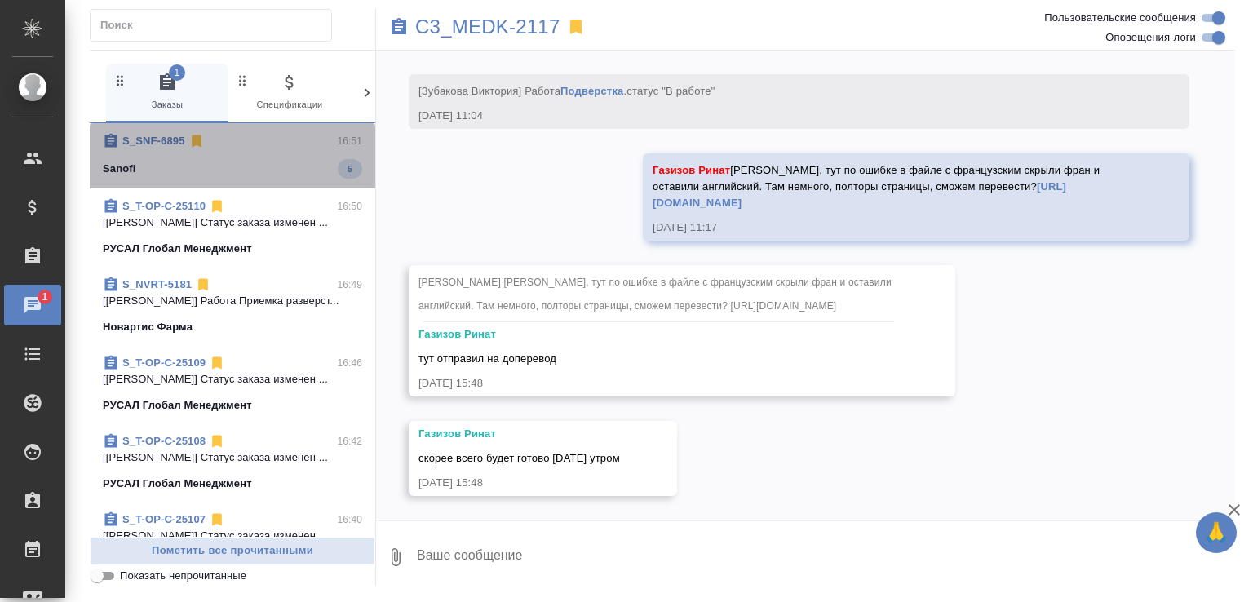
click at [297, 169] on div "Sanofi 5" at bounding box center [233, 169] width 260 height 20
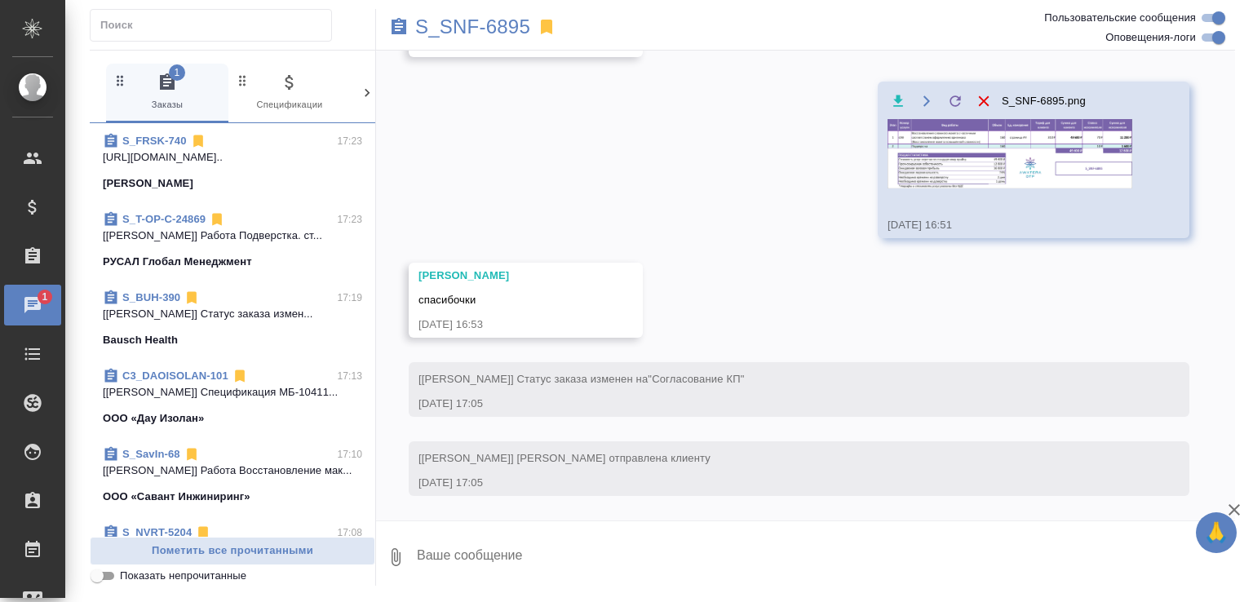
click at [224, 570] on span "Показать непрочитанные" at bounding box center [183, 576] width 126 height 16
click at [126, 570] on input "Показать непрочитанные" at bounding box center [97, 576] width 59 height 20
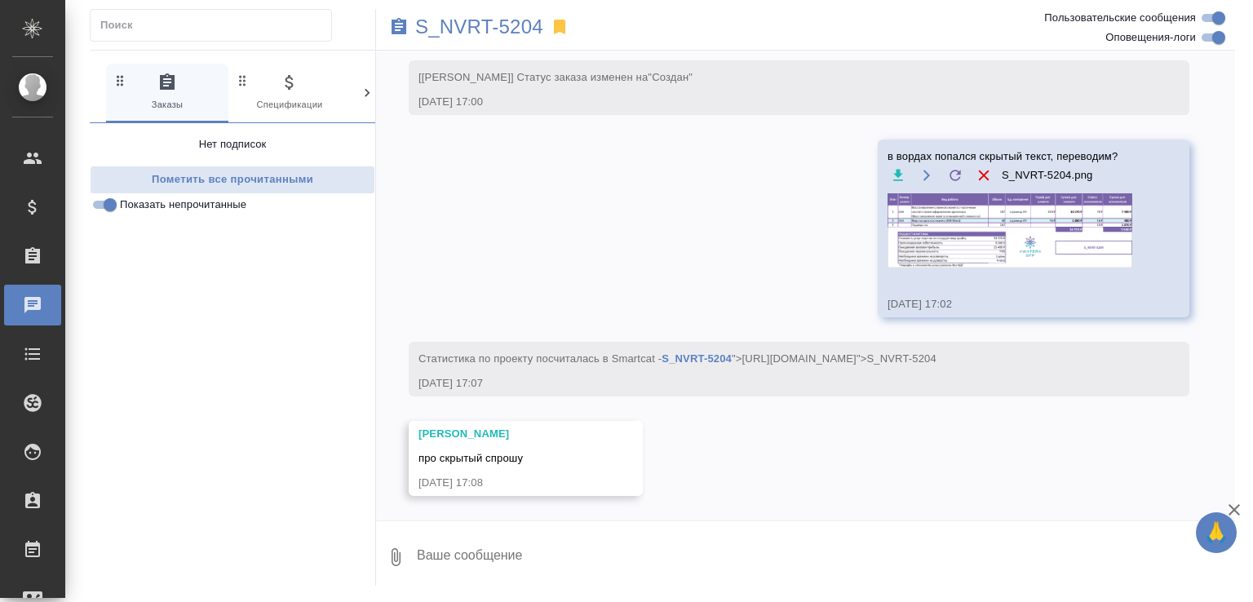
scroll to position [1329, 0]
click at [199, 204] on span "Показать непрочитанные" at bounding box center [183, 205] width 126 height 16
click at [140, 204] on input "Показать непрочитанные" at bounding box center [110, 205] width 59 height 20
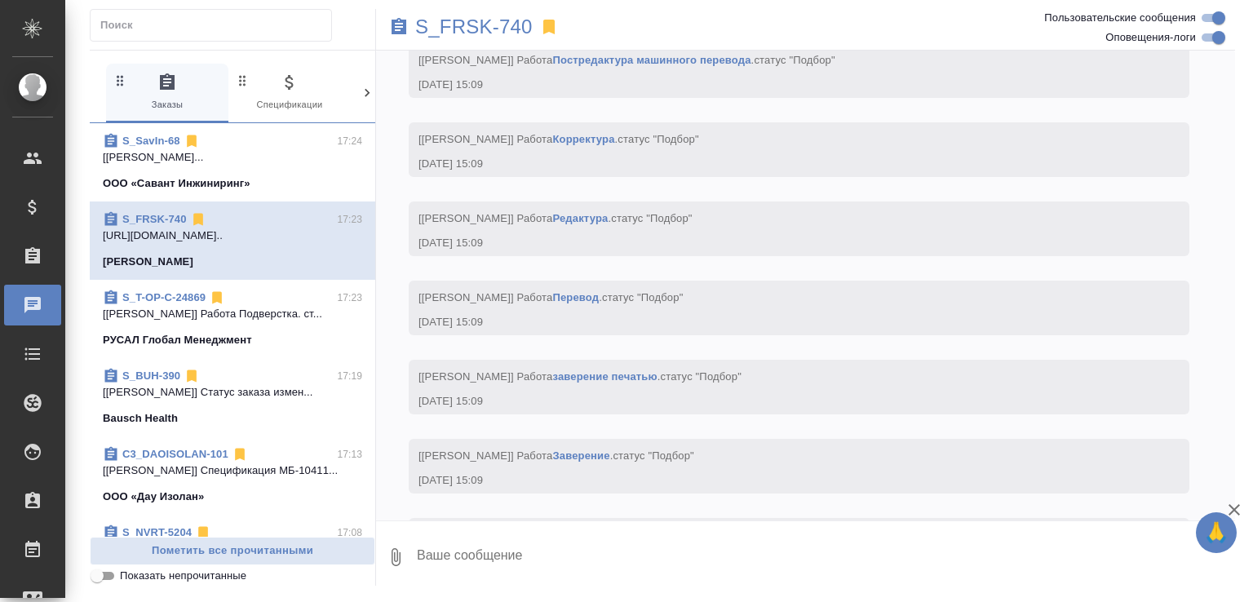
scroll to position [8096, 0]
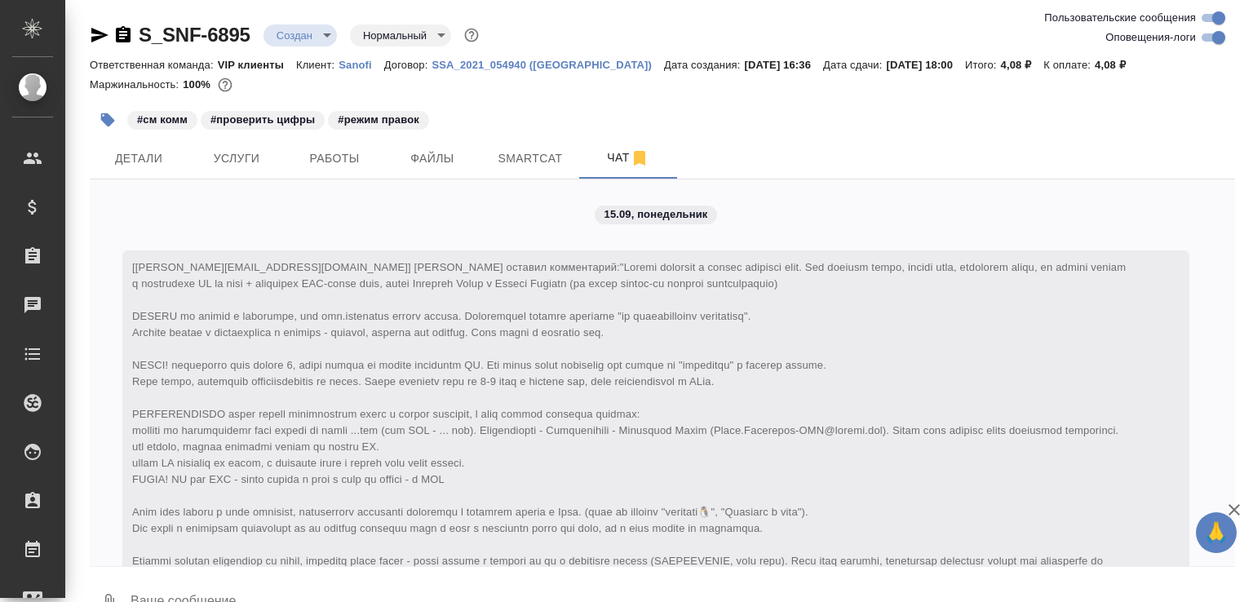
scroll to position [1074, 0]
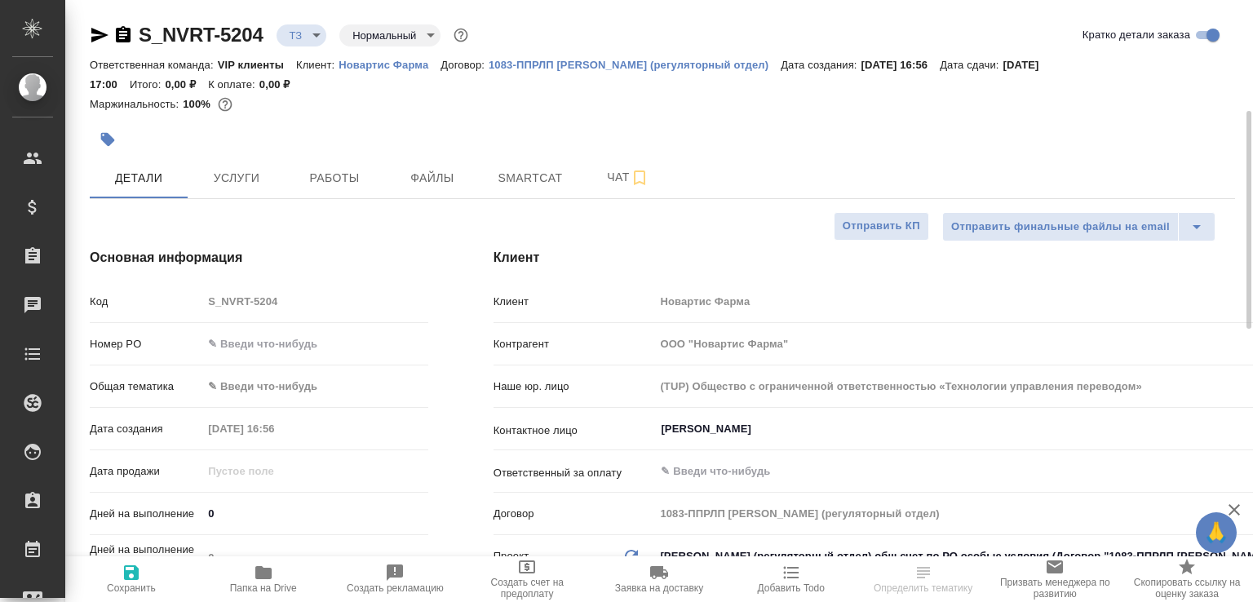
select select "RU"
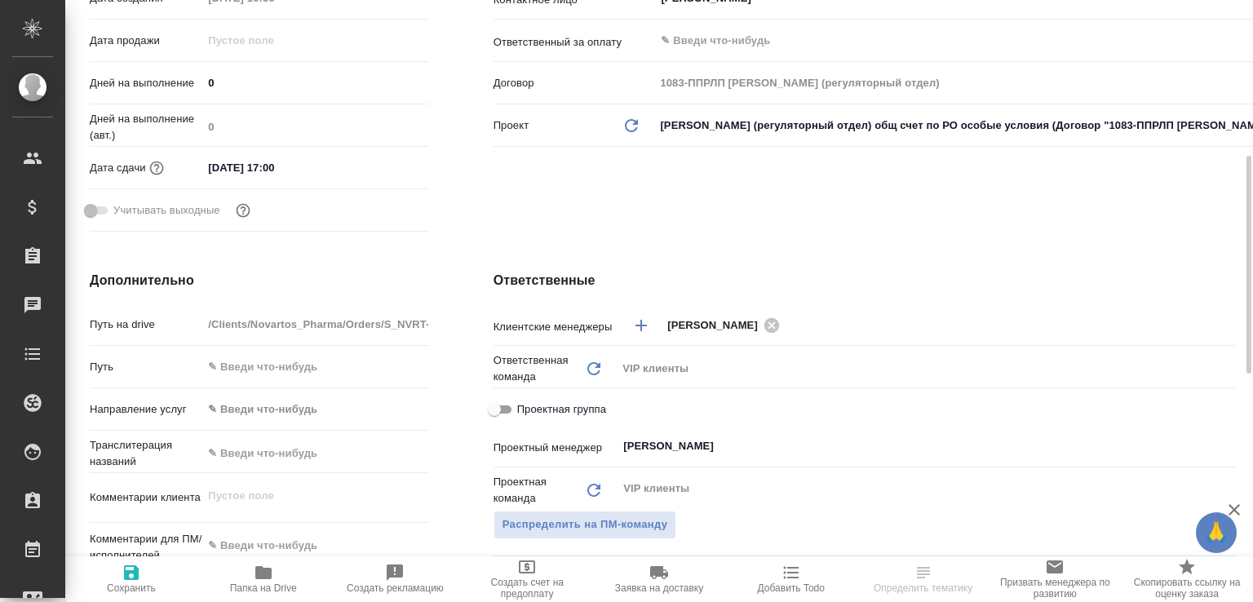
scroll to position [606, 0]
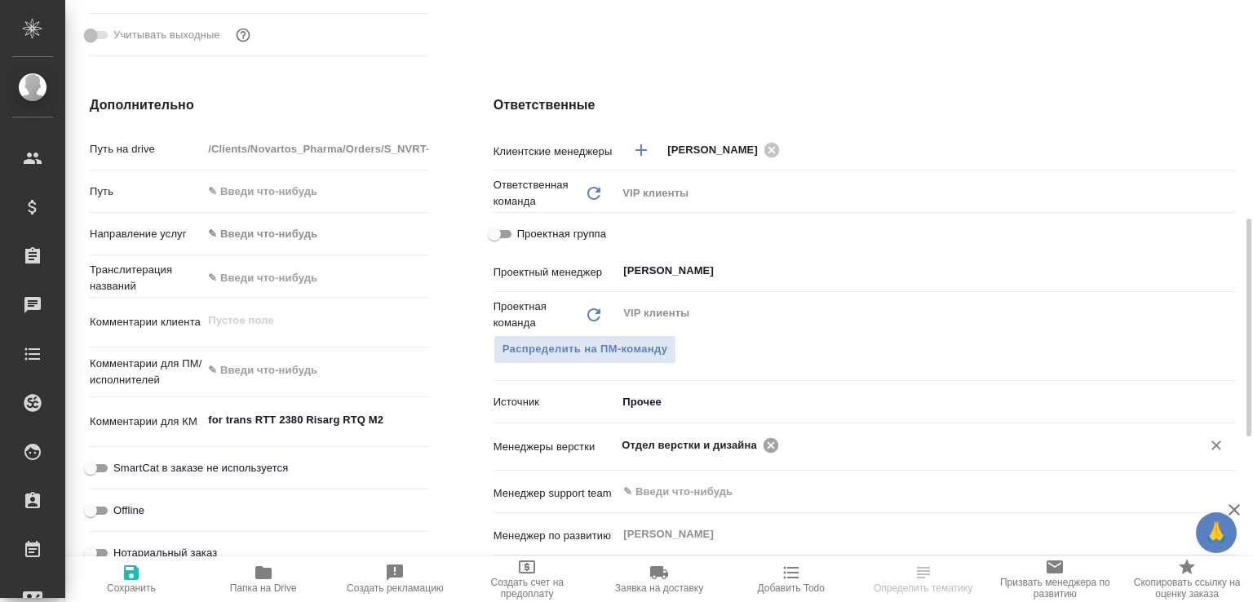
click at [764, 448] on icon at bounding box center [771, 444] width 15 height 15
click at [762, 448] on input "text" at bounding box center [899, 445] width 554 height 20
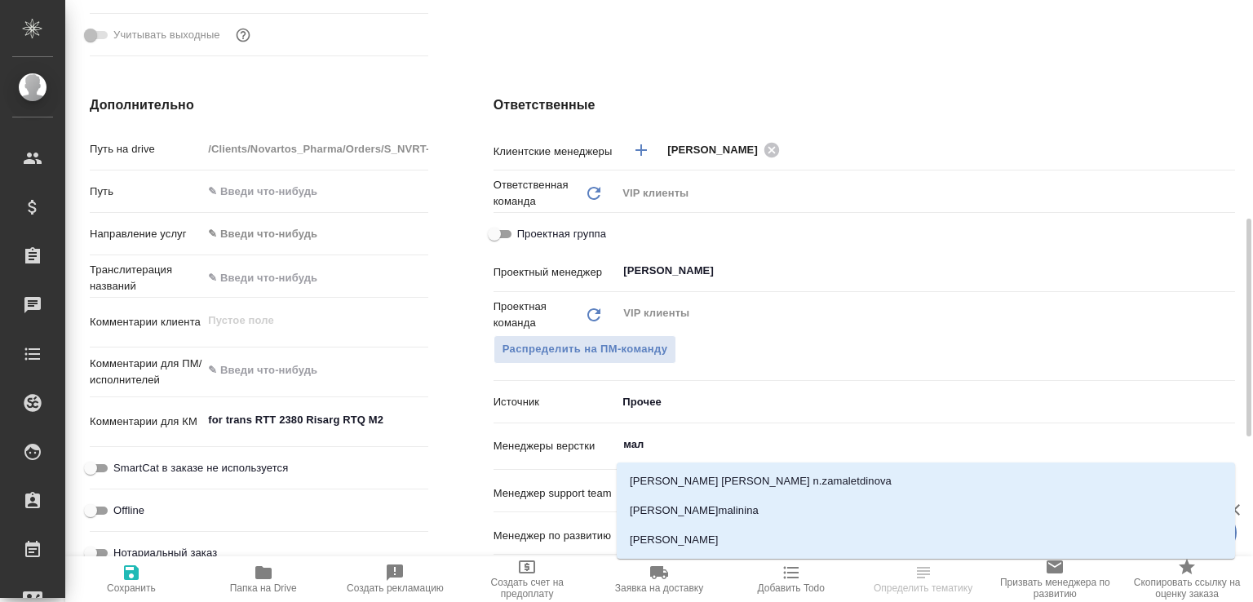
type input "мало"
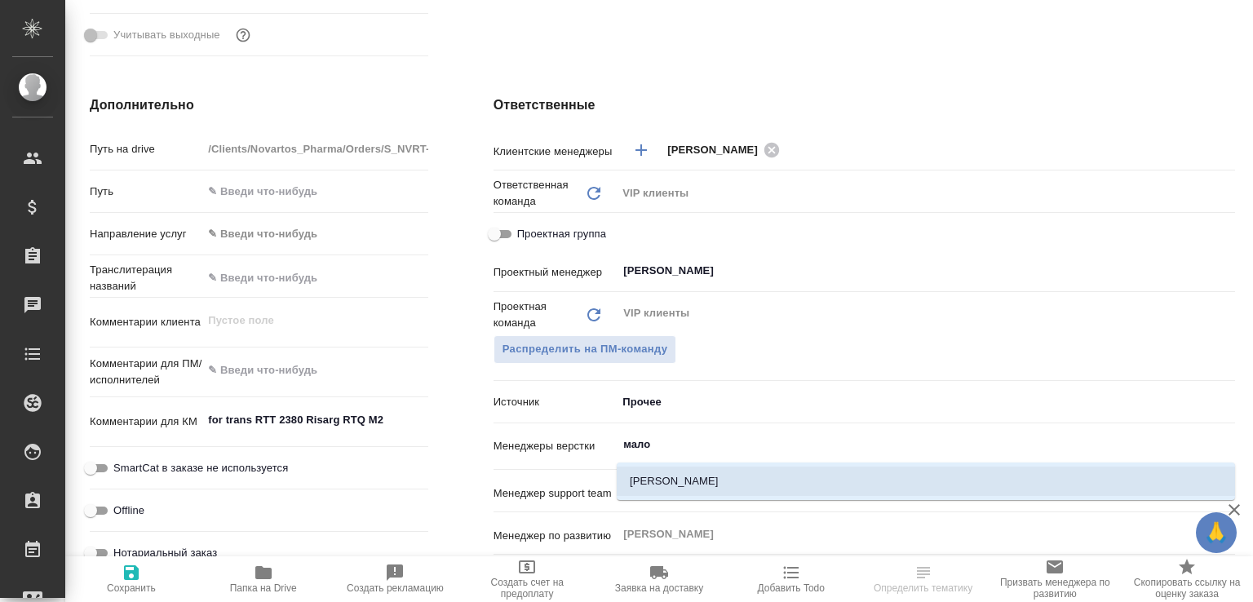
click at [673, 468] on li "[PERSON_NAME]" at bounding box center [926, 481] width 619 height 29
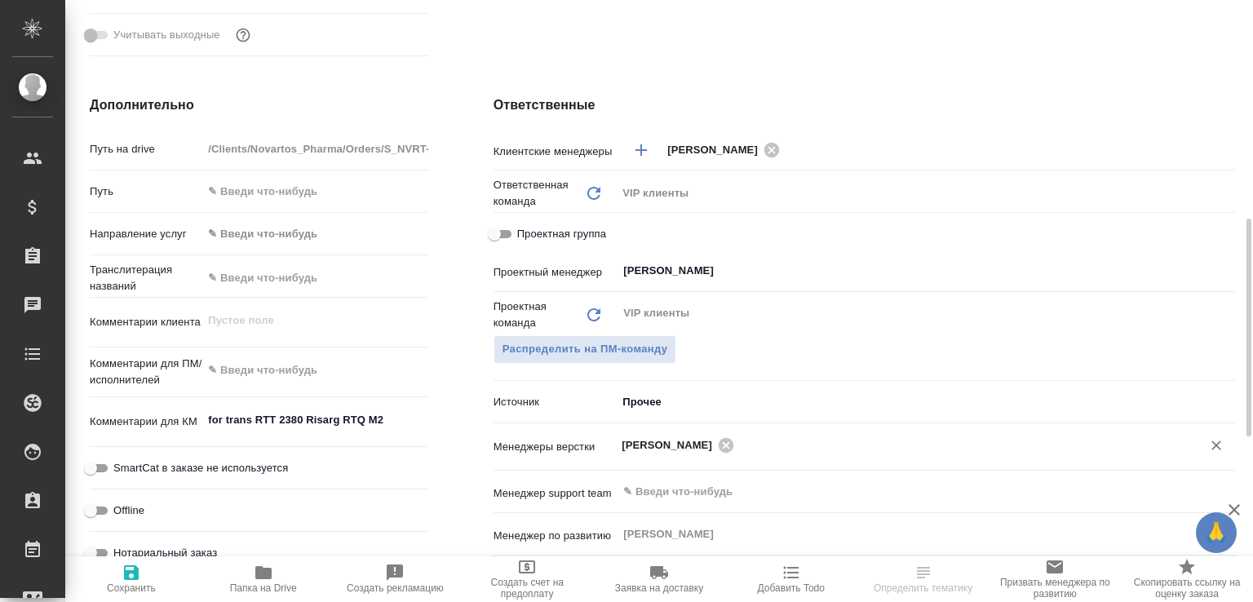
click at [139, 566] on icon "button" at bounding box center [132, 573] width 20 height 20
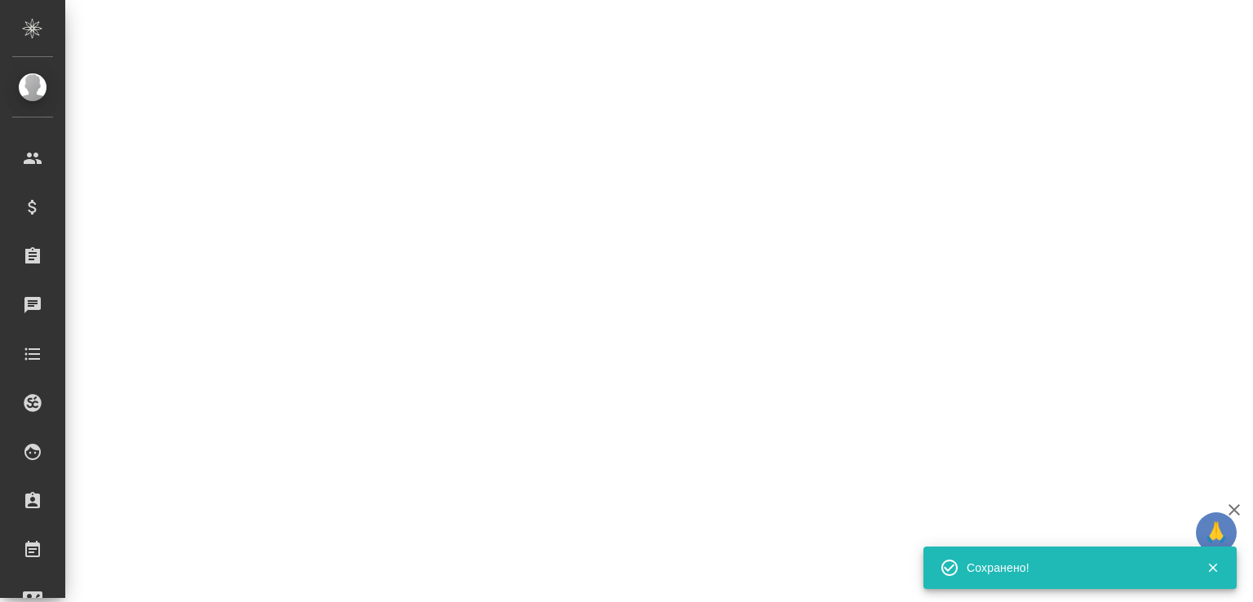
select select "RU"
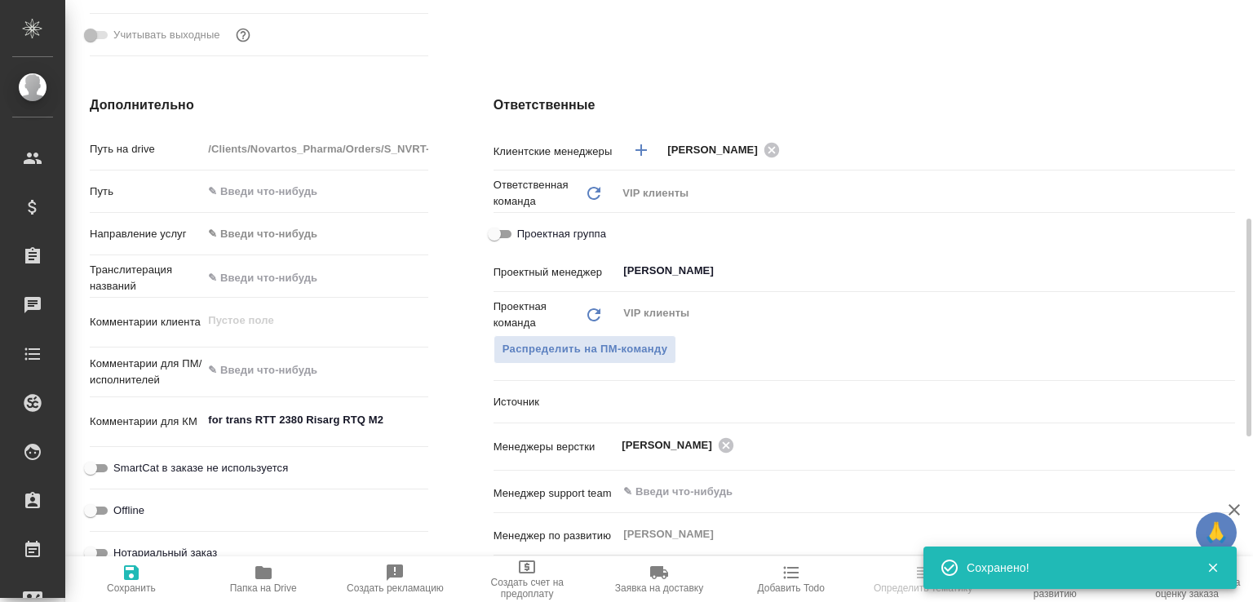
type textarea "x"
click at [264, 583] on span "Папка на Drive" at bounding box center [263, 588] width 67 height 11
type textarea "x"
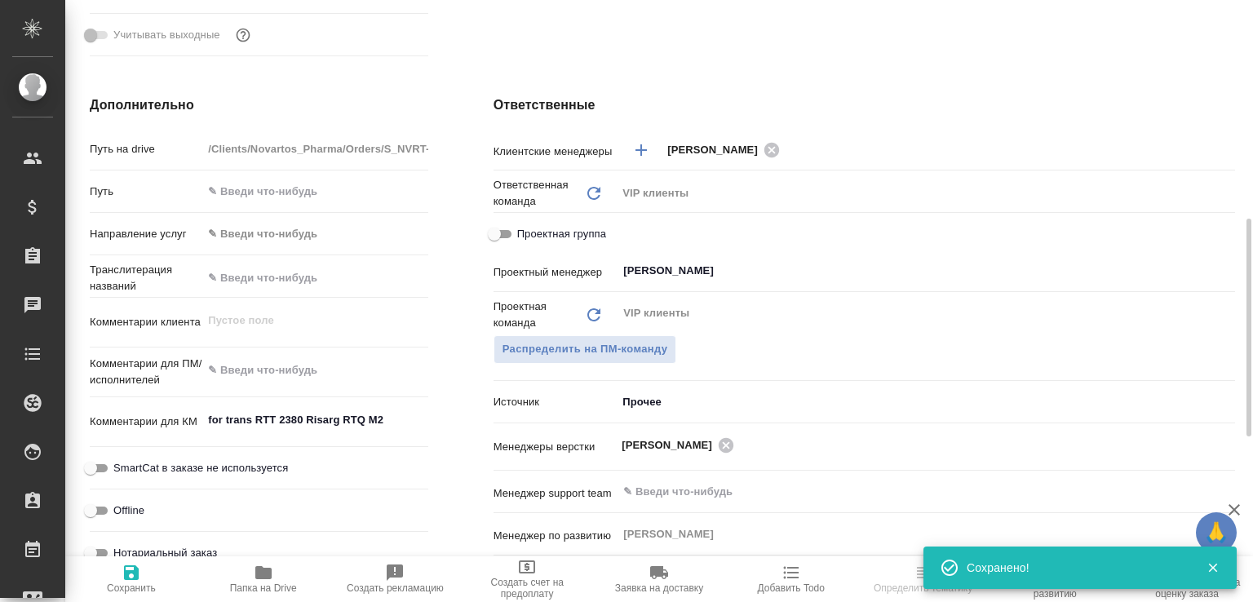
type textarea "x"
select select "RU"
type textarea "x"
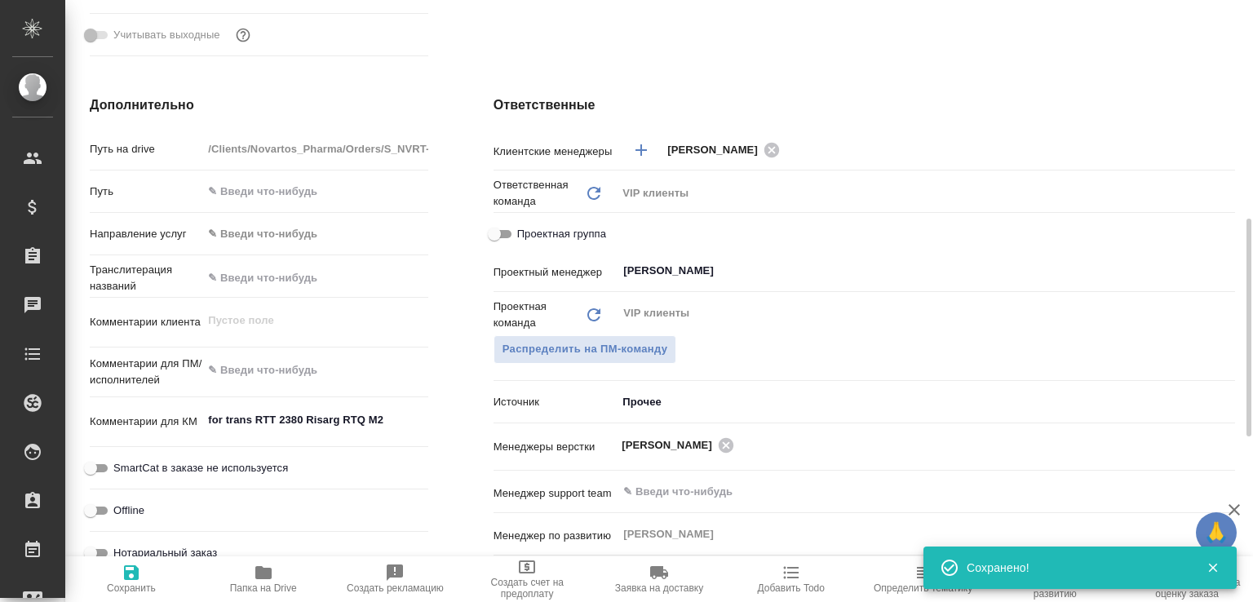
type textarea "x"
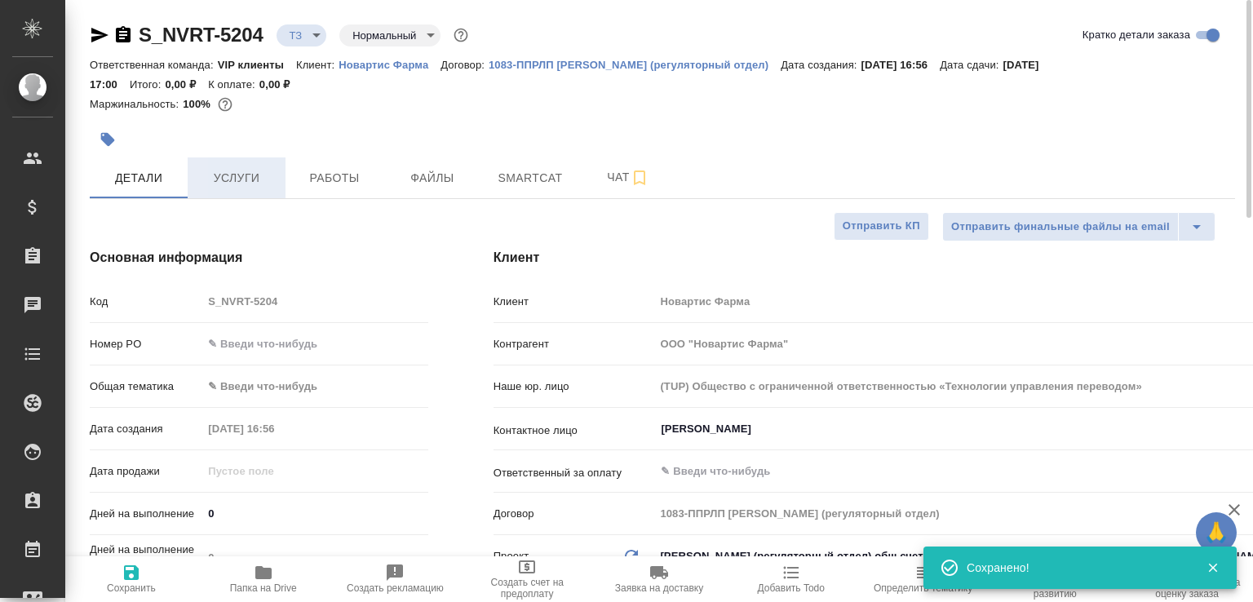
type textarea "x"
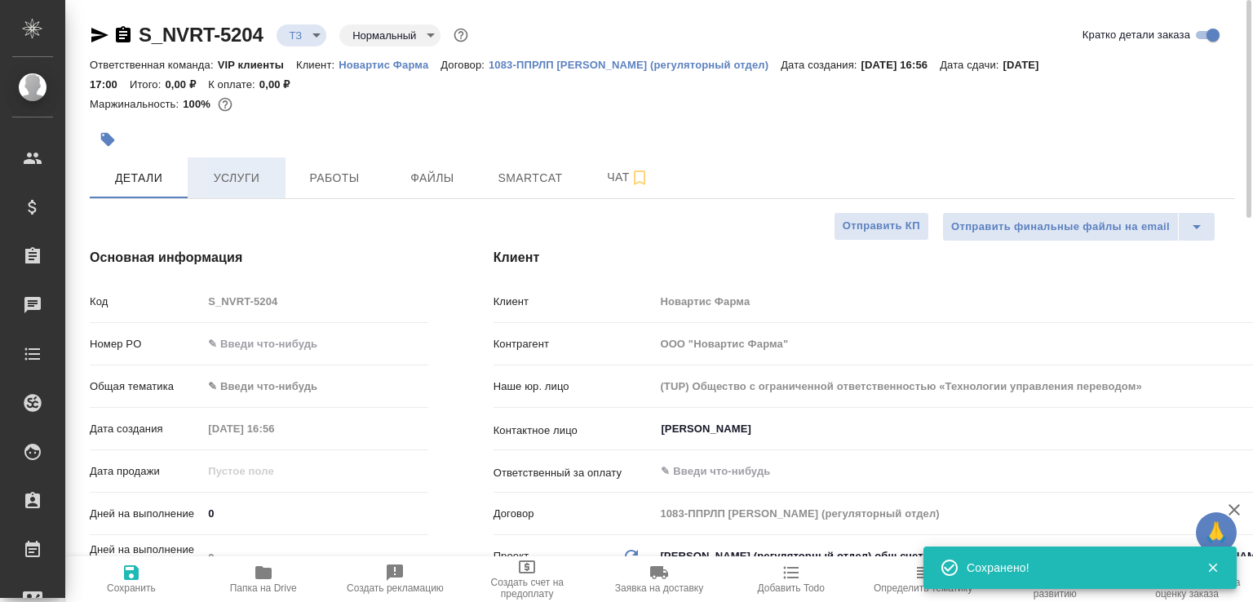
type textarea "x"
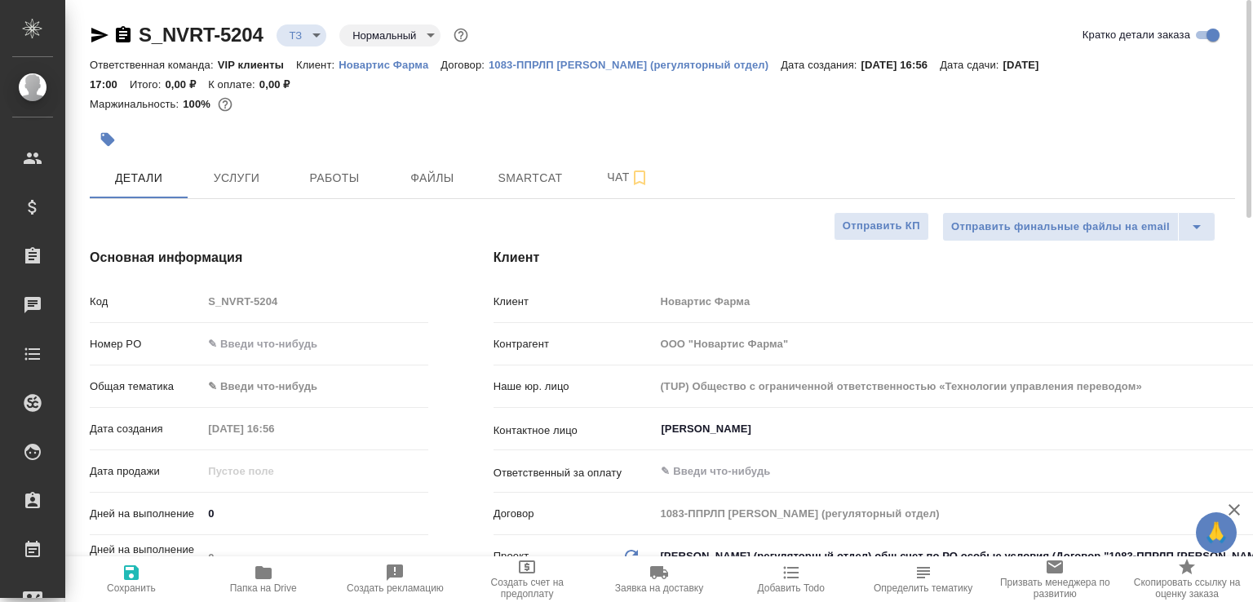
click at [124, 37] on icon "button" at bounding box center [123, 34] width 15 height 16
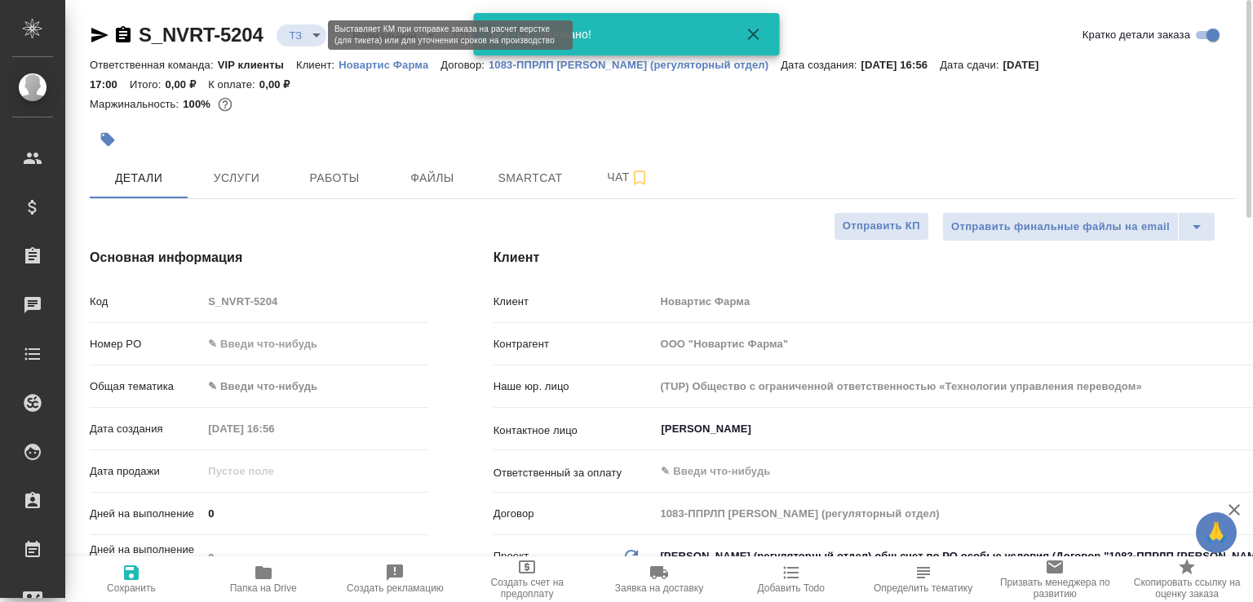
click at [314, 36] on body "🙏 .cls-1 fill:#fff; AWATERA Малофеева Екатерина e.malofeeva Клиенты Спецификаци…" at bounding box center [626, 301] width 1253 height 602
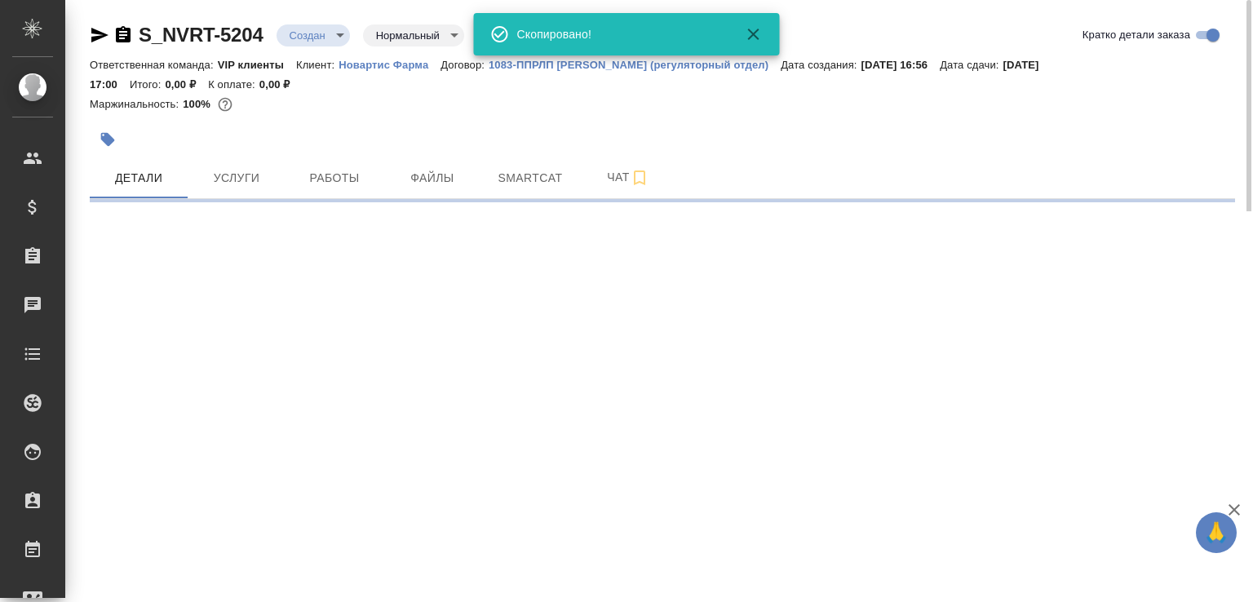
select select "RU"
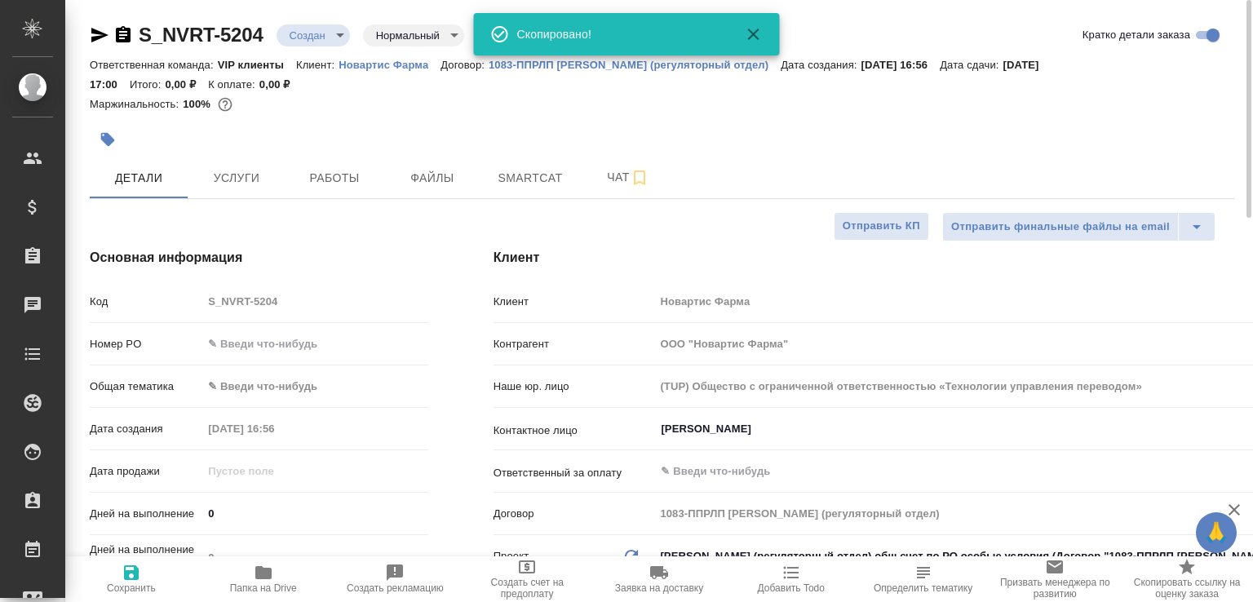
type textarea "x"
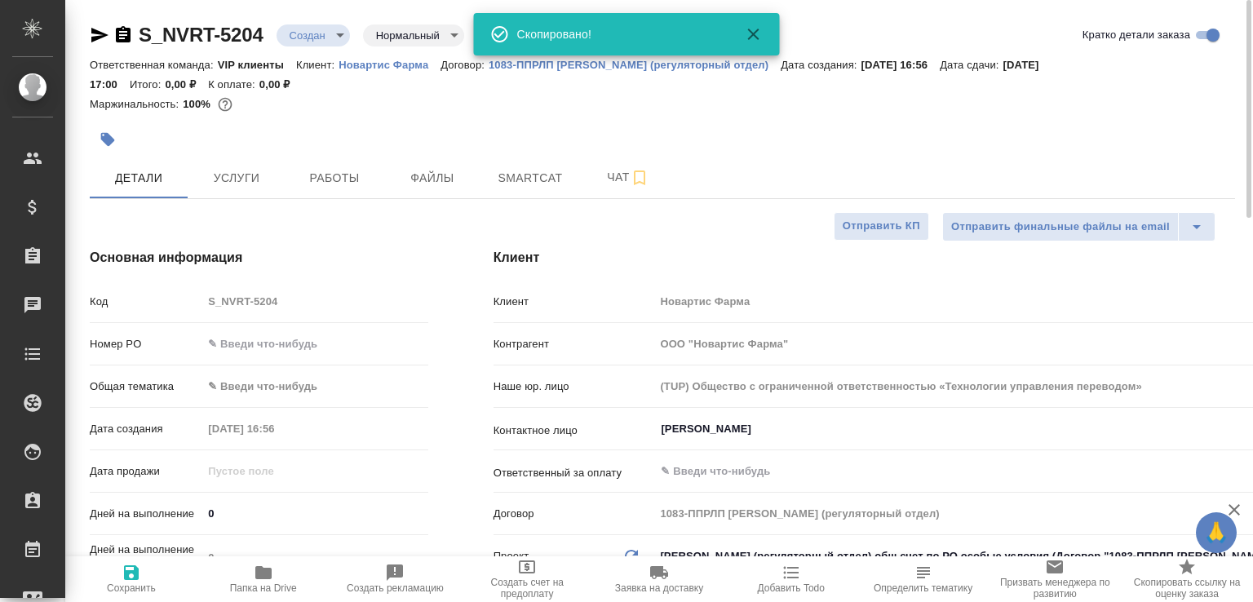
type textarea "x"
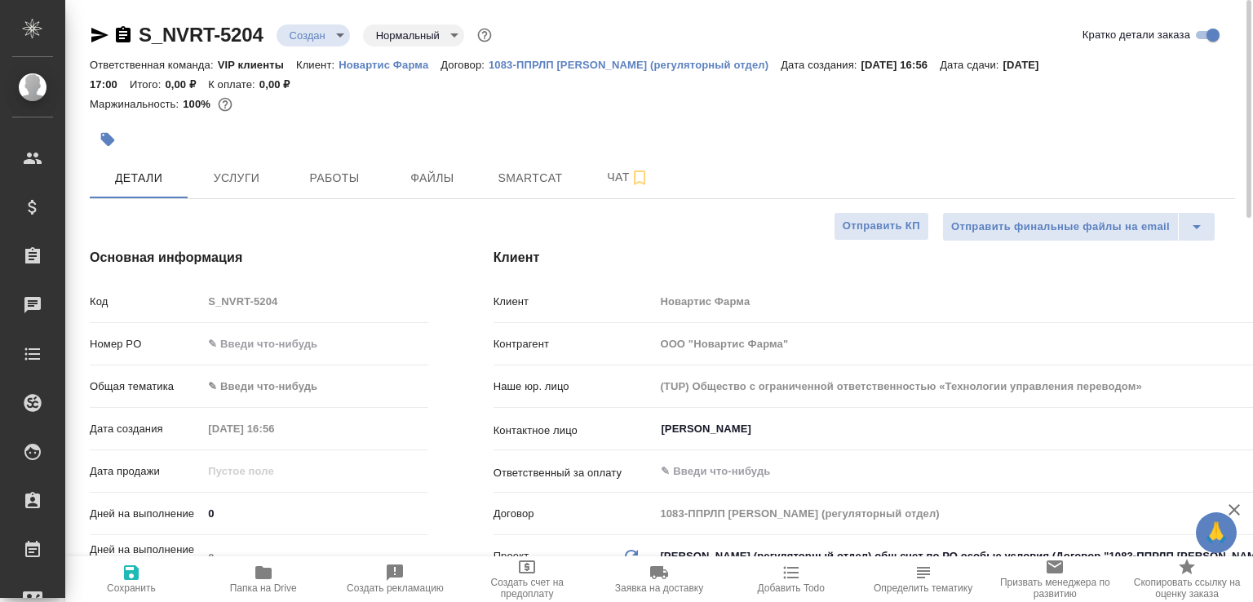
type textarea "x"
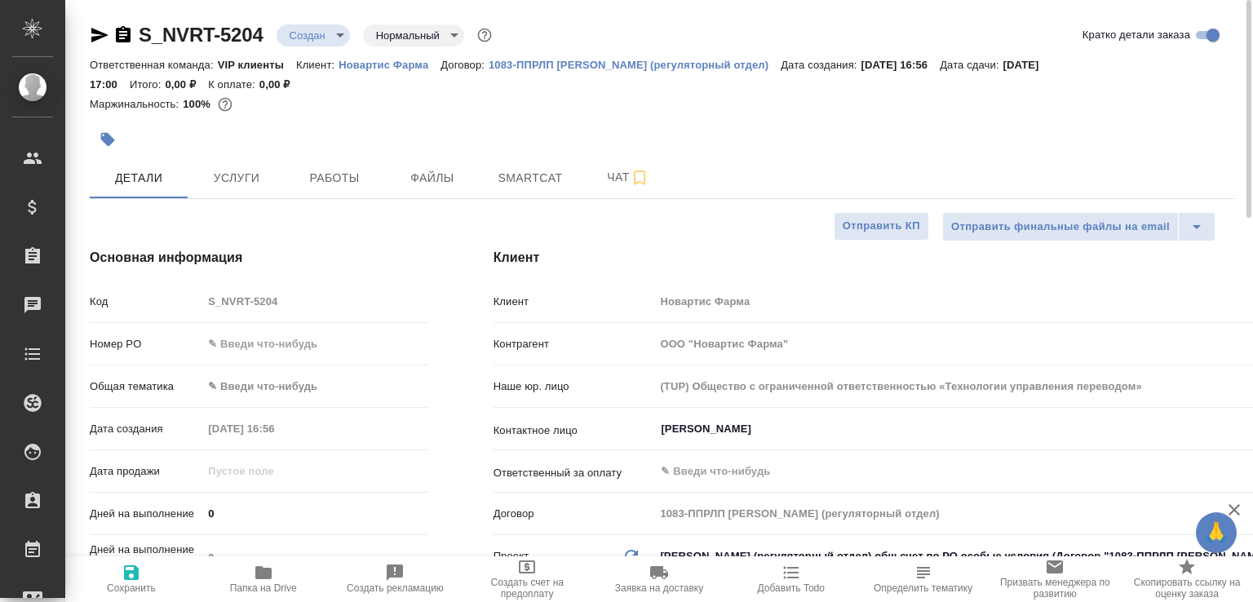
type textarea "x"
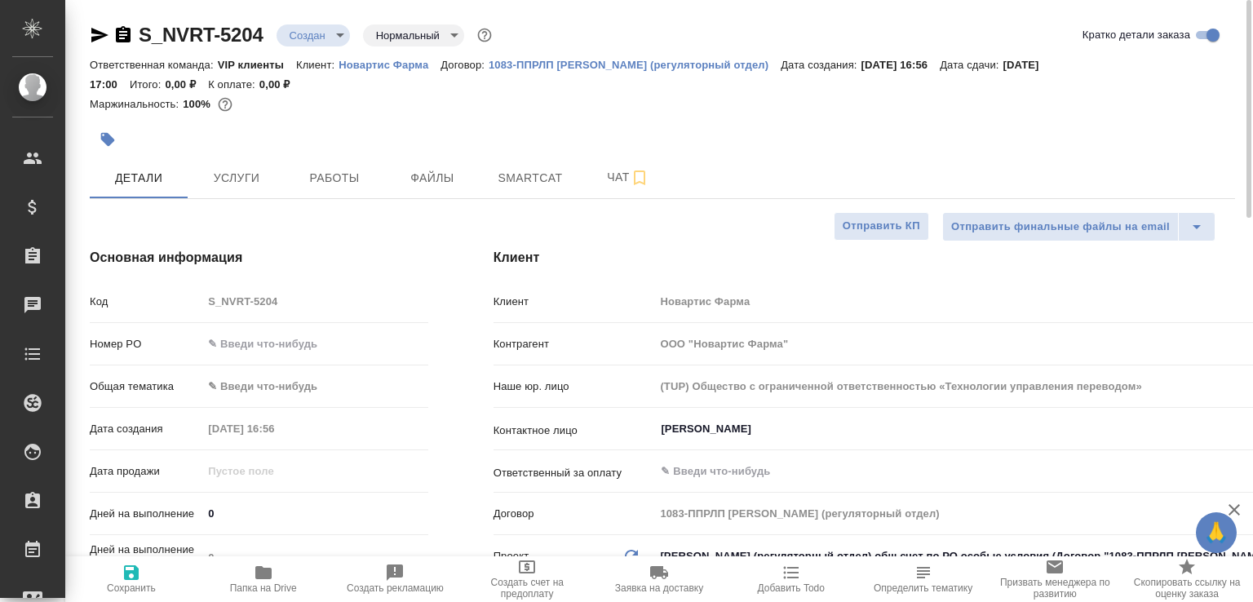
type textarea "x"
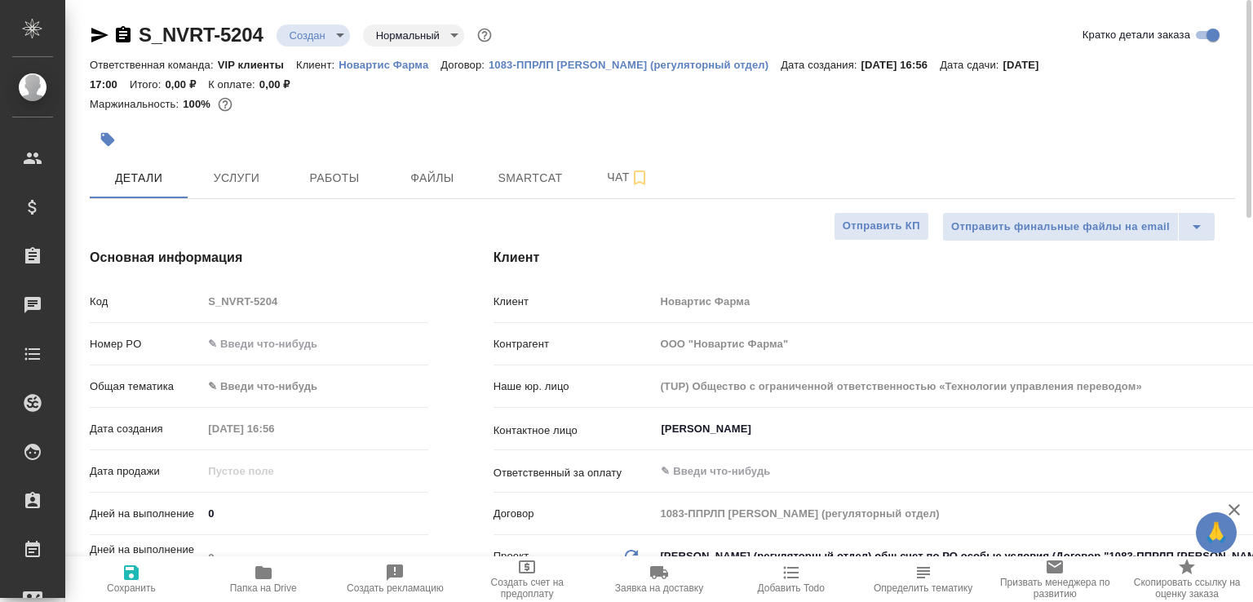
type textarea "x"
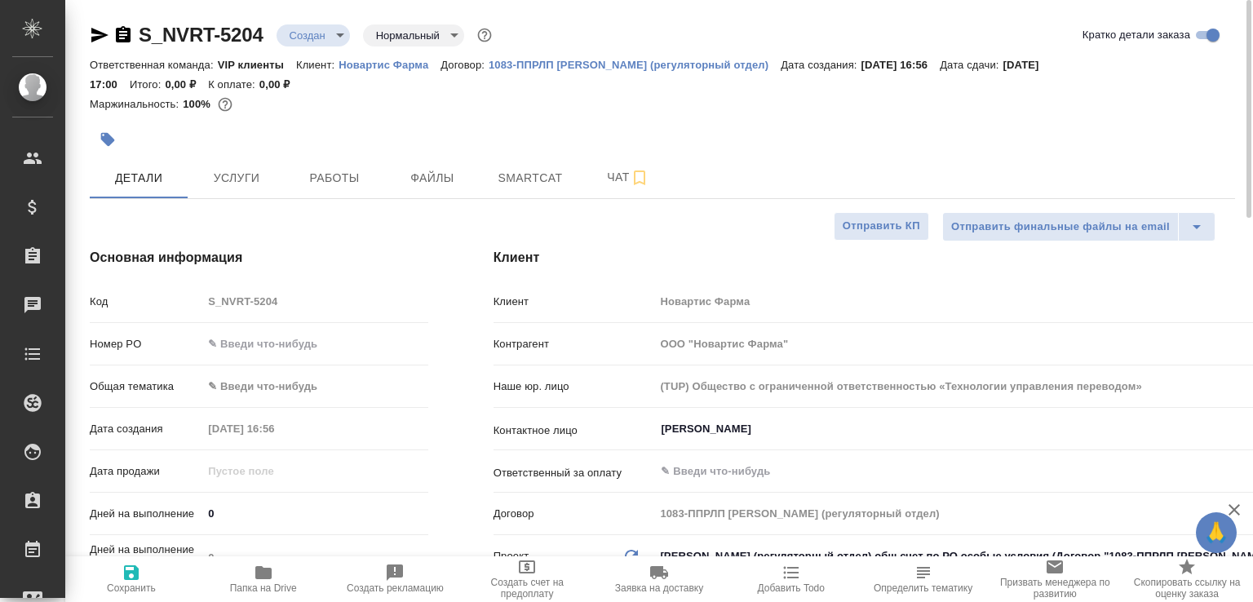
type textarea "x"
click at [609, 154] on div at bounding box center [472, 140] width 764 height 36
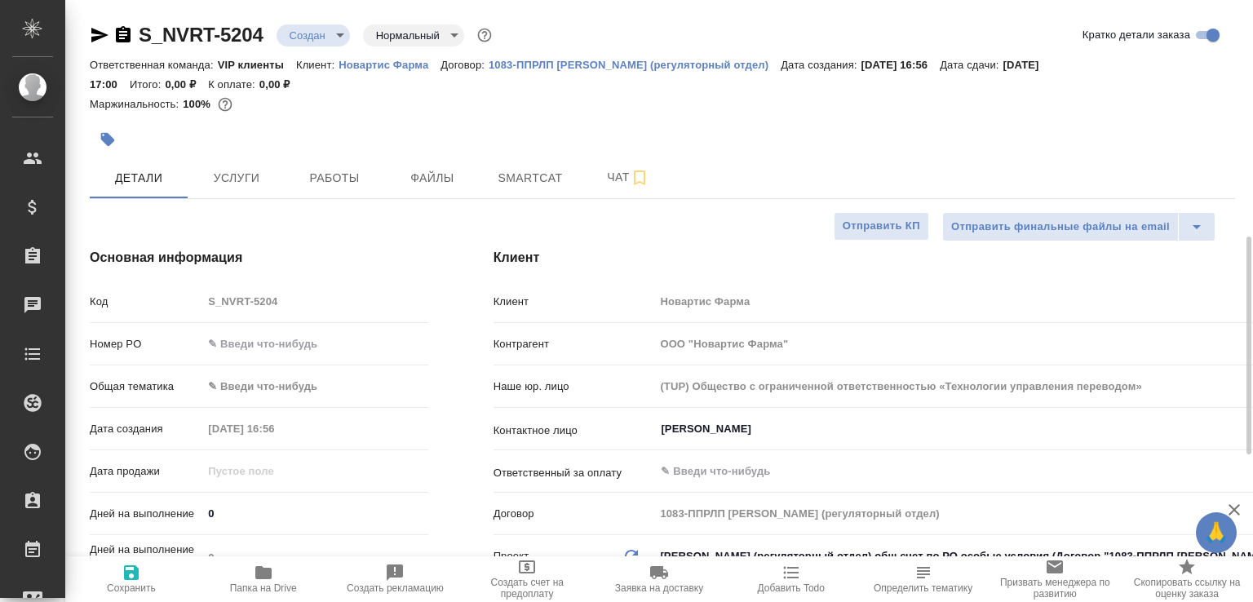
scroll to position [174, 0]
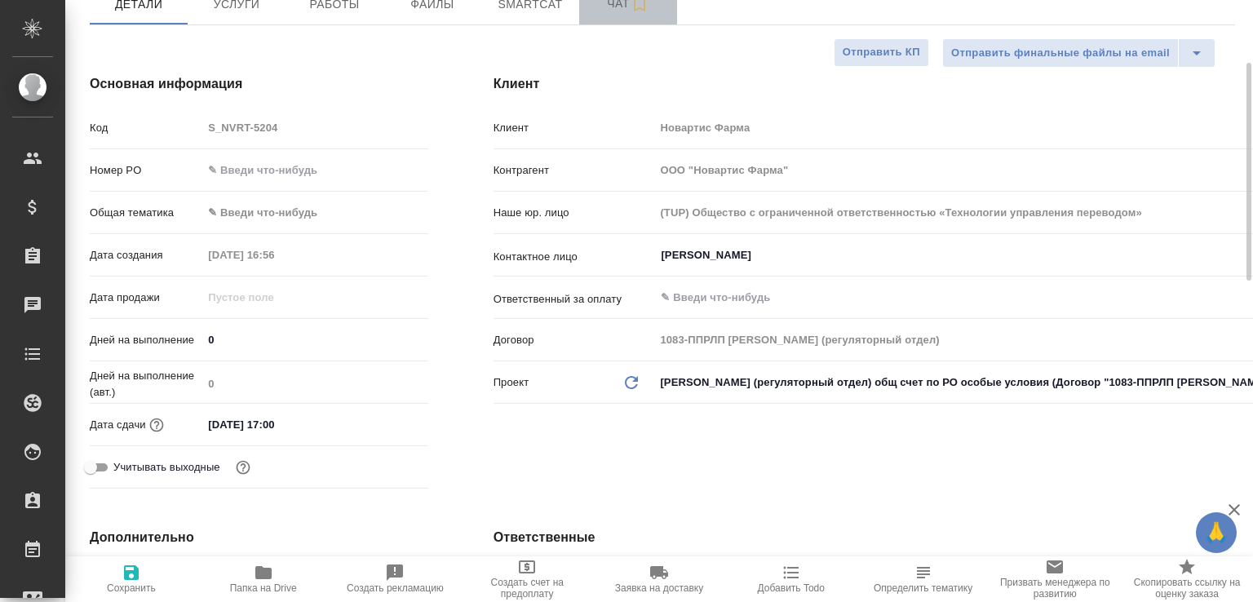
click at [604, 3] on span "Чат" at bounding box center [628, 3] width 78 height 20
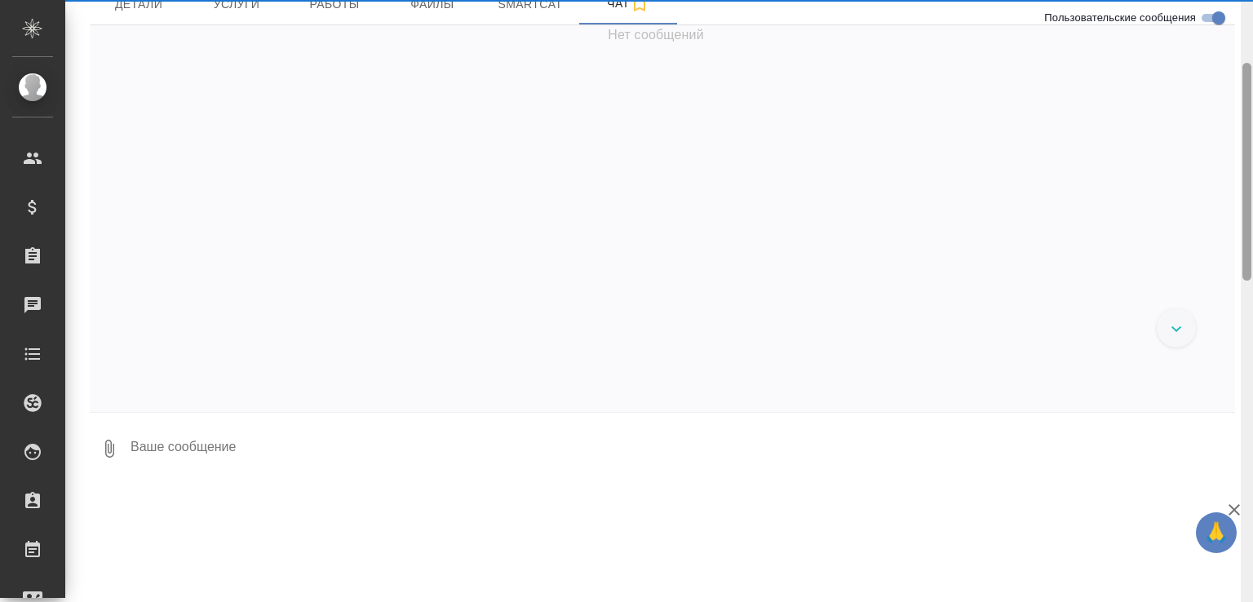
scroll to position [885, 0]
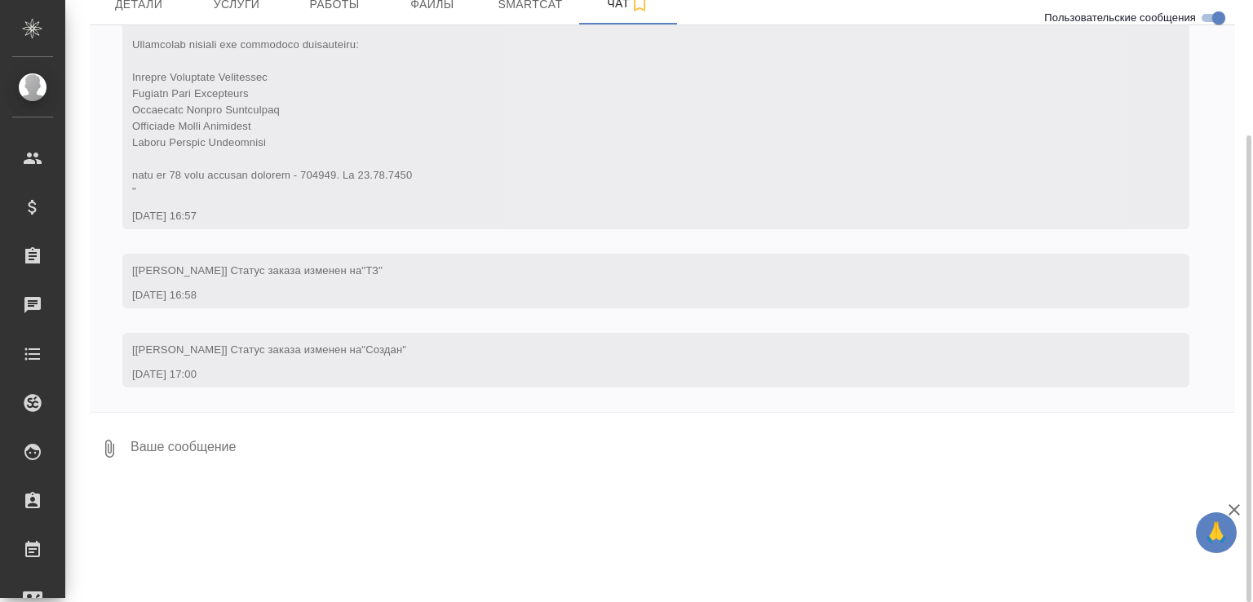
click at [108, 444] on icon "button" at bounding box center [109, 449] width 9 height 18
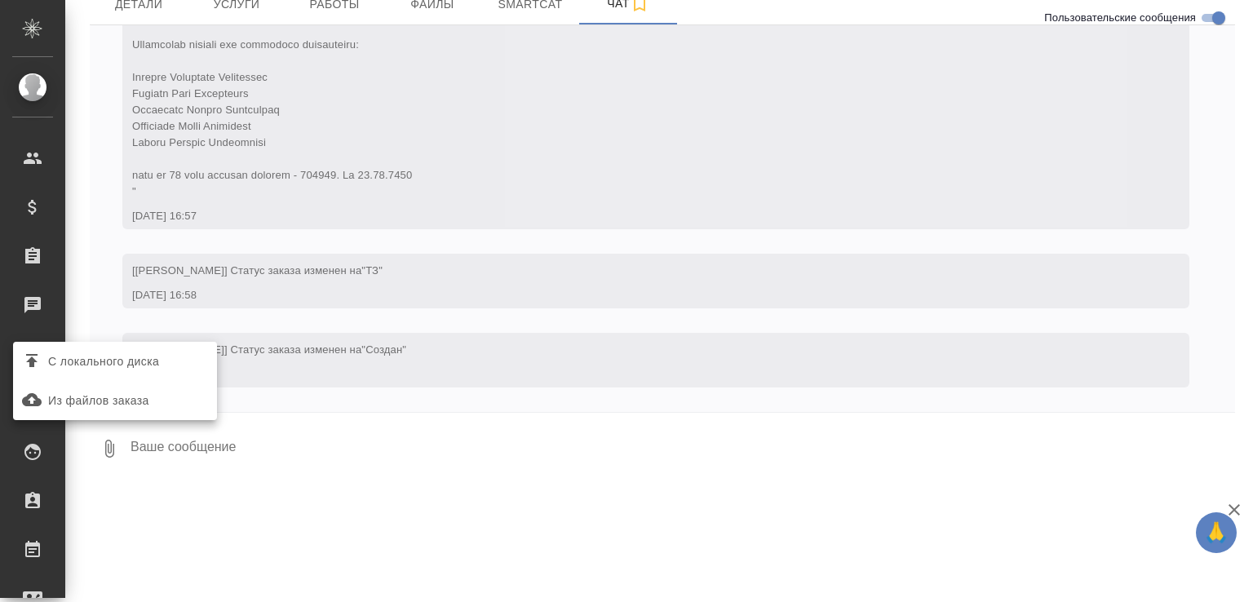
click at [137, 366] on span "С локального диска" at bounding box center [103, 362] width 111 height 20
click at [0, 0] on input "С локального диска" at bounding box center [0, 0] width 0 height 0
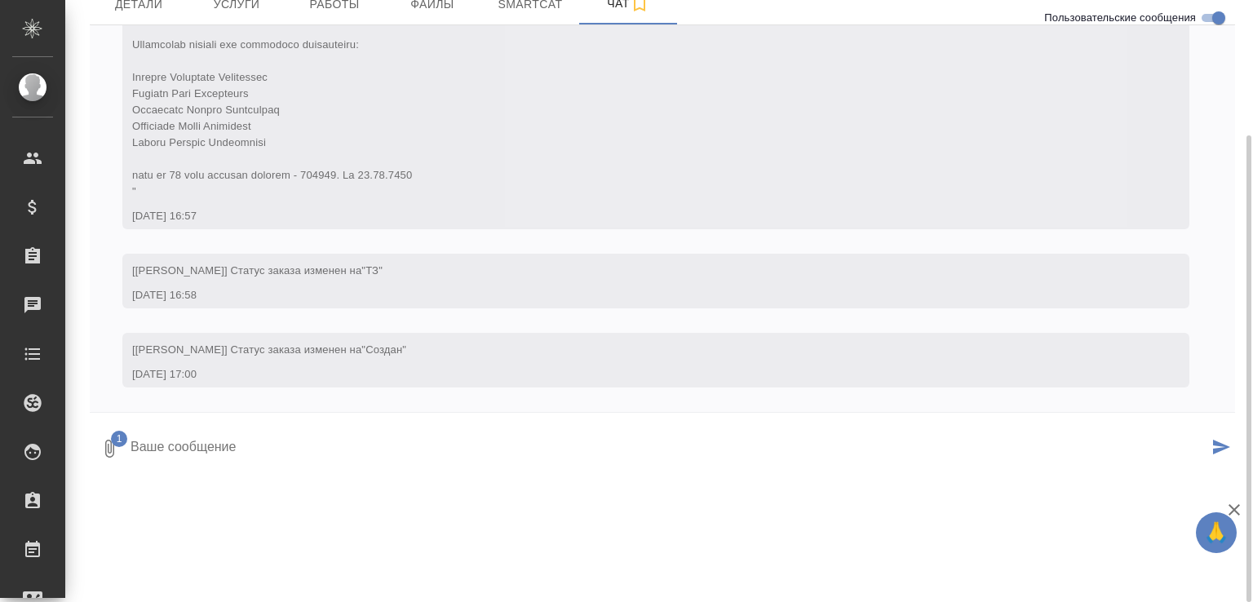
click at [310, 461] on textarea at bounding box center [669, 448] width 1080 height 55
type textarea "в вордах попался скрытый текст, переводим?"
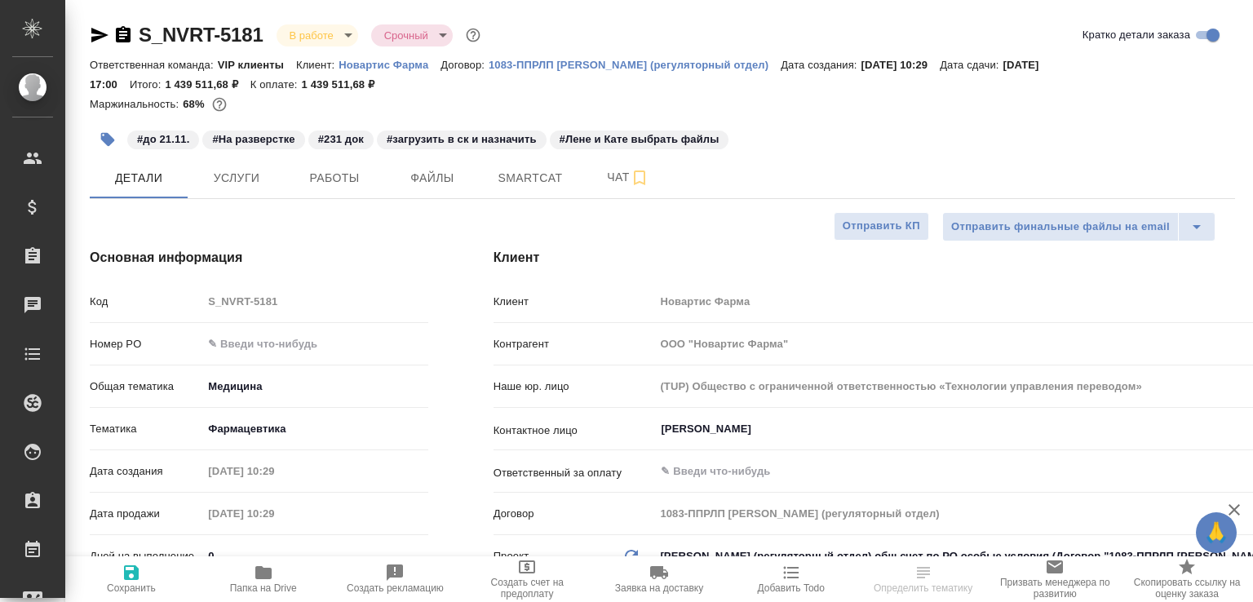
select select "RU"
click at [351, 173] on span "Работы" at bounding box center [334, 178] width 78 height 20
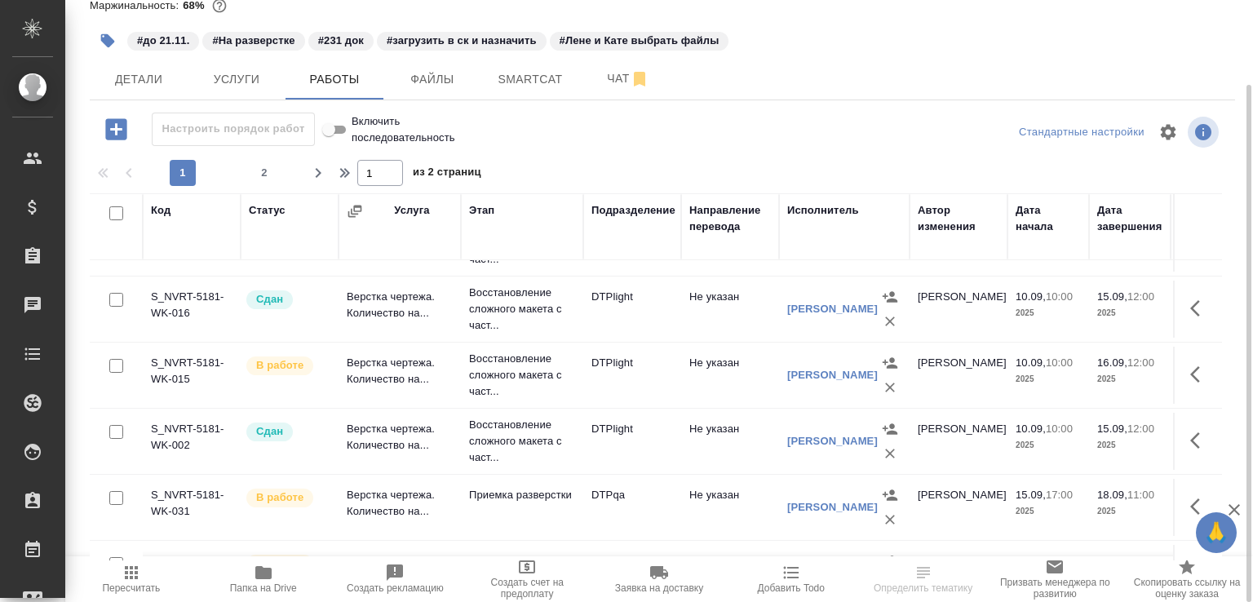
scroll to position [952, 0]
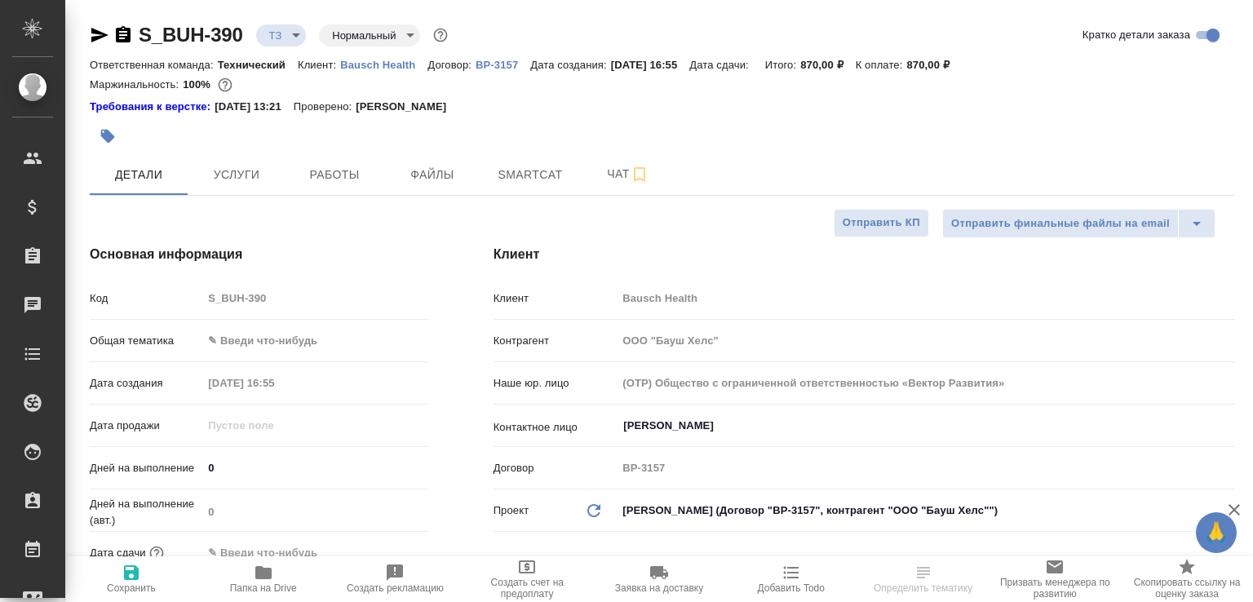
select select "RU"
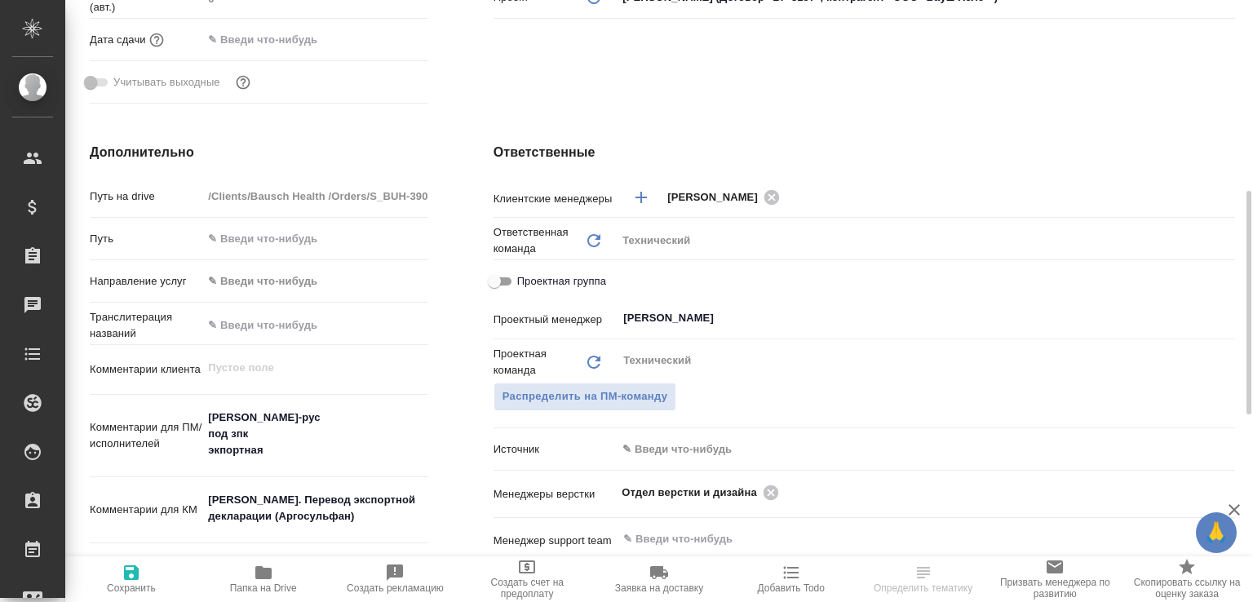
scroll to position [688, 0]
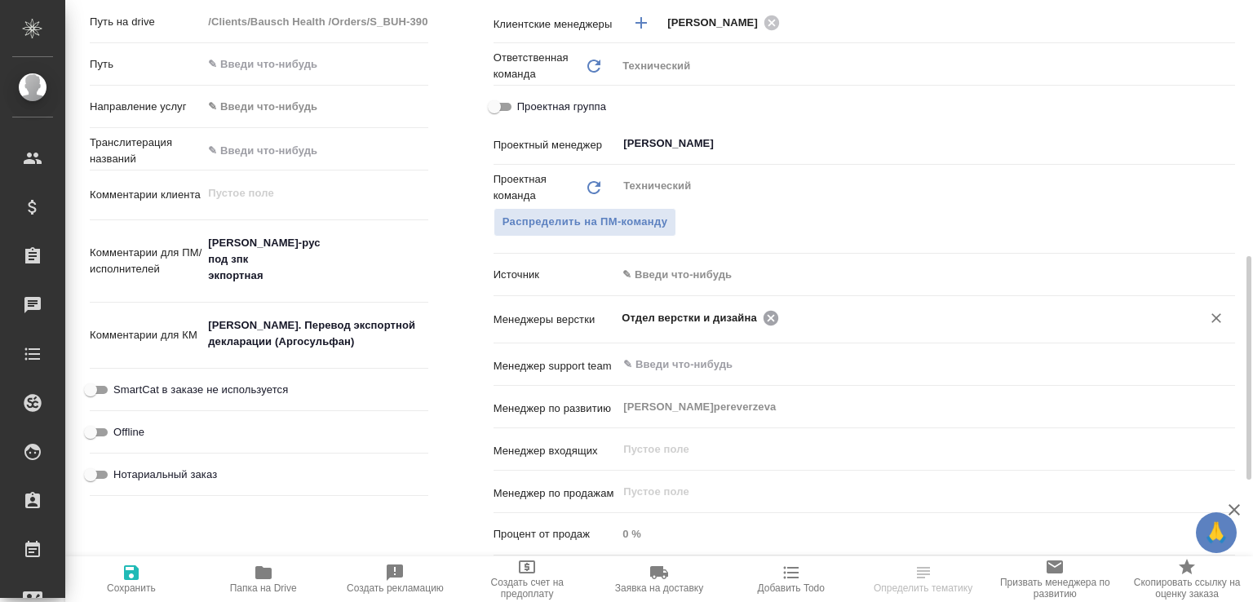
click at [764, 321] on icon at bounding box center [771, 317] width 15 height 15
click at [761, 321] on input "text" at bounding box center [899, 318] width 554 height 20
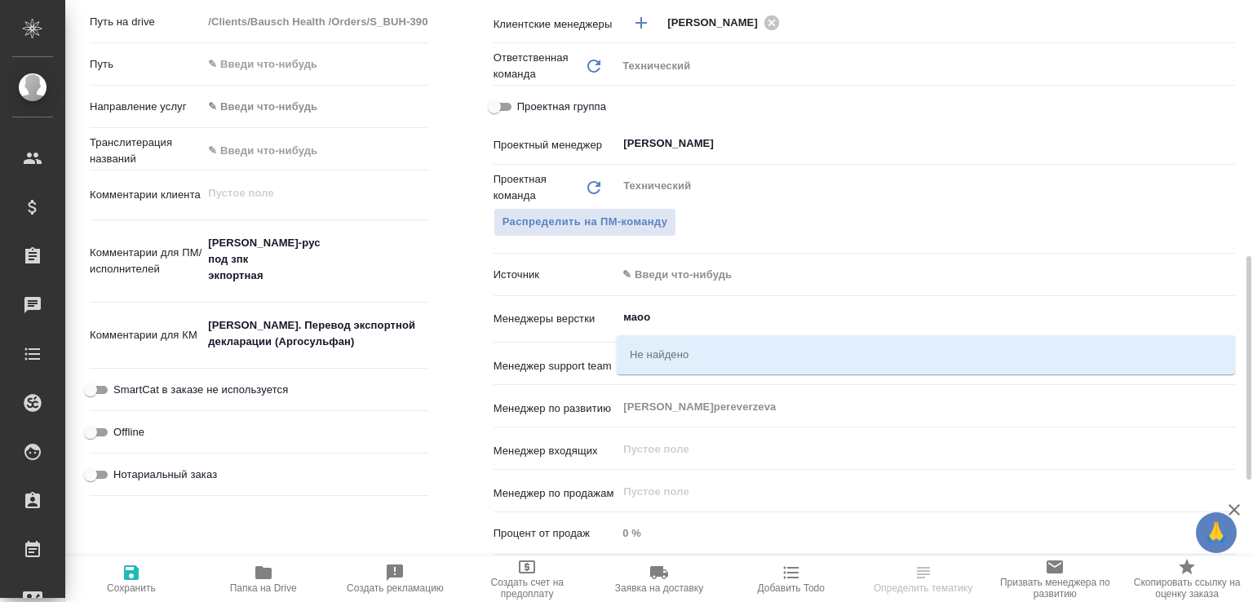
drag, startPoint x: 637, startPoint y: 322, endPoint x: 658, endPoint y: 322, distance: 21.2
click at [658, 322] on input "маоо" at bounding box center [899, 318] width 554 height 20
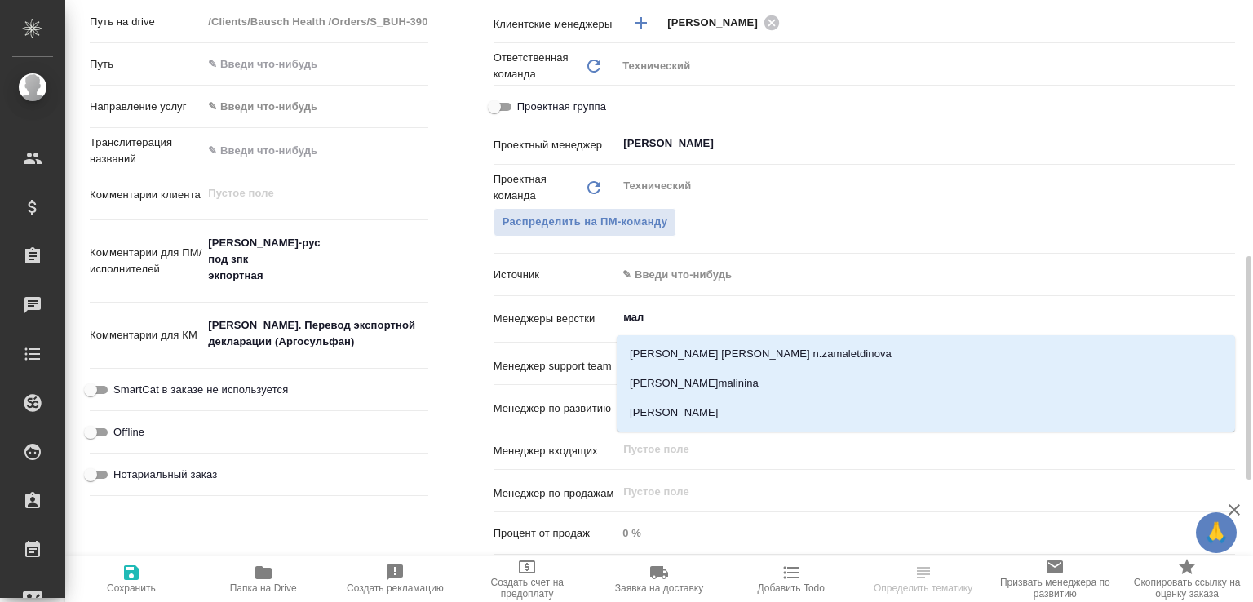
type input "мало"
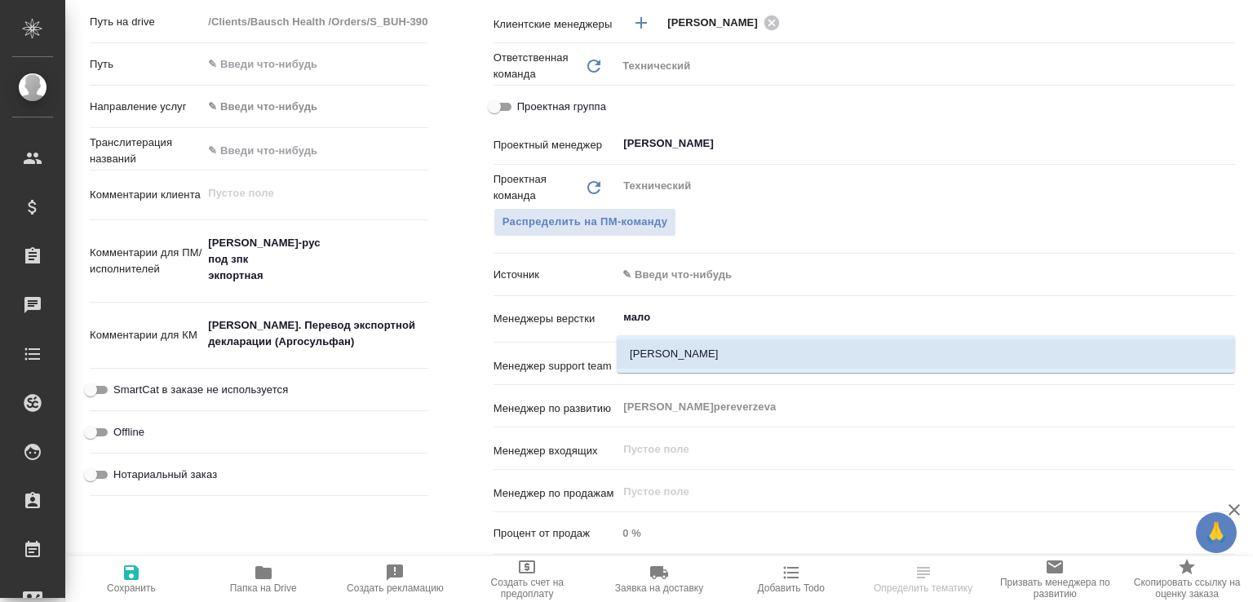
click at [658, 347] on li "[PERSON_NAME]" at bounding box center [926, 353] width 619 height 29
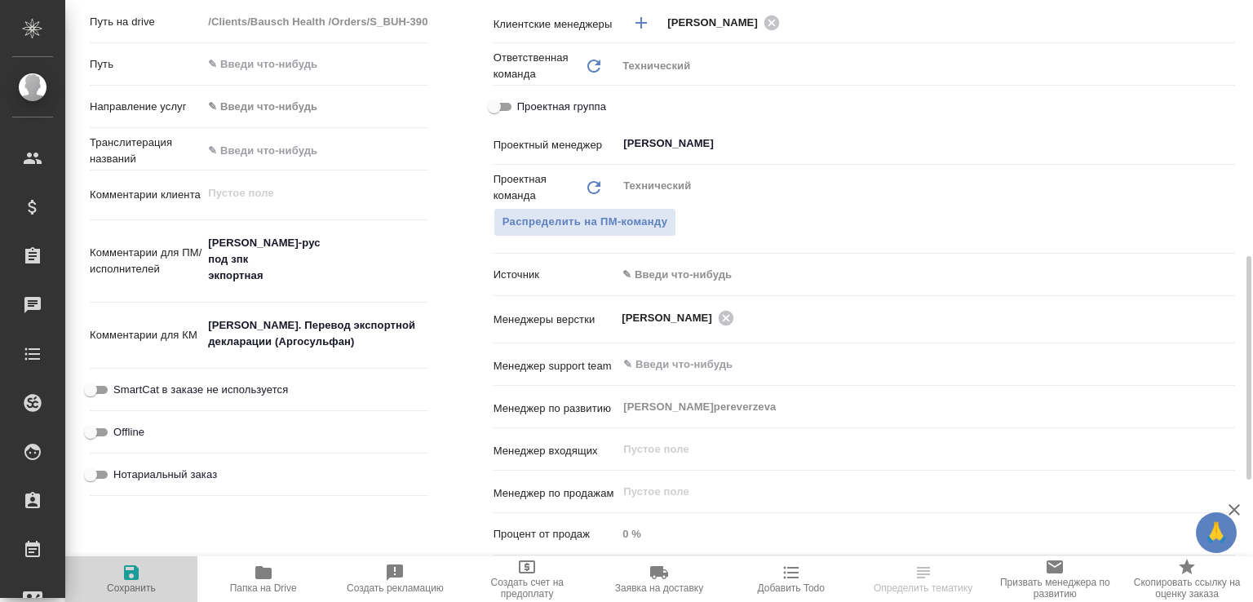
click at [136, 567] on icon "button" at bounding box center [131, 573] width 15 height 15
select select "RU"
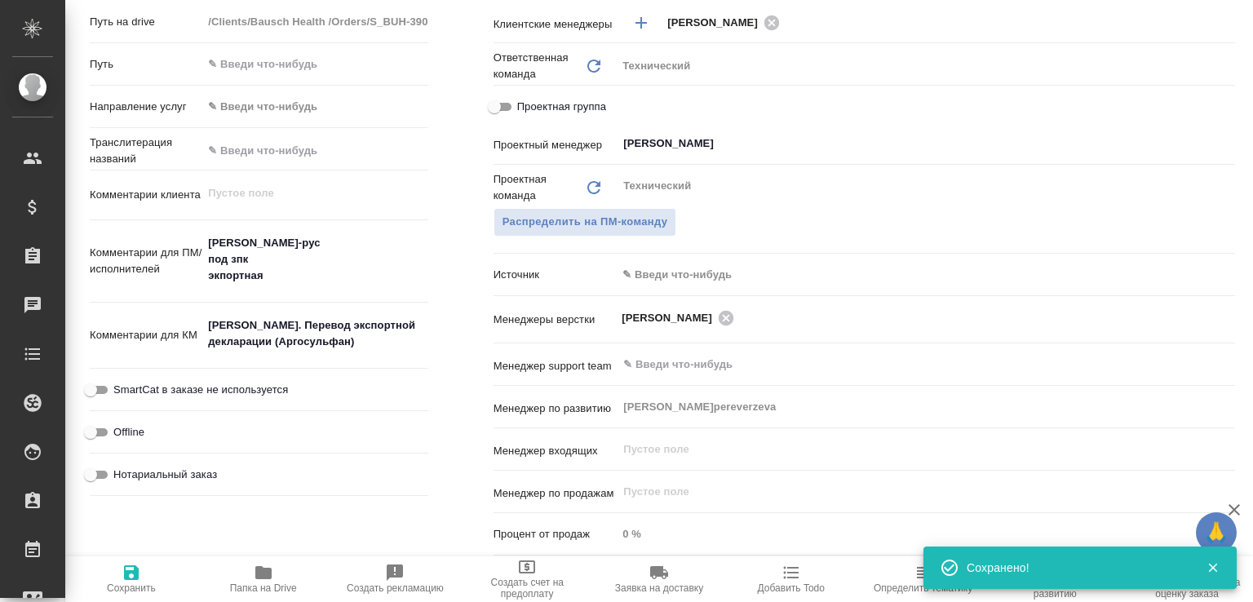
type textarea "x"
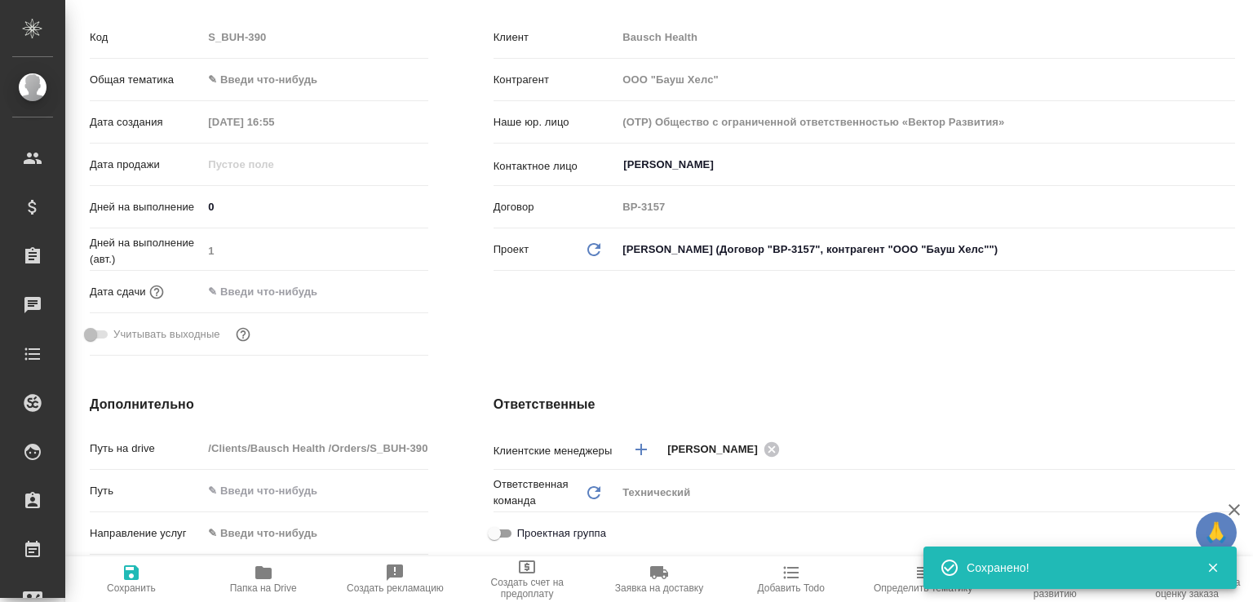
scroll to position [0, 0]
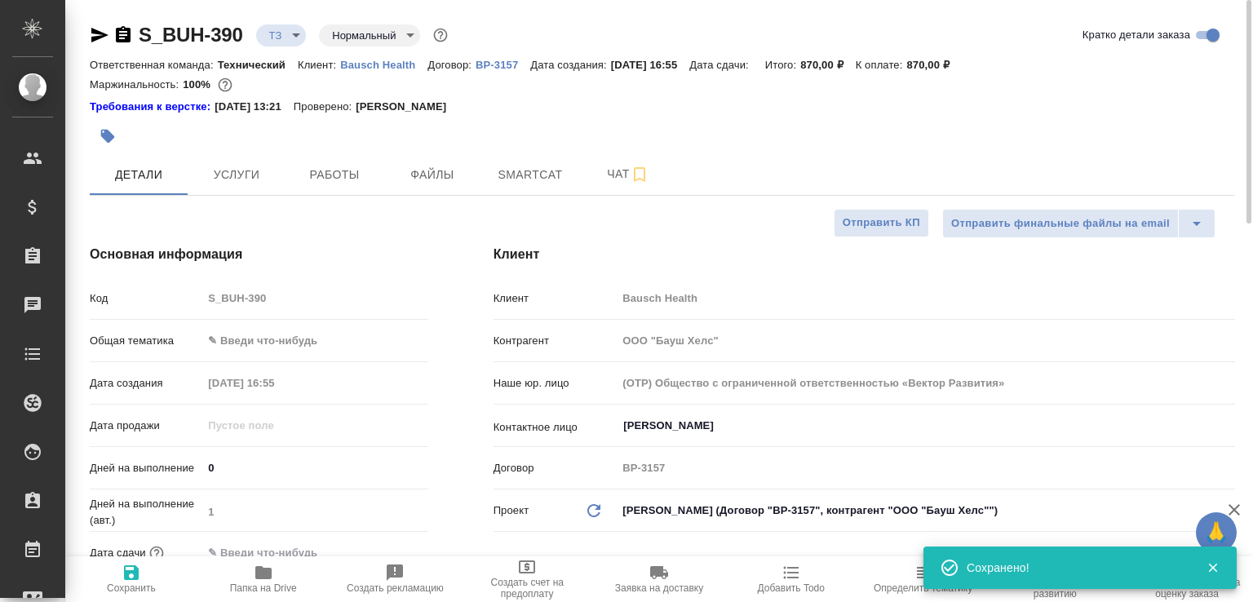
click at [127, 33] on icon "button" at bounding box center [123, 34] width 15 height 16
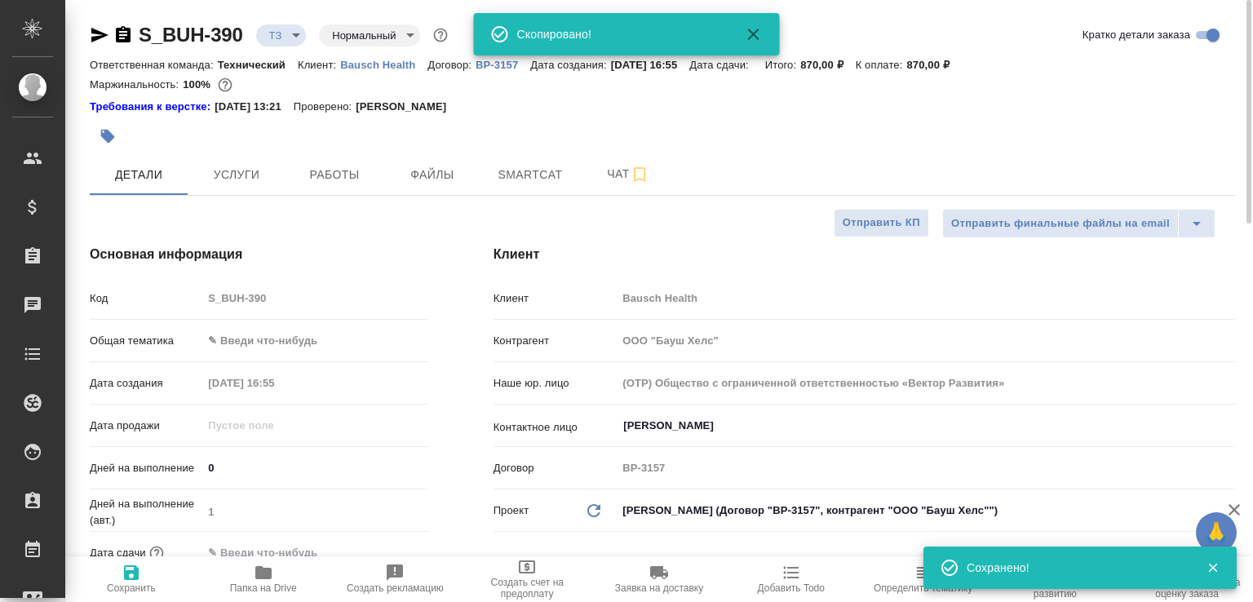
click at [249, 583] on span "Папка на Drive" at bounding box center [263, 588] width 67 height 11
type textarea "x"
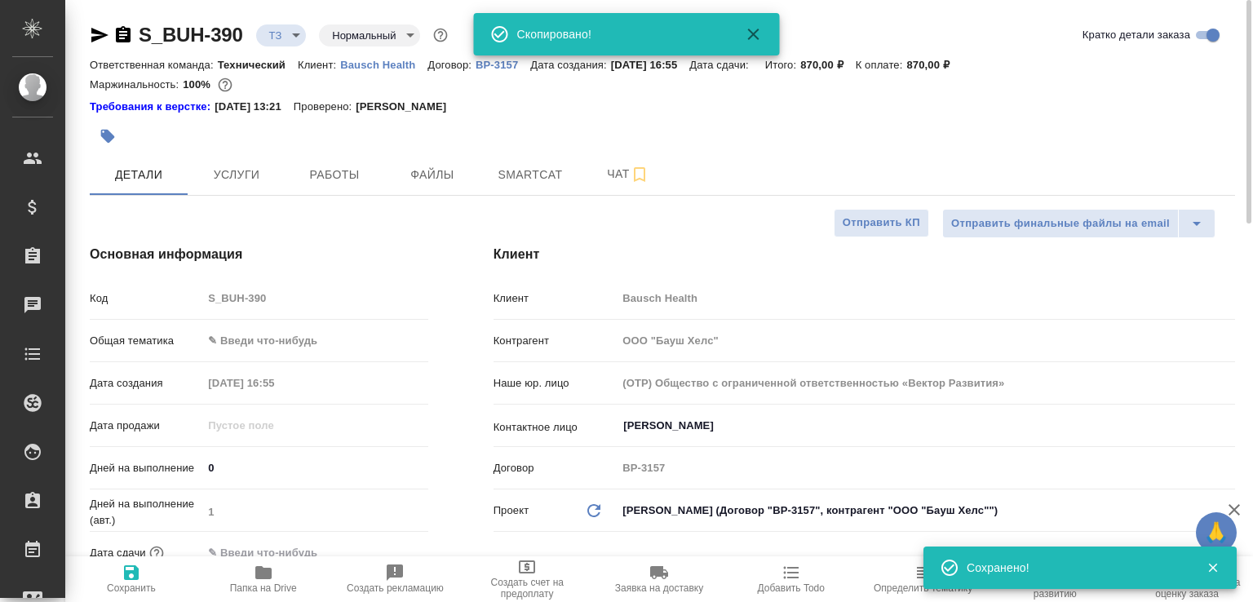
type textarea "x"
click at [294, 34] on body "🙏 .cls-1 fill:#fff; AWATERA [PERSON_NAME]malofeeva Клиенты Спецификации Заказы …" at bounding box center [626, 301] width 1253 height 602
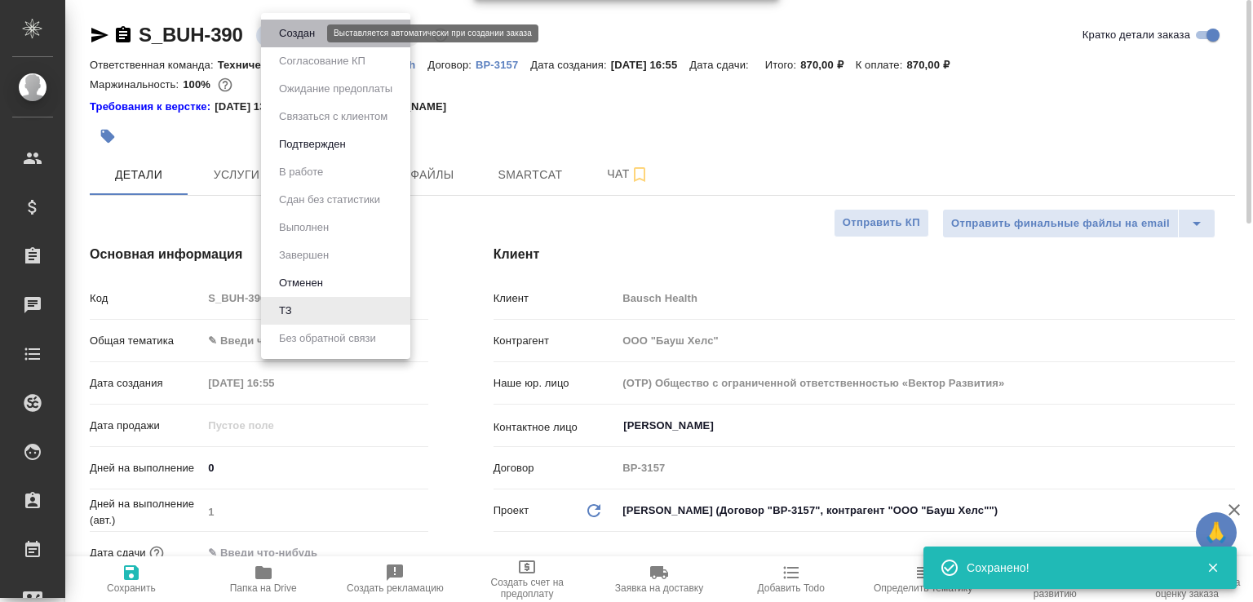
click at [294, 34] on button "Создан" at bounding box center [297, 33] width 46 height 18
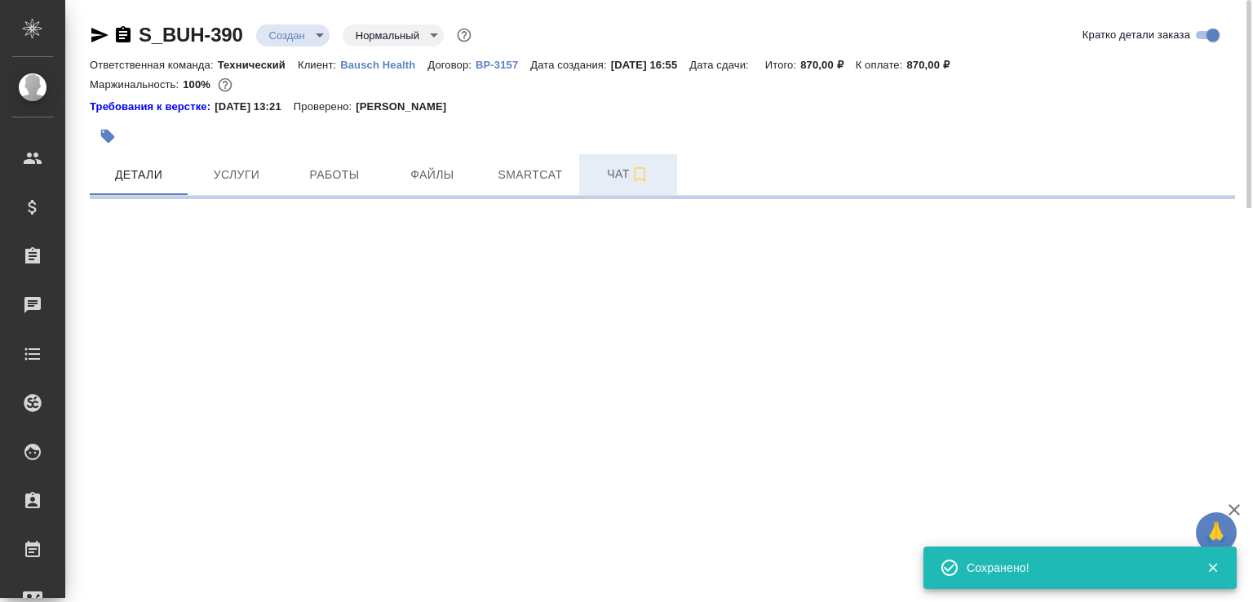
select select "RU"
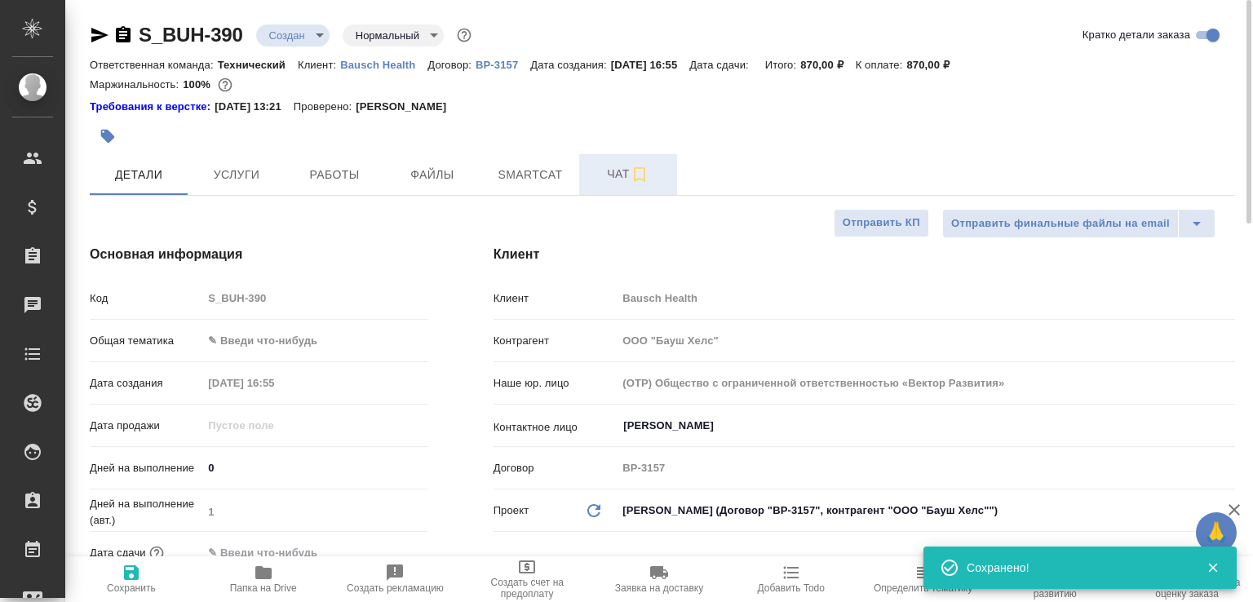
type textarea "x"
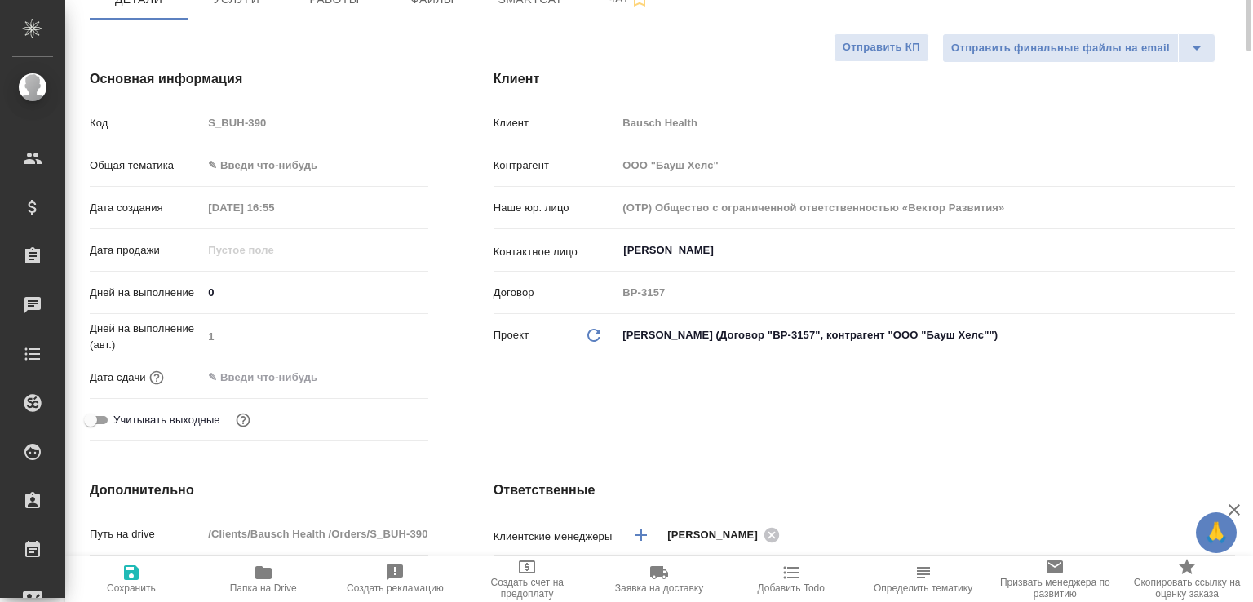
scroll to position [2, 0]
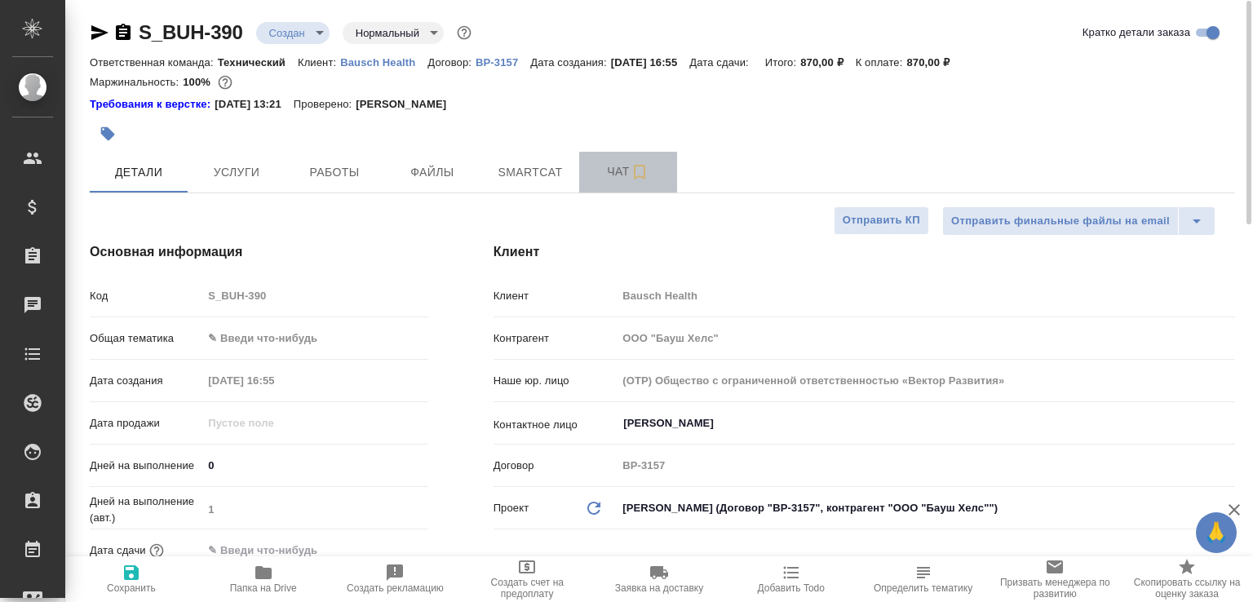
click at [606, 171] on span "Чат" at bounding box center [628, 172] width 78 height 20
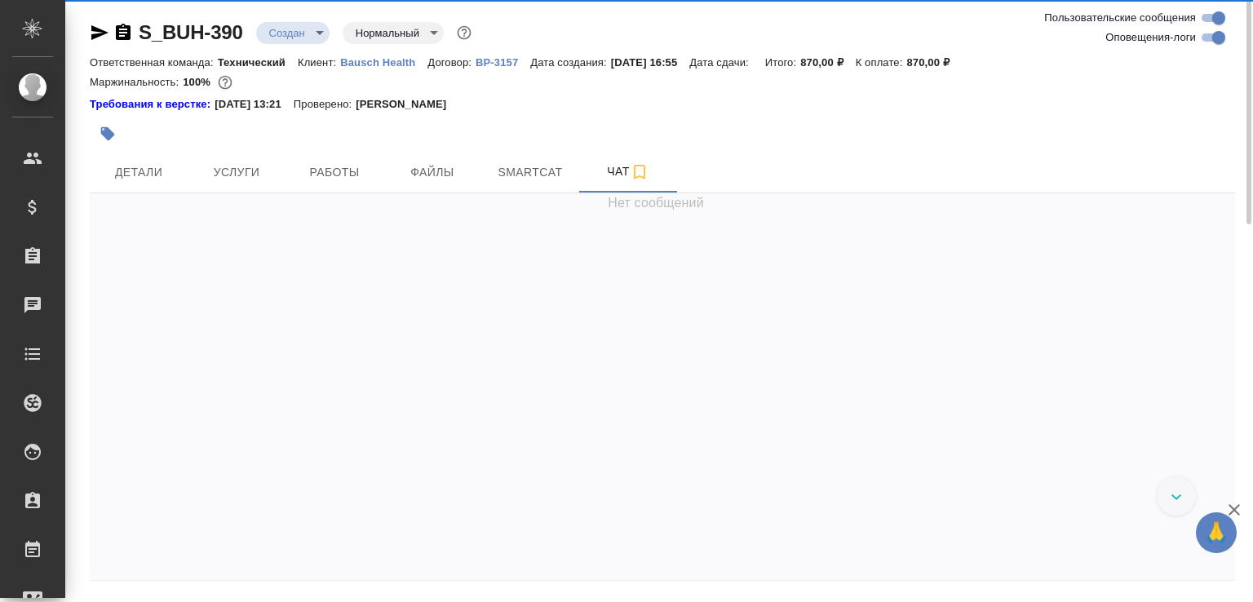
scroll to position [276, 0]
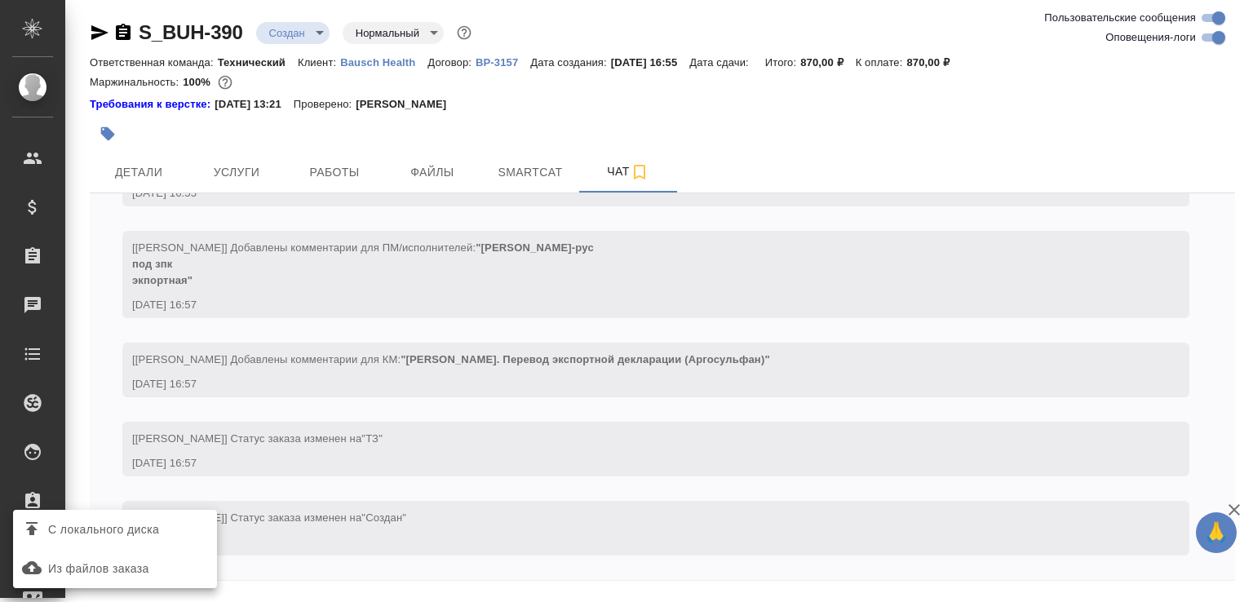
click at [127, 535] on span "С локального диска" at bounding box center [103, 530] width 111 height 20
click at [0, 0] on input "С локального диска" at bounding box center [0, 0] width 0 height 0
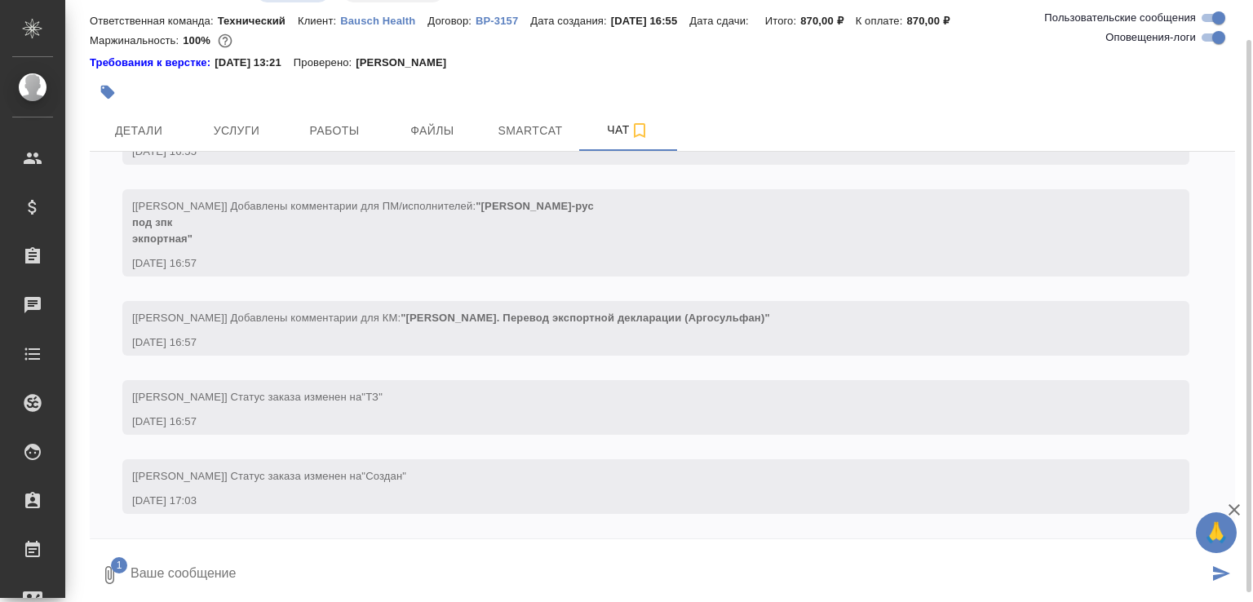
click at [268, 575] on textarea at bounding box center [669, 575] width 1080 height 55
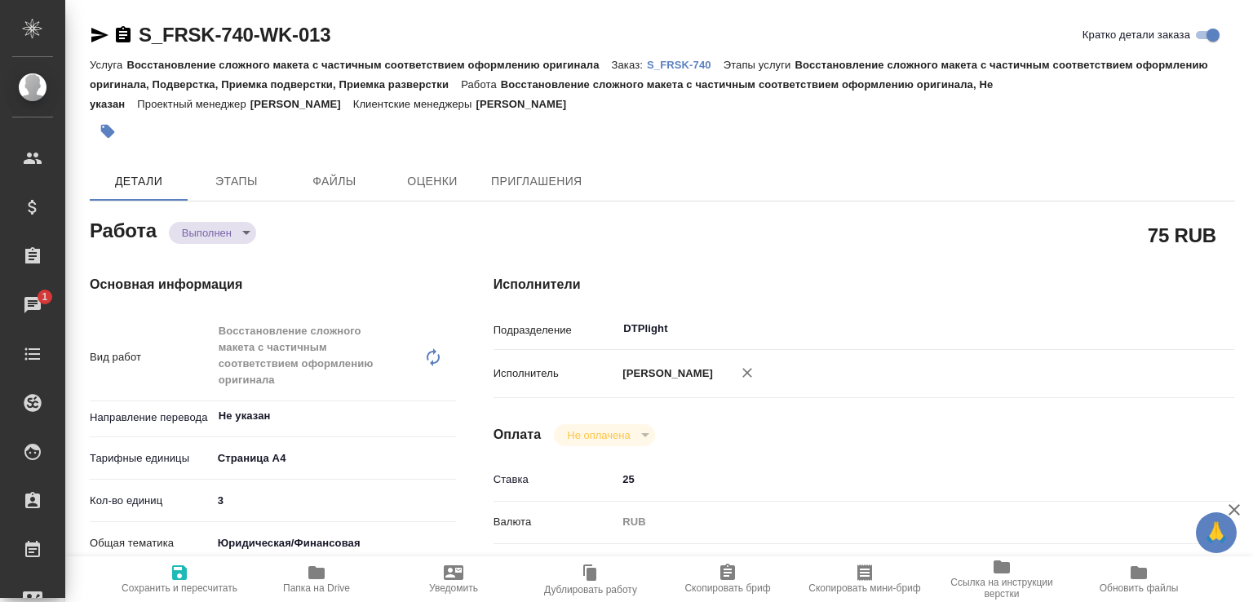
click at [219, 231] on body "🙏 .cls-1 fill:#fff; AWATERA [PERSON_NAME]malofeeva Клиенты Спецификации Заказы …" at bounding box center [626, 301] width 1253 height 602
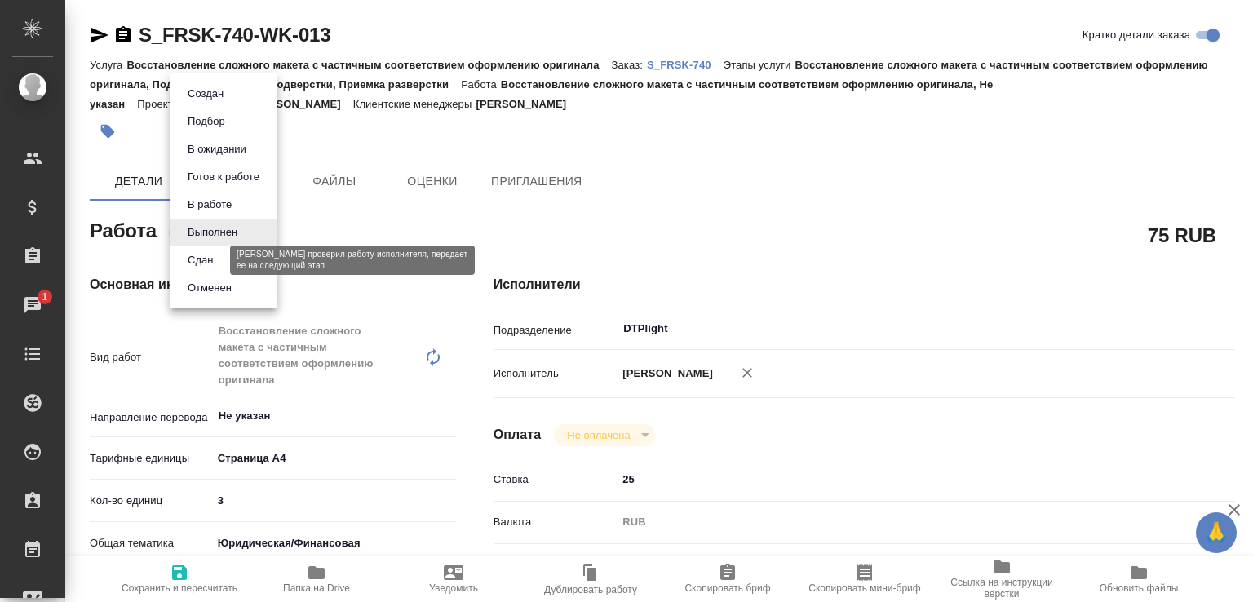
click at [214, 262] on button "Сдан" at bounding box center [200, 260] width 35 height 18
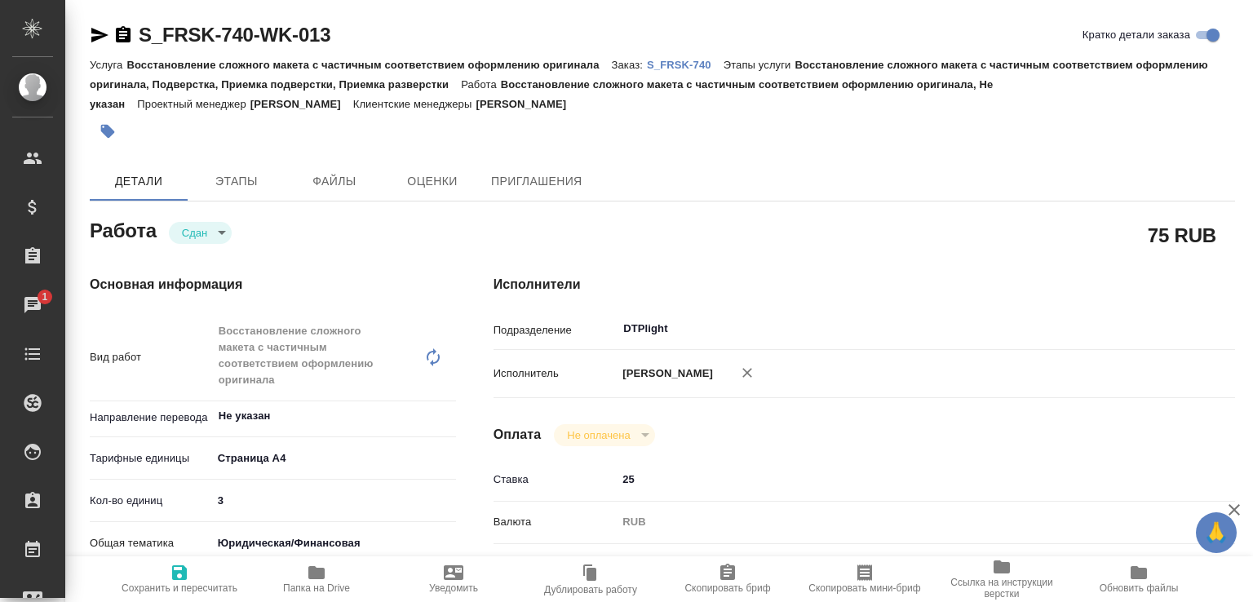
type textarea "x"
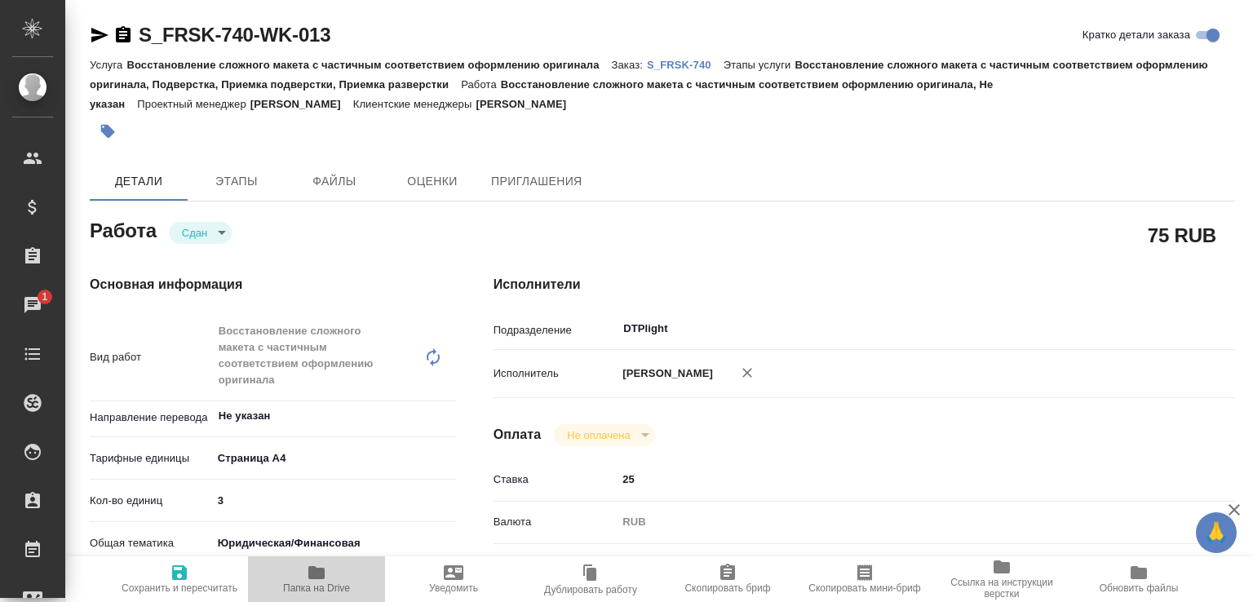
click at [326, 571] on span "Папка на Drive" at bounding box center [317, 578] width 118 height 31
type textarea "x"
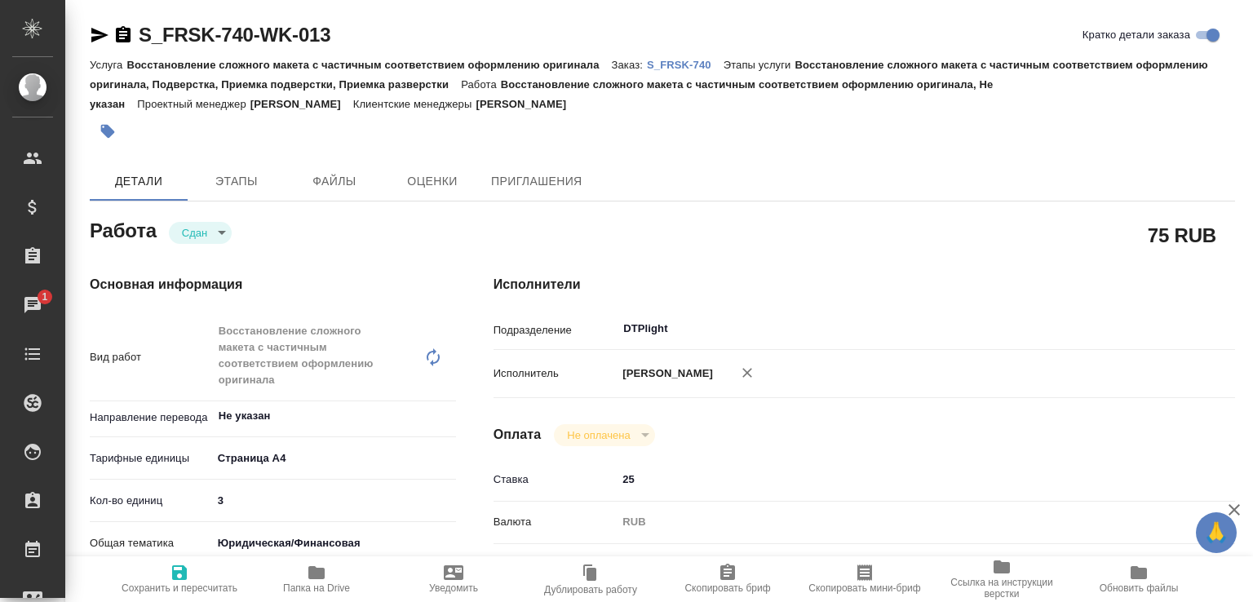
type textarea "x"
click at [714, 60] on p "S_FRSK-740" at bounding box center [685, 65] width 77 height 12
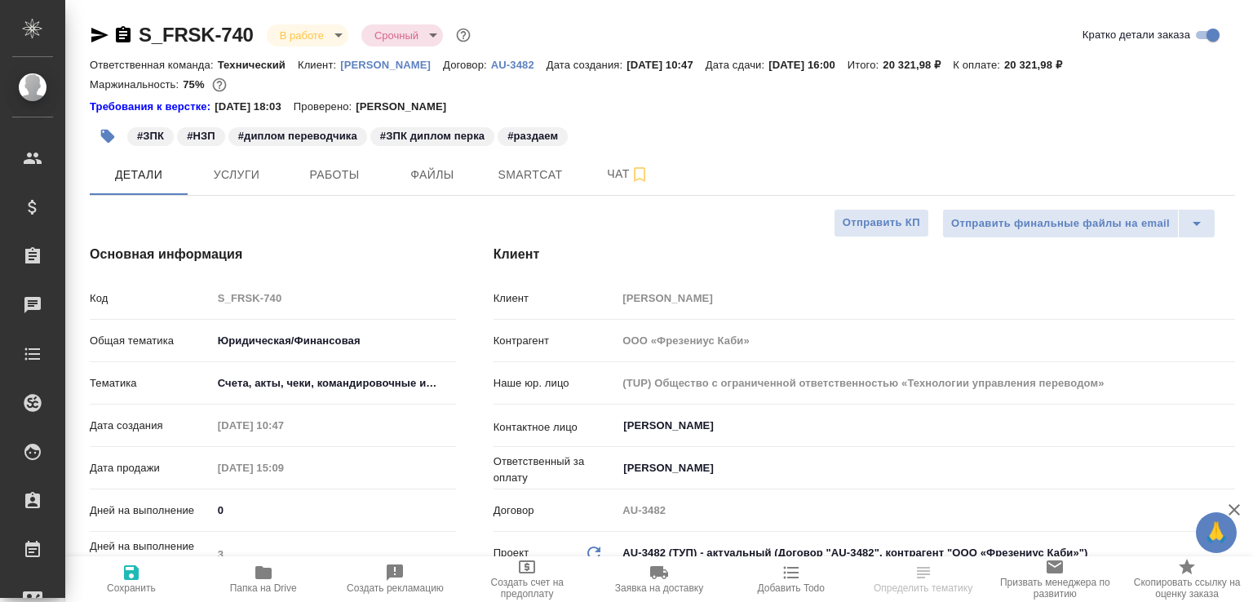
select select "RU"
type input "[PERSON_NAME]"
click at [748, 166] on div "Детали Услуги Работы Файлы Smartcat Чат" at bounding box center [663, 174] width 1146 height 41
click at [631, 167] on icon "button" at bounding box center [640, 175] width 20 height 20
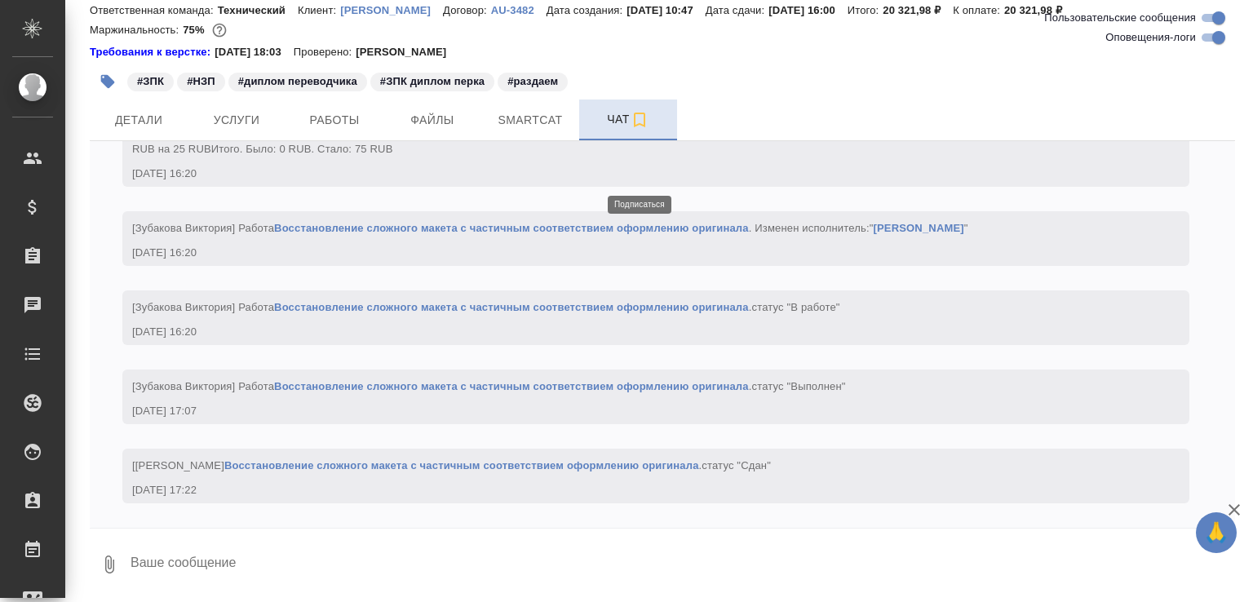
scroll to position [7757, 0]
drag, startPoint x: 642, startPoint y: 113, endPoint x: 1174, endPoint y: 226, distance: 543.2
click at [642, 113] on icon "button" at bounding box center [639, 120] width 11 height 15
click at [261, 571] on textarea at bounding box center [682, 564] width 1107 height 55
paste textarea "[URL][DOMAIN_NAME]"
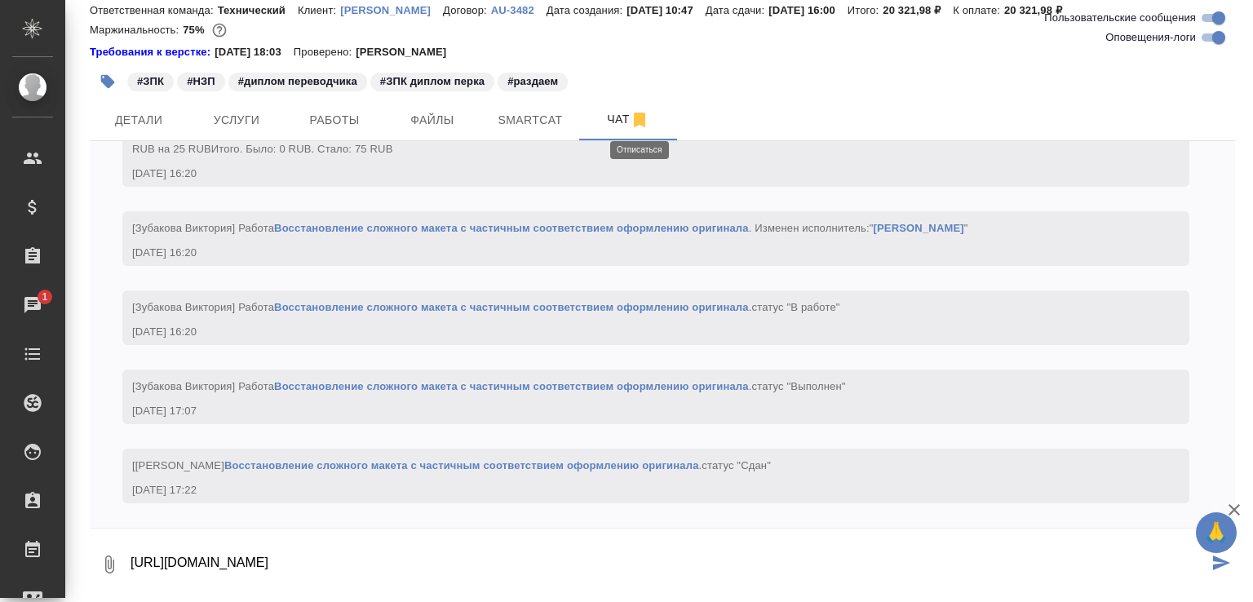
type textarea "[URL][DOMAIN_NAME]"
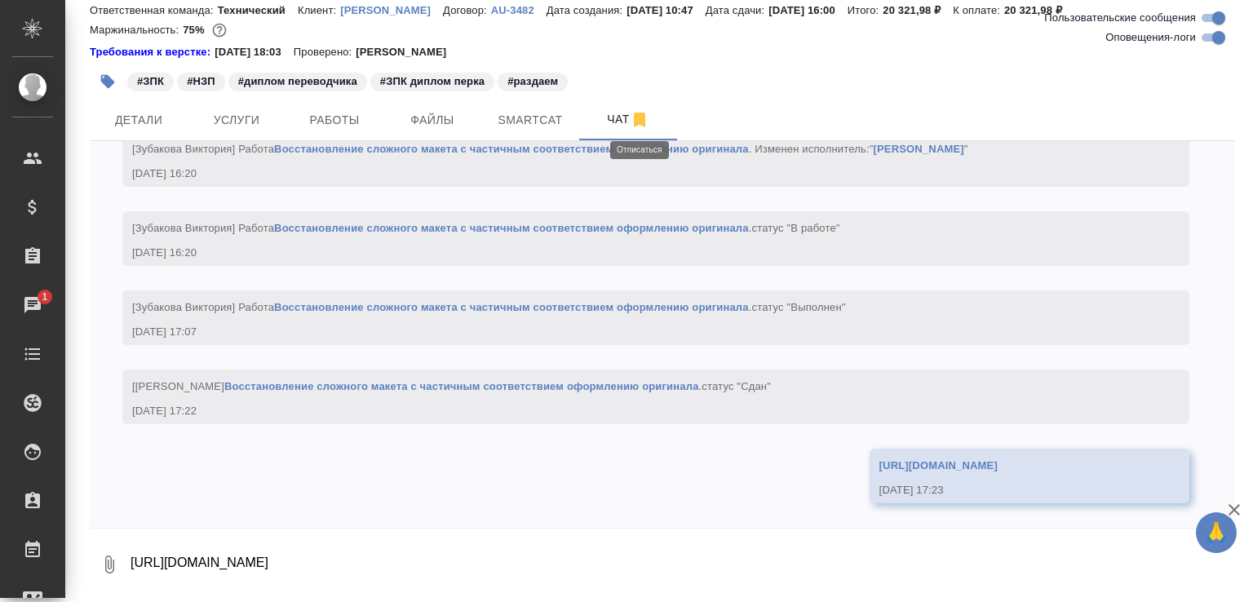
scroll to position [7837, 0]
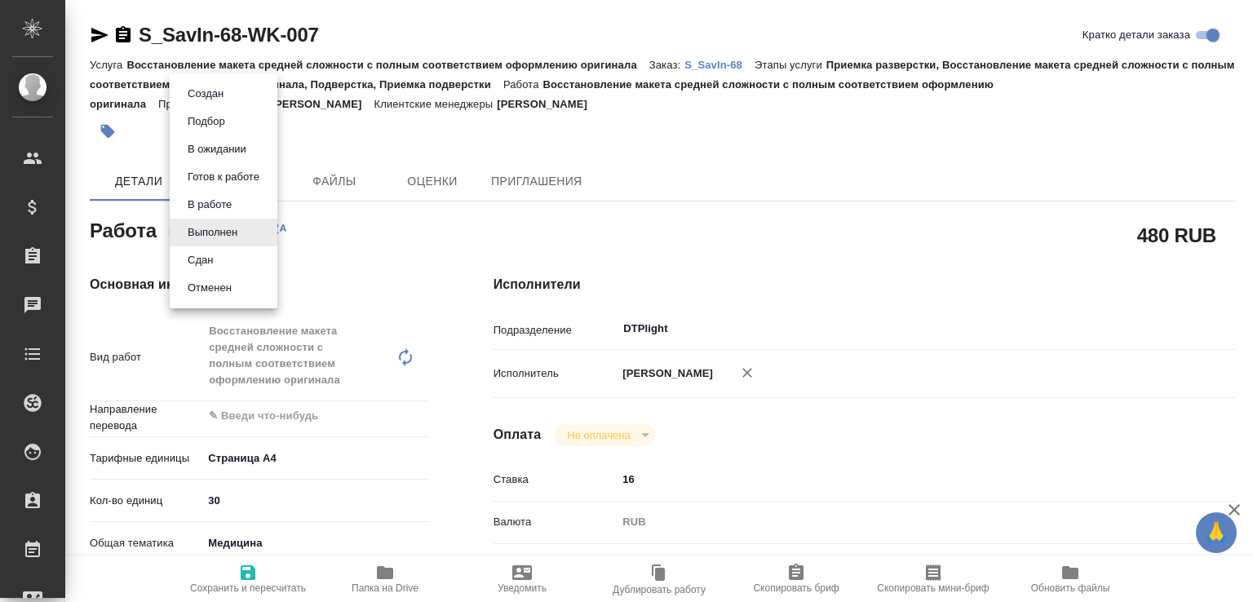
click at [231, 233] on body "🙏 .cls-1 fill:#fff; AWATERA [PERSON_NAME]malofeeva Клиенты Спецификации Заказы …" at bounding box center [626, 301] width 1253 height 602
click at [222, 255] on li "Сдан" at bounding box center [224, 260] width 108 height 28
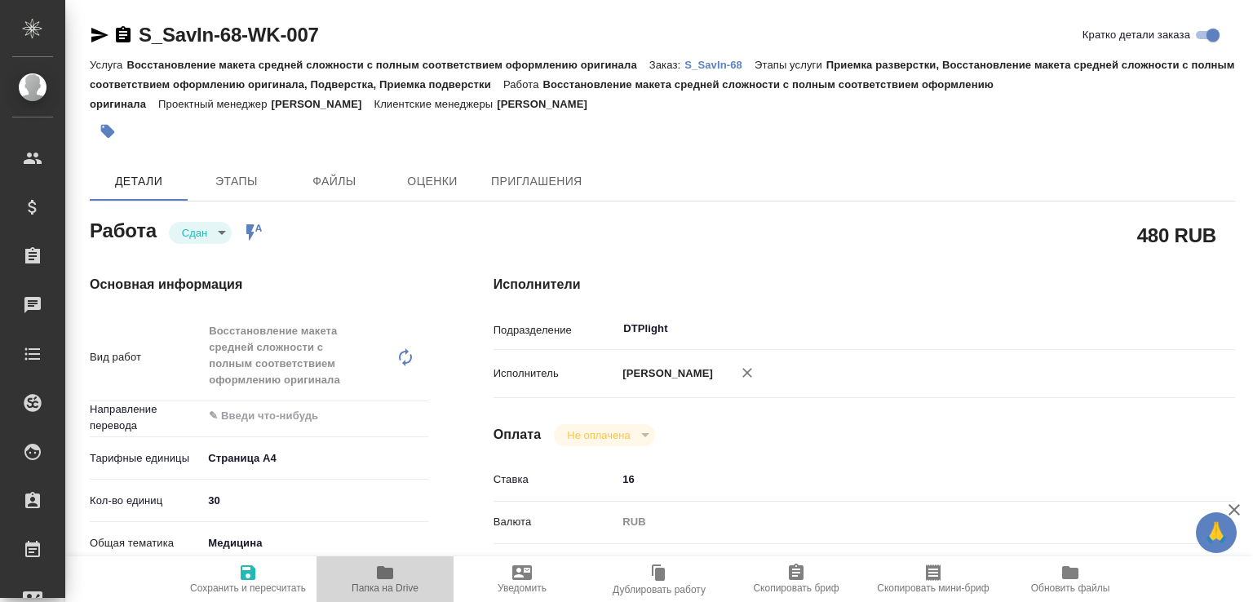
click at [382, 566] on icon "button" at bounding box center [385, 572] width 16 height 13
type textarea "x"
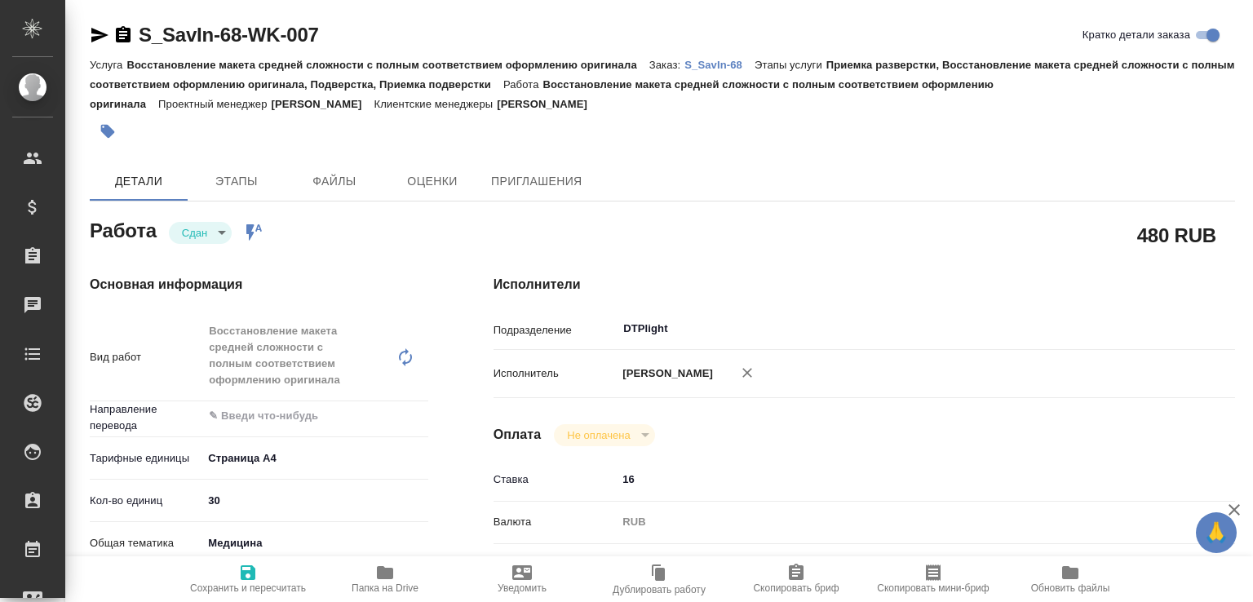
type textarea "x"
click at [718, 64] on p "S_SavIn-68" at bounding box center [720, 65] width 70 height 12
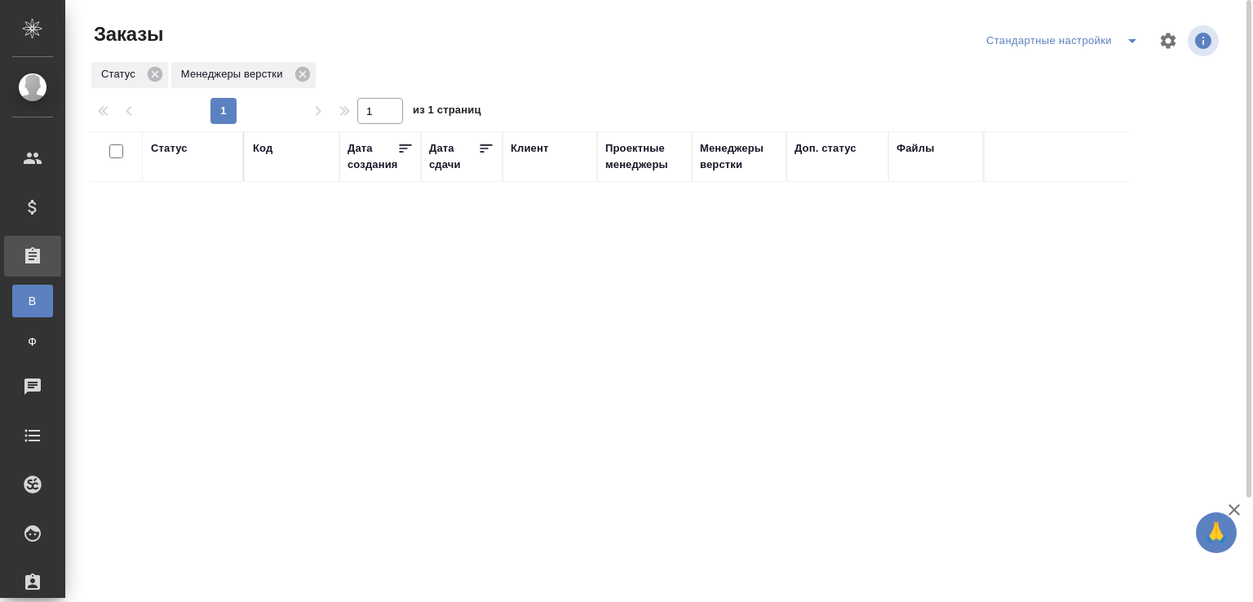
drag, startPoint x: 268, startPoint y: 149, endPoint x: 268, endPoint y: 166, distance: 17.1
click at [268, 149] on div "Код" at bounding box center [263, 148] width 20 height 16
click at [267, 231] on input "text" at bounding box center [292, 229] width 78 height 20
paste input "S_FRSK-740"
type input "S_FRSK-740"
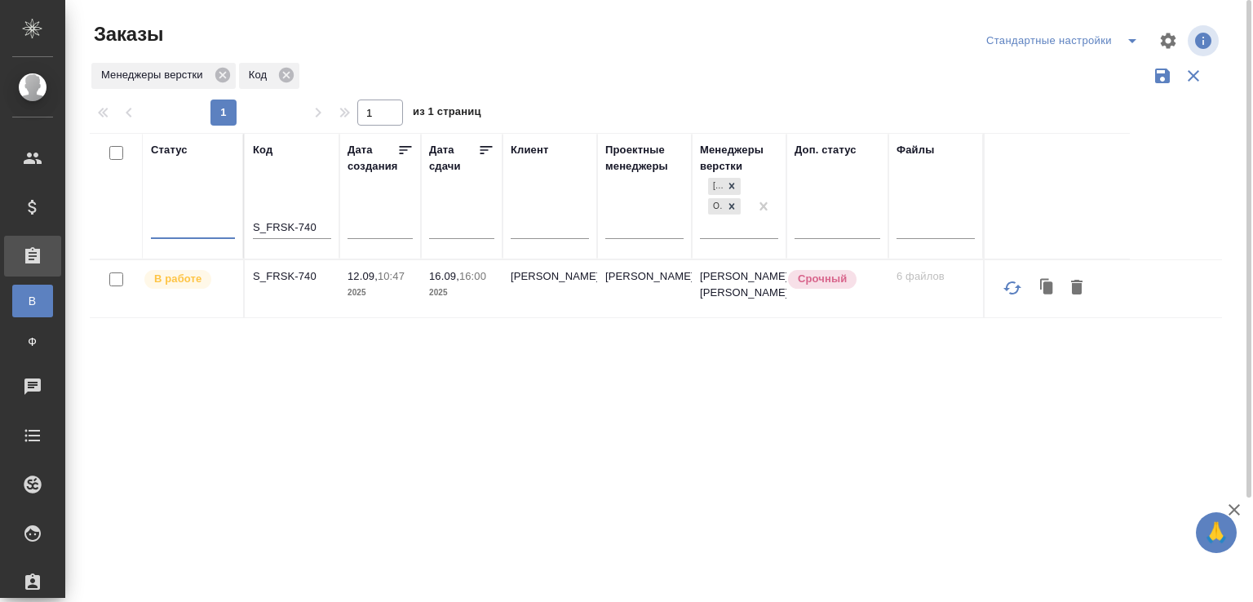
click at [288, 268] on p "S_FRSK-740" at bounding box center [292, 276] width 78 height 16
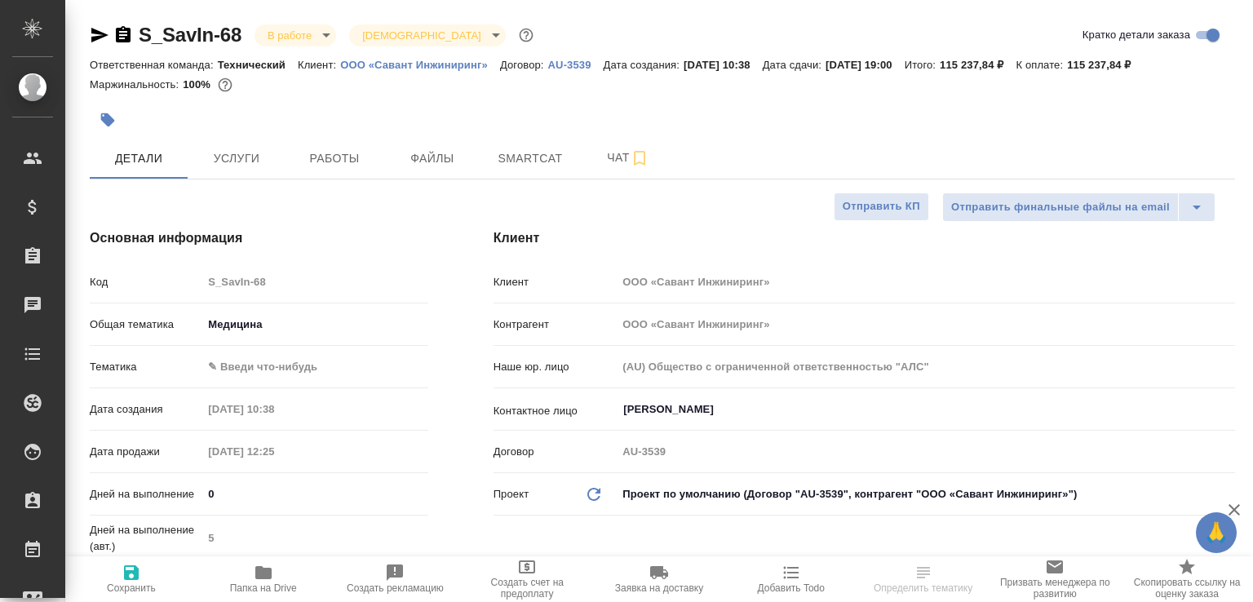
select select "RU"
type textarea "x"
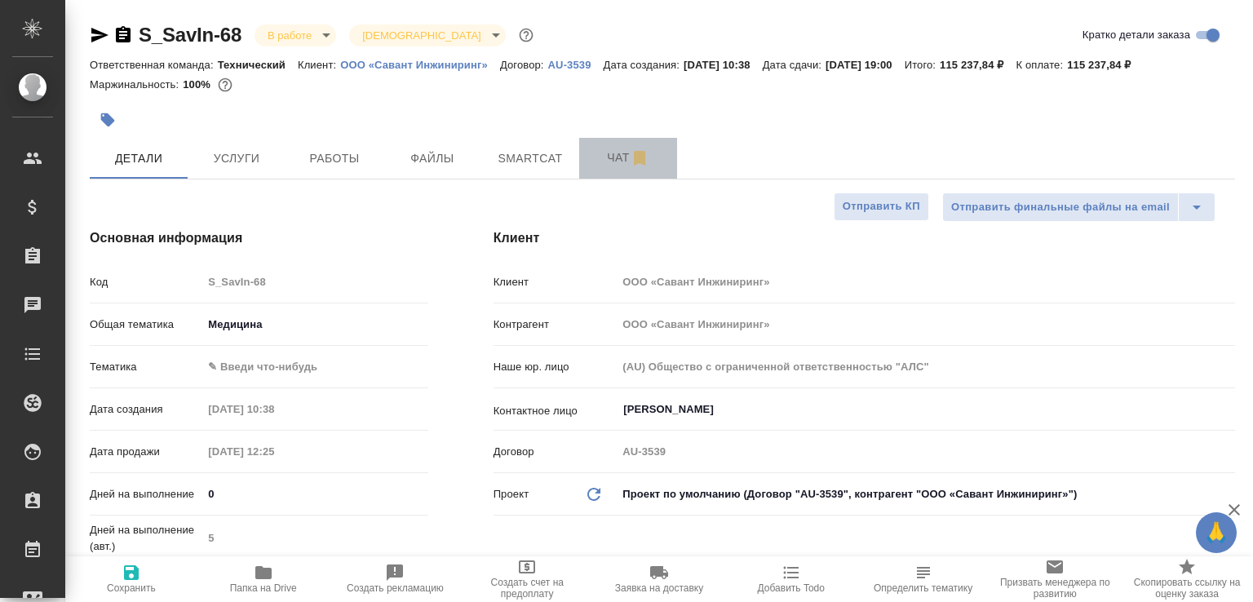
click at [602, 179] on button "Чат" at bounding box center [628, 158] width 98 height 41
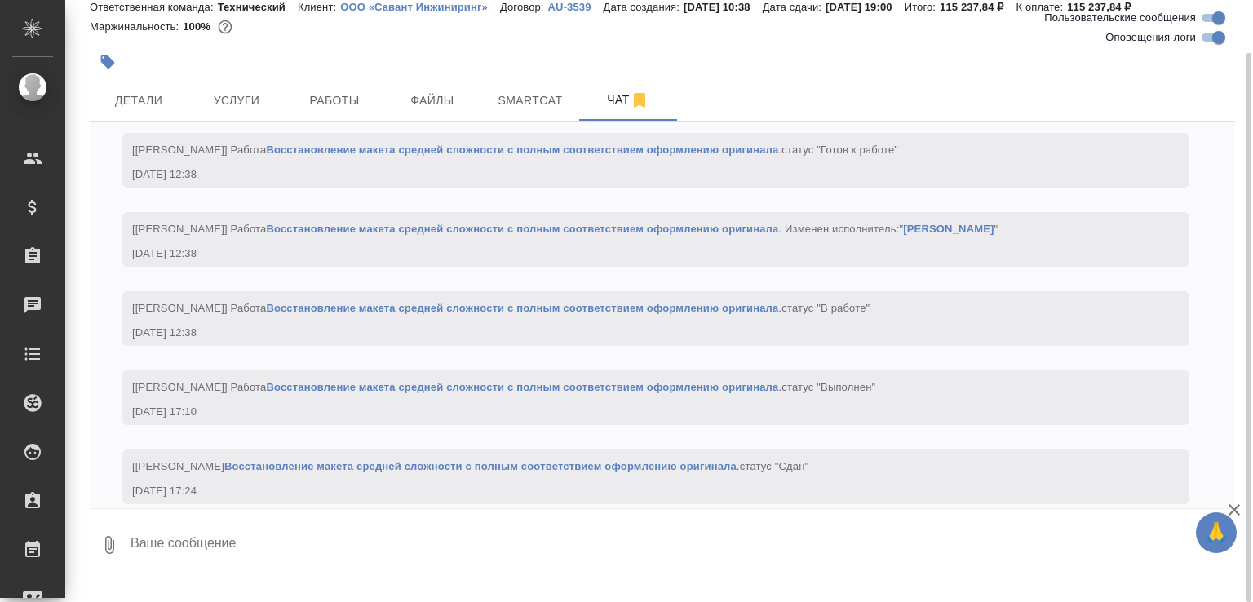
scroll to position [2647, 0]
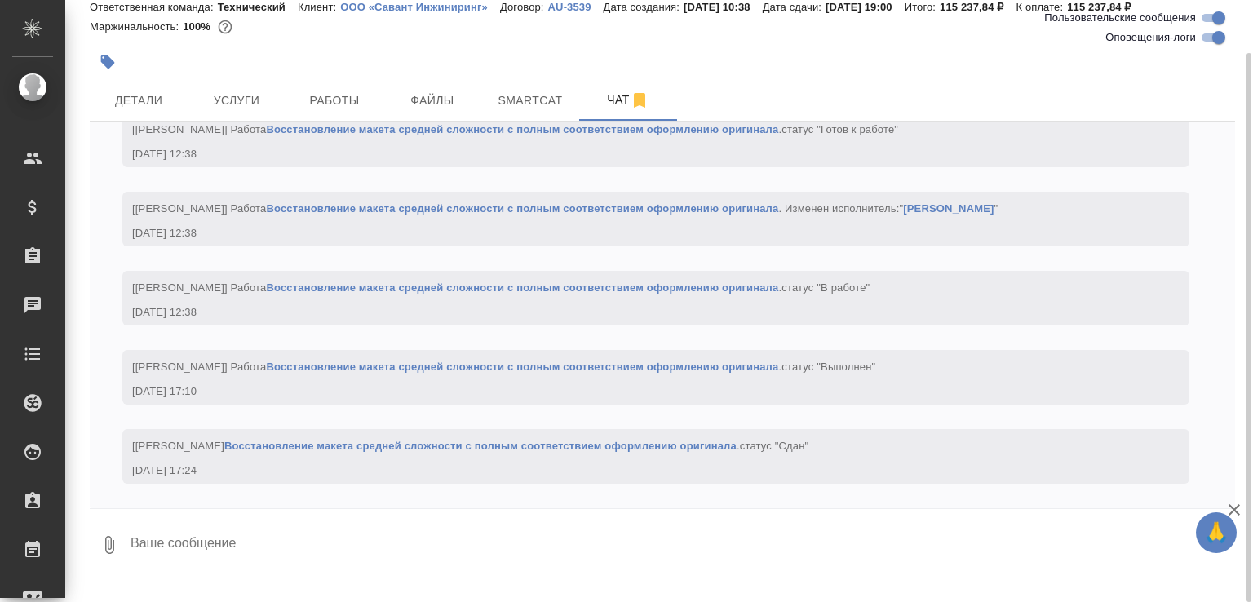
click at [284, 561] on textarea at bounding box center [682, 544] width 1107 height 55
paste textarea "https://drive.awatera.com/apps/files/files/10363843?dir=/Shares/%D0%9E%D0%9E%D0…"
type textarea "https://drive.awatera.com/apps/files/files/10363843?dir=/Shares/%D0%9E%D0%9E%D0…"
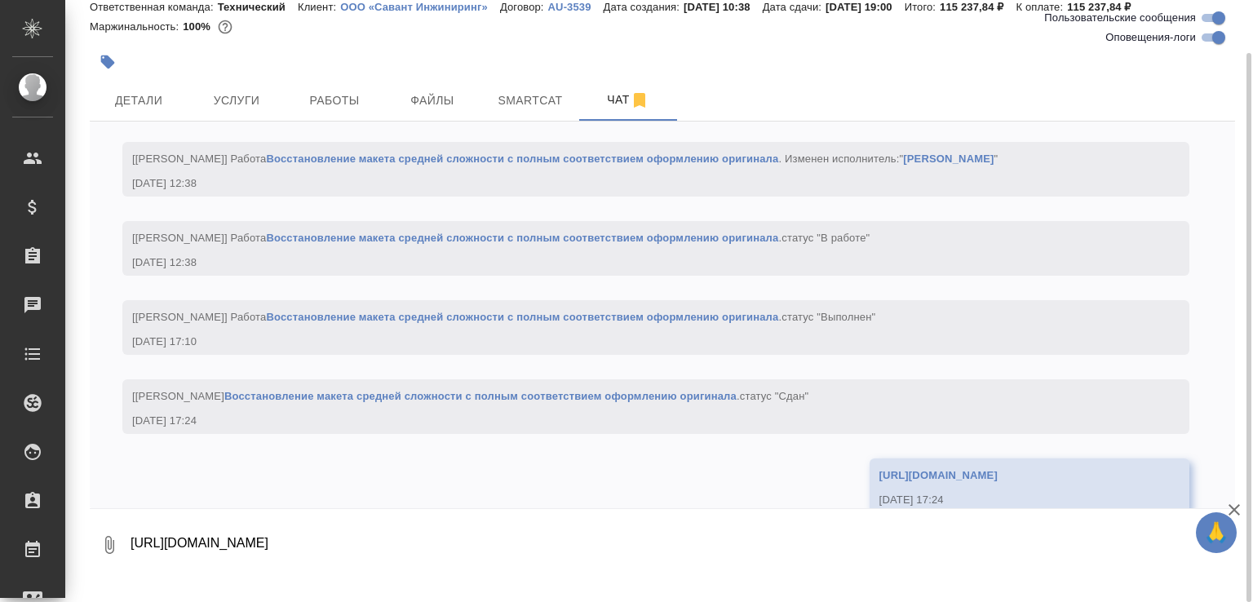
scroll to position [2758, 0]
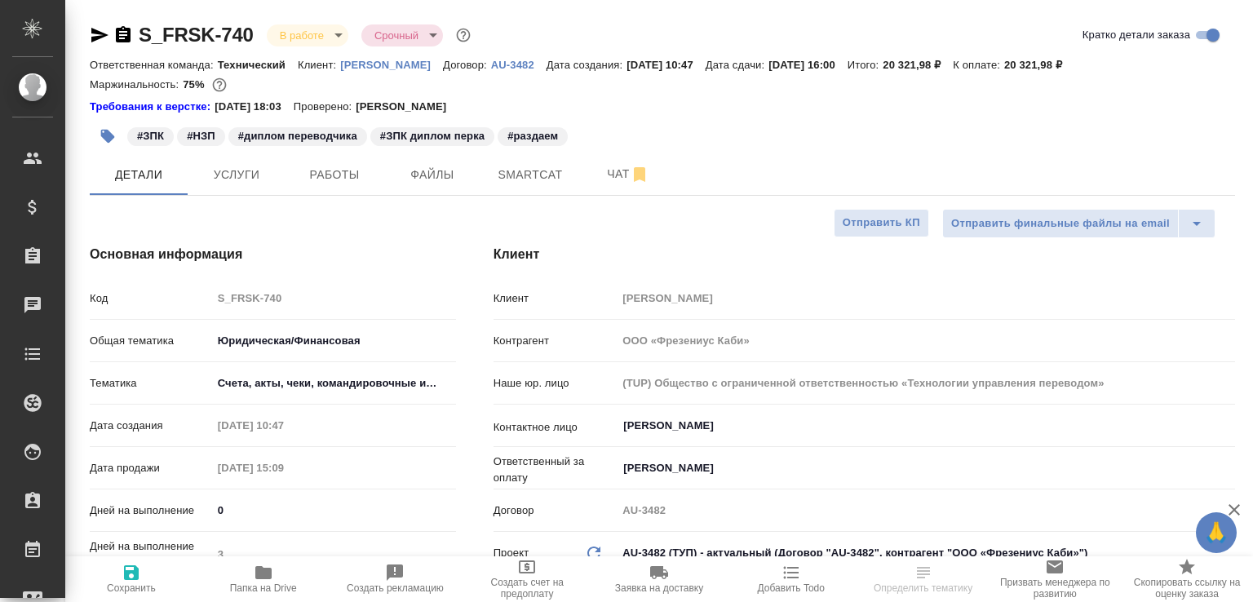
select select "RU"
click at [340, 174] on span "Работы" at bounding box center [334, 175] width 78 height 20
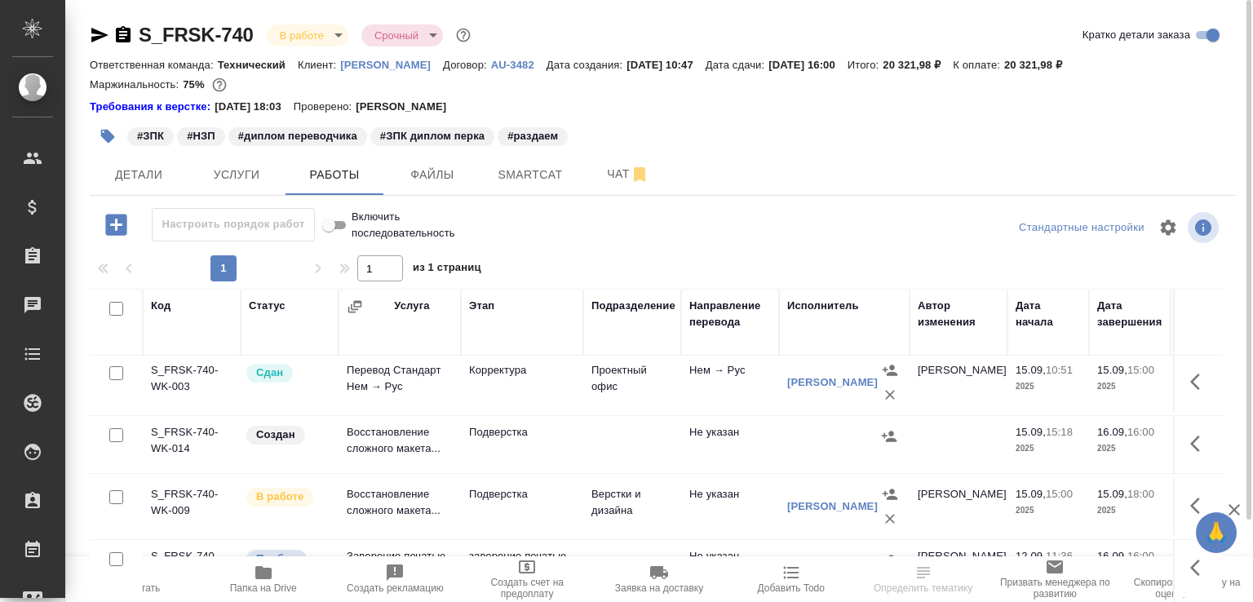
scroll to position [215, 0]
click at [371, 501] on td "Восстановление сложного макета..." at bounding box center [400, 506] width 122 height 57
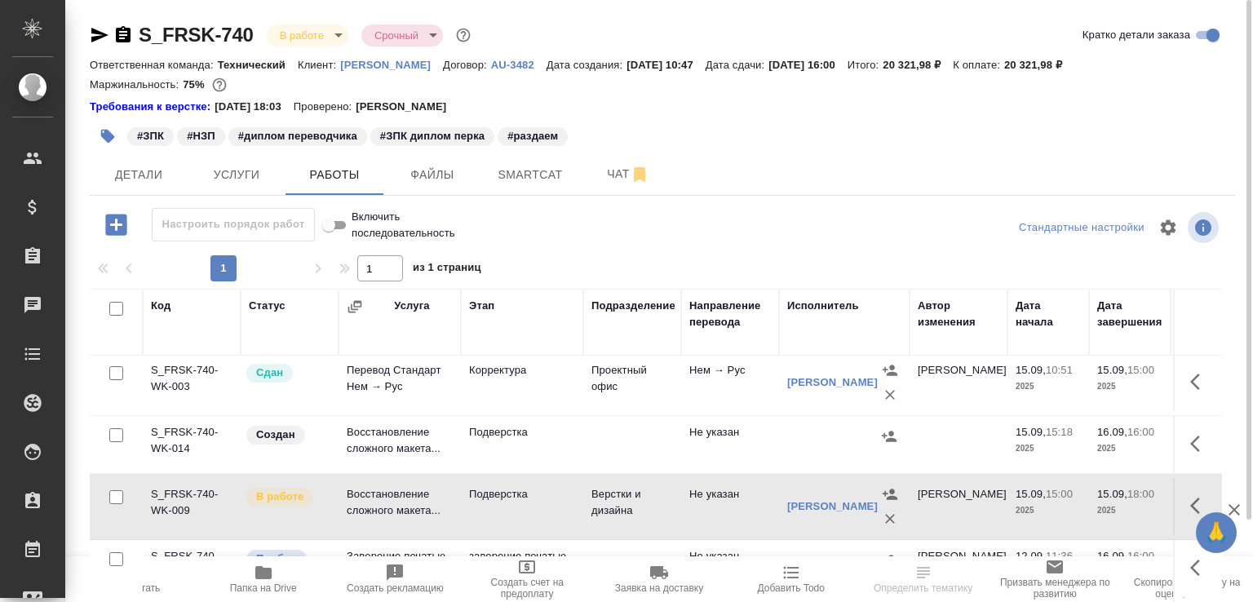
click at [371, 501] on td "Восстановление сложного макета..." at bounding box center [400, 506] width 122 height 57
click at [287, 586] on span "Папка на Drive" at bounding box center [263, 588] width 67 height 11
click at [614, 169] on span "Чат" at bounding box center [628, 174] width 78 height 20
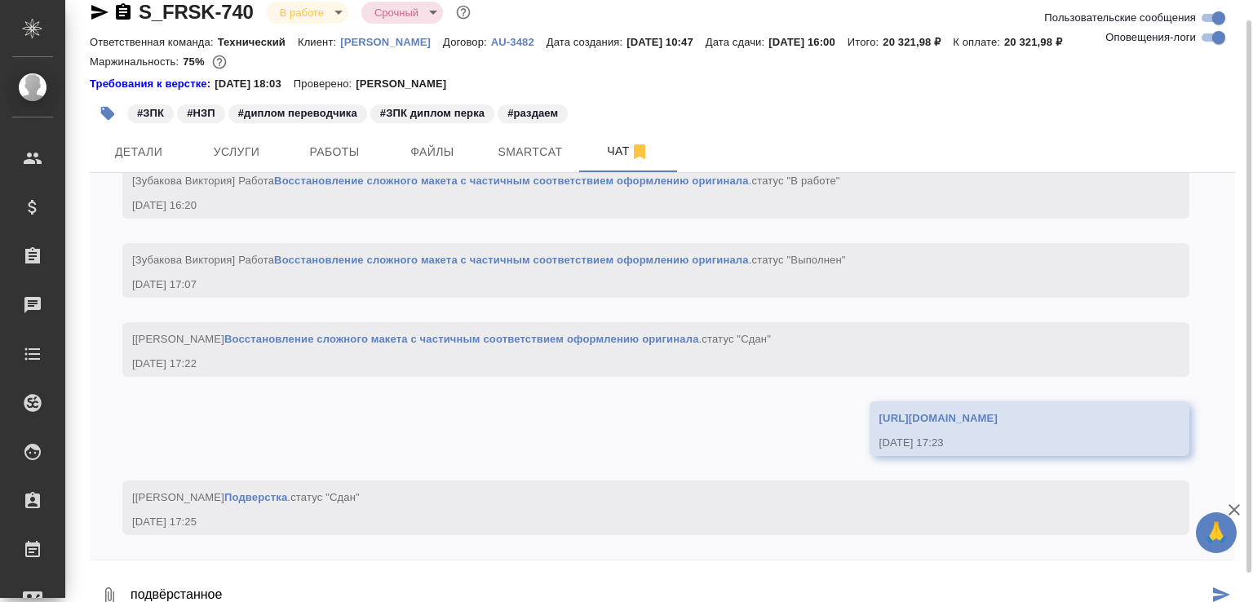
paste textarea "https://drive.awatera.com/apps/files/files?dir=/Shares/Fresenius_Kabi/Orders/S_…"
type textarea "подвёрстанное https://drive.awatera.com/apps/files/files?dir=/Shares/Fresenius_…"
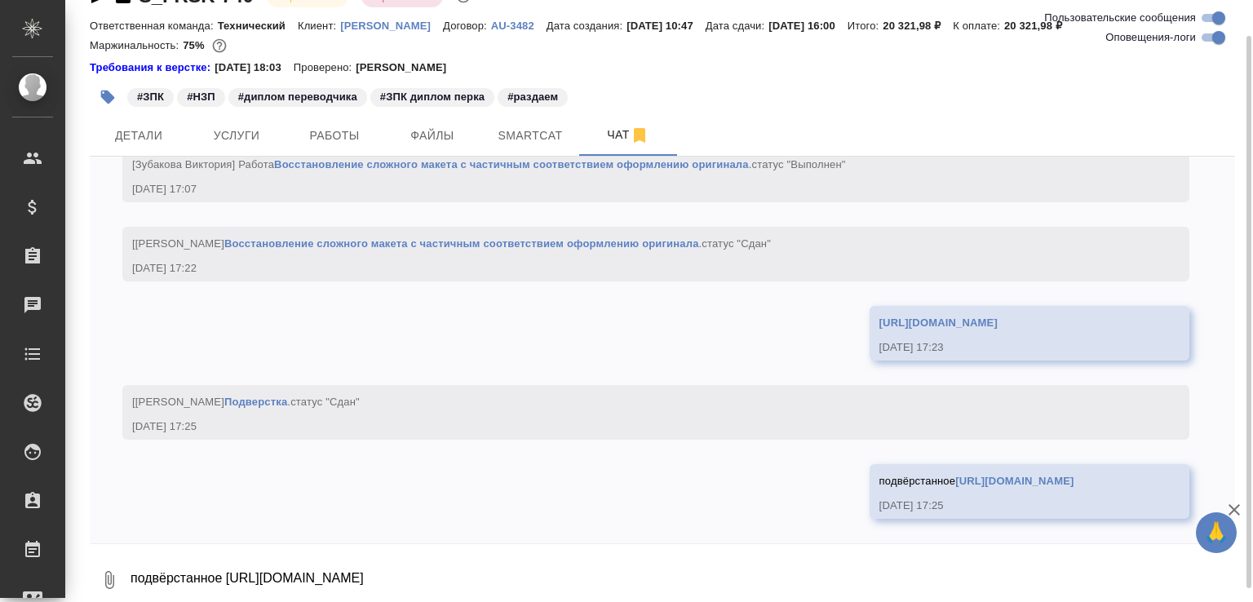
scroll to position [7995, 0]
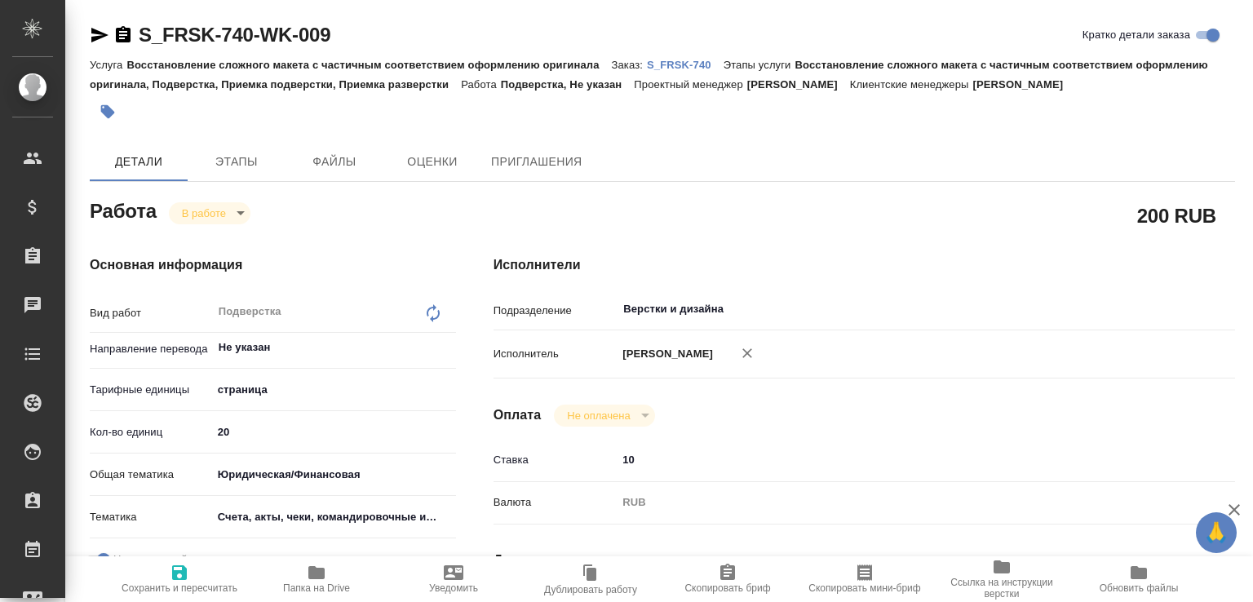
click at [229, 220] on body "🙏 .cls-1 fill:#fff; AWATERA [PERSON_NAME]malofeeva Клиенты Спецификации Заказы …" at bounding box center [626, 301] width 1253 height 602
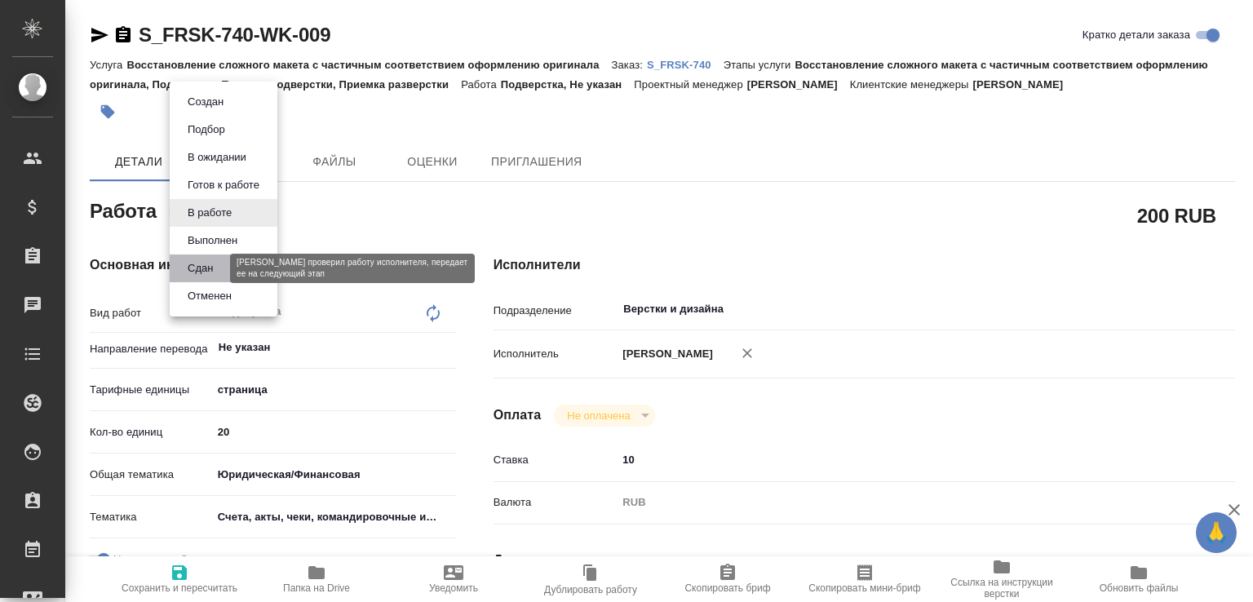
click at [205, 269] on button "Сдан" at bounding box center [200, 269] width 35 height 18
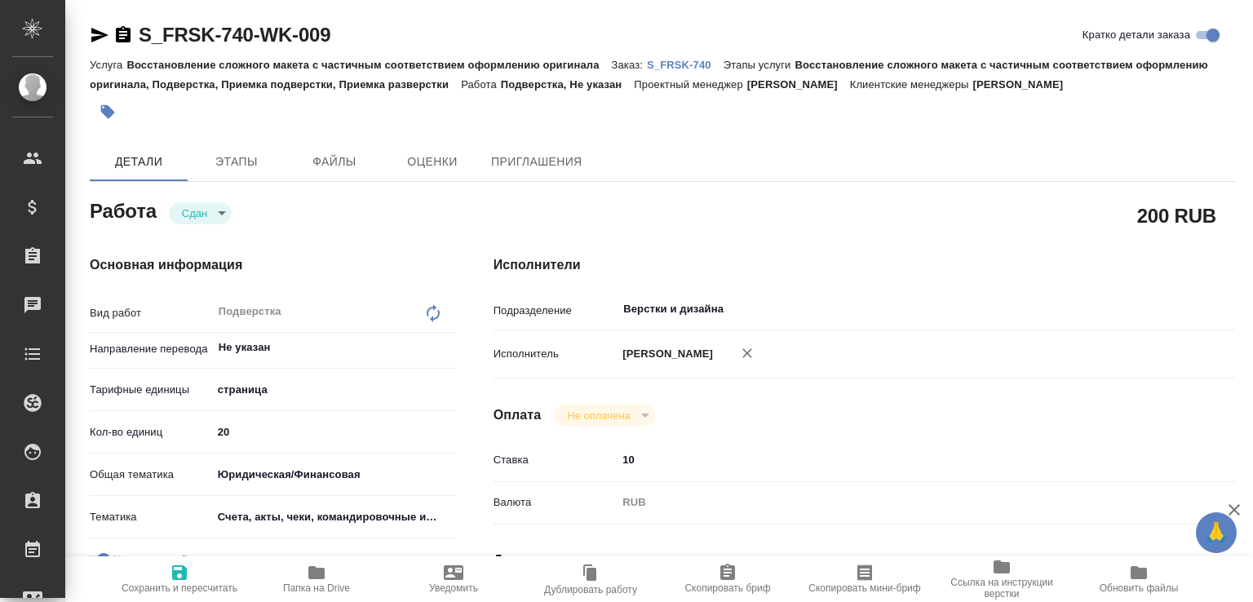
type textarea "x"
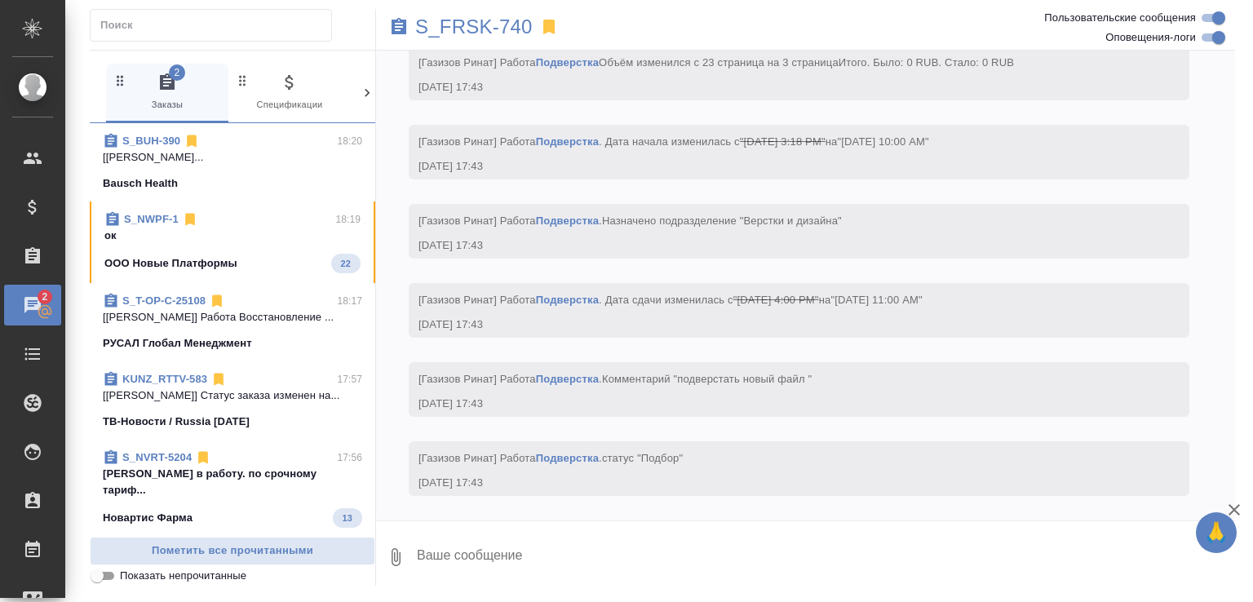
click at [271, 177] on div "Bausch Health" at bounding box center [233, 183] width 260 height 16
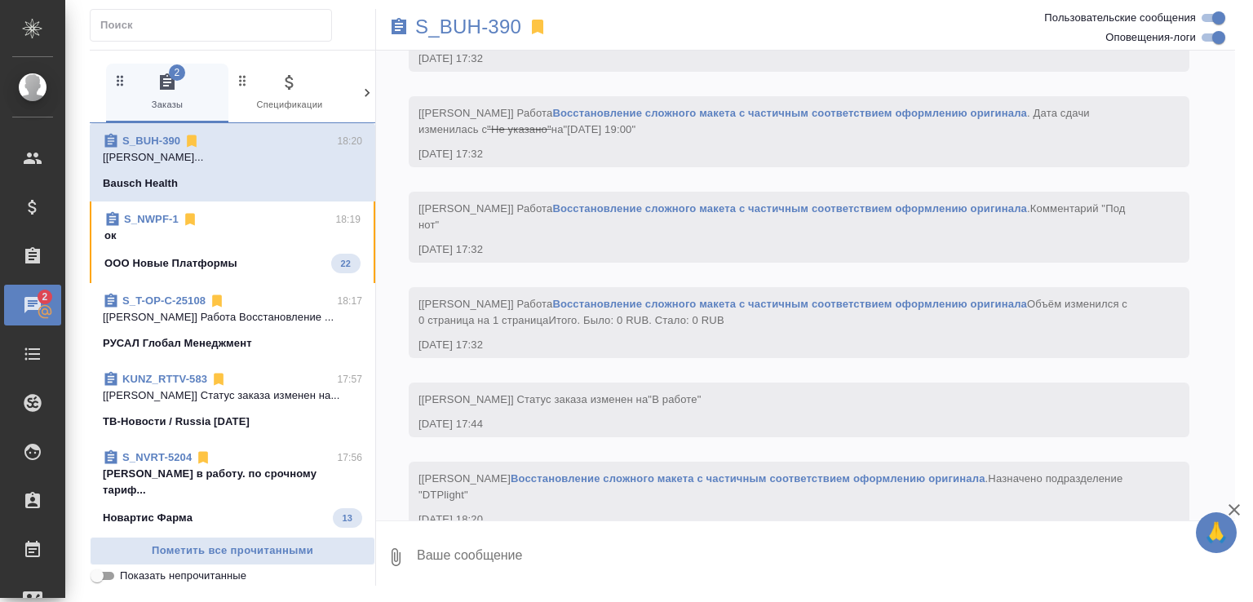
click at [264, 213] on div "S_NWPF-1 18:19" at bounding box center [232, 219] width 256 height 16
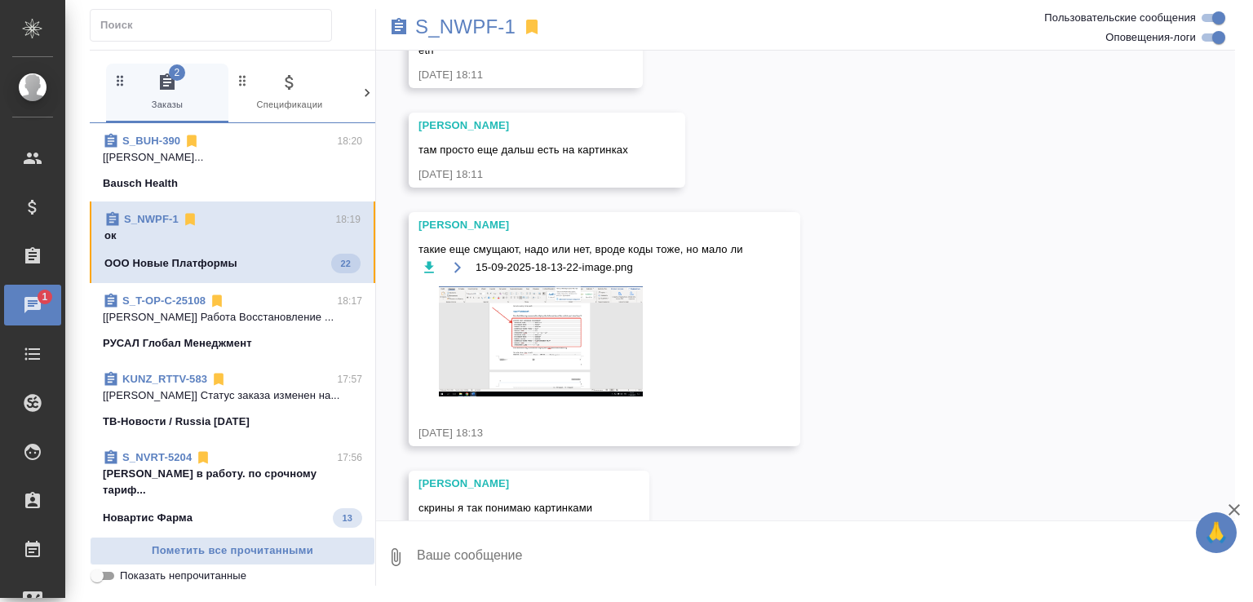
scroll to position [3166, 0]
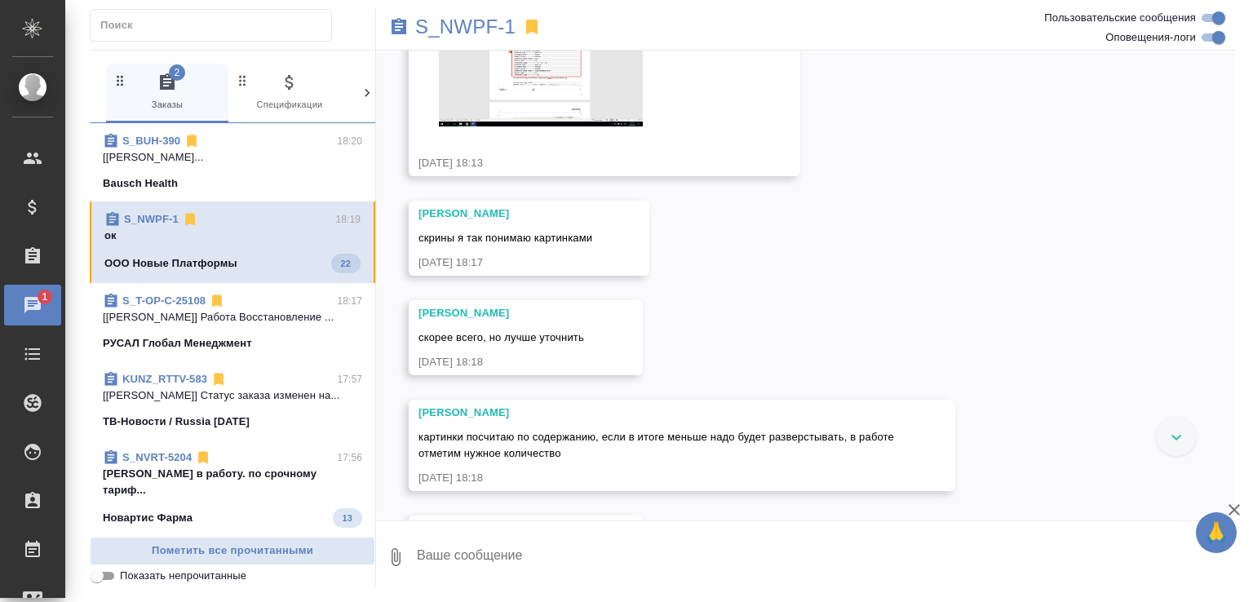
click at [135, 220] on link "S_NWPF-1" at bounding box center [151, 219] width 55 height 12
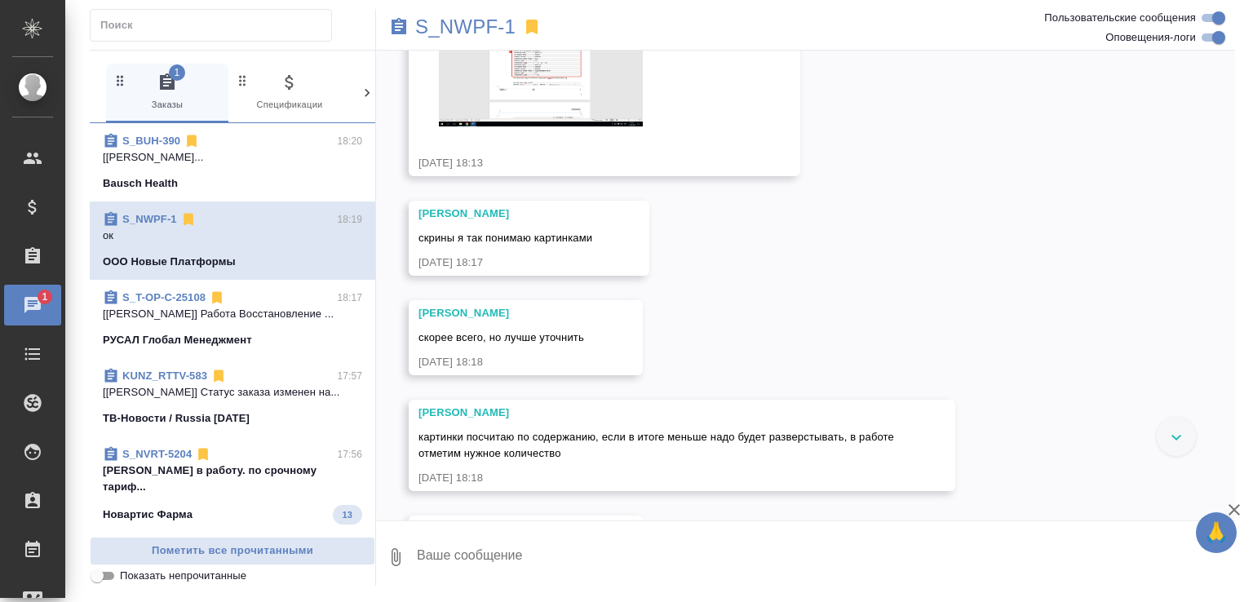
click at [291, 465] on p "Грабко Мария в работу. по срочному тариф..." at bounding box center [233, 479] width 260 height 33
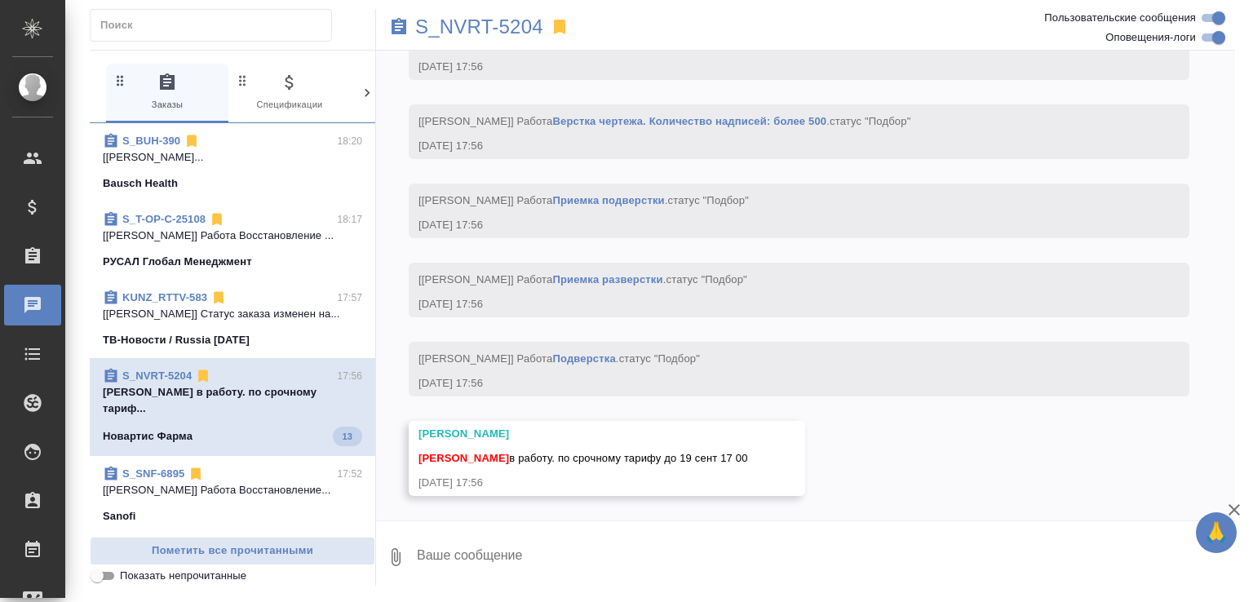
scroll to position [3028, 0]
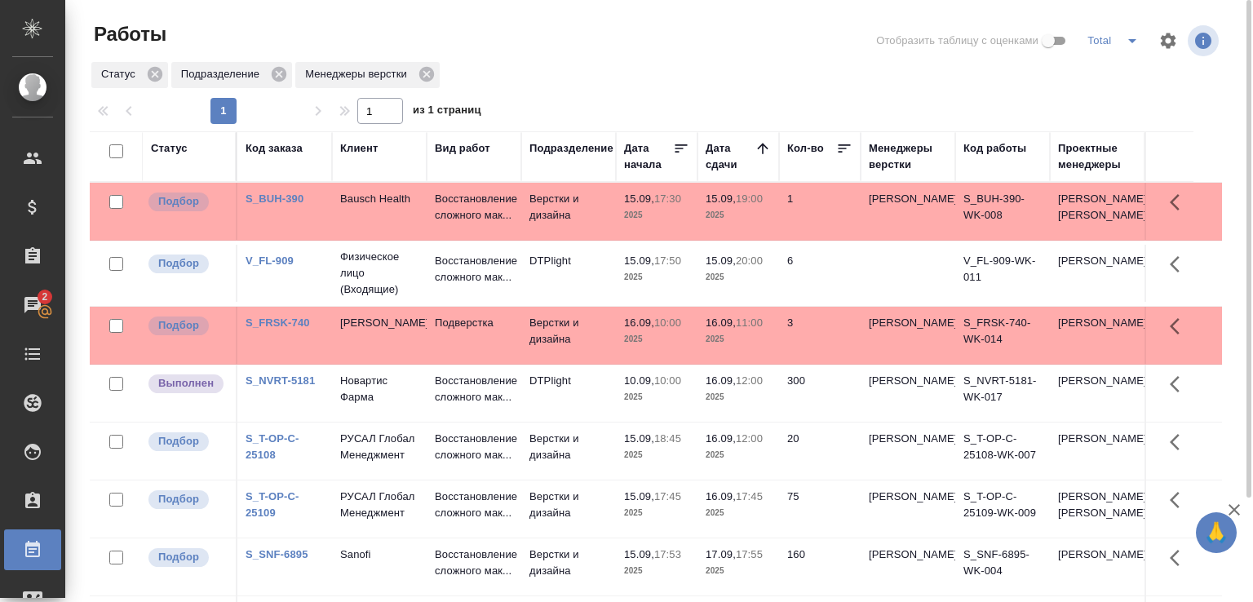
scroll to position [82, 0]
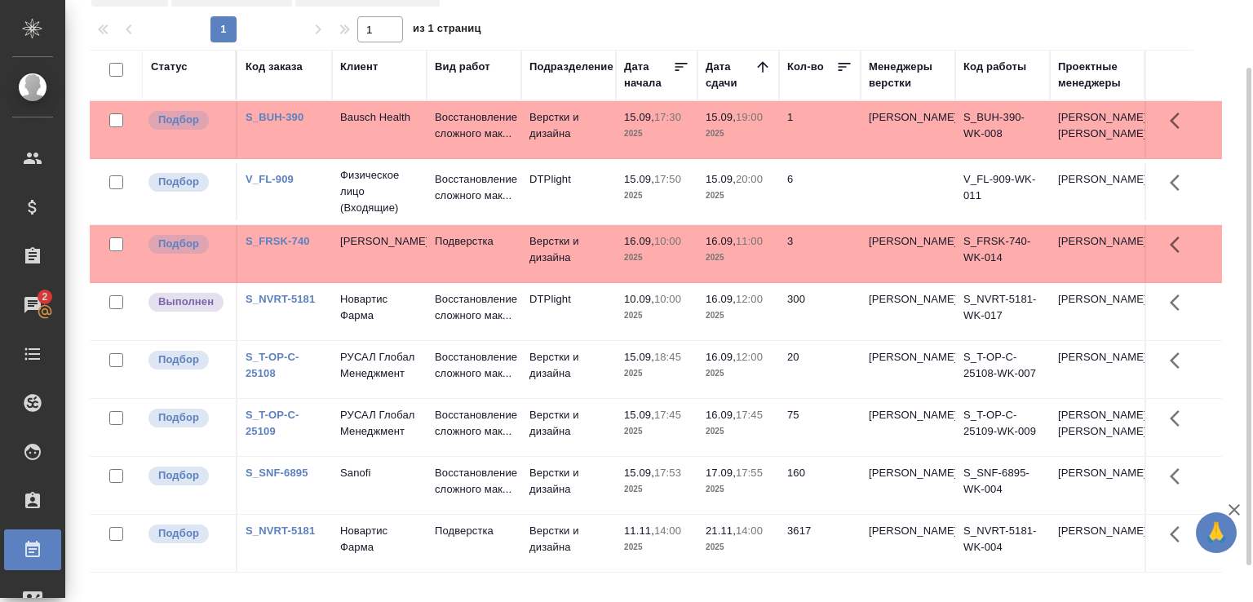
click at [771, 135] on td "15.09, 19:00 2025" at bounding box center [739, 129] width 82 height 57
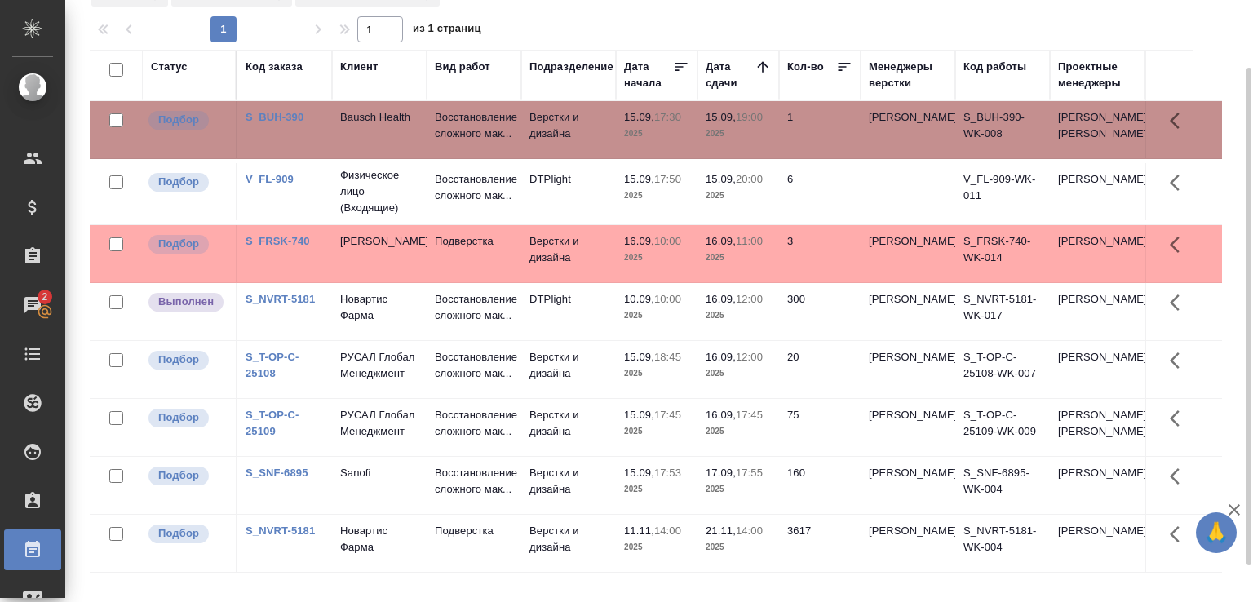
click at [771, 135] on td "15.09, 19:00 2025" at bounding box center [739, 129] width 82 height 57
click at [643, 382] on p "2025" at bounding box center [656, 374] width 65 height 16
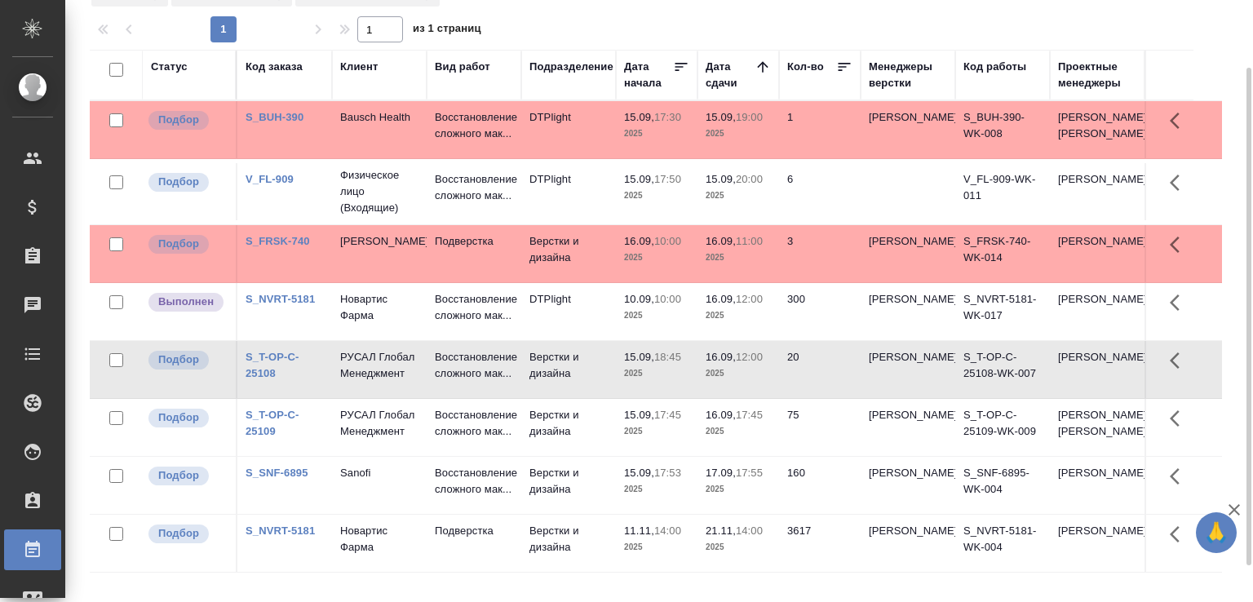
scroll to position [7, 0]
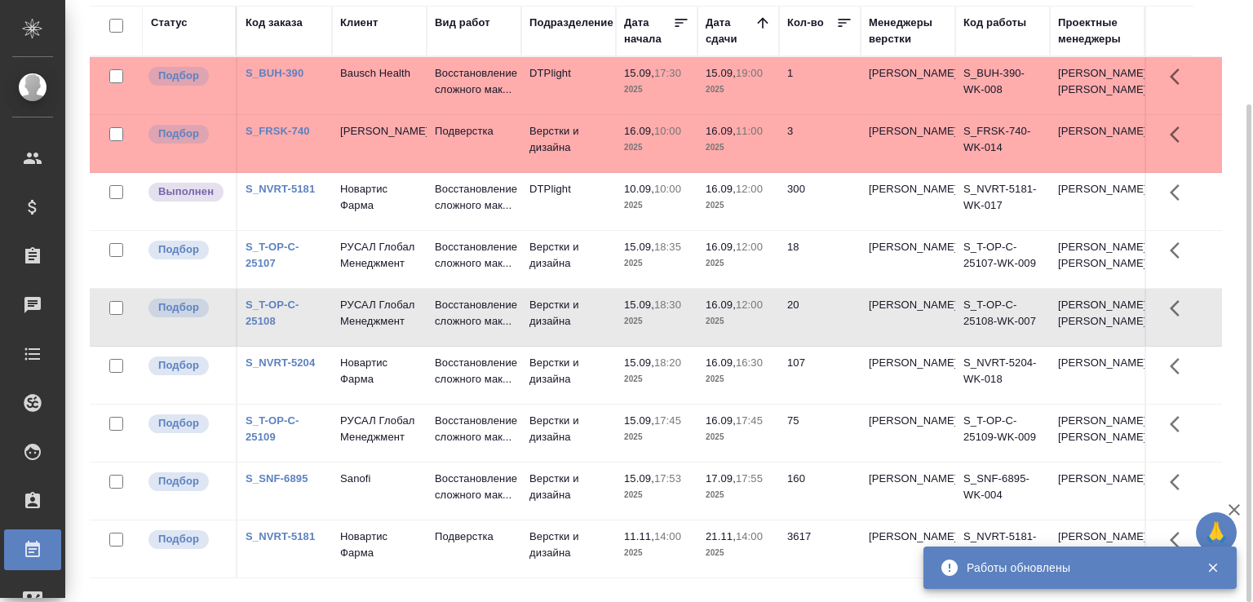
click at [429, 86] on td "Восстановление сложного мак..." at bounding box center [474, 85] width 95 height 57
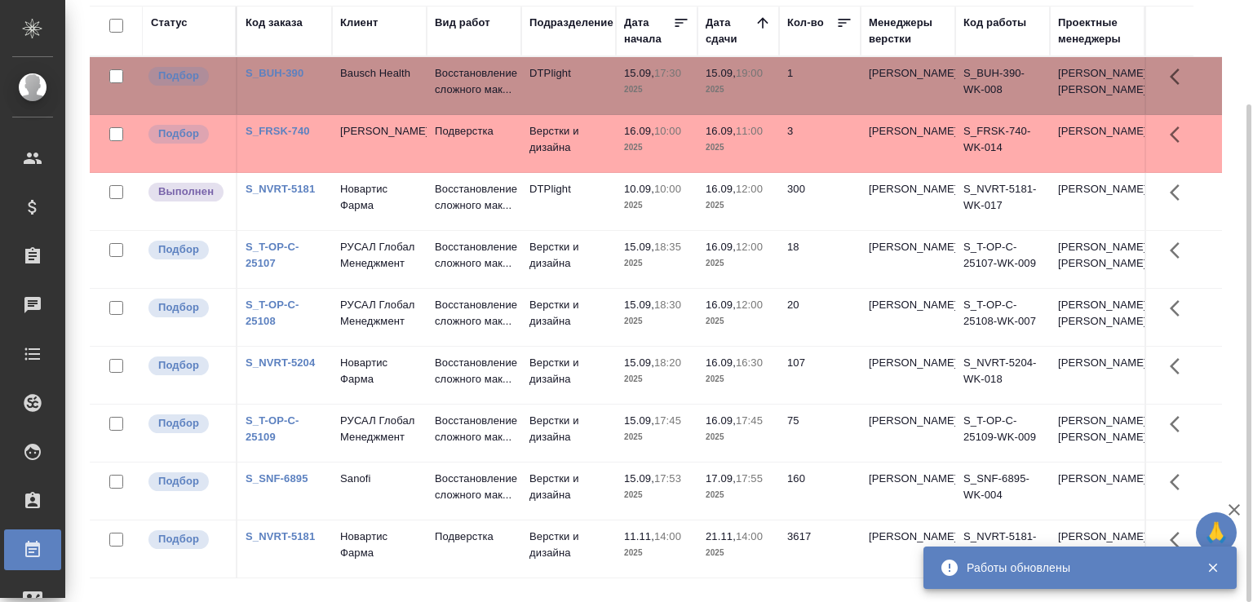
click at [429, 86] on td "Восстановление сложного мак..." at bounding box center [474, 85] width 95 height 57
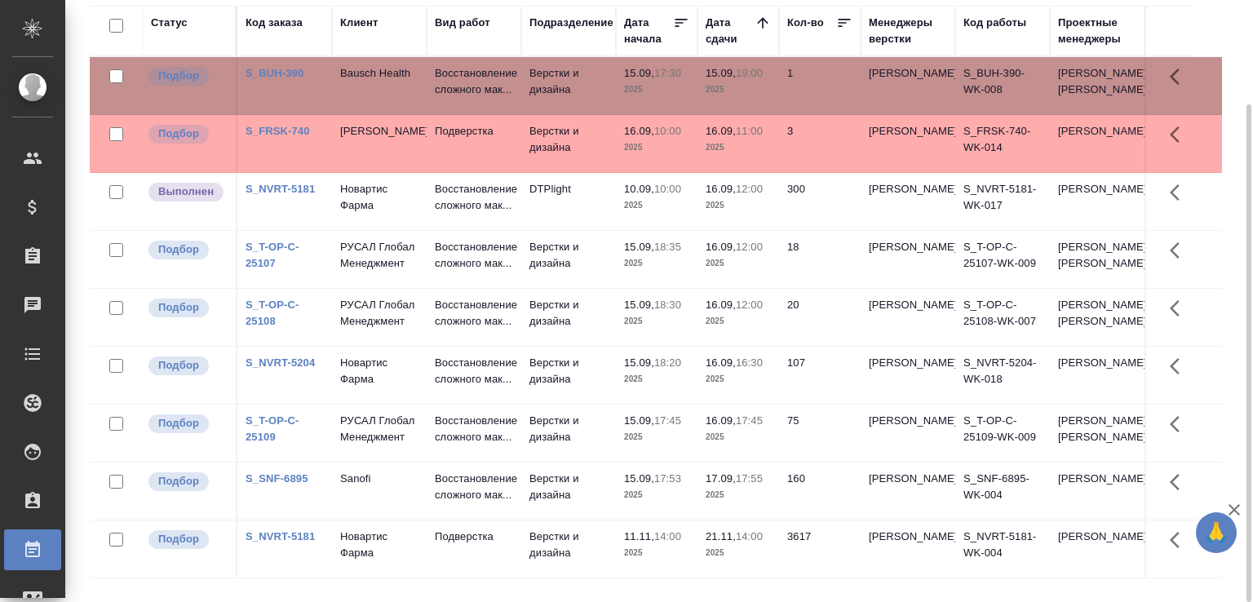
click at [531, 93] on td "Верстки и дизайна" at bounding box center [568, 85] width 95 height 57
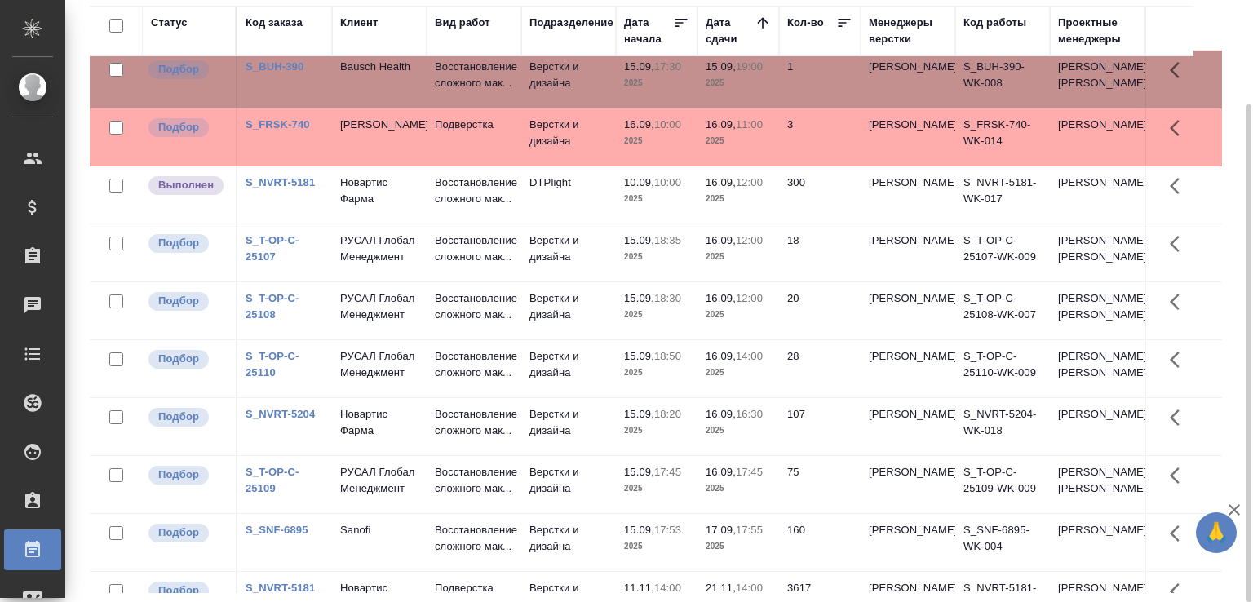
click at [1224, 266] on div "Статус Код заказа Клиент Вид работ Подразделение Дата начала Дата сдачи Кол-во …" at bounding box center [663, 300] width 1146 height 588
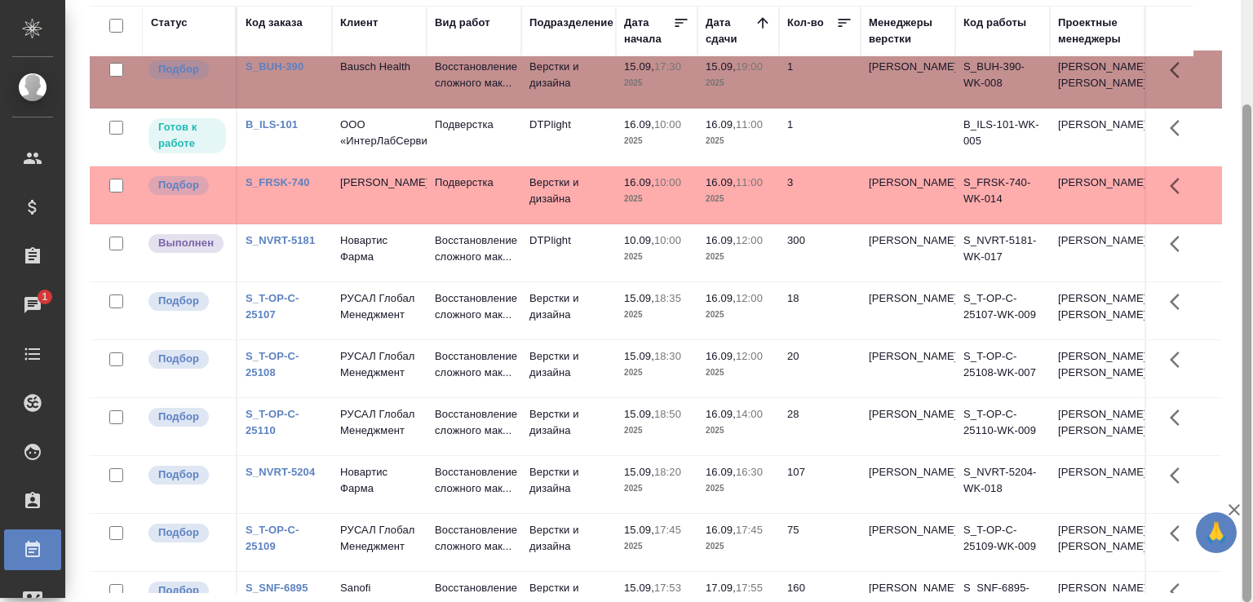
click at [1248, 174] on div at bounding box center [1247, 353] width 9 height 498
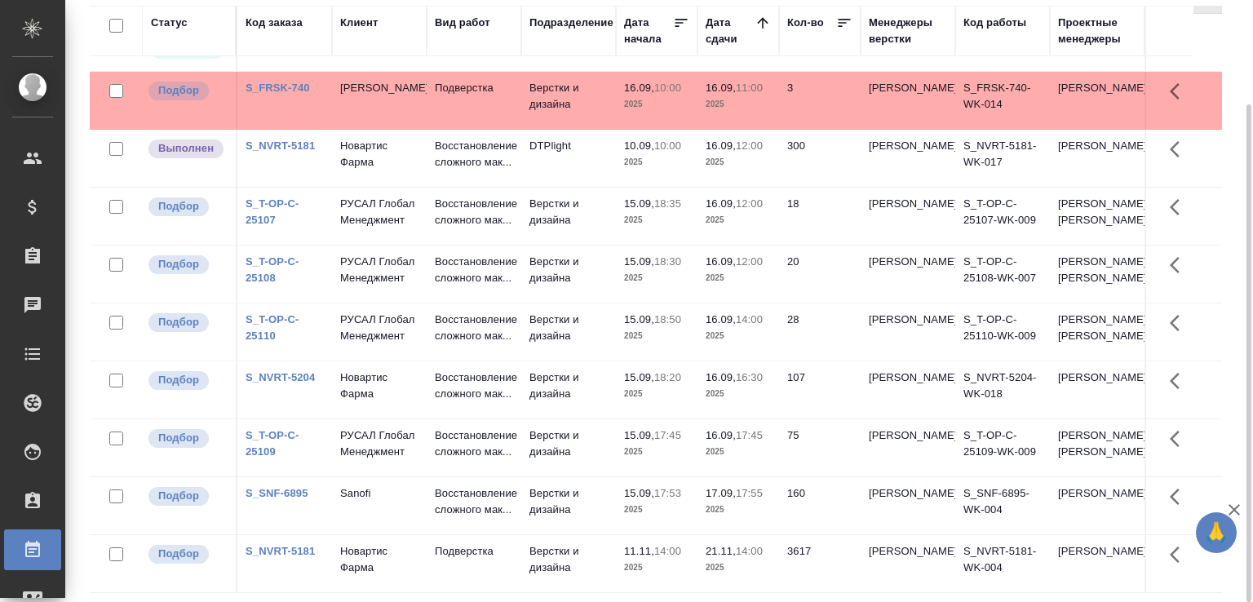
scroll to position [0, 0]
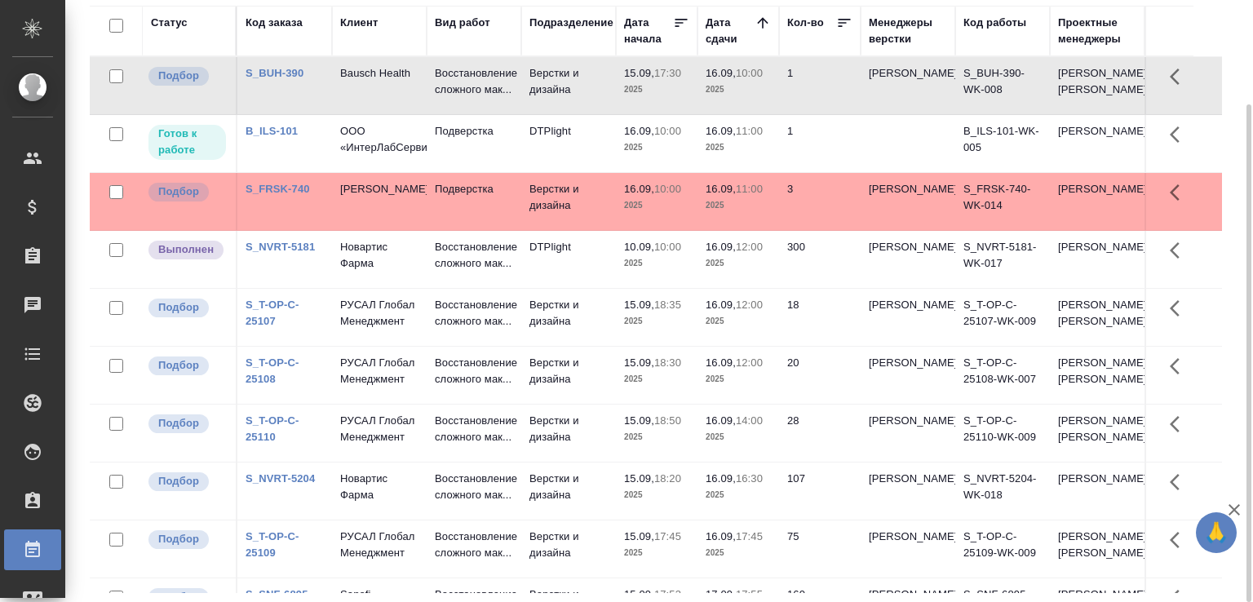
click at [1229, 282] on div "Статус Код заказа Клиент Вид работ Подразделение Дата начала Дата сдачи Кол-во …" at bounding box center [663, 300] width 1146 height 588
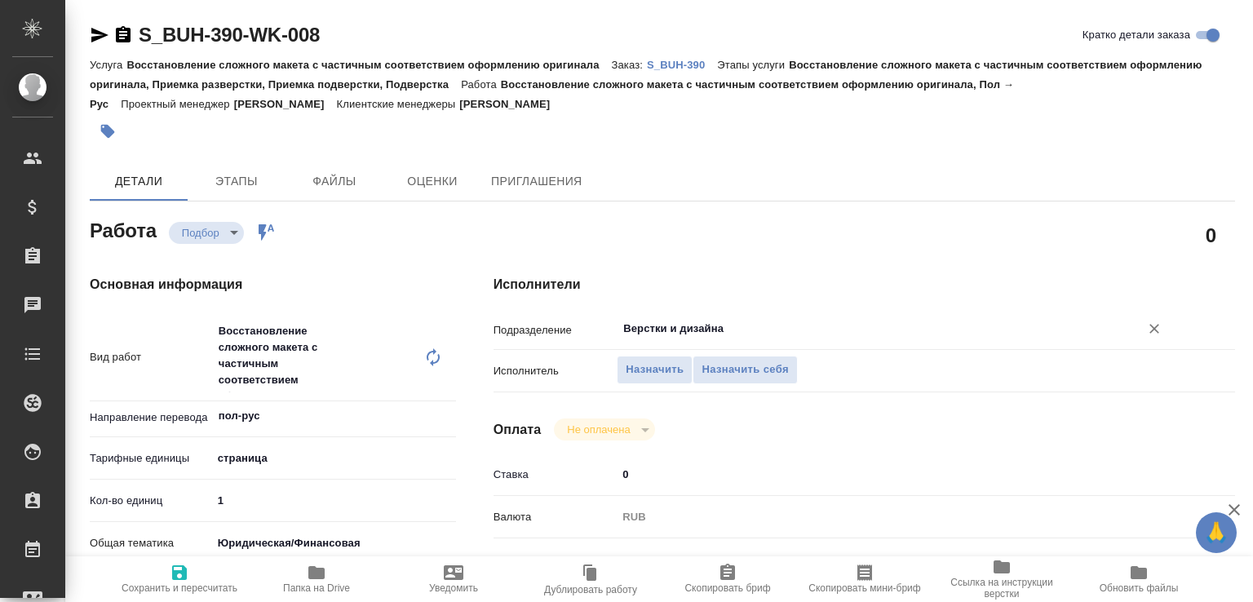
click at [647, 334] on input "Верстки и дизайна" at bounding box center [868, 329] width 492 height 20
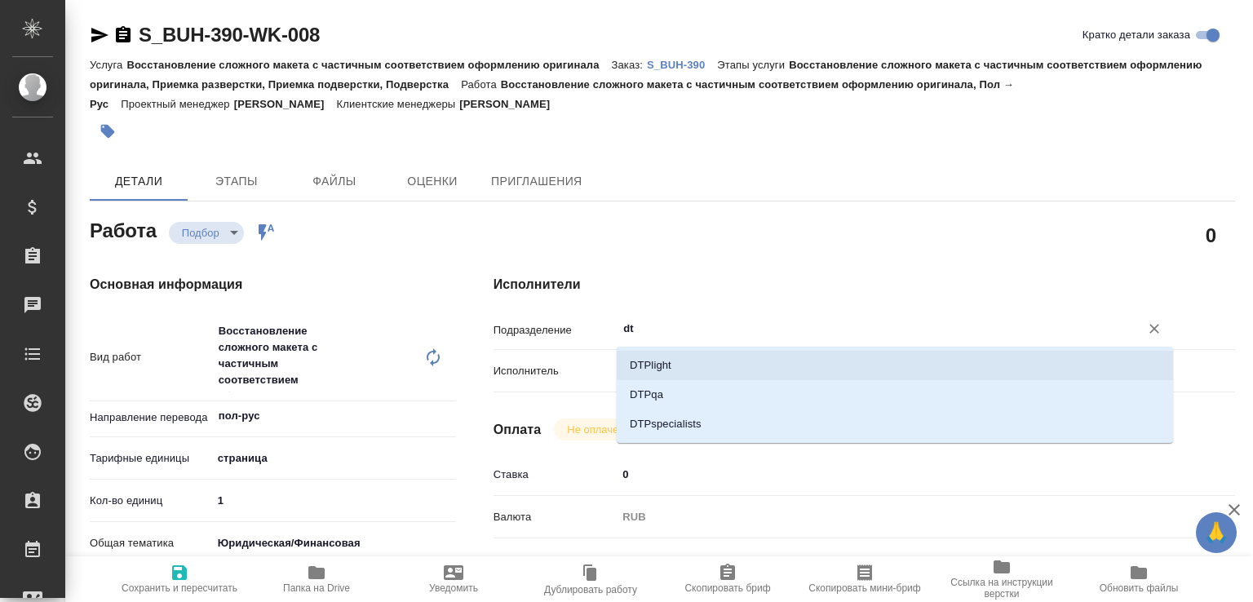
click at [658, 363] on li "DTPlight" at bounding box center [895, 365] width 557 height 29
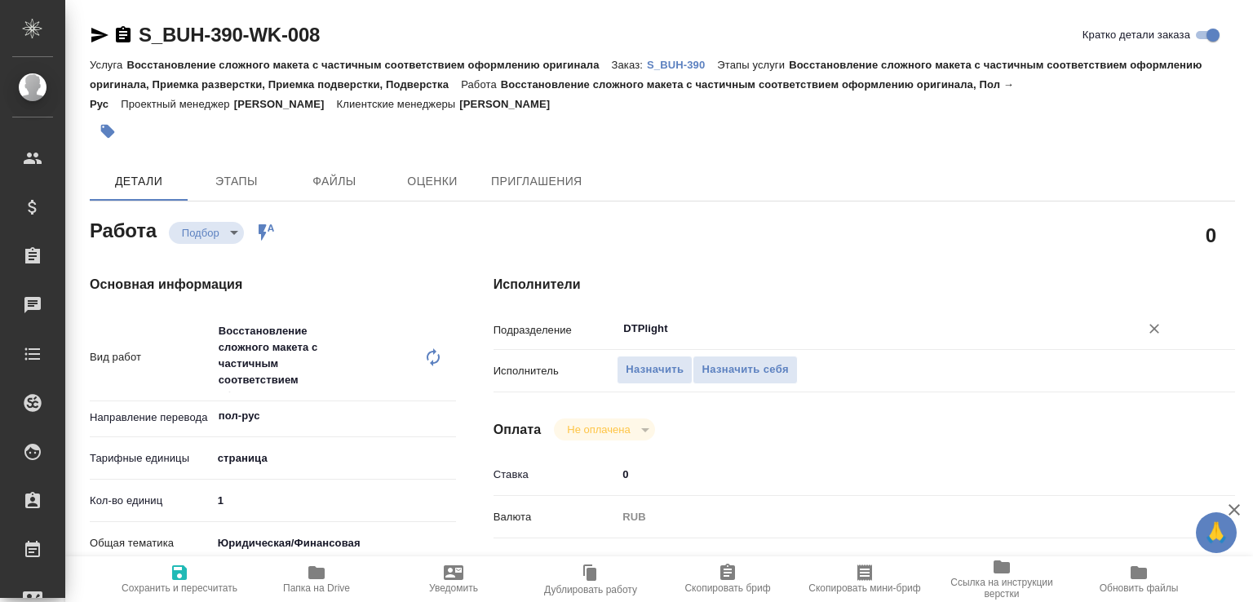
type input "DTPlight"
click at [195, 583] on span "Сохранить и пересчитать" at bounding box center [180, 588] width 116 height 11
type input "recruiting"
type input "пол-рус"
type input "5a8b1489cc6b4906c91bfdb2"
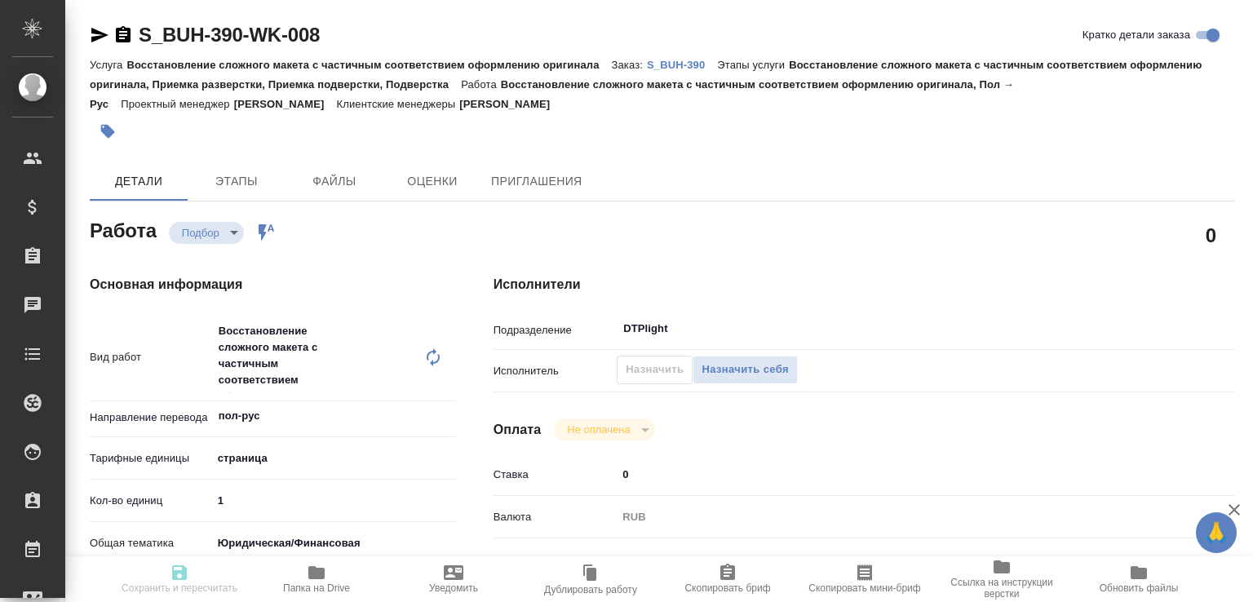
type input "1"
type input "yr-fn"
type input "5f647205b73bc97568ca66c0"
checkbox input "true"
type input "[DATE] 17:30"
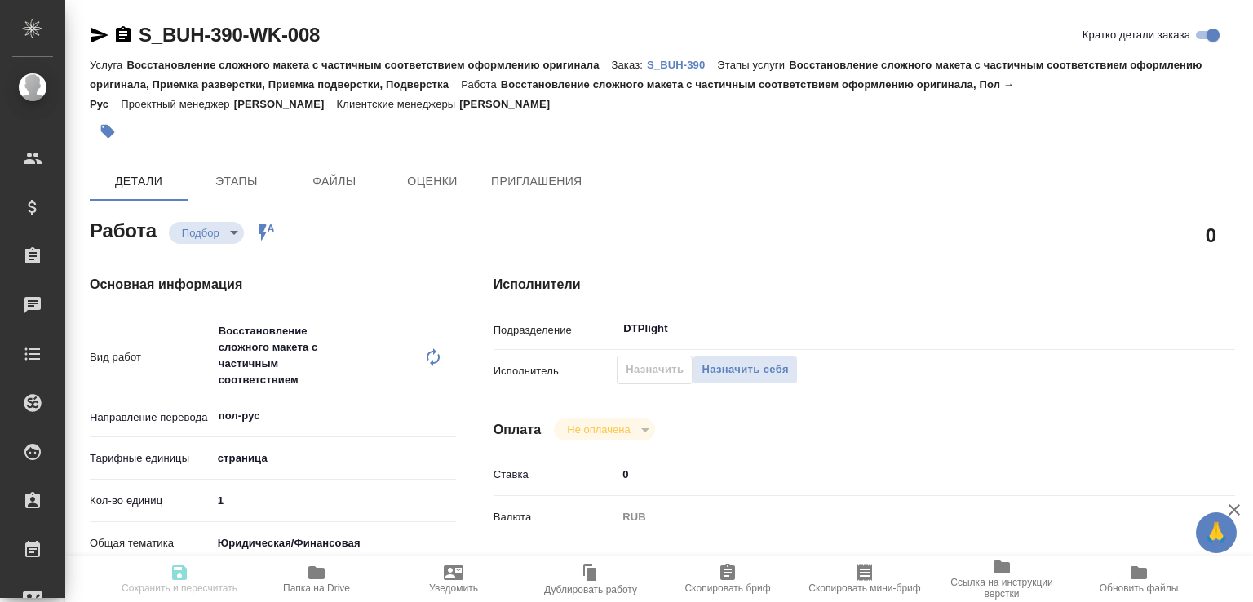
type input "[DATE] 19:00"
type input "[DATE] 16:00"
type input "DTPlight"
type input "notPayed"
type input "0"
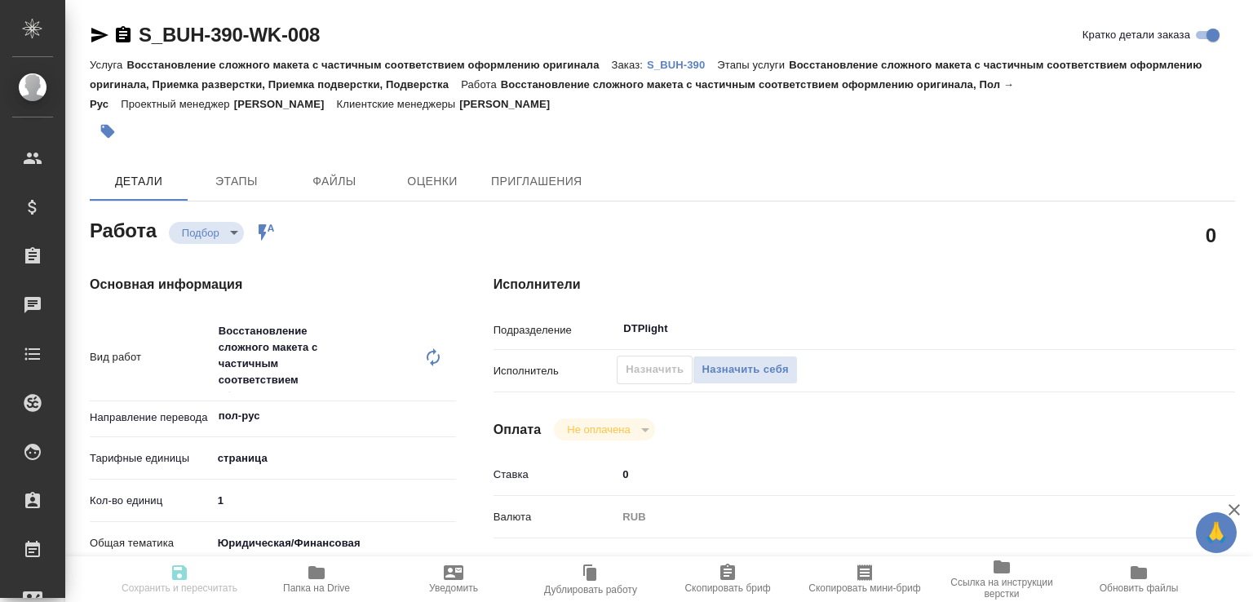
type input "RUB"
type input "[PERSON_NAME]"
type input "S_BUH-390"
type input "Восстановление сложного макета с частичным соответствием оформлению оригинала"
type input "Восстановление сложного макета с частичным соответствием оформлению оригинала, …"
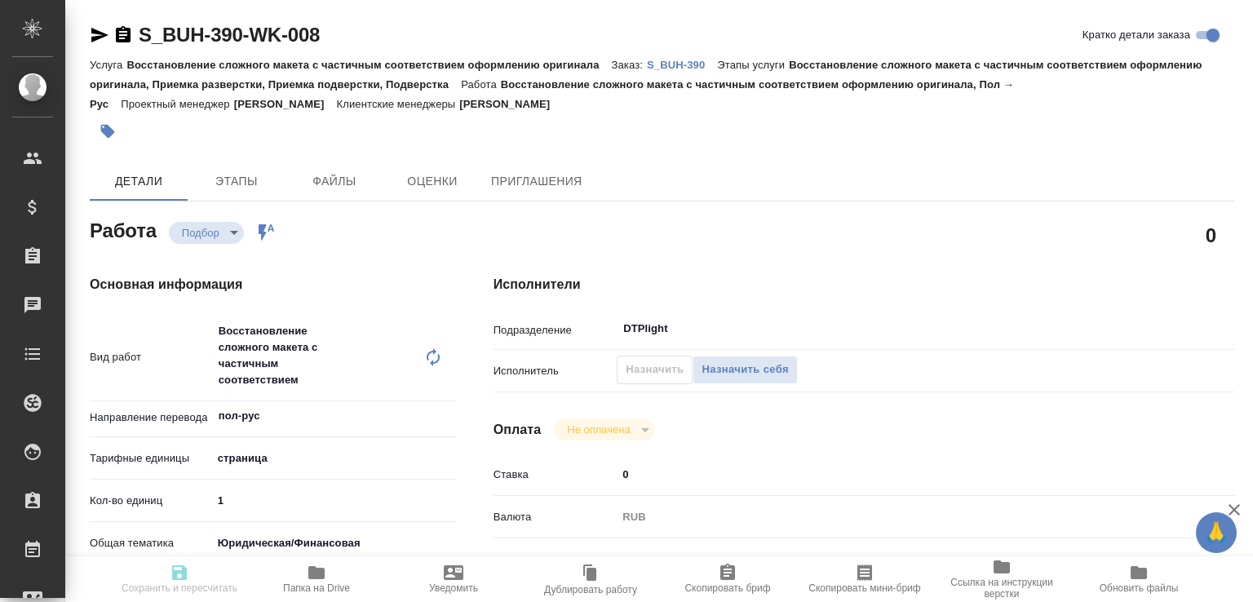
type input "[PERSON_NAME]"
type input "/Clients/Bausch Health /Orders/S_BUH-390"
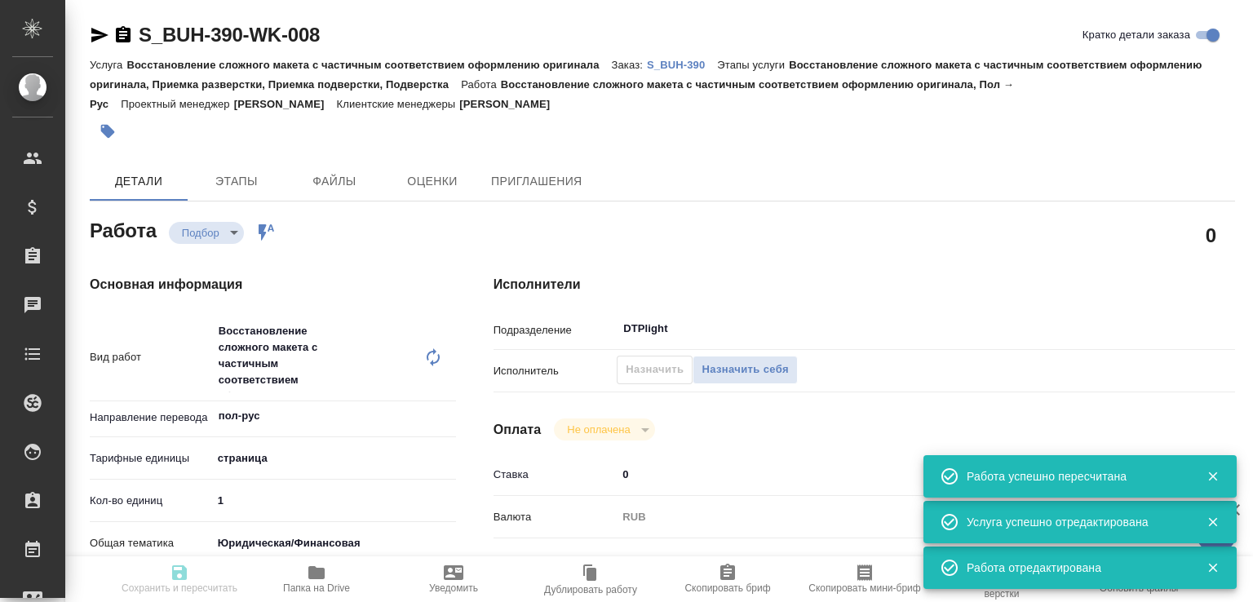
type input "recruiting"
type input "пол-рус"
type input "5a8b1489cc6b4906c91bfdb2"
type input "1"
type input "yr-fn"
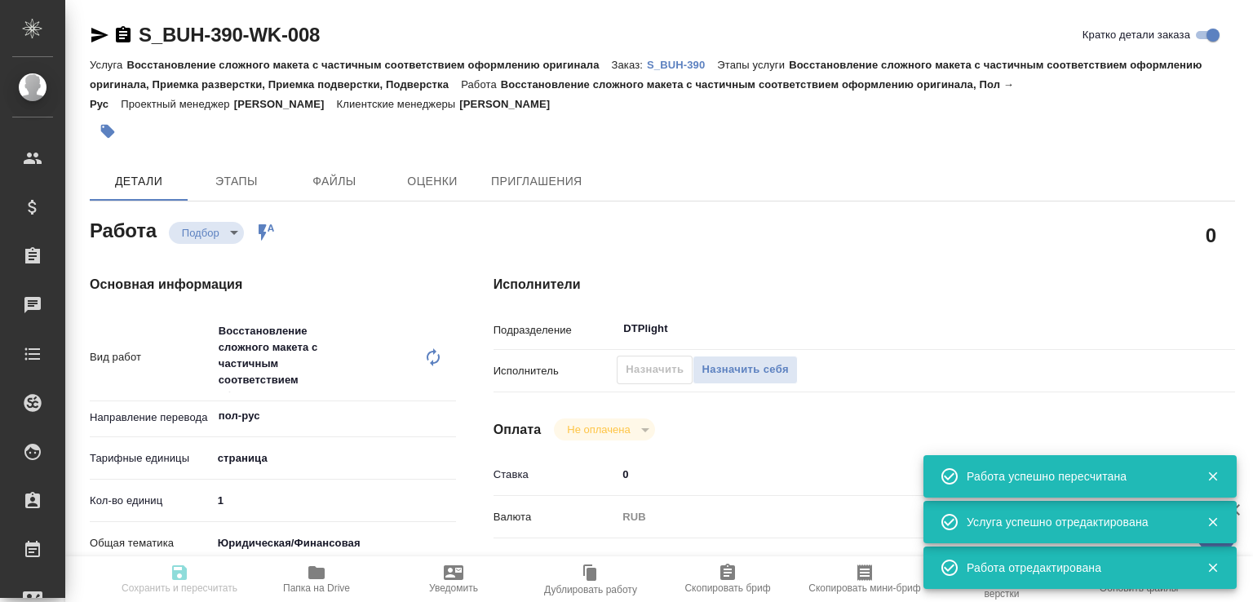
type input "5f647205b73bc97568ca66c0"
checkbox input "true"
type input "[DATE] 17:30"
type input "[DATE] 19:00"
type input "[DATE] 16:00"
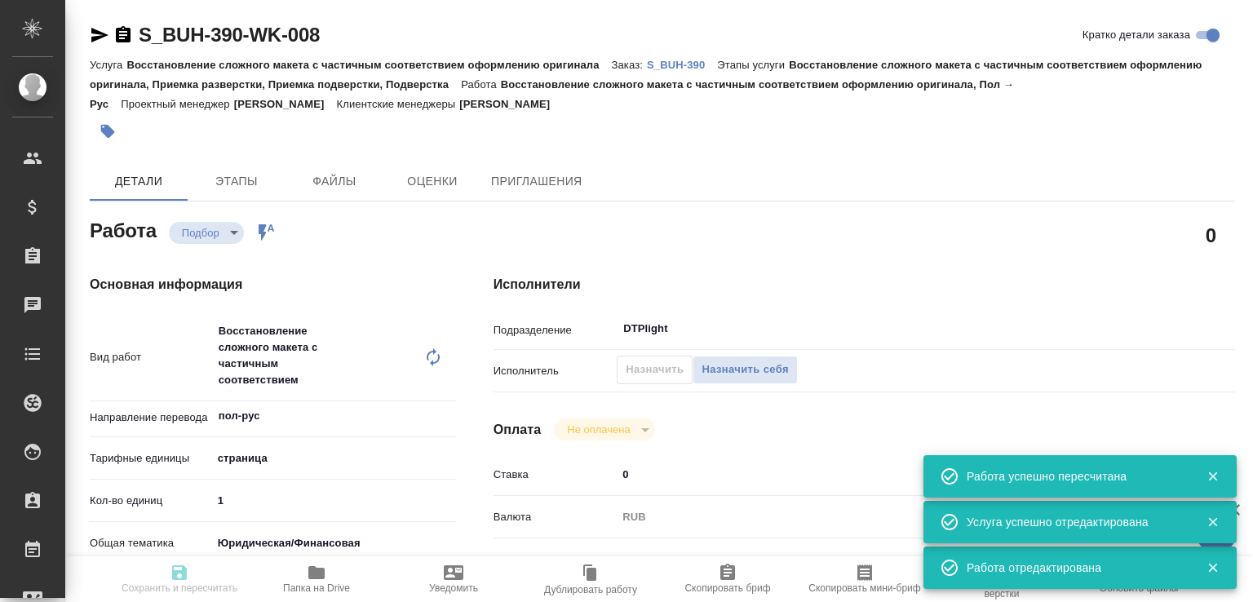
type input "DTPlight"
type input "notPayed"
type input "0"
type input "RUB"
type input "[PERSON_NAME]"
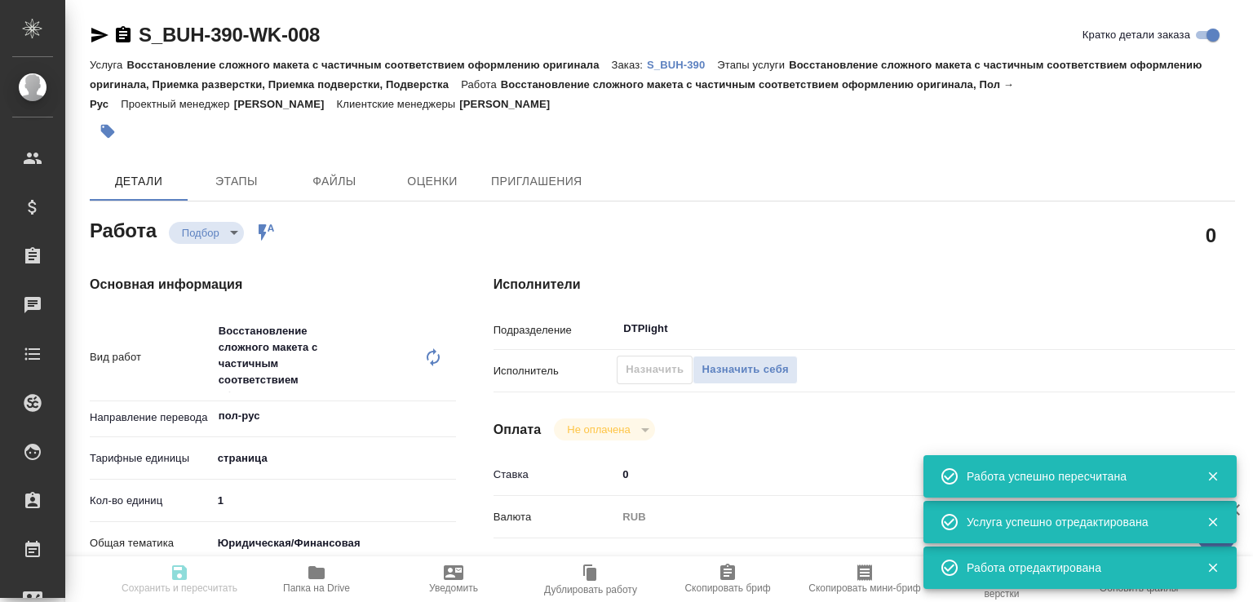
type input "S_BUH-390"
type input "Восстановление сложного макета с частичным соответствием оформлению оригинала"
type input "Восстановление сложного макета с частичным соответствием оформлению оригинала, …"
type input "[PERSON_NAME]"
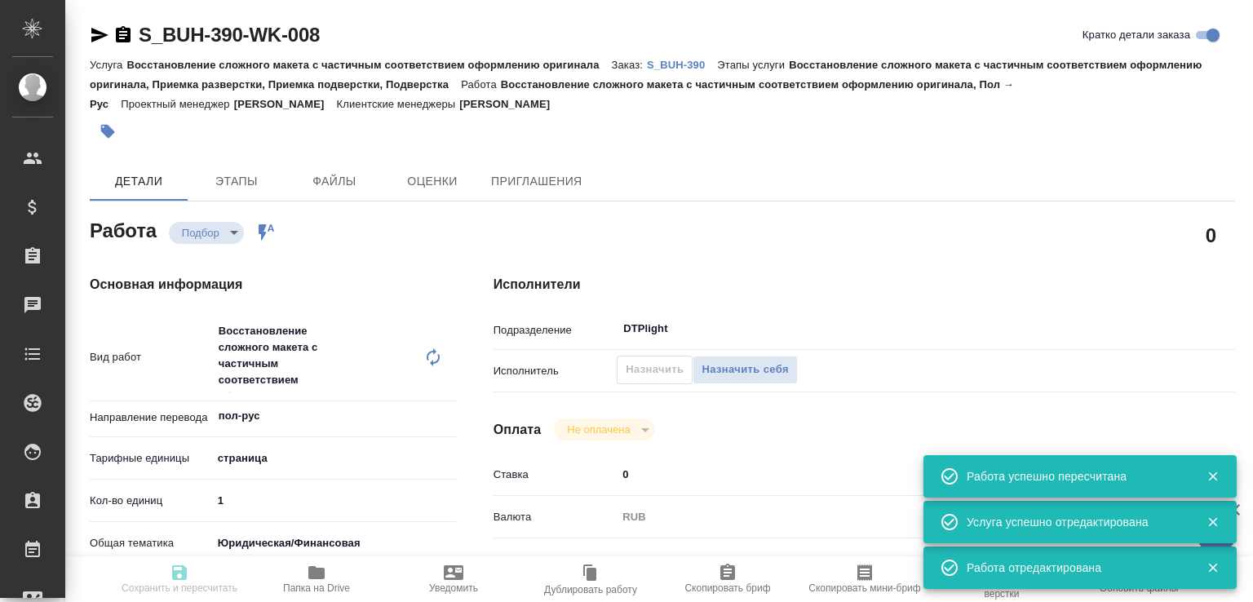
type input "/Clients/Bausch Health /Orders/S_BUH-390"
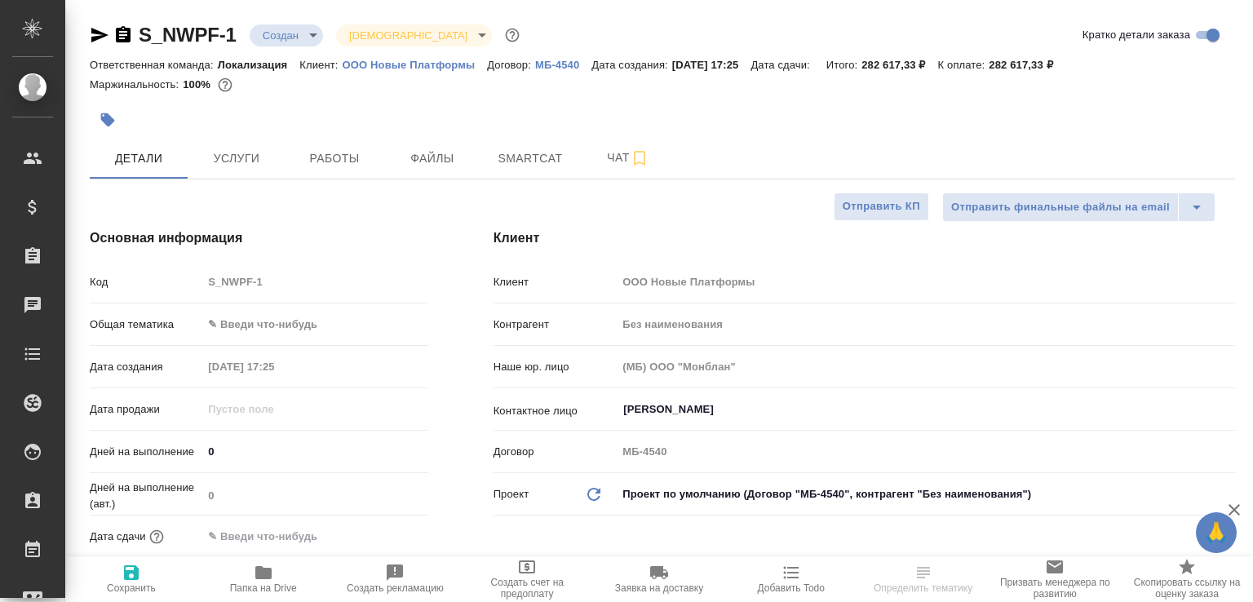
select select "RU"
click at [639, 159] on icon "button" at bounding box center [639, 158] width 11 height 15
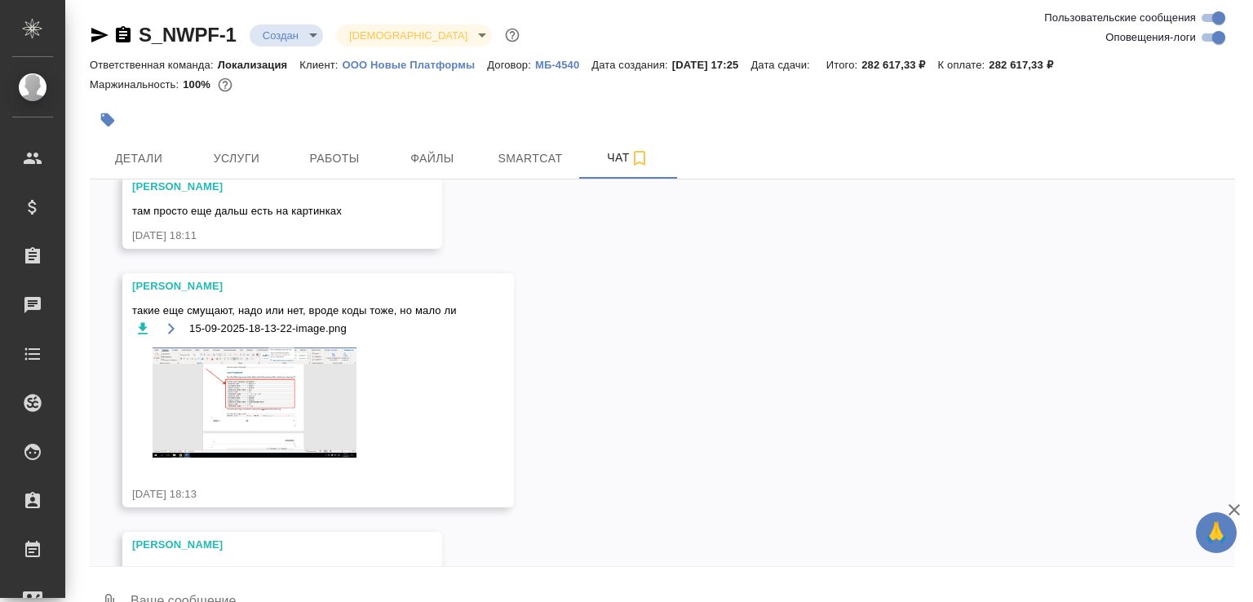
scroll to position [3103, 0]
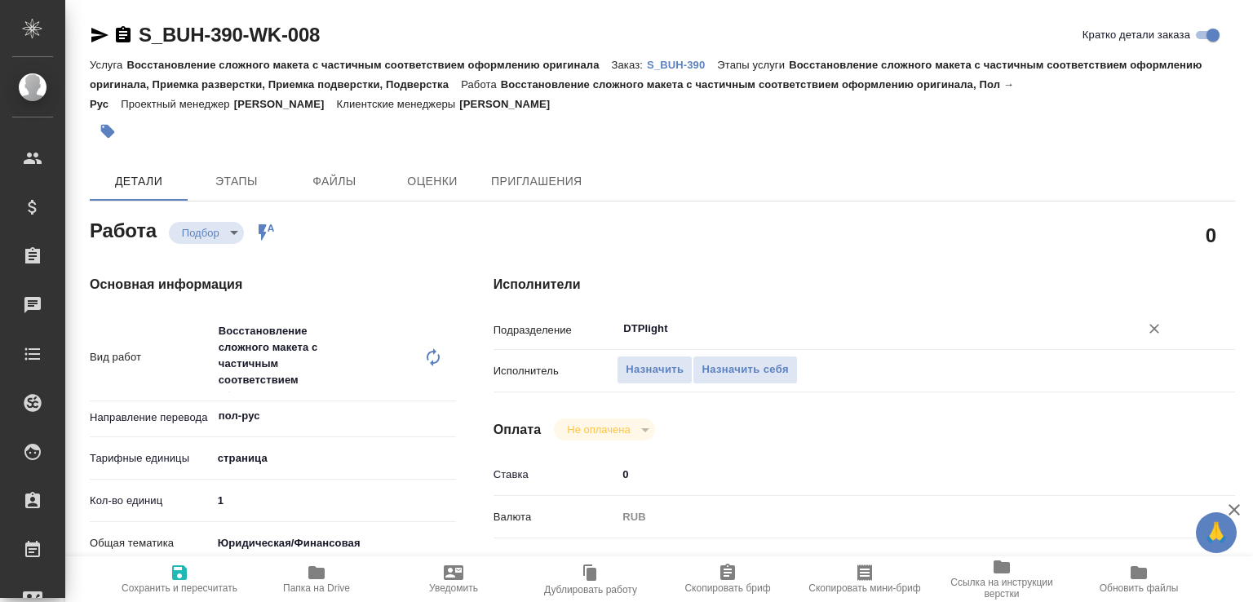
click at [646, 322] on input "DTPlight" at bounding box center [868, 329] width 492 height 20
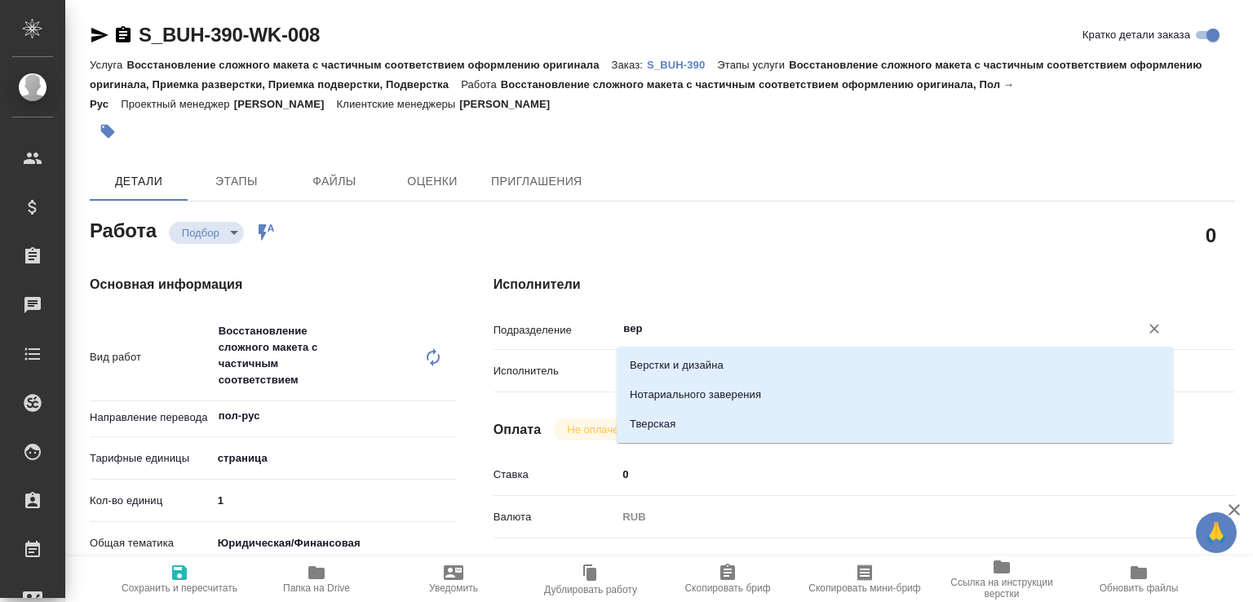
click at [650, 351] on li "Верстки и дизайна" at bounding box center [895, 365] width 557 height 29
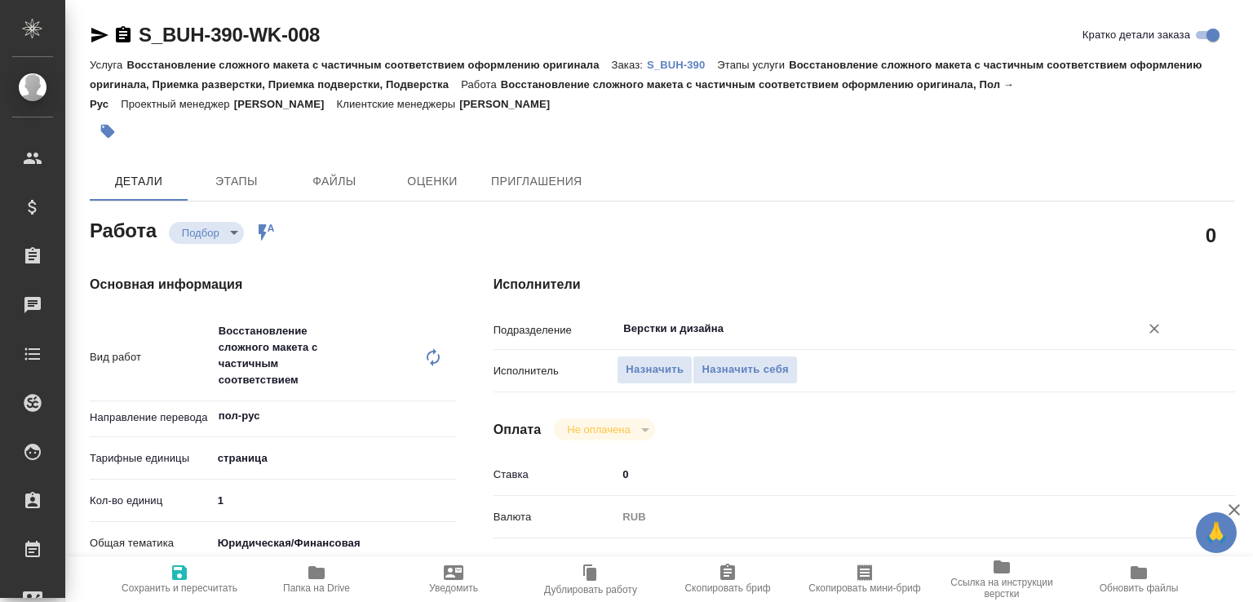
type input "Верстки и дизайна"
click at [610, 340] on div "Подразделение Верстки и дизайна ​" at bounding box center [865, 328] width 742 height 29
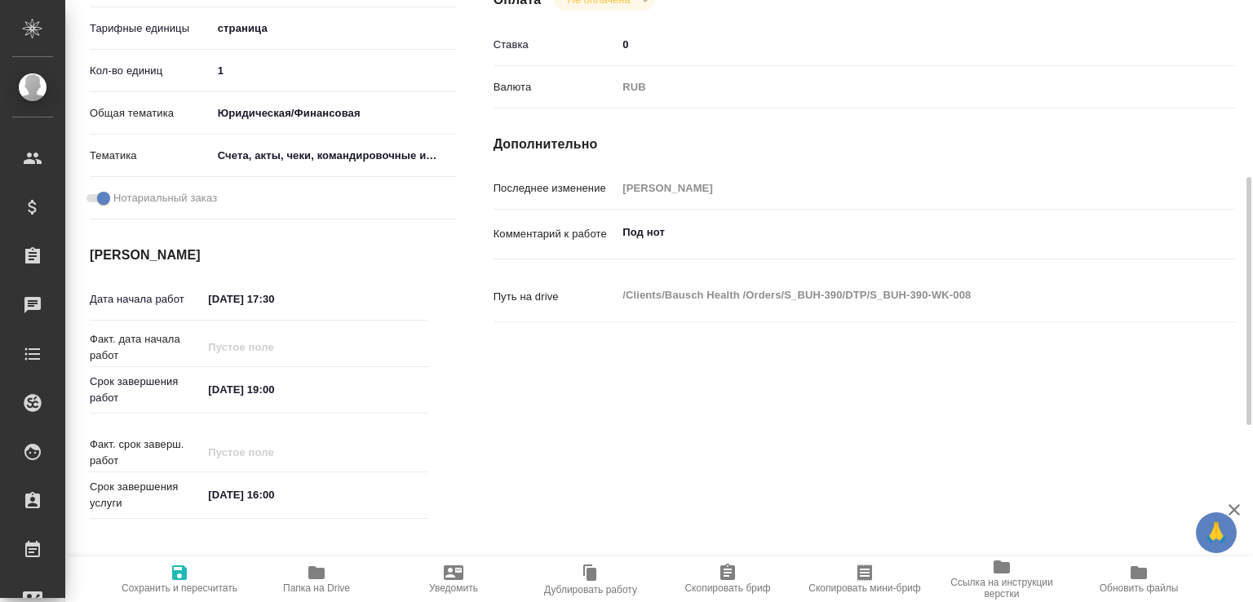
click at [195, 573] on span "Сохранить и пересчитать" at bounding box center [180, 578] width 118 height 31
type input "recruiting"
type input "пол-рус"
type input "5a8b1489cc6b4906c91bfdb2"
type input "1"
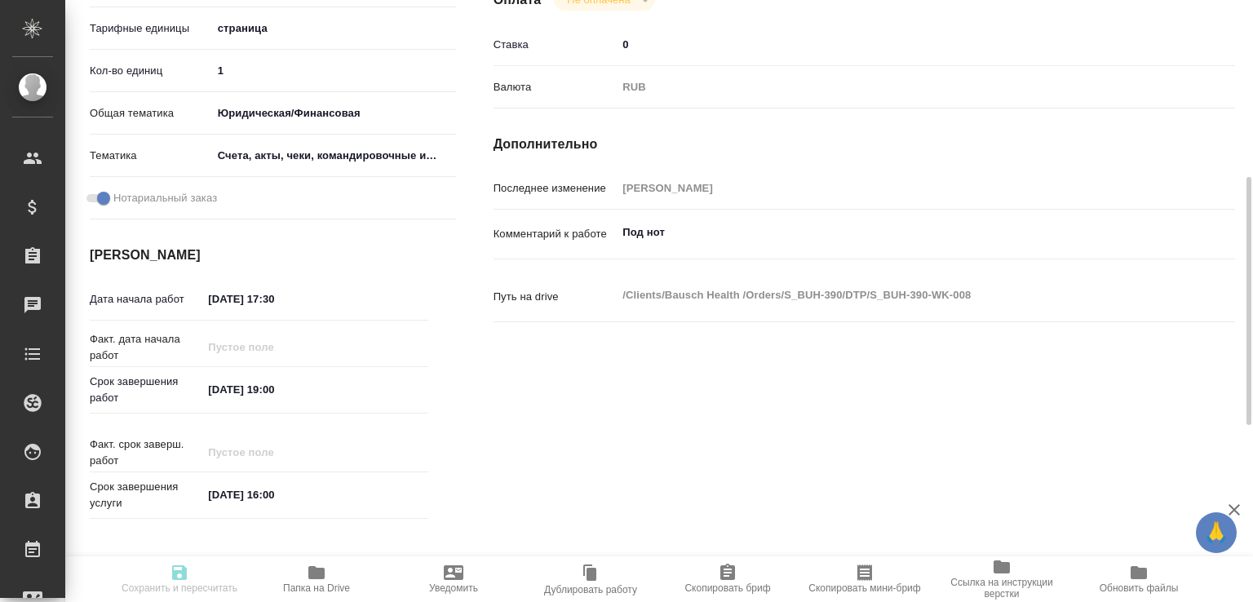
type input "yr-fn"
type input "5f647205b73bc97568ca66c0"
checkbox input "true"
type input "15.09.2025 17:30"
type input "15.09.2025 19:00"
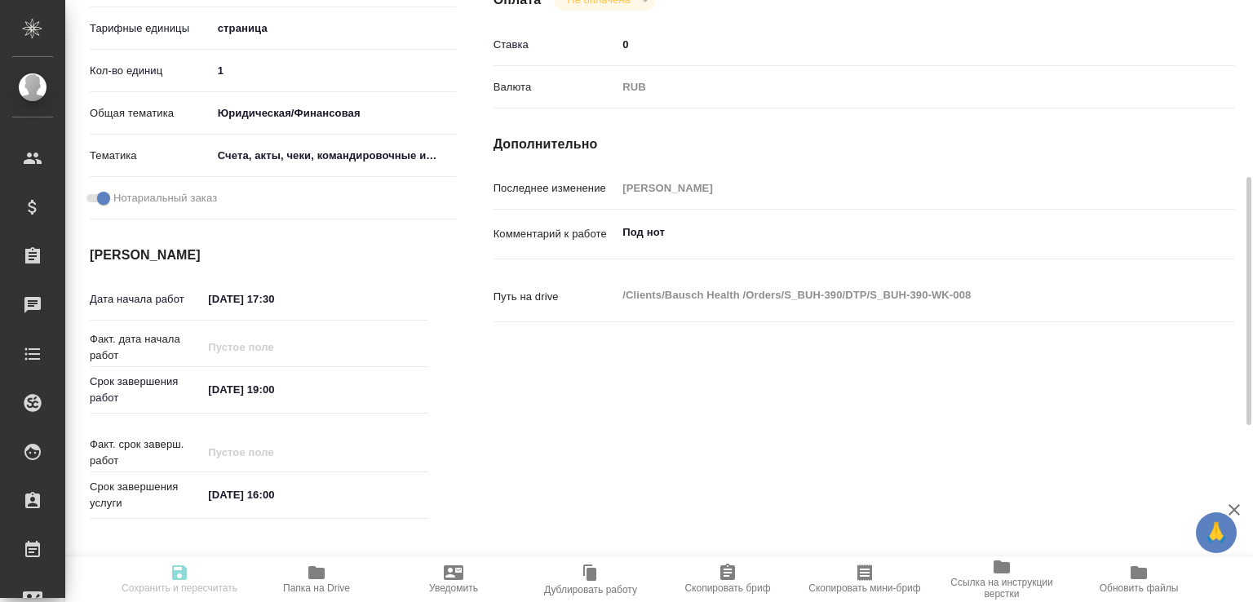
type input "16.09.2025 16:00"
type input "Верстки и дизайна"
type input "notPayed"
type input "0"
type input "RUB"
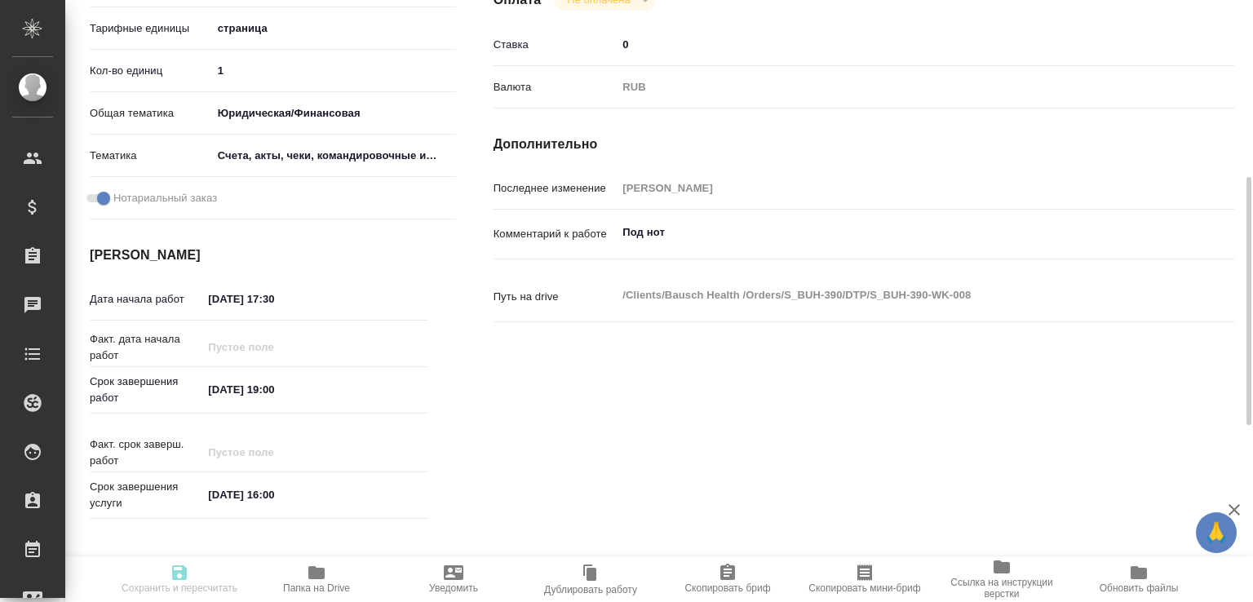
type input "Баданян Артак"
type input "S_BUH-390"
type input "Восстановление сложного макета с частичным соответствием оформлению оригинала"
type input "Восстановление сложного макета с частичным соответствием оформлению оригинала, …"
type input "Никифорова Валерия"
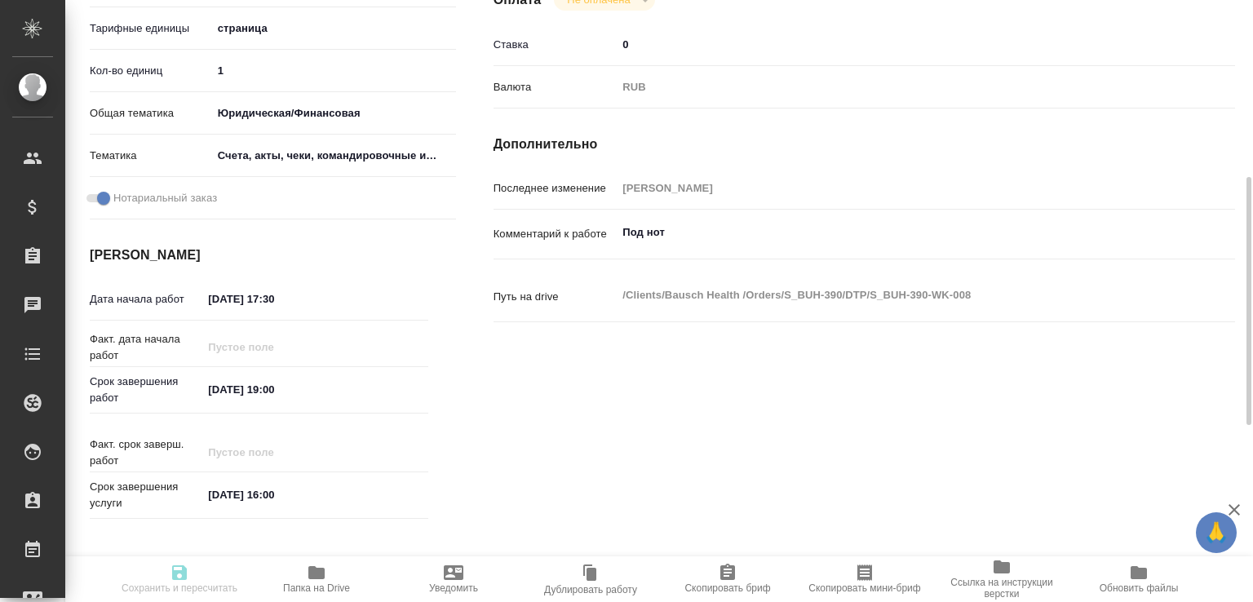
type input "Малофеева Екатерина"
type input "/Clients/Bausch Health /Orders/S_BUH-390"
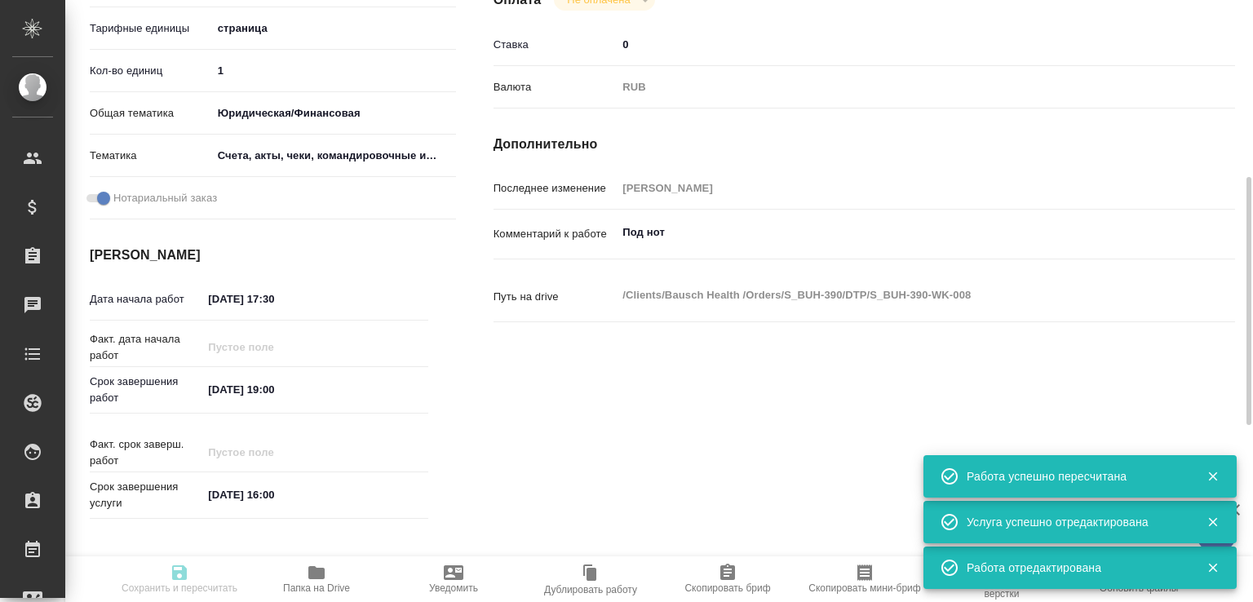
type input "recruiting"
type input "пол-рус"
type input "5a8b1489cc6b4906c91bfdb2"
type input "1"
type input "yr-fn"
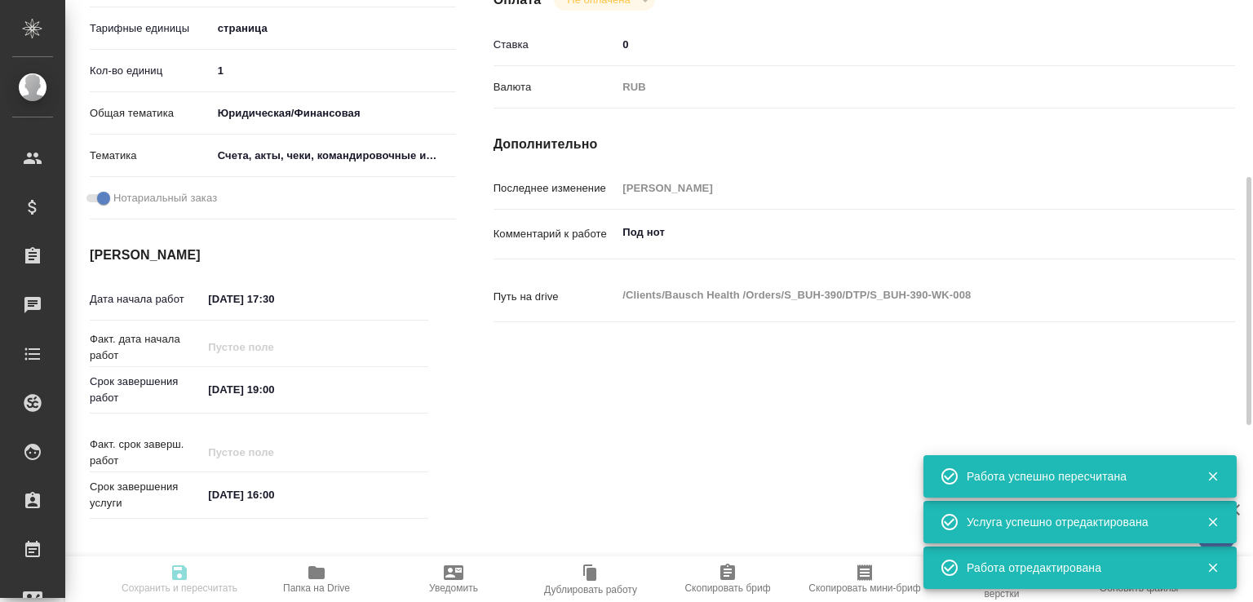
type input "5f647205b73bc97568ca66c0"
checkbox input "true"
type input "15.09.2025 17:30"
type input "15.09.2025 19:00"
type input "16.09.2025 16:00"
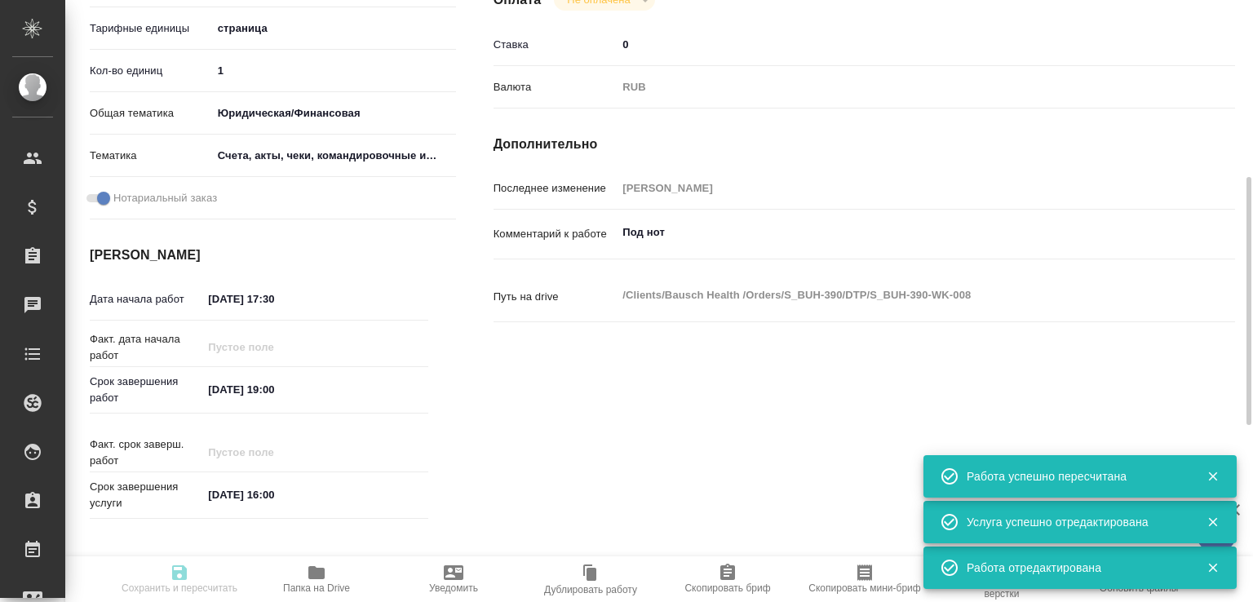
type input "Верстки и дизайна"
type input "notPayed"
type input "0"
type input "RUB"
type input "Баданян Артак"
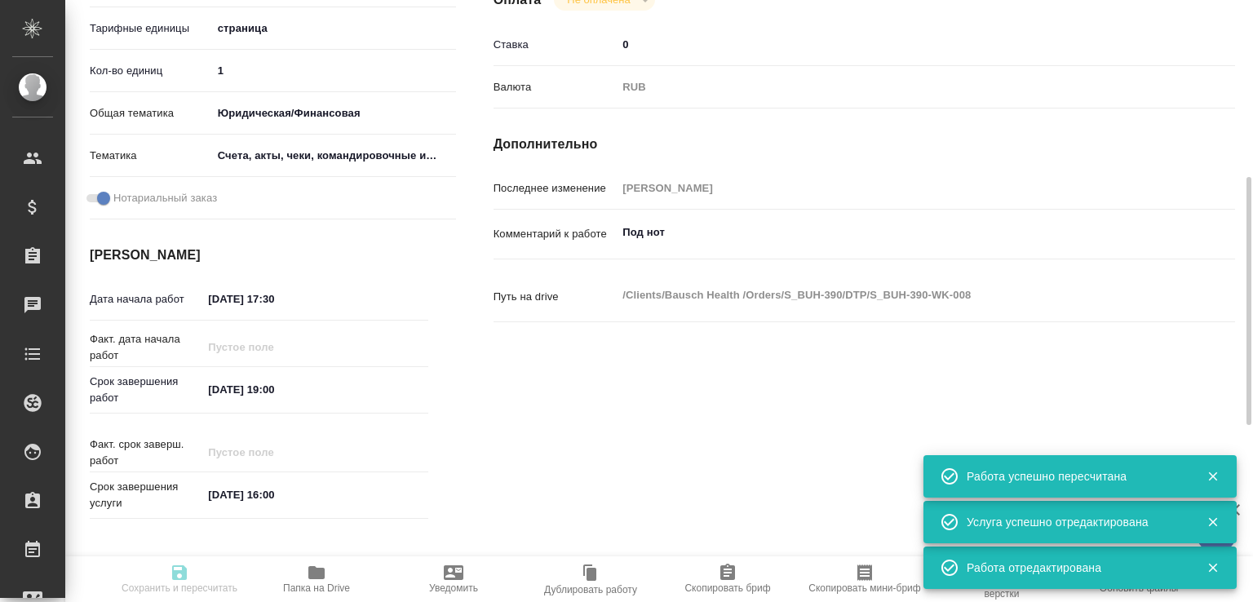
type input "S_BUH-390"
type input "Восстановление сложного макета с частичным соответствием оформлению оригинала"
type input "Восстановление сложного макета с частичным соответствием оформлению оригинала, …"
type input "Никифорова Валерия"
type input "Малофеева Екатерина"
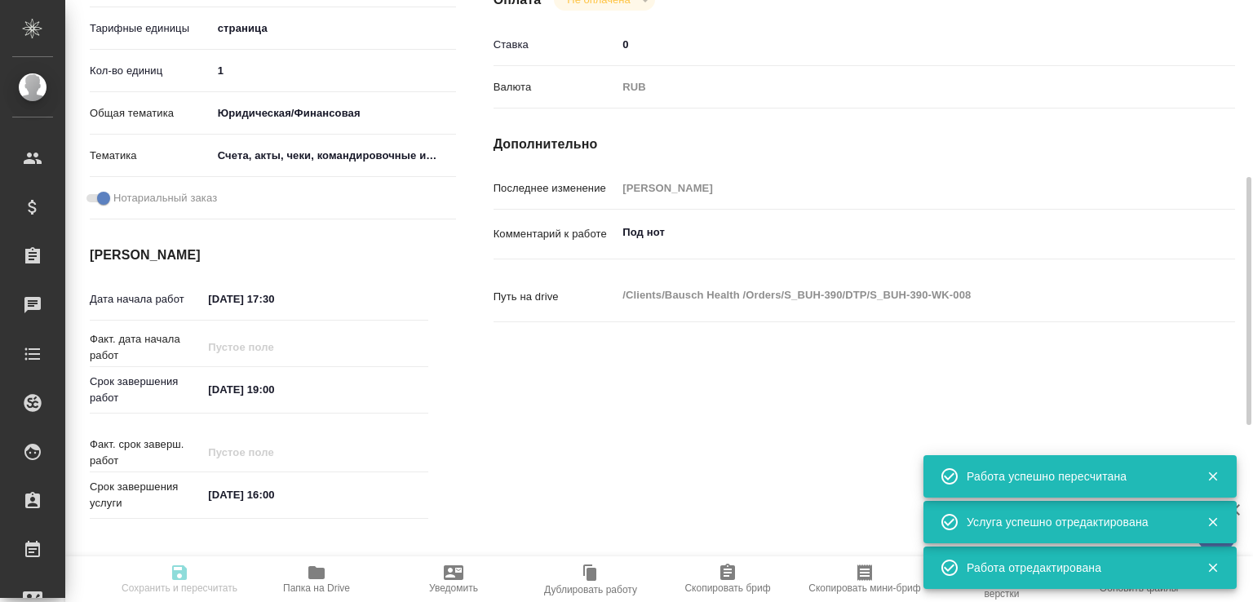
type input "/Clients/Bausch Health /Orders/S_BUH-390"
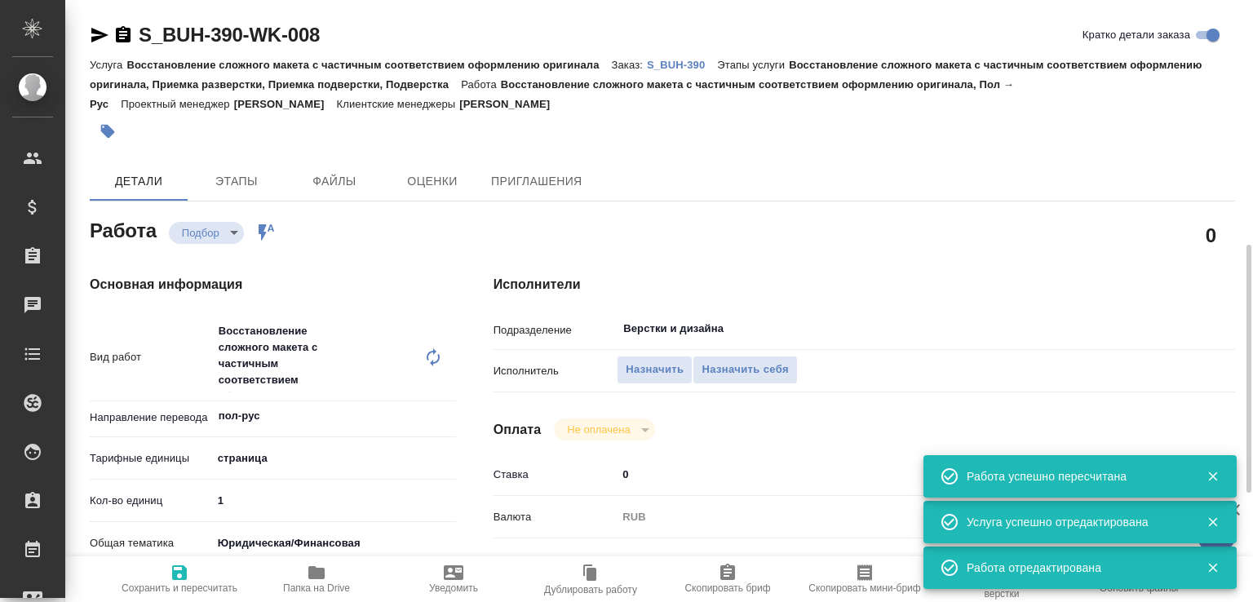
scroll to position [174, 0]
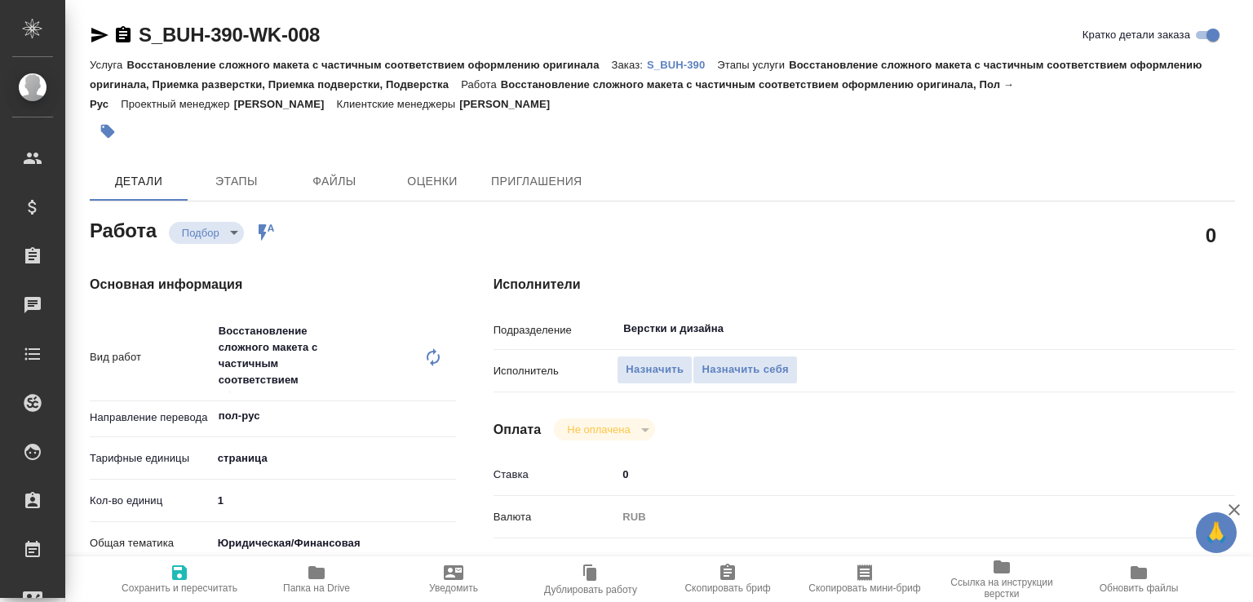
click at [326, 574] on span "Папка на Drive" at bounding box center [317, 578] width 118 height 31
click at [708, 65] on p "S_BUH-390" at bounding box center [682, 65] width 70 height 12
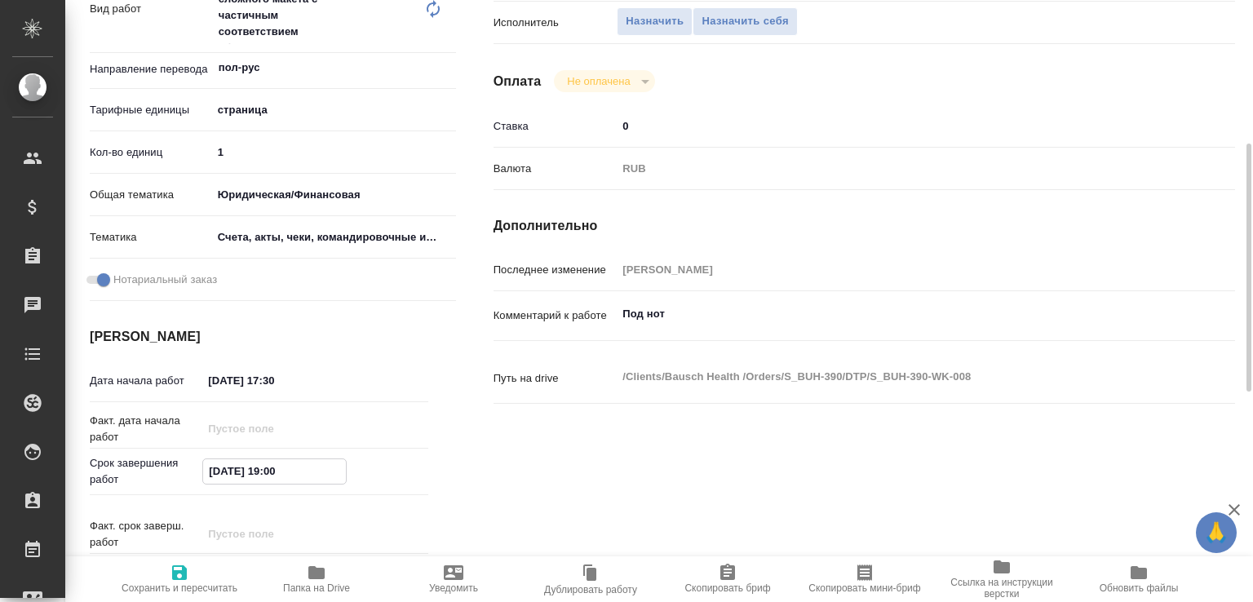
click at [219, 472] on input "[DATE] 19:00" at bounding box center [274, 471] width 143 height 24
click at [281, 470] on input "[DATE] 19:00" at bounding box center [274, 471] width 143 height 24
click at [281, 468] on input "[DATE] 19:00" at bounding box center [274, 471] width 143 height 24
click at [283, 476] on input "[DATE] 19:00" at bounding box center [274, 471] width 143 height 24
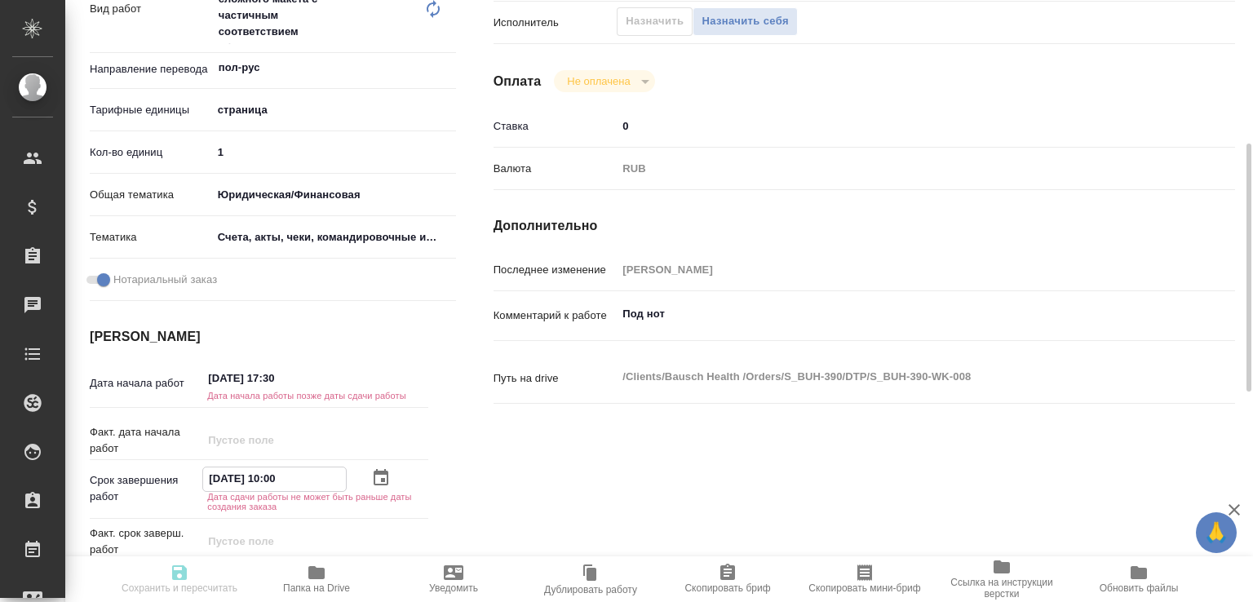
click at [221, 488] on input "[DATE] 10:00" at bounding box center [274, 480] width 143 height 24
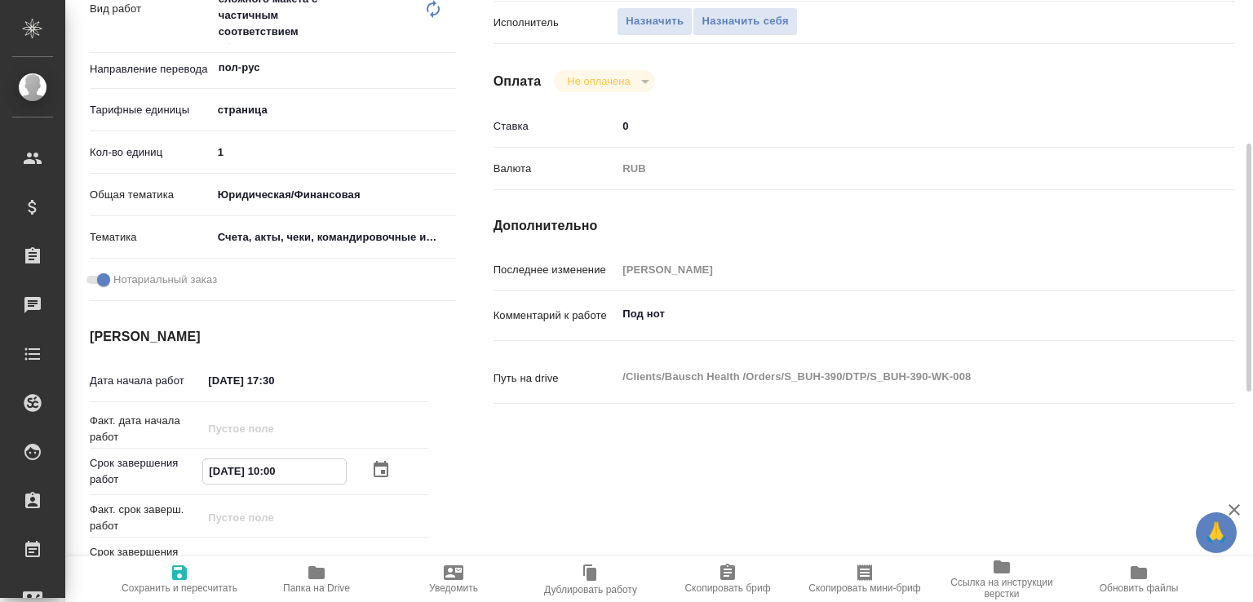
type input "[DATE] 10:00"
click at [206, 563] on span "Сохранить и пересчитать" at bounding box center [180, 578] width 118 height 31
type input "recruiting"
type input "пол-рус"
type input "5a8b1489cc6b4906c91bfdb2"
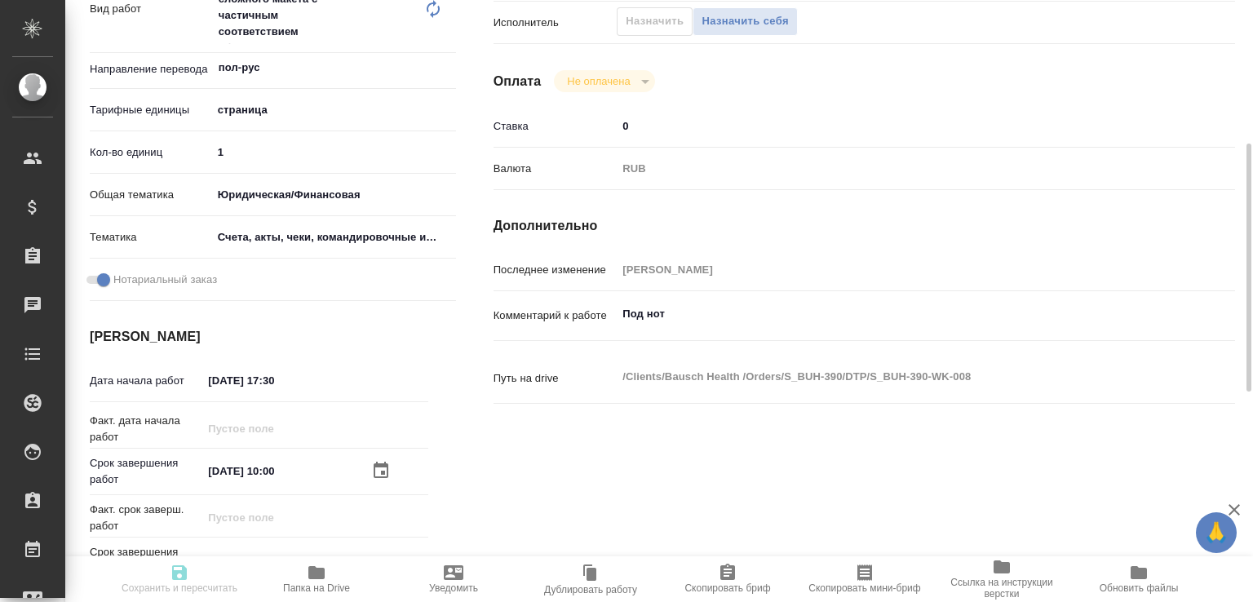
type input "1"
type input "yr-fn"
type input "5f647205b73bc97568ca66c0"
checkbox input "true"
type input "[DATE] 17:30"
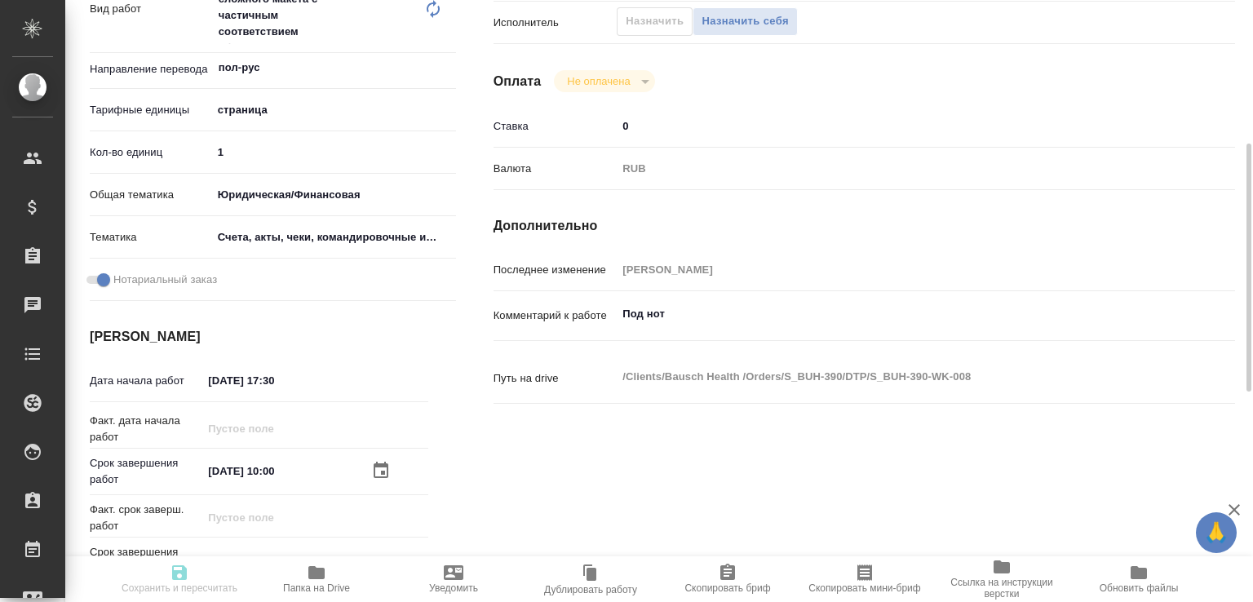
type input "[DATE] 10:00"
type input "[DATE] 16:00"
type input "Верстки и дизайна"
type input "notPayed"
type input "0"
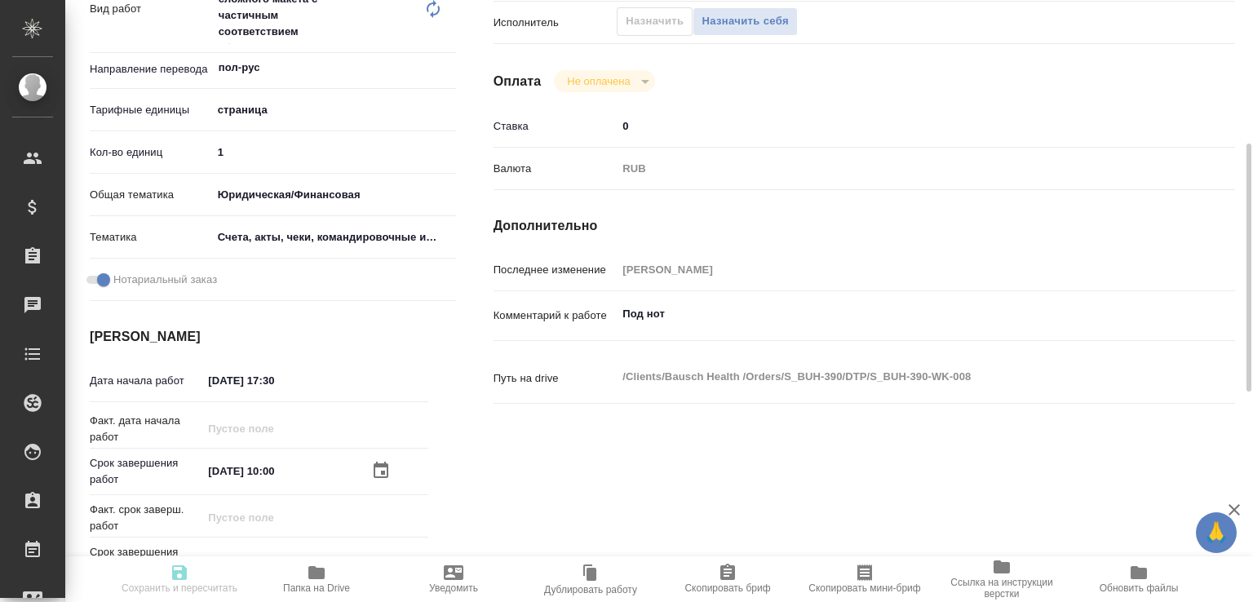
type input "RUB"
type input "[PERSON_NAME]"
type input "S_BUH-390"
type input "Восстановление сложного макета с частичным соответствием оформлению оригинала"
type input "Восстановление сложного макета с частичным соответствием оформлению оригинала, …"
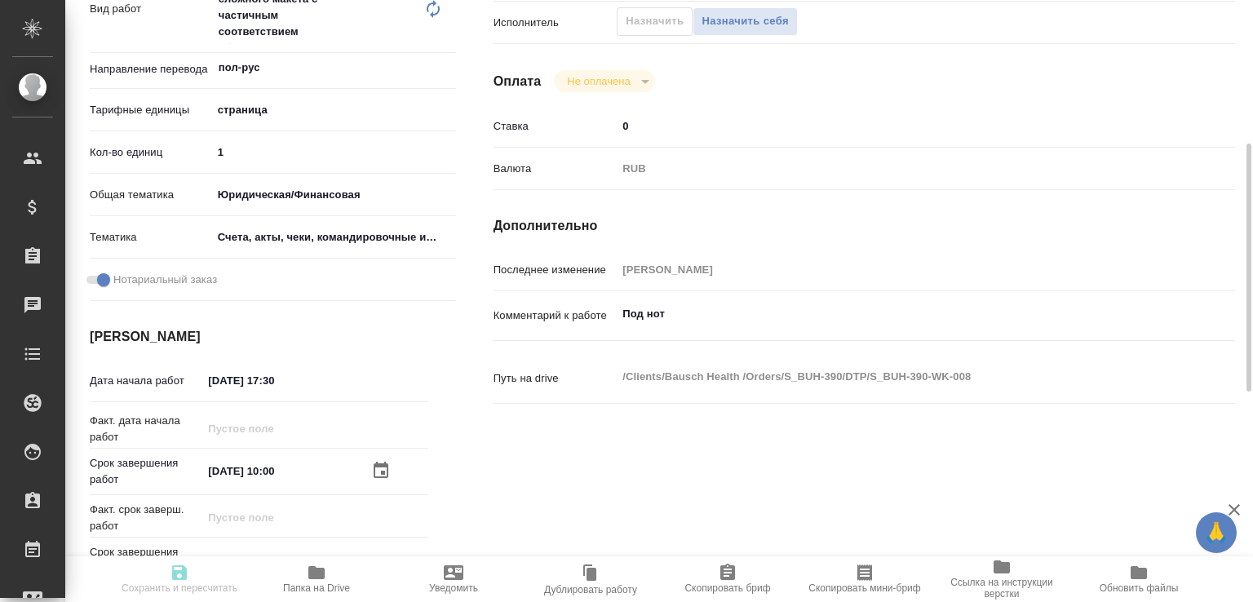
type input "[PERSON_NAME]"
type input "/Clients/Bausch Health /Orders/S_BUH-390"
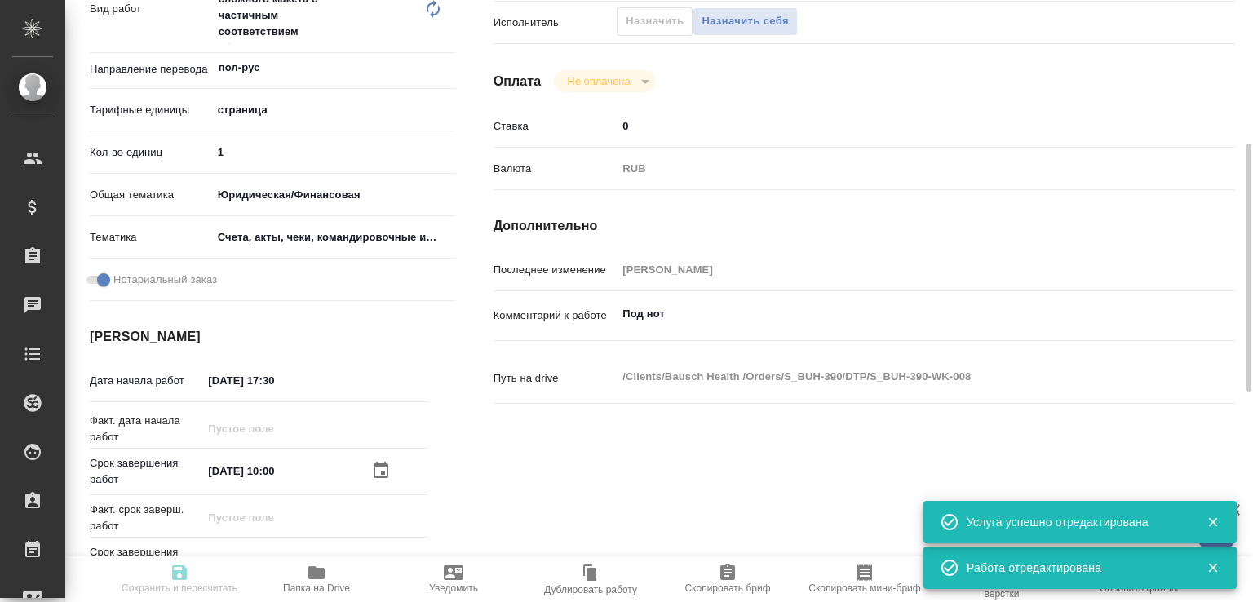
type input "recruiting"
type input "пол-рус"
type input "5a8b1489cc6b4906c91bfdb2"
type input "1"
type input "yr-fn"
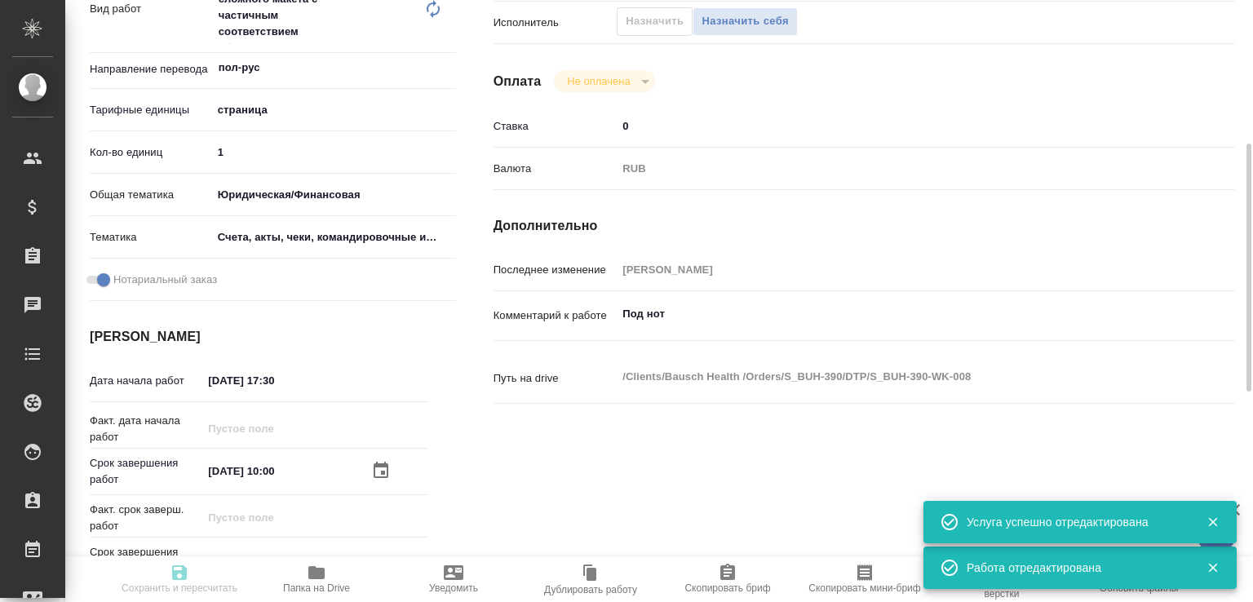
type input "5f647205b73bc97568ca66c0"
checkbox input "true"
type input "[DATE] 17:30"
type input "[DATE] 10:00"
type input "[DATE] 16:00"
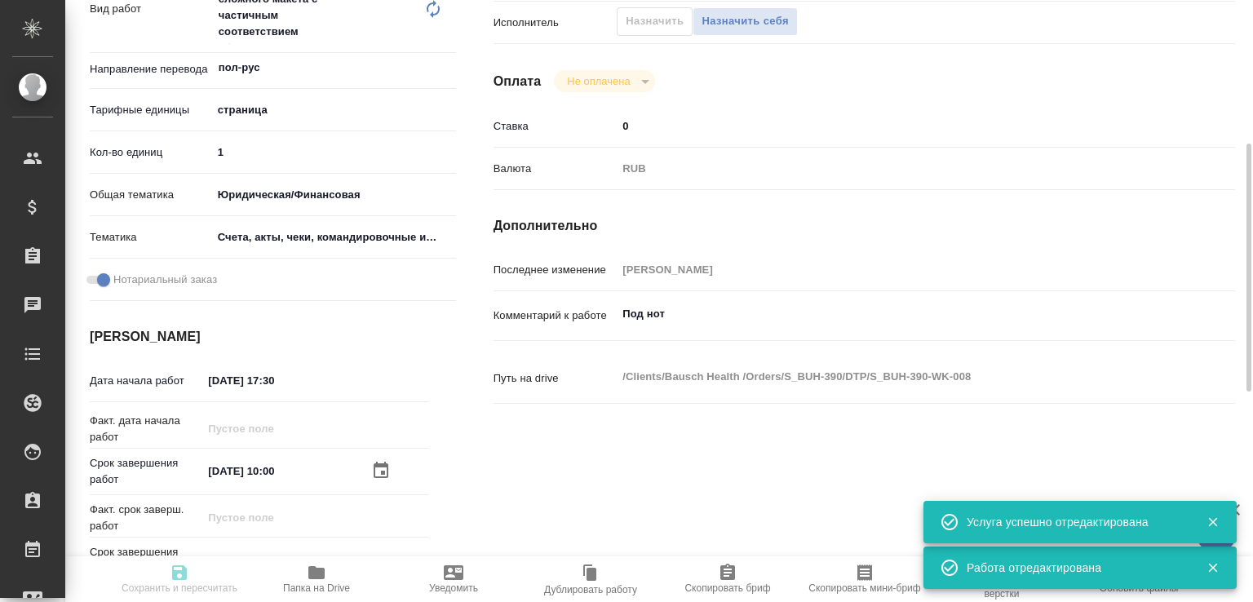
type input "Верстки и дизайна"
type input "notPayed"
type input "0"
type input "RUB"
type input "[PERSON_NAME]"
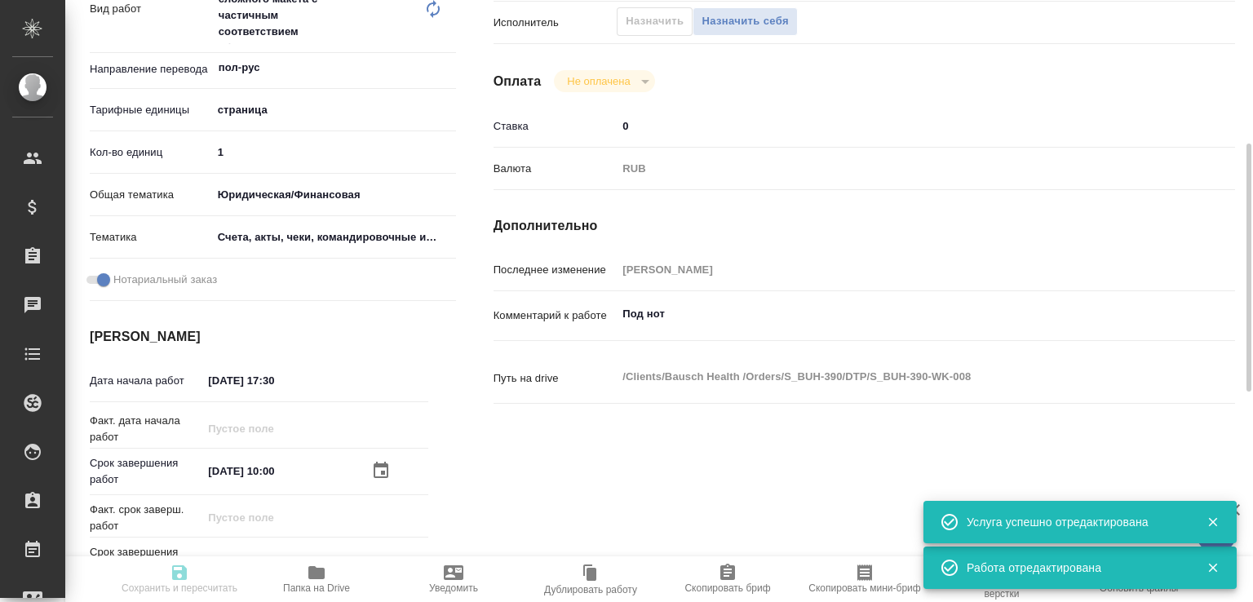
type input "S_BUH-390"
type input "Восстановление сложного макета с частичным соответствием оформлению оригинала"
type input "Восстановление сложного макета с частичным соответствием оформлению оригинала, …"
type input "[PERSON_NAME]"
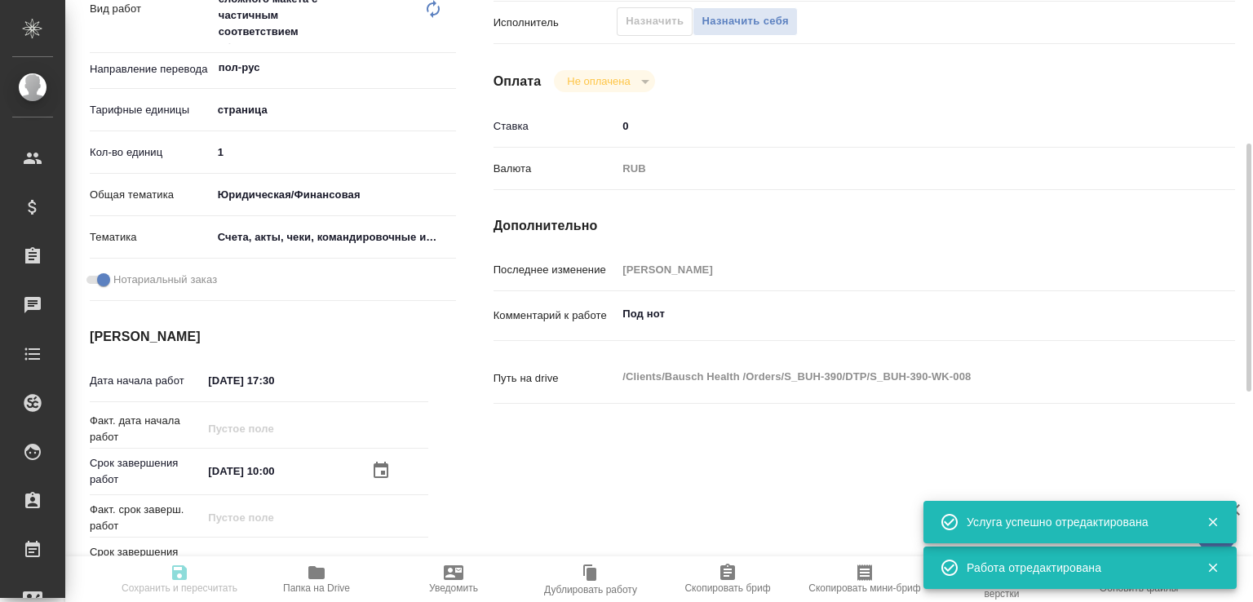
type input "/Clients/Bausch Health /Orders/S_BUH-390"
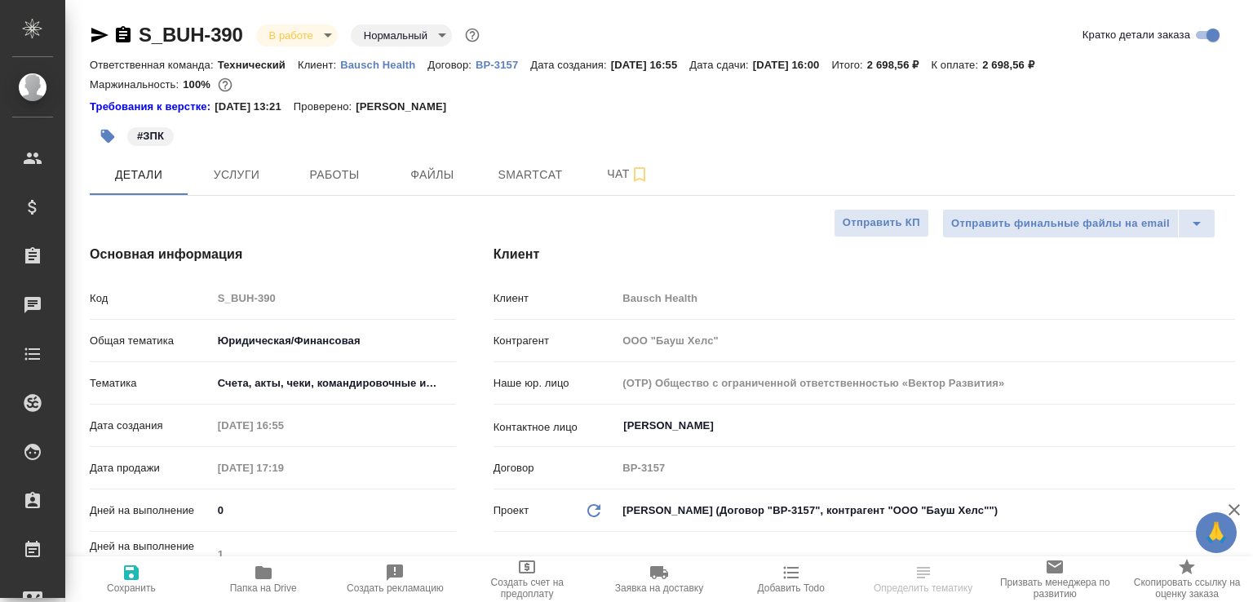
select select "RU"
click at [614, 185] on button "Чат" at bounding box center [628, 174] width 98 height 41
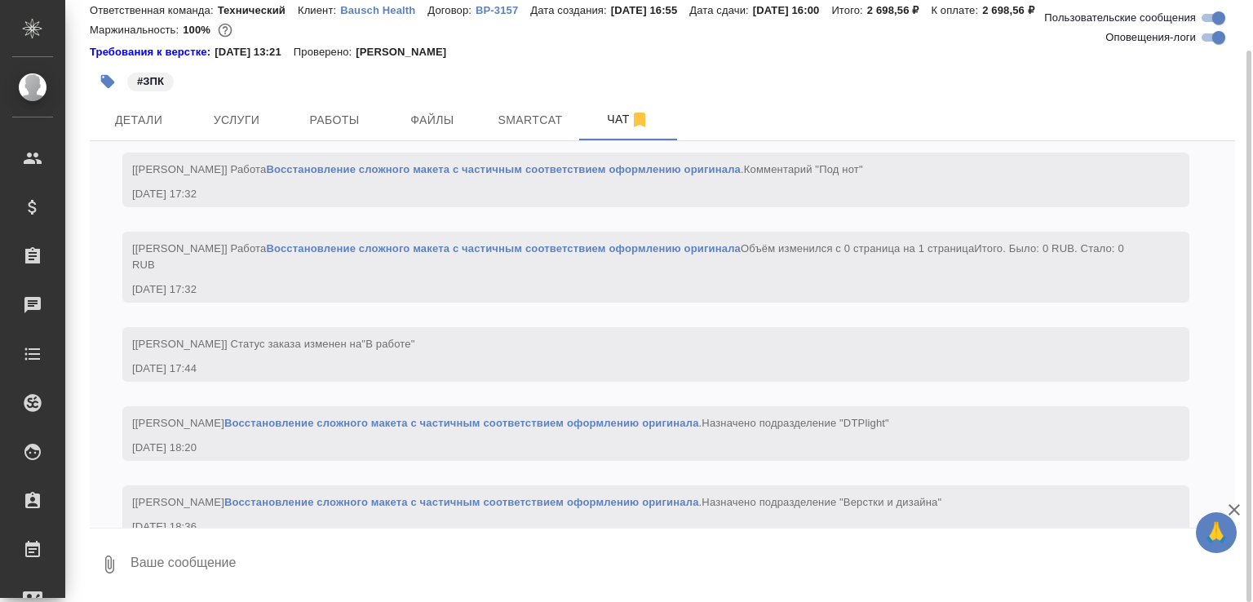
scroll to position [1615, 0]
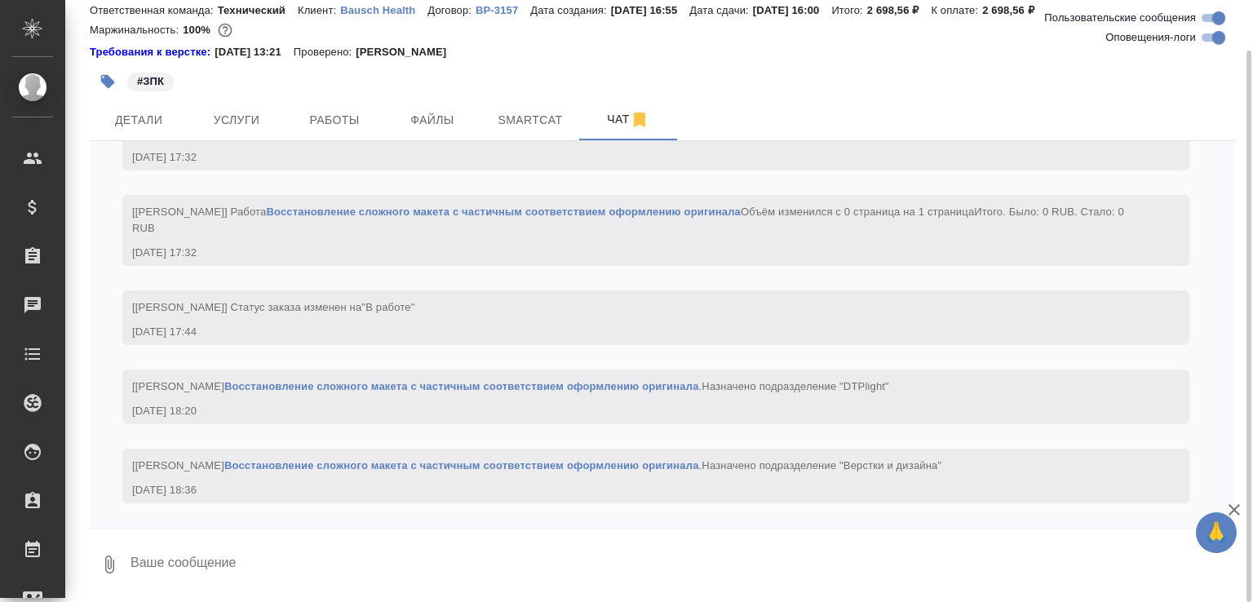
click at [187, 552] on textarea at bounding box center [682, 564] width 1107 height 55
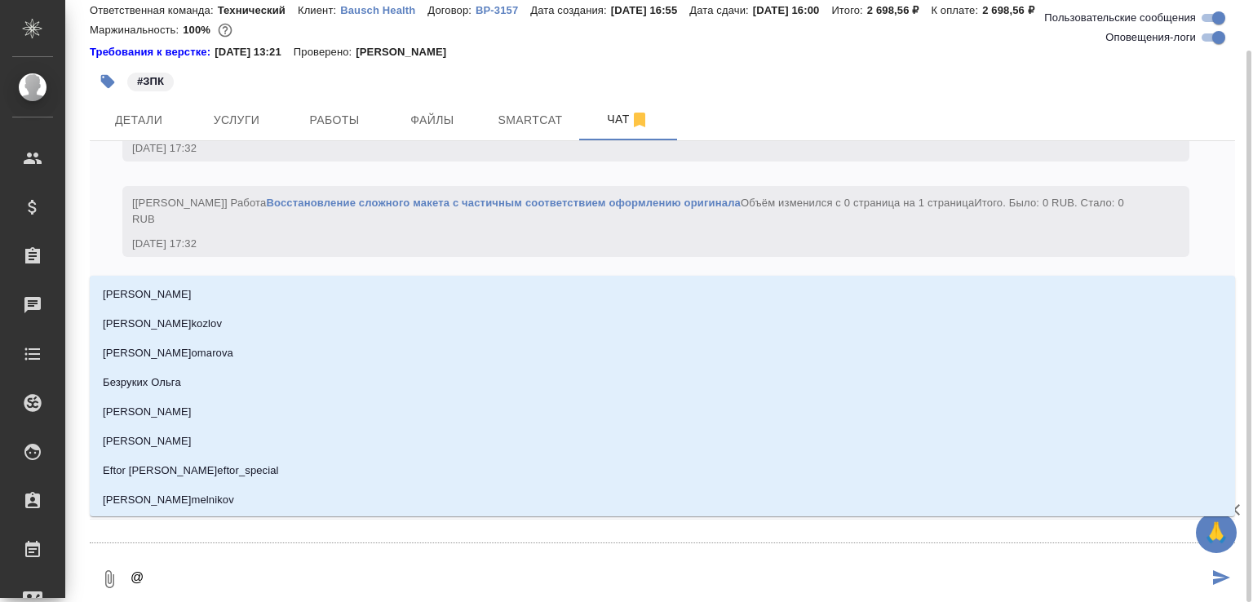
type textarea "@б"
type input "б"
type textarea "@ба"
type input "ба"
type textarea "@бад"
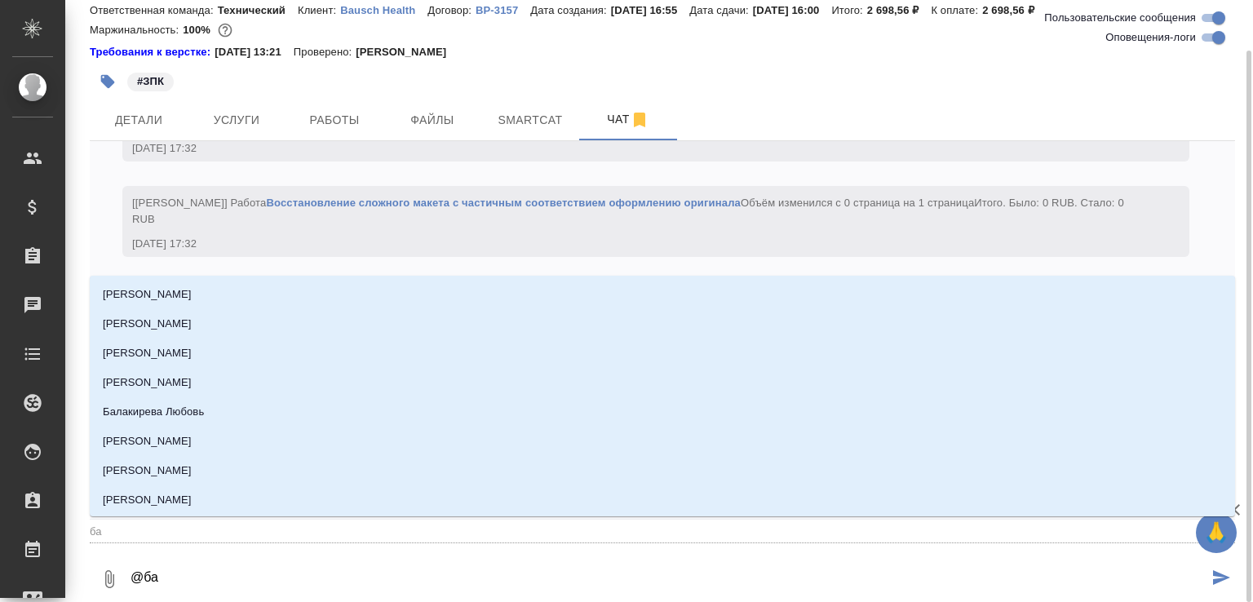
type input "бад"
type textarea "@бада"
type input "бада"
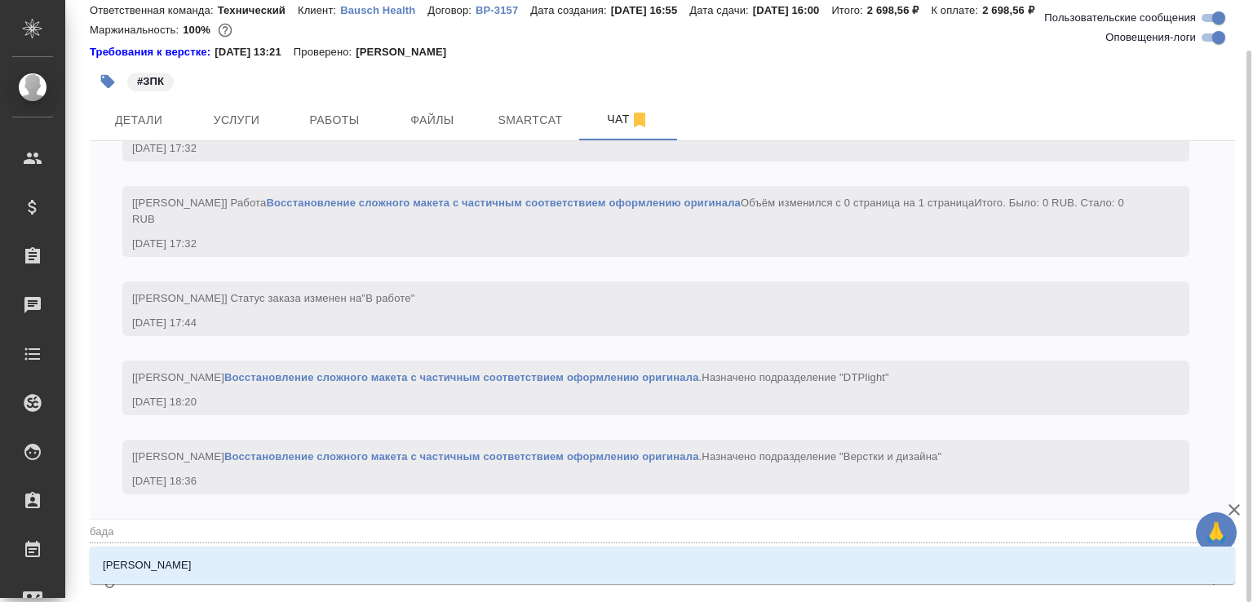
click at [187, 552] on li "[PERSON_NAME]" at bounding box center [663, 565] width 1146 height 29
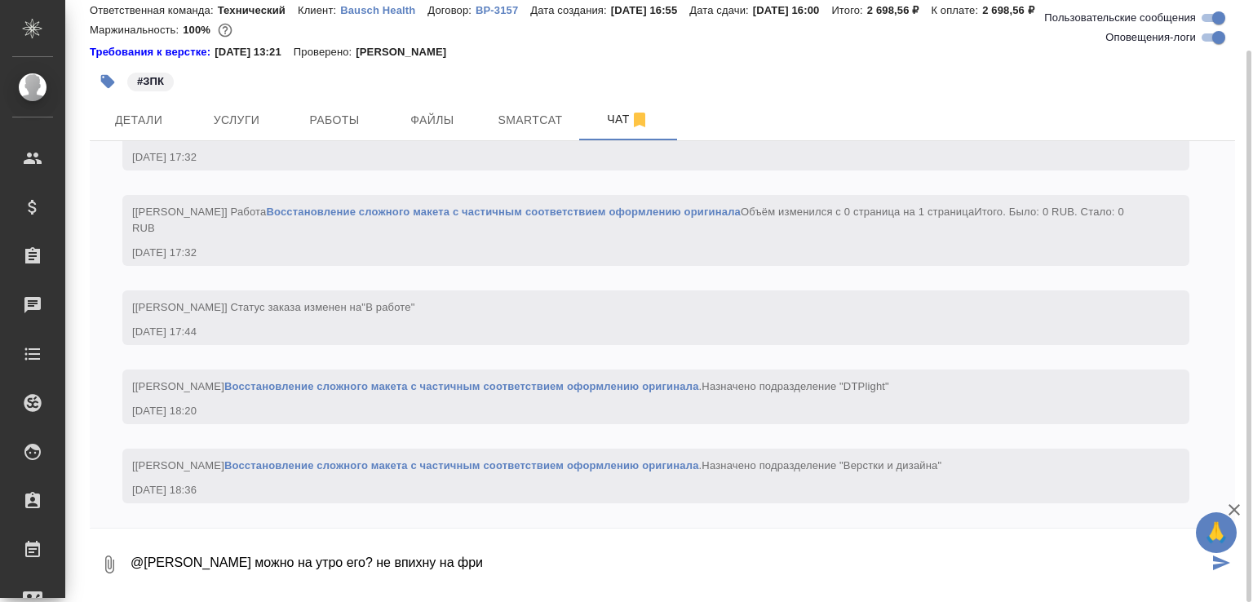
type textarea "@Баданян Артак можно на утро его? не впихну на фри"
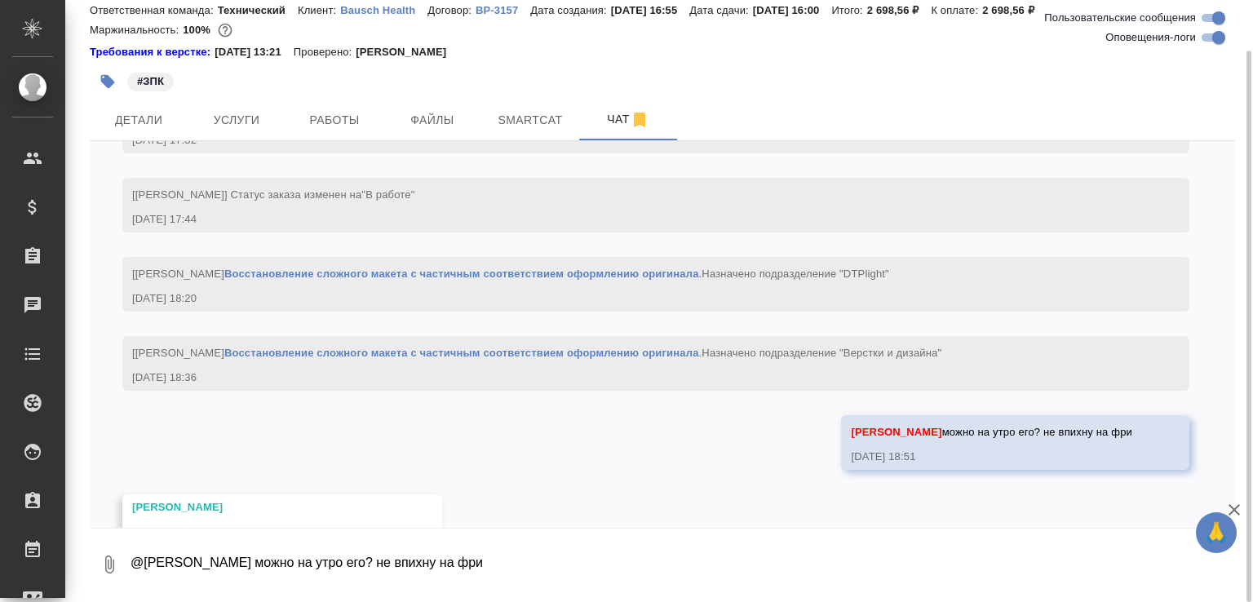
scroll to position [1968, 0]
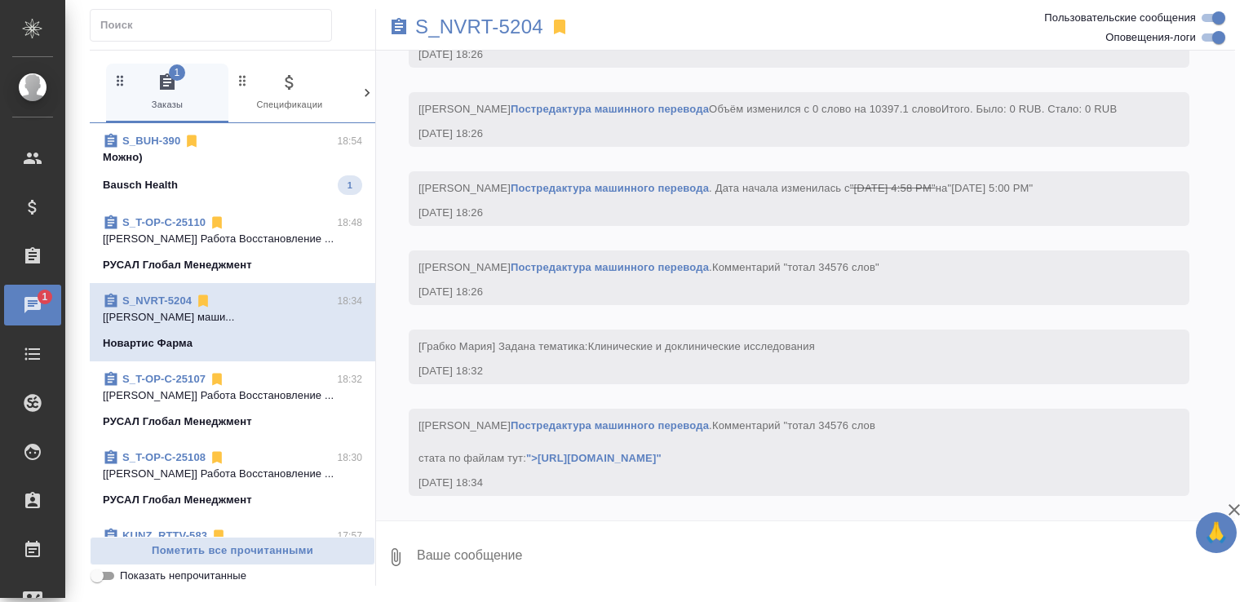
click at [251, 180] on div "Bausch Health 1" at bounding box center [233, 185] width 260 height 20
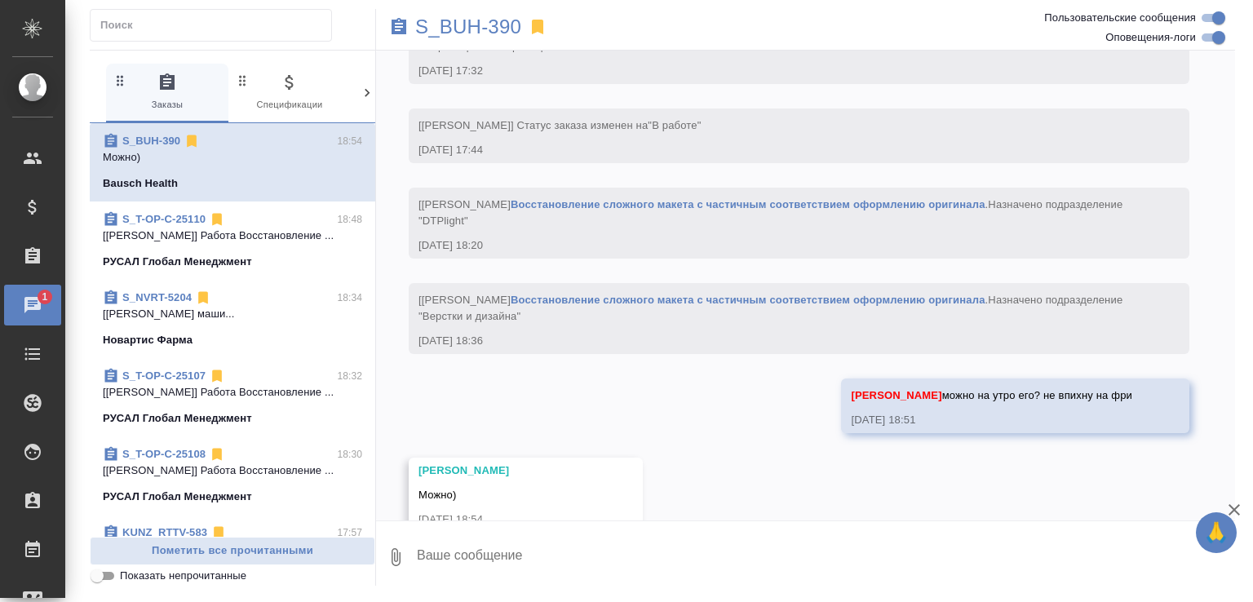
scroll to position [1840, 0]
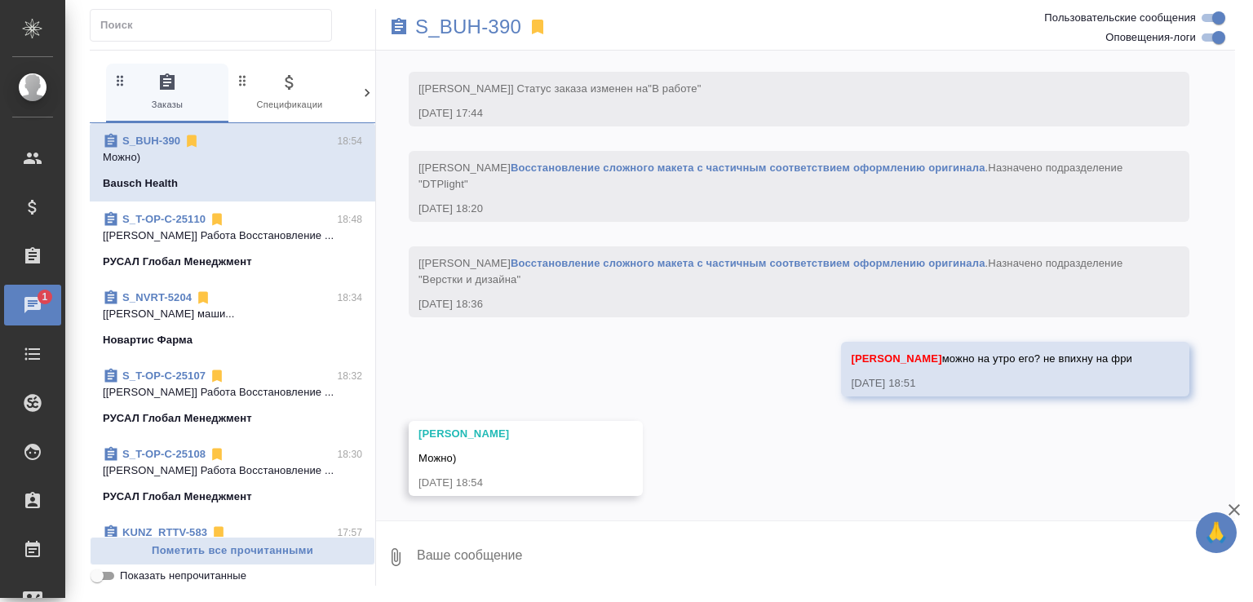
click at [490, 564] on textarea at bounding box center [825, 557] width 820 height 55
type textarea "спасибо, пойду кому-нибудь пристрою эту чуду-юду"
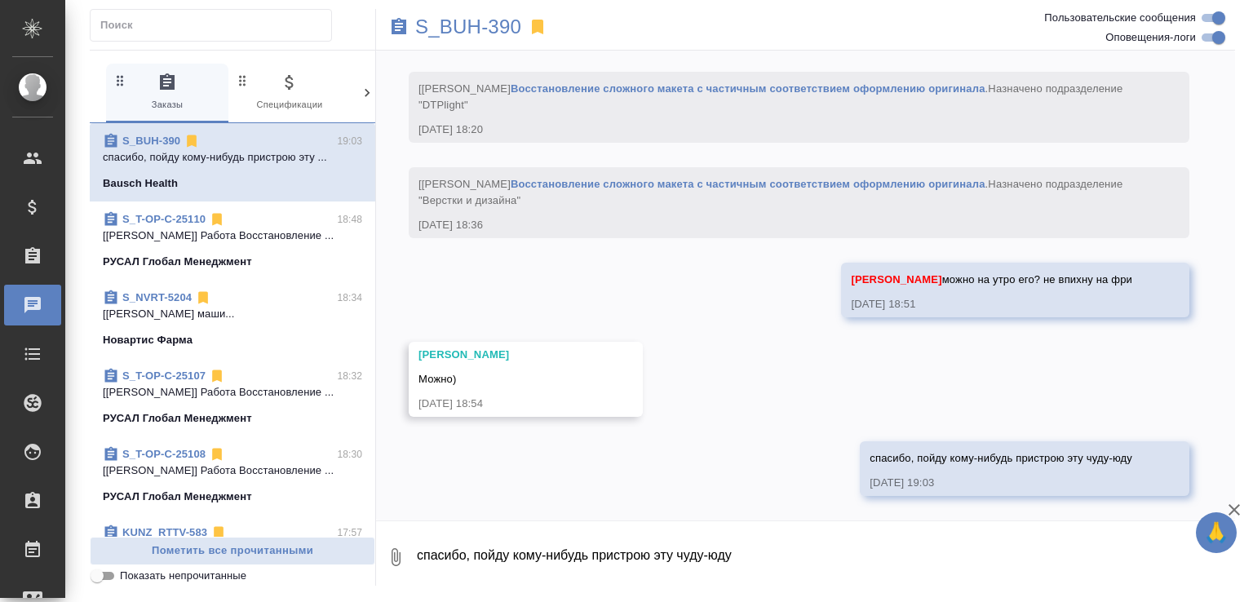
scroll to position [1919, 0]
